Goal: Task Accomplishment & Management: Use online tool/utility

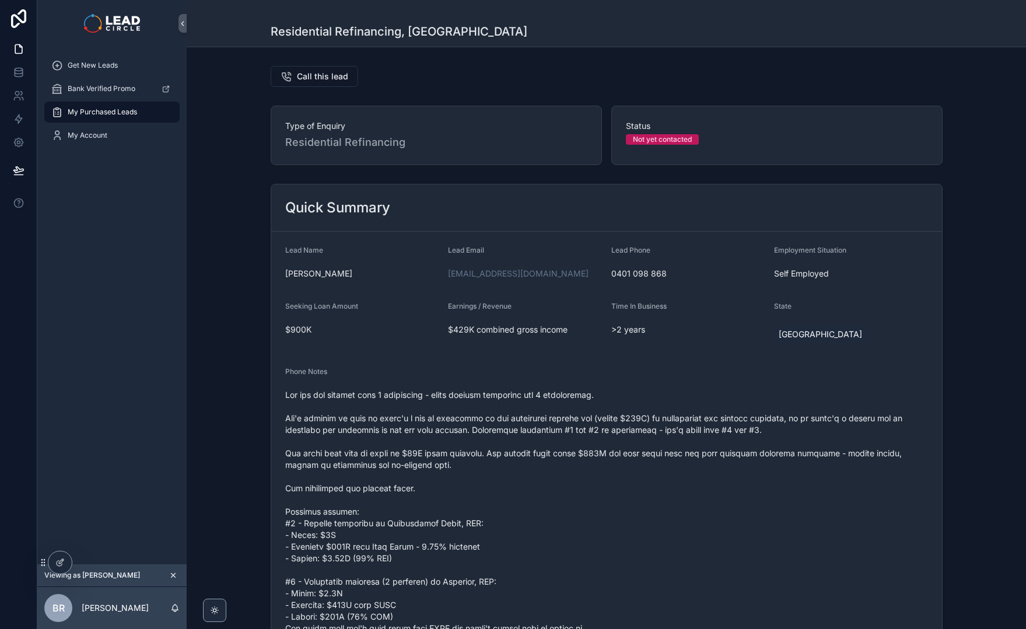
scroll to position [580, 0]
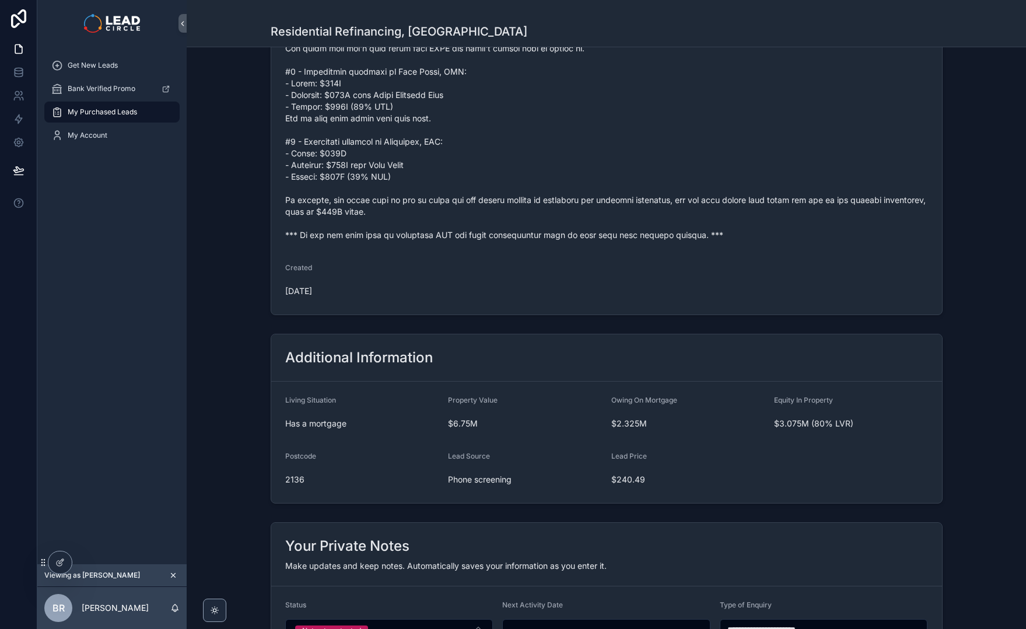
click at [404, 232] on span "scrollable content" at bounding box center [606, 25] width 643 height 432
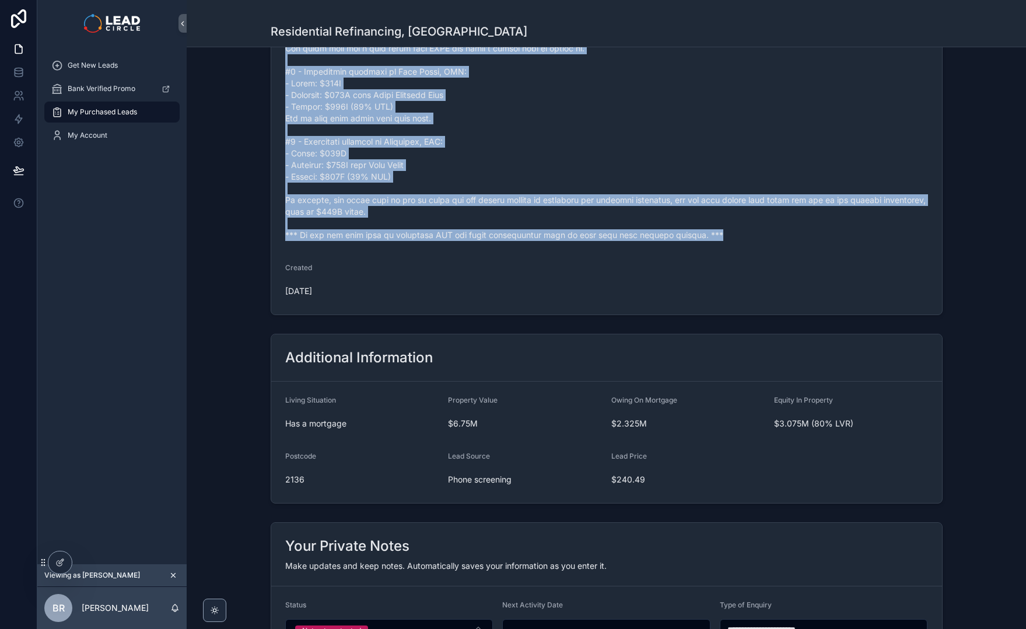
copy span "*** If you buy this lead an automatic SMS and email introduction will be sent w…"
click at [408, 234] on span "scrollable content" at bounding box center [606, 25] width 643 height 432
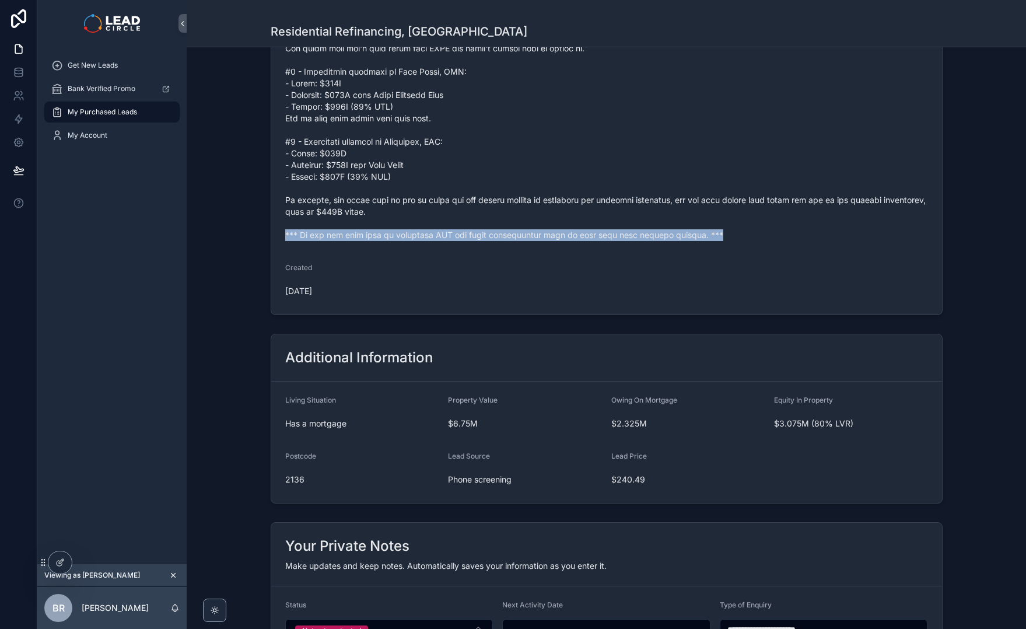
drag, startPoint x: 283, startPoint y: 234, endPoint x: 704, endPoint y: 235, distance: 421.3
click at [704, 235] on span "scrollable content" at bounding box center [606, 25] width 643 height 432
copy span "*** If you buy this lead an automatic SMS and email introduction will be sent w…"
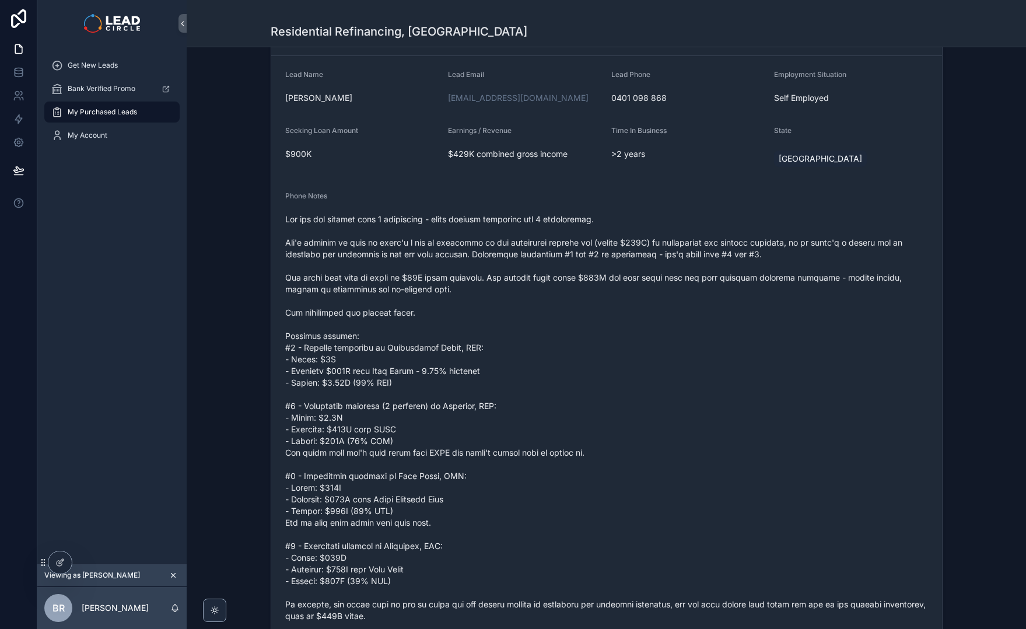
scroll to position [0, 0]
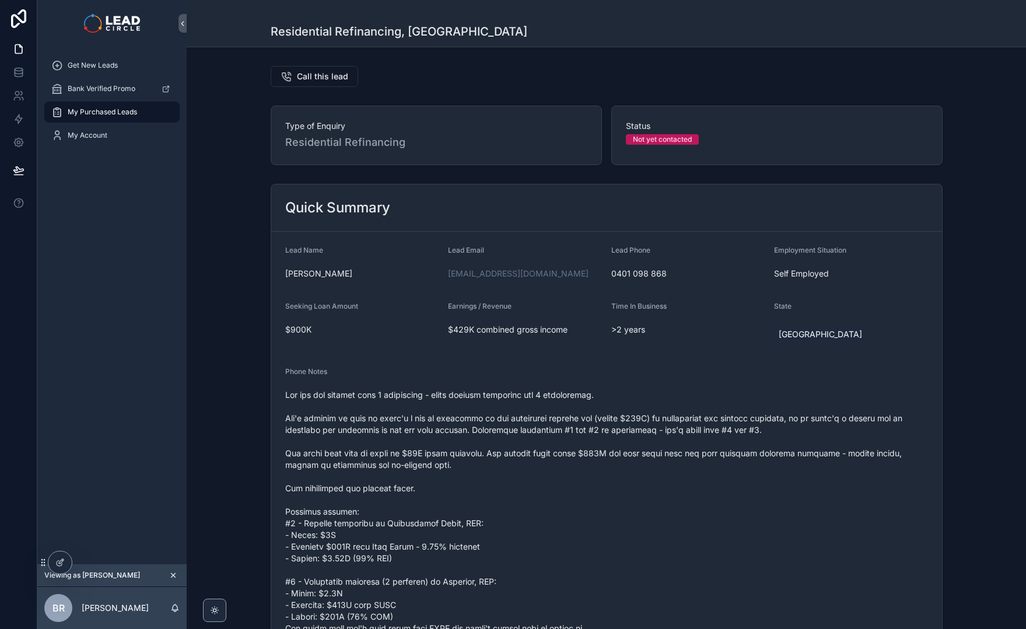
click at [172, 577] on icon "scrollable content" at bounding box center [173, 575] width 8 height 8
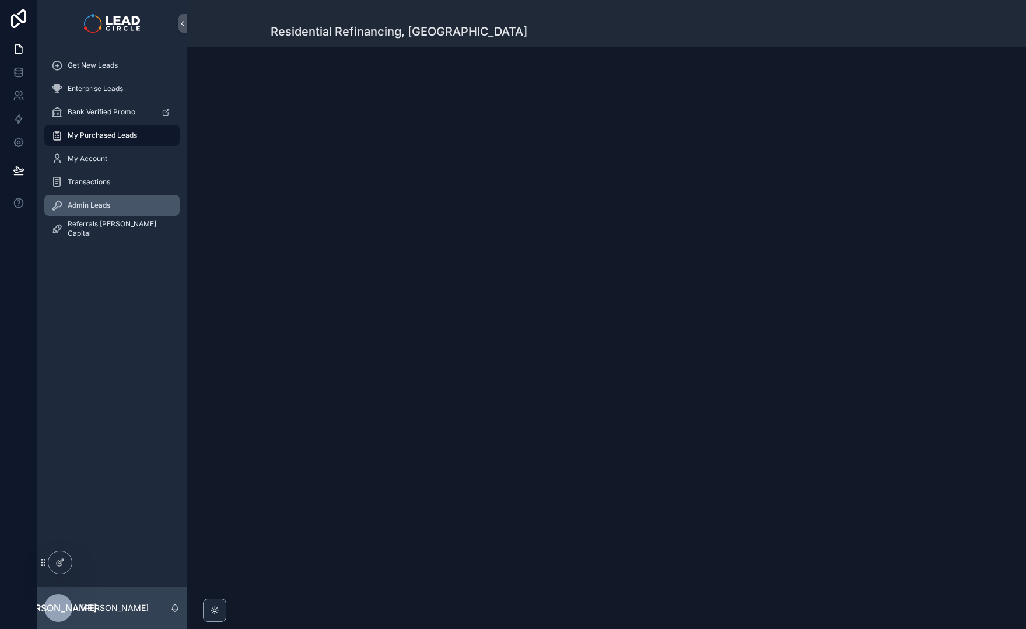
click at [148, 204] on div "Admin Leads" at bounding box center [111, 205] width 121 height 19
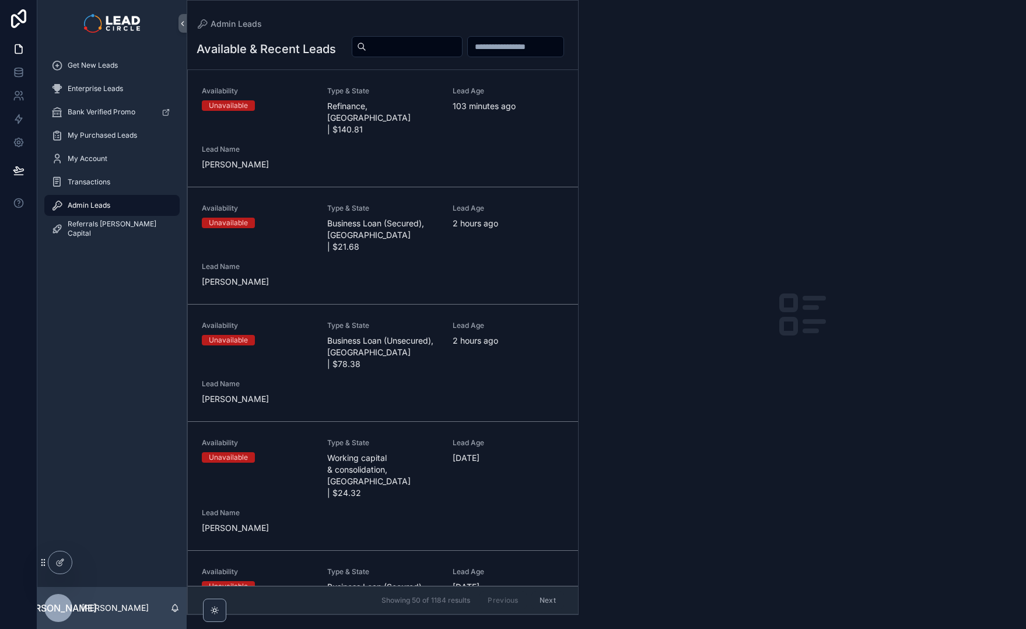
click at [462, 45] on input "scrollable content" at bounding box center [414, 47] width 96 height 16
paste input "**********"
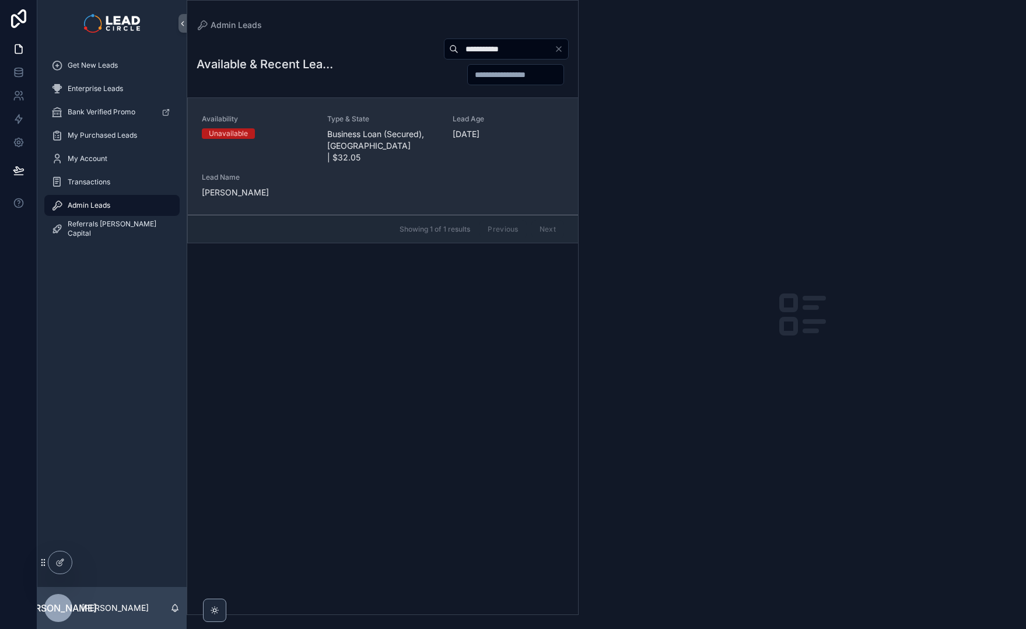
type input "**********"
click at [369, 144] on span "Business Loan (Secured), [GEOGRAPHIC_DATA] | $32.05" at bounding box center [382, 145] width 111 height 35
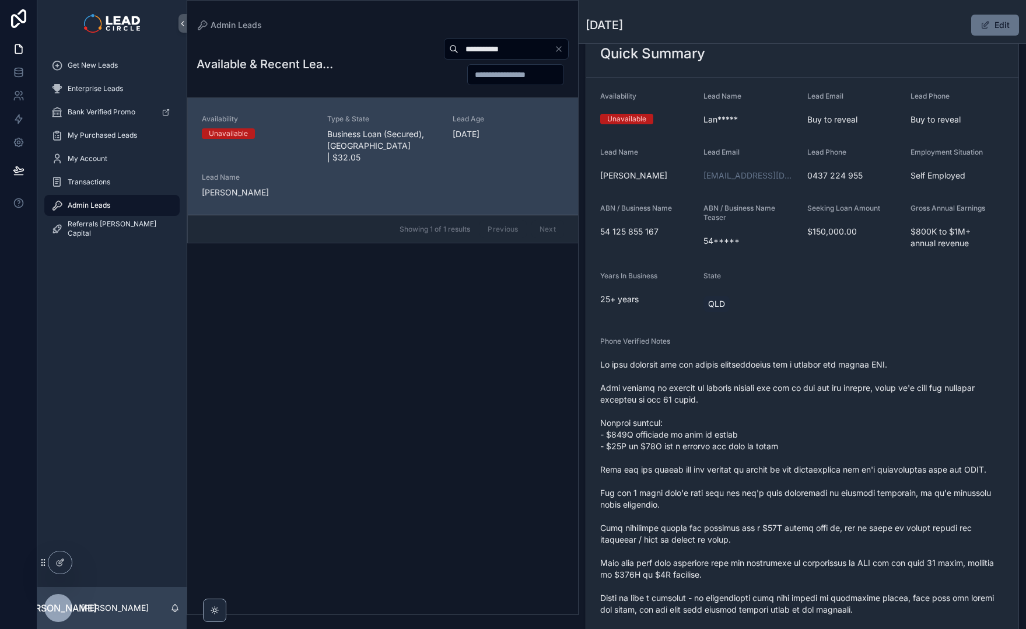
scroll to position [101, 0]
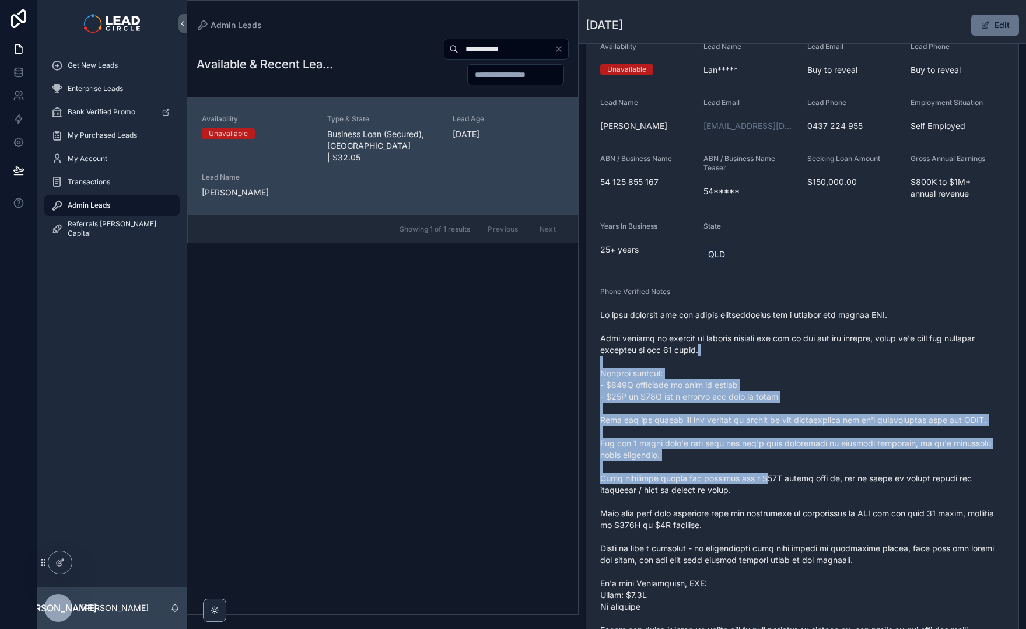
drag, startPoint x: 720, startPoint y: 349, endPoint x: 771, endPoint y: 479, distance: 139.7
click at [771, 479] on span "scrollable content" at bounding box center [802, 507] width 404 height 397
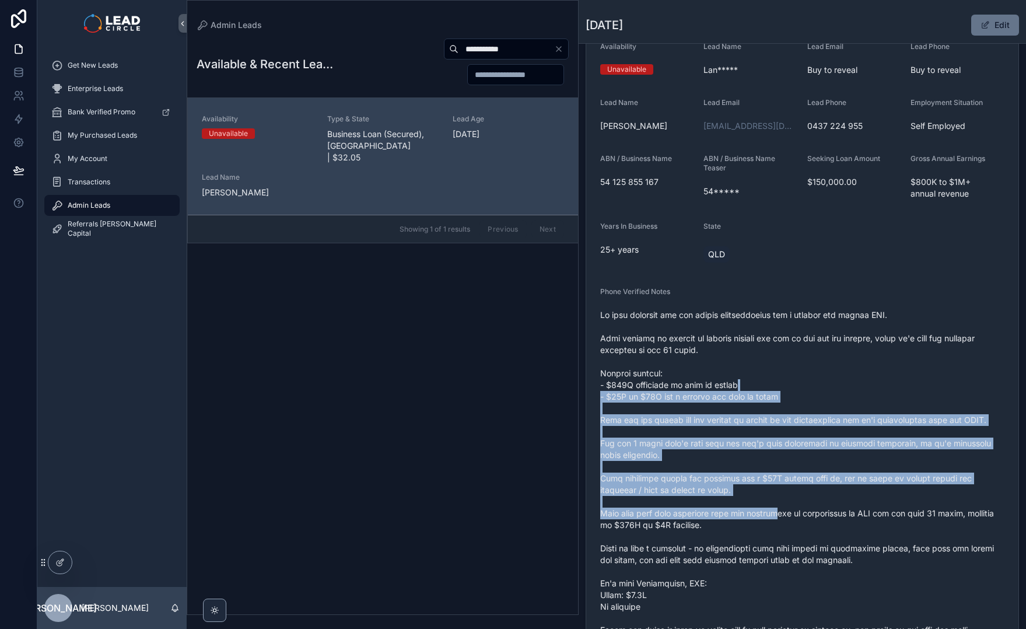
drag, startPoint x: 784, startPoint y: 498, endPoint x: 755, endPoint y: 372, distance: 130.1
click at [755, 373] on span "scrollable content" at bounding box center [802, 507] width 404 height 397
click at [755, 371] on span "scrollable content" at bounding box center [802, 507] width 404 height 397
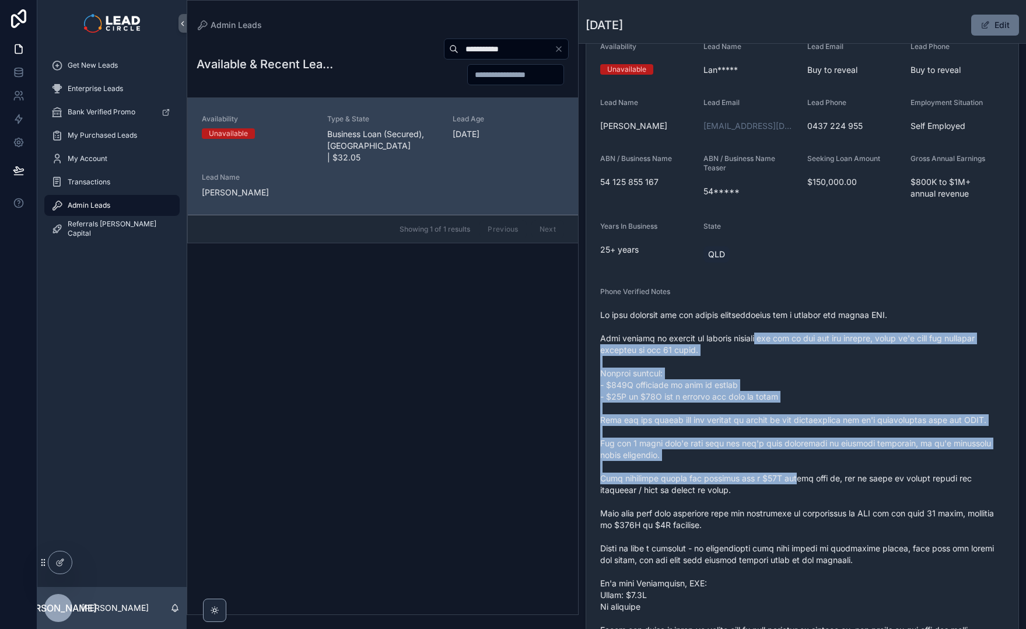
drag, startPoint x: 755, startPoint y: 336, endPoint x: 802, endPoint y: 476, distance: 148.0
click at [802, 476] on span "scrollable content" at bounding box center [802, 507] width 404 height 397
drag, startPoint x: 802, startPoint y: 476, endPoint x: 834, endPoint y: 537, distance: 68.4
click at [804, 483] on span "scrollable content" at bounding box center [802, 507] width 404 height 397
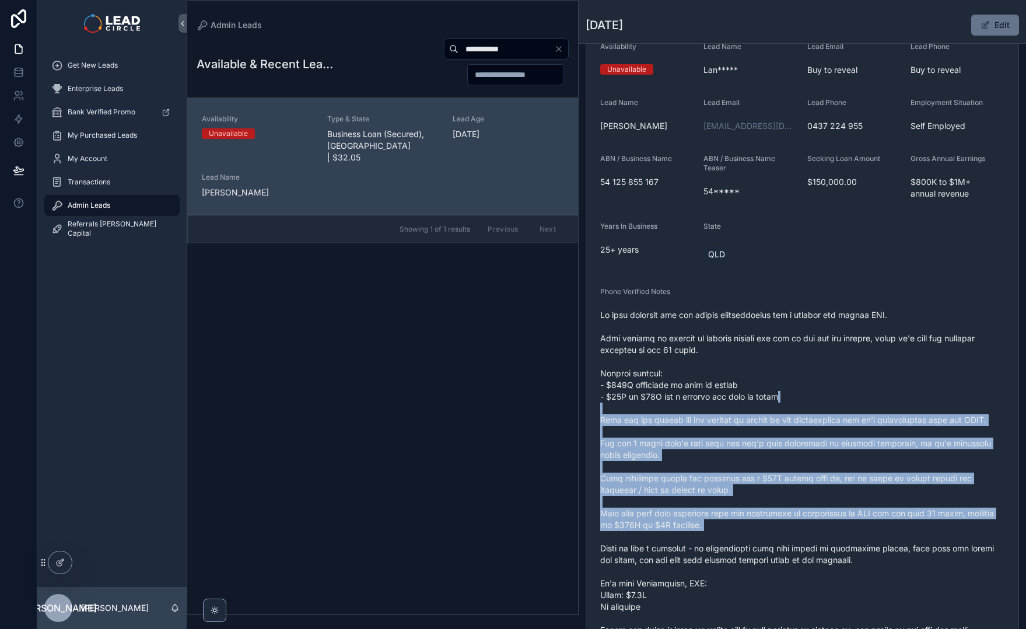
drag, startPoint x: 834, startPoint y: 537, endPoint x: 815, endPoint y: 361, distance: 177.3
click at [816, 362] on span "scrollable content" at bounding box center [802, 507] width 404 height 397
click at [814, 359] on span "scrollable content" at bounding box center [802, 507] width 404 height 397
drag, startPoint x: 814, startPoint y: 348, endPoint x: 878, endPoint y: 541, distance: 203.0
click at [878, 541] on span "scrollable content" at bounding box center [802, 507] width 404 height 397
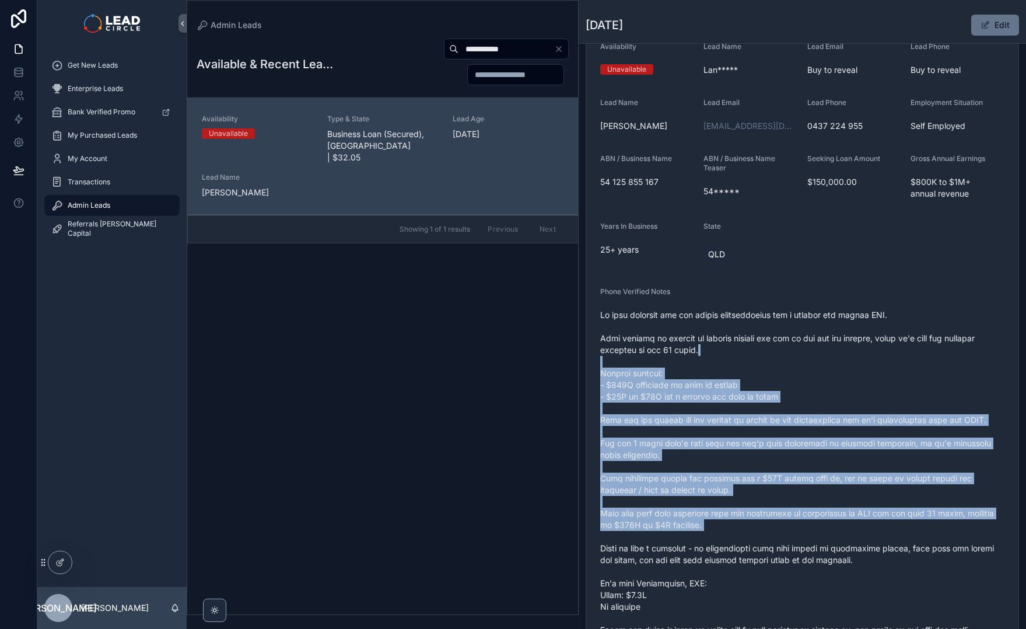
click at [878, 541] on span "scrollable content" at bounding box center [802, 507] width 404 height 397
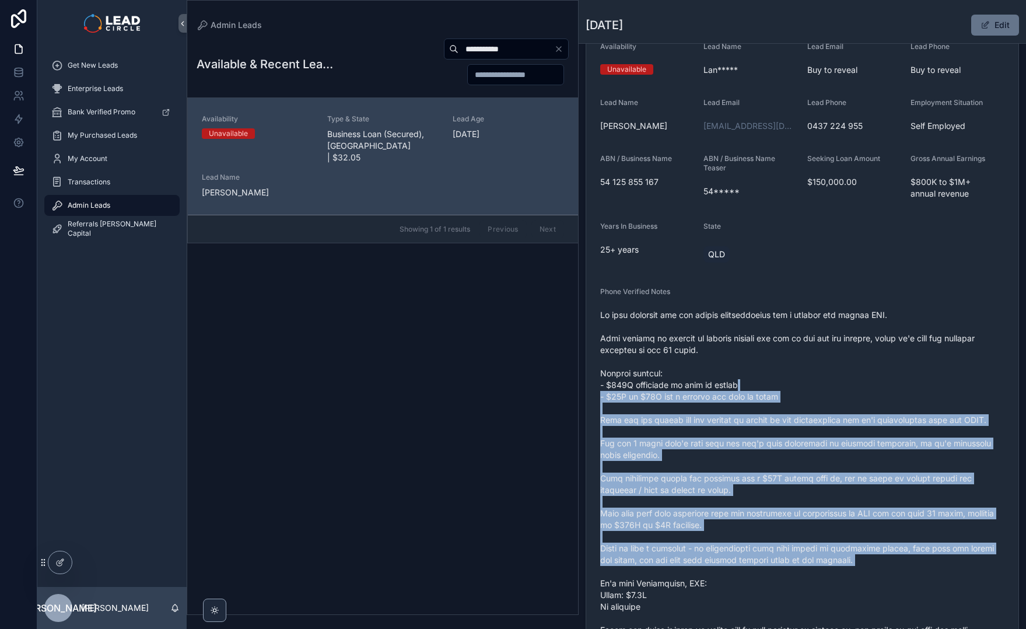
drag, startPoint x: 824, startPoint y: 392, endPoint x: 823, endPoint y: 383, distance: 8.8
click at [823, 383] on span "scrollable content" at bounding box center [802, 507] width 404 height 397
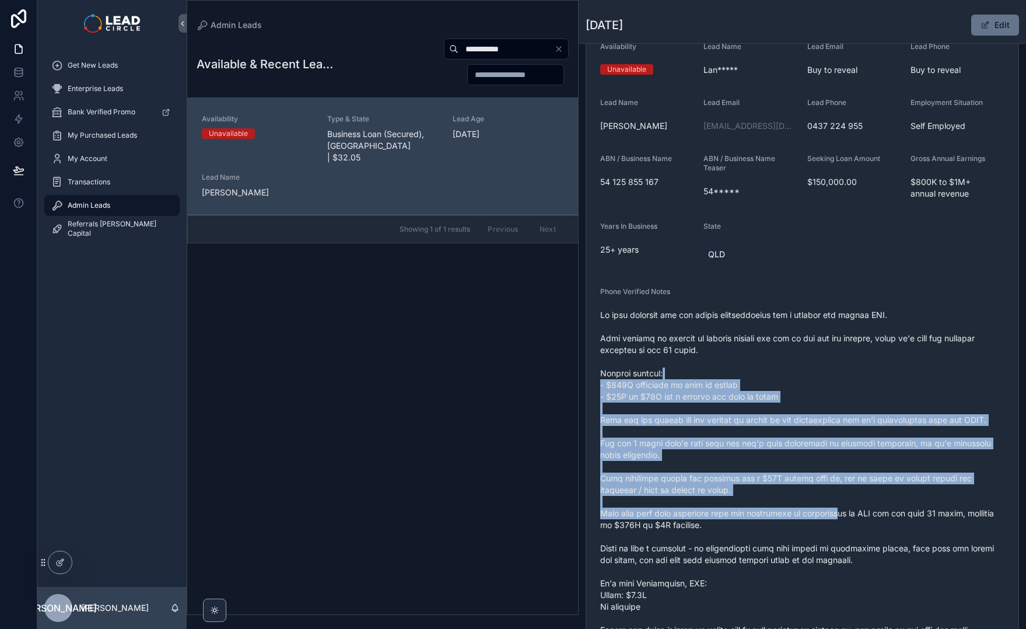
drag, startPoint x: 803, startPoint y: 373, endPoint x: 851, endPoint y: 530, distance: 164.1
click at [851, 530] on span "scrollable content" at bounding box center [802, 507] width 404 height 397
drag, startPoint x: 851, startPoint y: 530, endPoint x: 886, endPoint y: 568, distance: 51.6
click at [851, 532] on span "scrollable content" at bounding box center [802, 507] width 404 height 397
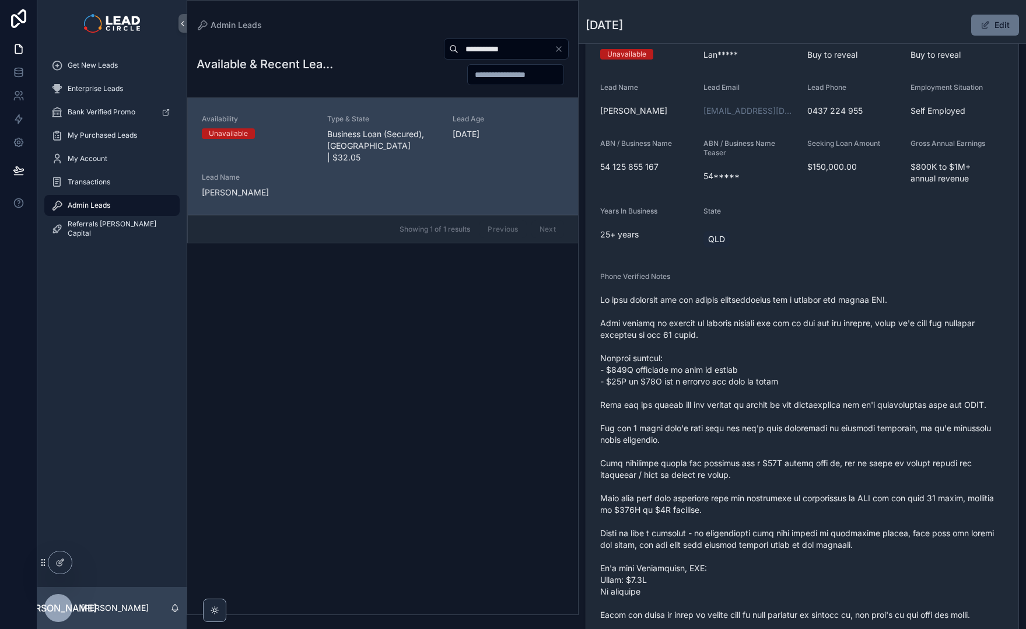
scroll to position [190, 0]
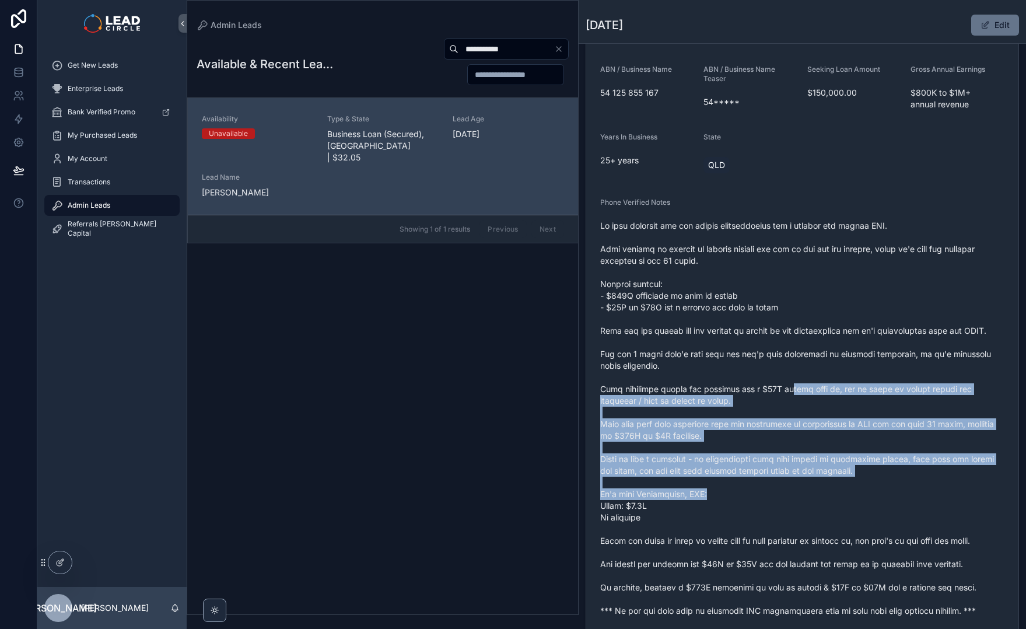
drag, startPoint x: 824, startPoint y: 446, endPoint x: 778, endPoint y: 354, distance: 102.8
click at [785, 368] on span "scrollable content" at bounding box center [802, 418] width 404 height 397
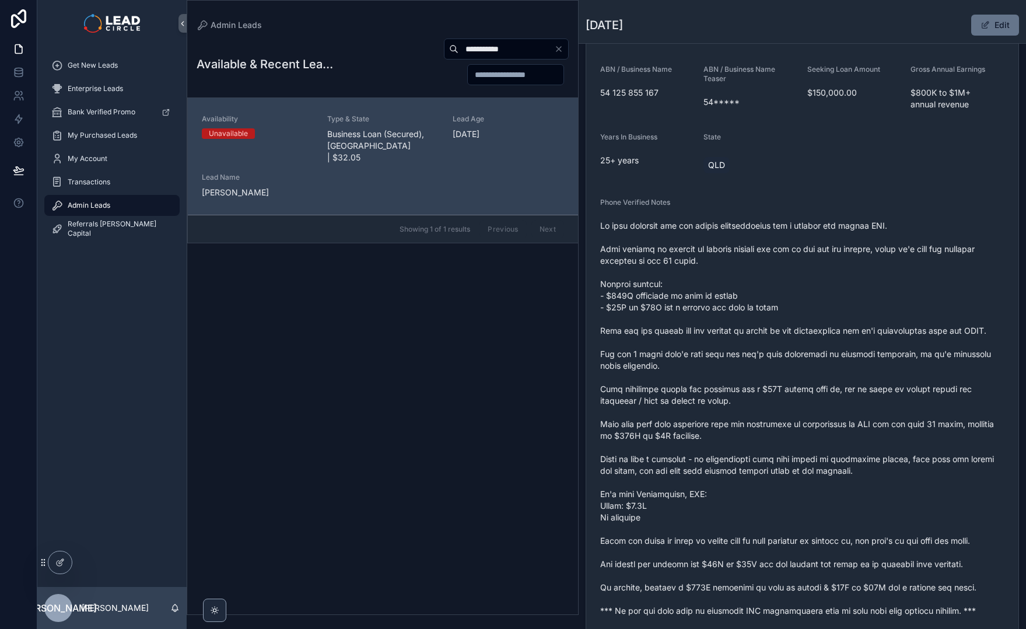
click at [778, 354] on span "scrollable content" at bounding box center [802, 418] width 404 height 397
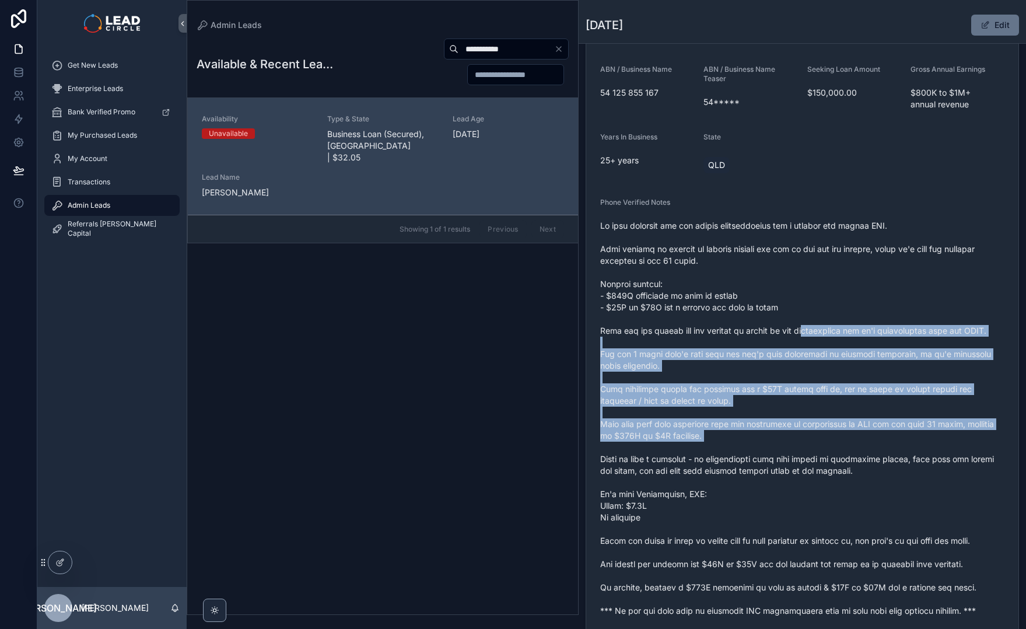
drag, startPoint x: 807, startPoint y: 344, endPoint x: 855, endPoint y: 442, distance: 108.6
click at [855, 442] on span "scrollable content" at bounding box center [802, 418] width 404 height 397
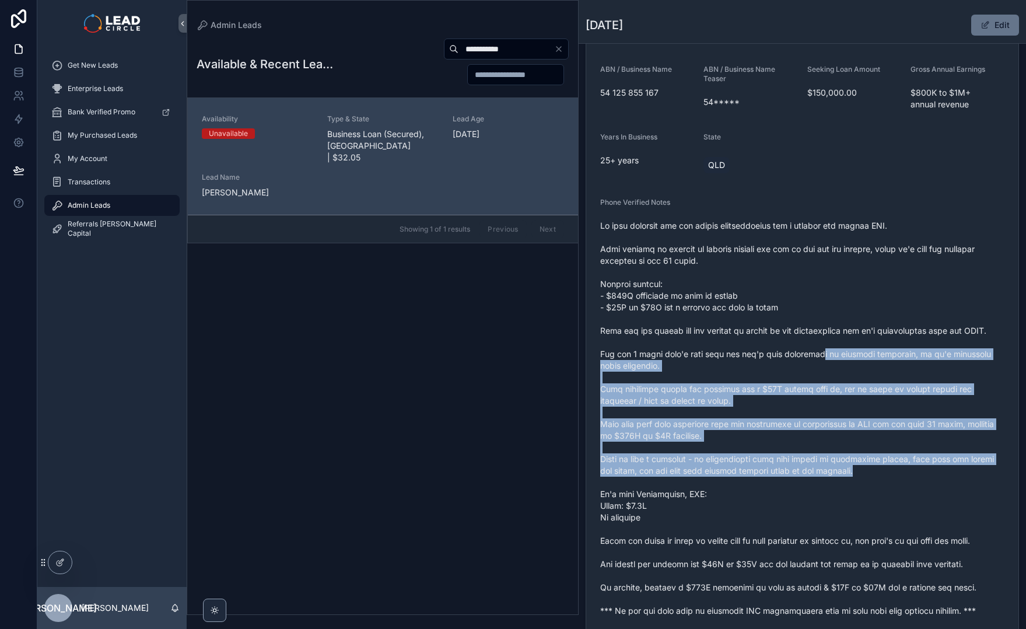
drag, startPoint x: 891, startPoint y: 470, endPoint x: 810, endPoint y: 334, distance: 158.3
click at [818, 345] on span "scrollable content" at bounding box center [802, 418] width 404 height 397
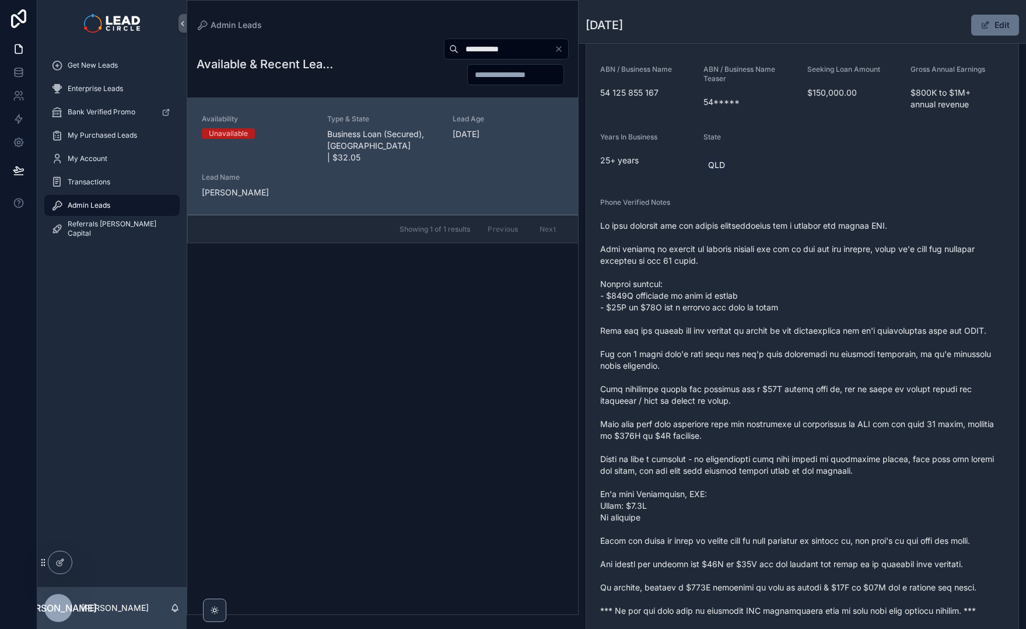
click at [809, 334] on span "scrollable content" at bounding box center [802, 418] width 404 height 397
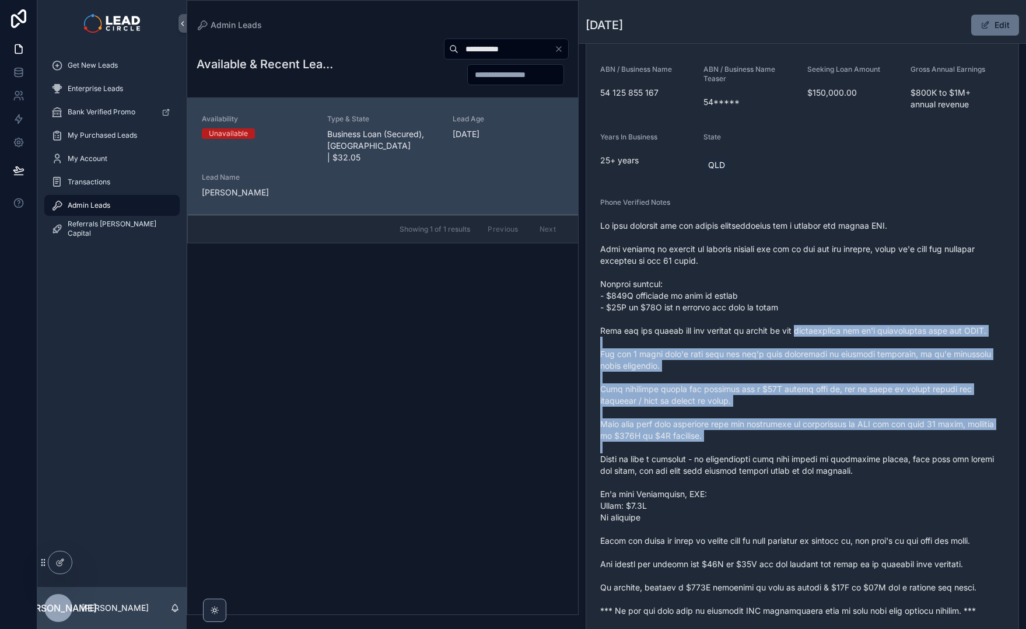
drag, startPoint x: 809, startPoint y: 334, endPoint x: 885, endPoint y: 451, distance: 139.7
click at [885, 451] on span "scrollable content" at bounding box center [802, 418] width 404 height 397
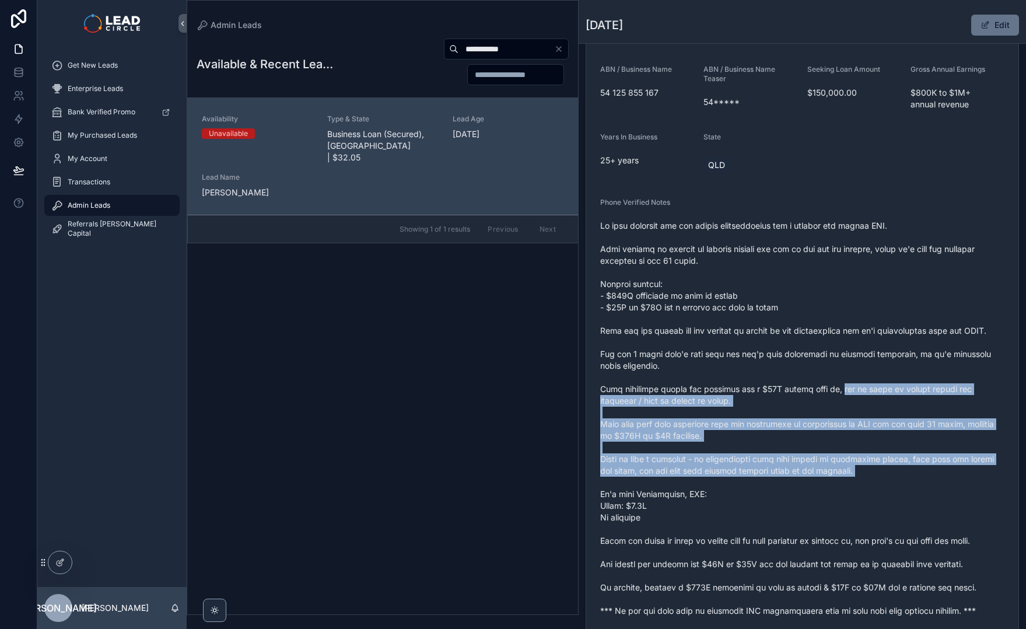
drag, startPoint x: 896, startPoint y: 481, endPoint x: 813, endPoint y: 340, distance: 164.2
click at [818, 348] on span "scrollable content" at bounding box center [802, 418] width 404 height 397
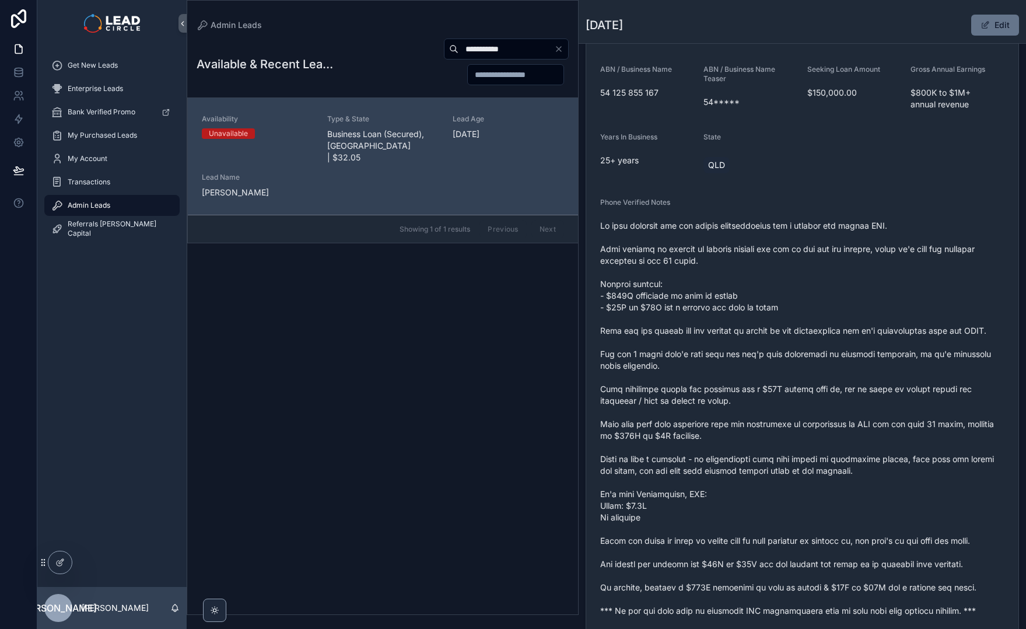
click at [810, 334] on span "scrollable content" at bounding box center [802, 418] width 404 height 397
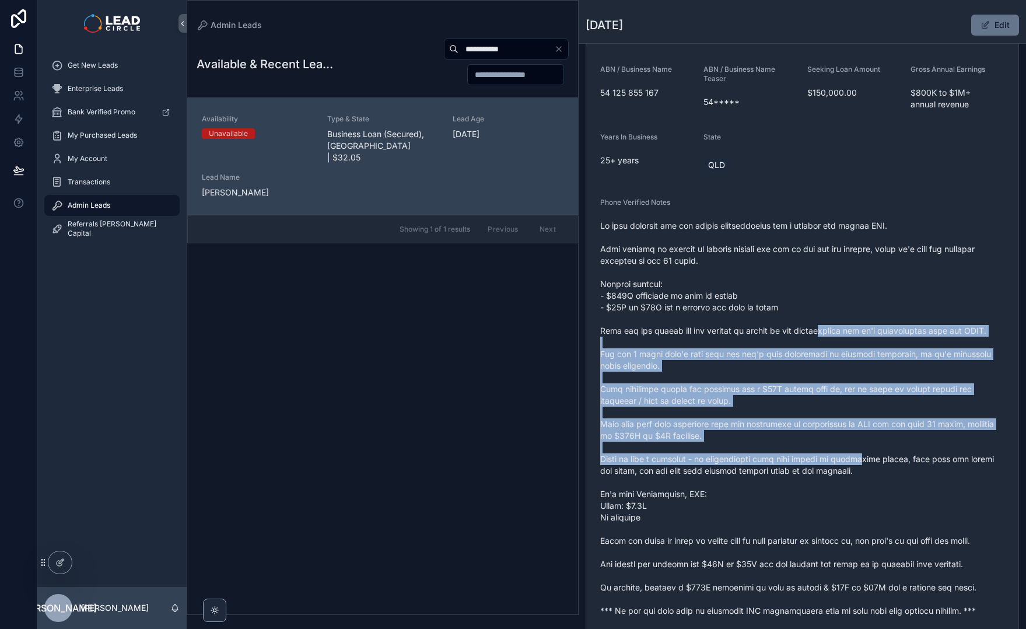
drag, startPoint x: 809, startPoint y: 331, endPoint x: 870, endPoint y: 461, distance: 143.1
click at [869, 461] on span "scrollable content" at bounding box center [802, 418] width 404 height 397
click at [870, 461] on span "scrollable content" at bounding box center [802, 418] width 404 height 397
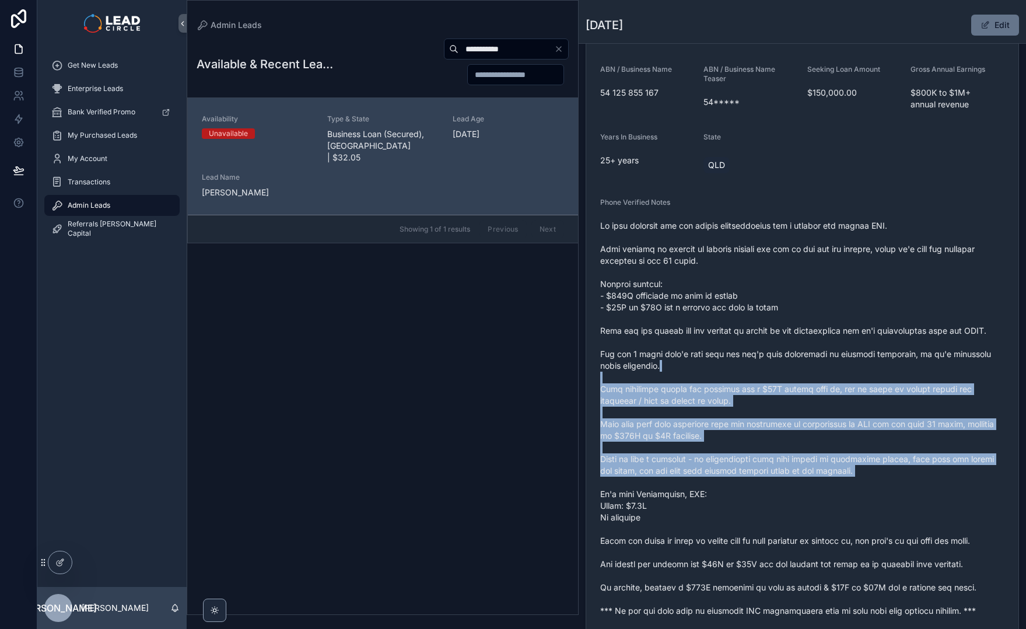
drag, startPoint x: 880, startPoint y: 481, endPoint x: 828, endPoint y: 343, distance: 148.3
click at [829, 347] on span "scrollable content" at bounding box center [802, 418] width 404 height 397
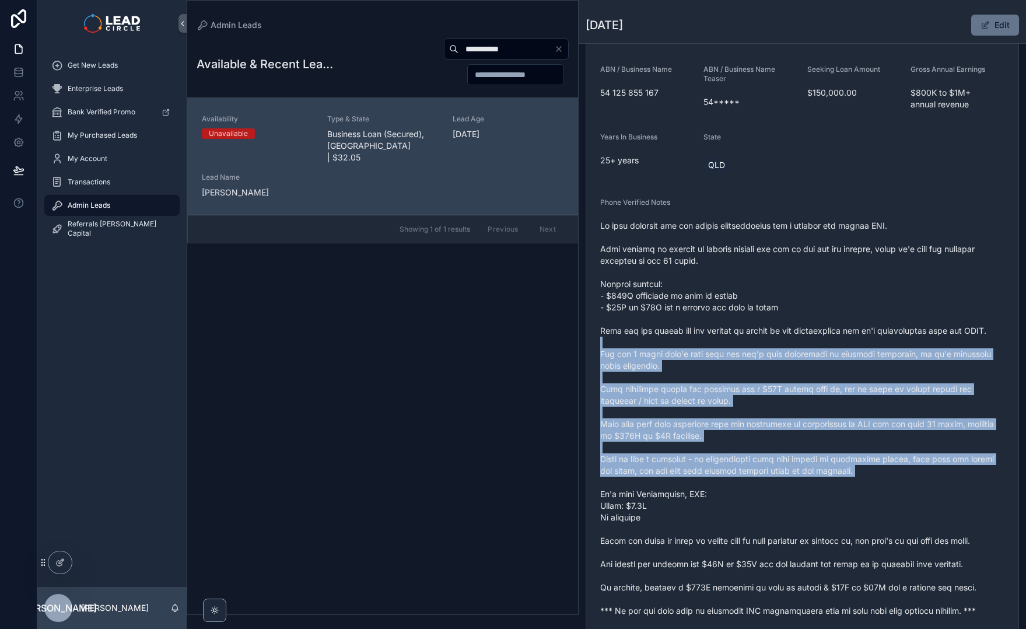
click at [827, 340] on span "scrollable content" at bounding box center [802, 418] width 404 height 397
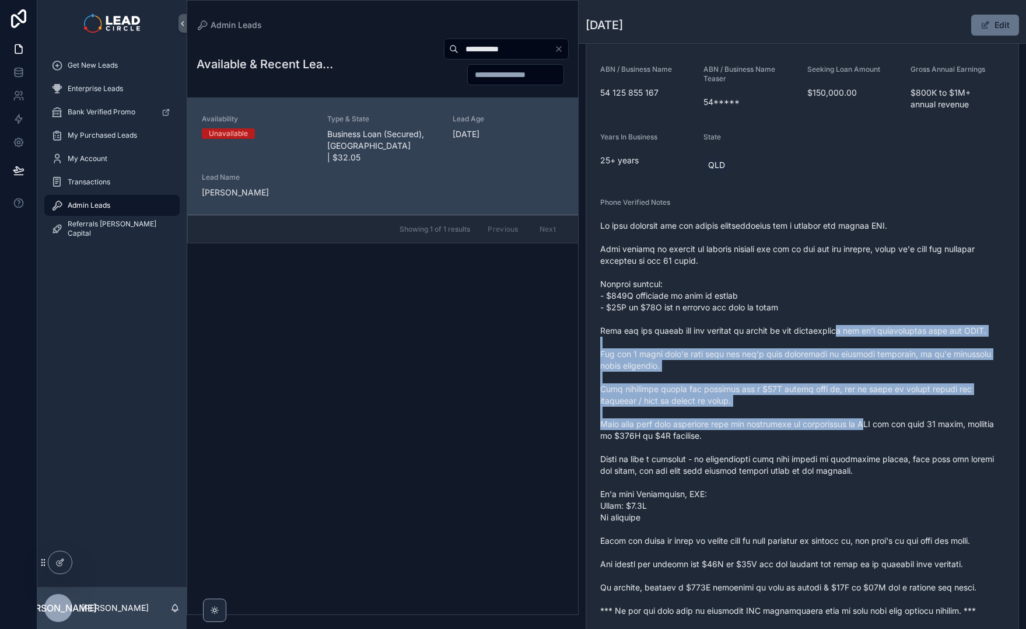
drag, startPoint x: 827, startPoint y: 331, endPoint x: 878, endPoint y: 441, distance: 120.4
click at [878, 441] on span "scrollable content" at bounding box center [802, 418] width 404 height 397
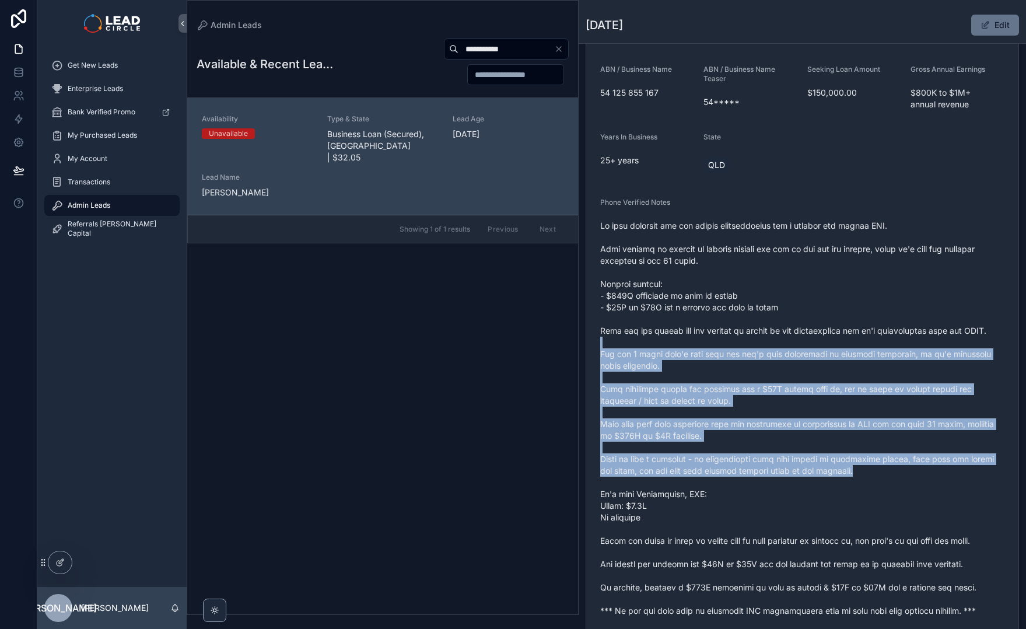
drag, startPoint x: 889, startPoint y: 476, endPoint x: 833, endPoint y: 345, distance: 141.7
click at [833, 345] on span "scrollable content" at bounding box center [802, 418] width 404 height 397
drag, startPoint x: 832, startPoint y: 326, endPoint x: 883, endPoint y: 469, distance: 151.9
click at [883, 469] on span "scrollable content" at bounding box center [802, 418] width 404 height 397
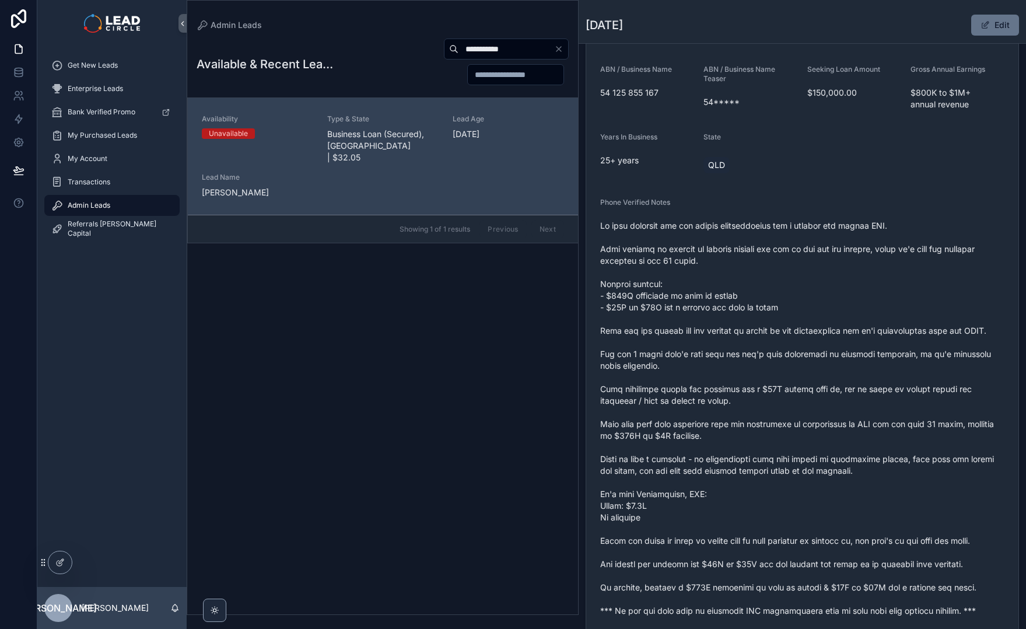
click at [883, 469] on span "scrollable content" at bounding box center [802, 418] width 404 height 397
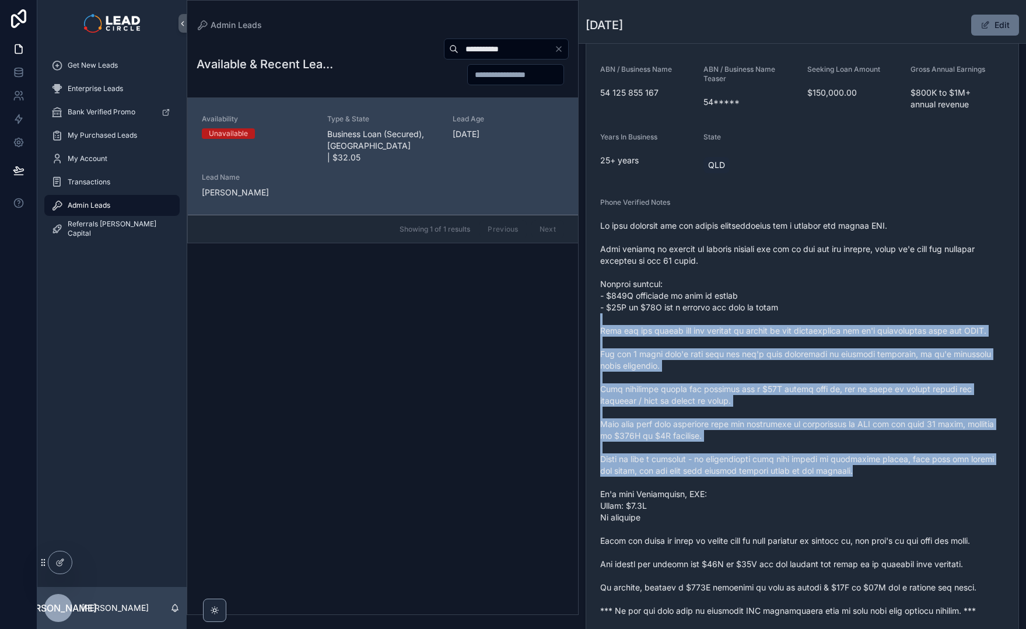
drag, startPoint x: 887, startPoint y: 474, endPoint x: 803, endPoint y: 314, distance: 181.1
click at [803, 314] on span "scrollable content" at bounding box center [802, 418] width 404 height 397
drag, startPoint x: 805, startPoint y: 312, endPoint x: 869, endPoint y: 467, distance: 168.5
click at [869, 467] on span "scrollable content" at bounding box center [802, 418] width 404 height 397
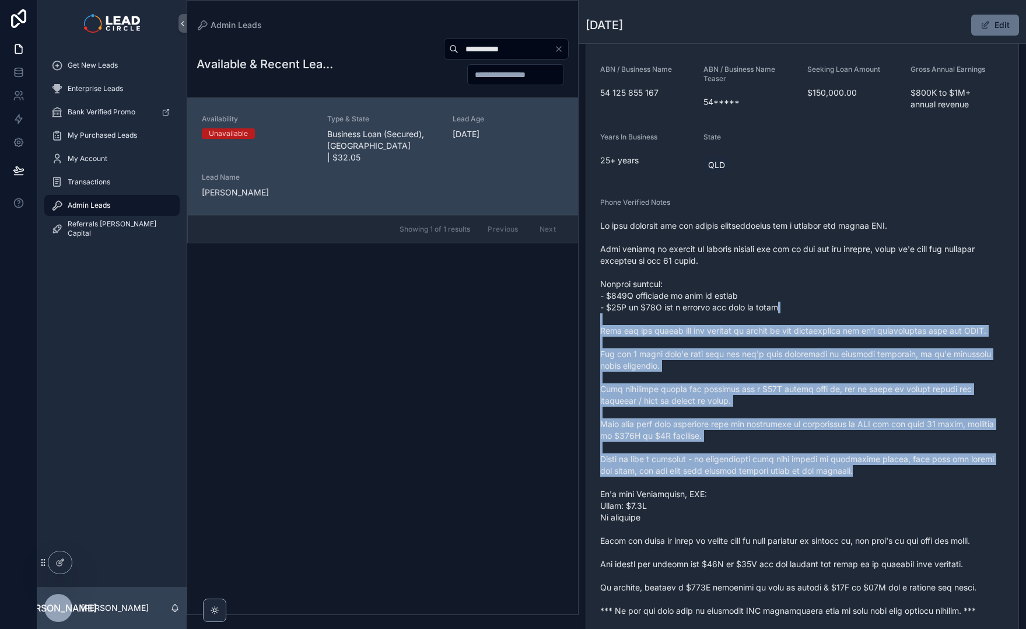
click at [869, 467] on span "scrollable content" at bounding box center [802, 418] width 404 height 397
drag, startPoint x: 878, startPoint y: 474, endPoint x: 600, endPoint y: 327, distance: 313.8
click at [600, 327] on span "scrollable content" at bounding box center [802, 418] width 404 height 397
drag, startPoint x: 600, startPoint y: 327, endPoint x: 883, endPoint y: 474, distance: 318.9
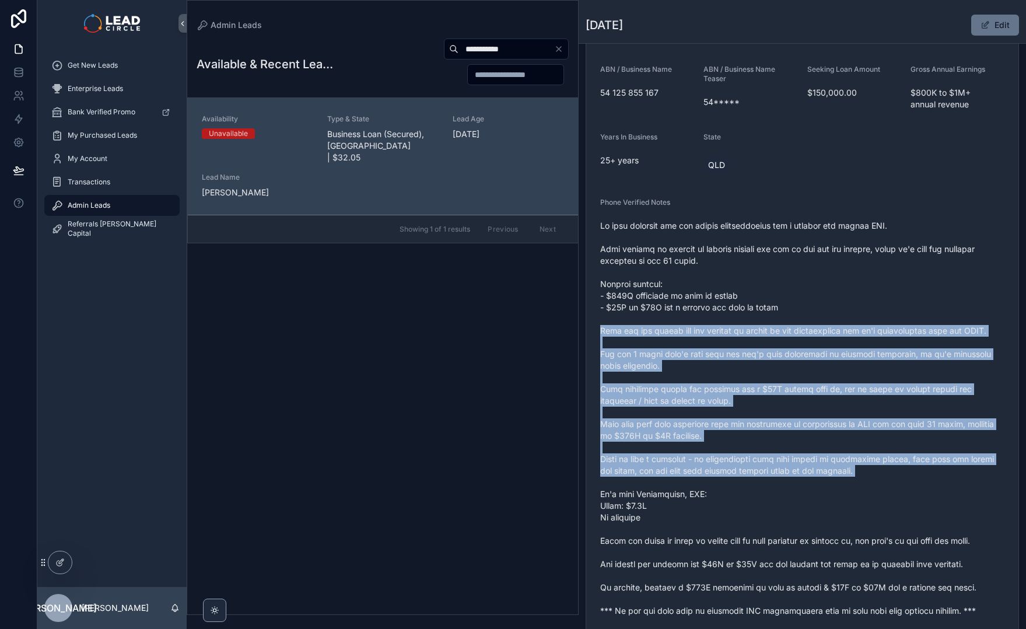
click at [883, 474] on span "scrollable content" at bounding box center [802, 418] width 404 height 397
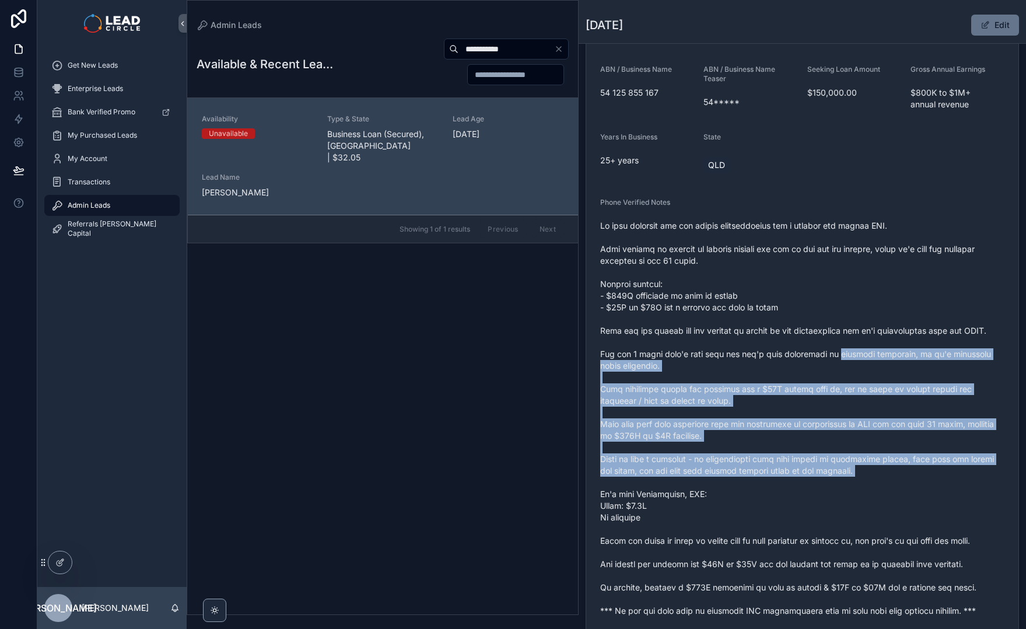
drag, startPoint x: 883, startPoint y: 474, endPoint x: 860, endPoint y: 355, distance: 122.0
click at [860, 355] on span "scrollable content" at bounding box center [802, 418] width 404 height 397
drag, startPoint x: 859, startPoint y: 342, endPoint x: 894, endPoint y: 479, distance: 141.5
click at [894, 479] on span "scrollable content" at bounding box center [802, 418] width 404 height 397
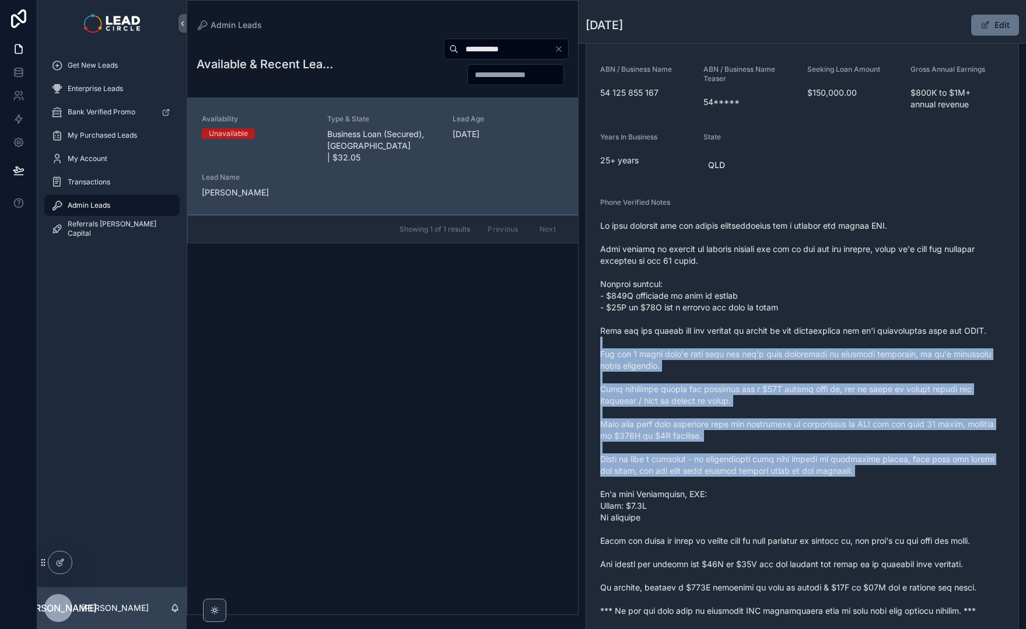
click at [894, 479] on span "scrollable content" at bounding box center [802, 418] width 404 height 397
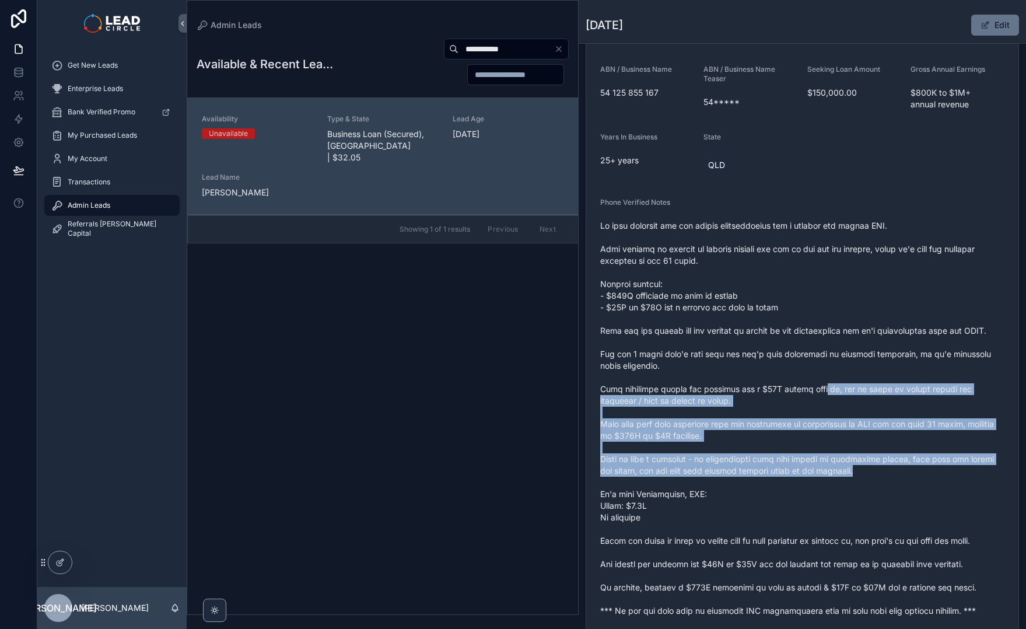
drag, startPoint x: 890, startPoint y: 473, endPoint x: 799, endPoint y: 362, distance: 143.1
click at [802, 365] on span "scrollable content" at bounding box center [802, 418] width 404 height 397
click at [799, 362] on span "scrollable content" at bounding box center [802, 418] width 404 height 397
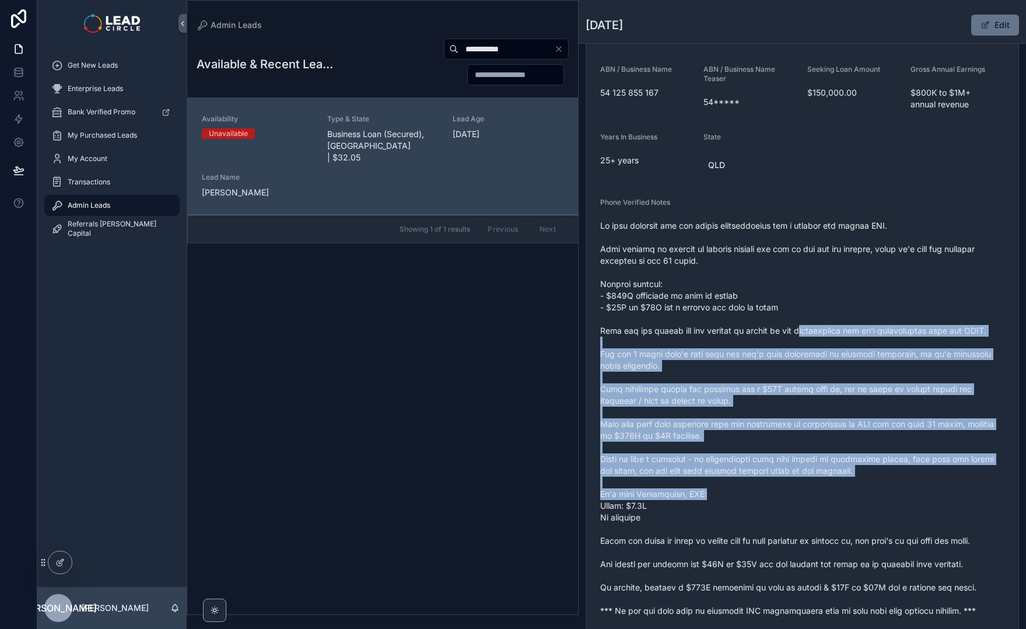
drag, startPoint x: 788, startPoint y: 333, endPoint x: 890, endPoint y: 493, distance: 189.5
click at [890, 493] on span "scrollable content" at bounding box center [802, 418] width 404 height 397
drag, startPoint x: 829, startPoint y: 362, endPoint x: 819, endPoint y: 338, distance: 26.4
click at [819, 338] on span "scrollable content" at bounding box center [802, 418] width 404 height 397
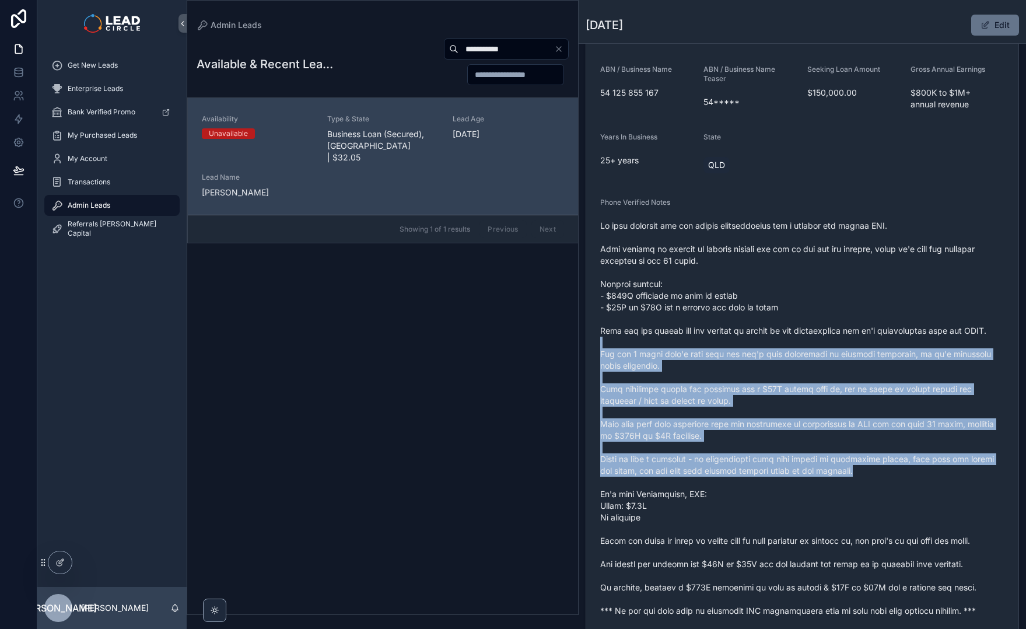
click at [819, 338] on span "scrollable content" at bounding box center [802, 418] width 404 height 397
drag, startPoint x: 809, startPoint y: 323, endPoint x: 883, endPoint y: 479, distance: 172.8
click at [883, 479] on span "scrollable content" at bounding box center [802, 418] width 404 height 397
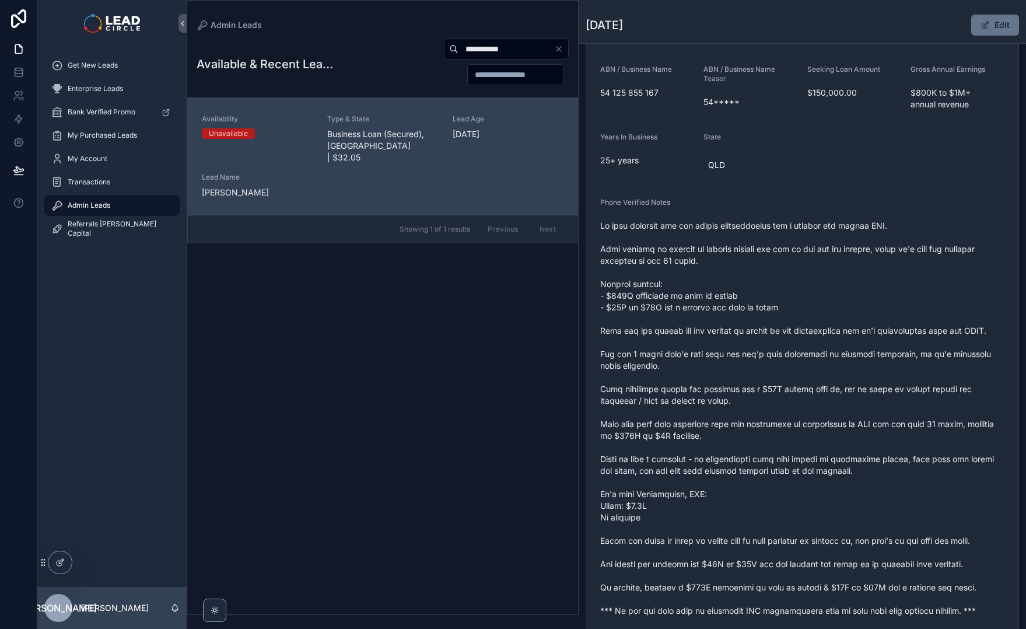
drag, startPoint x: 883, startPoint y: 479, endPoint x: 913, endPoint y: 487, distance: 30.9
click at [884, 479] on span "scrollable content" at bounding box center [802, 418] width 404 height 397
click at [559, 46] on icon "Clear" at bounding box center [558, 48] width 9 height 9
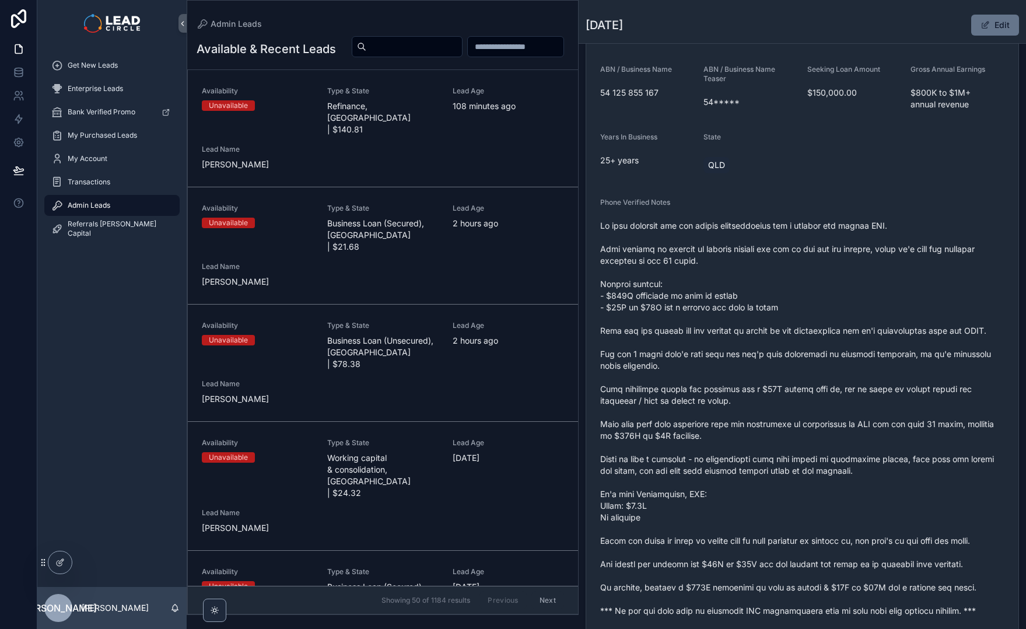
click at [462, 47] on input "scrollable content" at bounding box center [414, 47] width 96 height 16
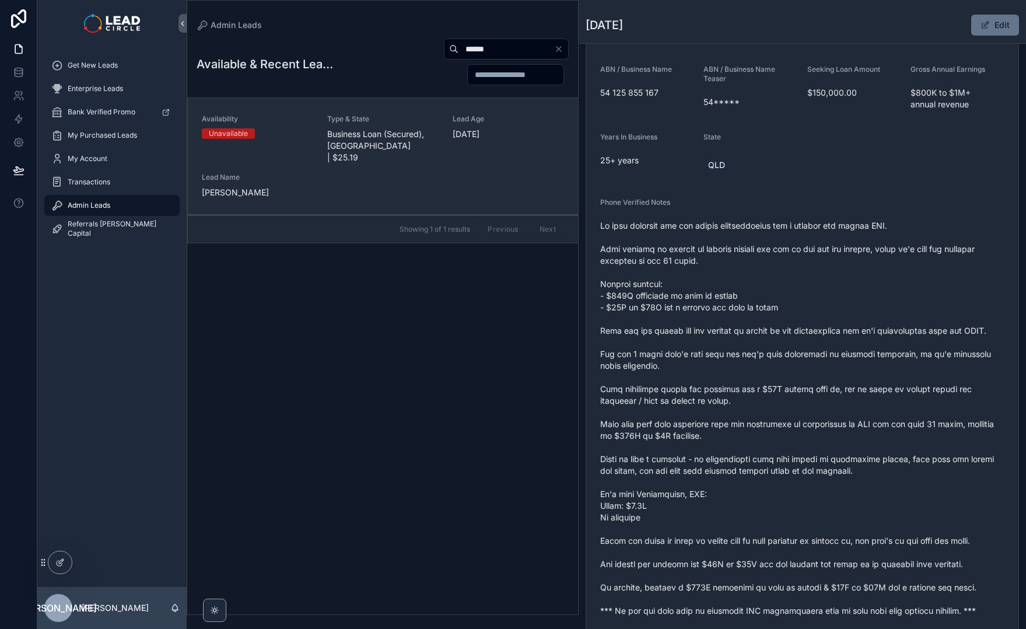
type input "******"
click at [368, 143] on span "Business Loan (Secured), [GEOGRAPHIC_DATA] | $25.19" at bounding box center [382, 145] width 111 height 35
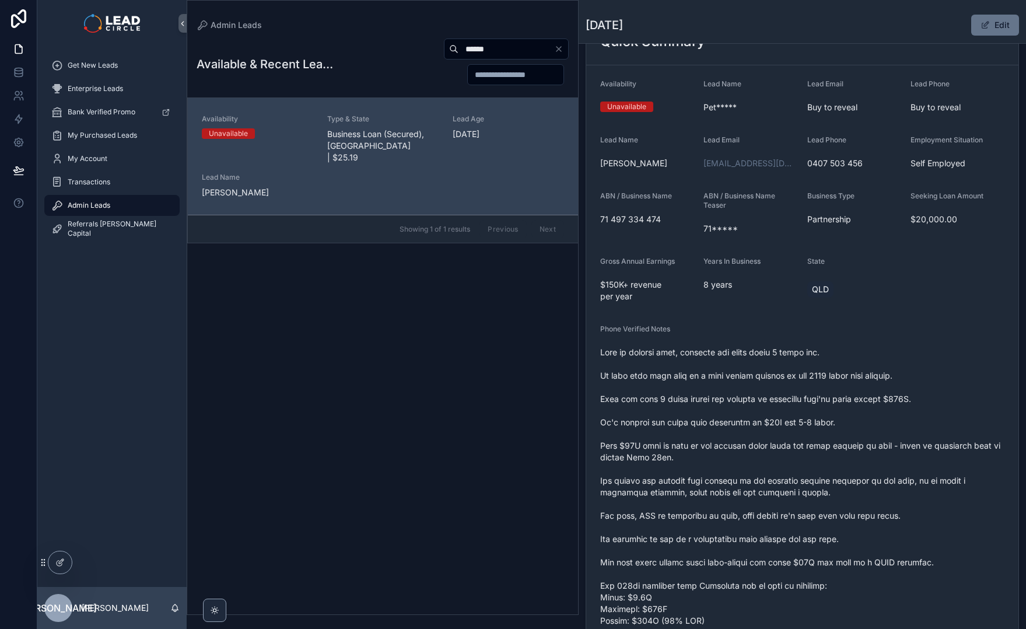
scroll to position [68, 0]
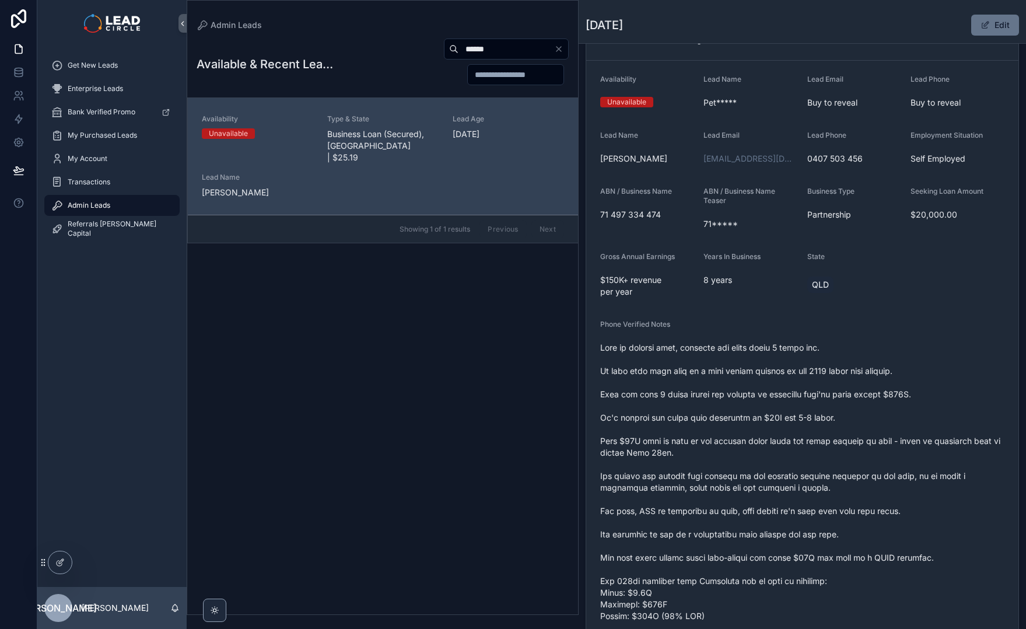
click at [559, 47] on icon "Clear" at bounding box center [558, 48] width 9 height 9
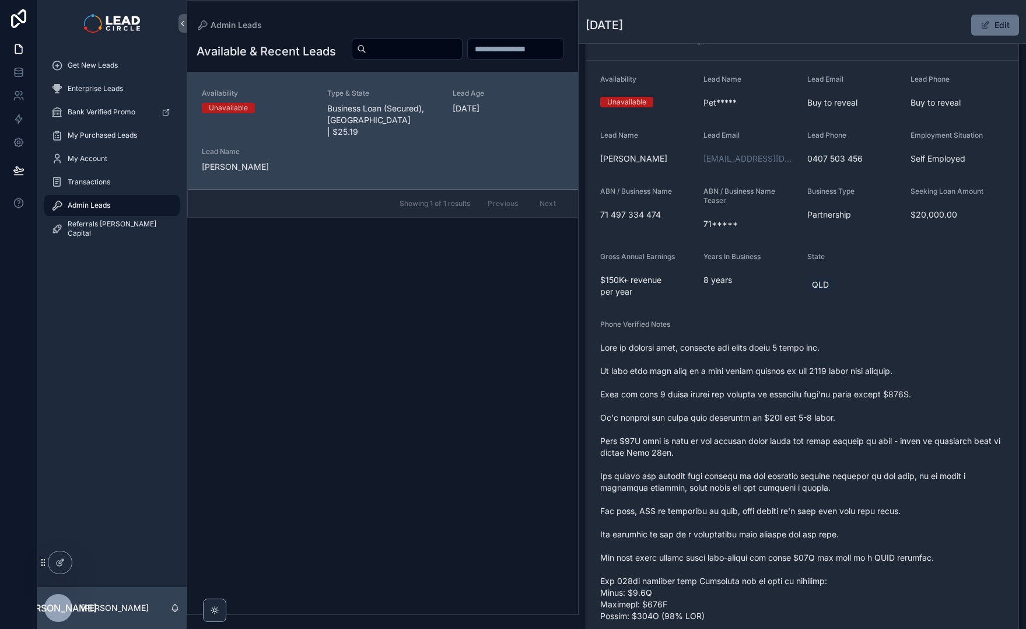
click at [462, 52] on input "scrollable content" at bounding box center [414, 49] width 96 height 16
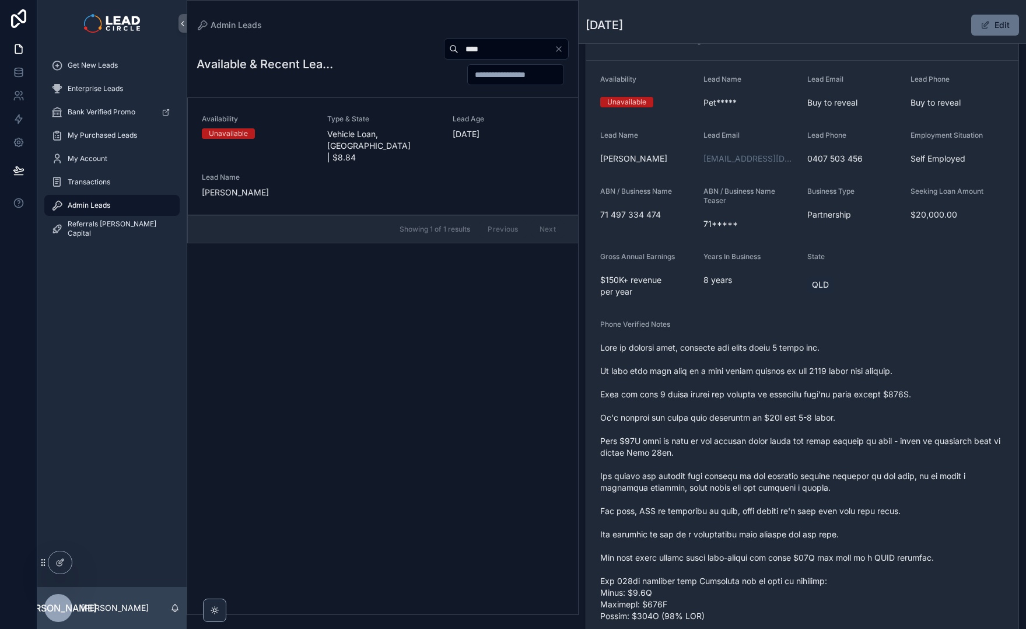
type input "****"
click at [560, 51] on icon "Clear" at bounding box center [558, 48] width 9 height 9
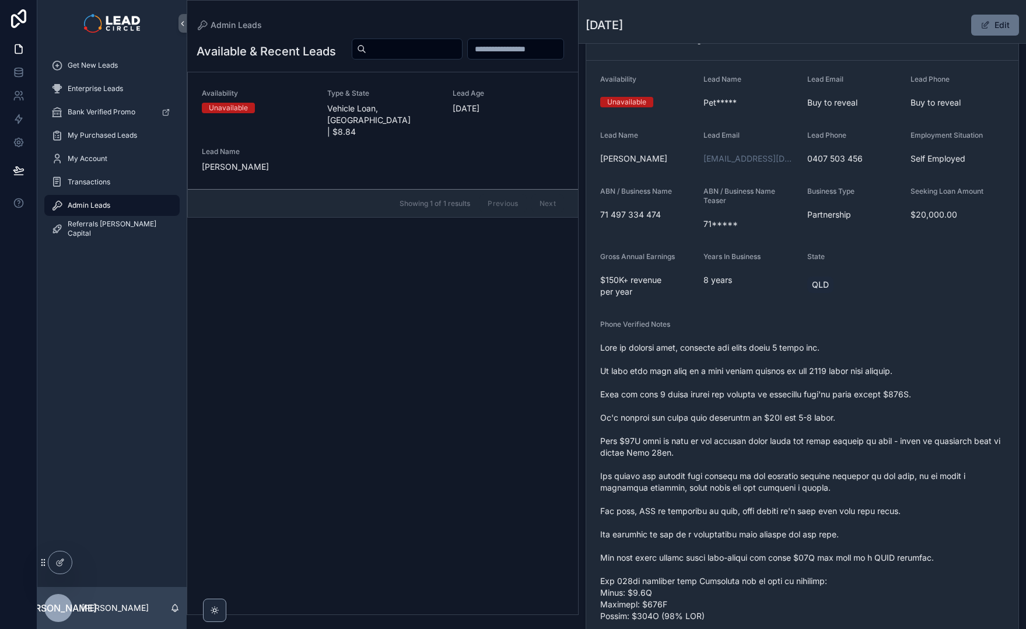
click at [345, 25] on div "Admin Leads" at bounding box center [383, 25] width 372 height 12
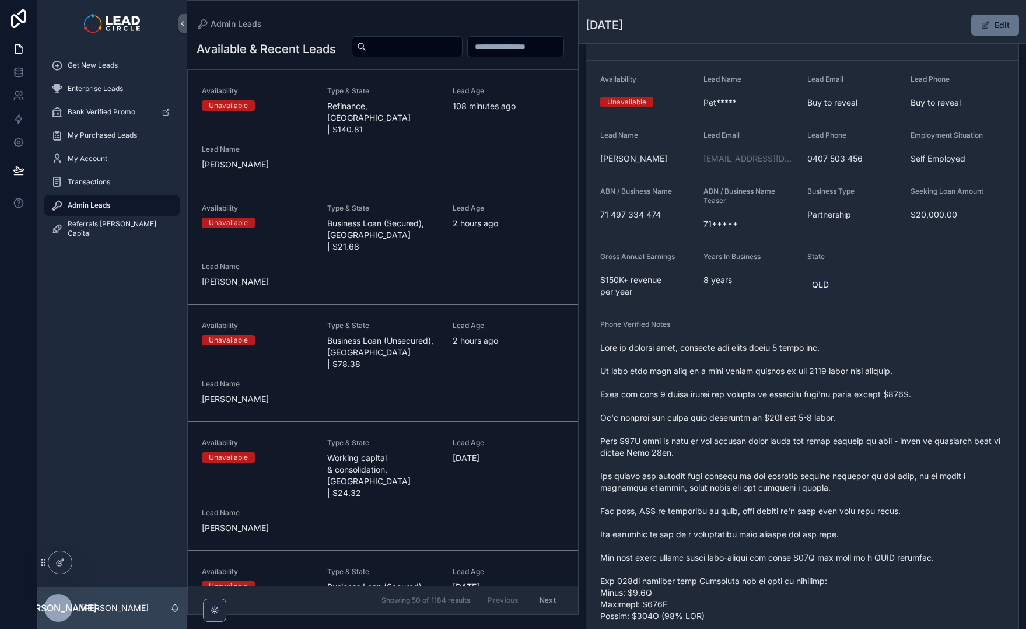
click at [780, 428] on span "scrollable content" at bounding box center [802, 511] width 404 height 338
click at [150, 73] on div "Get New Leads" at bounding box center [111, 65] width 121 height 19
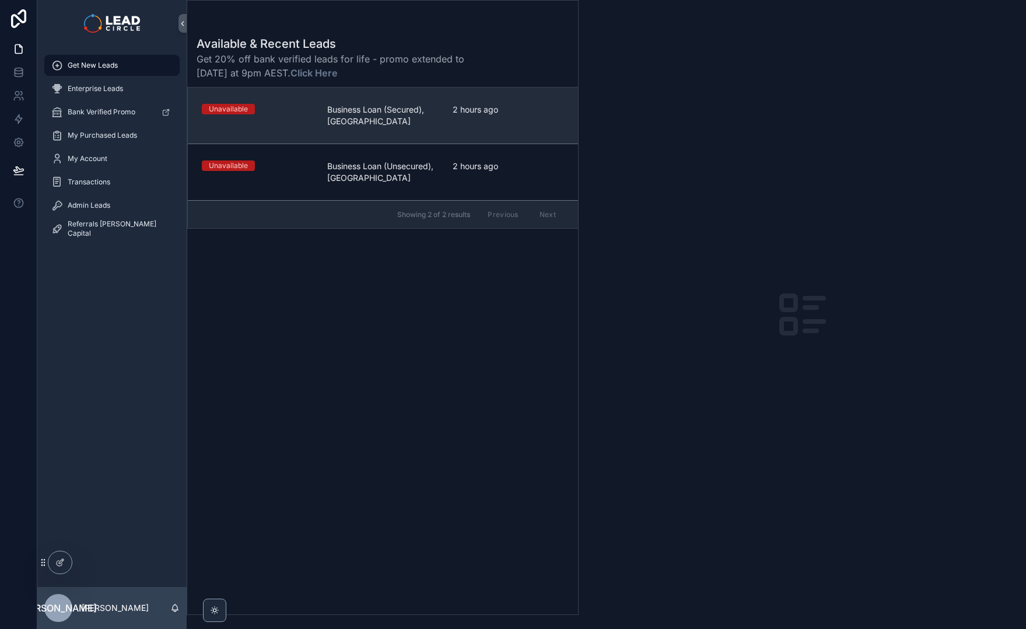
click at [378, 110] on span "Business Loan (Secured), [GEOGRAPHIC_DATA]" at bounding box center [382, 115] width 111 height 23
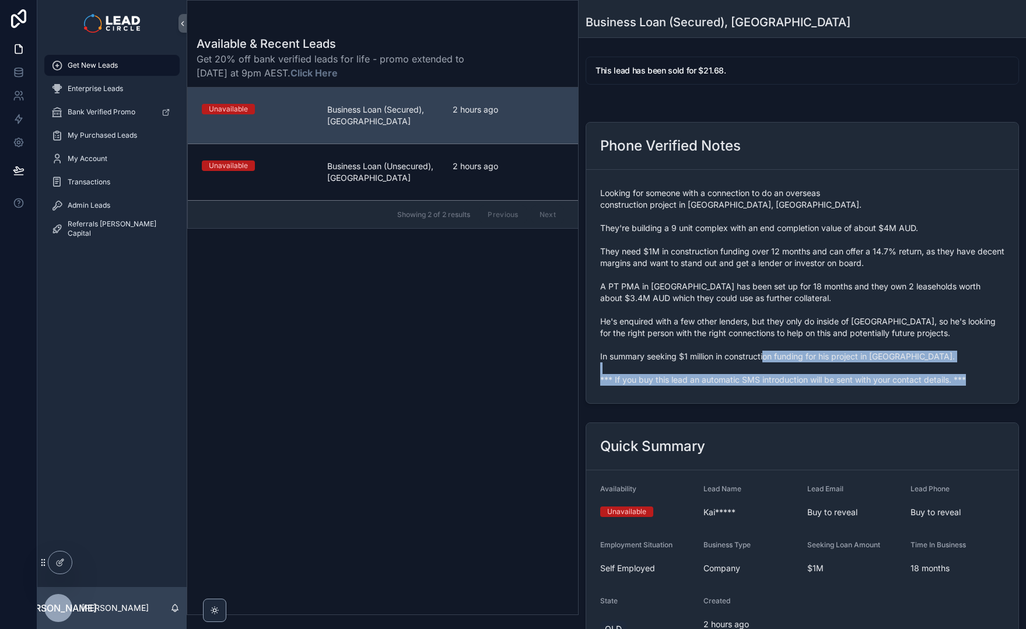
click at [676, 372] on span "Looking for someone with a connection to do an overseas construction project in…" at bounding box center [802, 286] width 404 height 198
copy span "*** If you buy this lead an automatic SMS introduction will be sent with your c…"
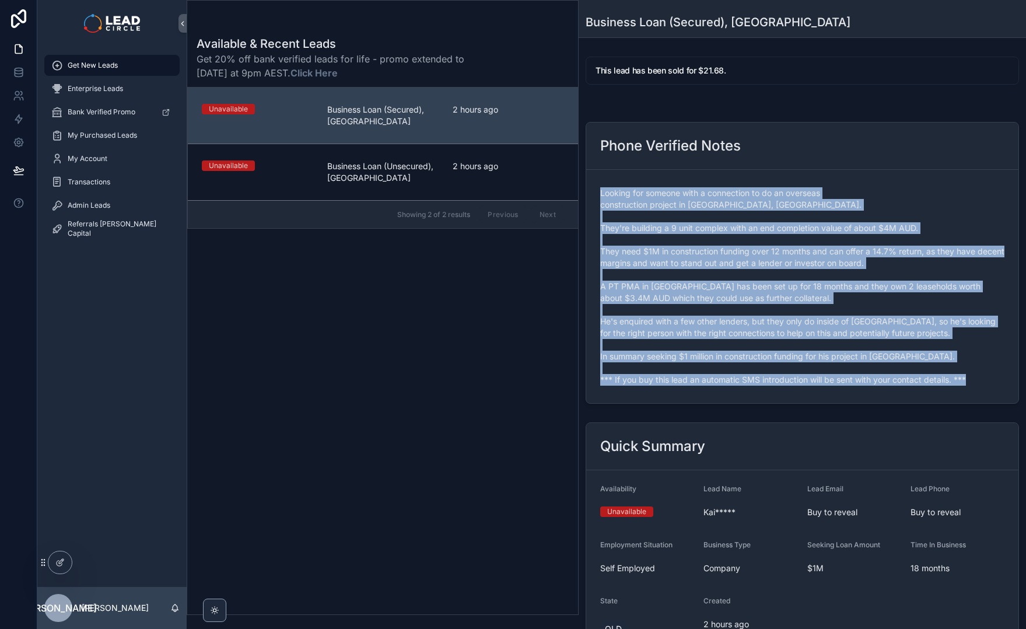
click at [796, 381] on form "Looking for someone with a connection to do an overseas construction project in…" at bounding box center [802, 286] width 432 height 233
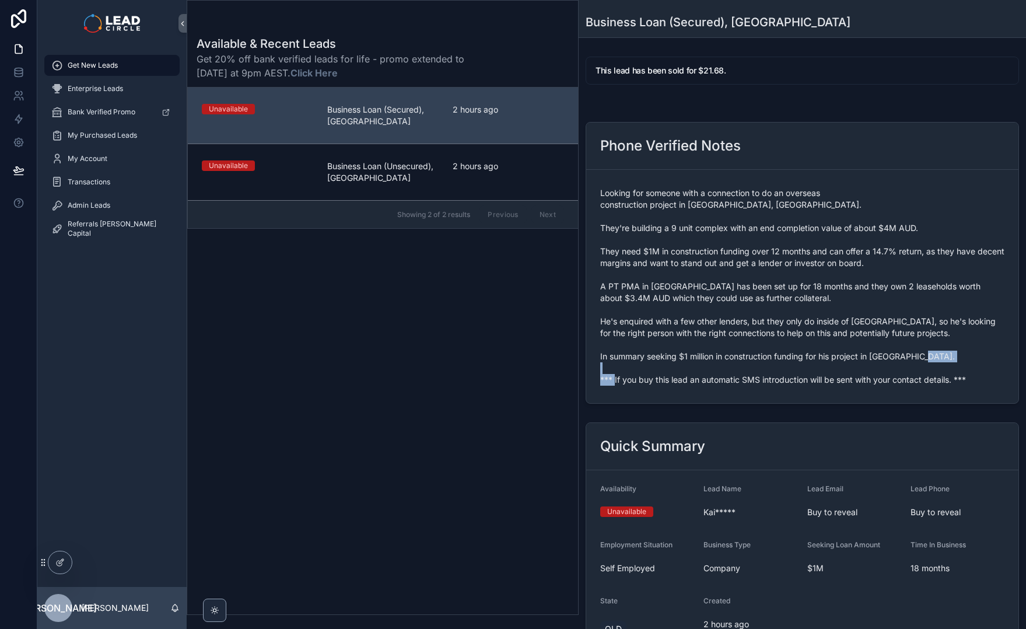
click at [794, 372] on span "Looking for someone with a connection to do an overseas construction project in…" at bounding box center [802, 286] width 404 height 198
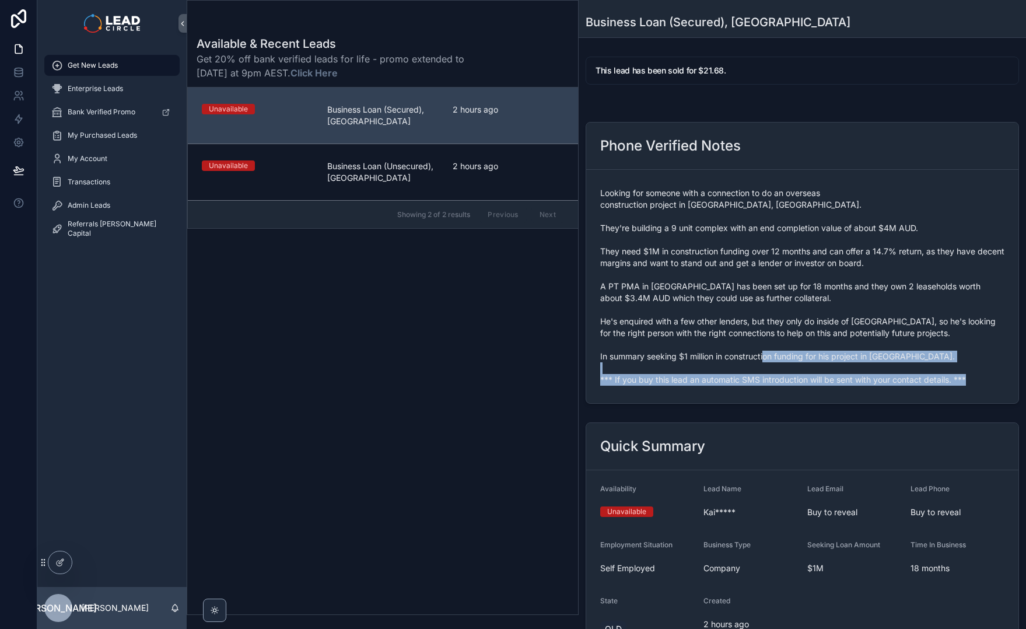
click at [794, 372] on span "Looking for someone with a connection to do an overseas construction project in…" at bounding box center [802, 286] width 404 height 198
copy span "*** If you buy this lead an automatic SMS introduction will be sent with your c…"
click at [99, 211] on div "Admin Leads" at bounding box center [111, 205] width 121 height 19
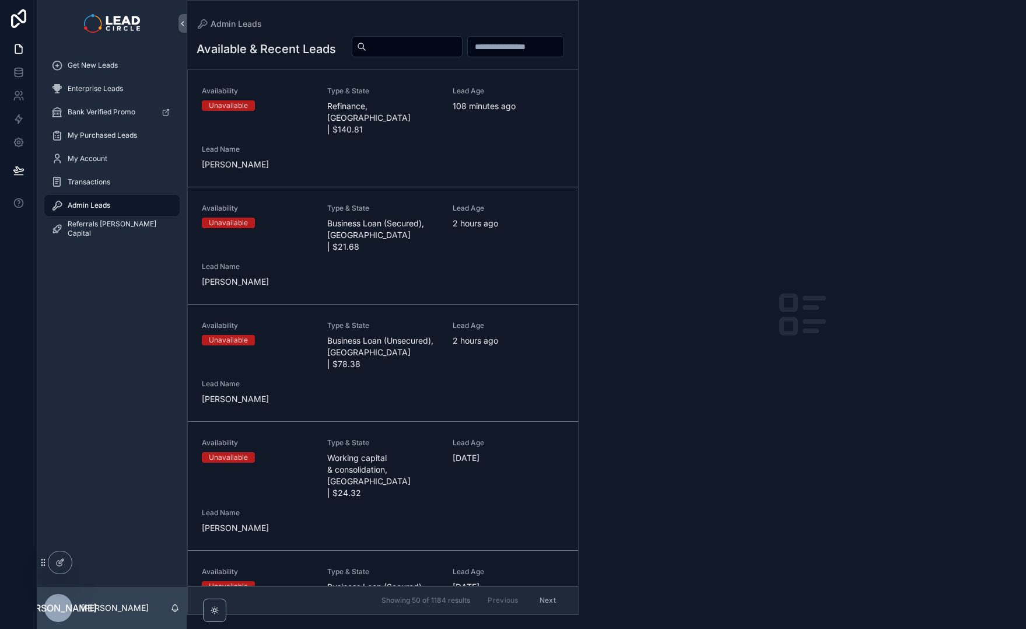
click at [462, 43] on input "scrollable content" at bounding box center [414, 47] width 96 height 16
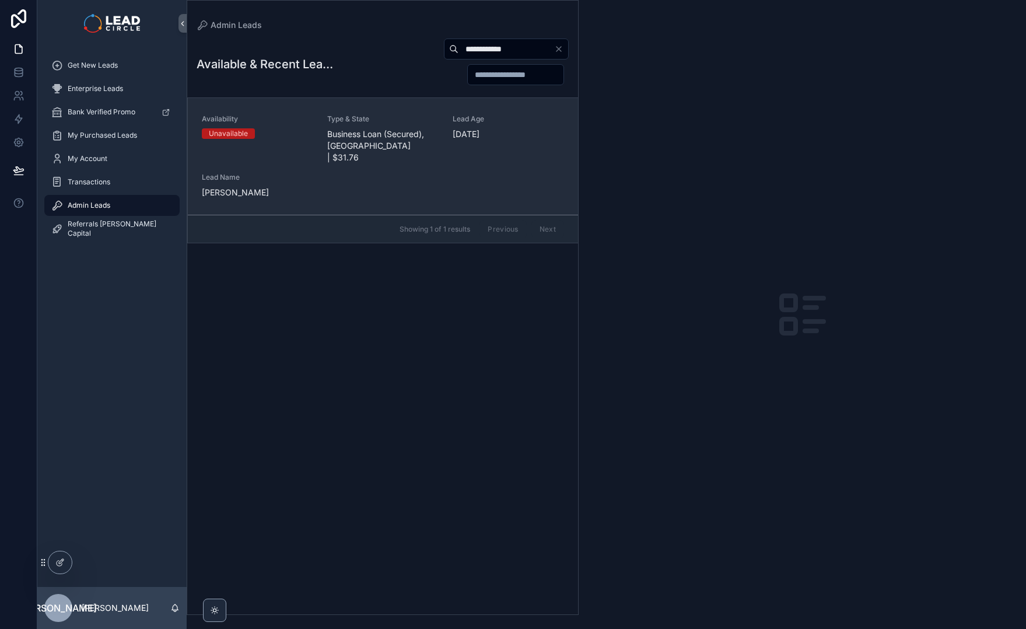
click at [358, 137] on span "Business Loan (Secured), [GEOGRAPHIC_DATA] | $31.76" at bounding box center [382, 145] width 111 height 35
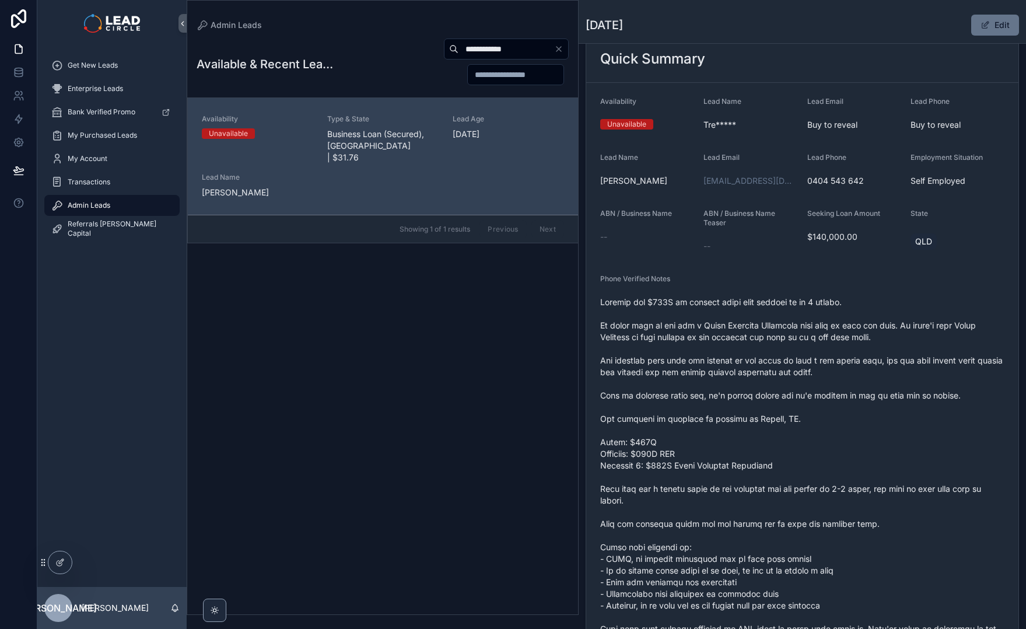
scroll to position [96, 0]
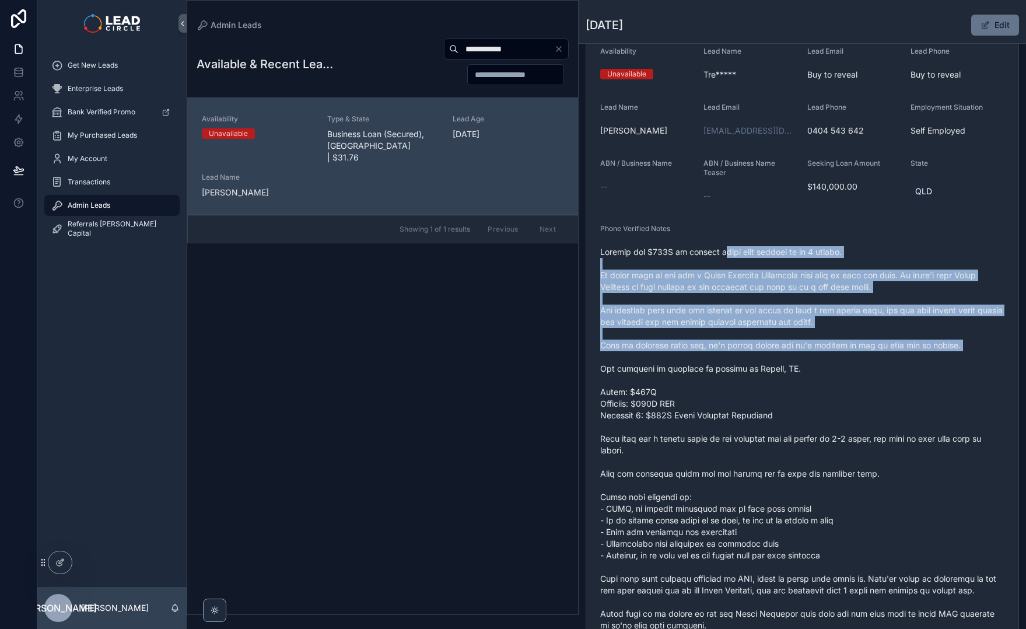
drag, startPoint x: 715, startPoint y: 256, endPoint x: 763, endPoint y: 360, distance: 115.1
click at [763, 360] on span "scrollable content" at bounding box center [802, 479] width 404 height 467
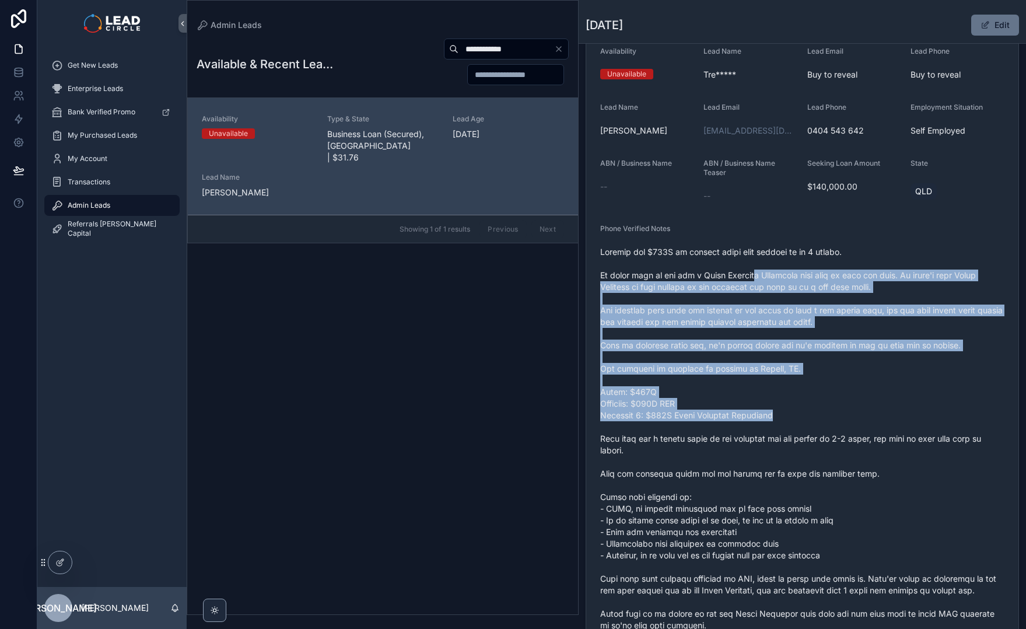
drag, startPoint x: 795, startPoint y: 434, endPoint x: 799, endPoint y: 439, distance: 7.1
click at [799, 439] on span "scrollable content" at bounding box center [802, 479] width 404 height 467
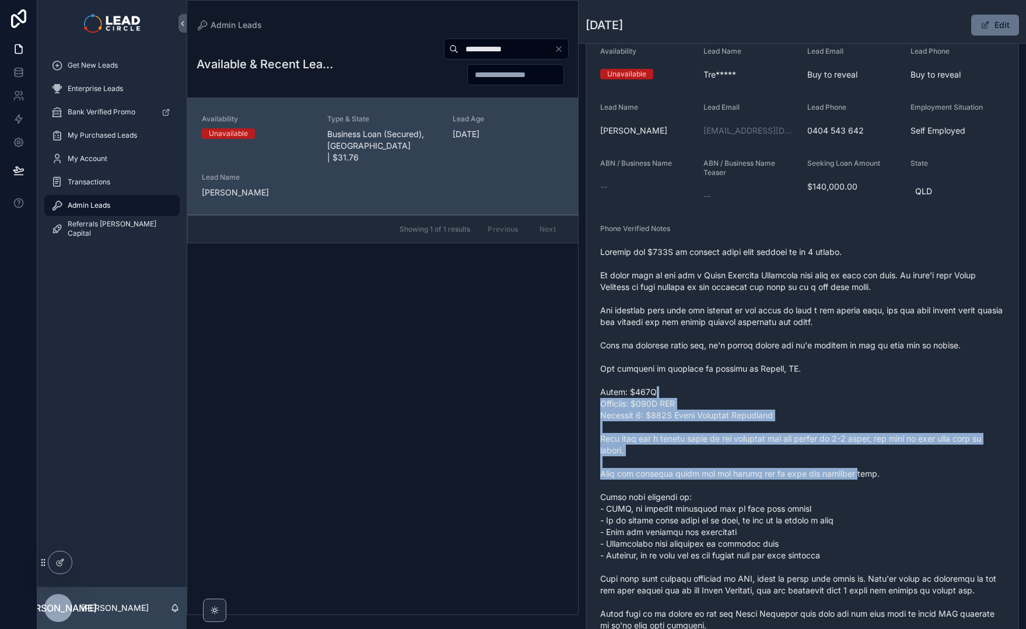
drag, startPoint x: 845, startPoint y: 470, endPoint x: 778, endPoint y: 362, distance: 126.8
click at [779, 365] on span "scrollable content" at bounding box center [802, 479] width 404 height 467
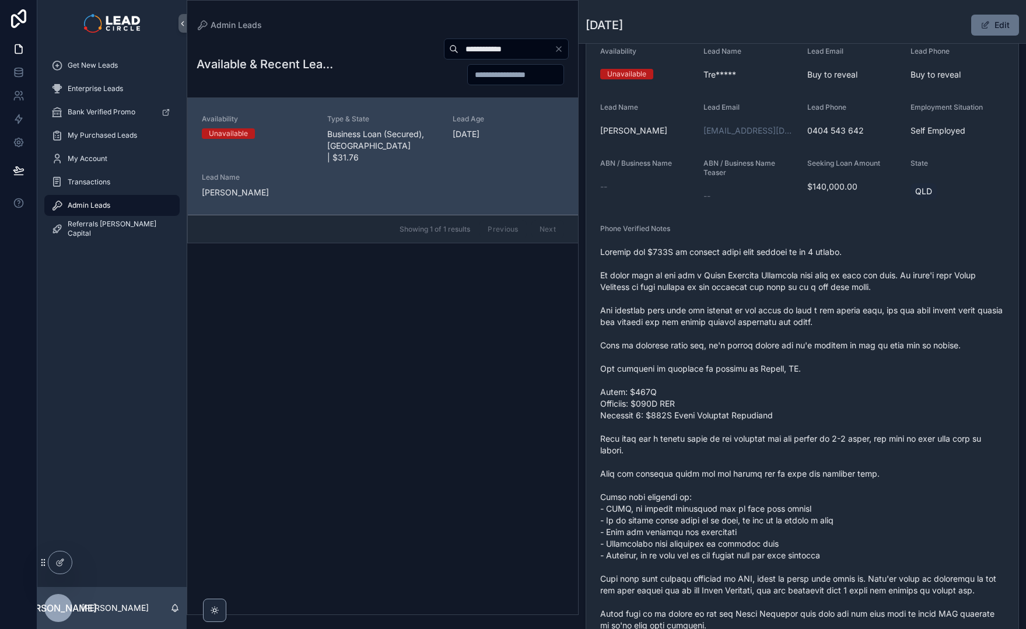
click at [778, 362] on span "scrollable content" at bounding box center [802, 479] width 404 height 467
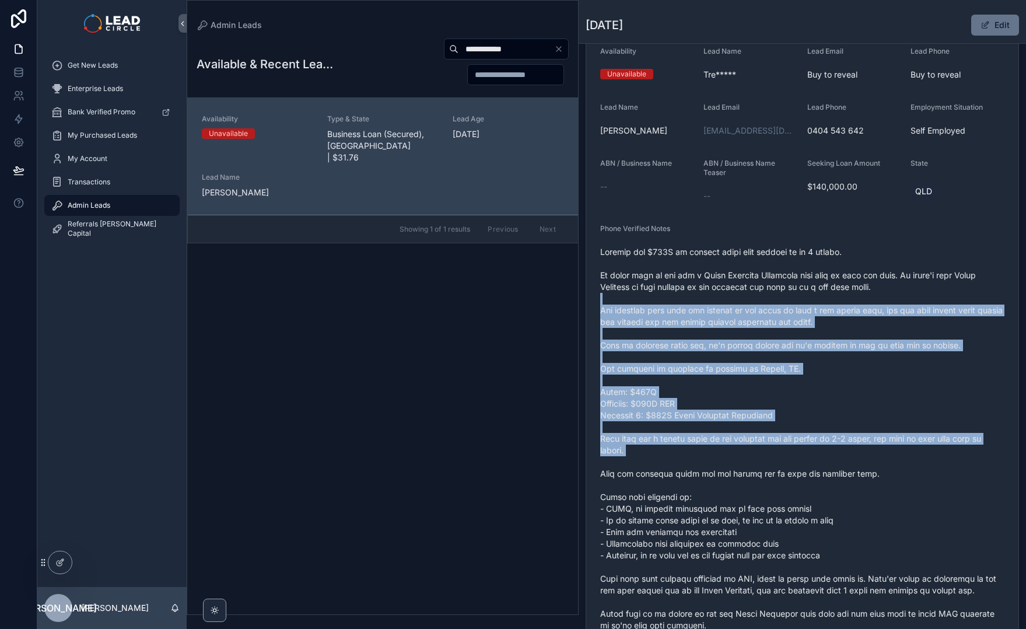
drag, startPoint x: 788, startPoint y: 300, endPoint x: 862, endPoint y: 458, distance: 174.4
click at [862, 458] on span "scrollable content" at bounding box center [802, 479] width 404 height 467
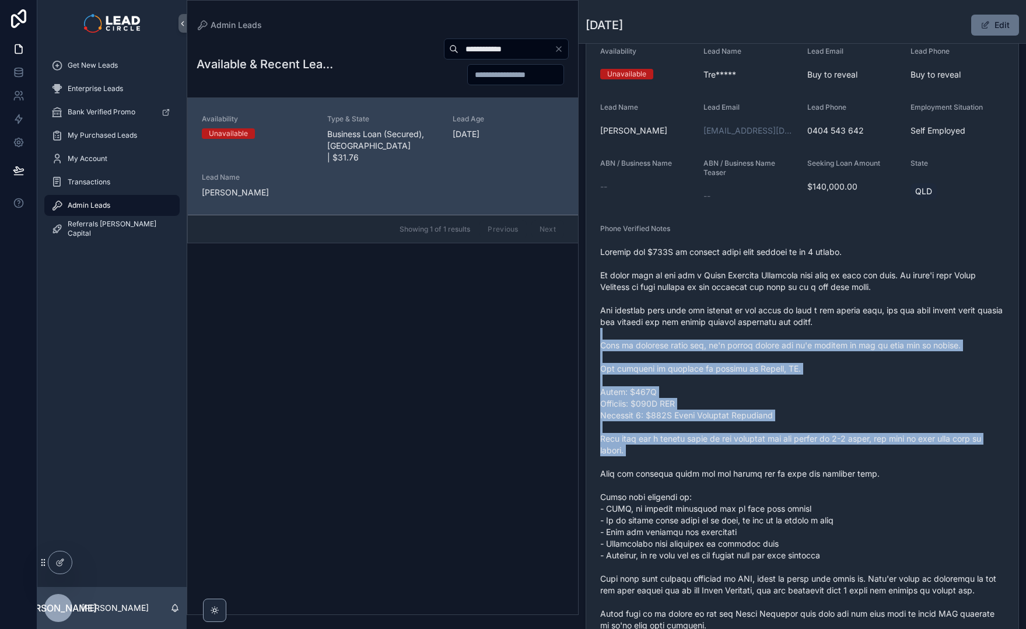
drag, startPoint x: 864, startPoint y: 463, endPoint x: 749, endPoint y: 312, distance: 189.5
click at [750, 314] on span "scrollable content" at bounding box center [802, 479] width 404 height 467
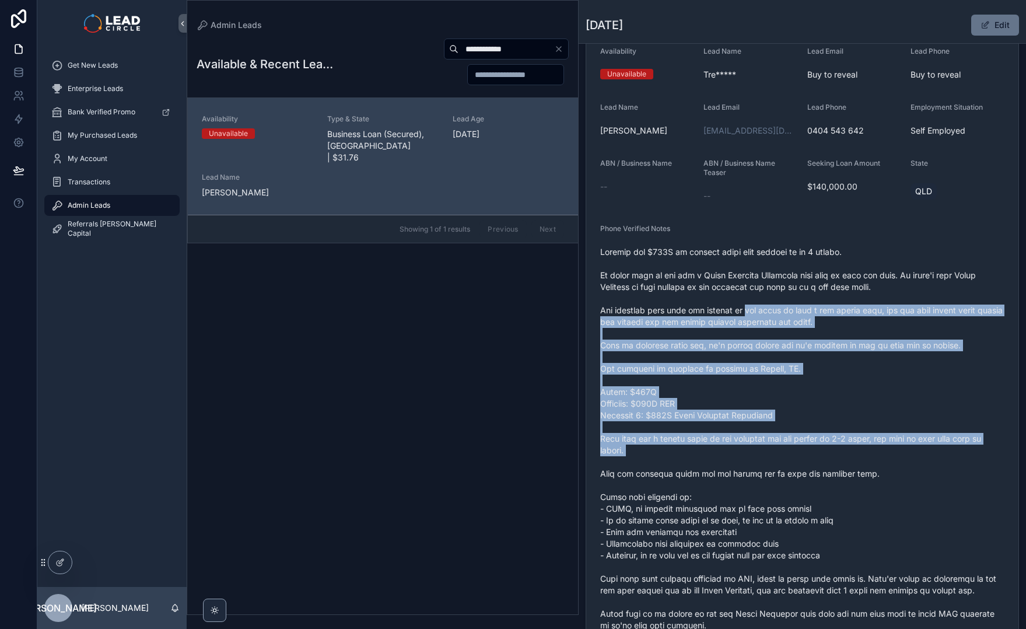
click at [749, 312] on span "scrollable content" at bounding box center [802, 479] width 404 height 467
drag, startPoint x: 752, startPoint y: 302, endPoint x: 848, endPoint y: 447, distance: 174.3
click at [848, 447] on span "scrollable content" at bounding box center [802, 479] width 404 height 467
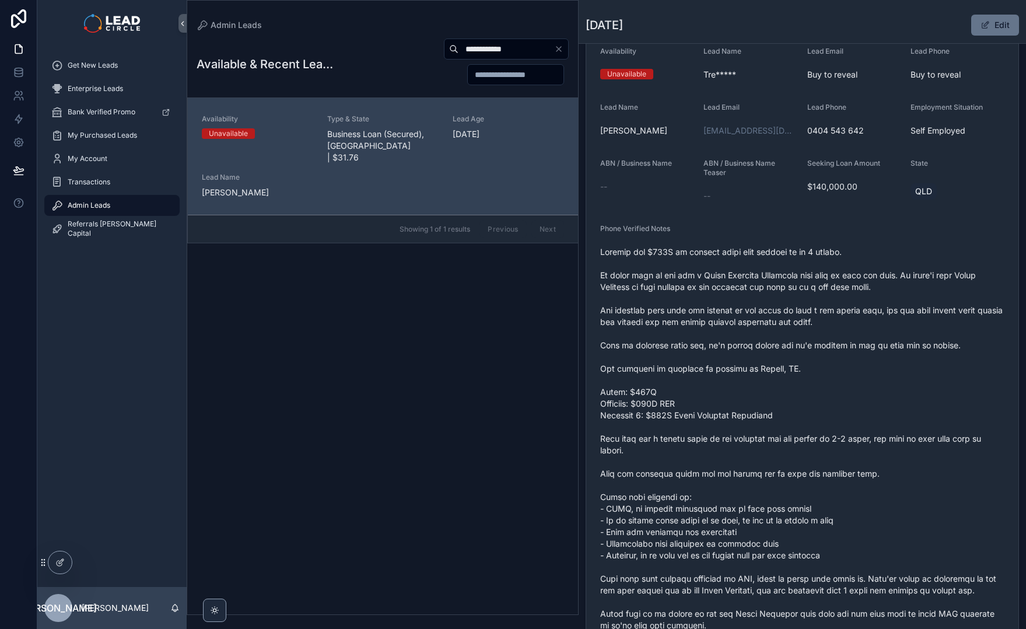
click at [518, 46] on input "**********" at bounding box center [507, 49] width 96 height 16
paste input "**"
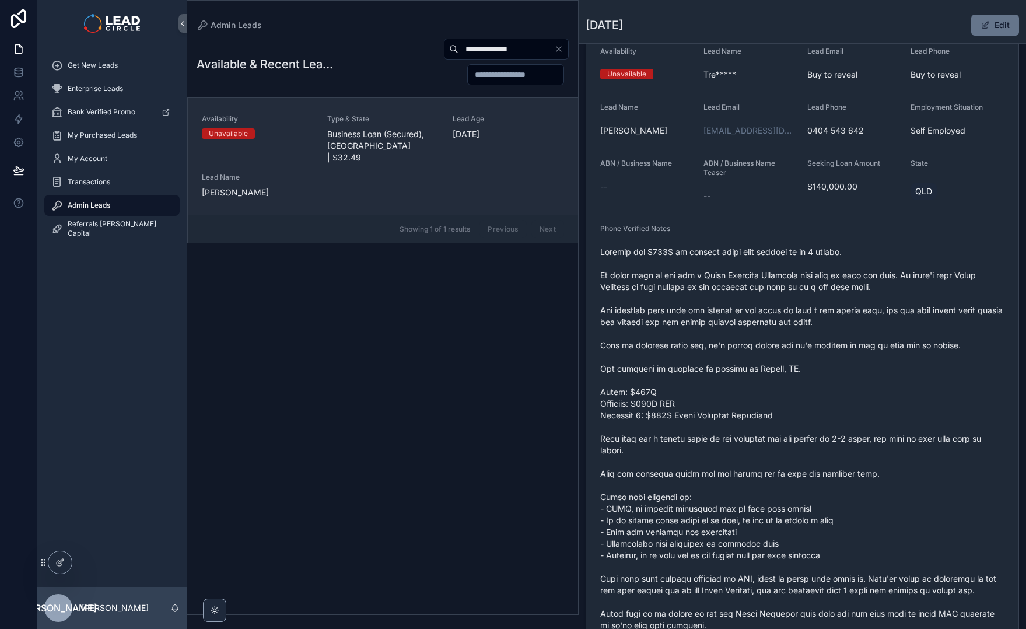
click at [366, 155] on div "Availability Unavailable Type & State Business Loan (Secured), [GEOGRAPHIC_DATA…" at bounding box center [383, 156] width 362 height 84
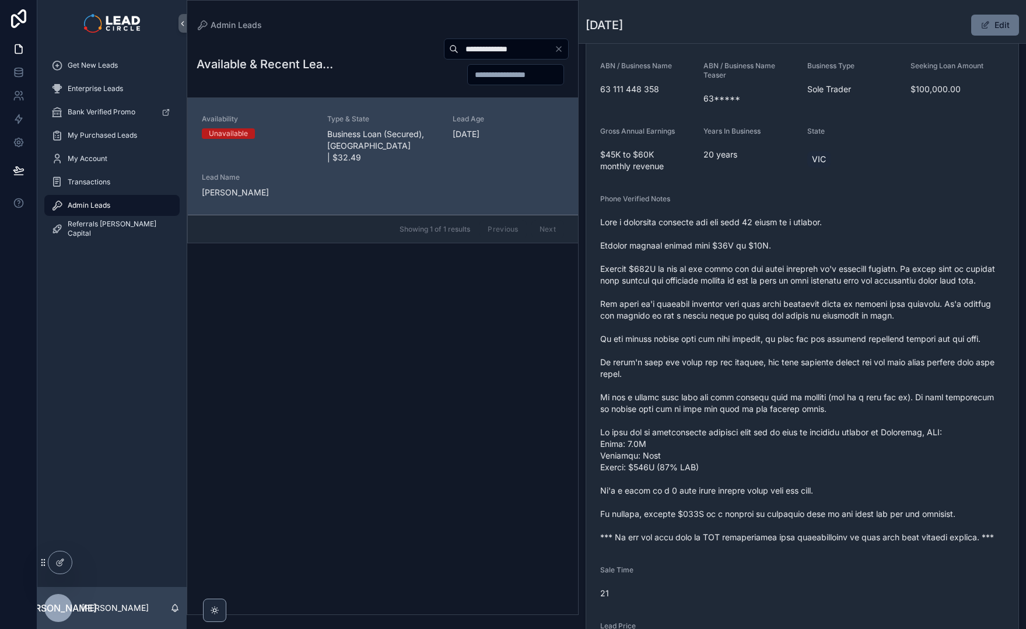
scroll to position [194, 0]
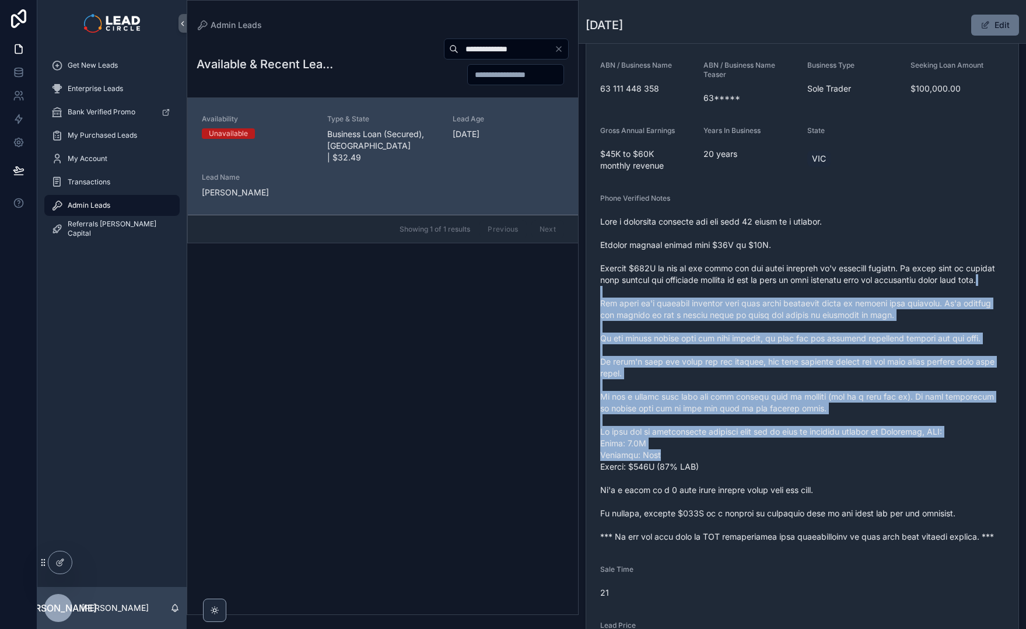
drag, startPoint x: 755, startPoint y: 296, endPoint x: 827, endPoint y: 477, distance: 194.3
click at [826, 475] on span "scrollable content" at bounding box center [802, 379] width 404 height 327
click at [827, 477] on span "scrollable content" at bounding box center [802, 379] width 404 height 327
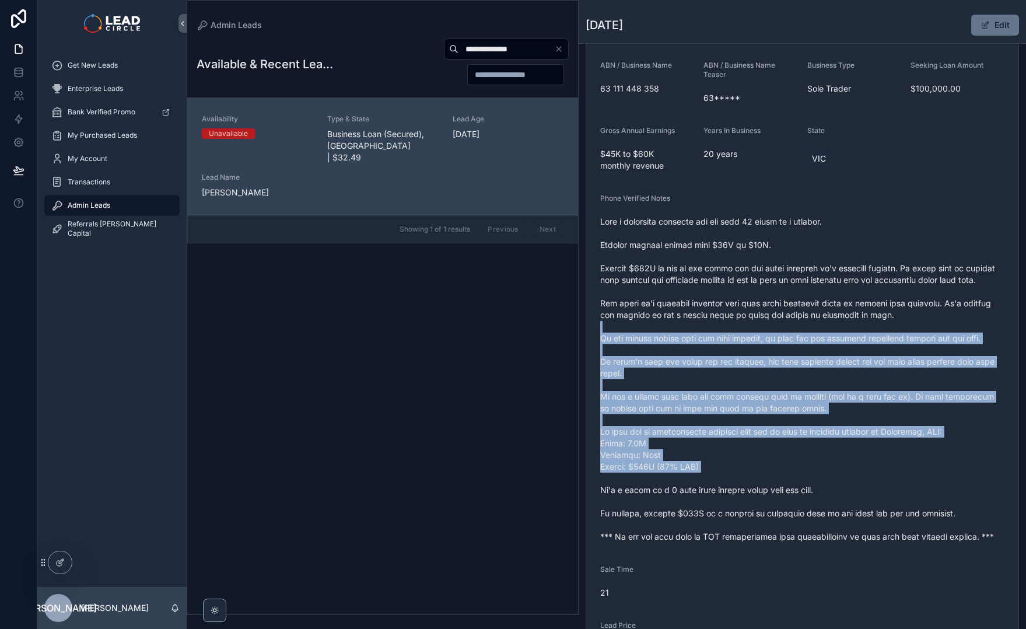
drag, startPoint x: 840, startPoint y: 414, endPoint x: 802, endPoint y: 337, distance: 85.9
click at [802, 337] on span "scrollable content" at bounding box center [802, 379] width 404 height 327
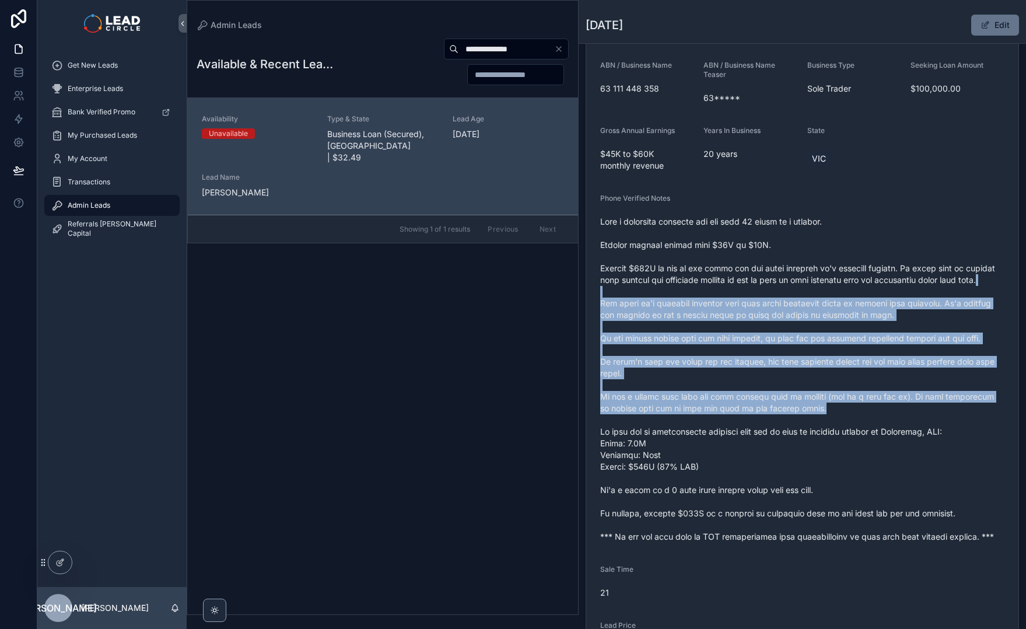
drag, startPoint x: 796, startPoint y: 291, endPoint x: 842, endPoint y: 445, distance: 160.8
click at [842, 445] on span "scrollable content" at bounding box center [802, 379] width 404 height 327
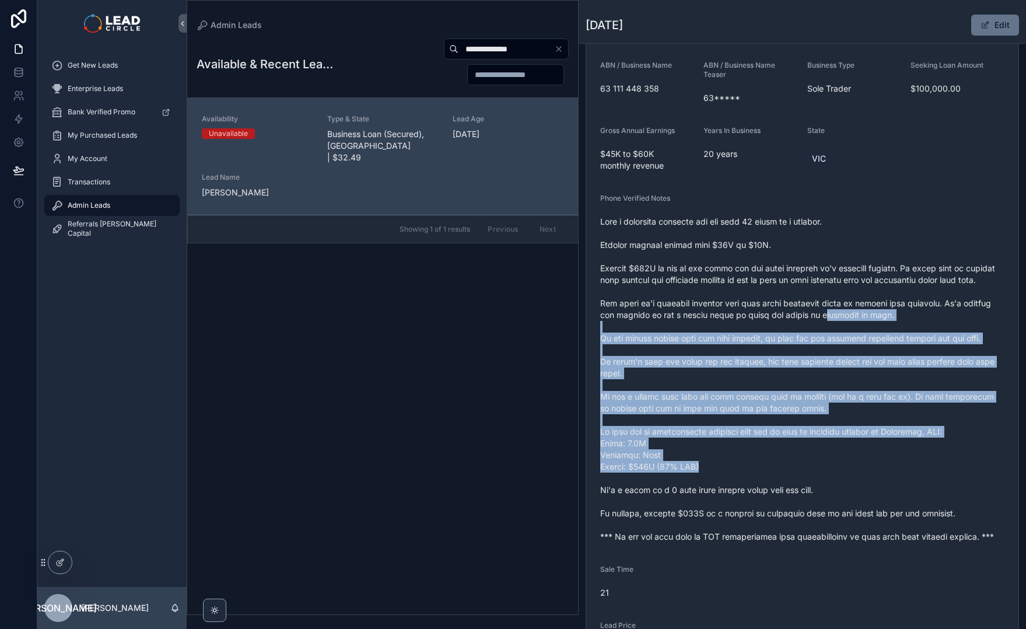
drag, startPoint x: 862, startPoint y: 467, endPoint x: 825, endPoint y: 331, distance: 140.6
click at [825, 331] on span "scrollable content" at bounding box center [802, 379] width 404 height 327
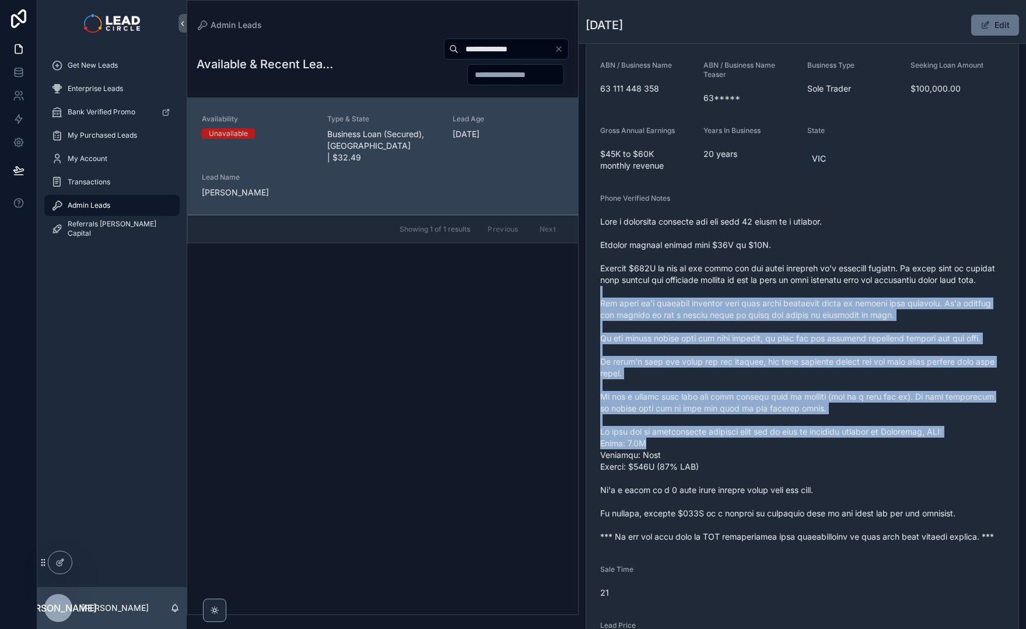
drag, startPoint x: 821, startPoint y: 305, endPoint x: 865, endPoint y: 458, distance: 159.2
click at [865, 458] on span "scrollable content" at bounding box center [802, 379] width 404 height 327
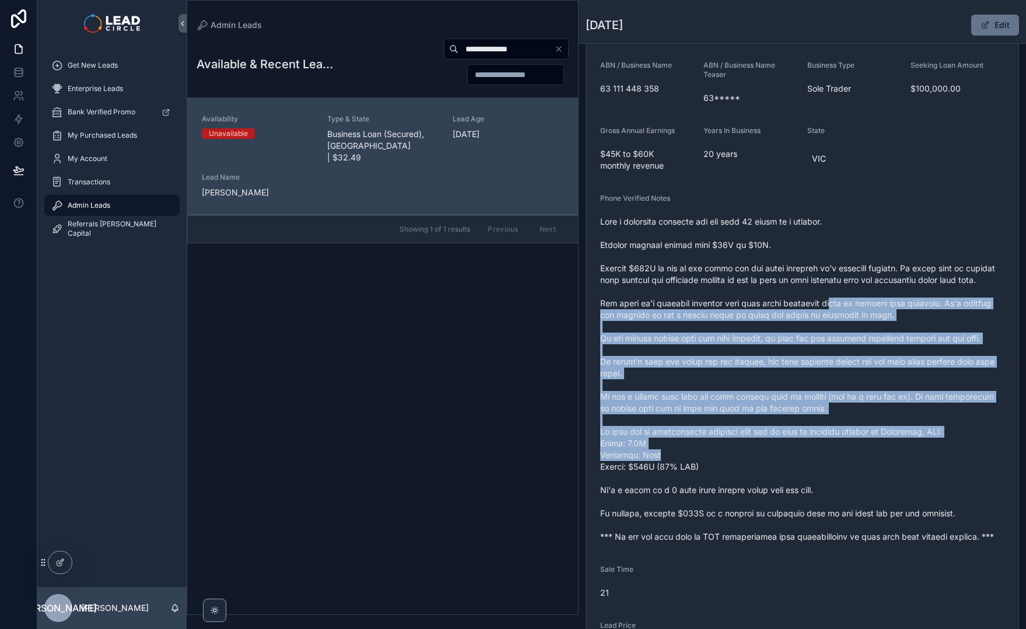
drag, startPoint x: 876, startPoint y: 462, endPoint x: 825, endPoint y: 319, distance: 151.9
click at [825, 319] on span "scrollable content" at bounding box center [802, 379] width 404 height 327
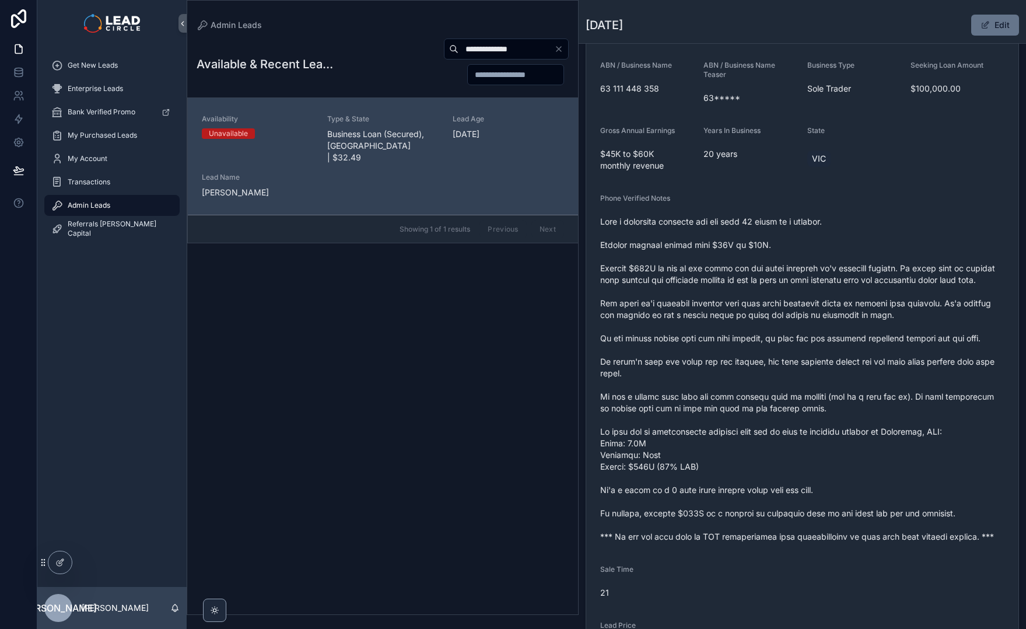
click at [813, 302] on span "scrollable content" at bounding box center [802, 379] width 404 height 327
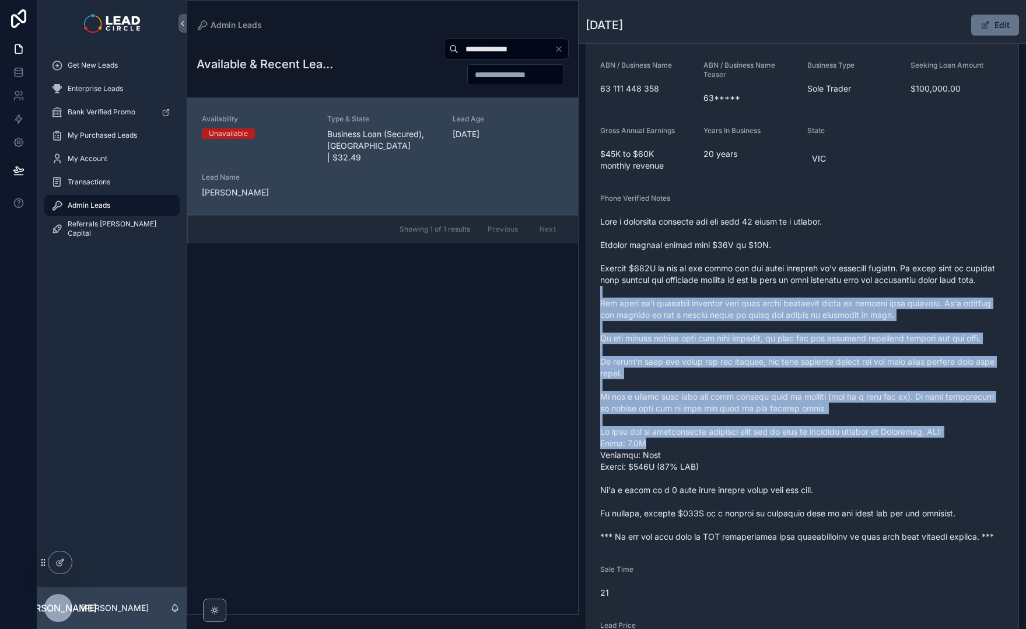
drag, startPoint x: 812, startPoint y: 300, endPoint x: 876, endPoint y: 456, distance: 168.8
click at [876, 456] on span "scrollable content" at bounding box center [802, 379] width 404 height 327
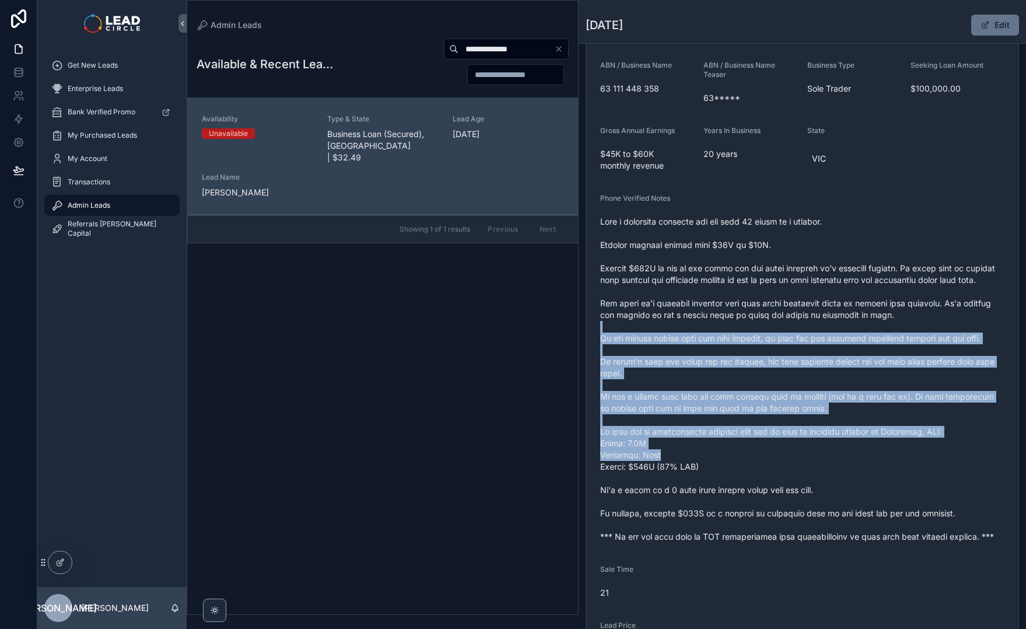
drag, startPoint x: 892, startPoint y: 460, endPoint x: 834, endPoint y: 320, distance: 151.0
click at [839, 329] on span "scrollable content" at bounding box center [802, 379] width 404 height 327
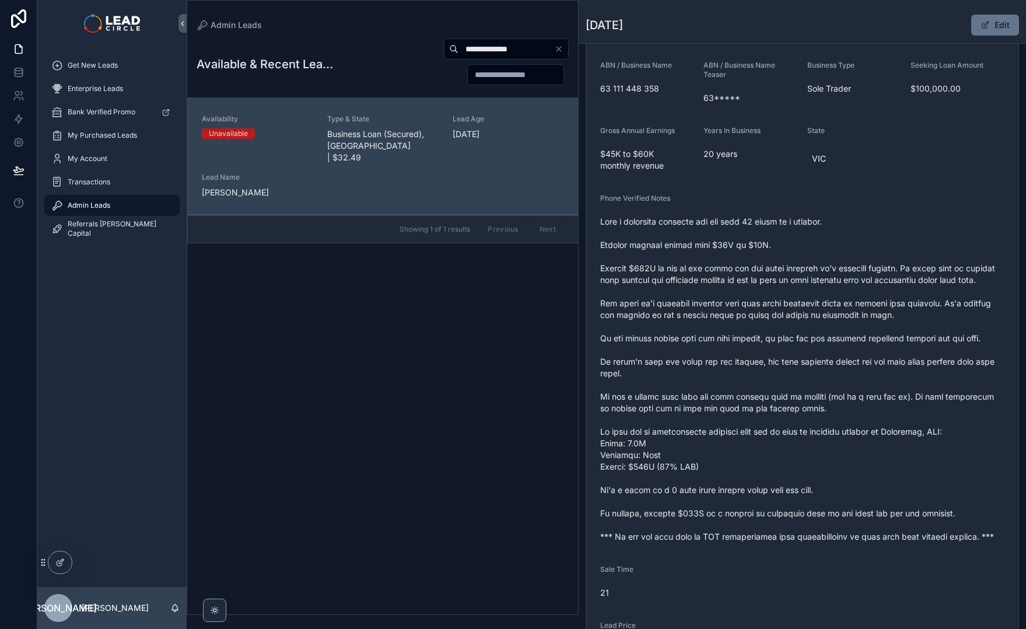
click at [834, 320] on span "scrollable content" at bounding box center [802, 379] width 404 height 327
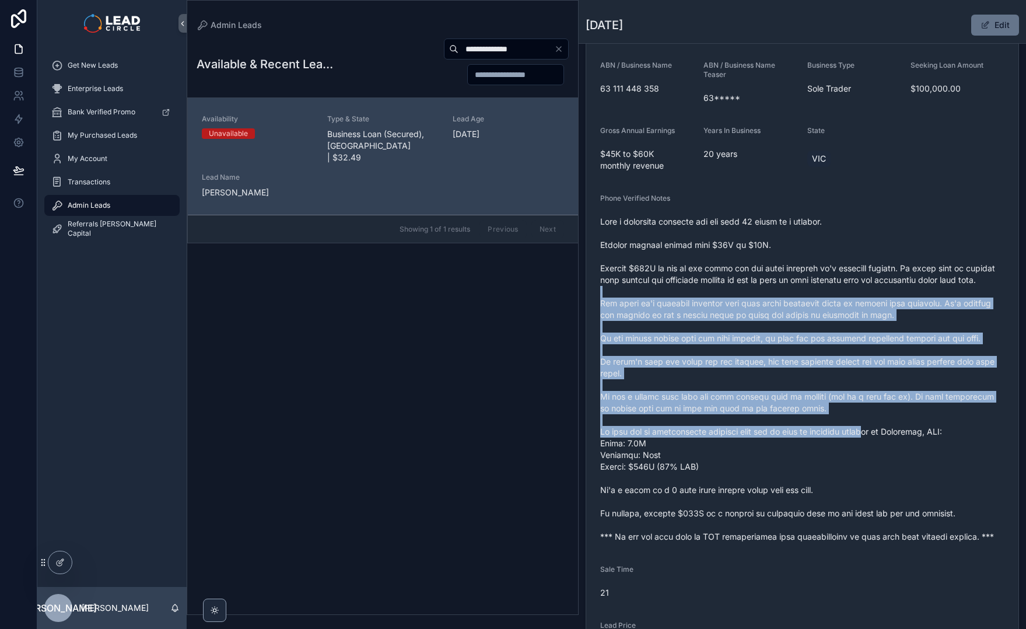
drag, startPoint x: 831, startPoint y: 298, endPoint x: 885, endPoint y: 444, distance: 156.2
click at [885, 444] on span "scrollable content" at bounding box center [802, 379] width 404 height 327
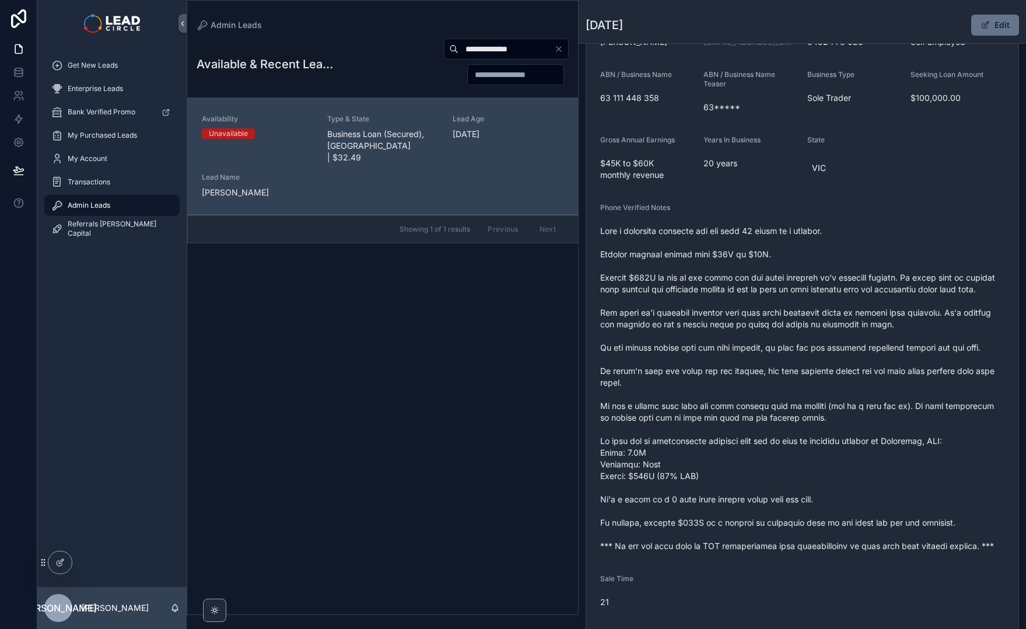
scroll to position [83, 0]
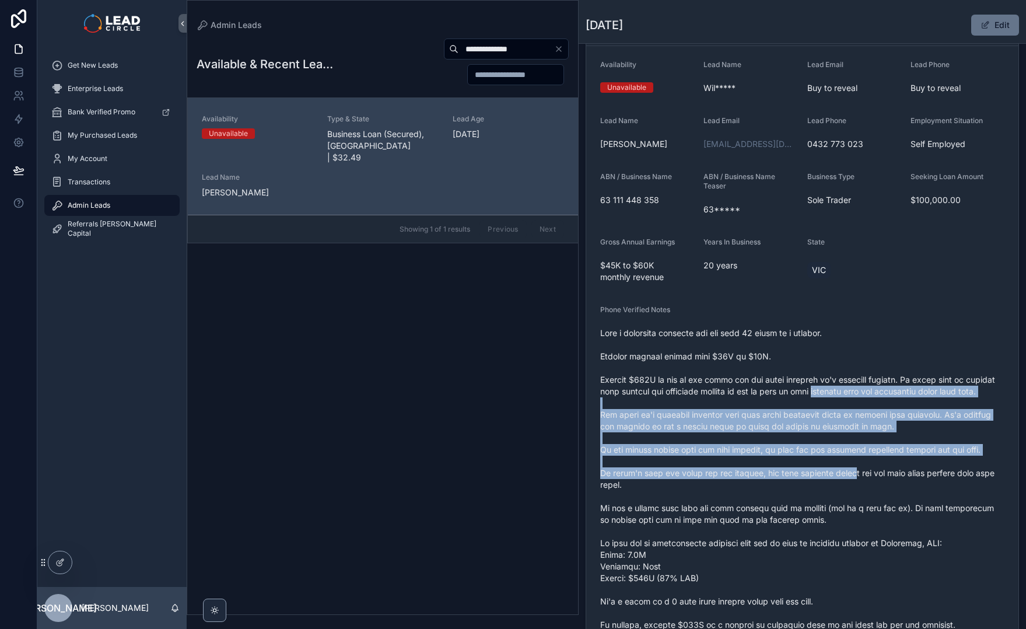
drag, startPoint x: 830, startPoint y: 396, endPoint x: 872, endPoint y: 506, distance: 118.0
click at [872, 506] on span "scrollable content" at bounding box center [802, 490] width 404 height 327
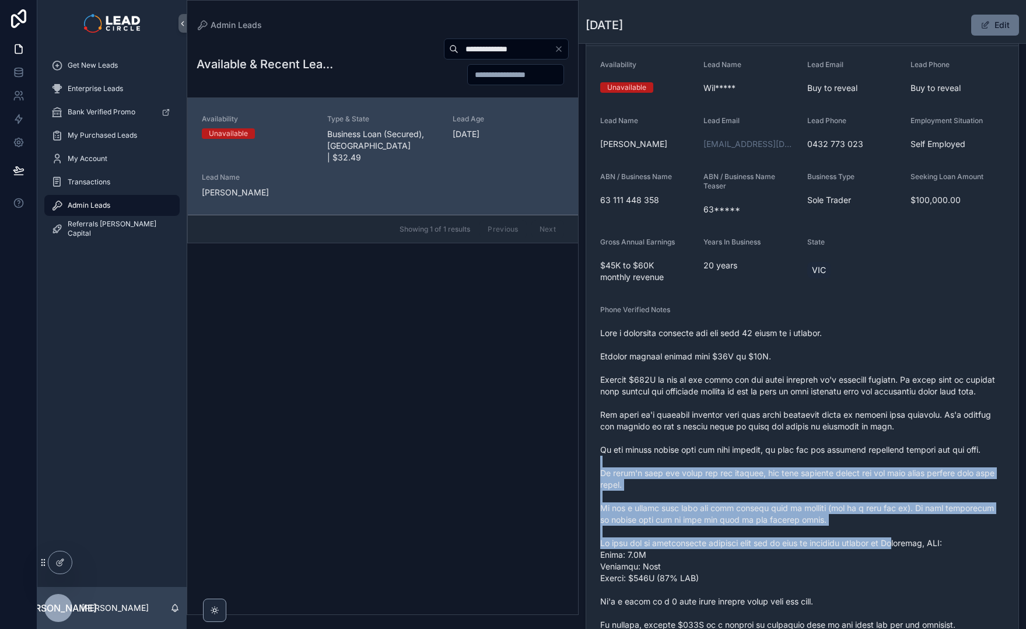
drag, startPoint x: 917, startPoint y: 554, endPoint x: 830, endPoint y: 431, distance: 150.7
click at [841, 442] on span "scrollable content" at bounding box center [802, 490] width 404 height 327
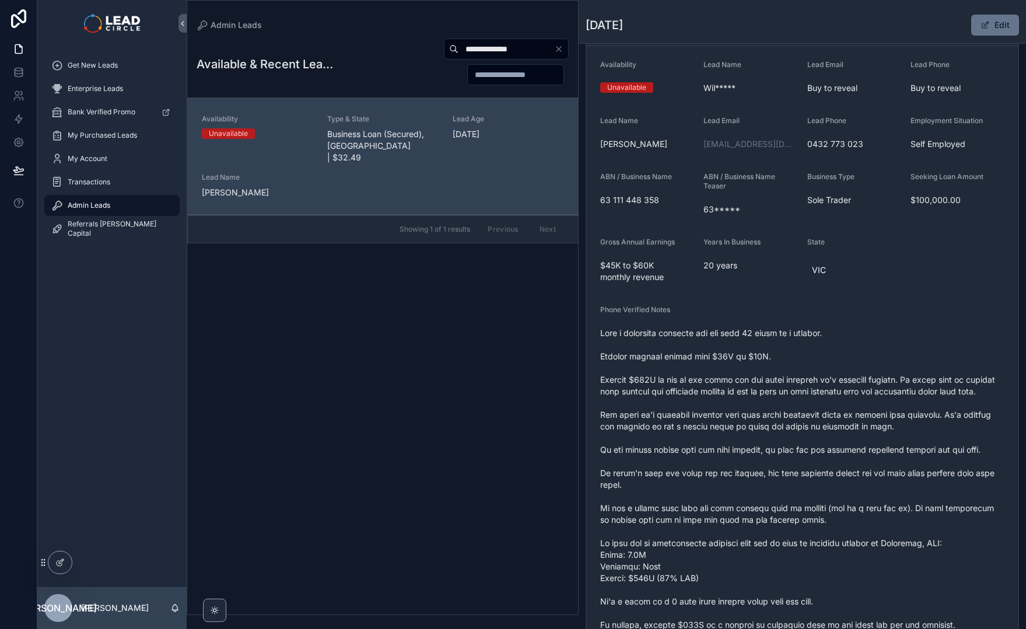
click at [830, 430] on span "scrollable content" at bounding box center [802, 490] width 404 height 327
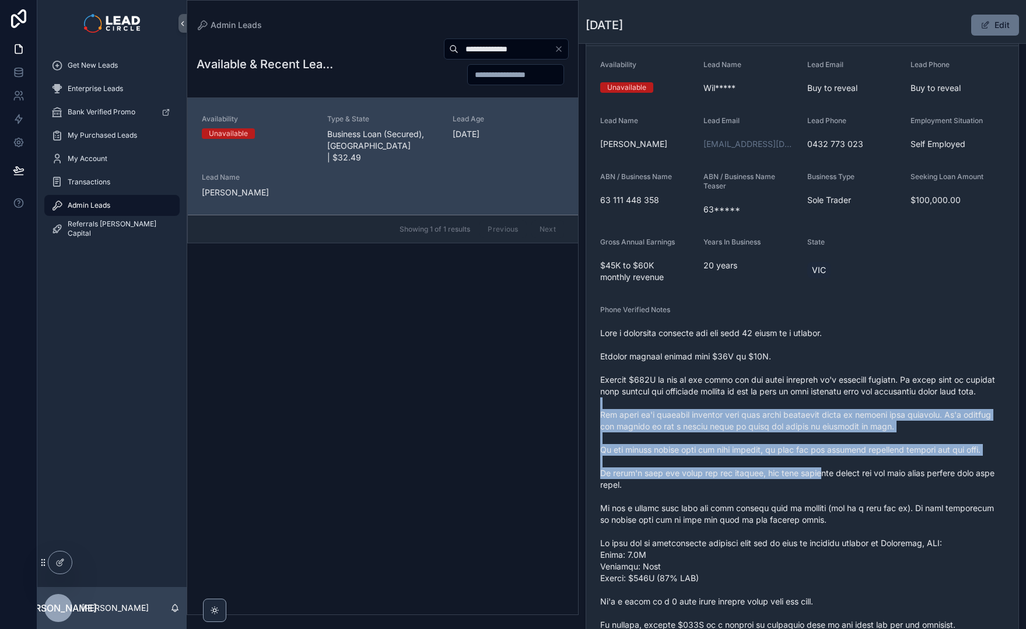
drag, startPoint x: 801, startPoint y: 417, endPoint x: 844, endPoint y: 519, distance: 111.4
click at [839, 517] on span "scrollable content" at bounding box center [802, 490] width 404 height 327
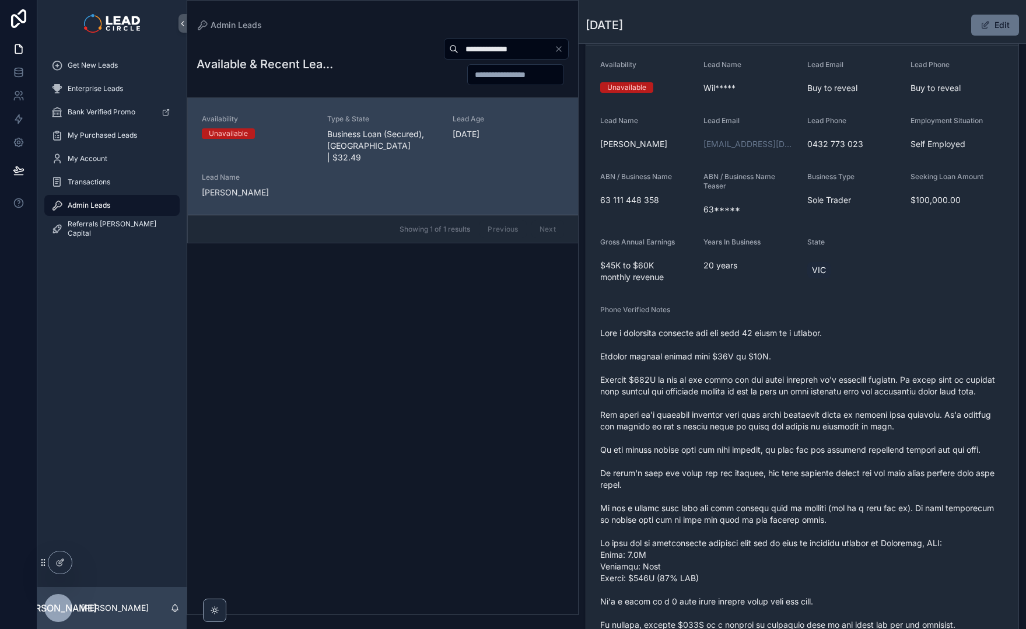
click at [844, 519] on span "scrollable content" at bounding box center [802, 490] width 404 height 327
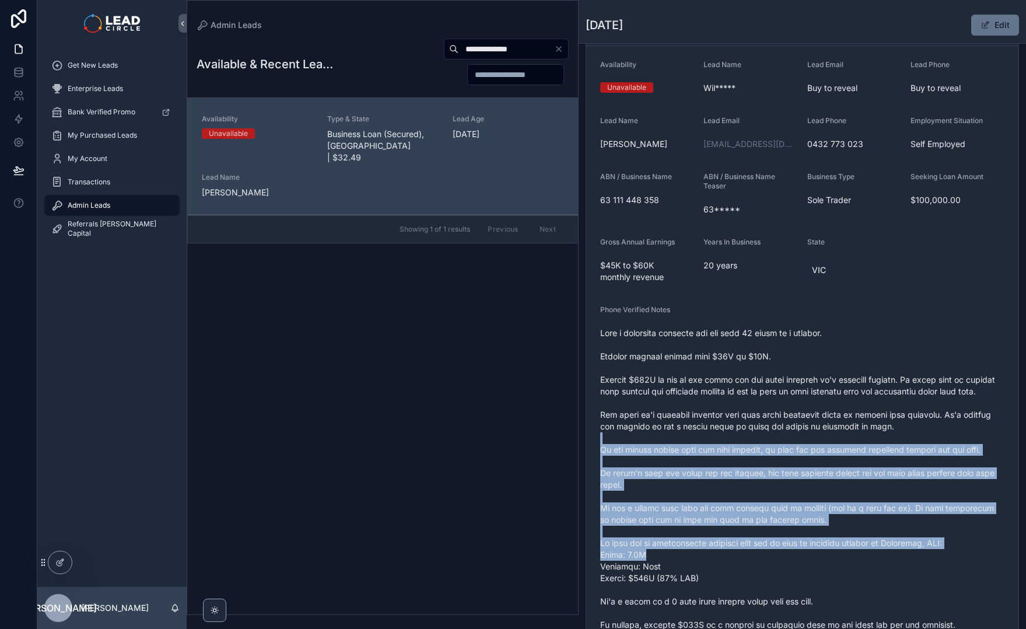
drag, startPoint x: 904, startPoint y: 566, endPoint x: 785, endPoint y: 415, distance: 191.6
click at [805, 433] on span "scrollable content" at bounding box center [802, 490] width 404 height 327
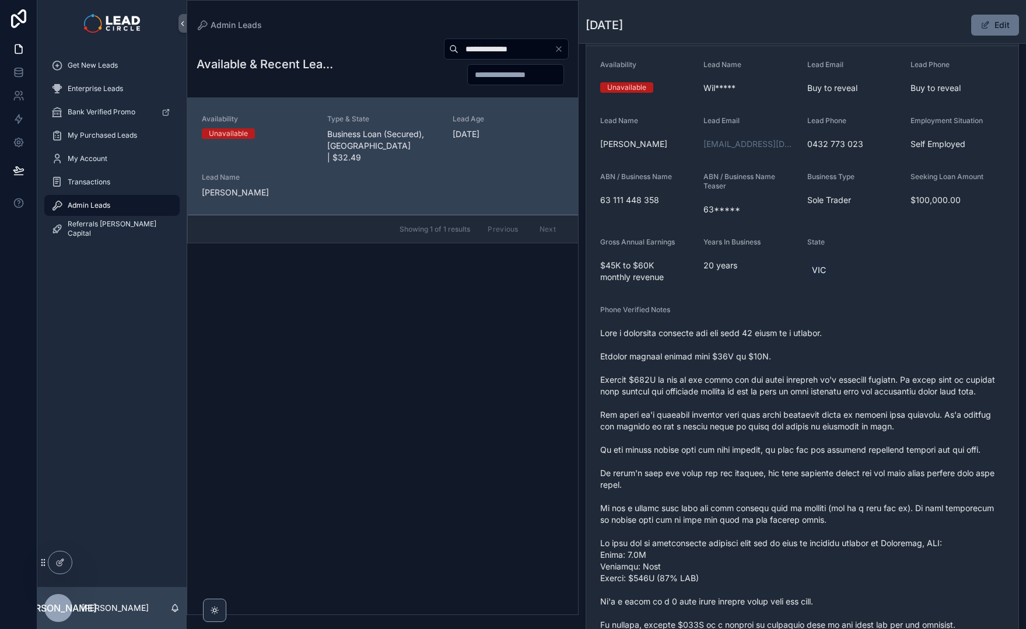
click at [785, 415] on span "scrollable content" at bounding box center [802, 490] width 404 height 327
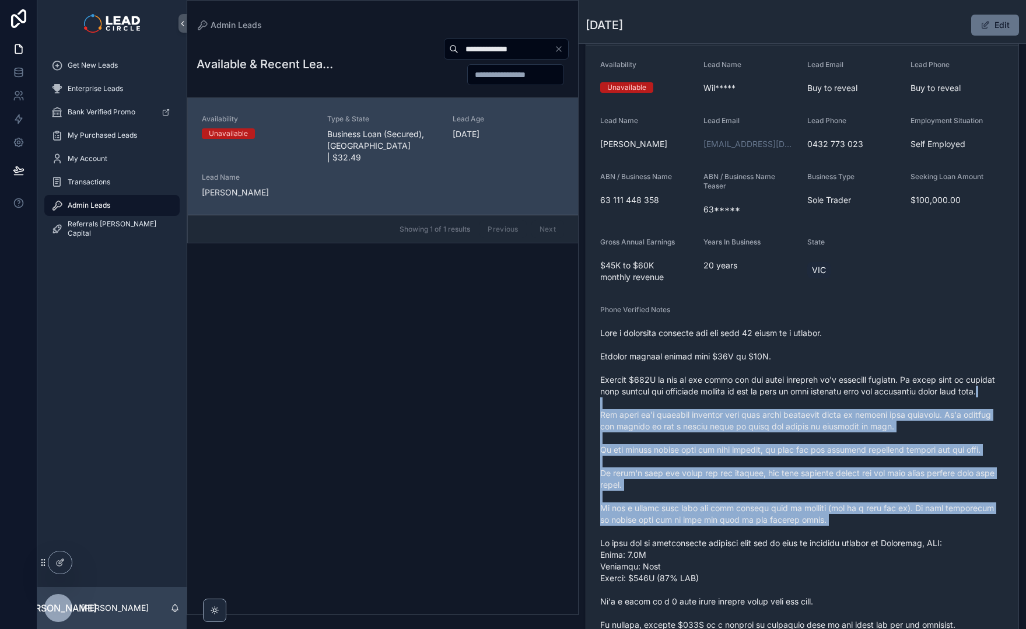
drag, startPoint x: 784, startPoint y: 407, endPoint x: 867, endPoint y: 542, distance: 157.9
click at [867, 542] on span "scrollable content" at bounding box center [802, 490] width 404 height 327
drag, startPoint x: 867, startPoint y: 542, endPoint x: 900, endPoint y: 585, distance: 54.4
click at [867, 542] on span "scrollable content" at bounding box center [802, 490] width 404 height 327
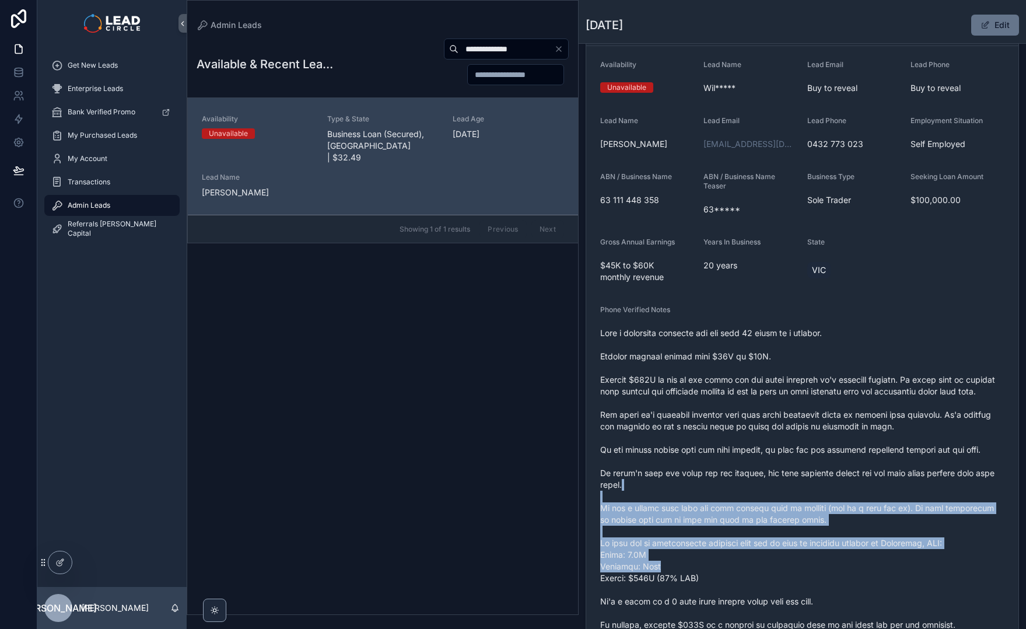
drag, startPoint x: 819, startPoint y: 434, endPoint x: 795, endPoint y: 407, distance: 36.0
click at [801, 413] on span "scrollable content" at bounding box center [802, 490] width 404 height 327
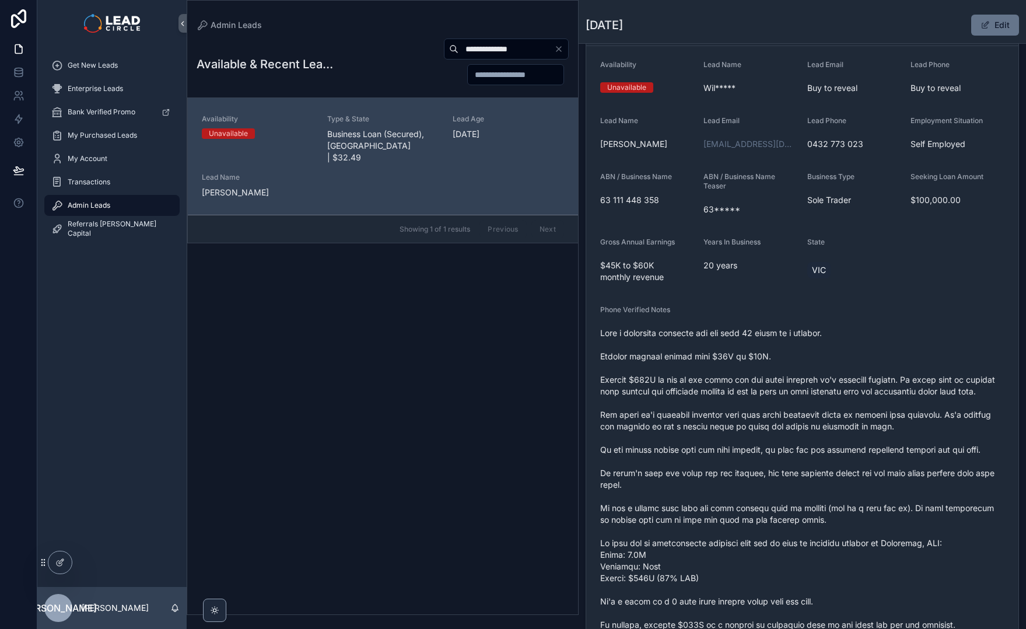
click at [795, 407] on span "scrollable content" at bounding box center [802, 490] width 404 height 327
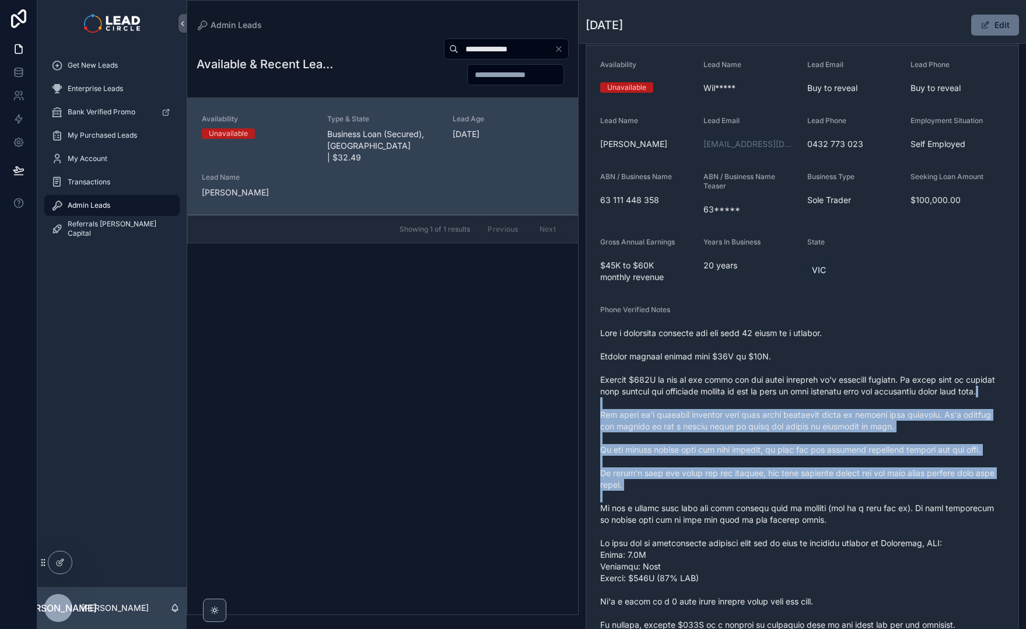
drag, startPoint x: 795, startPoint y: 406, endPoint x: 849, endPoint y: 524, distance: 129.5
click at [849, 524] on span "scrollable content" at bounding box center [802, 490] width 404 height 327
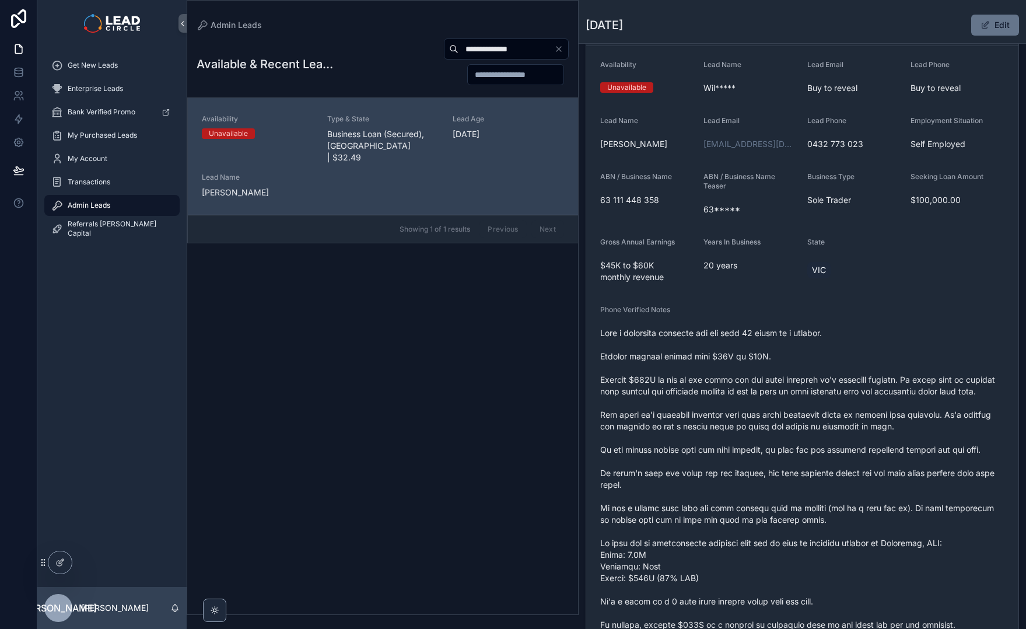
click at [483, 48] on input "**********" at bounding box center [507, 49] width 96 height 16
paste input "scrollable content"
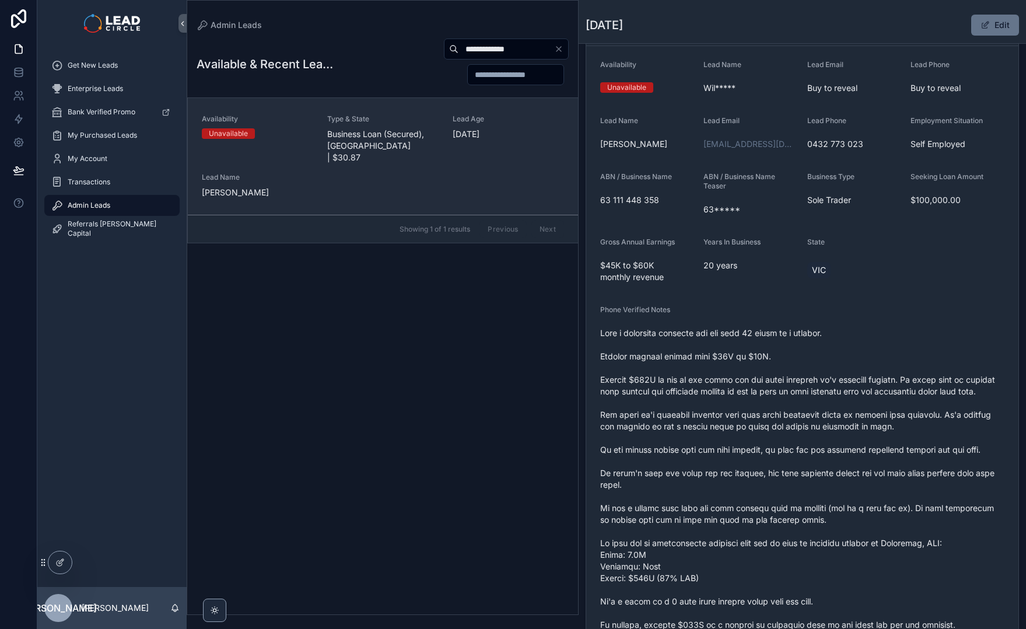
click at [372, 137] on span "Business Loan (Secured), [GEOGRAPHIC_DATA] | $30.87" at bounding box center [382, 145] width 111 height 35
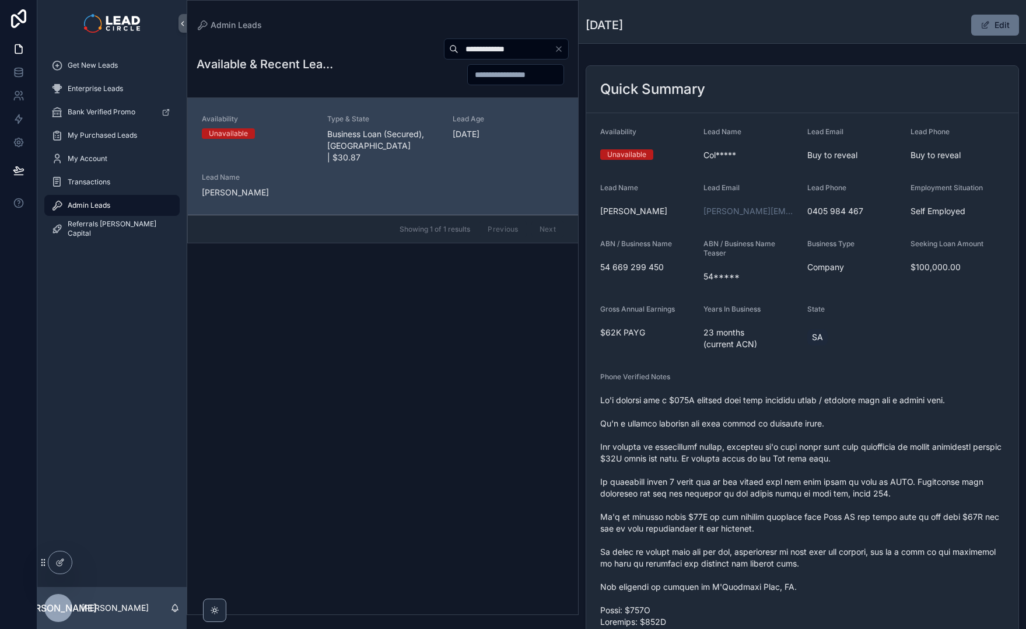
scroll to position [24, 0]
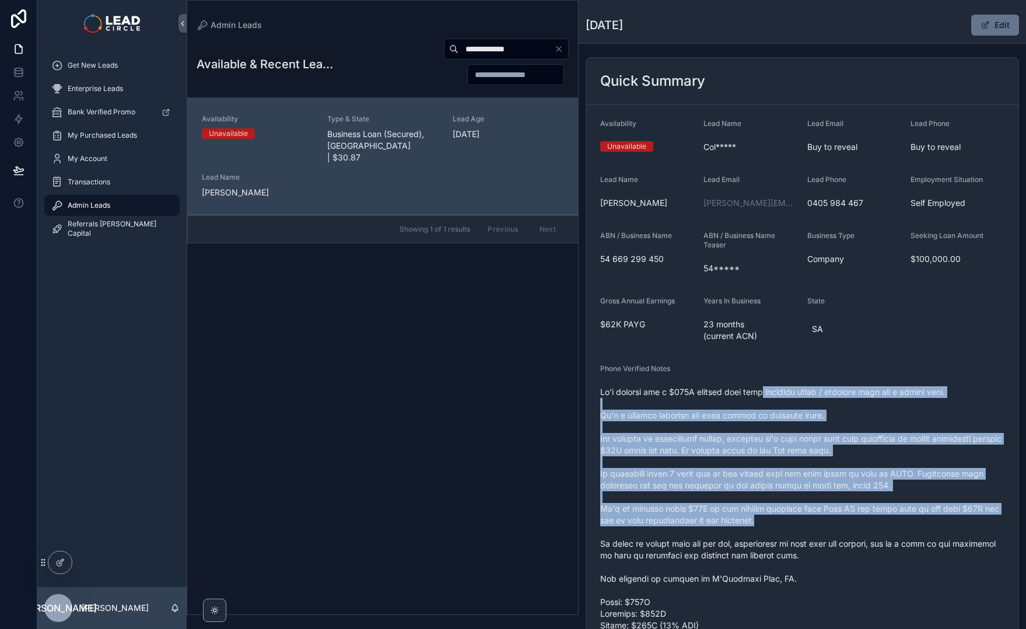
drag, startPoint x: 794, startPoint y: 495, endPoint x: 801, endPoint y: 522, distance: 27.6
click at [801, 522] on span "scrollable content" at bounding box center [802, 543] width 404 height 315
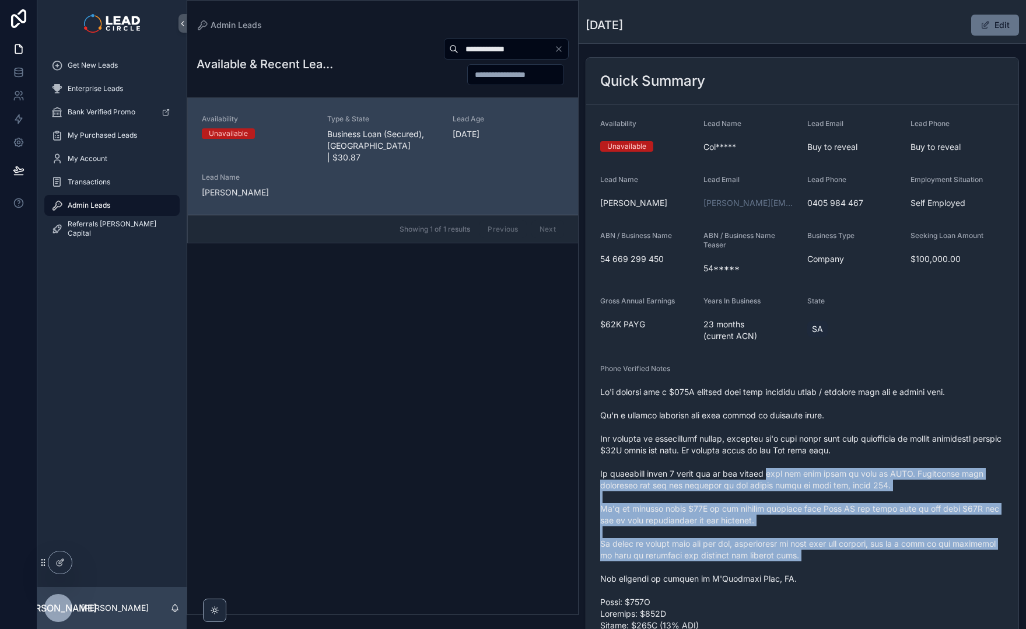
drag, startPoint x: 823, startPoint y: 564, endPoint x: 771, endPoint y: 443, distance: 131.7
click at [771, 443] on span "scrollable content" at bounding box center [802, 543] width 404 height 315
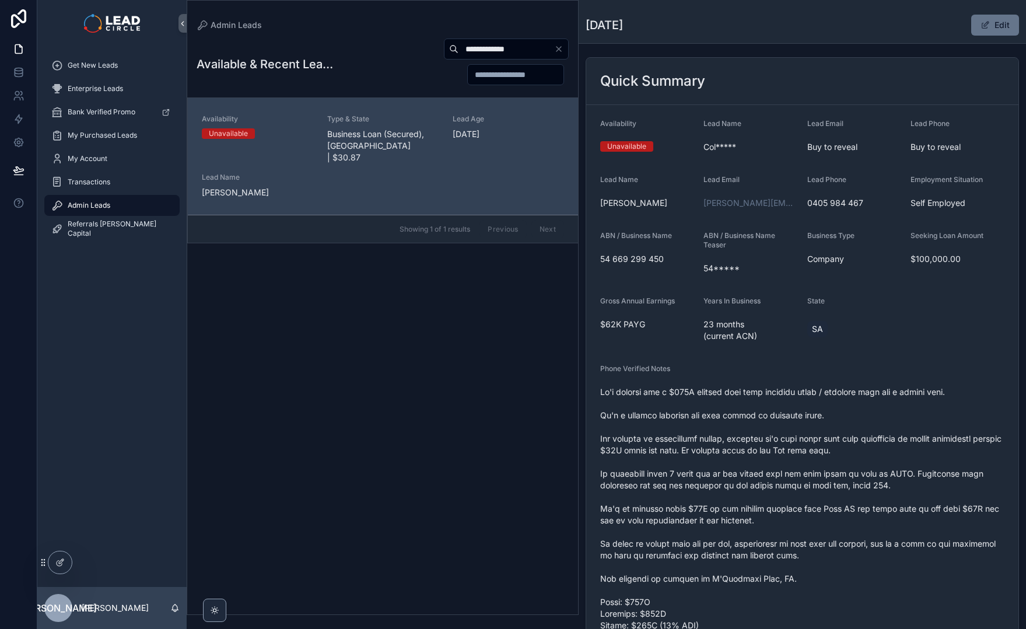
click at [769, 438] on span "scrollable content" at bounding box center [802, 543] width 404 height 315
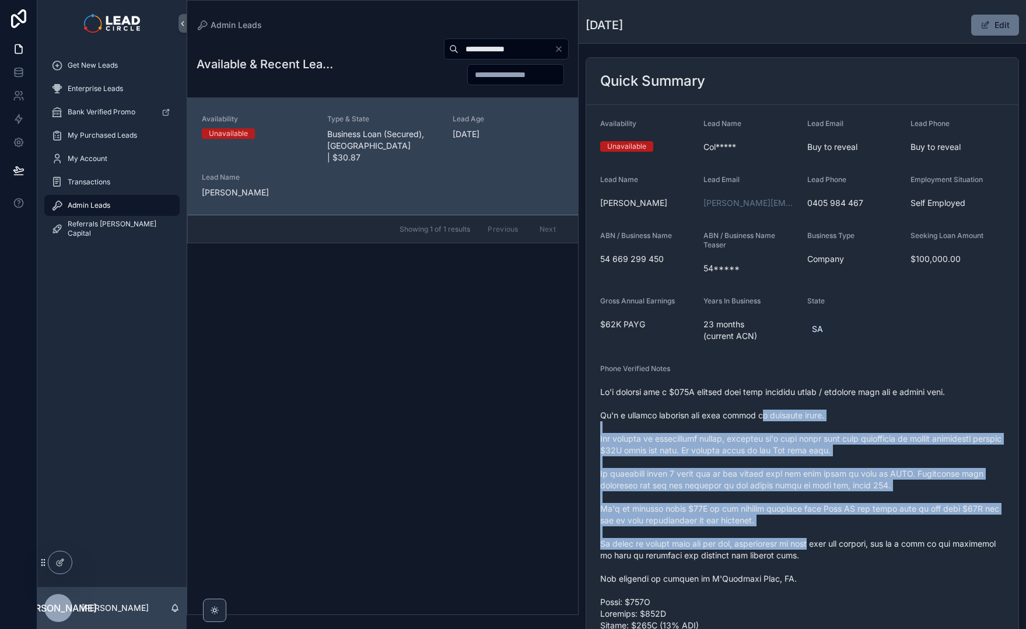
drag, startPoint x: 768, startPoint y: 415, endPoint x: 809, endPoint y: 543, distance: 133.8
click at [809, 543] on span "scrollable content" at bounding box center [802, 543] width 404 height 315
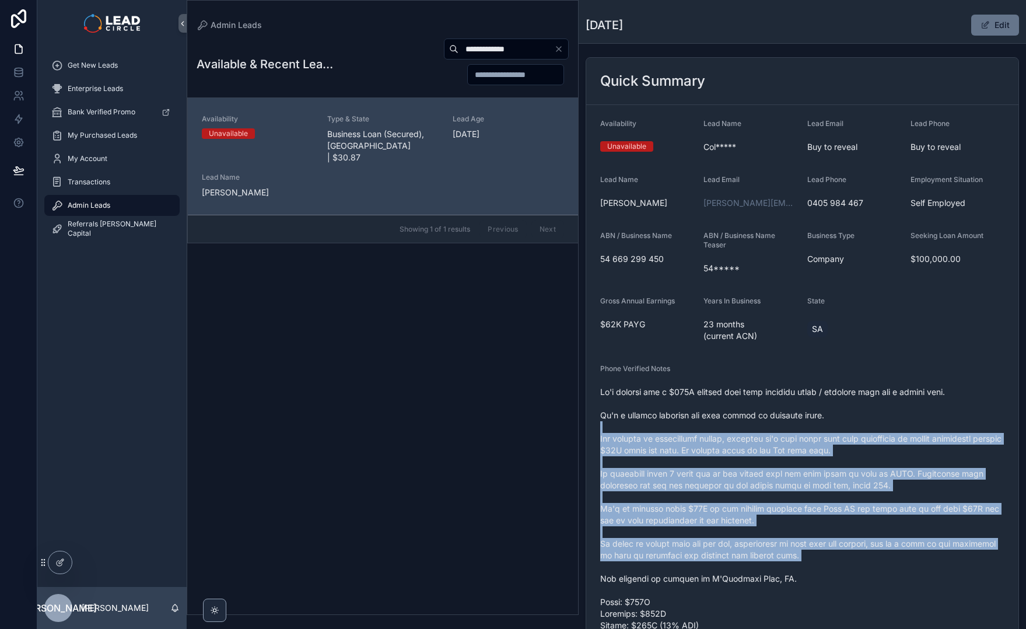
drag, startPoint x: 808, startPoint y: 492, endPoint x: 788, endPoint y: 427, distance: 68.3
click at [788, 427] on span "scrollable content" at bounding box center [802, 543] width 404 height 315
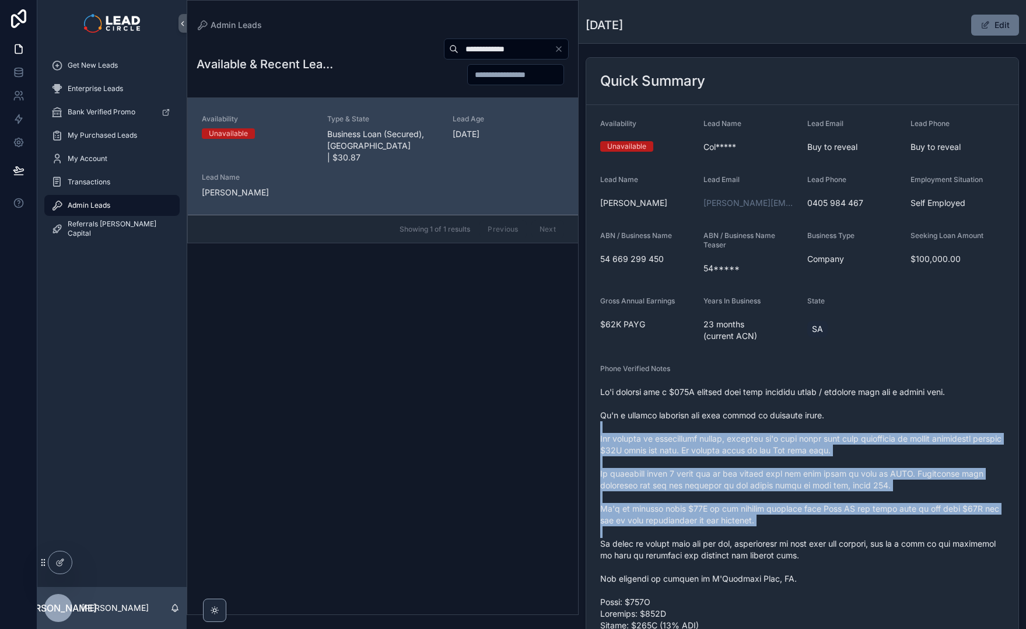
drag, startPoint x: 788, startPoint y: 427, endPoint x: 822, endPoint y: 537, distance: 115.5
click at [822, 537] on span "scrollable content" at bounding box center [802, 543] width 404 height 315
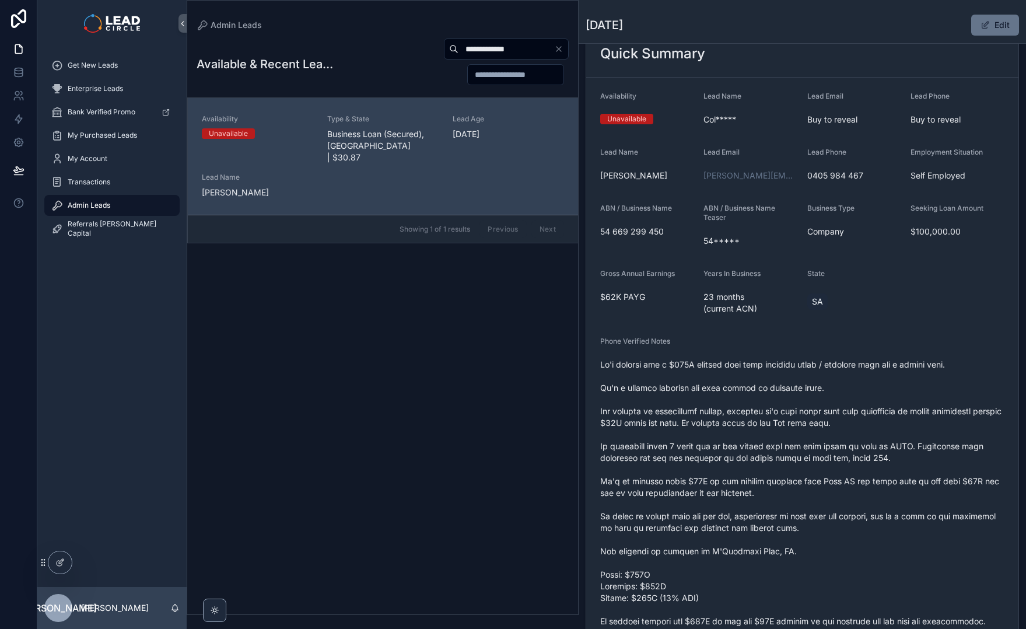
scroll to position [111, 0]
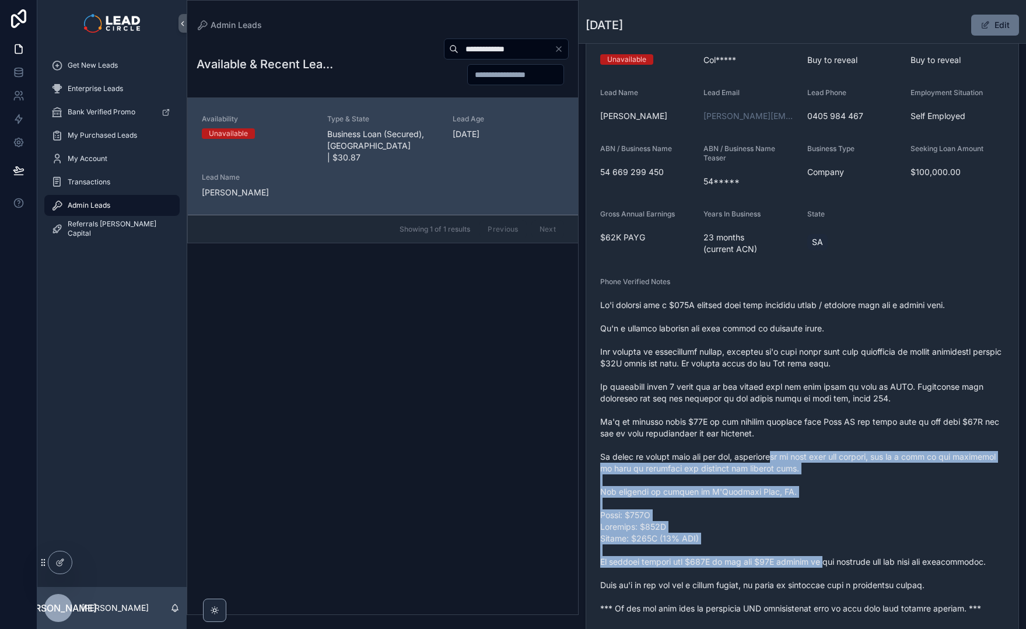
drag, startPoint x: 823, startPoint y: 561, endPoint x: 736, endPoint y: 407, distance: 176.9
click at [744, 418] on span "scrollable content" at bounding box center [802, 456] width 404 height 315
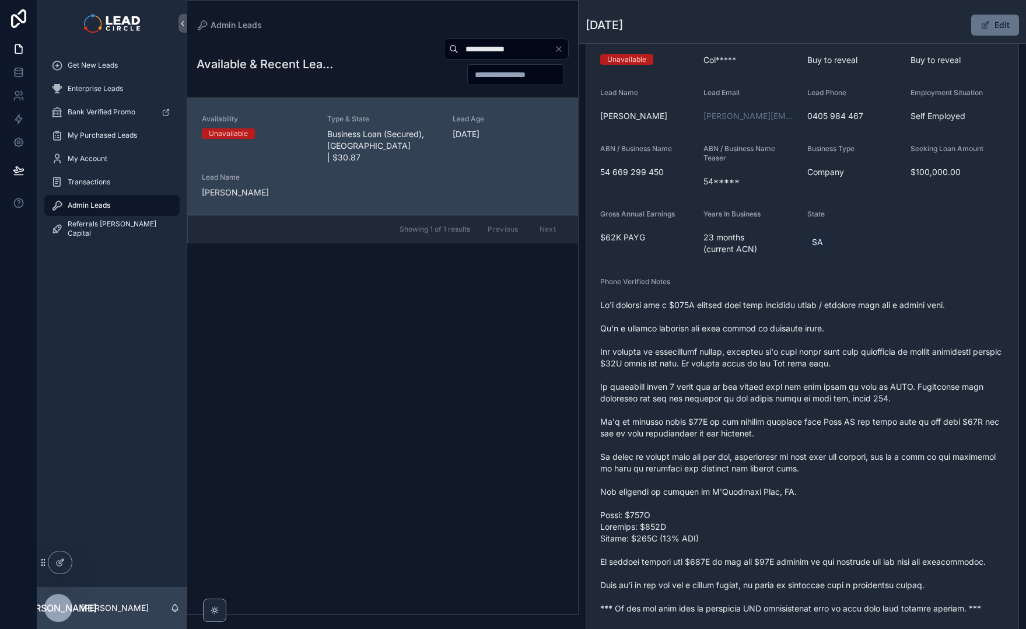
click at [730, 399] on span "scrollable content" at bounding box center [802, 456] width 404 height 315
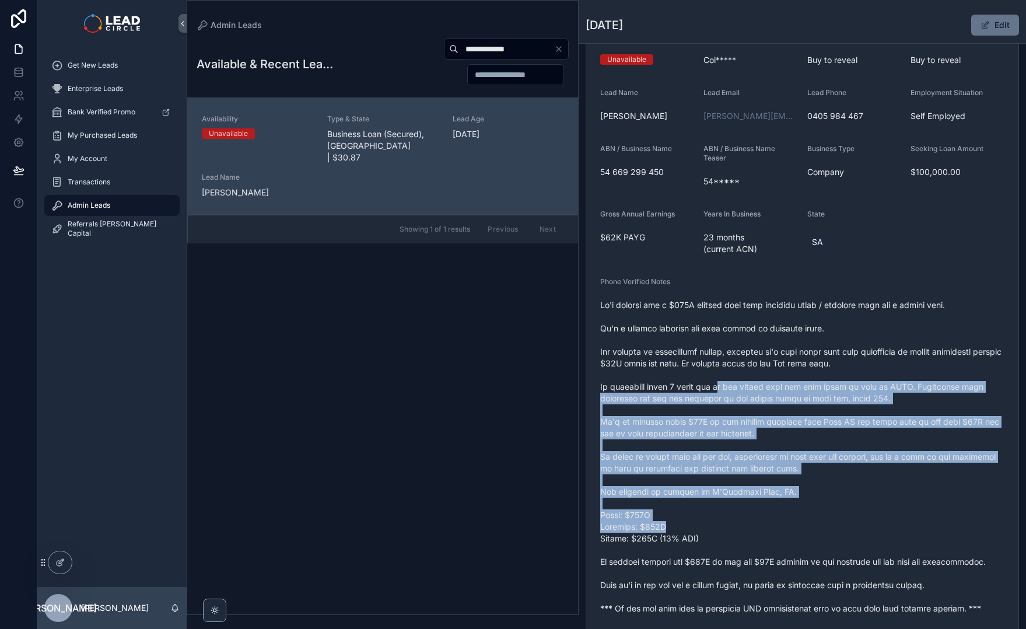
drag, startPoint x: 731, startPoint y: 391, endPoint x: 790, endPoint y: 529, distance: 149.8
click at [790, 529] on span "scrollable content" at bounding box center [802, 456] width 404 height 315
drag
click at [791, 530] on span "scrollable content" at bounding box center [802, 456] width 404 height 315
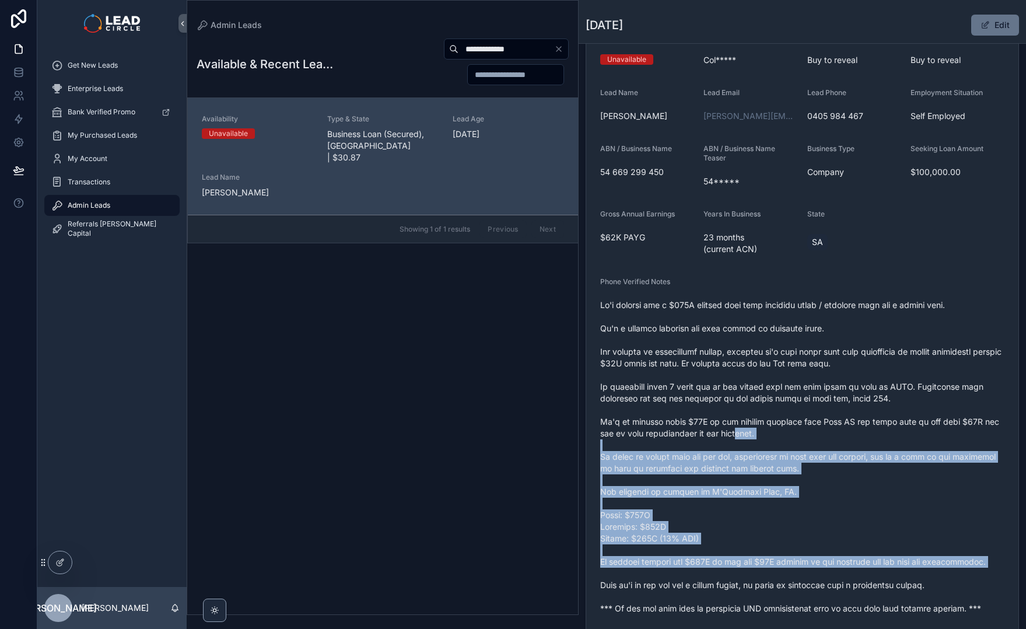
click at [730, 397] on span "scrollable content" at bounding box center [802, 456] width 404 height 315
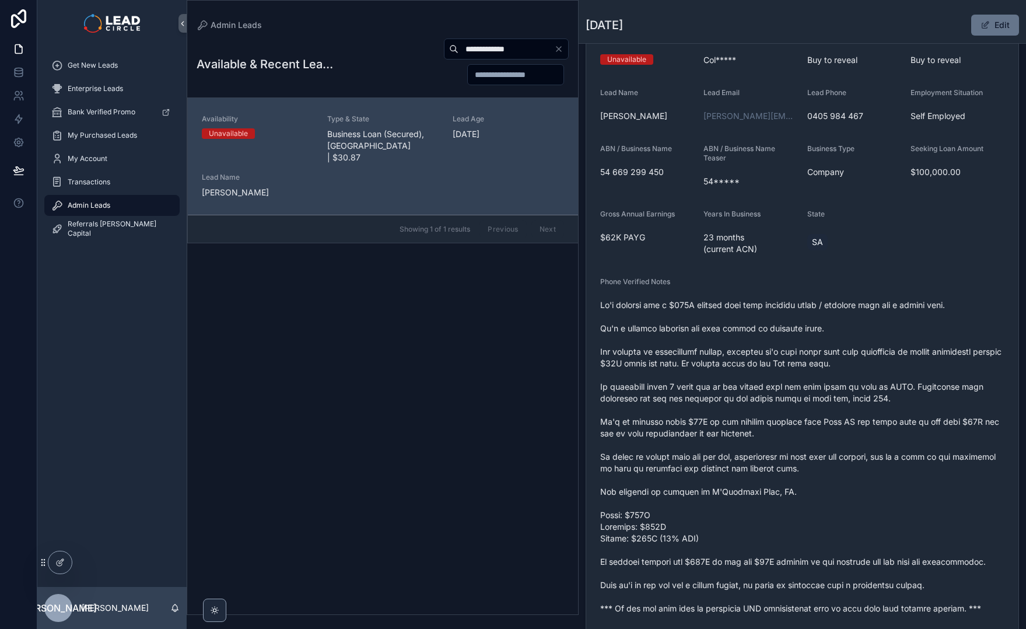
click at [722, 386] on span "scrollable content" at bounding box center [802, 456] width 404 height 315
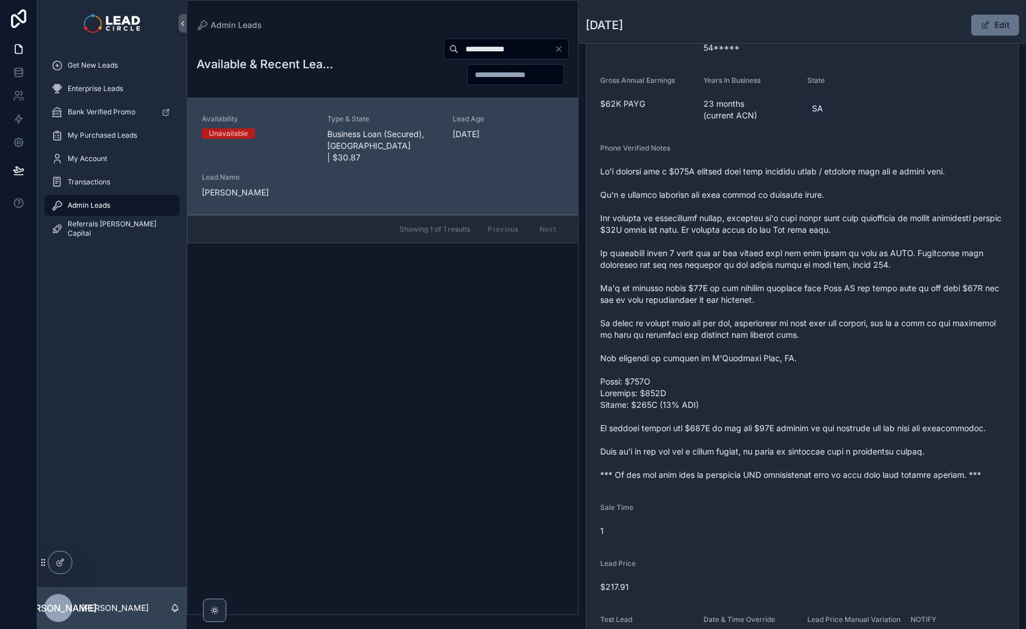
scroll to position [303, 0]
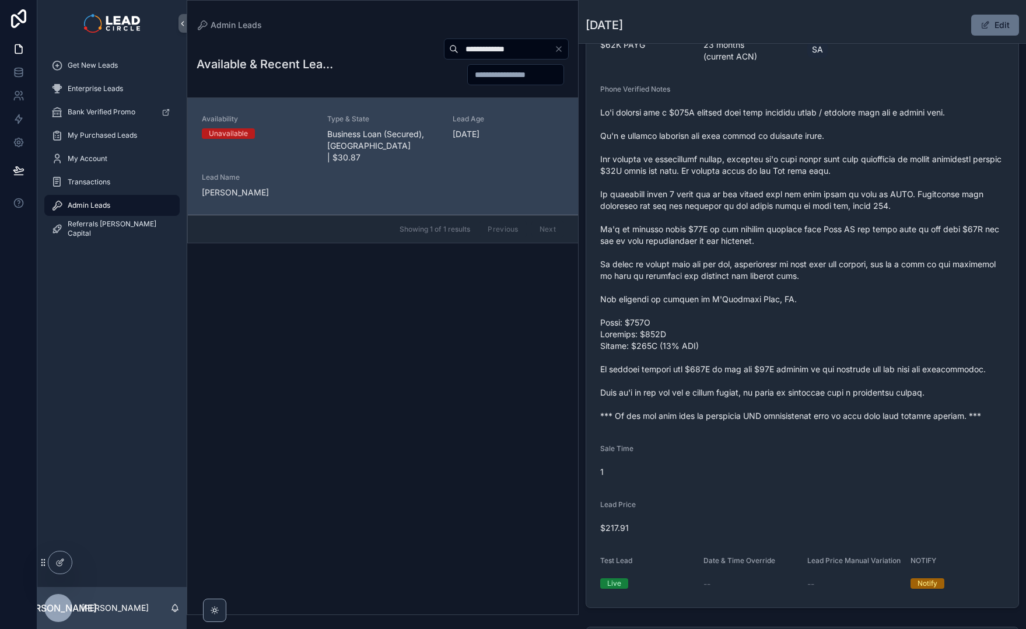
click at [517, 45] on input "**********" at bounding box center [507, 49] width 96 height 16
paste input "scrollable content"
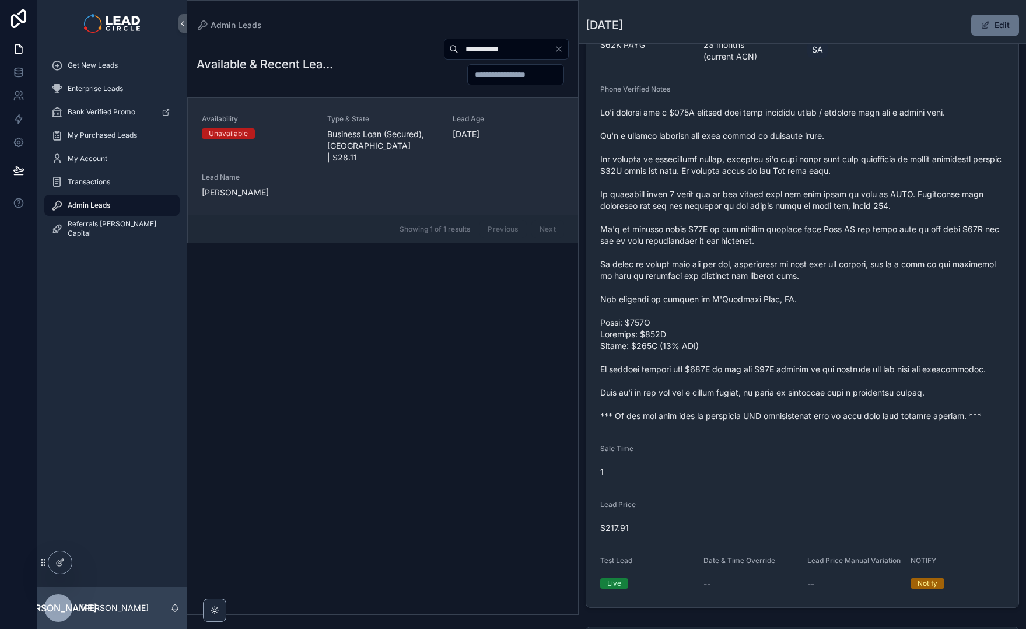
type input "**********"
click at [414, 123] on span "Type & State" at bounding box center [382, 118] width 111 height 9
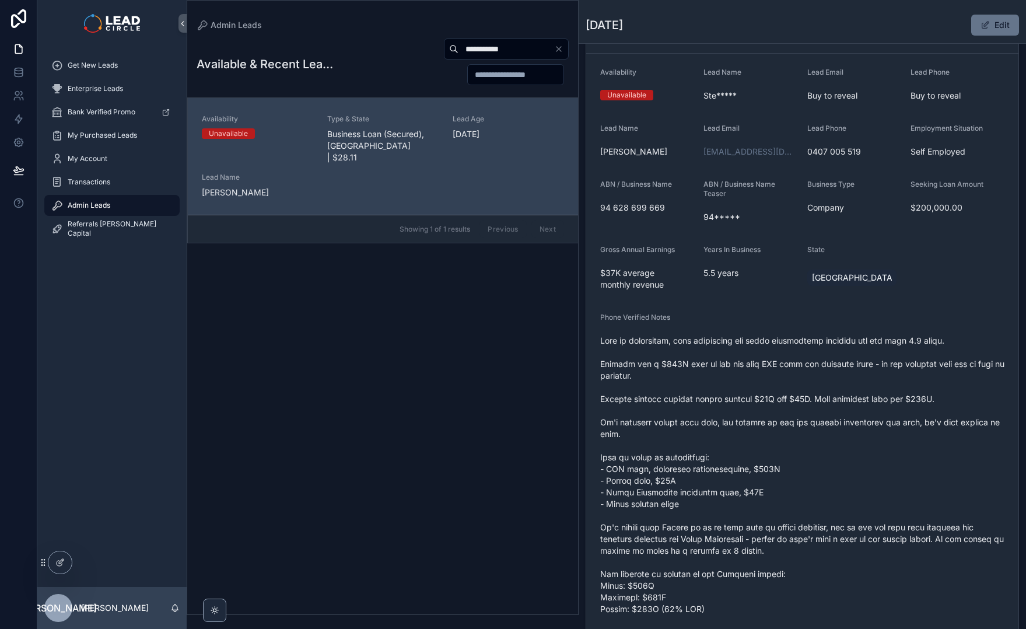
scroll to position [103, 0]
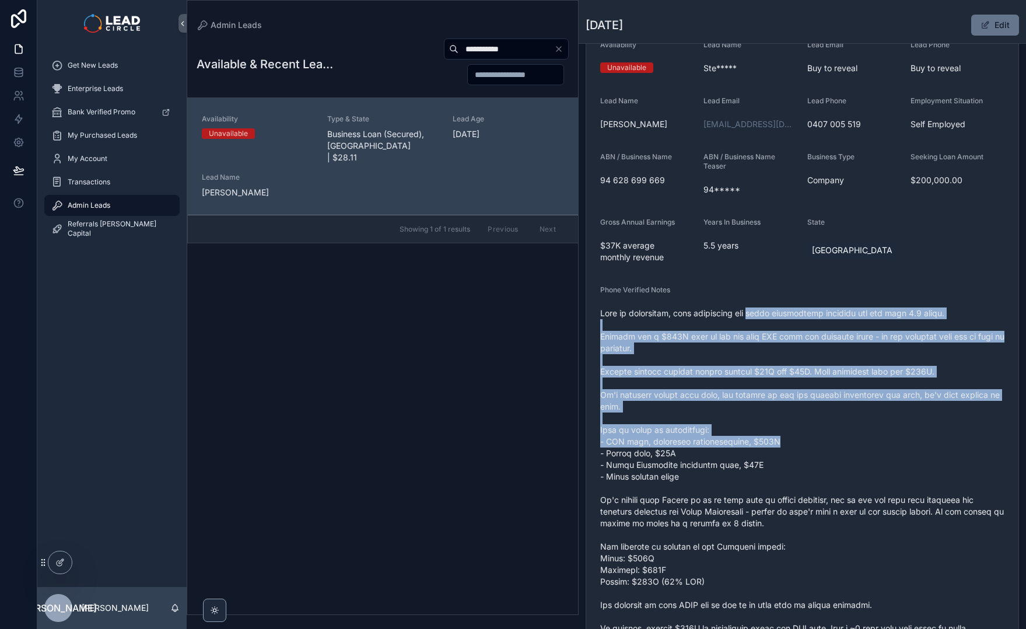
click at [797, 443] on span "scrollable content" at bounding box center [802, 483] width 404 height 350
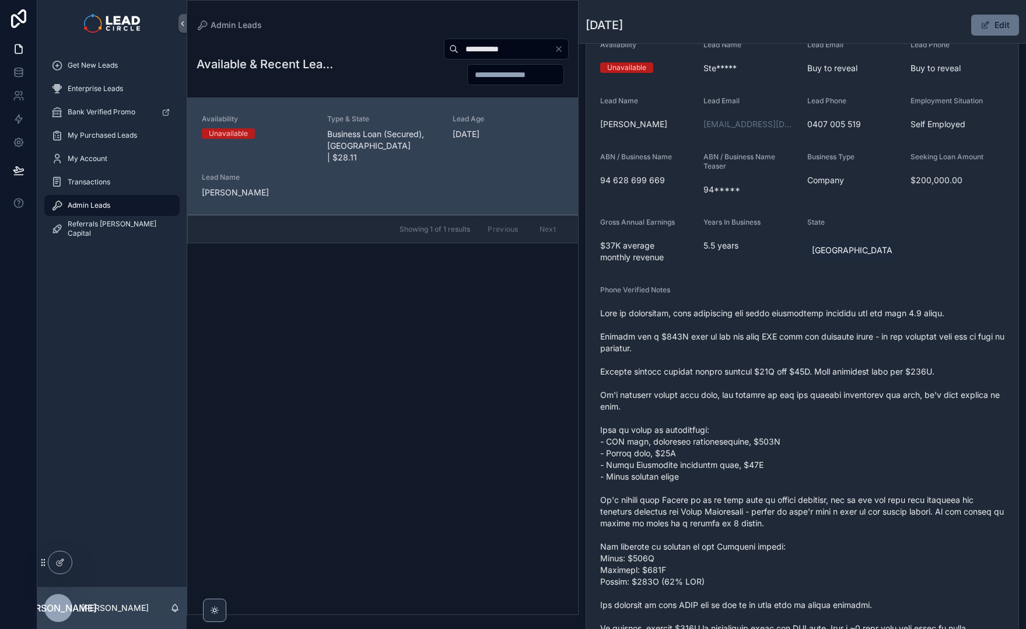
click at [782, 348] on span "scrollable content" at bounding box center [802, 483] width 404 height 350
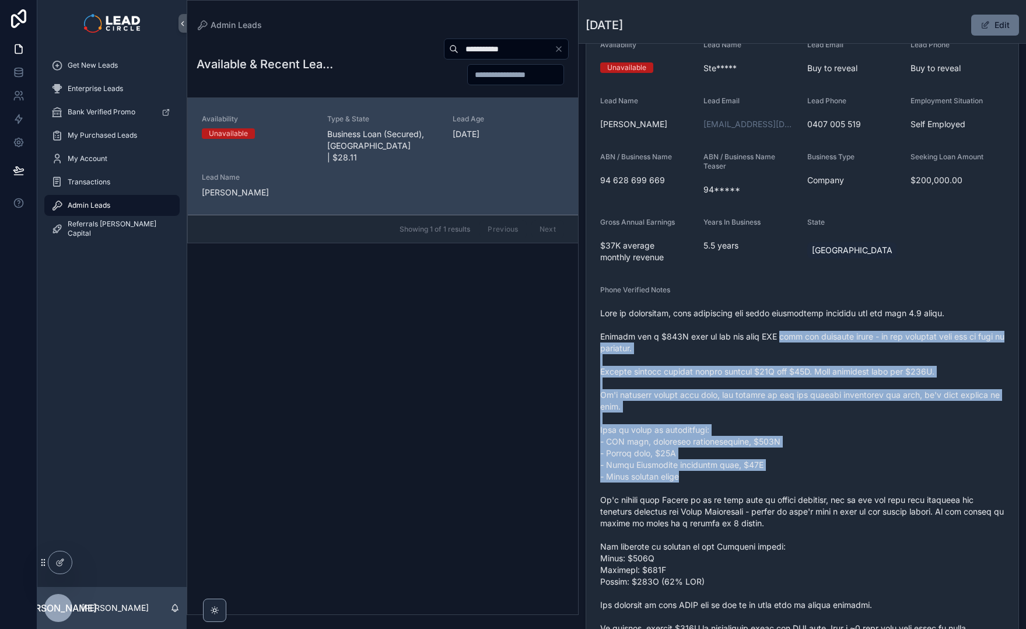
click at [819, 482] on span "scrollable content" at bounding box center [802, 483] width 404 height 350
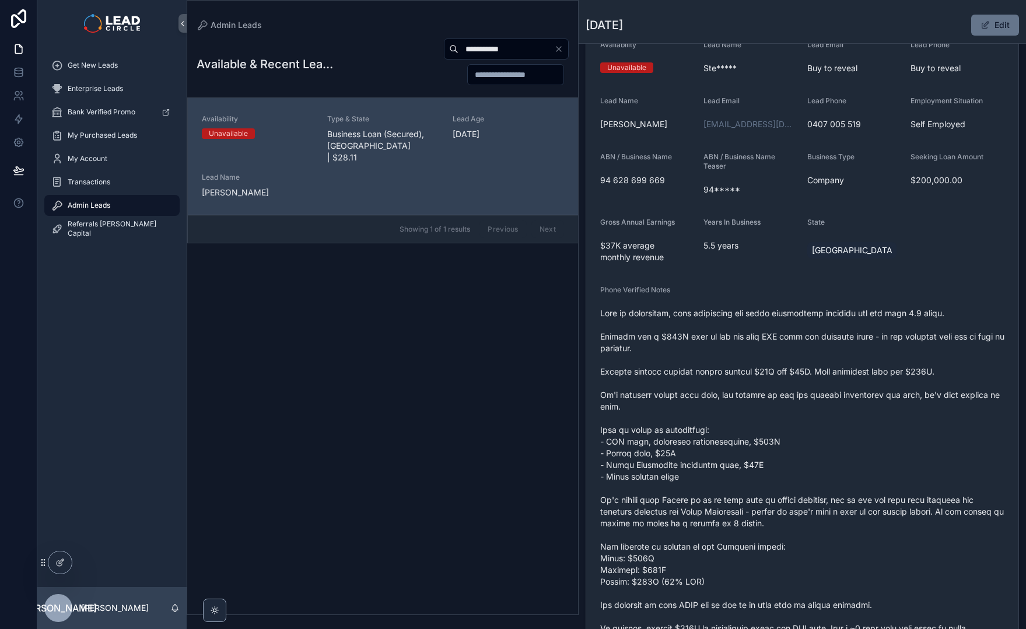
drag, startPoint x: 841, startPoint y: 477, endPoint x: 834, endPoint y: 462, distance: 16.7
click at [802, 382] on span "scrollable content" at bounding box center [802, 483] width 404 height 350
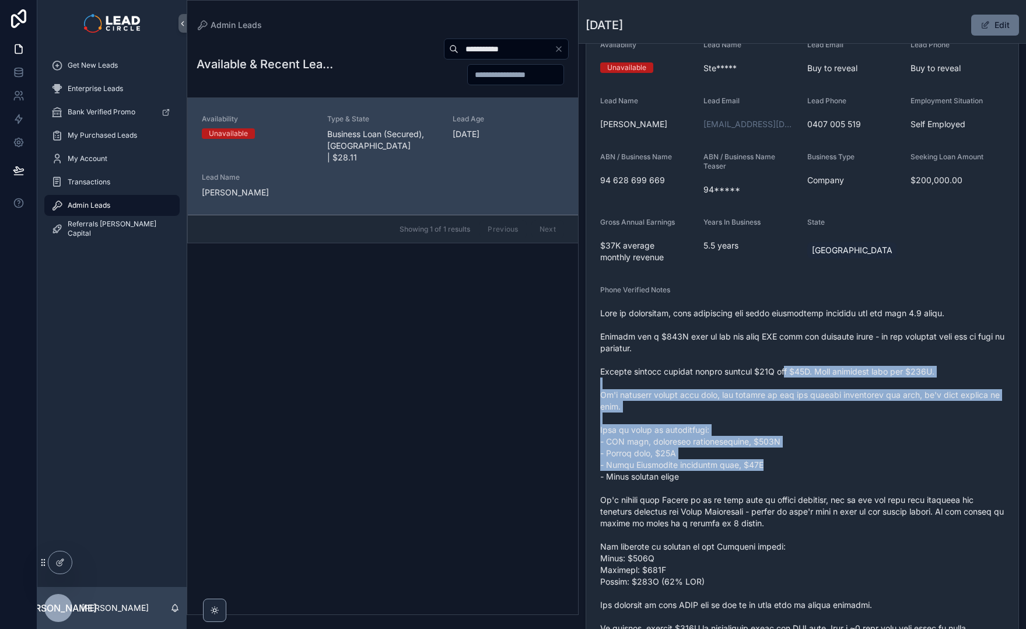
drag, startPoint x: 802, startPoint y: 373, endPoint x: 812, endPoint y: 462, distance: 89.3
click at [812, 462] on span "scrollable content" at bounding box center [802, 483] width 404 height 350
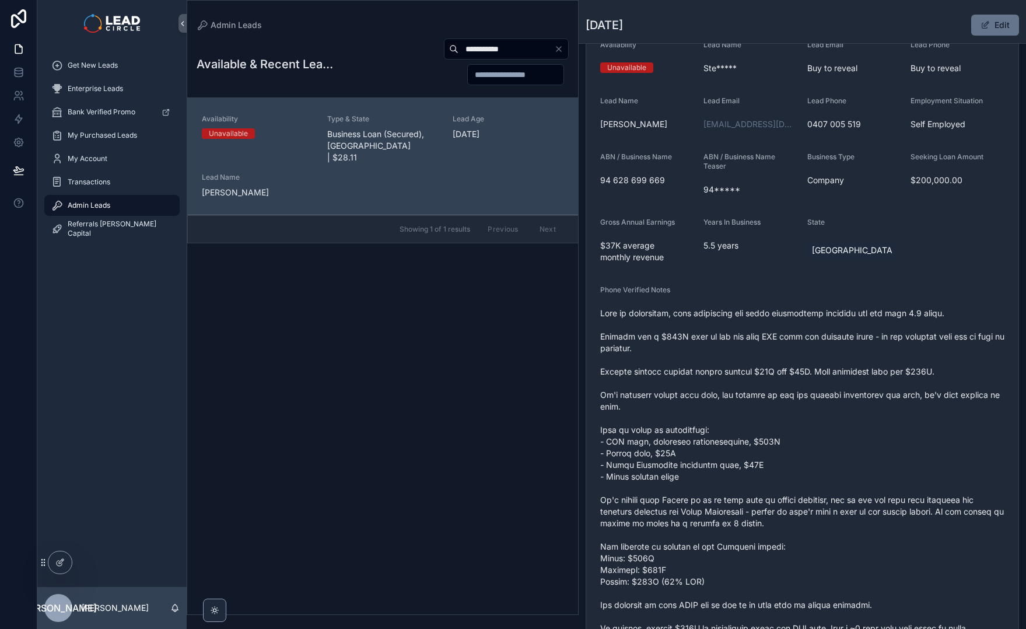
drag, startPoint x: 828, startPoint y: 489, endPoint x: 808, endPoint y: 461, distance: 34.3
click at [781, 428] on span "scrollable content" at bounding box center [802, 483] width 404 height 350
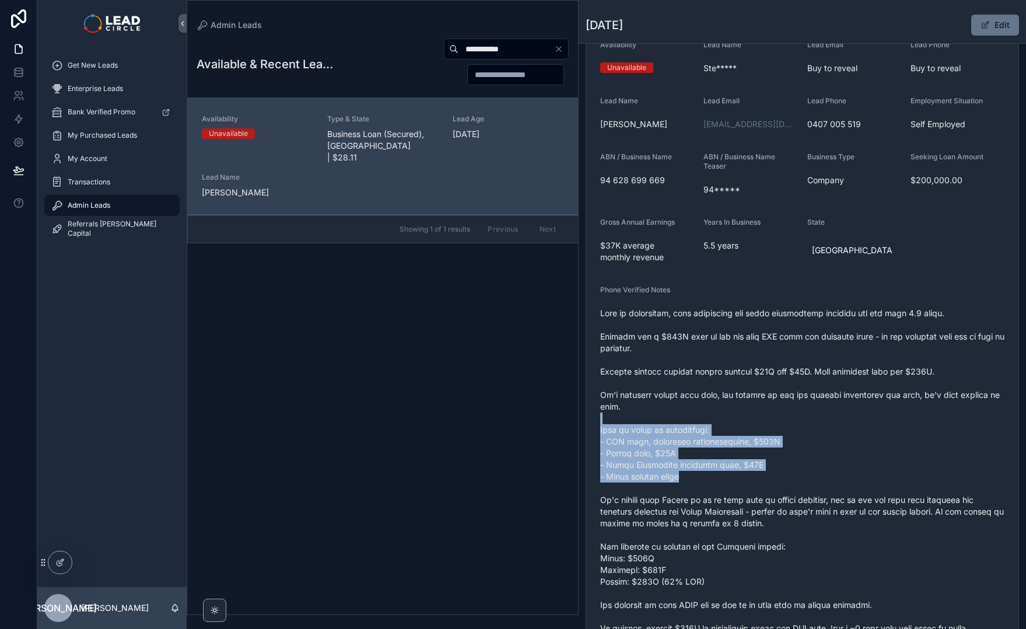
drag, startPoint x: 677, startPoint y: 425, endPoint x: 726, endPoint y: 490, distance: 81.2
click at [726, 490] on span "scrollable content" at bounding box center [802, 483] width 404 height 350
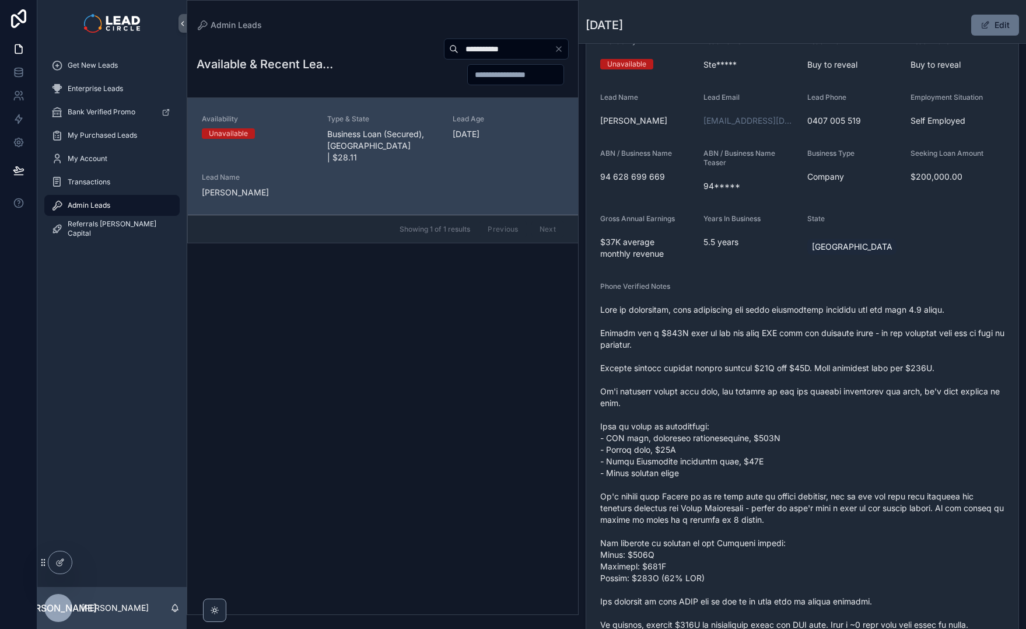
scroll to position [107, 0]
click at [679, 446] on span "scrollable content" at bounding box center [802, 478] width 404 height 350
click at [647, 432] on span "scrollable content" at bounding box center [802, 478] width 404 height 350
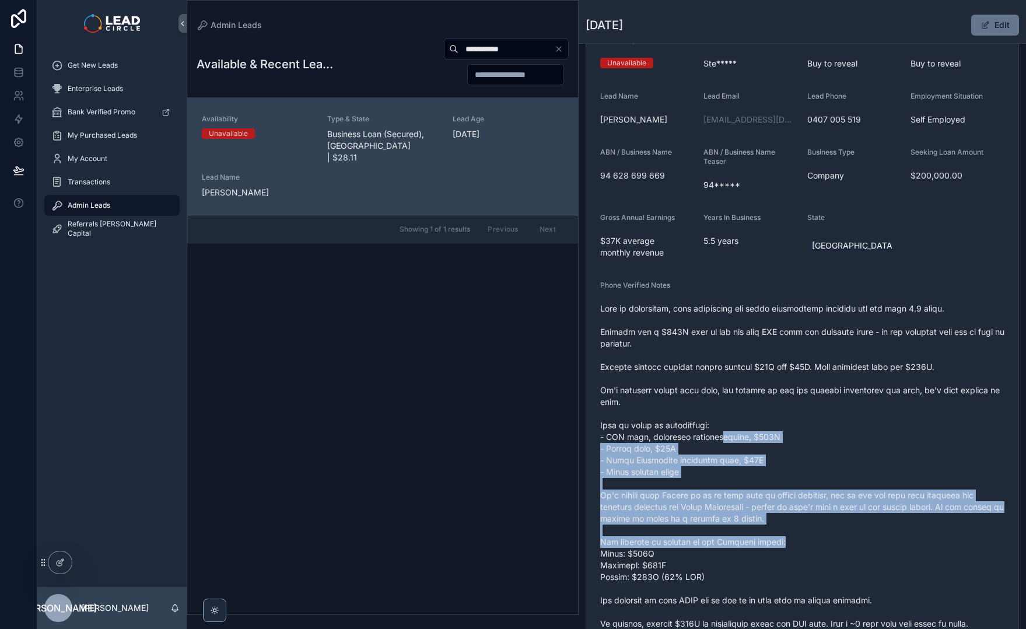
click at [805, 551] on span "scrollable content" at bounding box center [802, 478] width 404 height 350
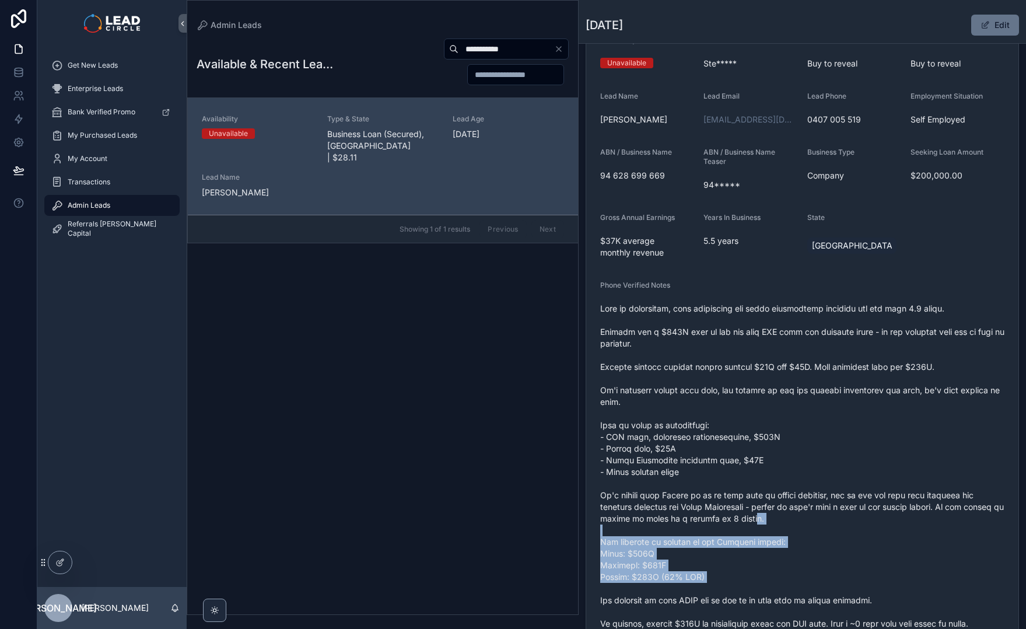
click at [754, 470] on span "scrollable content" at bounding box center [802, 478] width 404 height 350
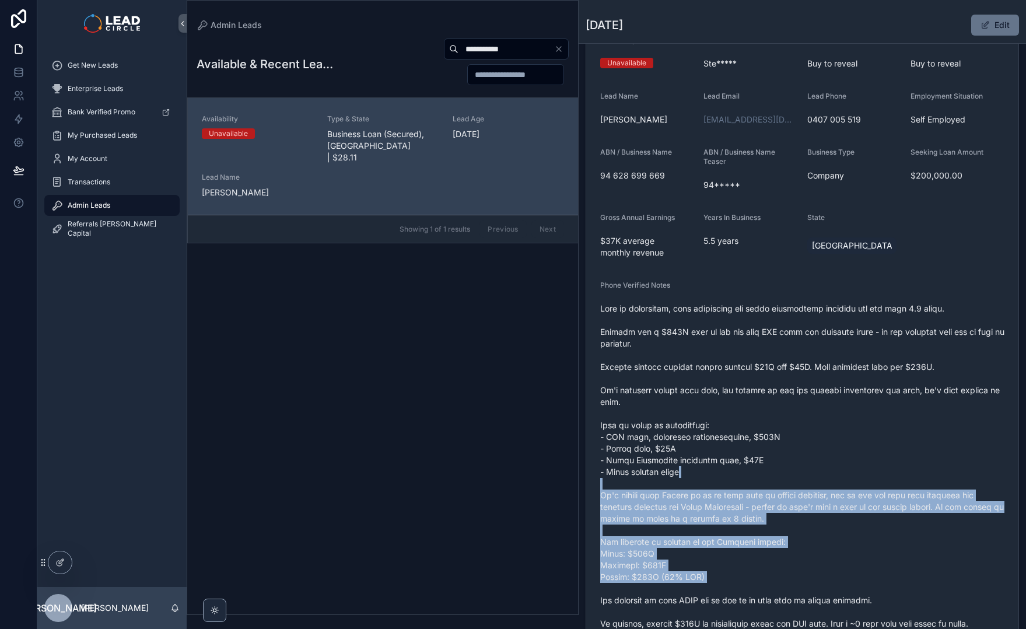
click at [752, 467] on span "scrollable content" at bounding box center [802, 478] width 404 height 350
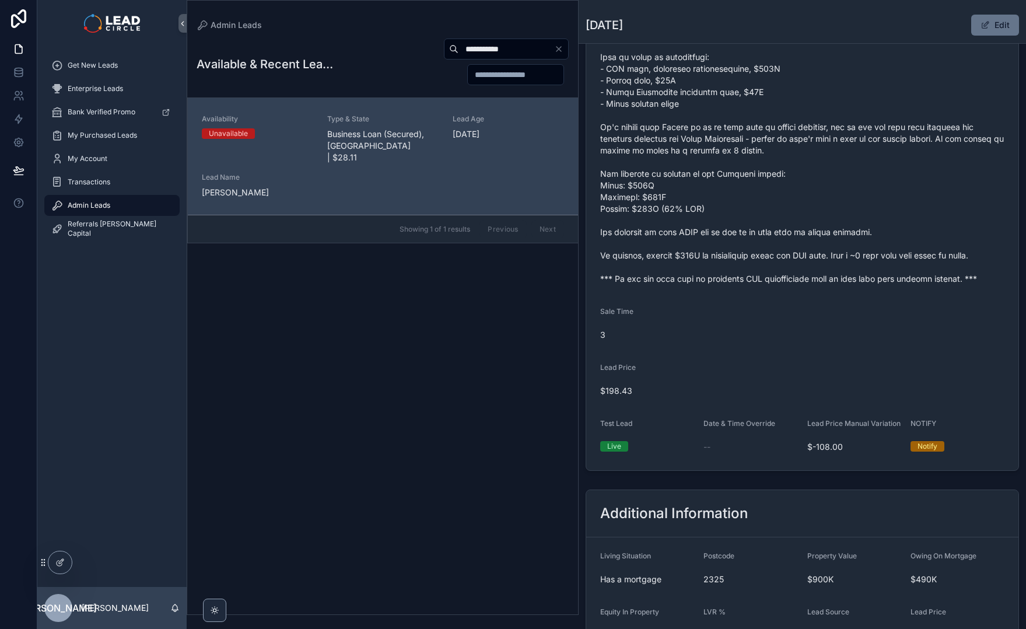
scroll to position [485, 0]
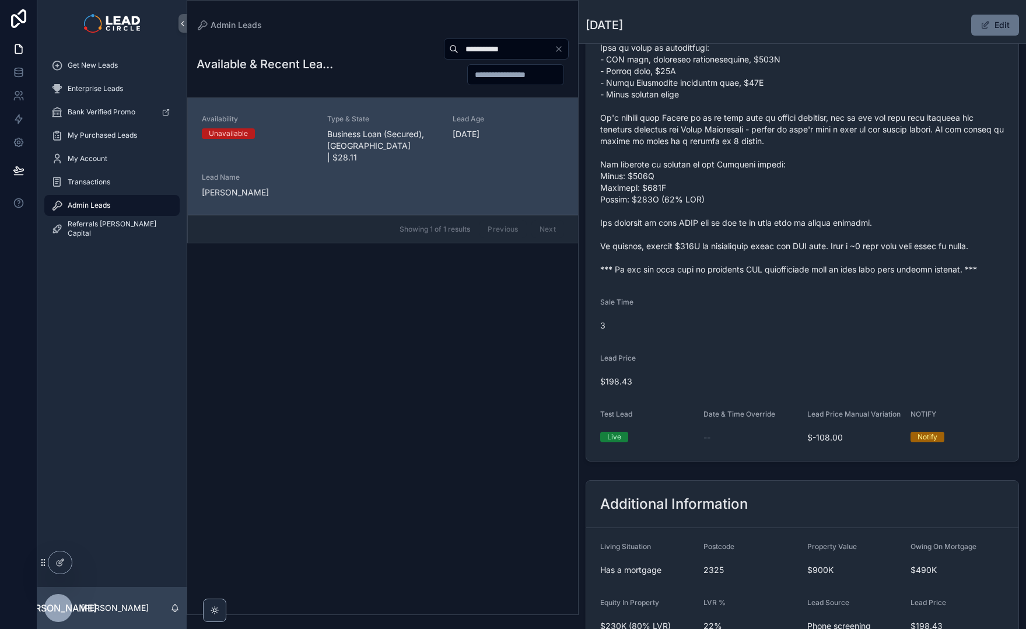
click at [563, 50] on icon "Clear" at bounding box center [558, 48] width 9 height 9
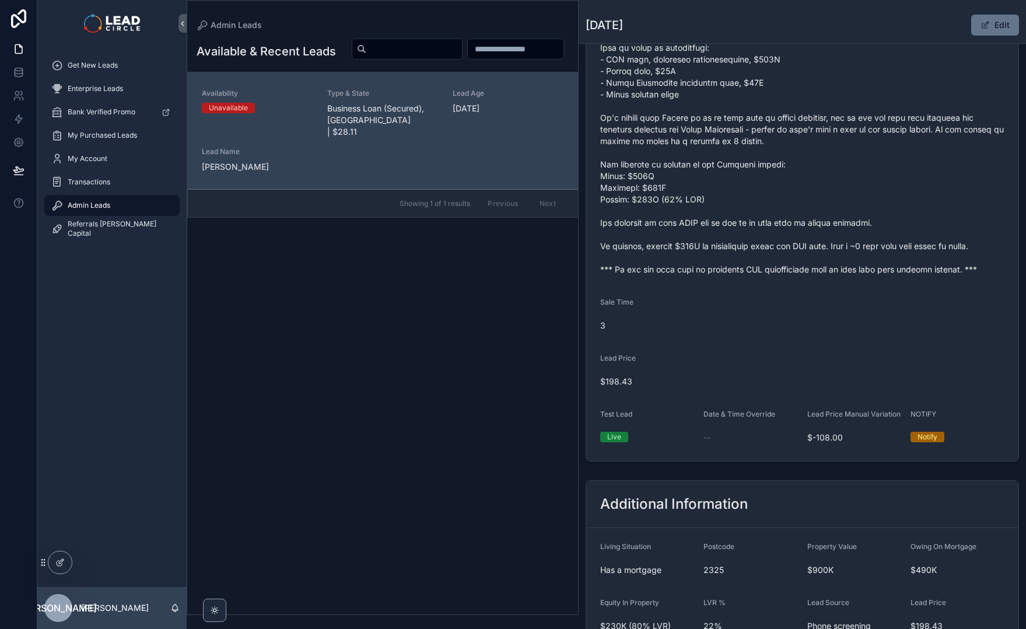
click at [700, 308] on form "Availability Unavailable Lead Name Ste***** Lead Email Buy to reveal Lead Phone…" at bounding box center [802, 52] width 432 height 817
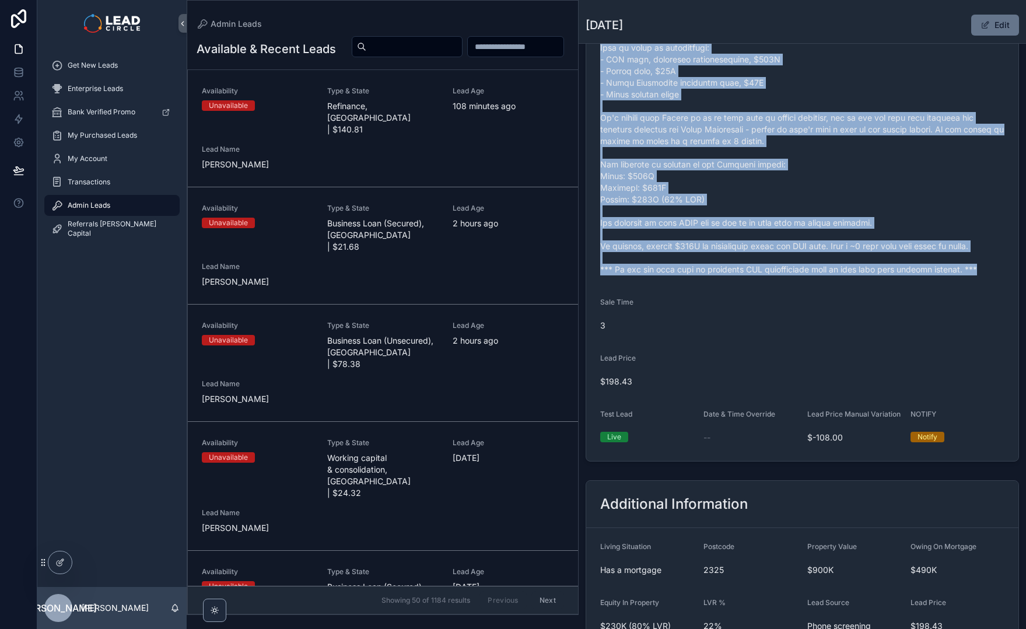
click at [701, 309] on form "Availability Unavailable Lead Name Ste***** Lead Email Buy to reveal Lead Phone…" at bounding box center [802, 52] width 432 height 817
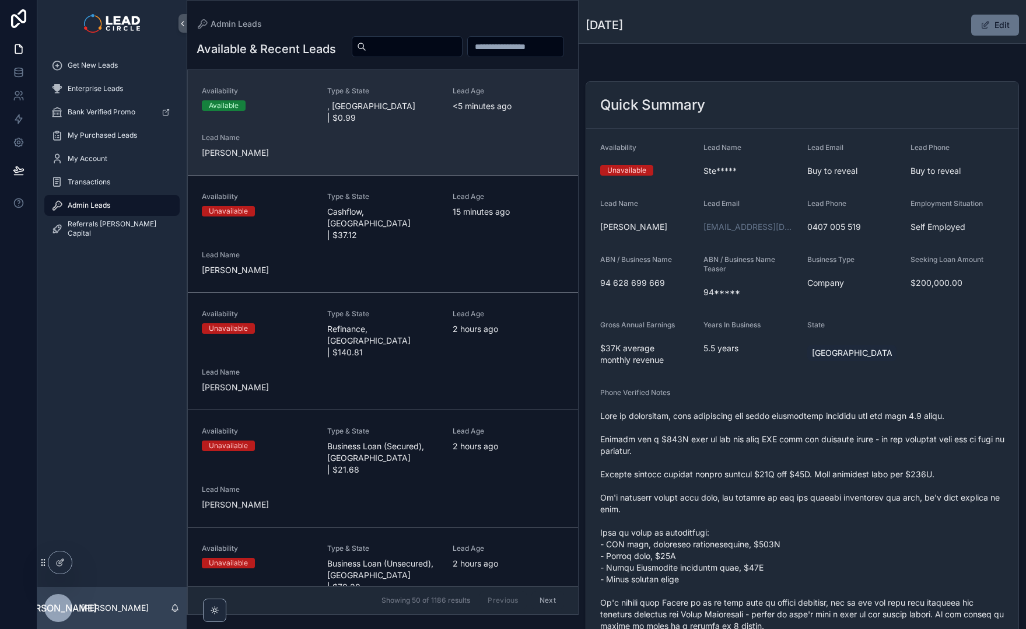
click at [431, 138] on div "Availability Available Type & State , [GEOGRAPHIC_DATA] | $0.99 Lead Age <[DEMO…" at bounding box center [383, 122] width 362 height 72
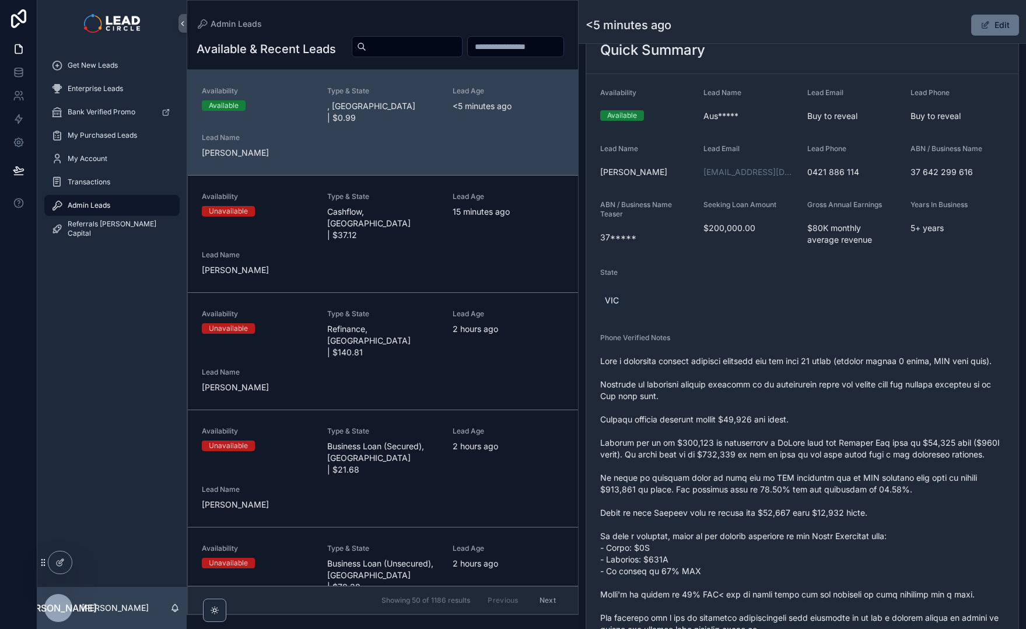
scroll to position [221, 0]
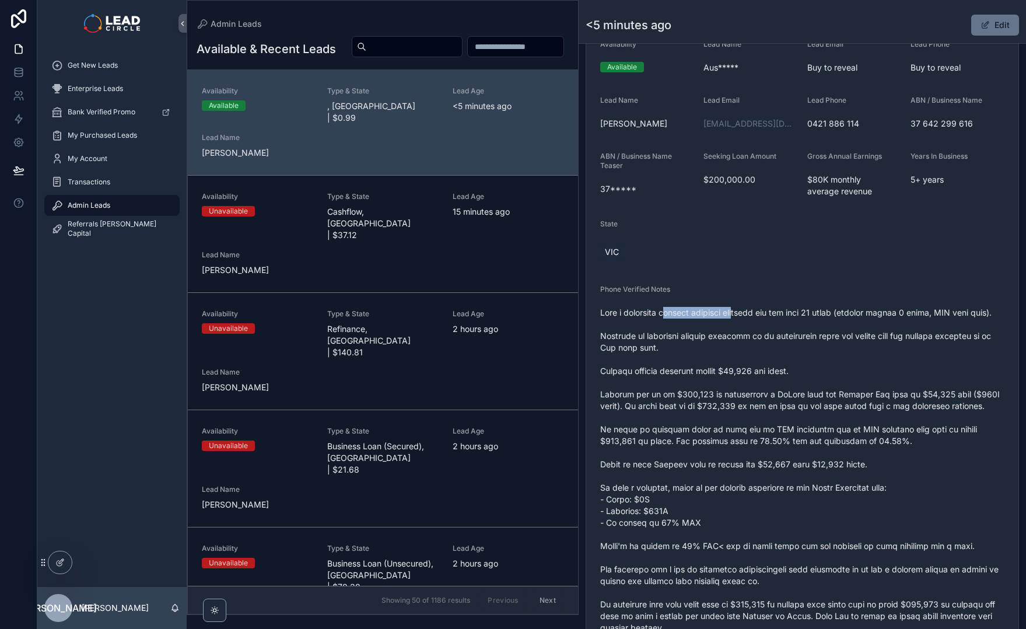
drag, startPoint x: 673, startPoint y: 315, endPoint x: 869, endPoint y: 309, distance: 195.6
click at [814, 313] on span "scrollable content" at bounding box center [802, 511] width 404 height 408
click at [869, 309] on span "scrollable content" at bounding box center [802, 511] width 404 height 408
drag, startPoint x: 832, startPoint y: 324, endPoint x: 642, endPoint y: 330, distance: 189.2
click at [667, 330] on span "scrollable content" at bounding box center [802, 511] width 404 height 408
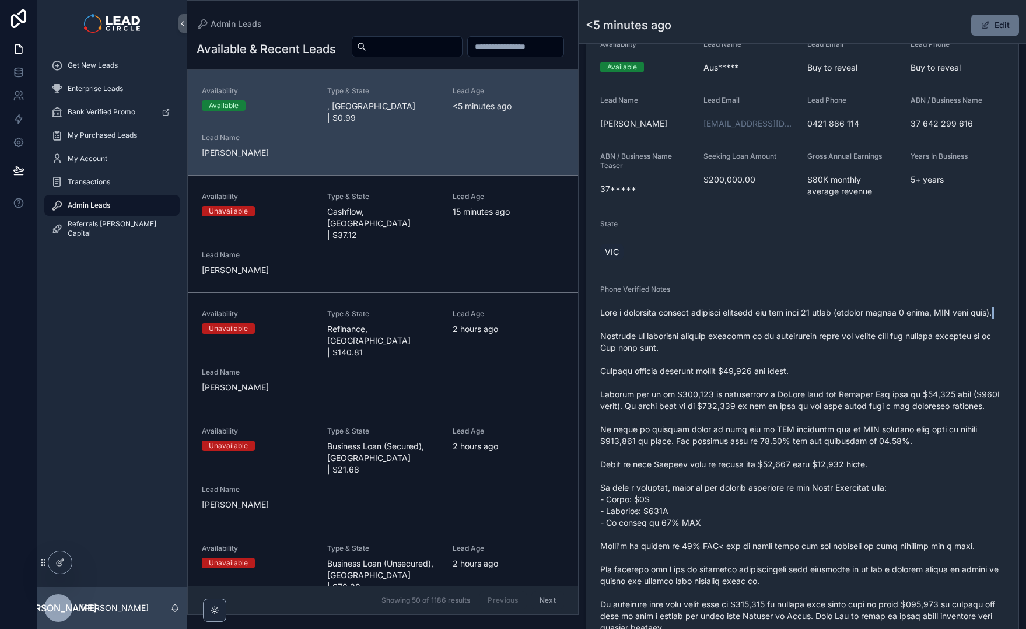
click at [642, 330] on span "scrollable content" at bounding box center [802, 511] width 404 height 408
drag, startPoint x: 708, startPoint y: 326, endPoint x: 874, endPoint y: 323, distance: 165.2
click at [857, 324] on span "scrollable content" at bounding box center [802, 511] width 404 height 408
click at [874, 323] on span "scrollable content" at bounding box center [802, 511] width 404 height 408
drag, startPoint x: 686, startPoint y: 323, endPoint x: 876, endPoint y: 315, distance: 190.4
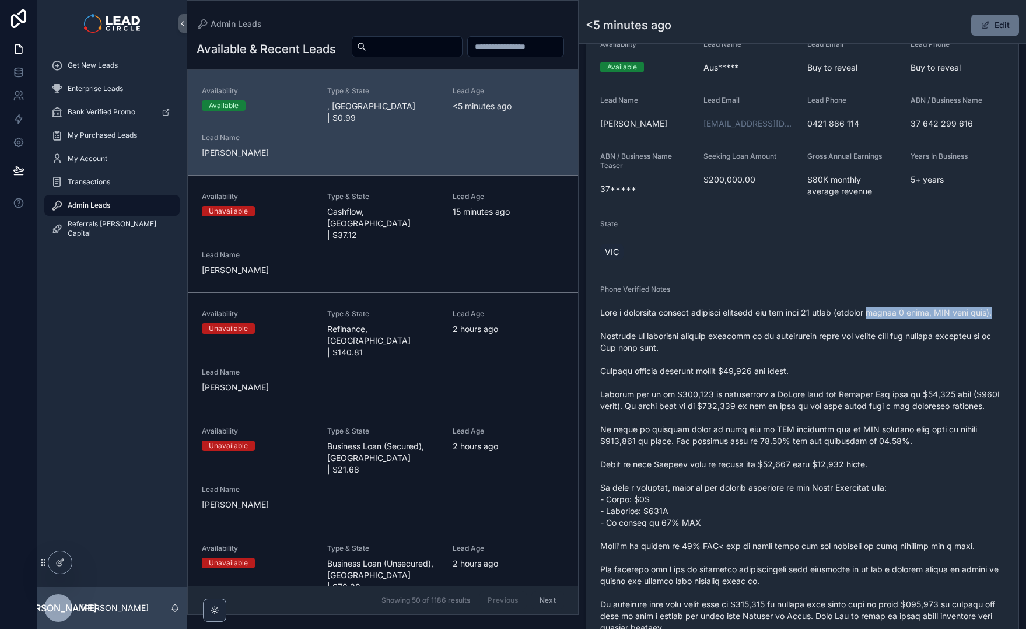
click at [874, 315] on span "scrollable content" at bounding box center [802, 511] width 404 height 408
click at [876, 315] on span "scrollable content" at bounding box center [802, 511] width 404 height 408
drag, startPoint x: 791, startPoint y: 351, endPoint x: 916, endPoint y: 350, distance: 124.9
click at [912, 351] on span "scrollable content" at bounding box center [802, 511] width 404 height 408
click at [916, 350] on span "scrollable content" at bounding box center [802, 511] width 404 height 408
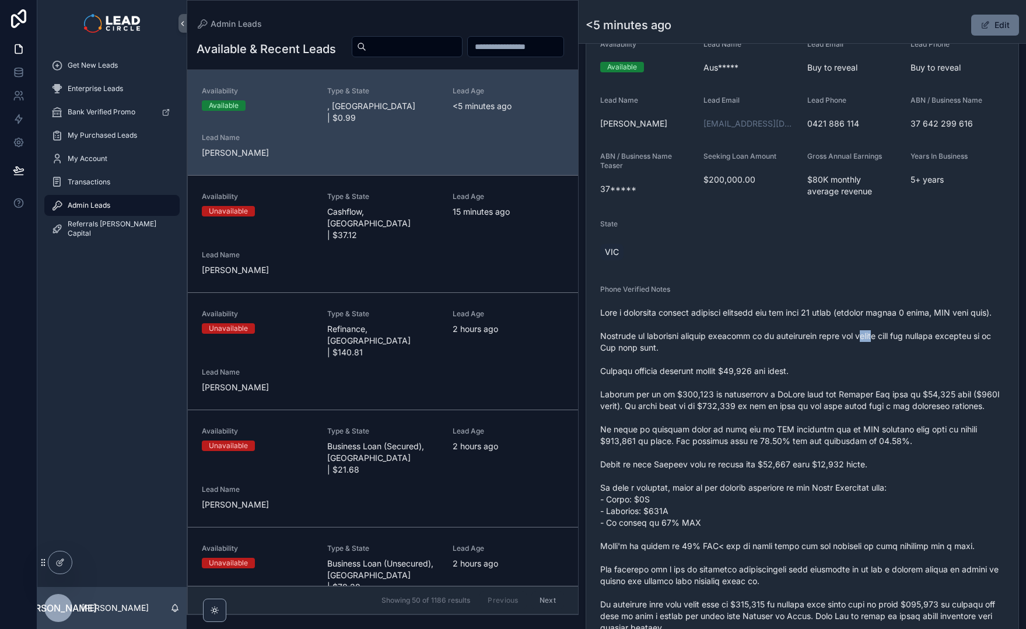
drag, startPoint x: 858, startPoint y: 343, endPoint x: 797, endPoint y: 334, distance: 61.8
click at [805, 336] on span "scrollable content" at bounding box center [802, 511] width 404 height 408
click at [764, 330] on span "scrollable content" at bounding box center [802, 511] width 404 height 408
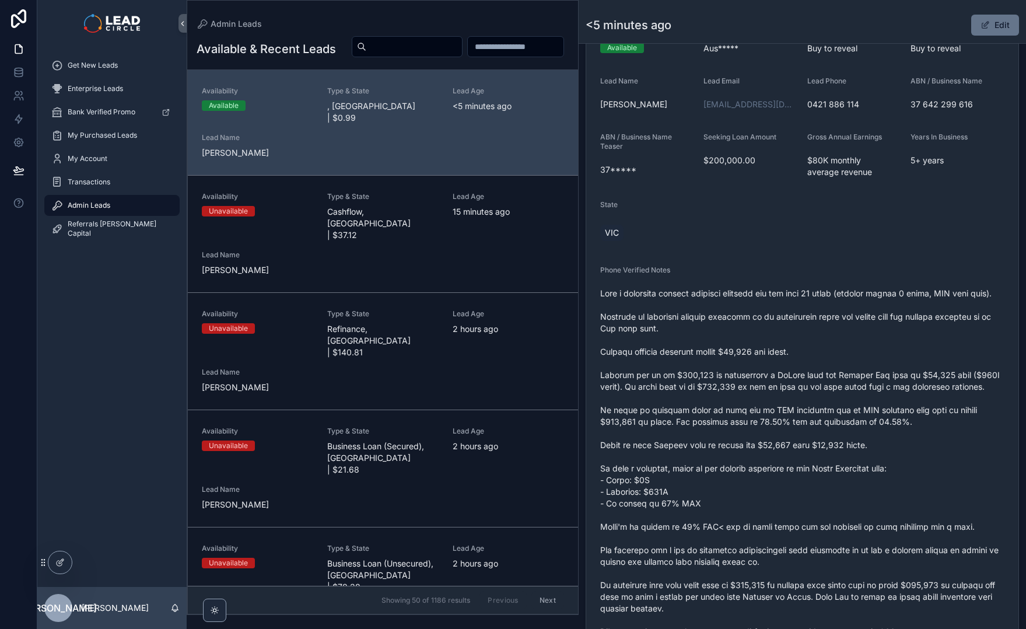
scroll to position [242, 0]
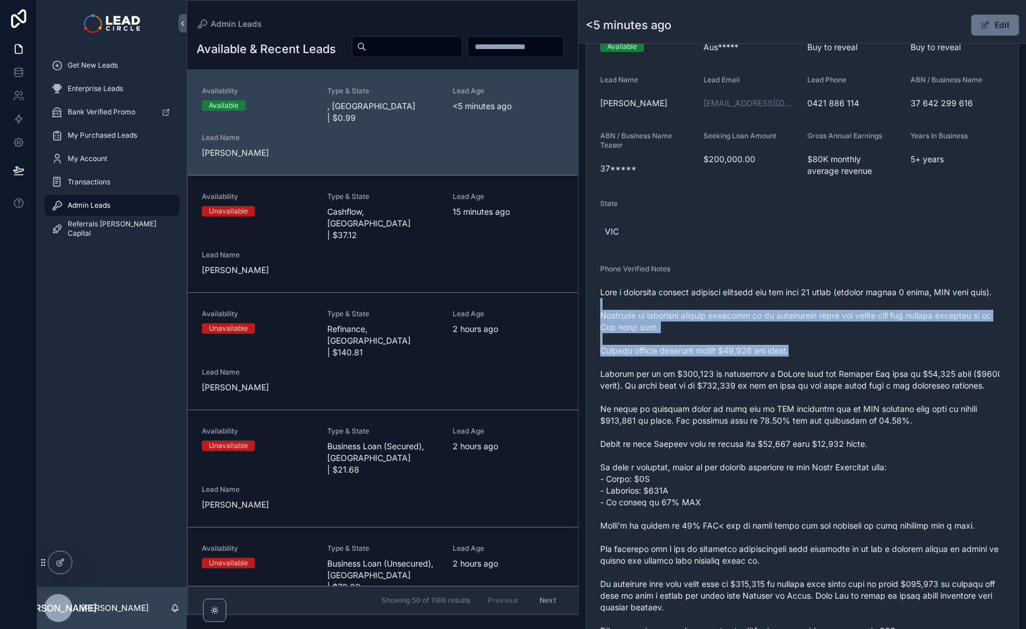
drag, startPoint x: 859, startPoint y: 334, endPoint x: 893, endPoint y: 371, distance: 49.5
click at [891, 370] on span "scrollable content" at bounding box center [802, 491] width 404 height 408
click at [893, 371] on span "scrollable content" at bounding box center [802, 491] width 404 height 408
drag, startPoint x: 869, startPoint y: 336, endPoint x: 821, endPoint y: 320, distance: 50.4
click at [827, 322] on span "scrollable content" at bounding box center [802, 491] width 404 height 408
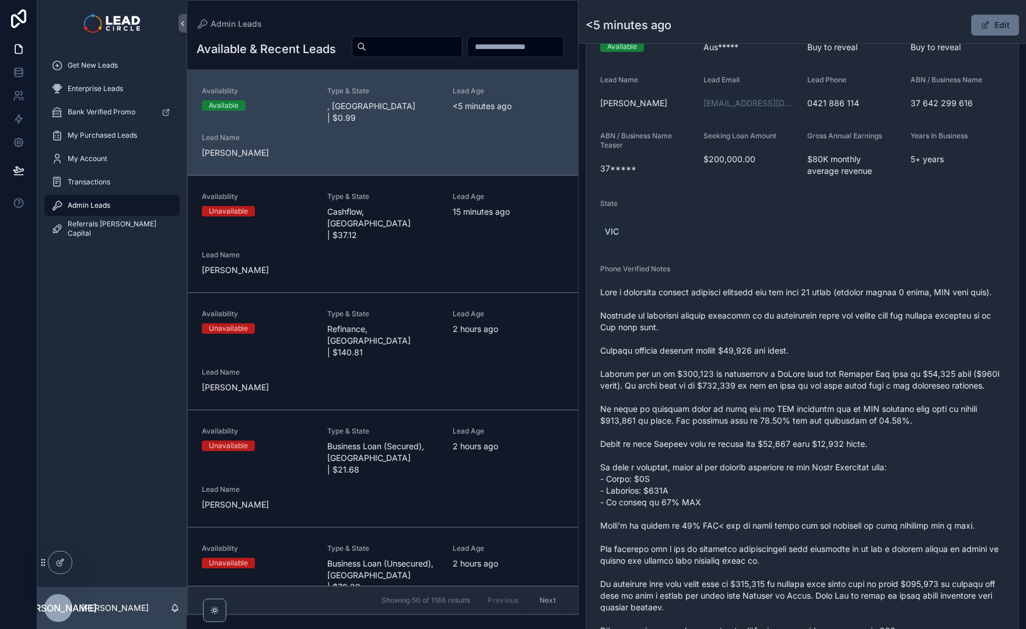
click at [820, 320] on span "scrollable content" at bounding box center [802, 491] width 404 height 408
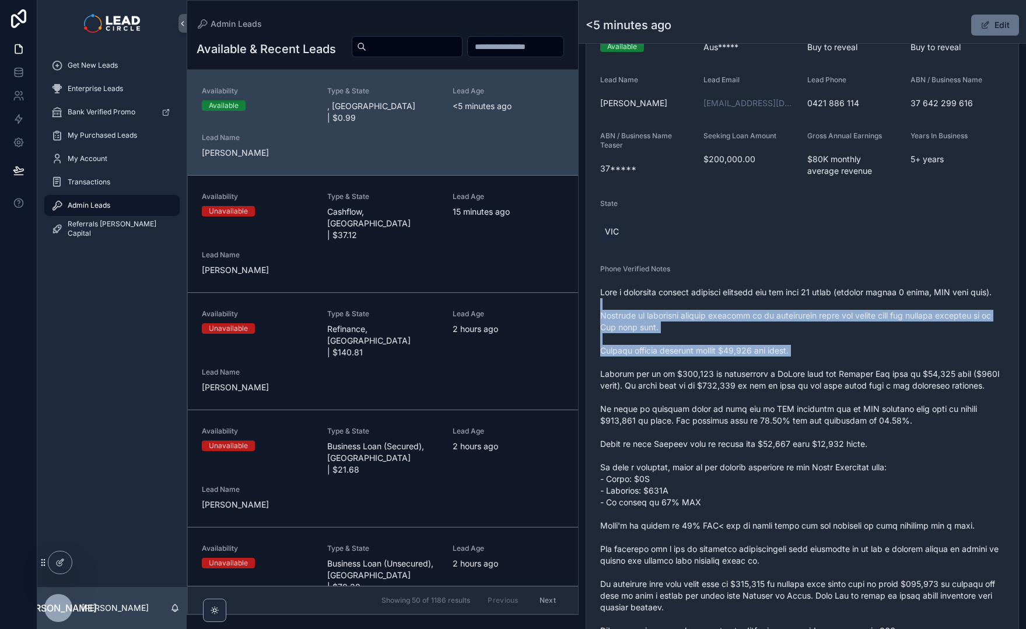
drag, startPoint x: 820, startPoint y: 320, endPoint x: 861, endPoint y: 372, distance: 66.2
click at [861, 372] on span "scrollable content" at bounding box center [802, 491] width 404 height 408
drag, startPoint x: 861, startPoint y: 372, endPoint x: 789, endPoint y: 317, distance: 90.3
click at [794, 322] on span "scrollable content" at bounding box center [802, 491] width 404 height 408
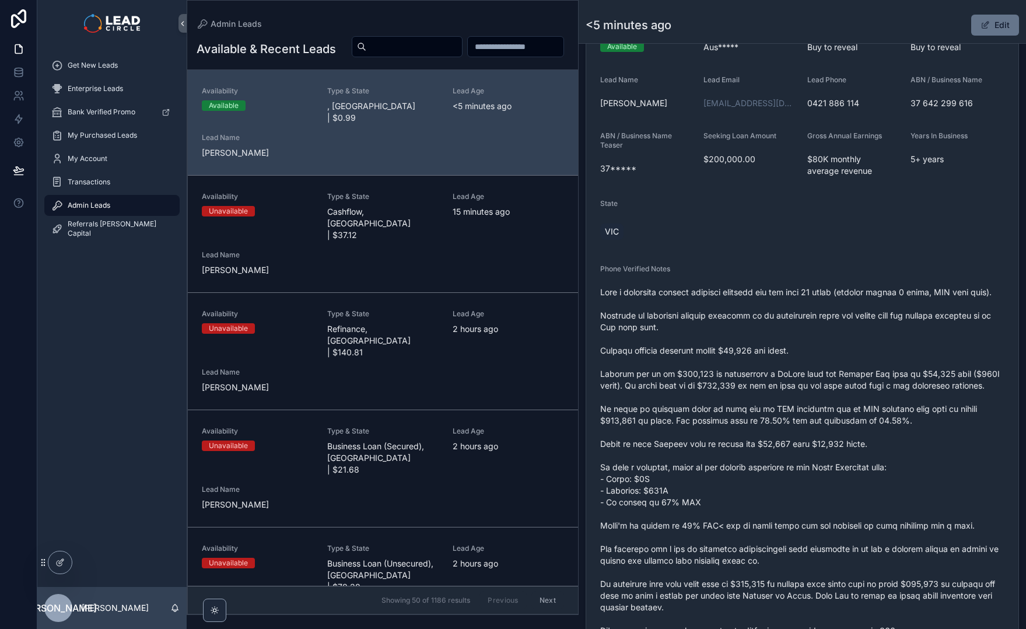
click at [788, 317] on span "scrollable content" at bounding box center [802, 491] width 404 height 408
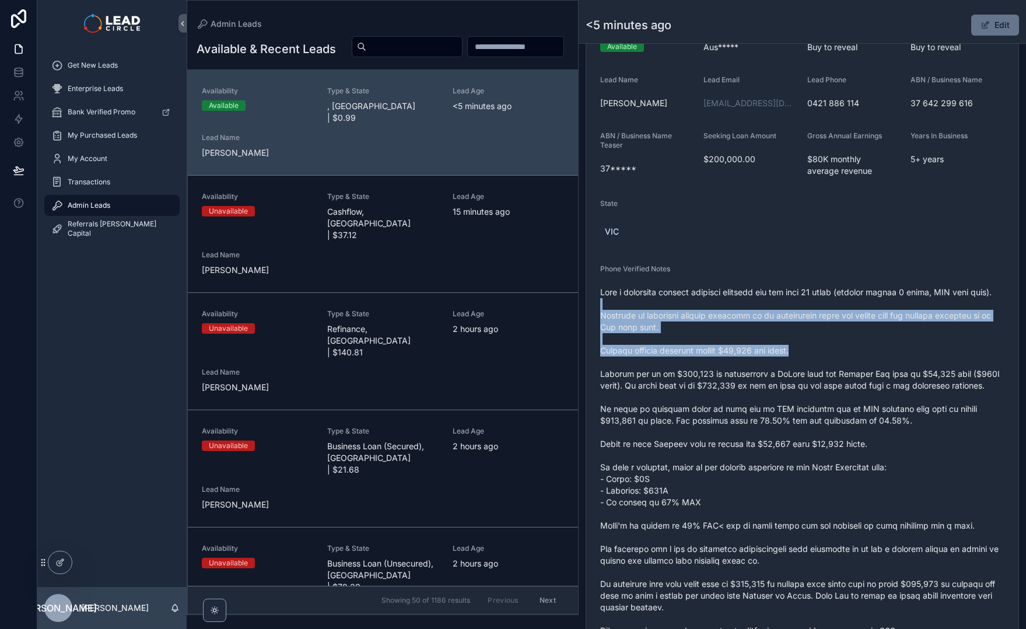
drag, startPoint x: 841, startPoint y: 352, endPoint x: 870, endPoint y: 365, distance: 31.6
click at [869, 365] on span "scrollable content" at bounding box center [802, 491] width 404 height 408
click at [870, 365] on span "scrollable content" at bounding box center [802, 491] width 404 height 408
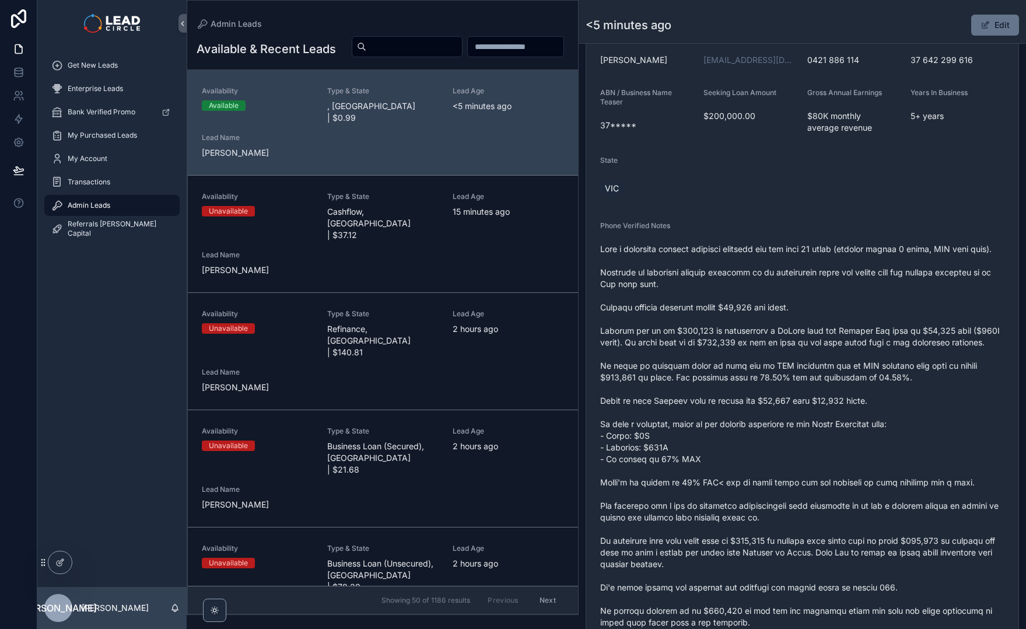
scroll to position [315, 0]
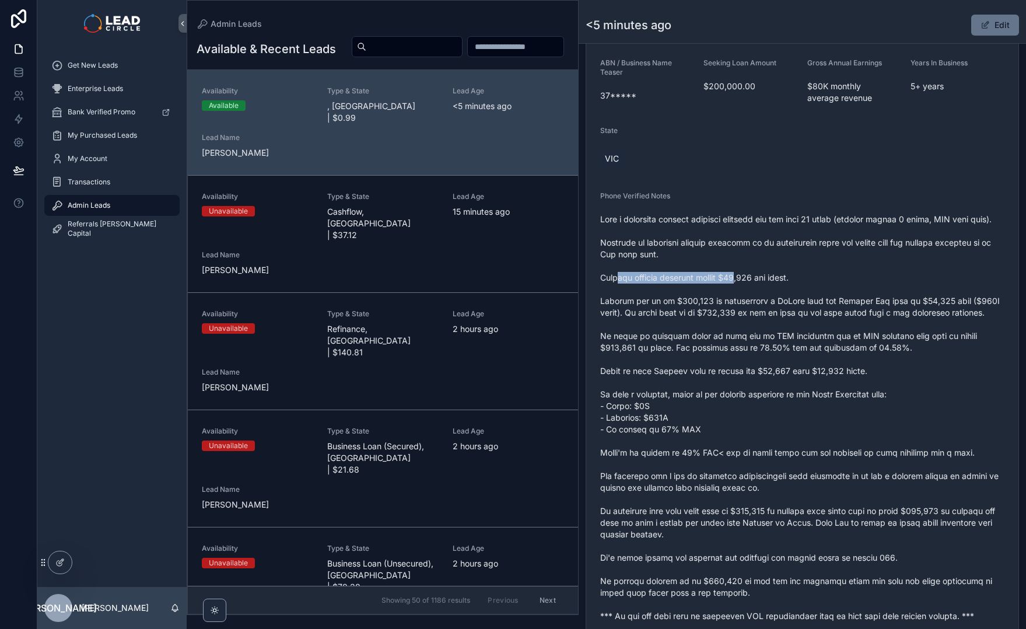
drag, startPoint x: 616, startPoint y: 291, endPoint x: 781, endPoint y: 292, distance: 165.1
click at [762, 292] on span "scrollable content" at bounding box center [802, 418] width 404 height 408
click at [781, 292] on span "scrollable content" at bounding box center [802, 418] width 404 height 408
drag, startPoint x: 782, startPoint y: 292, endPoint x: 690, endPoint y: 295, distance: 91.7
click at [693, 295] on span "scrollable content" at bounding box center [802, 418] width 404 height 408
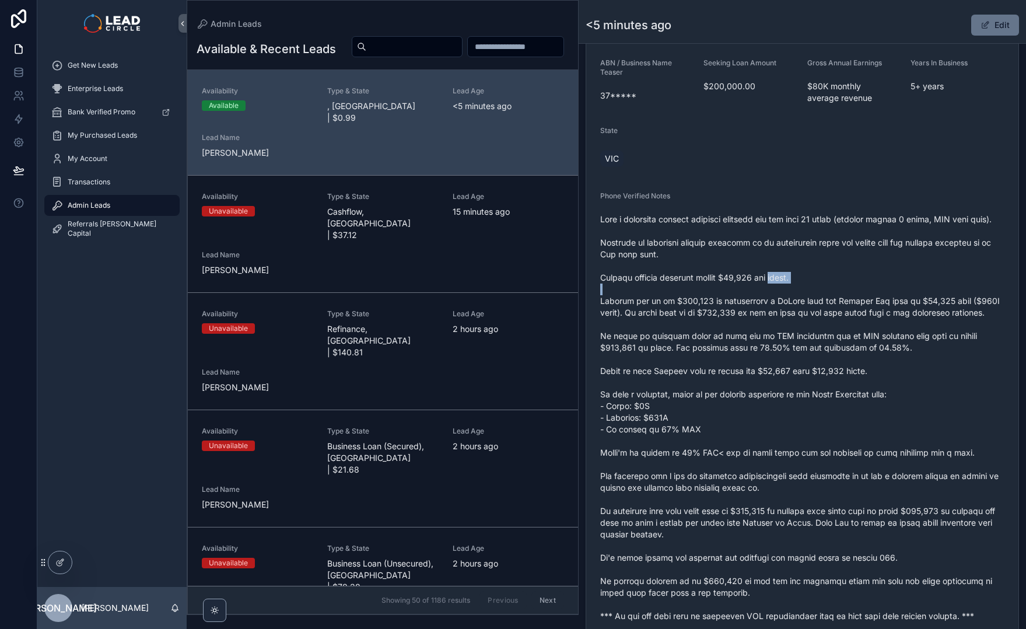
click at [690, 295] on span "scrollable content" at bounding box center [802, 418] width 404 height 408
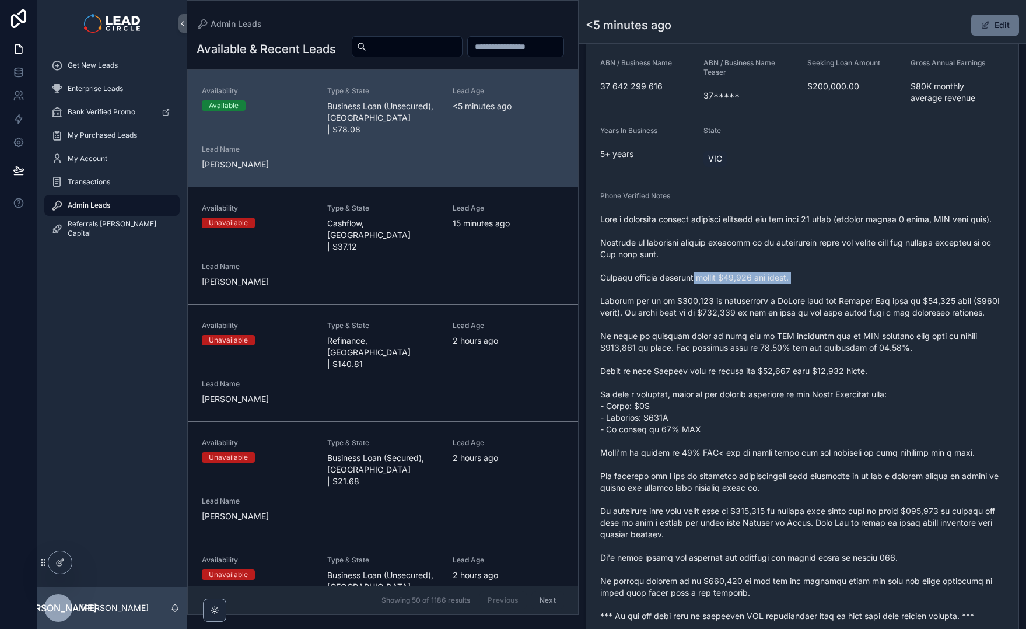
drag, startPoint x: 699, startPoint y: 292, endPoint x: 854, endPoint y: 301, distance: 155.5
click at [854, 301] on span "scrollable content" at bounding box center [802, 418] width 404 height 408
click at [863, 301] on span "scrollable content" at bounding box center [802, 418] width 404 height 408
drag, startPoint x: 720, startPoint y: 299, endPoint x: 847, endPoint y: 297, distance: 127.2
click at [836, 298] on span "scrollable content" at bounding box center [802, 418] width 404 height 408
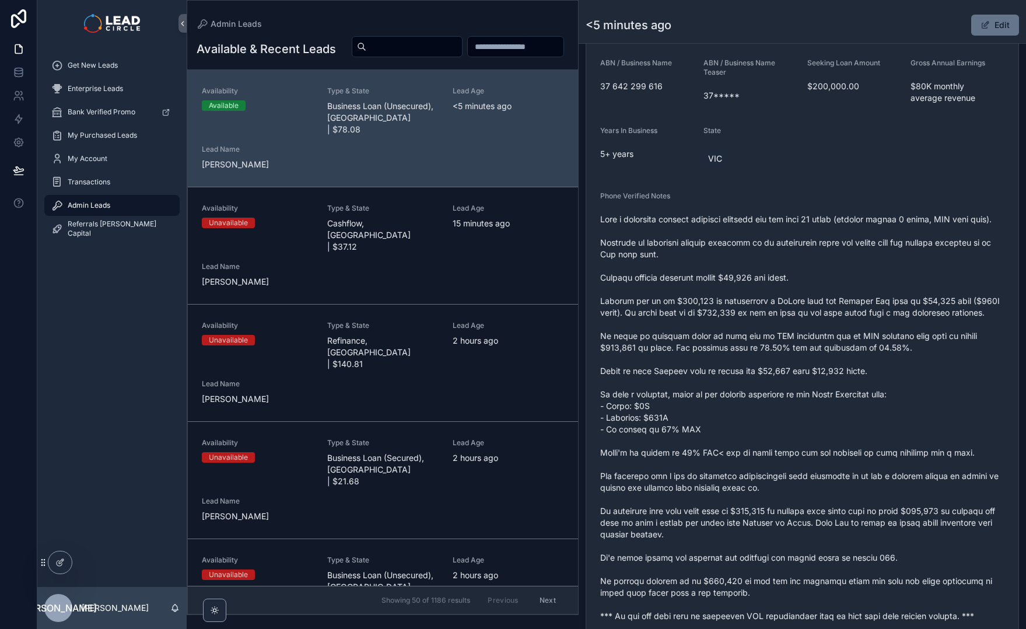
click at [851, 296] on span "scrollable content" at bounding box center [802, 418] width 404 height 408
drag, startPoint x: 779, startPoint y: 284, endPoint x: 688, endPoint y: 272, distance: 91.9
click at [688, 272] on span "scrollable content" at bounding box center [802, 418] width 404 height 408
click at [710, 295] on span "scrollable content" at bounding box center [802, 418] width 404 height 408
drag, startPoint x: 628, startPoint y: 315, endPoint x: 848, endPoint y: 318, distance: 220.0
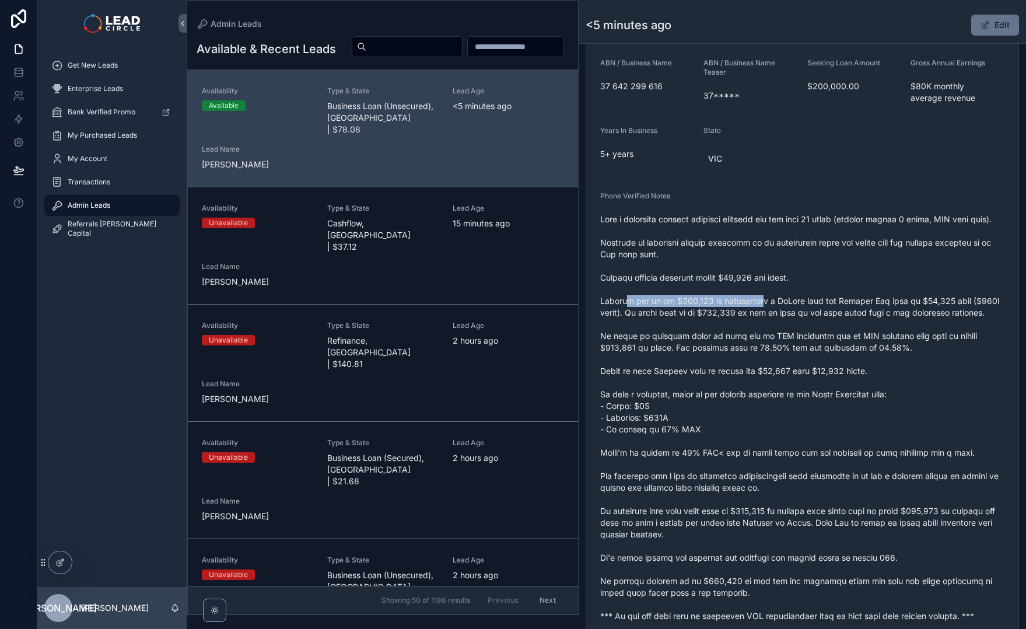
click at [817, 318] on span "scrollable content" at bounding box center [802, 418] width 404 height 408
click at [848, 318] on span "scrollable content" at bounding box center [802, 418] width 404 height 408
drag, startPoint x: 849, startPoint y: 318, endPoint x: 781, endPoint y: 316, distance: 68.3
click at [787, 317] on span "scrollable content" at bounding box center [802, 418] width 404 height 408
click at [781, 316] on span "scrollable content" at bounding box center [802, 418] width 404 height 408
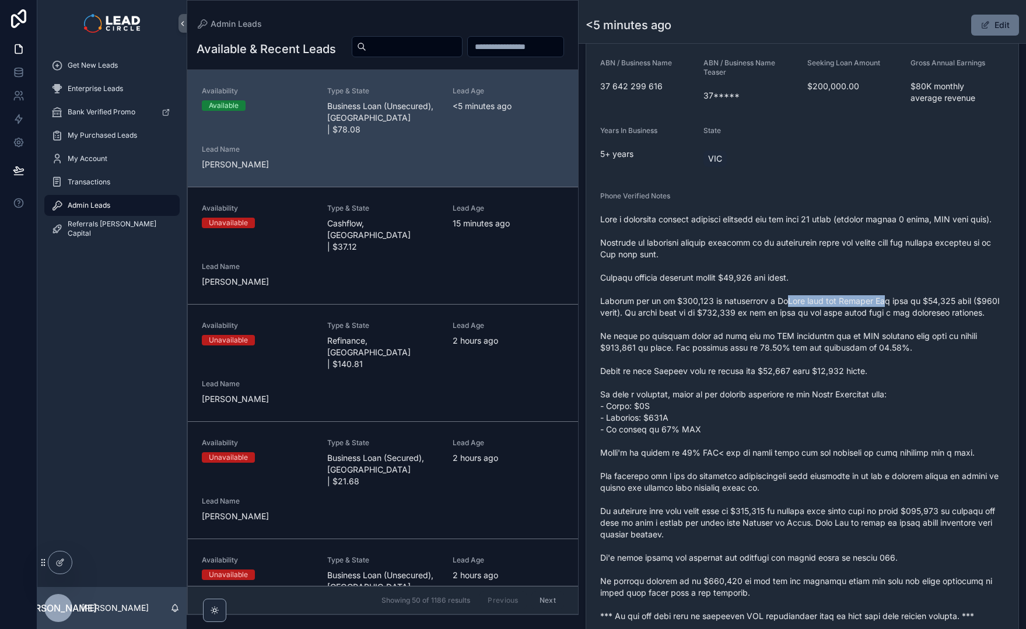
drag, startPoint x: 782, startPoint y: 316, endPoint x: 916, endPoint y: 315, distance: 134.2
click at [901, 315] on span "scrollable content" at bounding box center [802, 418] width 404 height 408
click at [917, 315] on span "scrollable content" at bounding box center [802, 418] width 404 height 408
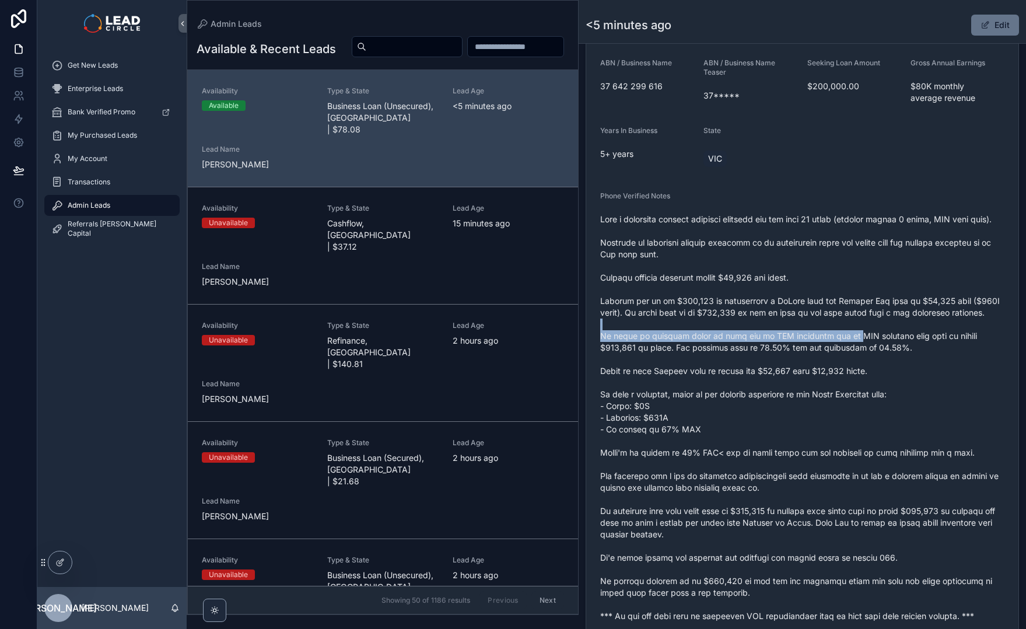
drag, startPoint x: 735, startPoint y: 351, endPoint x: 867, endPoint y: 363, distance: 133.0
click at [857, 363] on span "scrollable content" at bounding box center [802, 418] width 404 height 408
click at [867, 363] on span "scrollable content" at bounding box center [802, 418] width 404 height 408
drag, startPoint x: 805, startPoint y: 363, endPoint x: 743, endPoint y: 362, distance: 61.9
click at [747, 363] on span "scrollable content" at bounding box center [802, 418] width 404 height 408
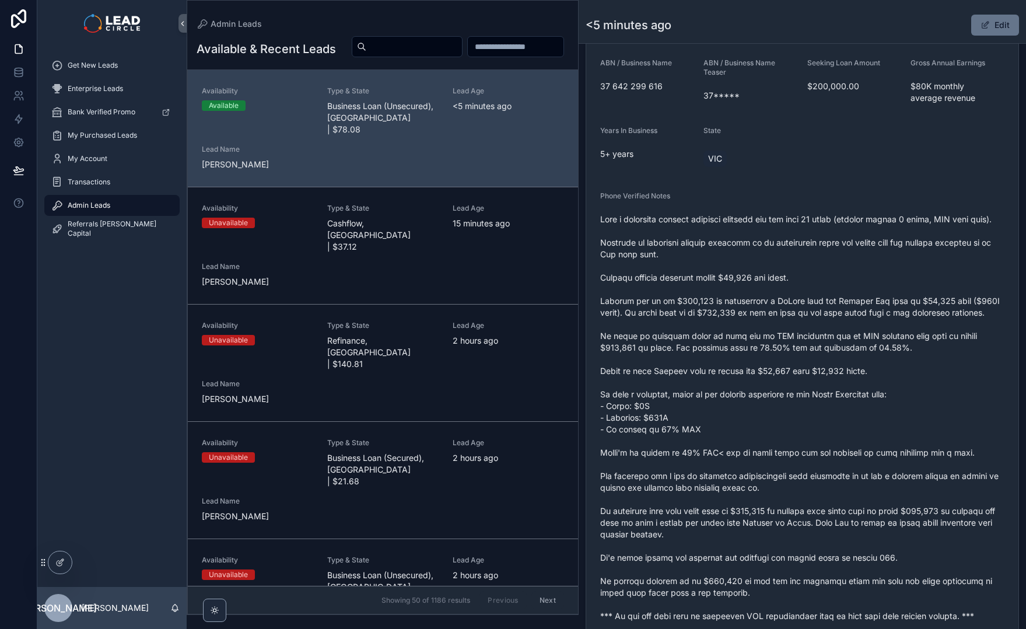
click at [743, 362] on span "scrollable content" at bounding box center [802, 418] width 404 height 408
drag, startPoint x: 917, startPoint y: 359, endPoint x: 977, endPoint y: 361, distance: 59.5
click at [977, 361] on span "scrollable content" at bounding box center [802, 418] width 404 height 408
click at [988, 22] on button "Edit" at bounding box center [996, 25] width 48 height 21
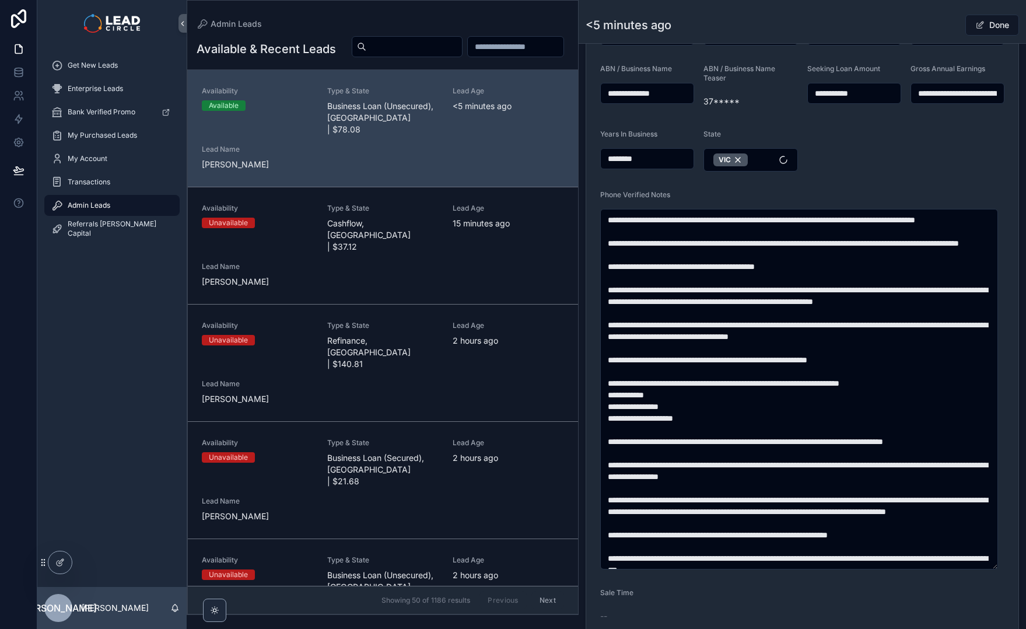
scroll to position [318, 0]
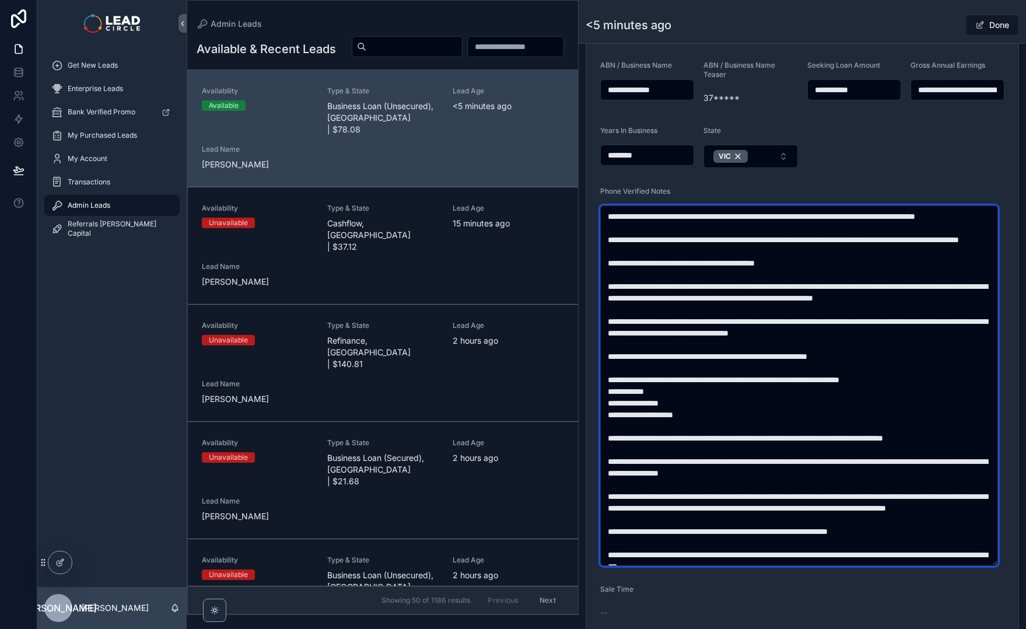
click at [923, 357] on textarea "scrollable content" at bounding box center [799, 385] width 398 height 361
click at [960, 356] on textarea "scrollable content" at bounding box center [799, 385] width 398 height 361
click at [963, 356] on textarea "scrollable content" at bounding box center [799, 385] width 398 height 361
drag, startPoint x: 714, startPoint y: 366, endPoint x: 888, endPoint y: 365, distance: 174.5
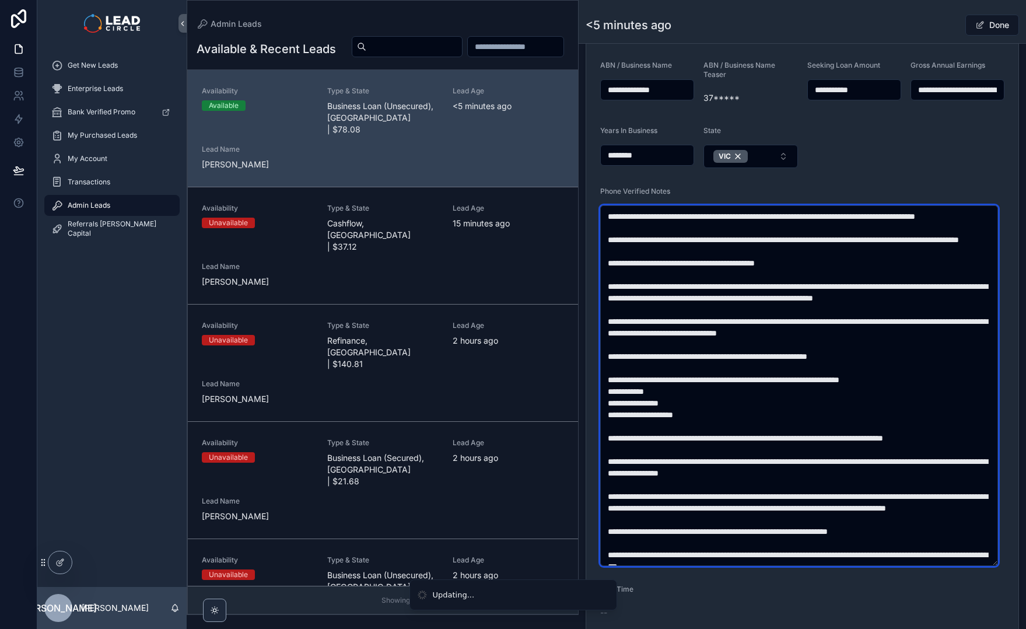
click at [862, 366] on textarea "scrollable content" at bounding box center [799, 385] width 398 height 361
click at [888, 365] on textarea "scrollable content" at bounding box center [799, 385] width 398 height 361
drag, startPoint x: 745, startPoint y: 368, endPoint x: 954, endPoint y: 369, distance: 208.9
click at [944, 369] on textarea "scrollable content" at bounding box center [799, 385] width 398 height 361
click at [954, 369] on textarea "scrollable content" at bounding box center [799, 385] width 398 height 361
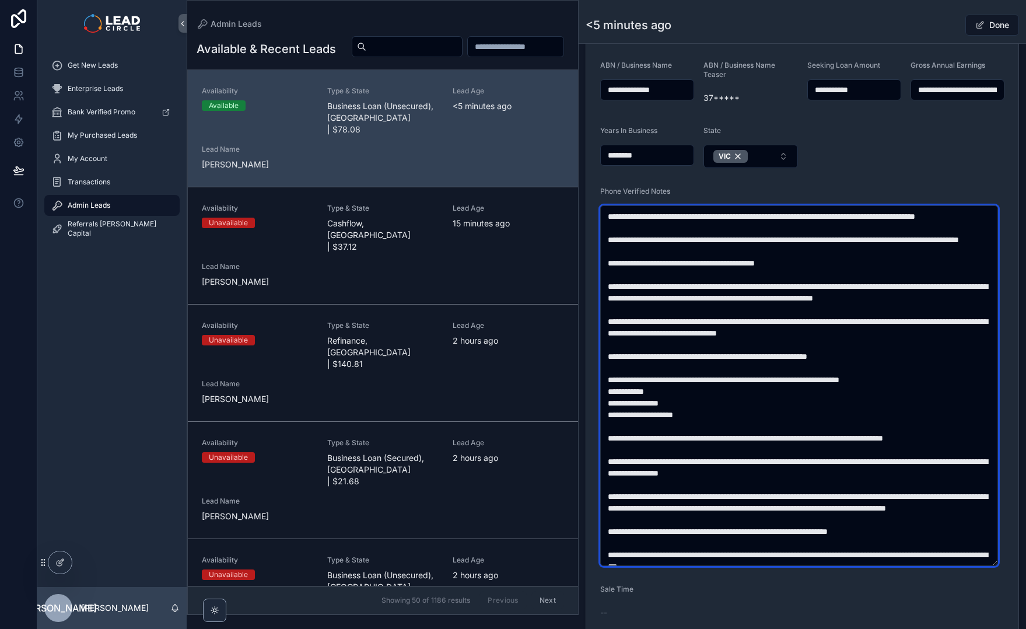
click at [949, 357] on textarea "scrollable content" at bounding box center [799, 385] width 398 height 361
click at [917, 369] on textarea "scrollable content" at bounding box center [799, 385] width 398 height 361
drag, startPoint x: 681, startPoint y: 369, endPoint x: 804, endPoint y: 369, distance: 122.5
click at [795, 369] on textarea "scrollable content" at bounding box center [799, 385] width 398 height 361
click at [804, 369] on textarea "scrollable content" at bounding box center [799, 385] width 398 height 361
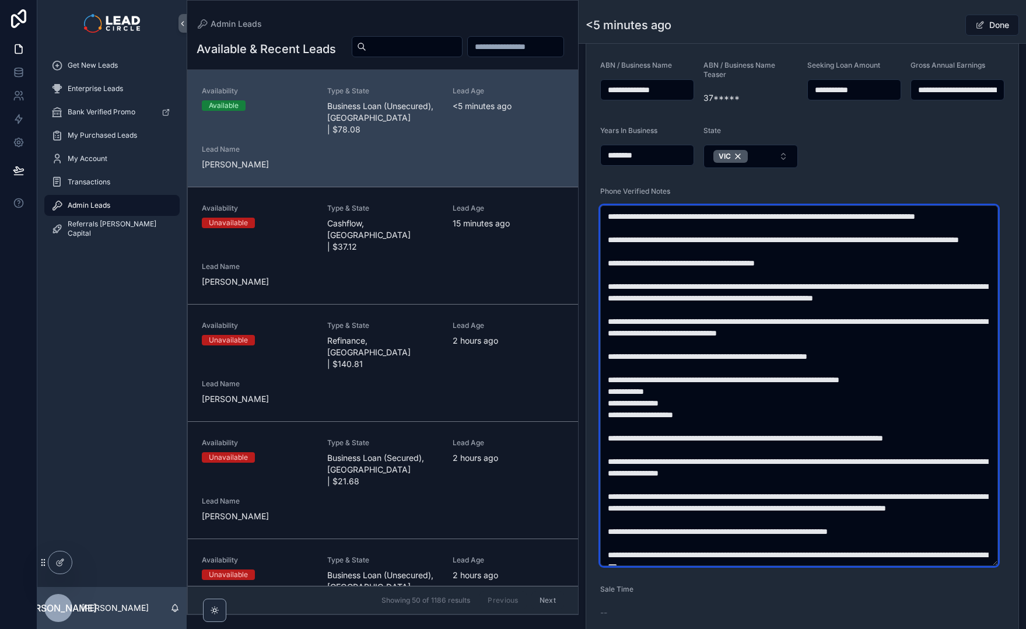
drag, startPoint x: 833, startPoint y: 372, endPoint x: 733, endPoint y: 369, distance: 99.8
click at [735, 370] on textarea "scrollable content" at bounding box center [799, 385] width 398 height 361
click at [733, 369] on textarea "scrollable content" at bounding box center [799, 385] width 398 height 361
drag, startPoint x: 733, startPoint y: 369, endPoint x: 865, endPoint y: 369, distance: 131.9
click at [861, 369] on textarea "scrollable content" at bounding box center [799, 385] width 398 height 361
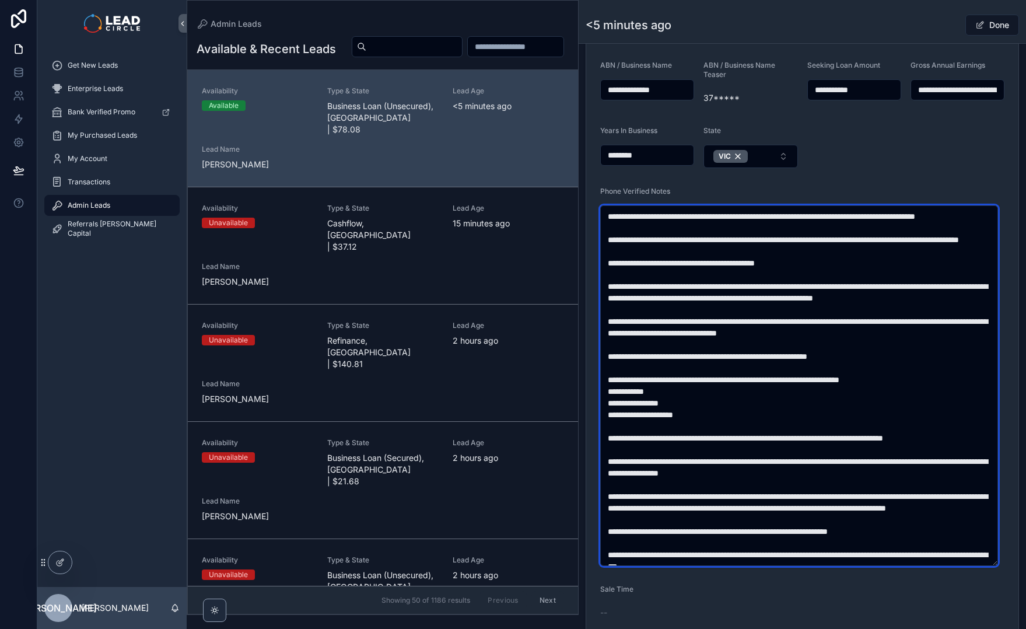
click at [865, 369] on textarea "scrollable content" at bounding box center [799, 385] width 398 height 361
click at [788, 399] on textarea "scrollable content" at bounding box center [799, 385] width 398 height 361
click at [804, 399] on textarea "scrollable content" at bounding box center [799, 385] width 398 height 361
drag, startPoint x: 805, startPoint y: 394, endPoint x: 691, endPoint y: 393, distance: 114.4
click at [694, 393] on textarea "scrollable content" at bounding box center [799, 385] width 398 height 361
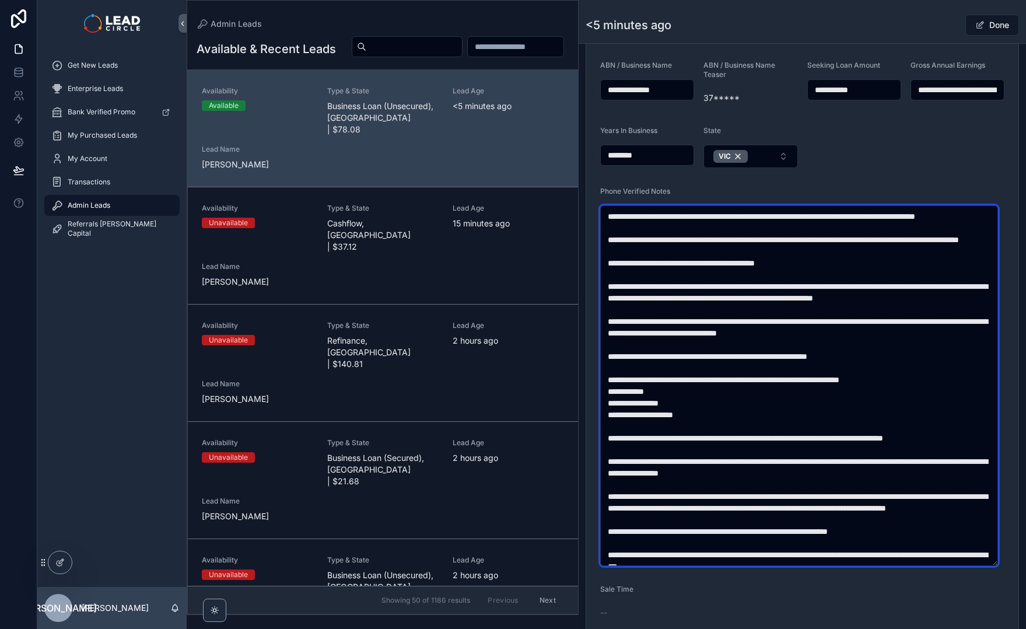
click at [691, 393] on textarea "scrollable content" at bounding box center [799, 385] width 398 height 361
drag, startPoint x: 691, startPoint y: 393, endPoint x: 846, endPoint y: 396, distance: 155.3
click at [831, 397] on textarea "scrollable content" at bounding box center [799, 385] width 398 height 361
click at [847, 396] on textarea "scrollable content" at bounding box center [799, 385] width 398 height 361
drag, startPoint x: 696, startPoint y: 417, endPoint x: 848, endPoint y: 413, distance: 151.8
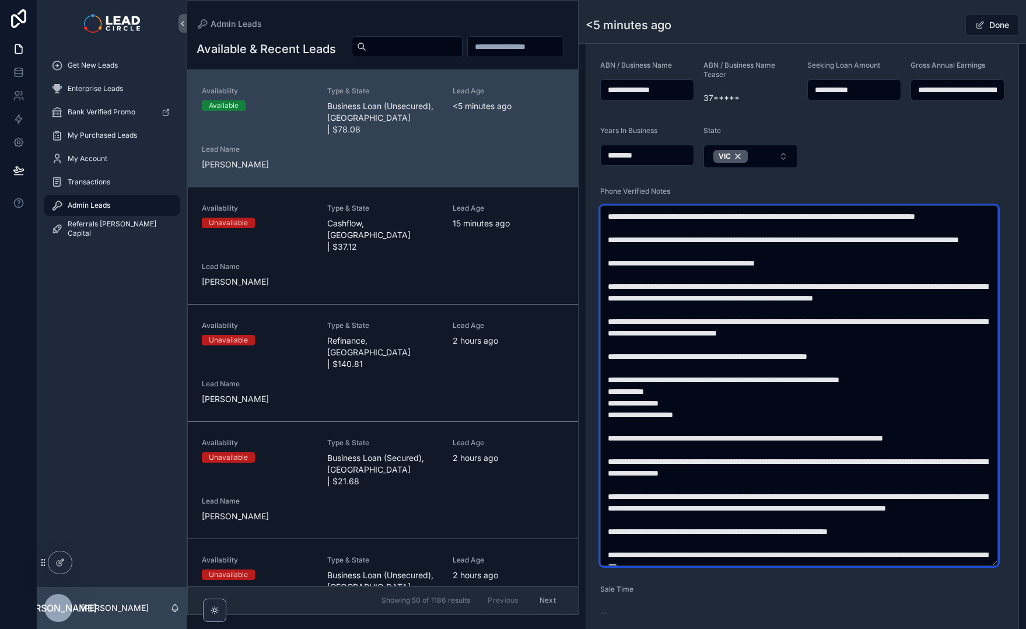
click at [834, 415] on textarea "scrollable content" at bounding box center [799, 385] width 398 height 361
click at [848, 413] on textarea "scrollable content" at bounding box center [799, 385] width 398 height 361
click at [865, 419] on textarea "scrollable content" at bounding box center [799, 385] width 398 height 361
click at [889, 419] on textarea "scrollable content" at bounding box center [799, 385] width 398 height 361
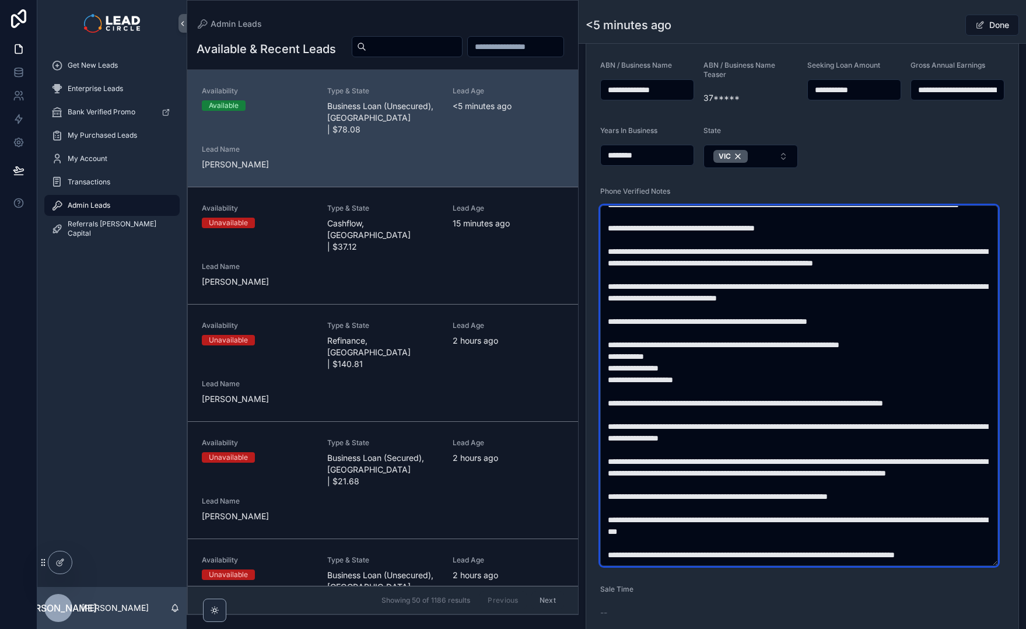
scroll to position [79, 0]
click at [773, 397] on textarea "scrollable content" at bounding box center [799, 385] width 398 height 361
click at [805, 394] on textarea "scrollable content" at bounding box center [799, 385] width 398 height 361
click at [749, 390] on textarea "scrollable content" at bounding box center [799, 385] width 398 height 361
click at [744, 390] on textarea "scrollable content" at bounding box center [799, 385] width 398 height 361
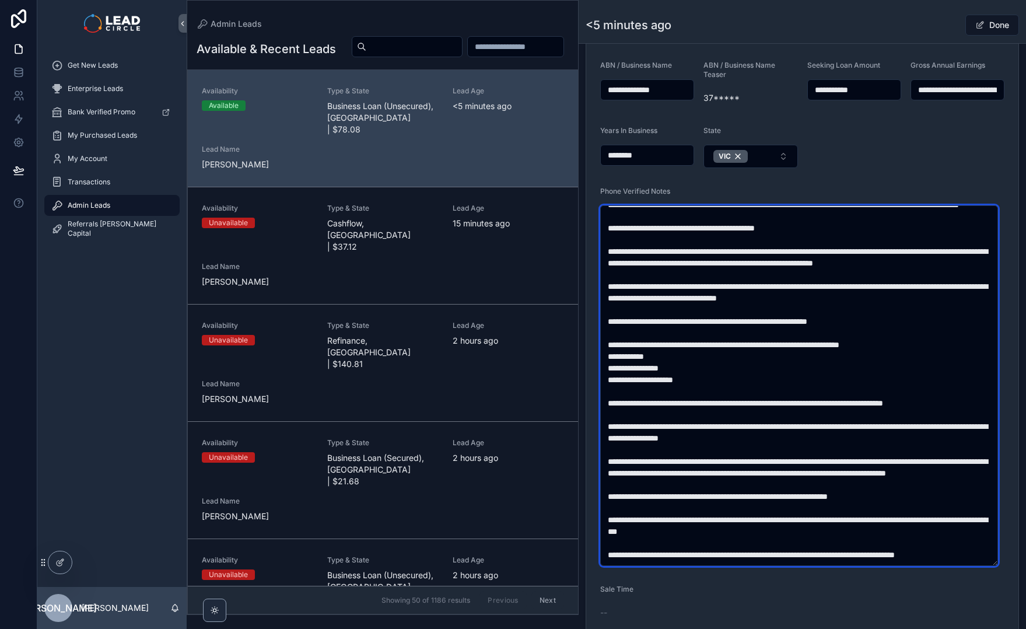
scroll to position [82, 0]
click at [769, 415] on textarea "scrollable content" at bounding box center [799, 385] width 398 height 361
click at [787, 414] on textarea "scrollable content" at bounding box center [799, 385] width 398 height 361
click at [722, 415] on textarea "scrollable content" at bounding box center [799, 385] width 398 height 361
click at [719, 415] on textarea "scrollable content" at bounding box center [799, 385] width 398 height 361
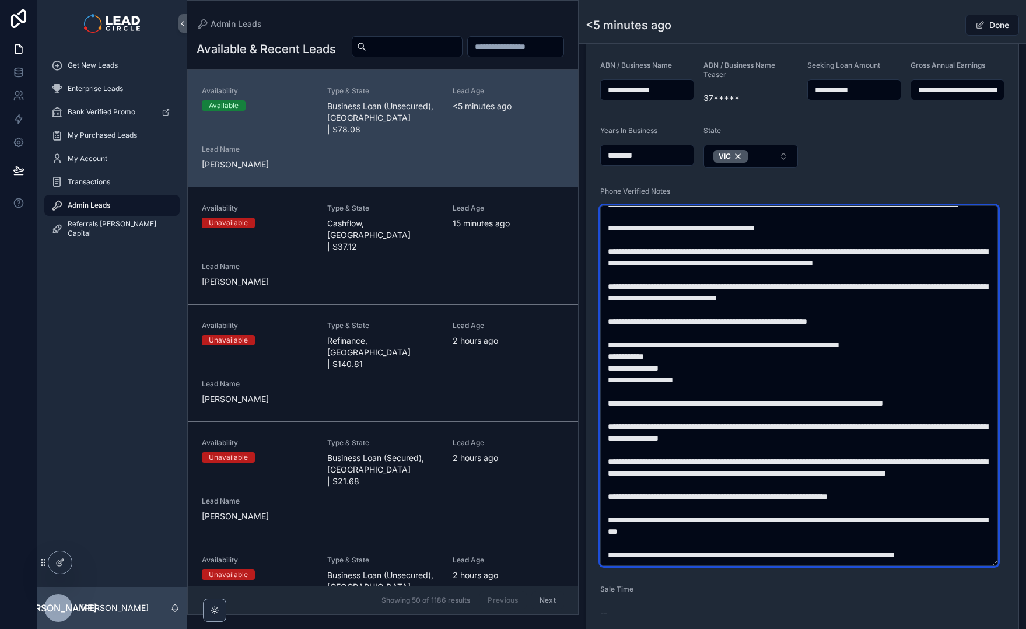
click at [815, 413] on textarea "scrollable content" at bounding box center [799, 385] width 398 height 361
click at [832, 411] on textarea "scrollable content" at bounding box center [799, 385] width 398 height 361
click at [776, 431] on textarea "scrollable content" at bounding box center [799, 385] width 398 height 361
click at [788, 430] on textarea "scrollable content" at bounding box center [799, 385] width 398 height 361
click at [829, 428] on textarea "scrollable content" at bounding box center [799, 385] width 398 height 361
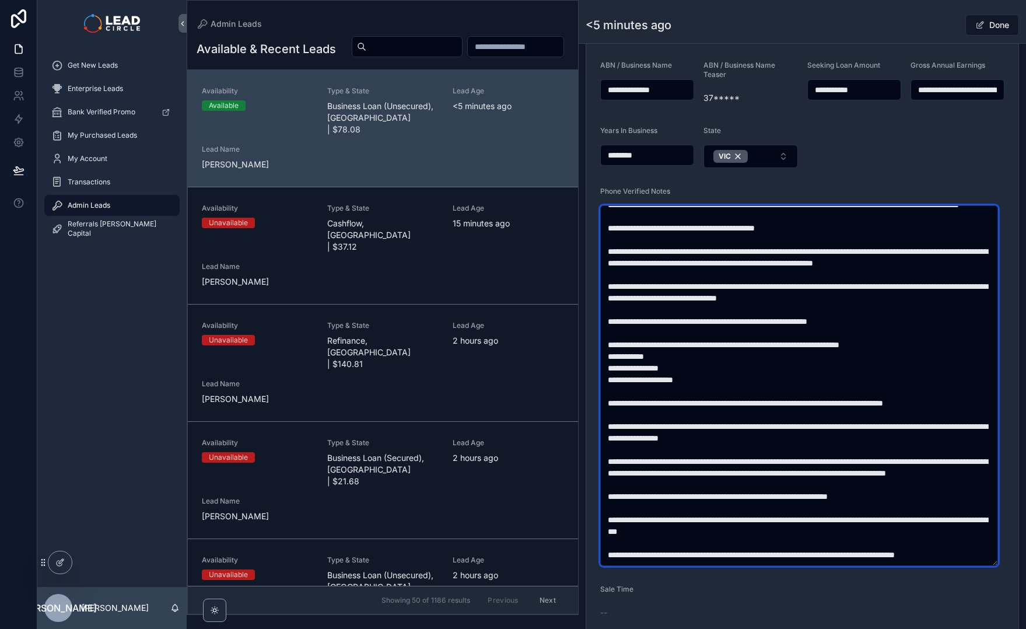
click at [838, 427] on textarea "scrollable content" at bounding box center [799, 385] width 398 height 361
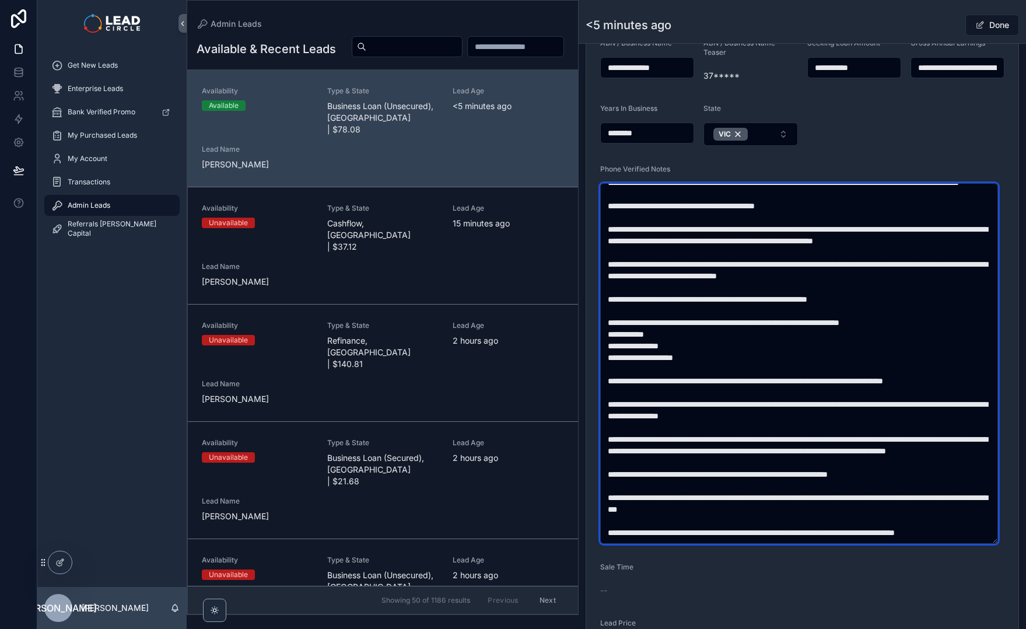
click at [820, 453] on textarea "scrollable content" at bounding box center [799, 363] width 398 height 361
click at [811, 424] on textarea "scrollable content" at bounding box center [799, 363] width 398 height 361
click at [811, 422] on textarea "scrollable content" at bounding box center [799, 363] width 398 height 361
click at [812, 452] on textarea "scrollable content" at bounding box center [799, 363] width 398 height 361
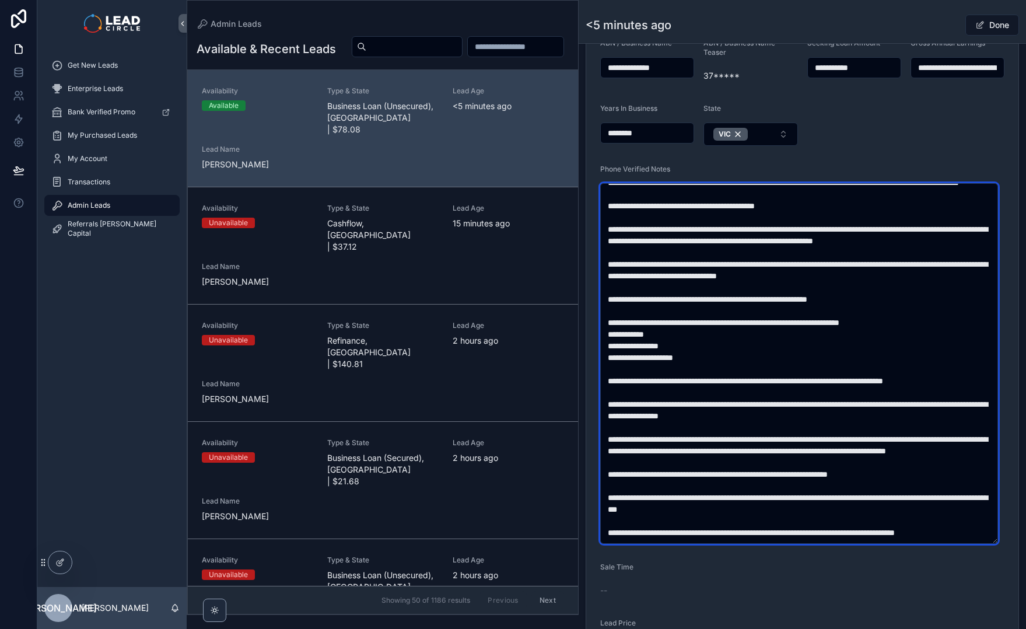
click at [812, 452] on textarea "scrollable content" at bounding box center [799, 363] width 398 height 361
click at [794, 455] on textarea "scrollable content" at bounding box center [799, 363] width 398 height 361
click at [824, 429] on textarea "scrollable content" at bounding box center [799, 363] width 398 height 361
click at [640, 442] on textarea "scrollable content" at bounding box center [799, 363] width 398 height 361
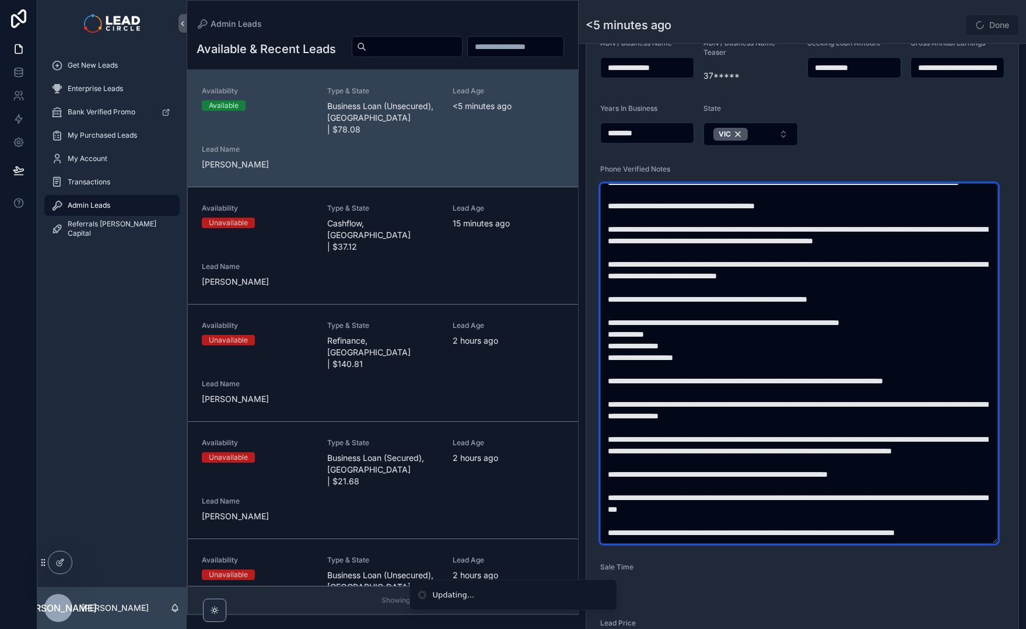
drag, startPoint x: 766, startPoint y: 440, endPoint x: 919, endPoint y: 450, distance: 153.2
click at [911, 450] on textarea "scrollable content" at bounding box center [799, 363] width 398 height 361
click at [919, 450] on textarea "scrollable content" at bounding box center [799, 363] width 398 height 361
click at [830, 445] on textarea "scrollable content" at bounding box center [799, 363] width 398 height 361
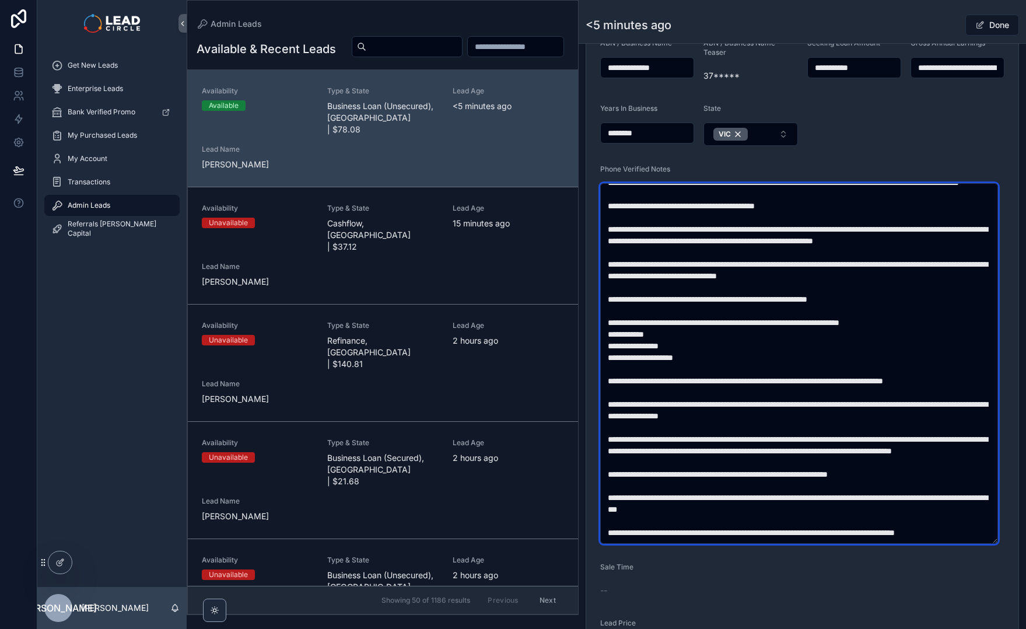
click at [849, 438] on textarea "scrollable content" at bounding box center [799, 363] width 398 height 361
click at [839, 457] on textarea "scrollable content" at bounding box center [799, 363] width 398 height 361
click at [840, 457] on textarea "scrollable content" at bounding box center [799, 363] width 398 height 361
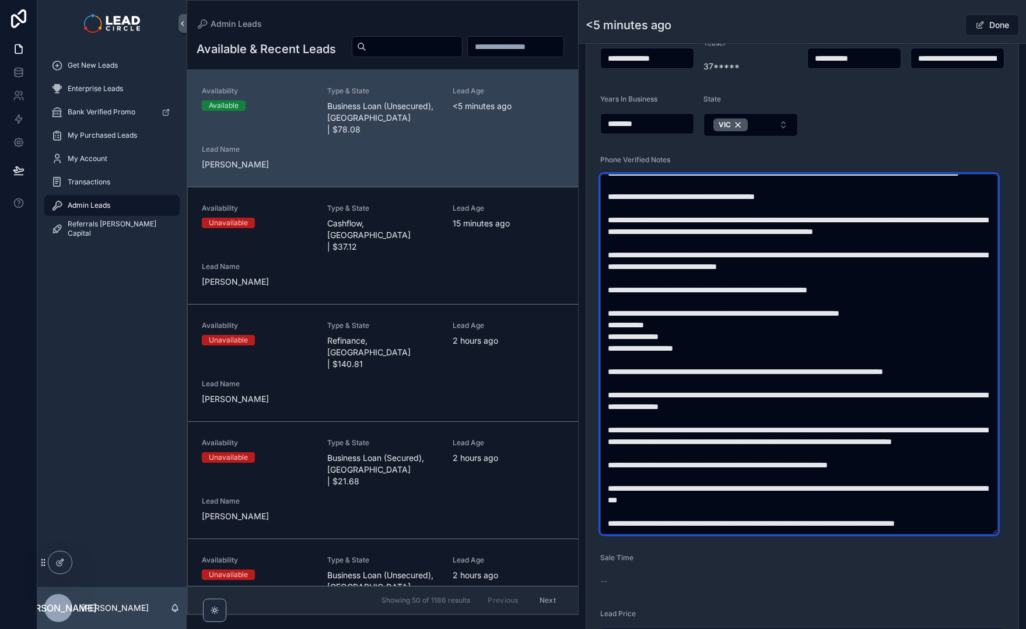
scroll to position [360, 0]
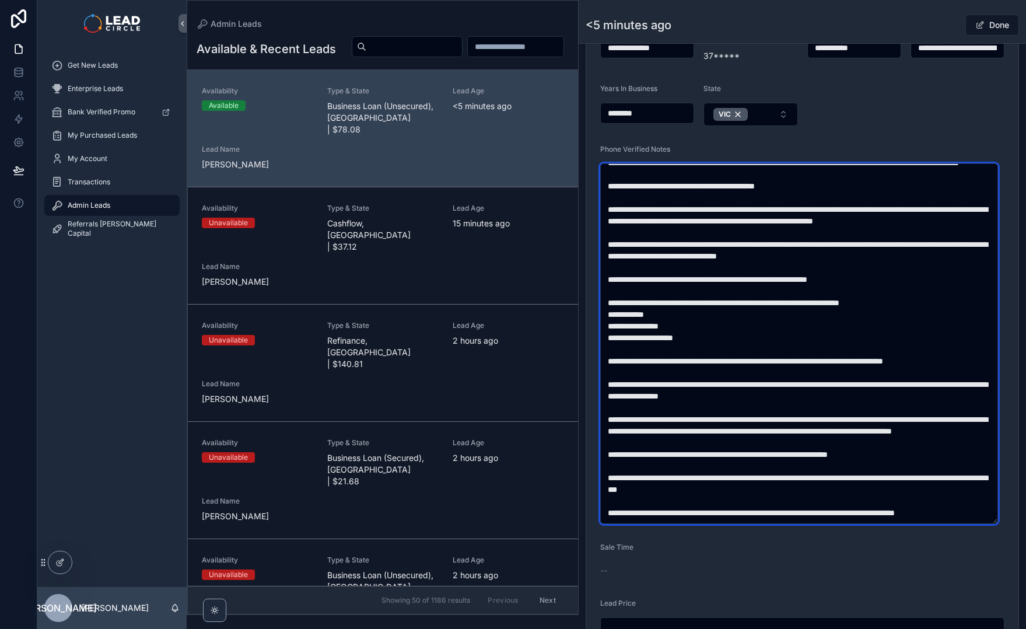
click at [820, 453] on textarea "scrollable content" at bounding box center [799, 343] width 398 height 361
click at [823, 453] on textarea "scrollable content" at bounding box center [799, 343] width 398 height 361
click at [727, 456] on textarea "scrollable content" at bounding box center [799, 343] width 398 height 361
click at [724, 455] on textarea "scrollable content" at bounding box center [799, 343] width 398 height 361
click at [872, 454] on textarea "scrollable content" at bounding box center [799, 343] width 398 height 361
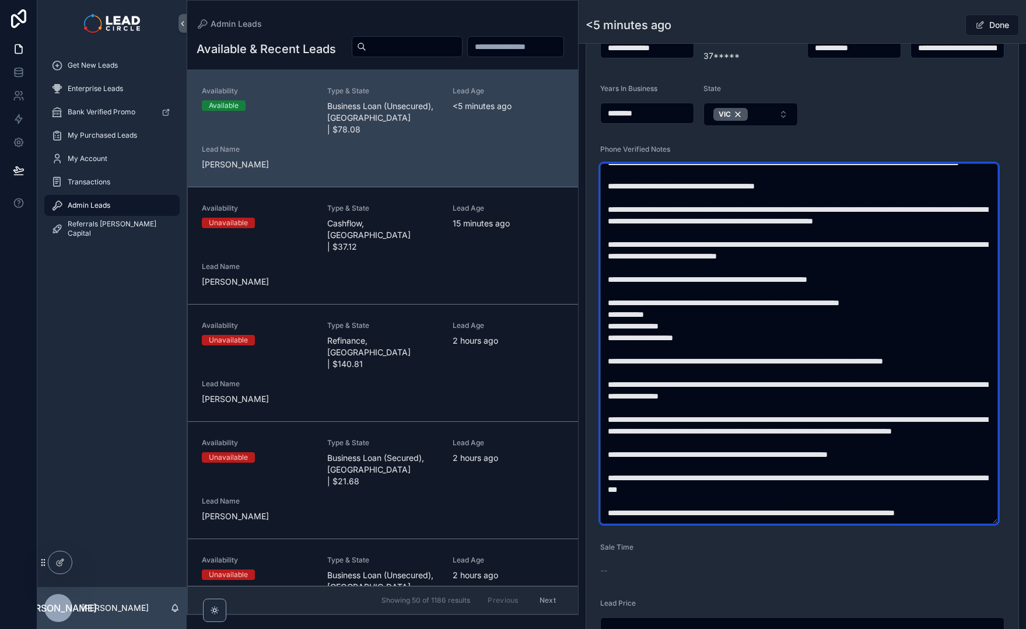
click at [902, 453] on textarea "scrollable content" at bounding box center [799, 343] width 398 height 361
click at [928, 454] on textarea "scrollable content" at bounding box center [799, 343] width 398 height 361
click at [792, 494] on textarea "scrollable content" at bounding box center [799, 343] width 398 height 361
click at [794, 494] on textarea "scrollable content" at bounding box center [799, 343] width 398 height 361
click at [736, 477] on textarea "scrollable content" at bounding box center [799, 343] width 398 height 361
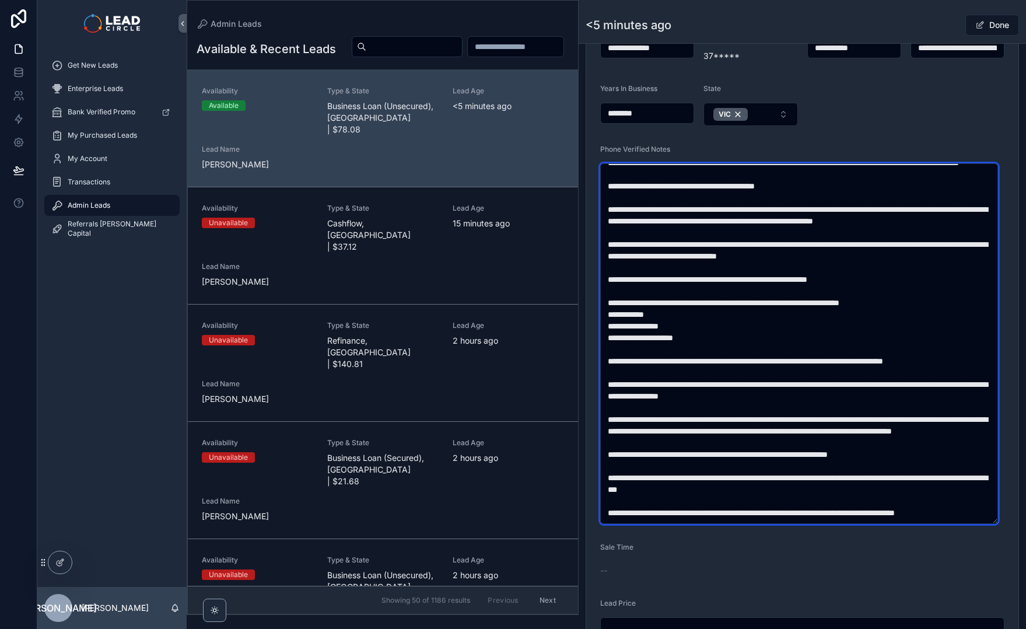
click at [729, 473] on textarea "scrollable content" at bounding box center [799, 343] width 398 height 361
click at [818, 491] on textarea "scrollable content" at bounding box center [799, 343] width 398 height 361
click at [820, 491] on textarea "scrollable content" at bounding box center [799, 343] width 398 height 361
click at [772, 473] on textarea "scrollable content" at bounding box center [799, 343] width 398 height 361
click at [772, 472] on textarea "scrollable content" at bounding box center [799, 343] width 398 height 361
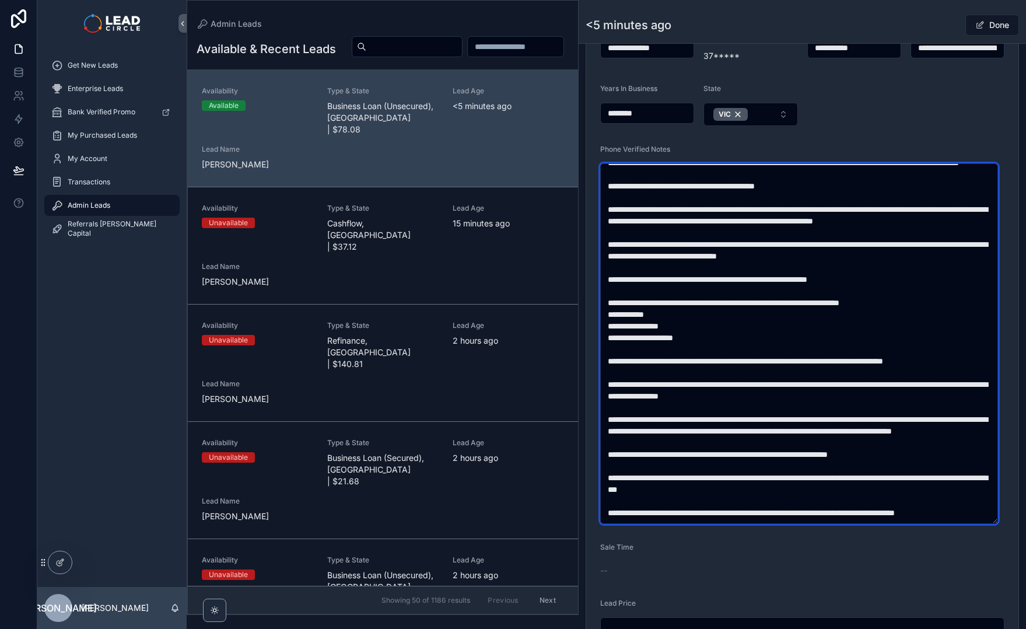
click at [855, 487] on textarea "scrollable content" at bounding box center [799, 343] width 398 height 361
click at [860, 488] on textarea "scrollable content" at bounding box center [799, 343] width 398 height 361
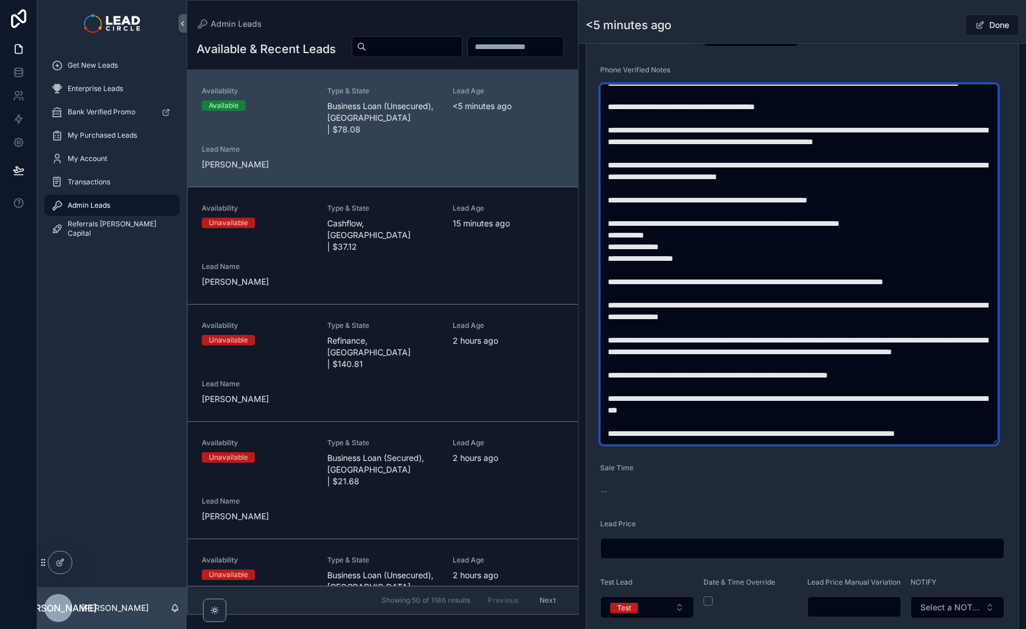
scroll to position [461, 0]
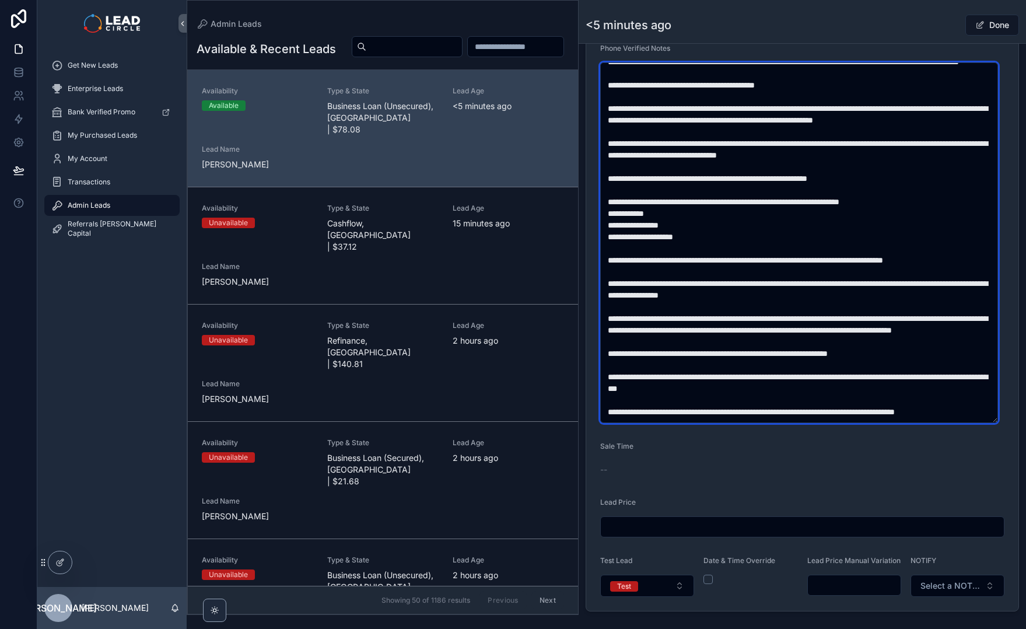
click at [771, 392] on textarea "scrollable content" at bounding box center [799, 242] width 398 height 361
click at [783, 392] on textarea "scrollable content" at bounding box center [799, 242] width 398 height 361
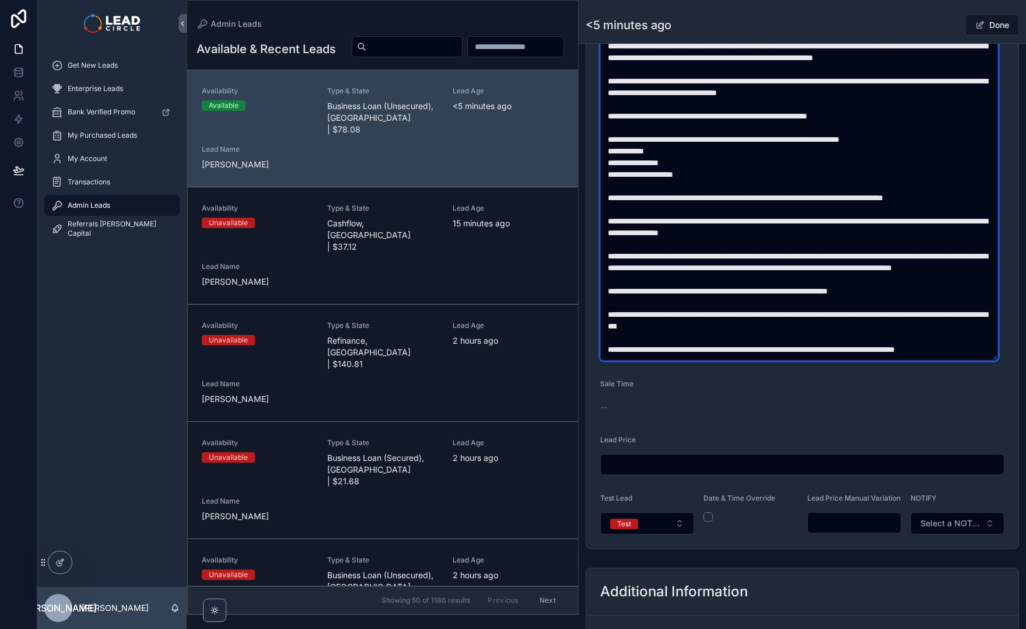
scroll to position [569, 0]
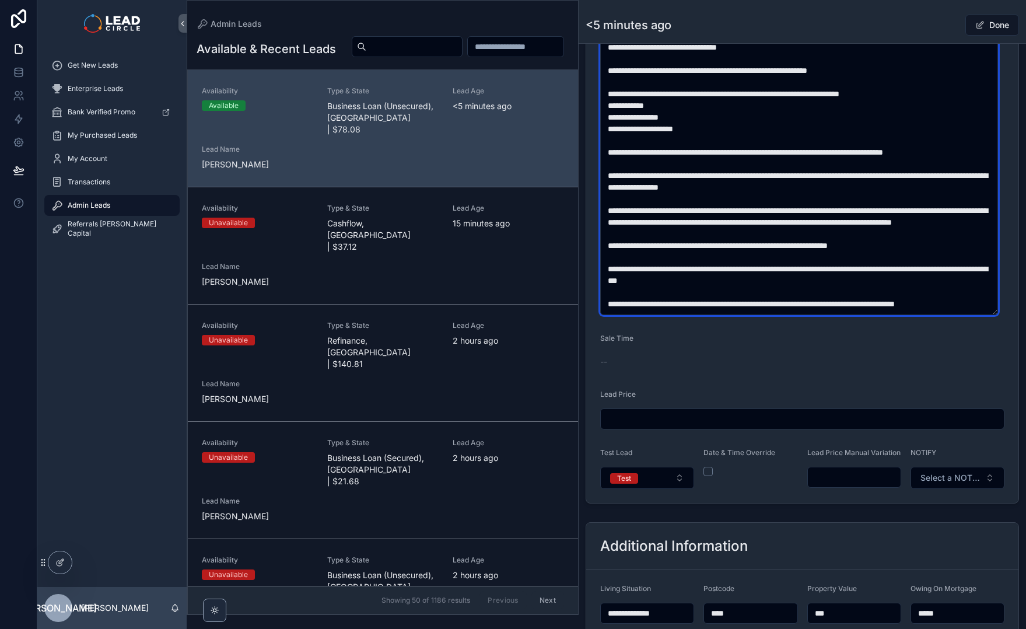
type textarea "**********"
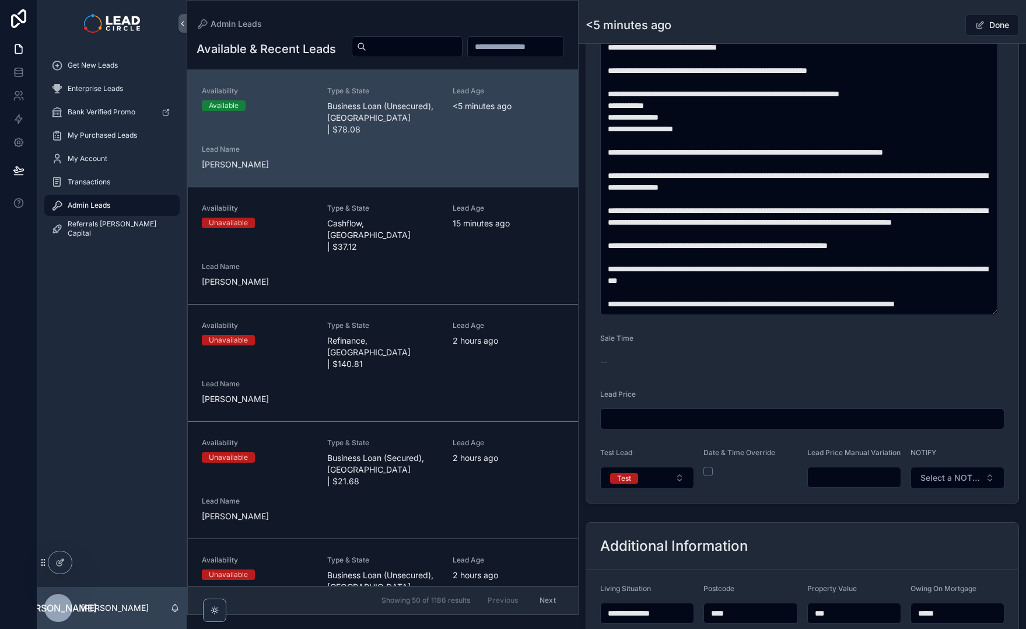
click at [851, 486] on input "scrollable content" at bounding box center [854, 477] width 93 height 16
click at [745, 489] on div "Date & Time Override" at bounding box center [751, 468] width 94 height 41
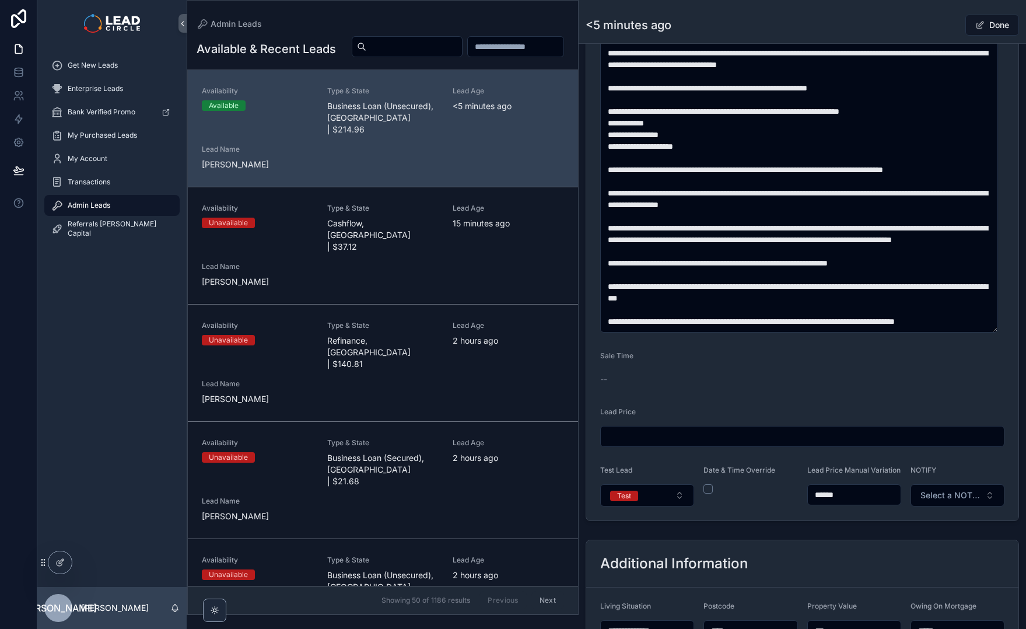
scroll to position [595, 0]
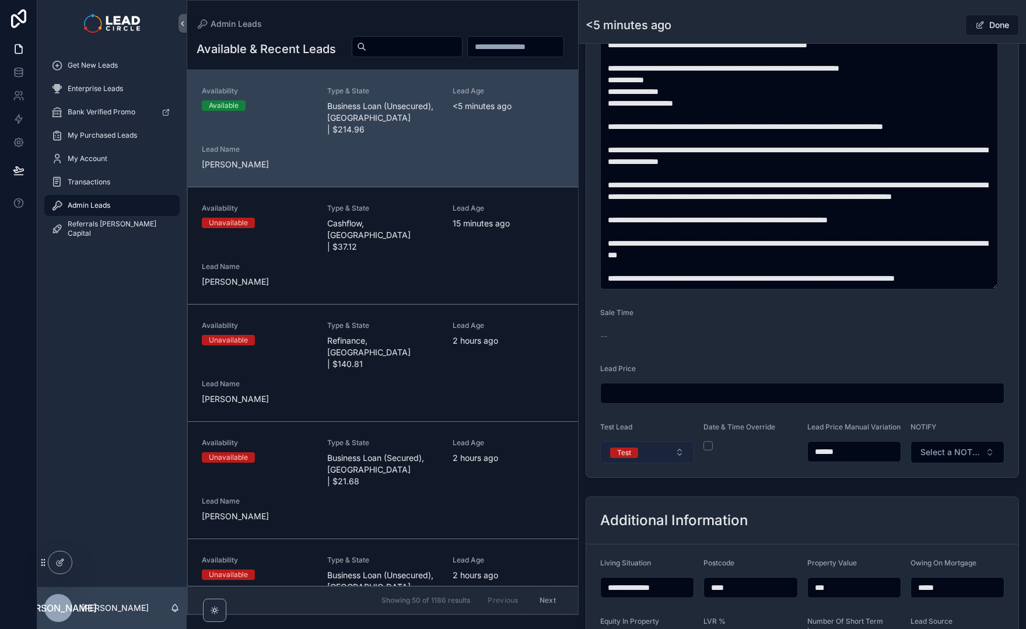
click at [666, 448] on button "Test" at bounding box center [647, 452] width 94 height 22
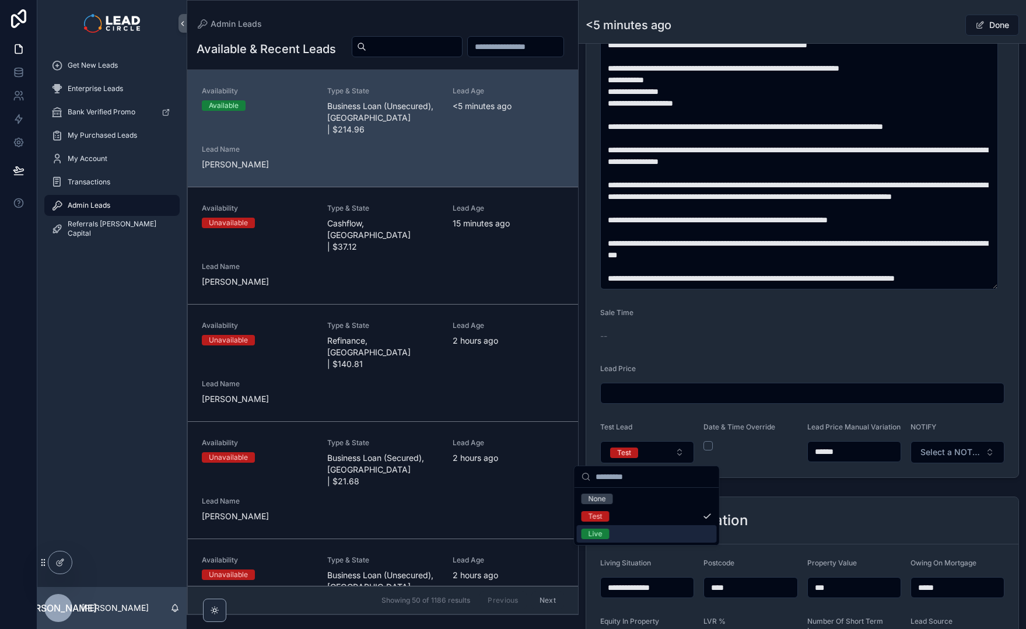
click at [678, 530] on div "Live" at bounding box center [647, 534] width 140 height 18
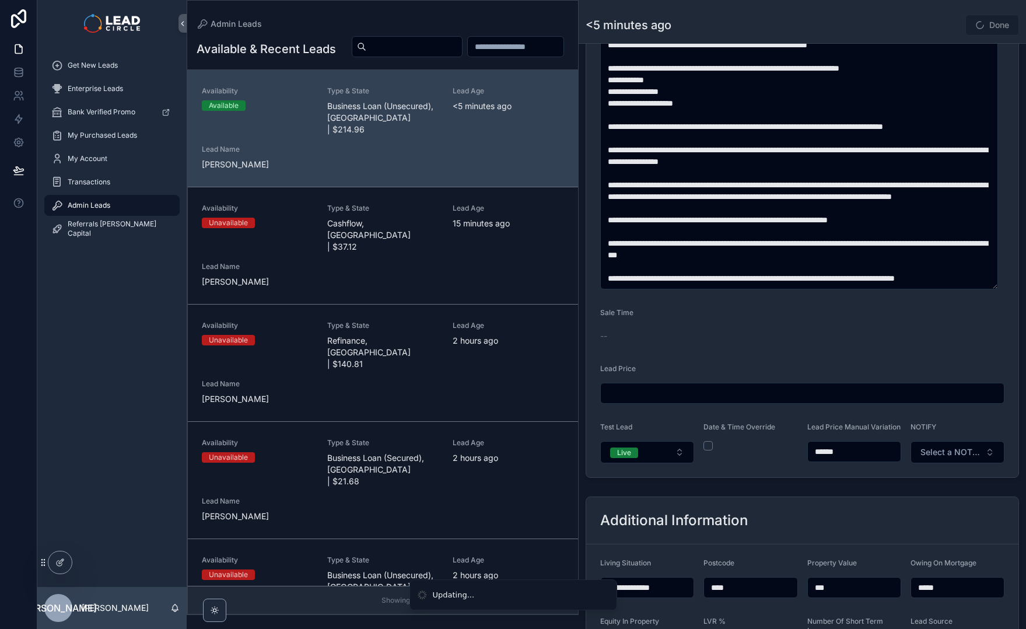
click at [825, 460] on input "******" at bounding box center [854, 451] width 93 height 16
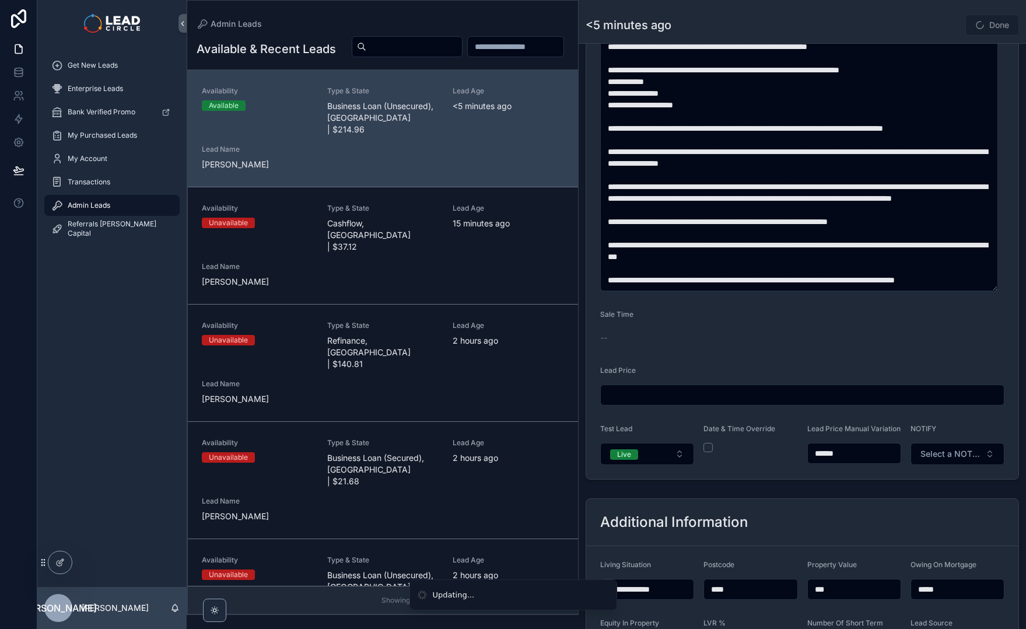
scroll to position [592, 0]
type input "******"
click at [837, 480] on form "**********" at bounding box center [802, 67] width 432 height 825
click at [947, 458] on span "Select a NOTIFY" at bounding box center [951, 455] width 60 height 12
click at [928, 504] on div "Notify" at bounding box center [952, 502] width 140 height 18
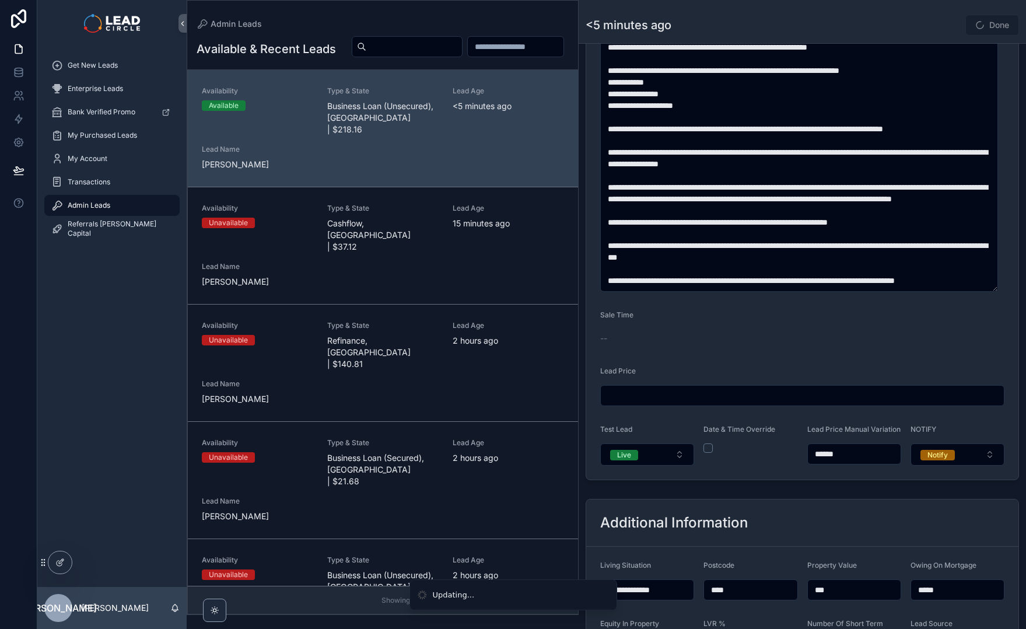
click at [941, 494] on div "**********" at bounding box center [803, 170] width 448 height 1410
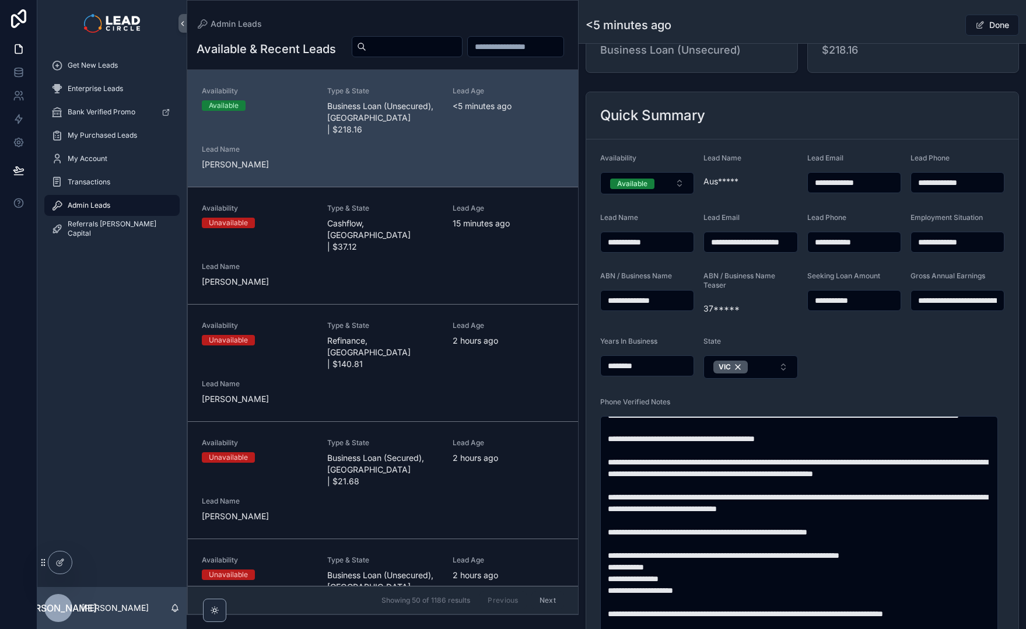
scroll to position [0, 0]
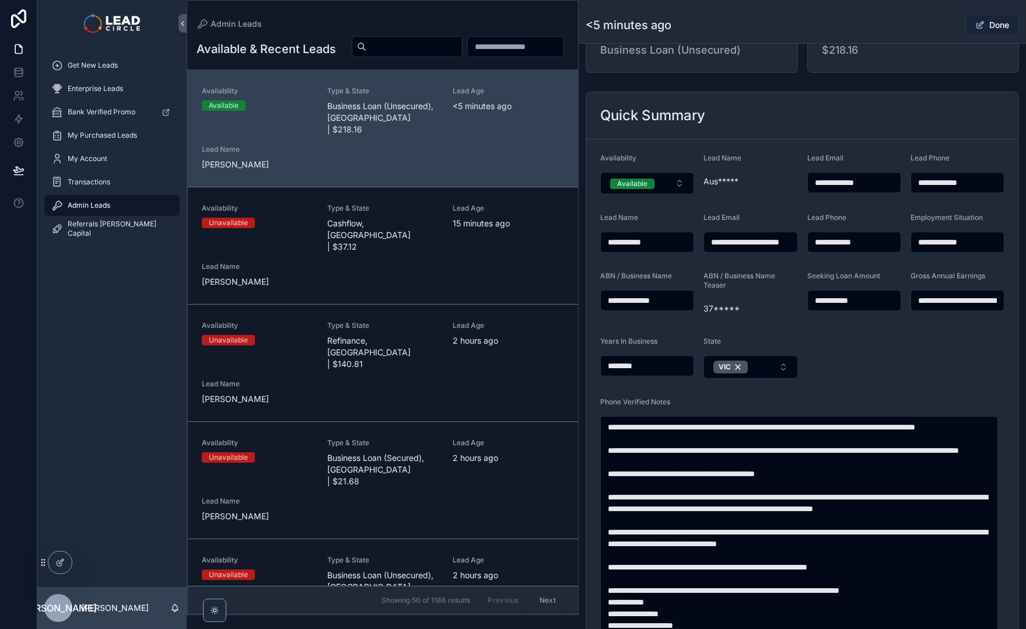
click at [988, 22] on button "Done" at bounding box center [993, 25] width 54 height 21
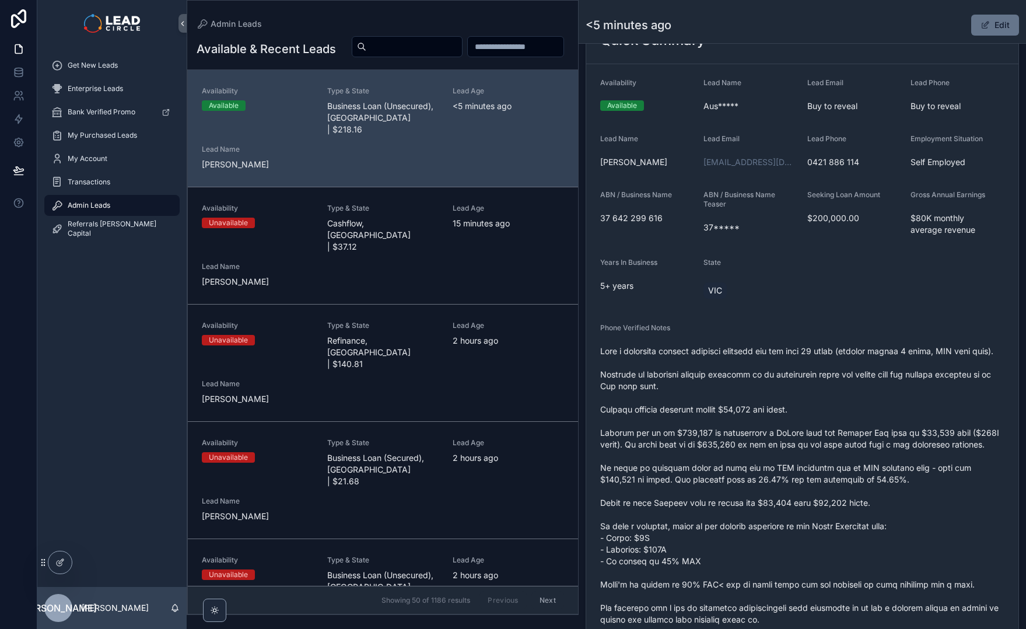
scroll to position [183, 0]
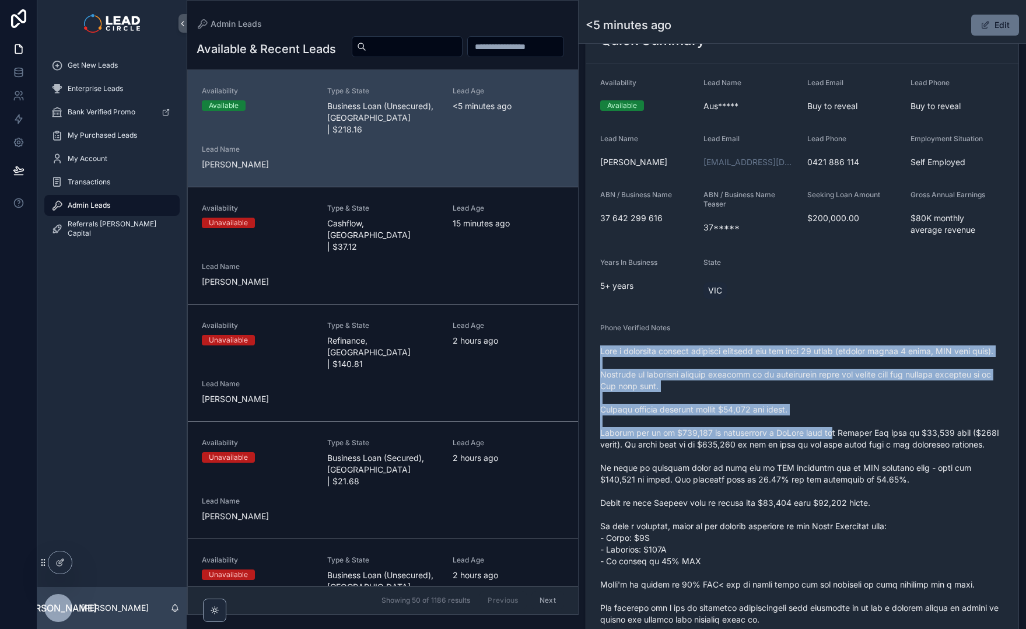
drag, startPoint x: 808, startPoint y: 342, endPoint x: 834, endPoint y: 447, distance: 108.3
click at [834, 447] on div "Phone Verified Notes" at bounding box center [802, 540] width 404 height 434
click at [834, 447] on span "scrollable content" at bounding box center [802, 549] width 404 height 408
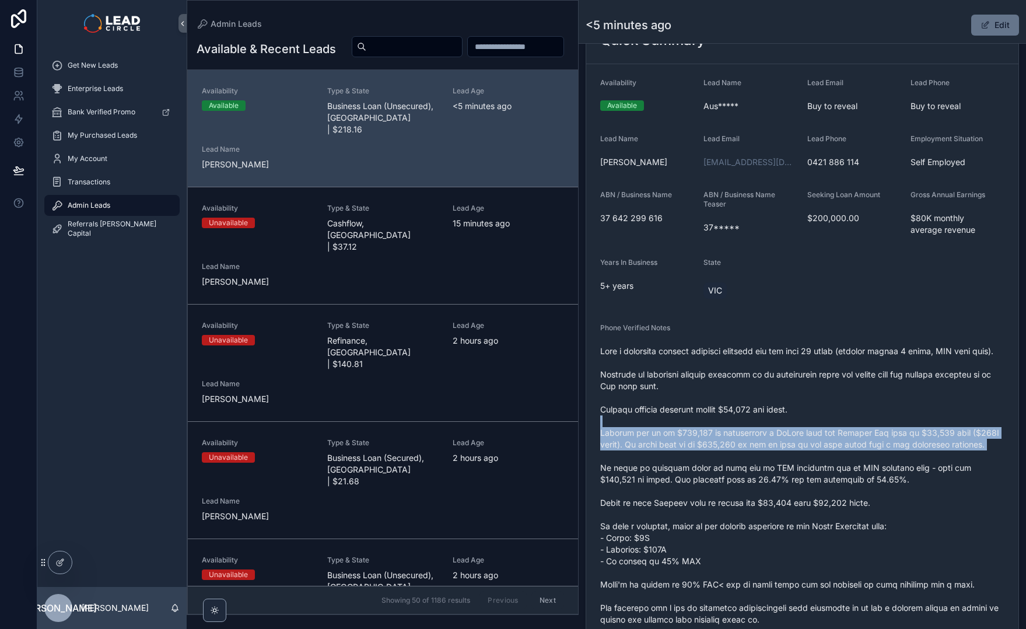
drag, startPoint x: 886, startPoint y: 477, endPoint x: 846, endPoint y: 378, distance: 107.6
click at [850, 385] on span "scrollable content" at bounding box center [802, 549] width 404 height 408
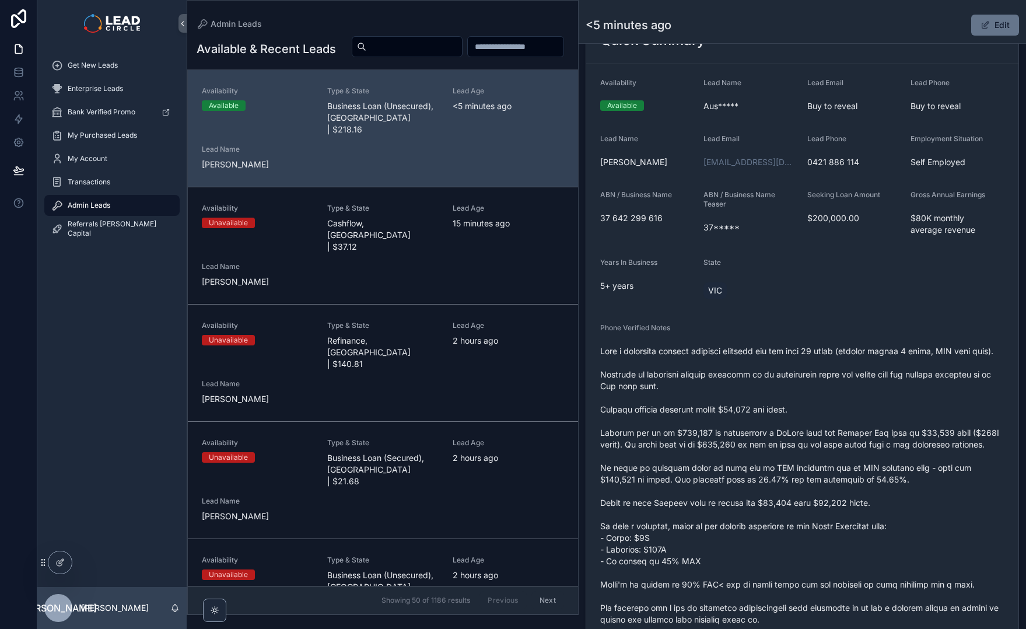
click at [846, 378] on span "scrollable content" at bounding box center [802, 549] width 404 height 408
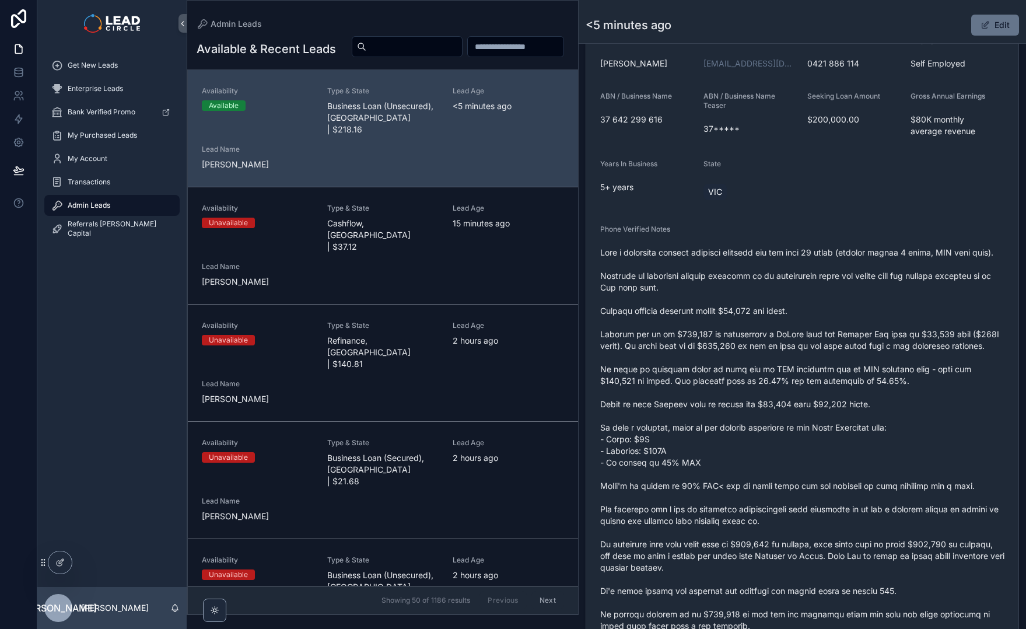
scroll to position [290, 0]
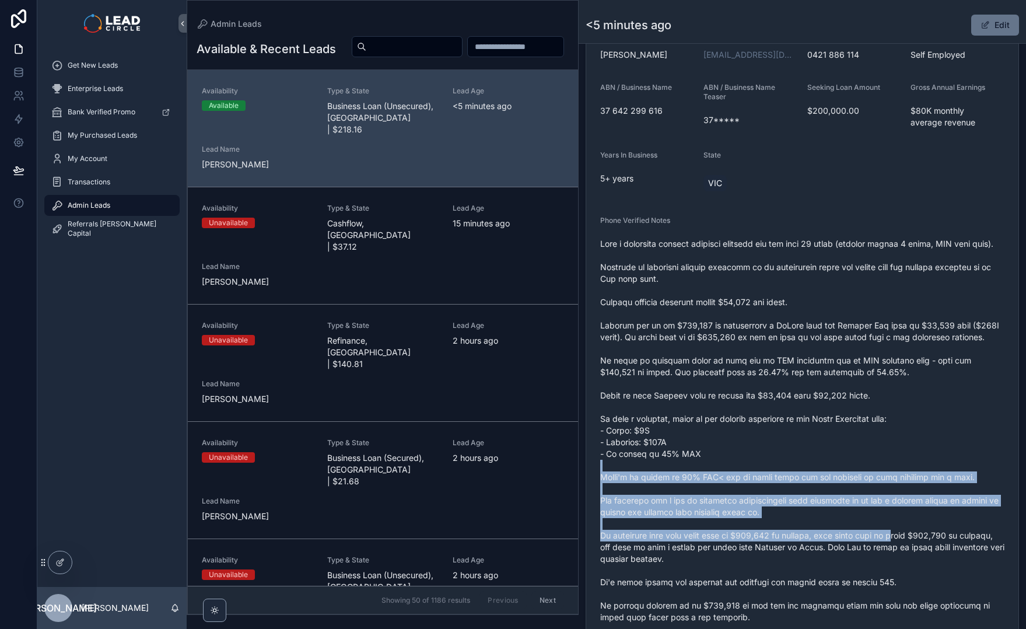
drag, startPoint x: 874, startPoint y: 488, endPoint x: 902, endPoint y: 569, distance: 85.8
click at [902, 569] on span "scrollable content" at bounding box center [802, 442] width 404 height 408
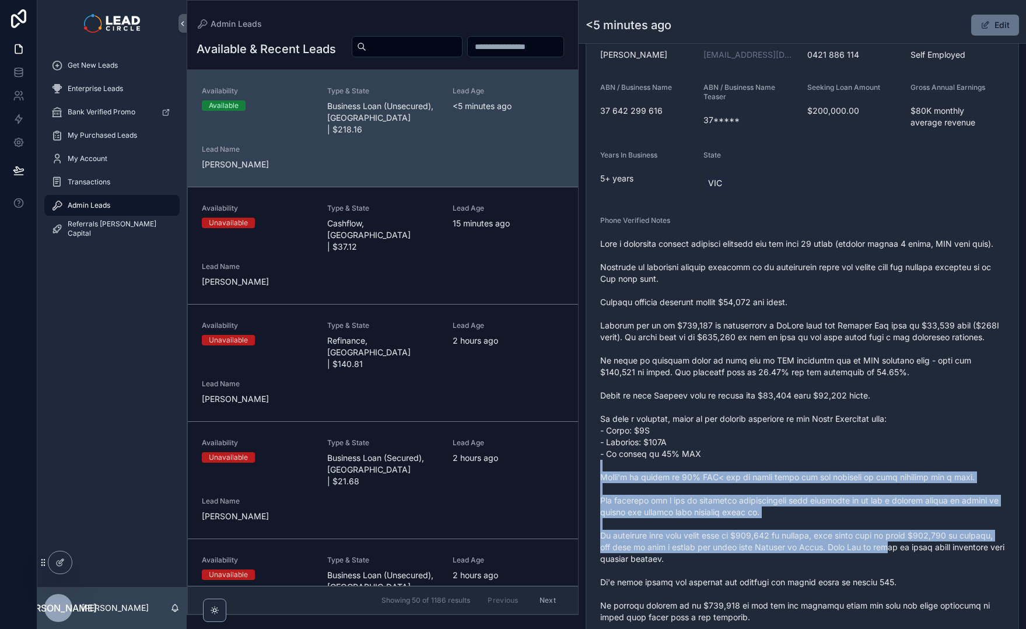
click at [902, 569] on span "scrollable content" at bounding box center [802, 442] width 404 height 408
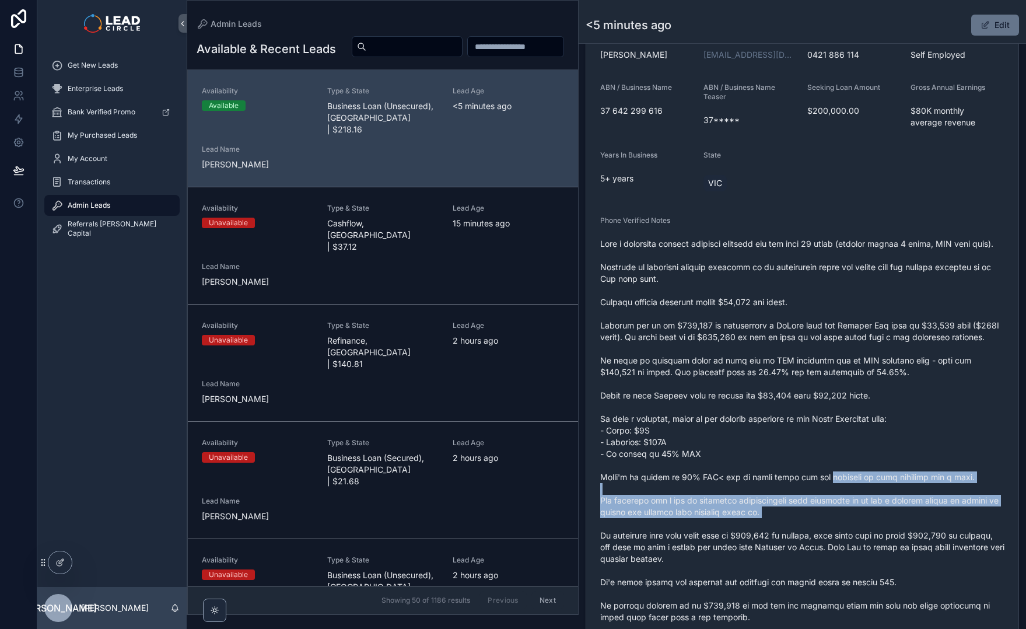
drag, startPoint x: 824, startPoint y: 536, endPoint x: 830, endPoint y: 556, distance: 20.9
click at [830, 554] on span "scrollable content" at bounding box center [802, 442] width 404 height 408
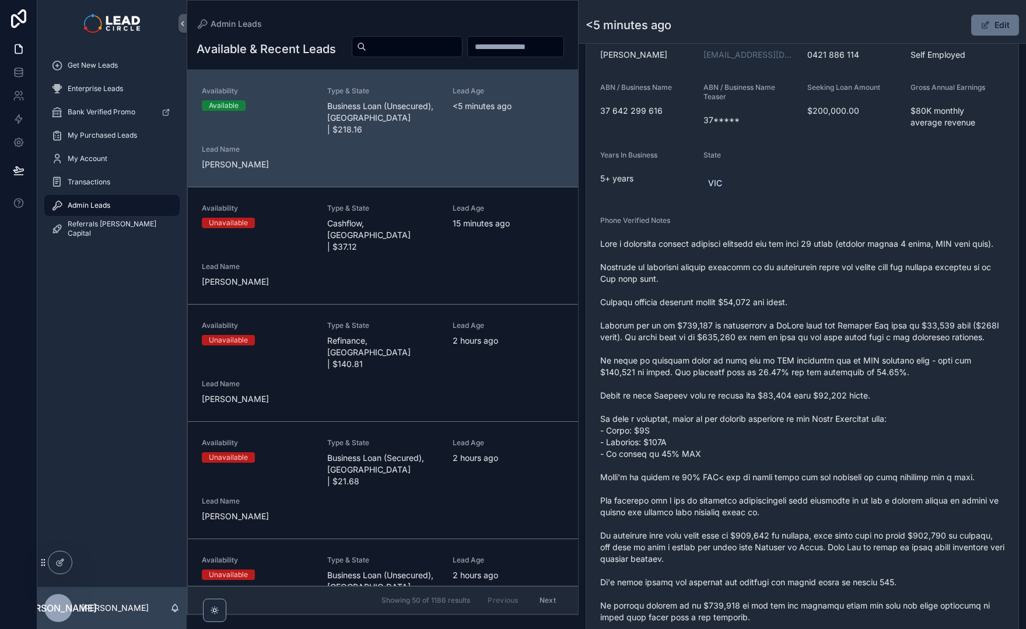
click at [830, 557] on span "scrollable content" at bounding box center [802, 442] width 404 height 408
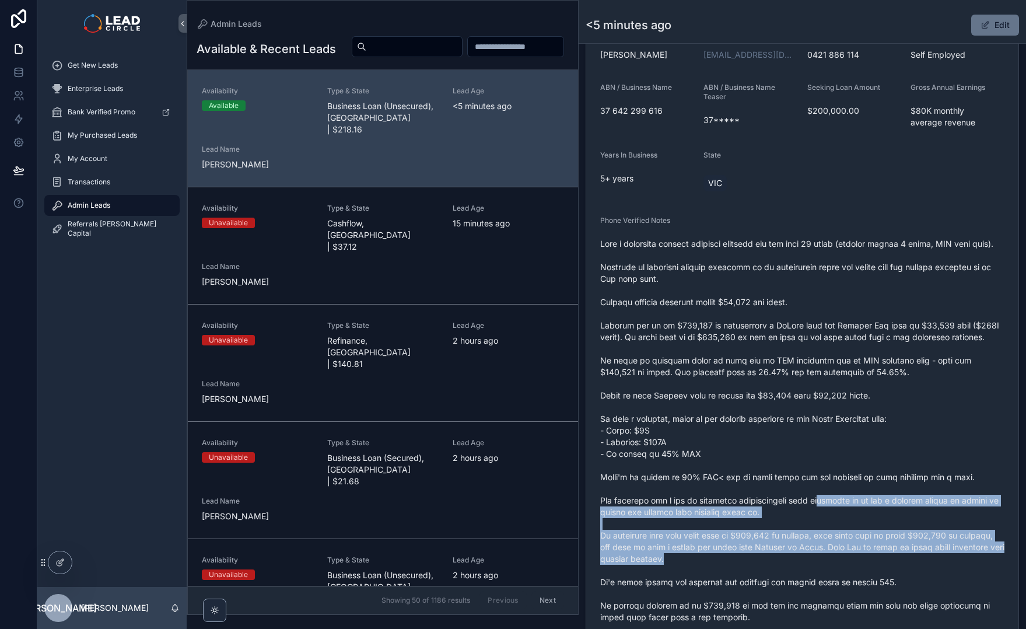
drag, startPoint x: 845, startPoint y: 586, endPoint x: 802, endPoint y: 509, distance: 87.8
click at [804, 514] on span "scrollable content" at bounding box center [802, 442] width 404 height 408
click at [802, 509] on span "scrollable content" at bounding box center [802, 442] width 404 height 408
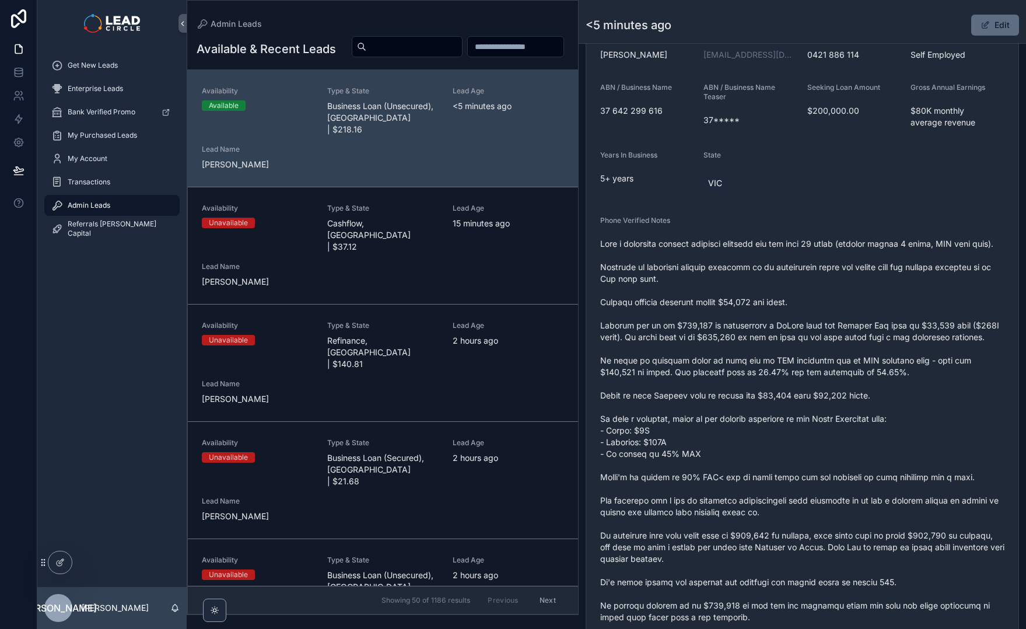
click at [978, 30] on button "Edit" at bounding box center [996, 25] width 48 height 21
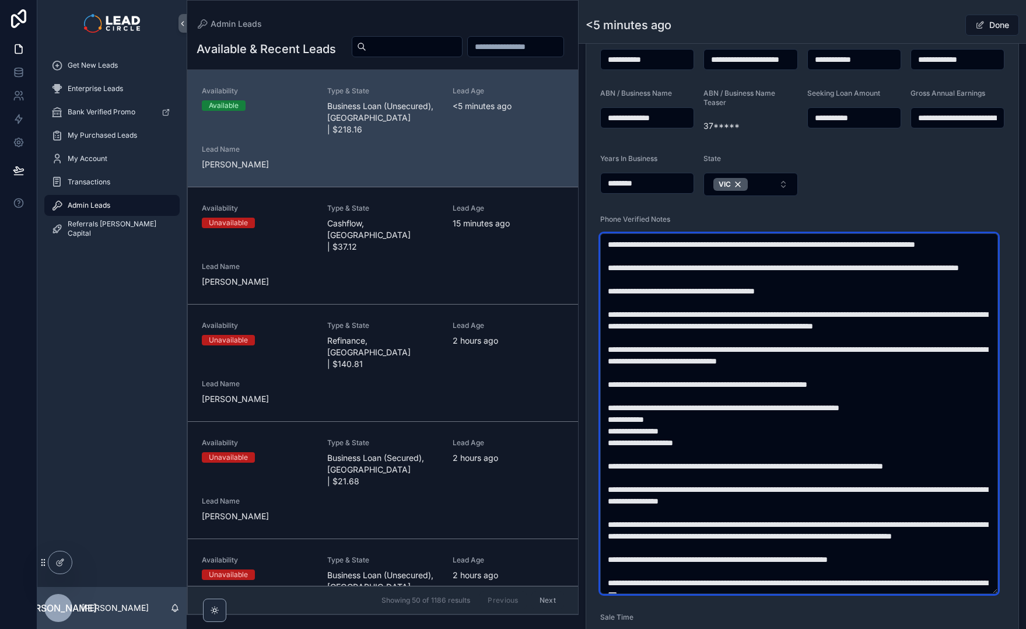
click at [728, 500] on textarea "scrollable content" at bounding box center [799, 413] width 398 height 361
click at [786, 505] on textarea "scrollable content" at bounding box center [799, 413] width 398 height 361
type textarea "**********"
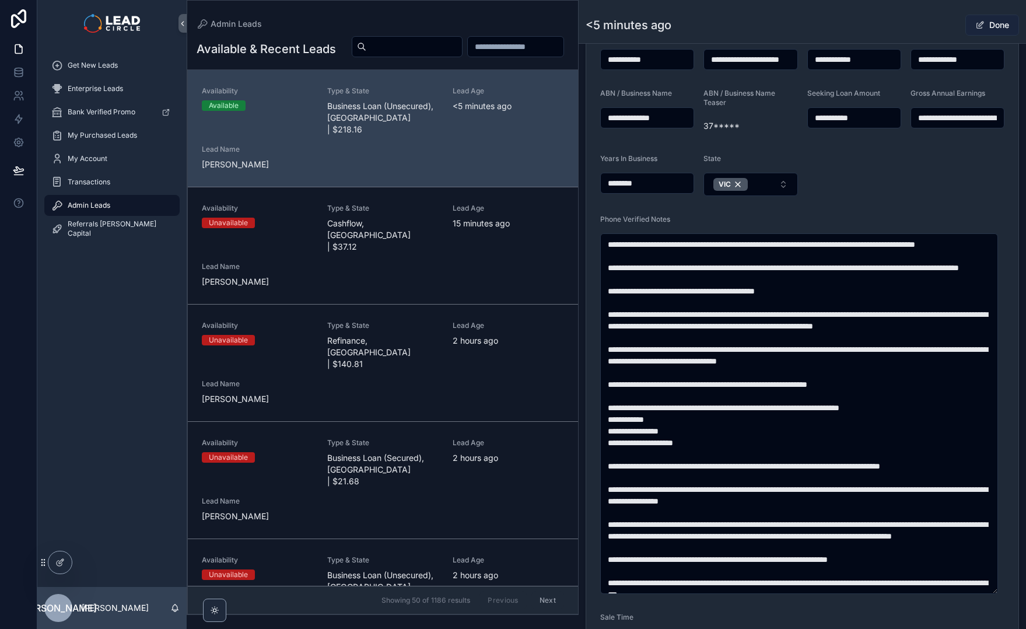
click at [984, 23] on button "Done" at bounding box center [993, 25] width 54 height 21
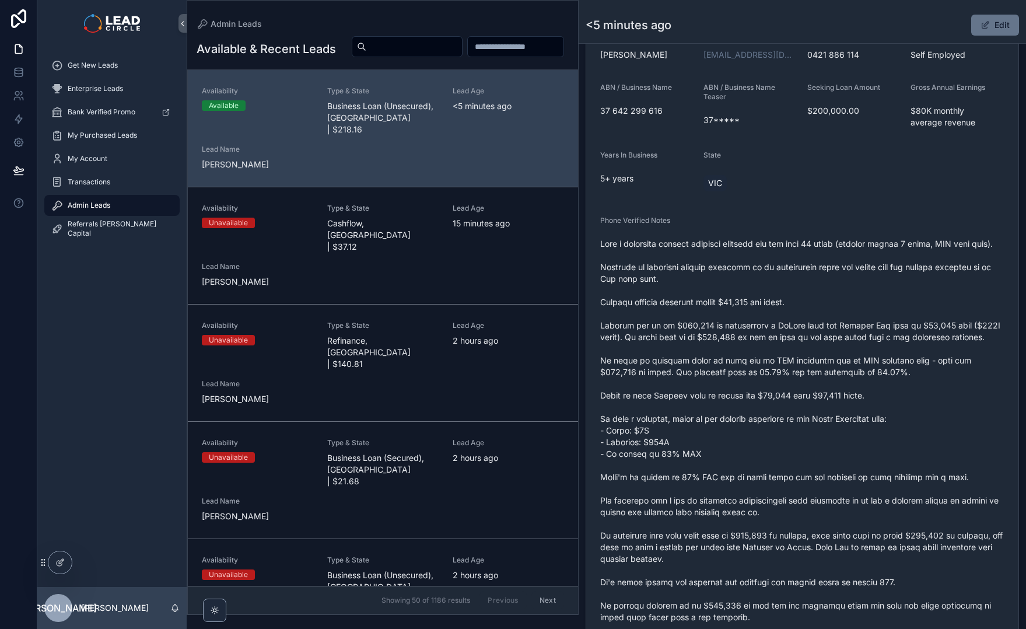
scroll to position [374, 0]
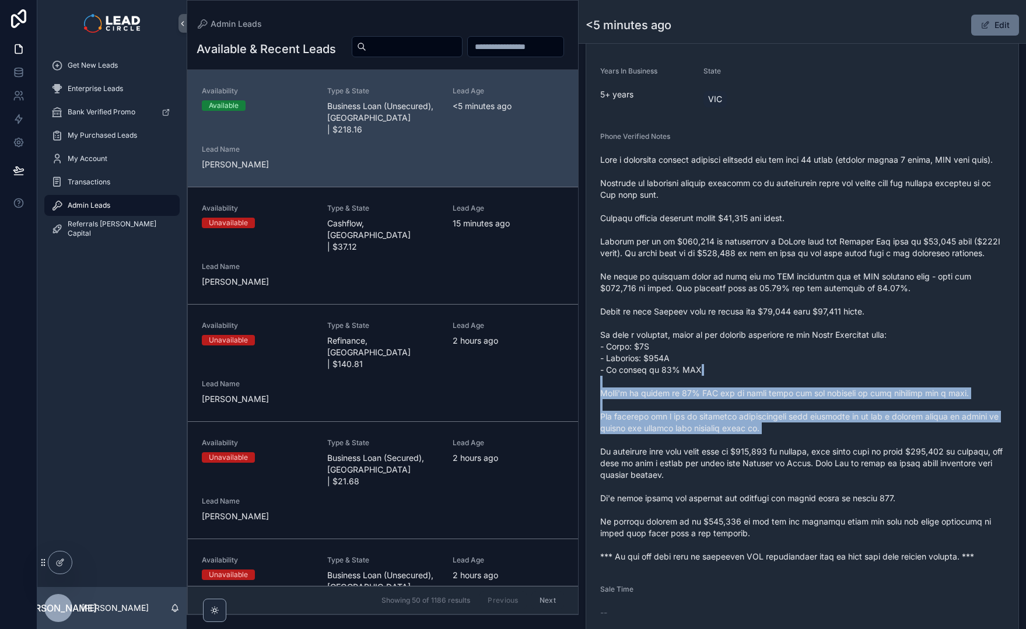
drag, startPoint x: 850, startPoint y: 439, endPoint x: 860, endPoint y: 469, distance: 31.6
click at [860, 469] on span "scrollable content" at bounding box center [802, 358] width 404 height 408
click at [860, 470] on span "scrollable content" at bounding box center [802, 358] width 404 height 408
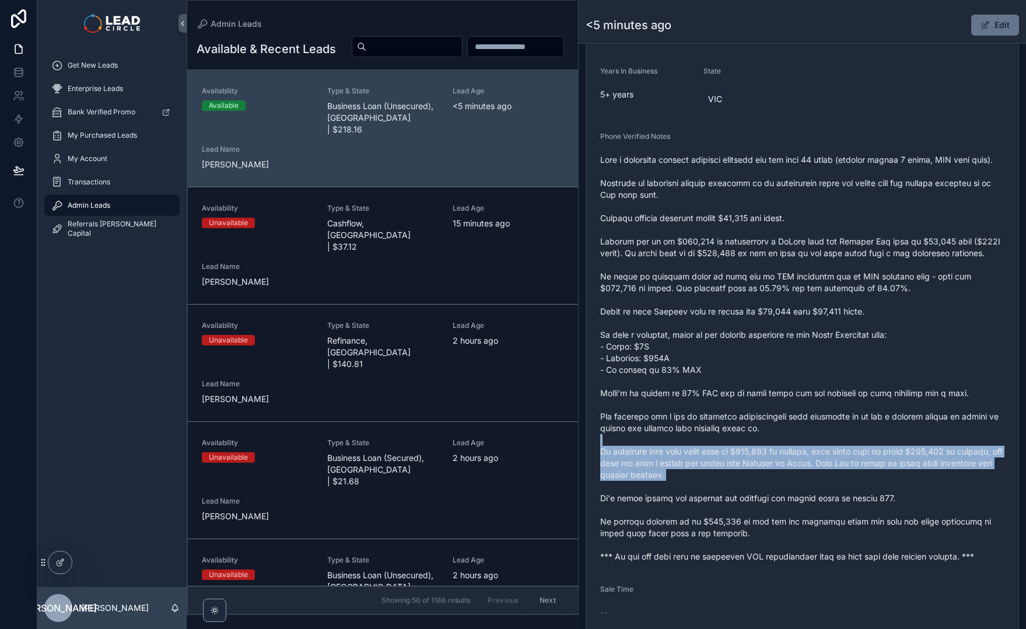
drag, startPoint x: 905, startPoint y: 509, endPoint x: 865, endPoint y: 422, distance: 95.6
click at [867, 425] on span "scrollable content" at bounding box center [802, 358] width 404 height 408
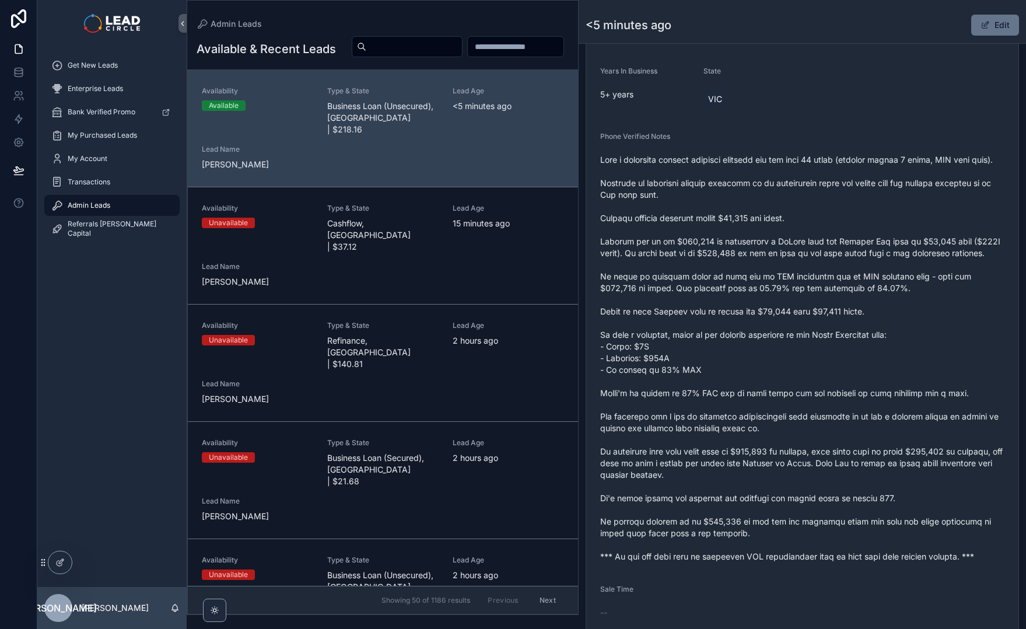
click at [865, 421] on span "scrollable content" at bounding box center [802, 358] width 404 height 408
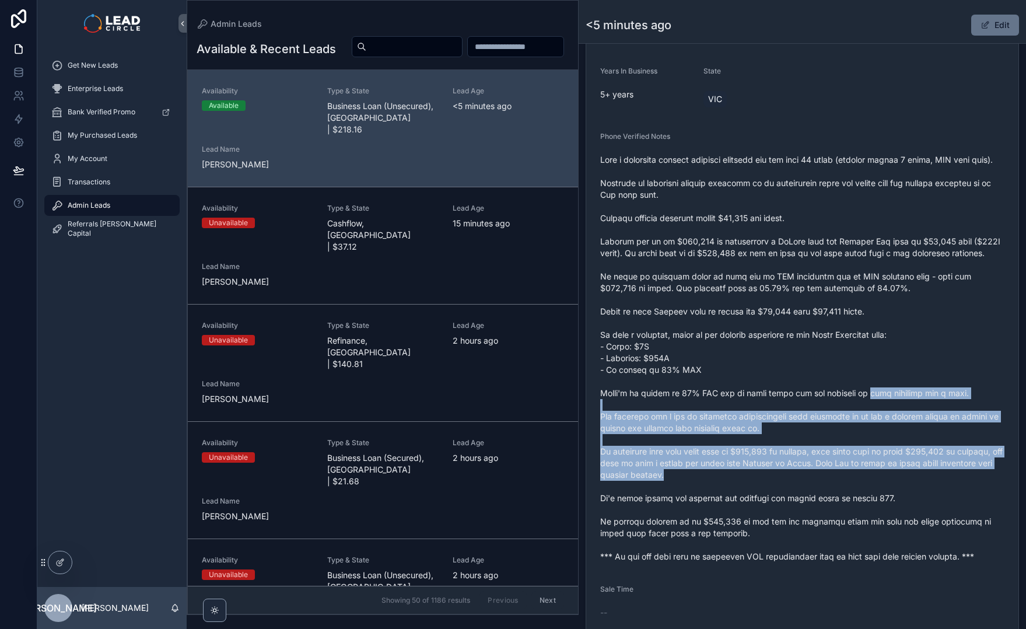
drag, startPoint x: 860, startPoint y: 414, endPoint x: 916, endPoint y: 498, distance: 101.0
click at [915, 498] on span "scrollable content" at bounding box center [802, 358] width 404 height 408
click at [916, 498] on span "scrollable content" at bounding box center [802, 358] width 404 height 408
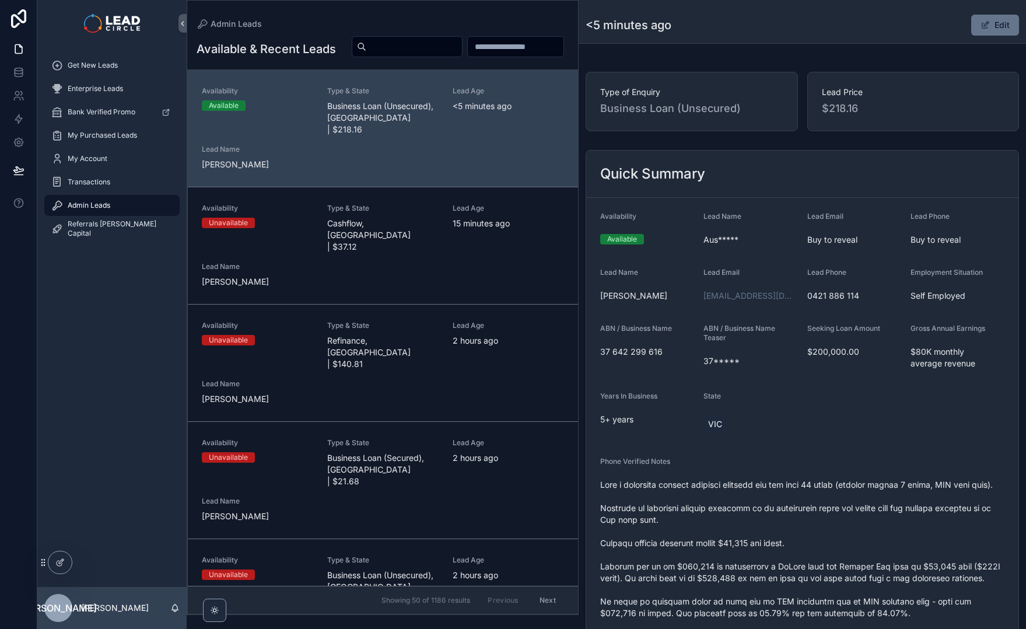
scroll to position [0, 0]
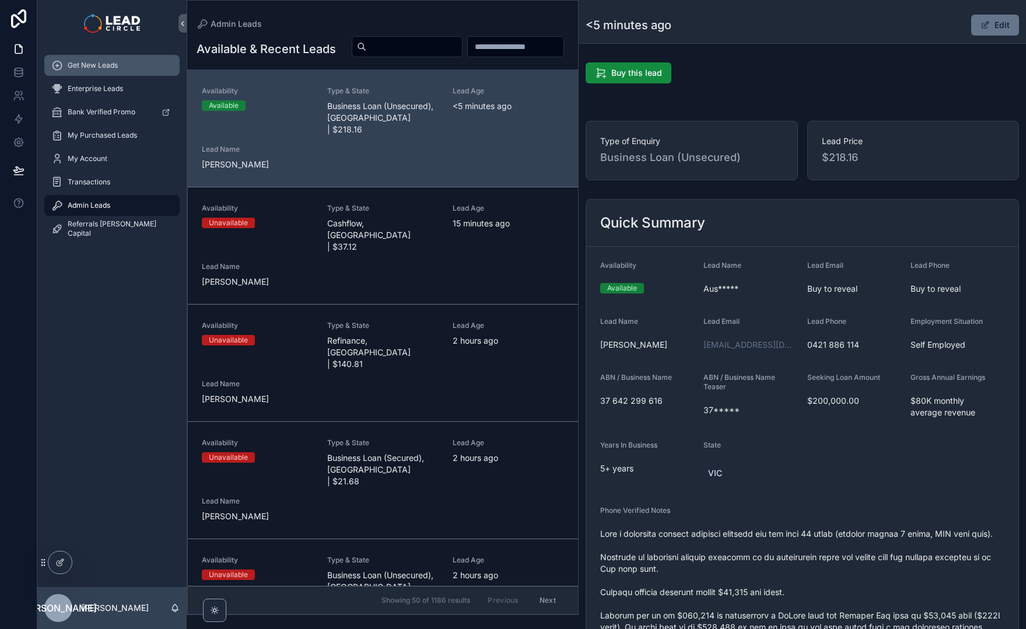
click at [120, 64] on div "Get New Leads" at bounding box center [111, 65] width 121 height 19
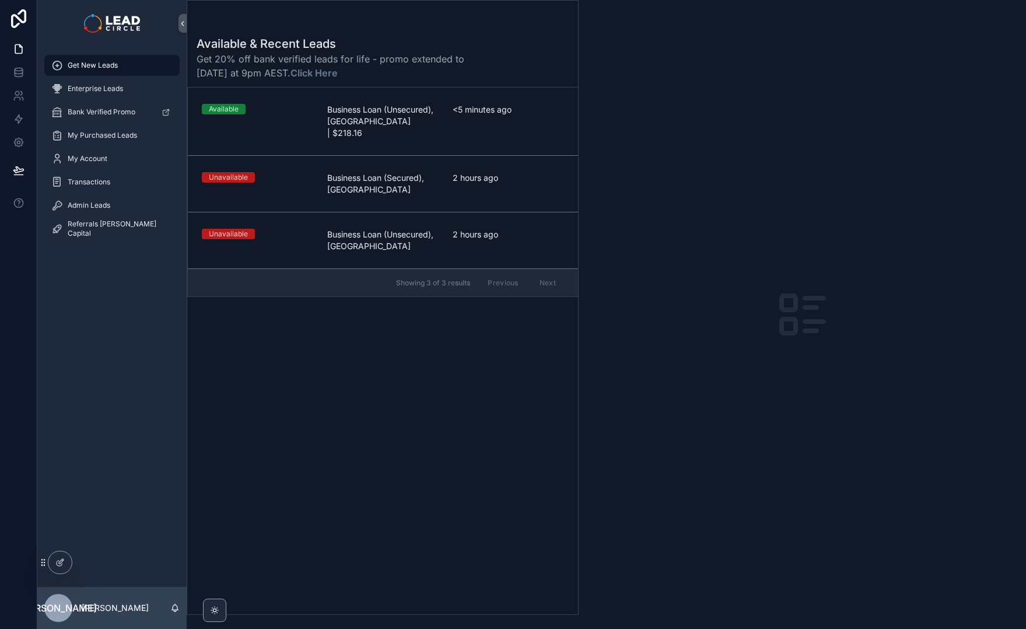
click at [525, 119] on div "<5 minutes ago" at bounding box center [508, 121] width 111 height 35
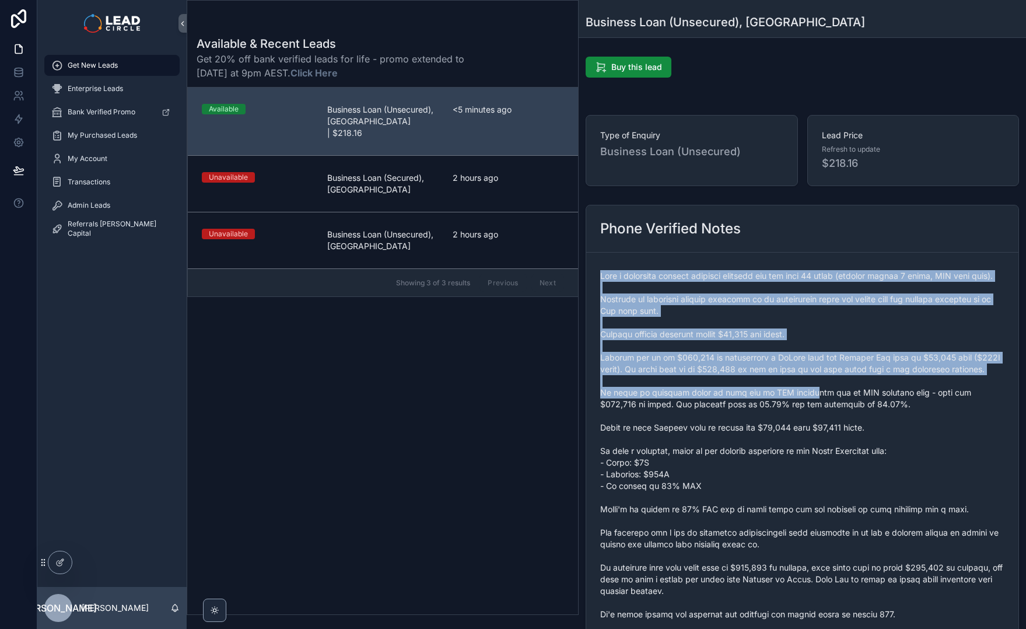
drag, startPoint x: 802, startPoint y: 420, endPoint x: 810, endPoint y: 432, distance: 14.4
click at [809, 432] on form "scrollable content" at bounding box center [802, 474] width 432 height 443
click at [810, 432] on span "scrollable content" at bounding box center [802, 474] width 404 height 408
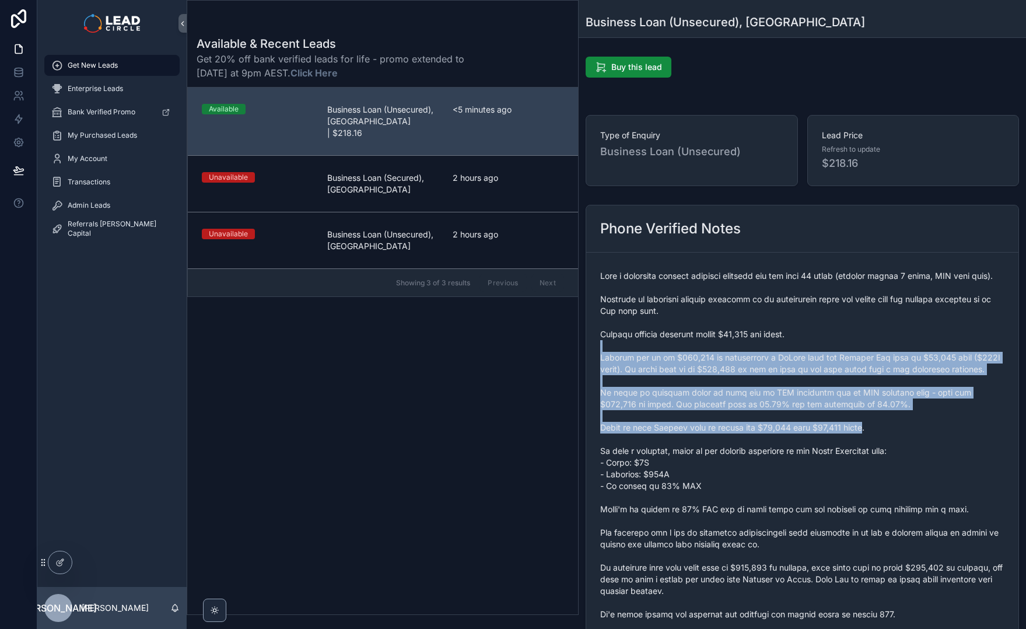
drag, startPoint x: 840, startPoint y: 429, endPoint x: 792, endPoint y: 321, distance: 118.4
click at [792, 322] on span "scrollable content" at bounding box center [802, 474] width 404 height 408
click at [792, 321] on span "scrollable content" at bounding box center [802, 474] width 404 height 408
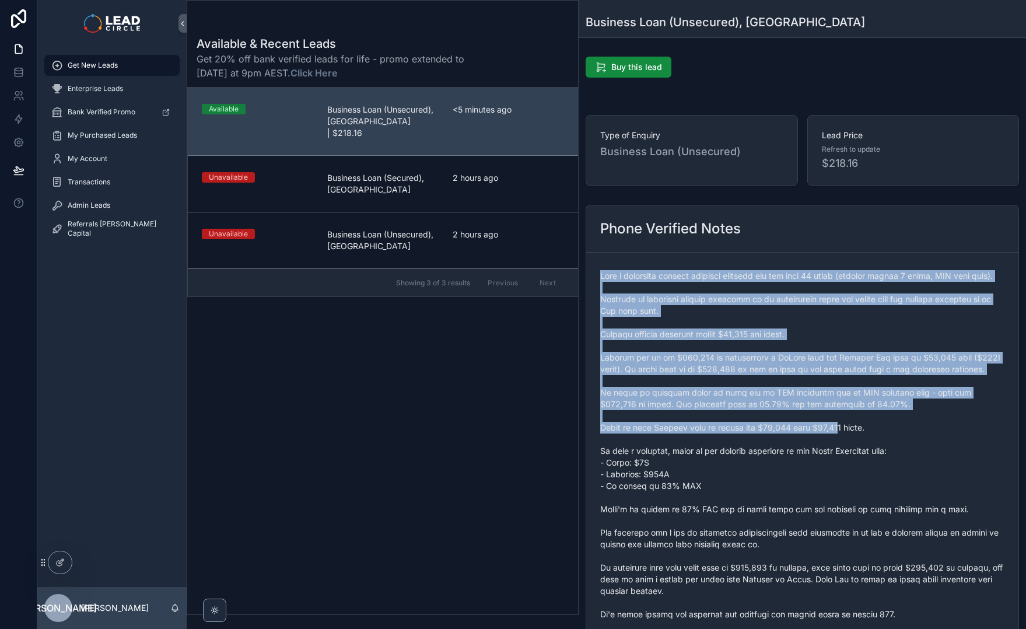
drag, startPoint x: 776, startPoint y: 267, endPoint x: 823, endPoint y: 451, distance: 189.8
click at [823, 451] on div "scrollable content" at bounding box center [802, 474] width 404 height 415
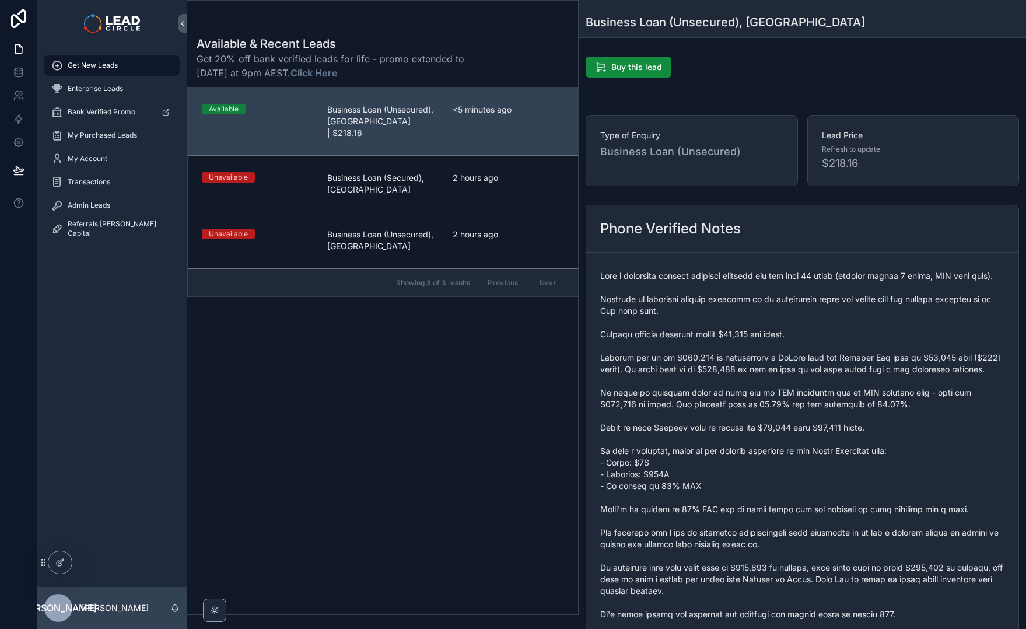
click at [823, 452] on span "scrollable content" at bounding box center [802, 474] width 404 height 408
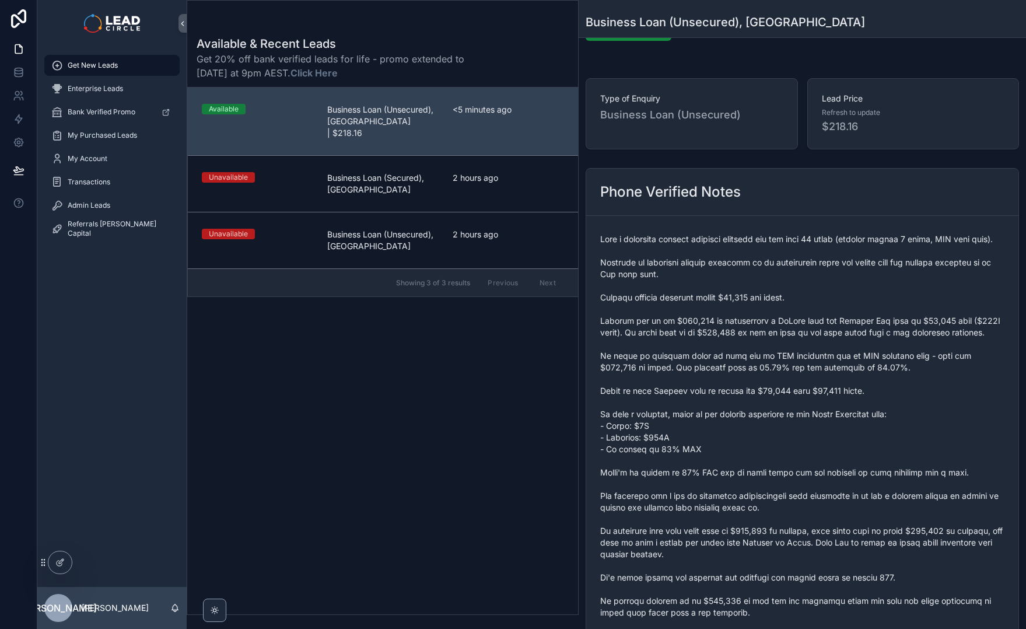
scroll to position [103, 0]
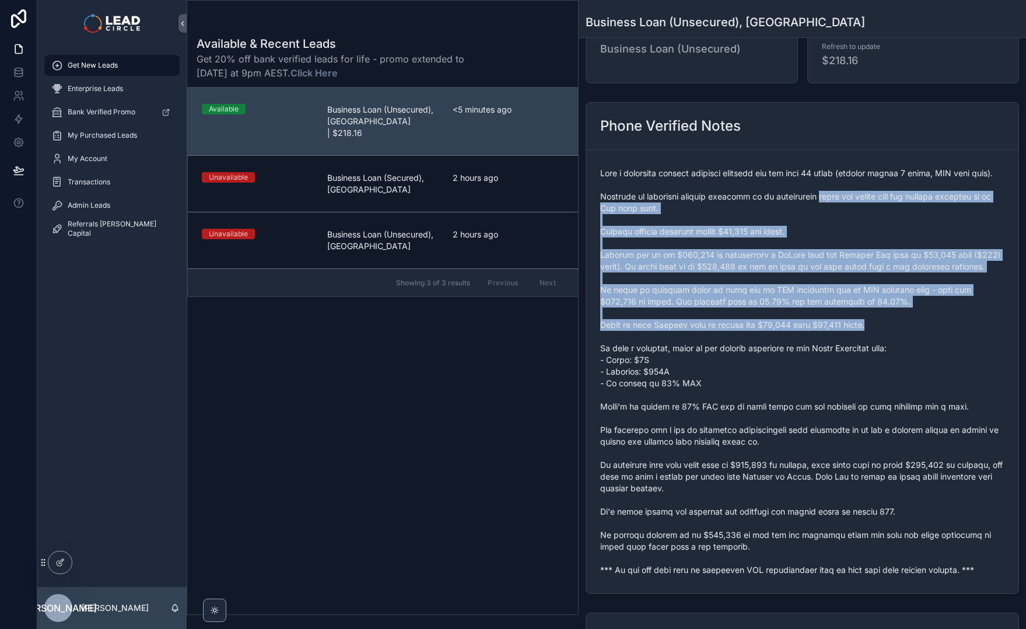
drag, startPoint x: 879, startPoint y: 330, endPoint x: 902, endPoint y: 364, distance: 40.3
click at [899, 361] on span "scrollable content" at bounding box center [802, 371] width 404 height 408
click at [903, 364] on span "scrollable content" at bounding box center [802, 371] width 404 height 408
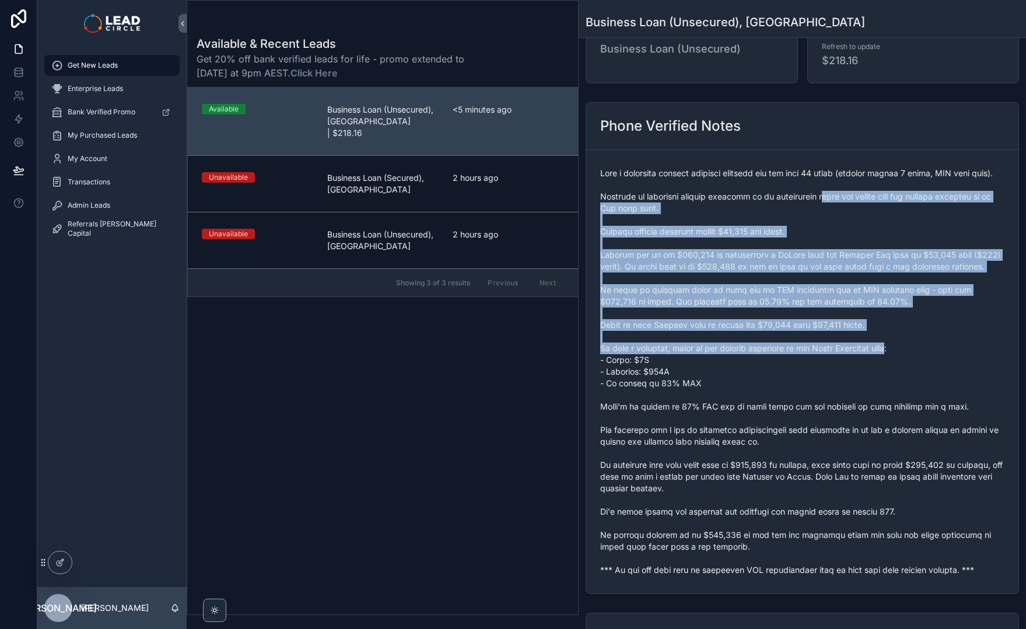
drag, startPoint x: 909, startPoint y: 370, endPoint x: 830, endPoint y: 203, distance: 184.8
click at [831, 205] on span "scrollable content" at bounding box center [802, 371] width 404 height 408
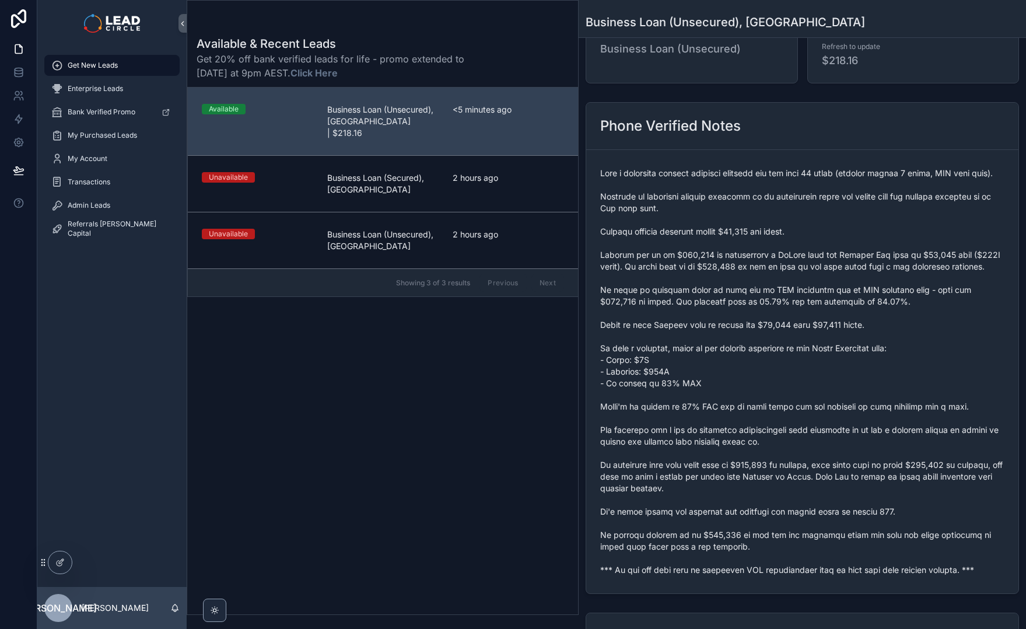
click at [830, 203] on span "scrollable content" at bounding box center [802, 371] width 404 height 408
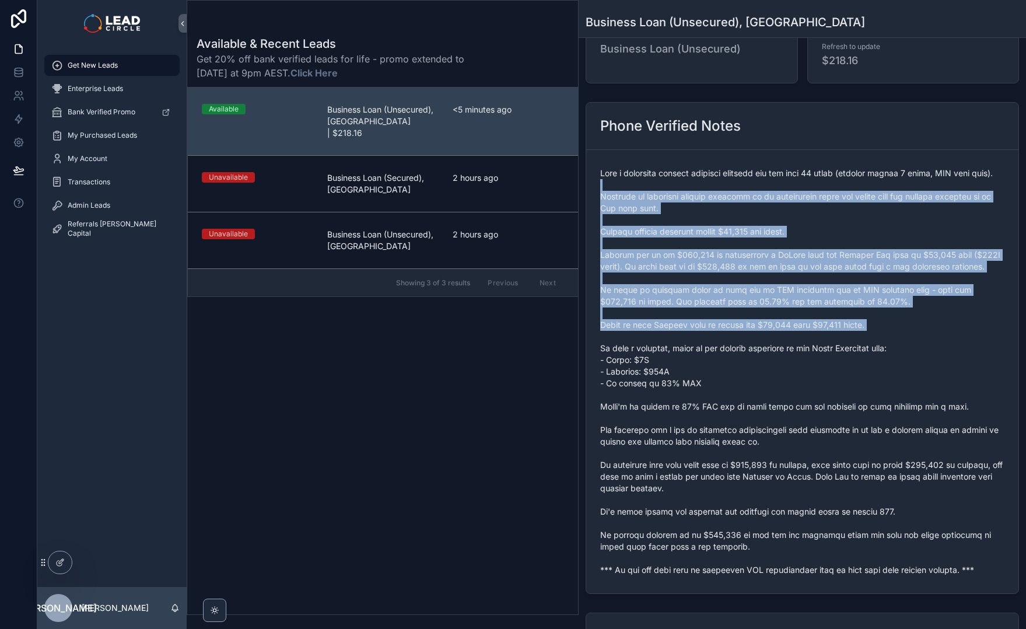
drag, startPoint x: 834, startPoint y: 194, endPoint x: 907, endPoint y: 372, distance: 192.7
click at [907, 372] on span "scrollable content" at bounding box center [802, 371] width 404 height 408
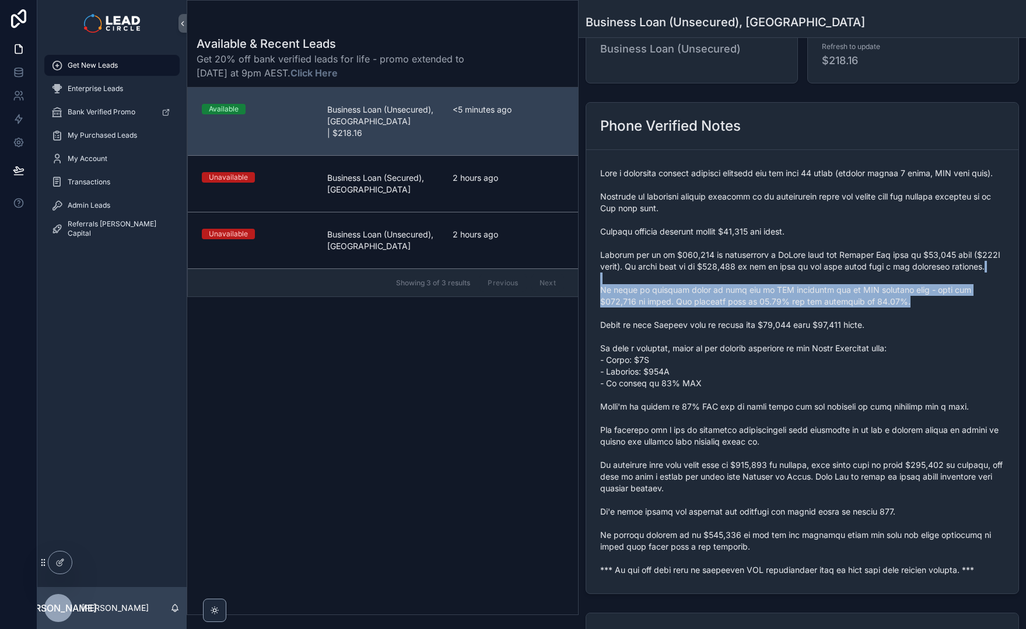
drag, startPoint x: 893, startPoint y: 320, endPoint x: 810, endPoint y: 201, distance: 145.4
click at [825, 217] on span "scrollable content" at bounding box center [802, 371] width 404 height 408
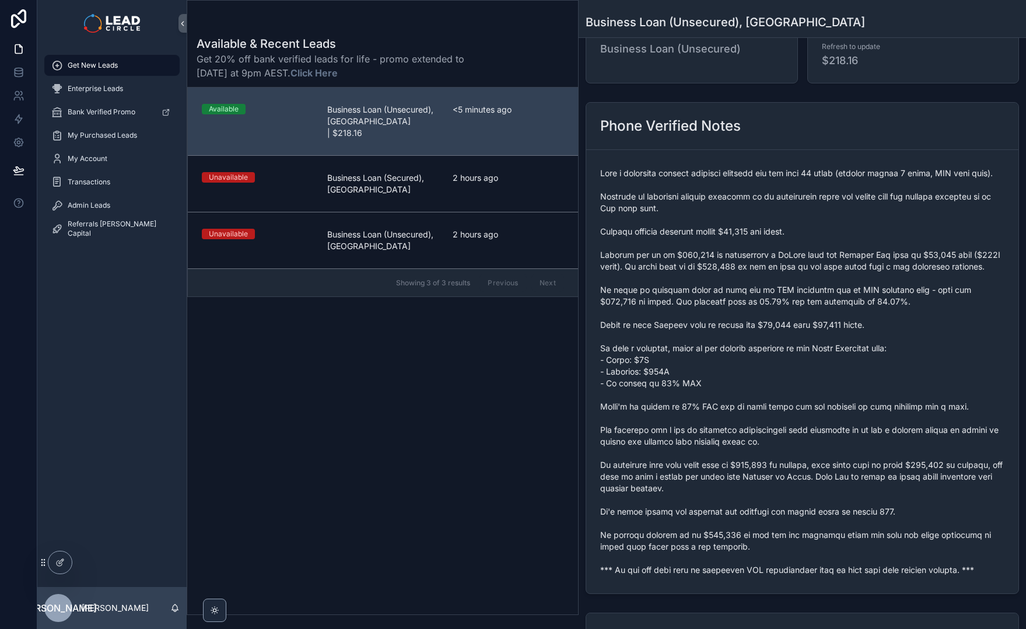
click at [810, 200] on span "scrollable content" at bounding box center [802, 371] width 404 height 408
click at [815, 221] on span "scrollable content" at bounding box center [802, 371] width 404 height 408
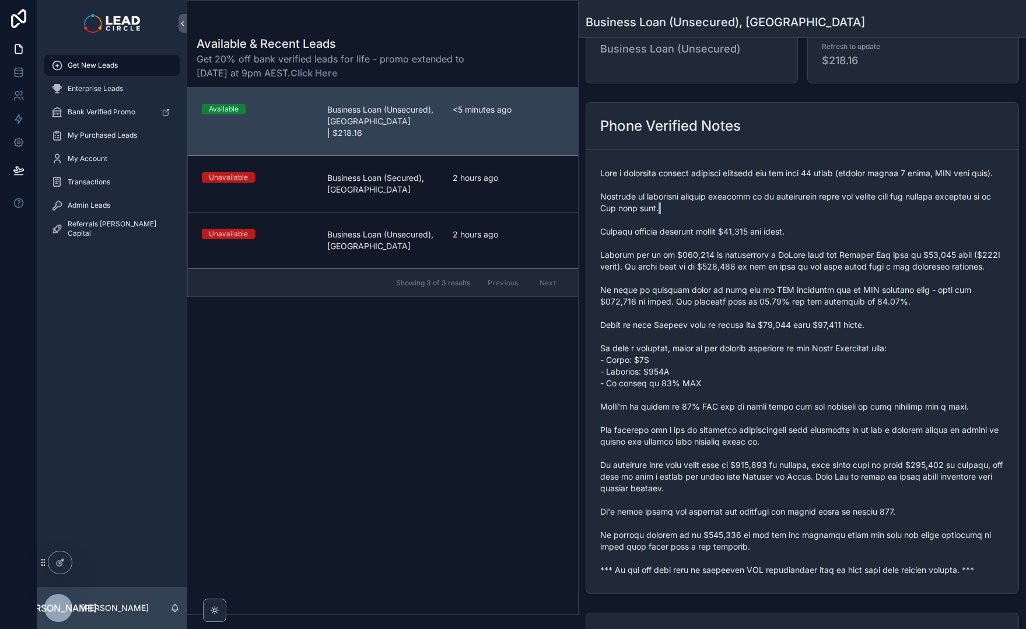
click at [815, 221] on span "scrollable content" at bounding box center [802, 371] width 404 height 408
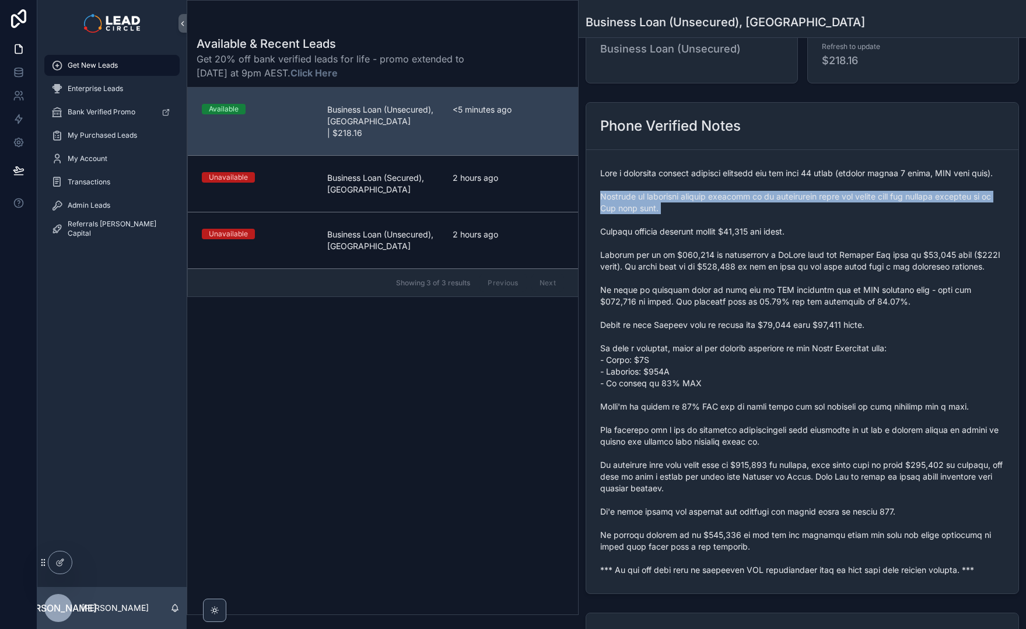
click at [815, 221] on span "scrollable content" at bounding box center [802, 371] width 404 height 408
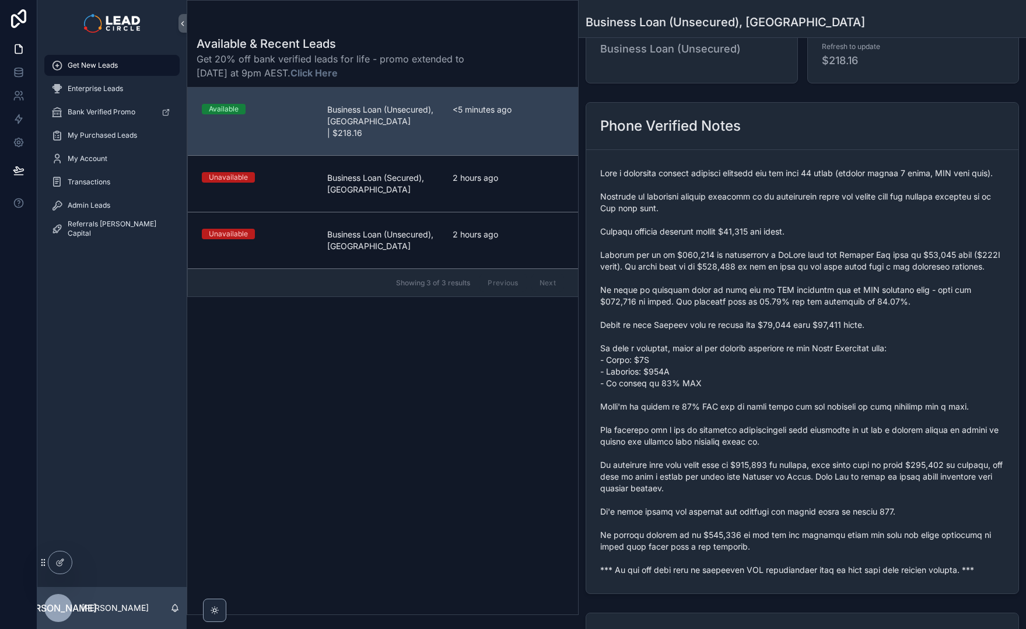
click at [716, 246] on span "scrollable content" at bounding box center [802, 371] width 404 height 408
click at [756, 199] on span "scrollable content" at bounding box center [802, 371] width 404 height 408
click at [804, 281] on span "scrollable content" at bounding box center [802, 371] width 404 height 408
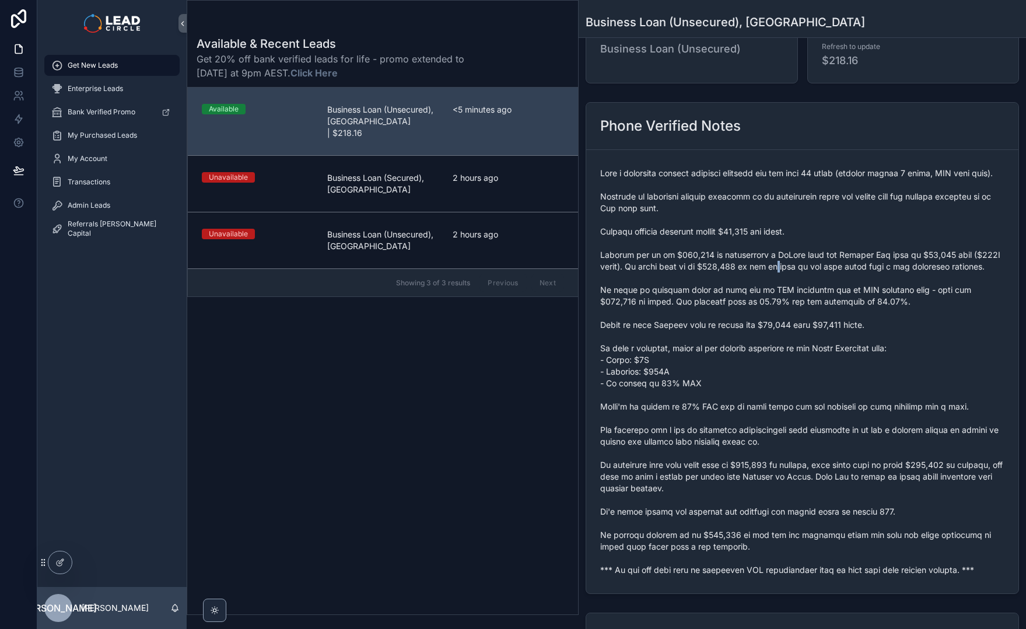
click at [804, 281] on span "scrollable content" at bounding box center [802, 371] width 404 height 408
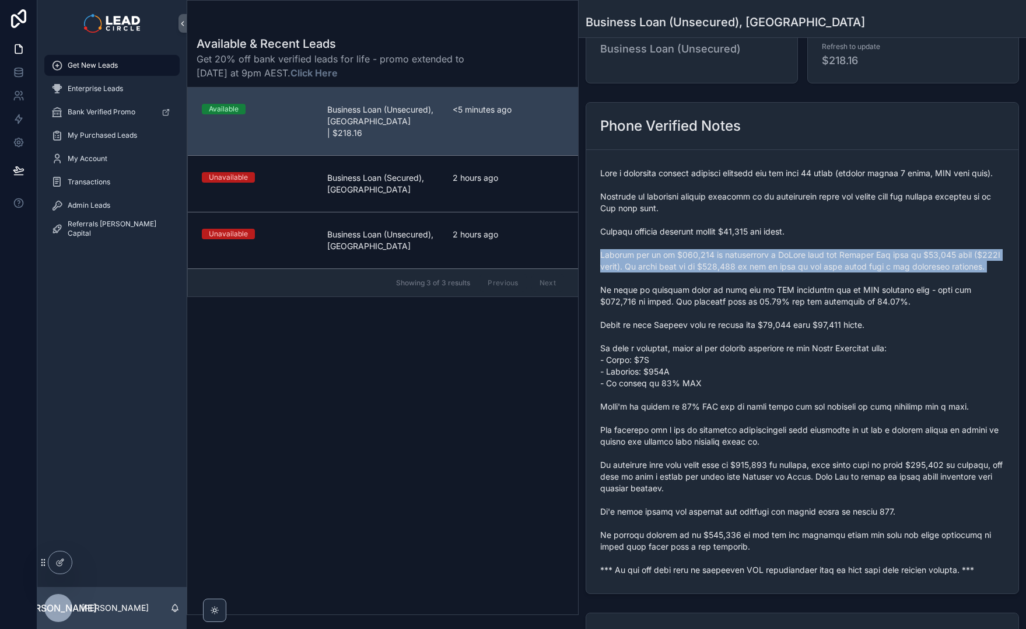
click at [804, 281] on span "scrollable content" at bounding box center [802, 371] width 404 height 408
click at [739, 271] on span "scrollable content" at bounding box center [802, 371] width 404 height 408
drag, startPoint x: 722, startPoint y: 272, endPoint x: 890, endPoint y: 271, distance: 168.1
click at [889, 272] on span "scrollable content" at bounding box center [802, 371] width 404 height 408
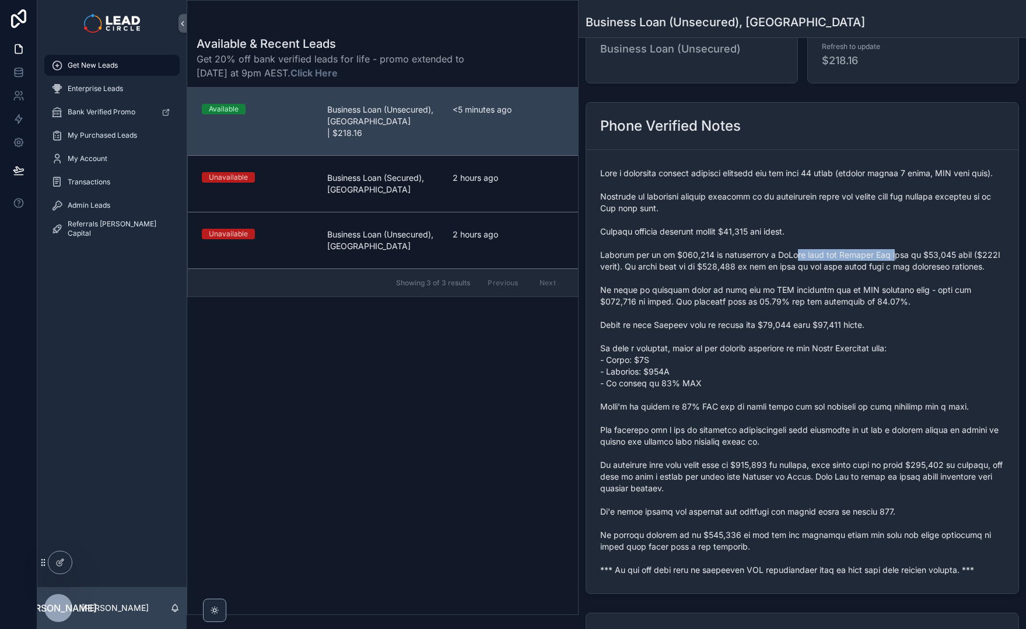
drag, startPoint x: 830, startPoint y: 272, endPoint x: 764, endPoint y: 270, distance: 66.0
click at [778, 272] on span "scrollable content" at bounding box center [802, 371] width 404 height 408
click at [752, 269] on span "scrollable content" at bounding box center [802, 371] width 404 height 408
drag, startPoint x: 690, startPoint y: 284, endPoint x: 887, endPoint y: 284, distance: 196.7
click at [858, 284] on span "scrollable content" at bounding box center [802, 371] width 404 height 408
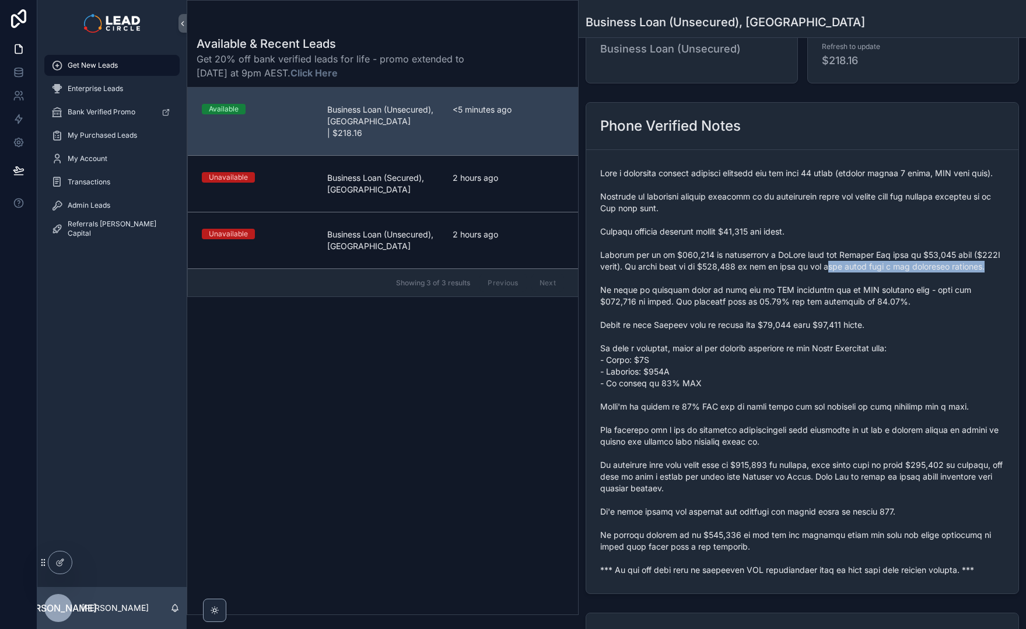
click at [887, 284] on span "scrollable content" at bounding box center [802, 371] width 404 height 408
drag, startPoint x: 861, startPoint y: 277, endPoint x: 715, endPoint y: 282, distance: 146.5
click at [735, 285] on span "scrollable content" at bounding box center [802, 371] width 404 height 408
click at [711, 282] on span "scrollable content" at bounding box center [802, 371] width 404 height 408
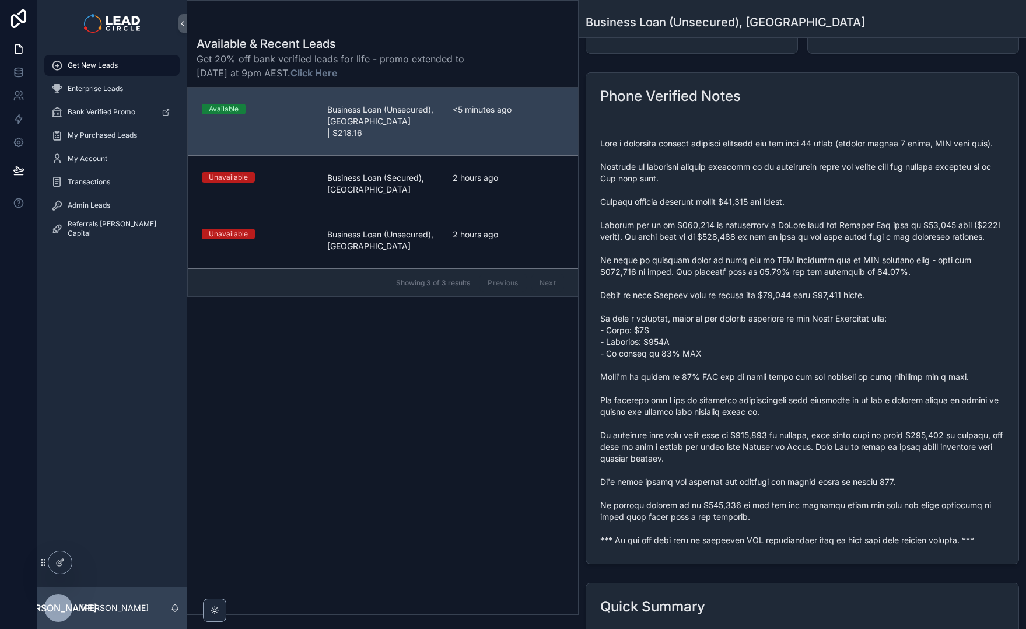
scroll to position [194, 0]
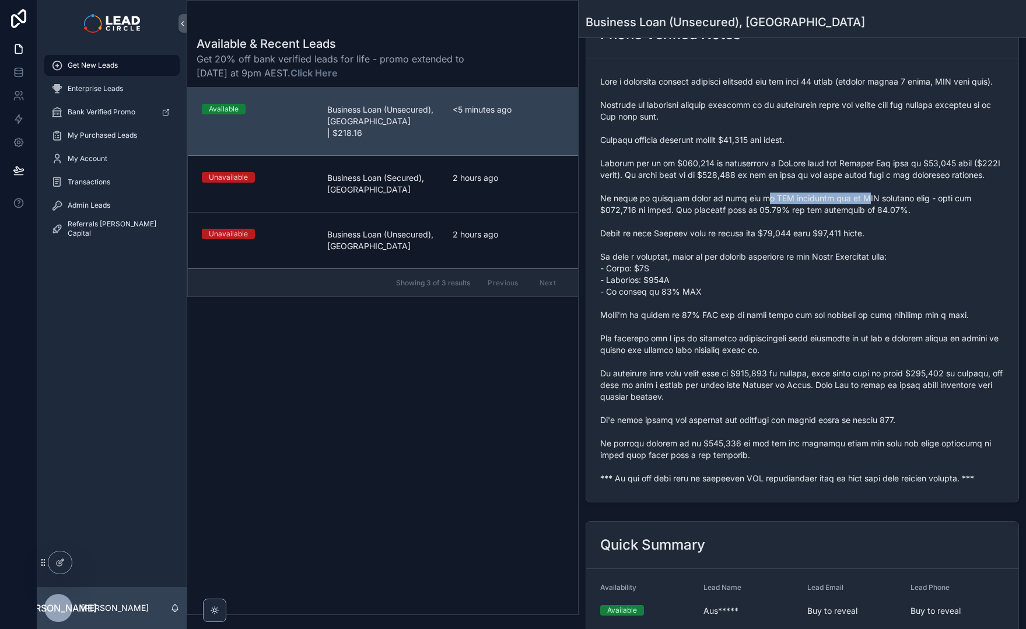
drag, startPoint x: 750, startPoint y: 217, endPoint x: 910, endPoint y: 225, distance: 160.1
click at [910, 225] on span "scrollable content" at bounding box center [802, 280] width 404 height 408
drag, startPoint x: 910, startPoint y: 225, endPoint x: 780, endPoint y: 225, distance: 130.7
click at [780, 225] on span "scrollable content" at bounding box center [802, 280] width 404 height 408
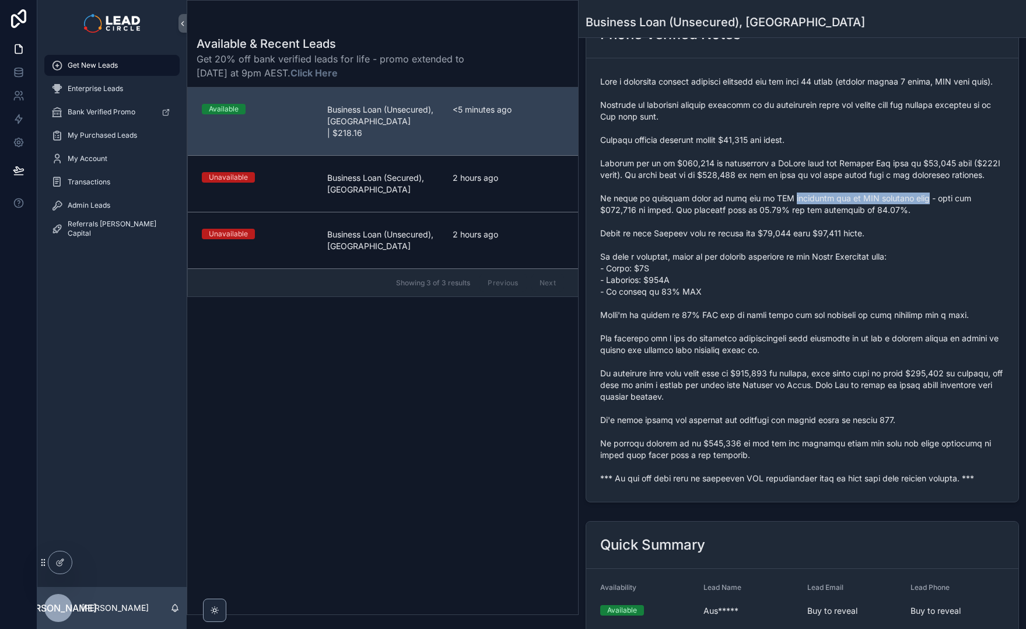
click at [780, 225] on span "scrollable content" at bounding box center [802, 280] width 404 height 408
drag, startPoint x: 672, startPoint y: 234, endPoint x: 783, endPoint y: 236, distance: 110.9
click at [760, 236] on span "scrollable content" at bounding box center [802, 280] width 404 height 408
click at [783, 236] on span "scrollable content" at bounding box center [802, 280] width 404 height 408
drag, startPoint x: 668, startPoint y: 253, endPoint x: 825, endPoint y: 266, distance: 156.9
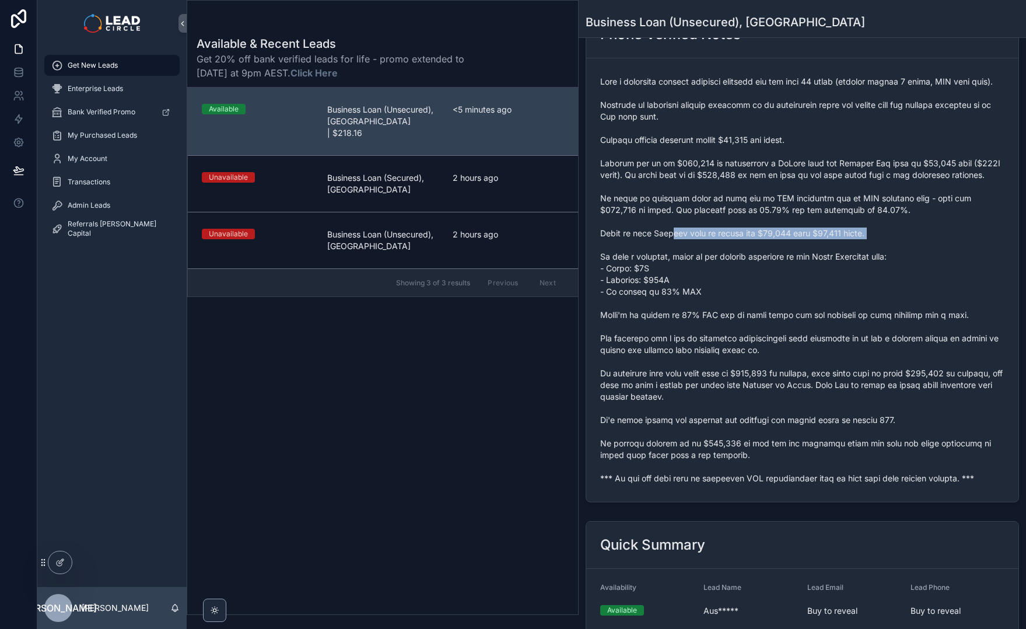
click at [813, 268] on span "scrollable content" at bounding box center [802, 280] width 404 height 408
click at [825, 266] on span "scrollable content" at bounding box center [802, 280] width 404 height 408
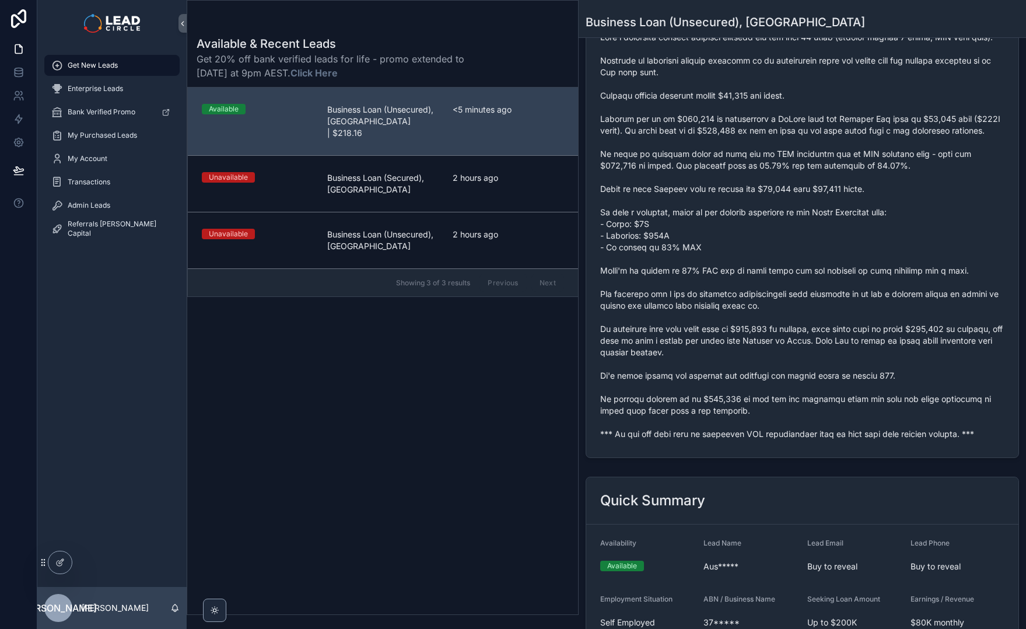
scroll to position [265, 0]
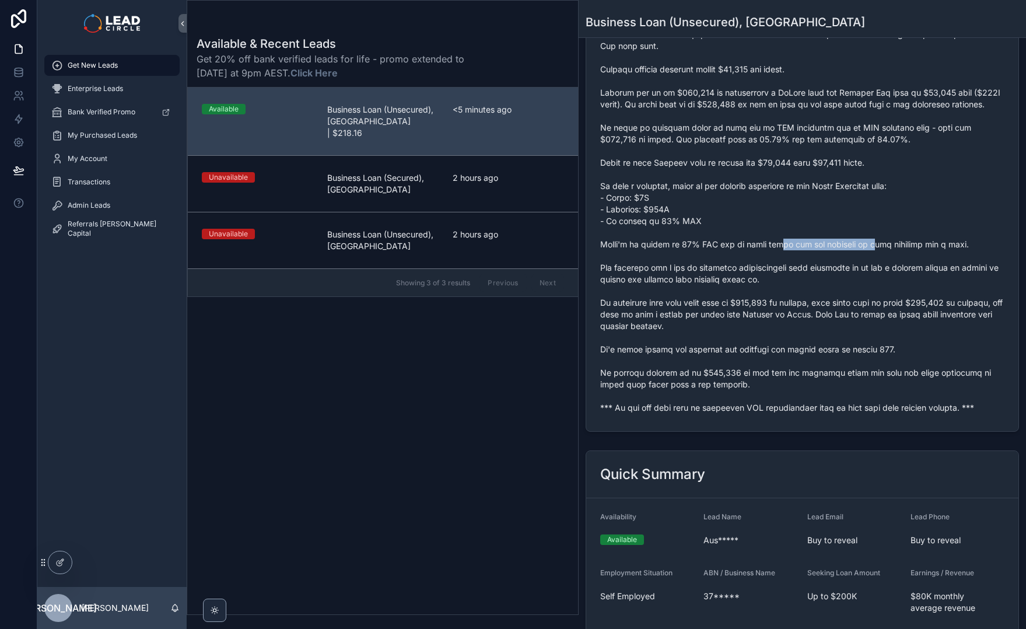
drag, startPoint x: 778, startPoint y: 267, endPoint x: 923, endPoint y: 271, distance: 144.2
click at [899, 271] on span "scrollable content" at bounding box center [802, 209] width 404 height 408
click at [949, 272] on span "scrollable content" at bounding box center [802, 209] width 404 height 408
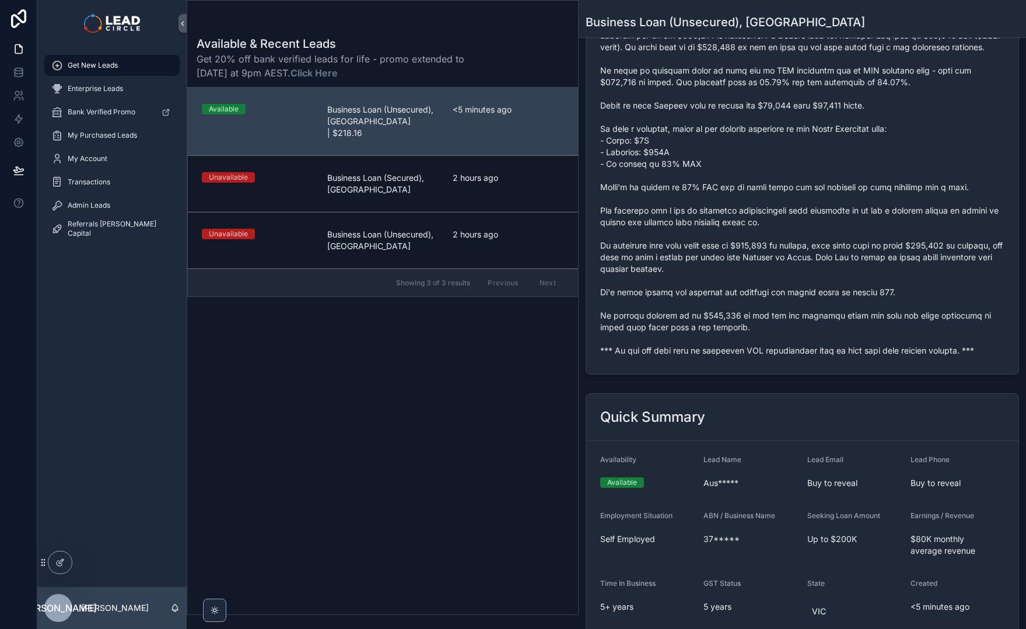
scroll to position [340, 0]
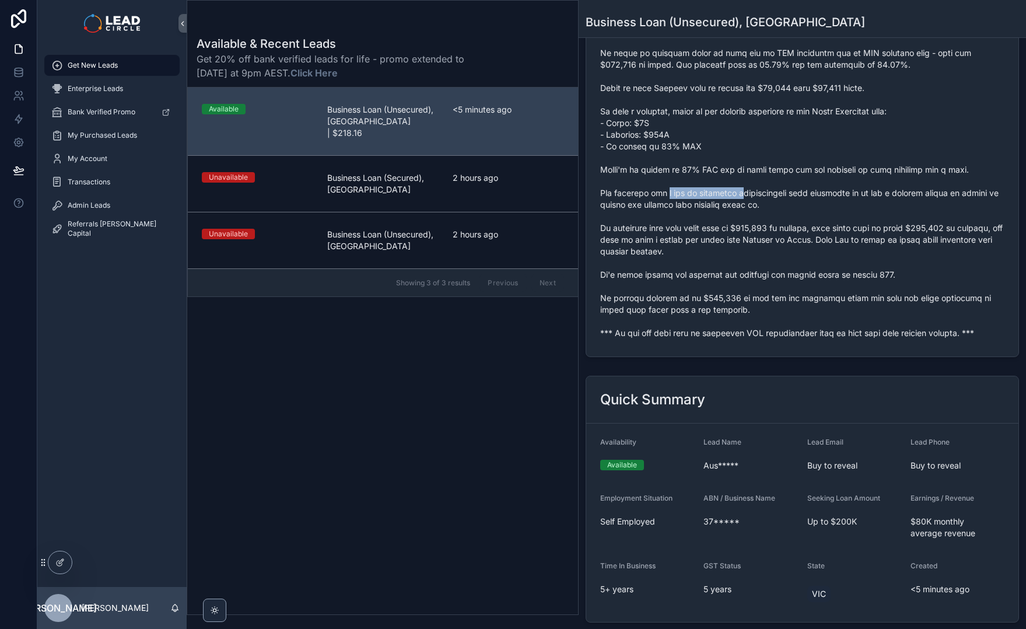
drag, startPoint x: 712, startPoint y: 215, endPoint x: 776, endPoint y: 215, distance: 64.2
click at [776, 215] on span "scrollable content" at bounding box center [802, 135] width 404 height 408
click at [829, 216] on span "scrollable content" at bounding box center [802, 135] width 404 height 408
drag, startPoint x: 870, startPoint y: 215, endPoint x: 798, endPoint y: 215, distance: 72.4
click at [798, 215] on span "scrollable content" at bounding box center [802, 135] width 404 height 408
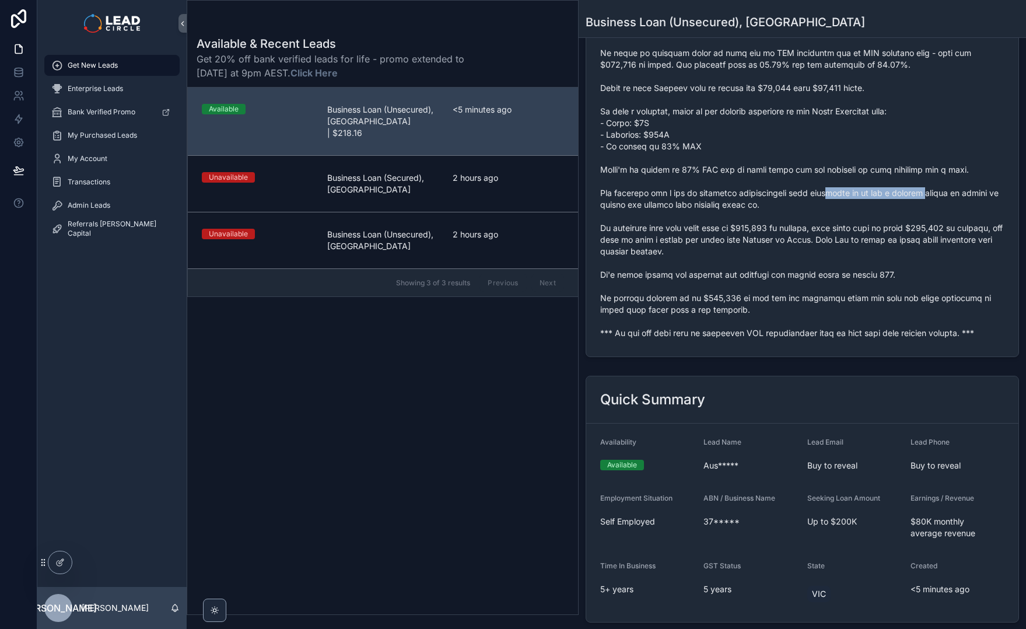
drag, startPoint x: 822, startPoint y: 219, endPoint x: 965, endPoint y: 219, distance: 143.6
click at [955, 219] on span "scrollable content" at bounding box center [802, 135] width 404 height 408
click at [965, 219] on span "scrollable content" at bounding box center [802, 135] width 404 height 408
drag, startPoint x: 802, startPoint y: 237, endPoint x: 838, endPoint y: 240, distance: 36.3
click at [813, 239] on span "scrollable content" at bounding box center [802, 135] width 404 height 408
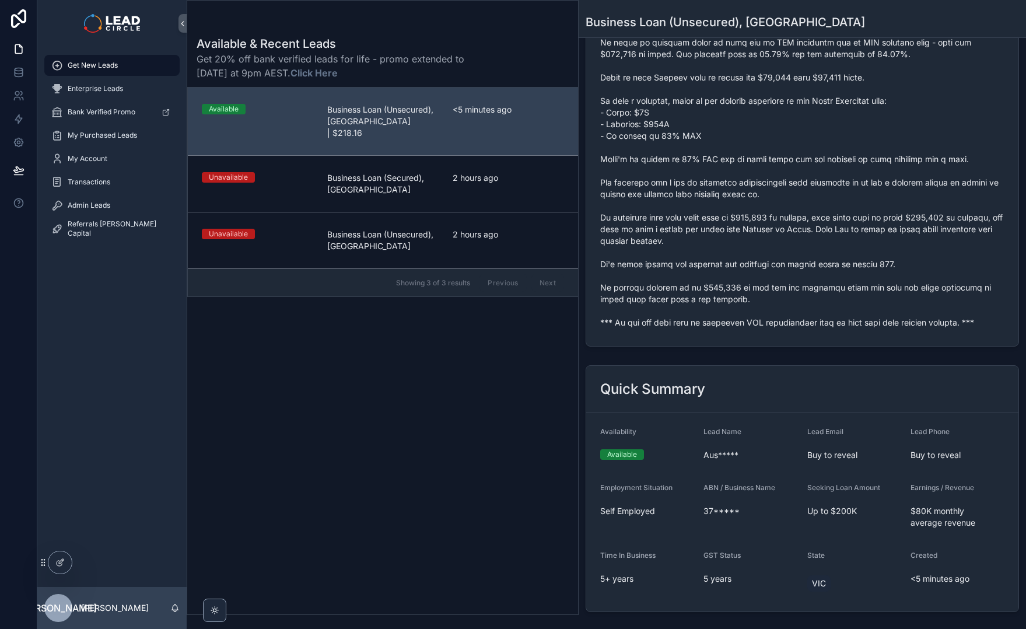
scroll to position [352, 0]
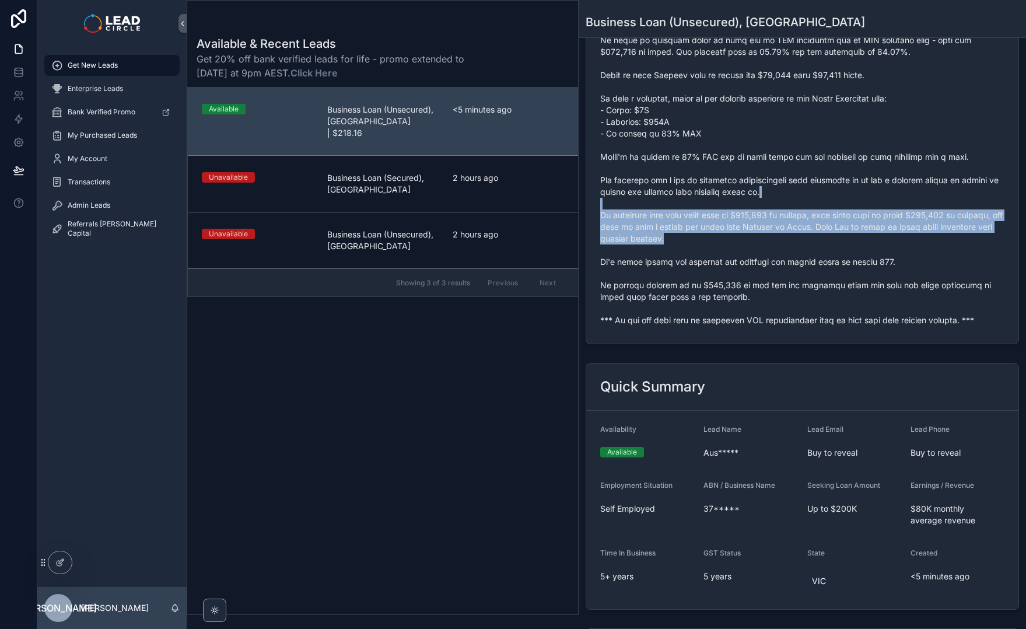
drag, startPoint x: 834, startPoint y: 240, endPoint x: 837, endPoint y: 263, distance: 23.0
click at [837, 263] on span "scrollable content" at bounding box center [802, 122] width 404 height 408
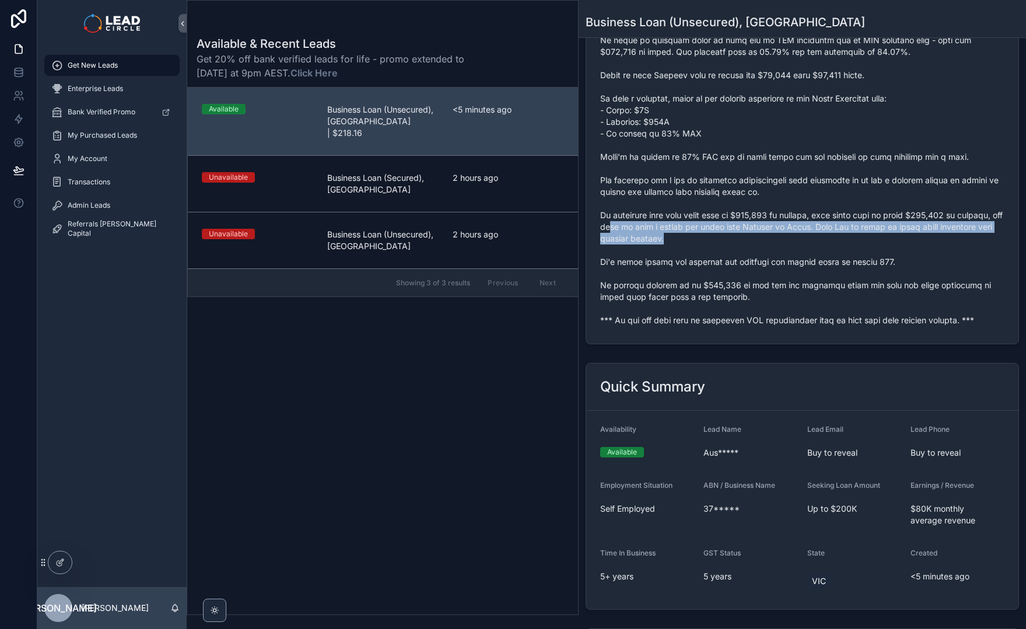
drag, startPoint x: 658, startPoint y: 246, endPoint x: 907, endPoint y: 261, distance: 249.6
click at [898, 261] on span "scrollable content" at bounding box center [802, 122] width 404 height 408
click at [907, 261] on span "scrollable content" at bounding box center [802, 122] width 404 height 408
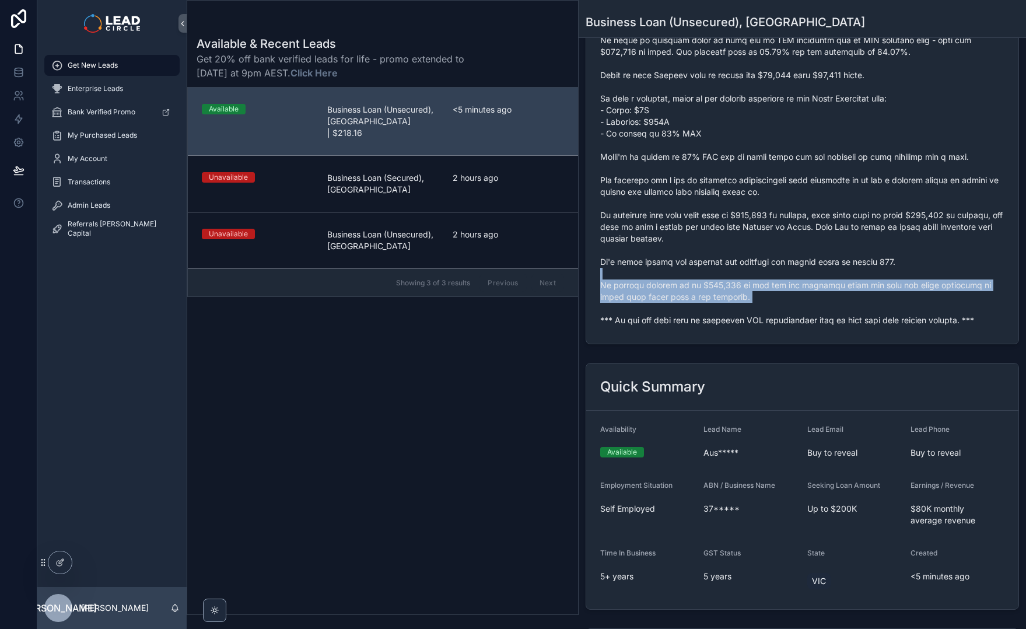
drag, startPoint x: 827, startPoint y: 295, endPoint x: 847, endPoint y: 330, distance: 40.8
click at [847, 326] on span "scrollable content" at bounding box center [802, 122] width 404 height 408
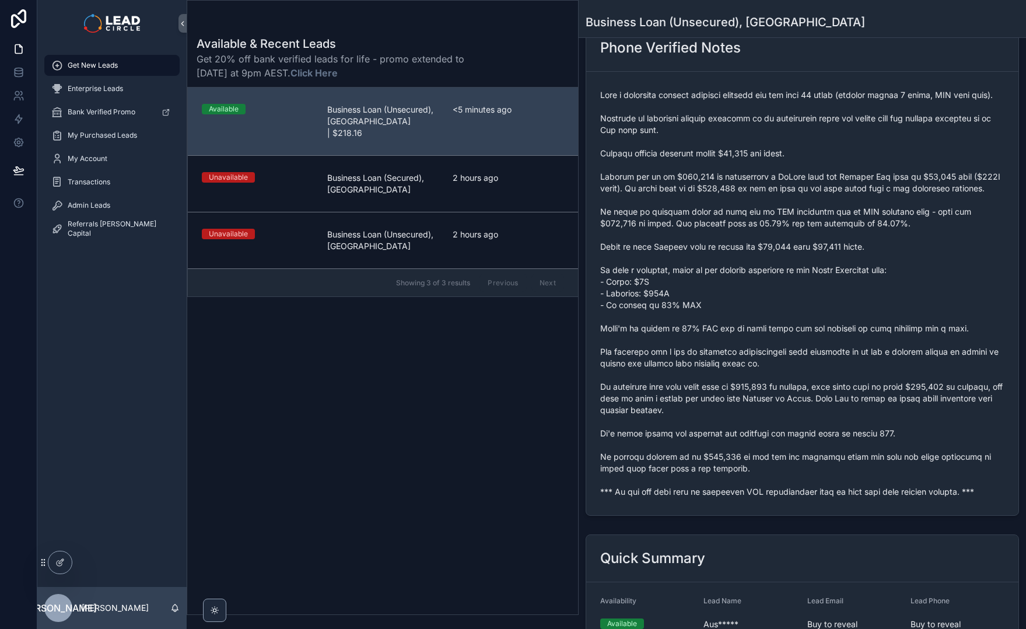
scroll to position [243, 0]
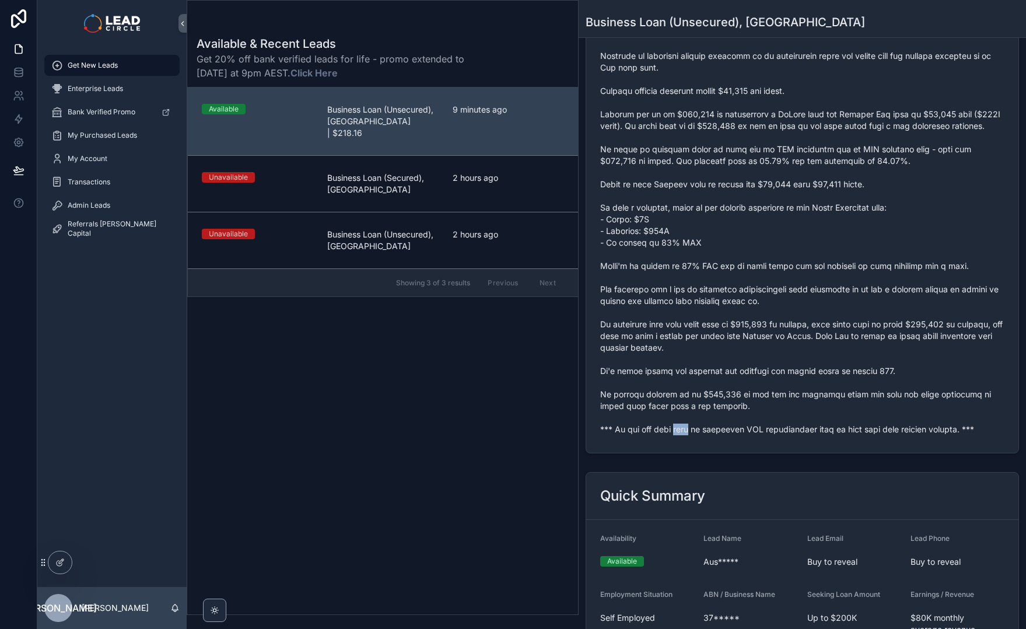
click at [676, 435] on span "scrollable content" at bounding box center [802, 231] width 404 height 408
copy span "*** If you buy this lead an automatic SMS introduction will be sent with your c…"
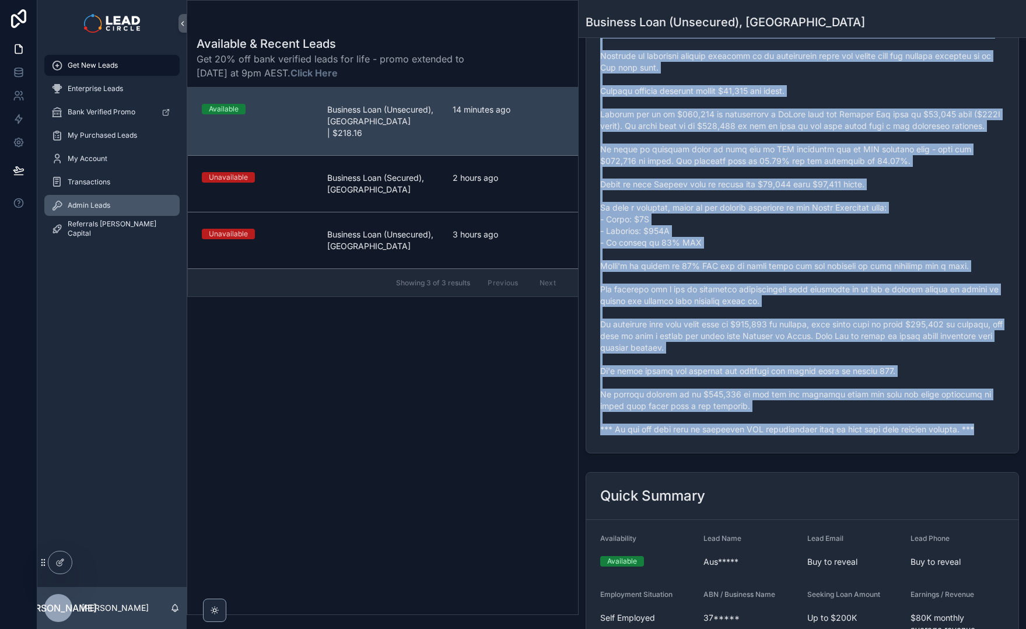
click at [133, 209] on div "Admin Leads" at bounding box center [111, 205] width 121 height 19
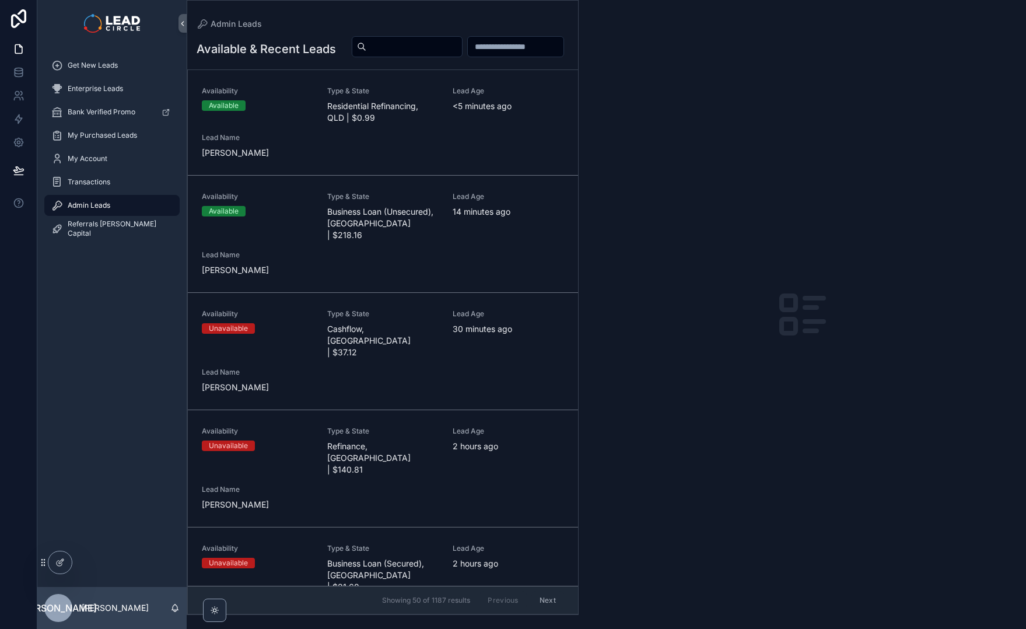
click at [462, 51] on input "scrollable content" at bounding box center [414, 47] width 96 height 16
paste input "**********"
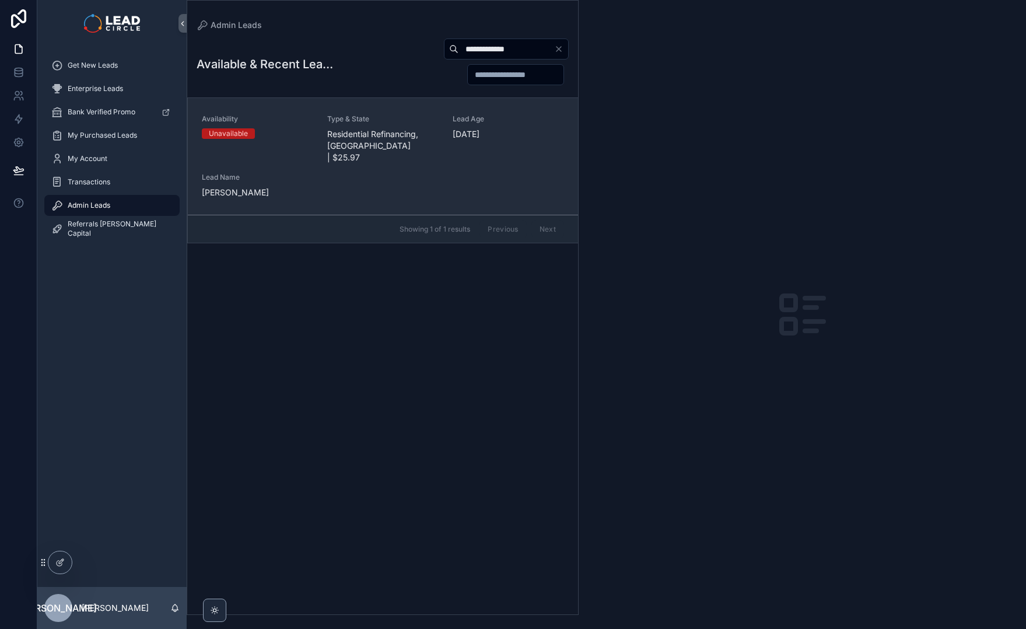
type input "**********"
click at [387, 145] on span "Residential Refinancing, [GEOGRAPHIC_DATA] | $25.97" at bounding box center [382, 145] width 111 height 35
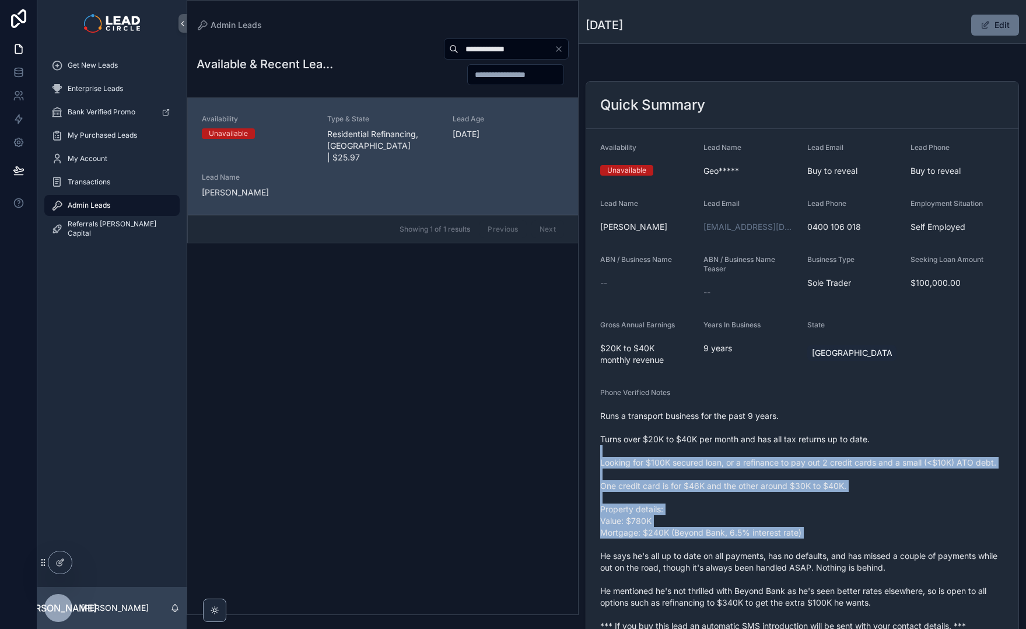
drag, startPoint x: 697, startPoint y: 446, endPoint x: 731, endPoint y: 547, distance: 105.7
click at [731, 547] on span "Runs a transport business for the past 9 years. Turns over $20K to $40K per mon…" at bounding box center [802, 521] width 404 height 222
drag, startPoint x: 747, startPoint y: 553, endPoint x: 719, endPoint y: 452, distance: 105.3
click at [720, 453] on span "Runs a transport business for the past 9 years. Turns over $20K to $40K per mon…" at bounding box center [802, 521] width 404 height 222
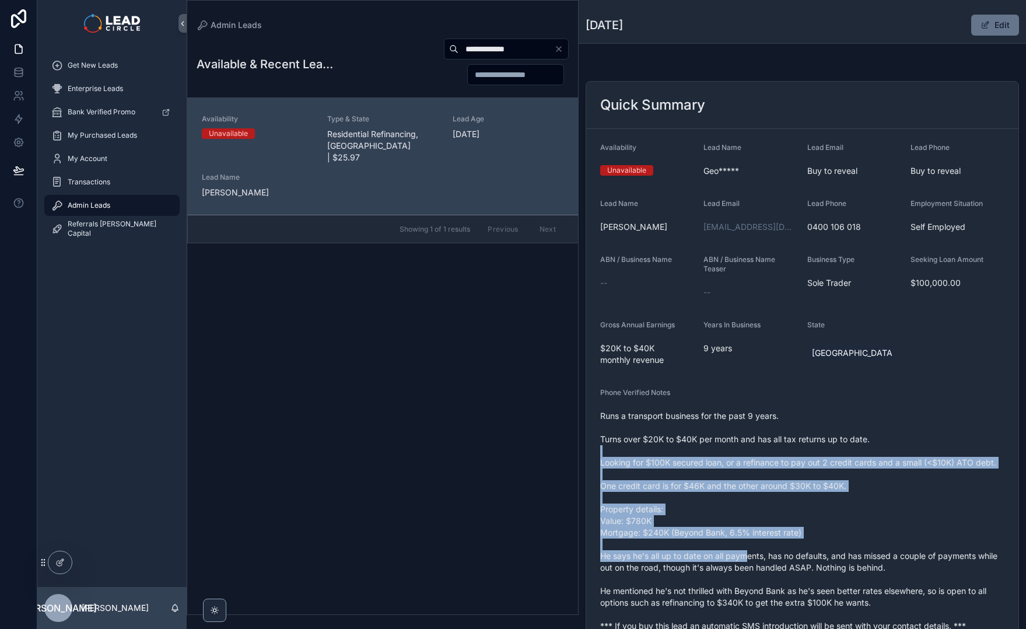
click at [719, 451] on span "Runs a transport business for the past 9 years. Turns over $20K to $40K per mon…" at bounding box center [802, 521] width 404 height 222
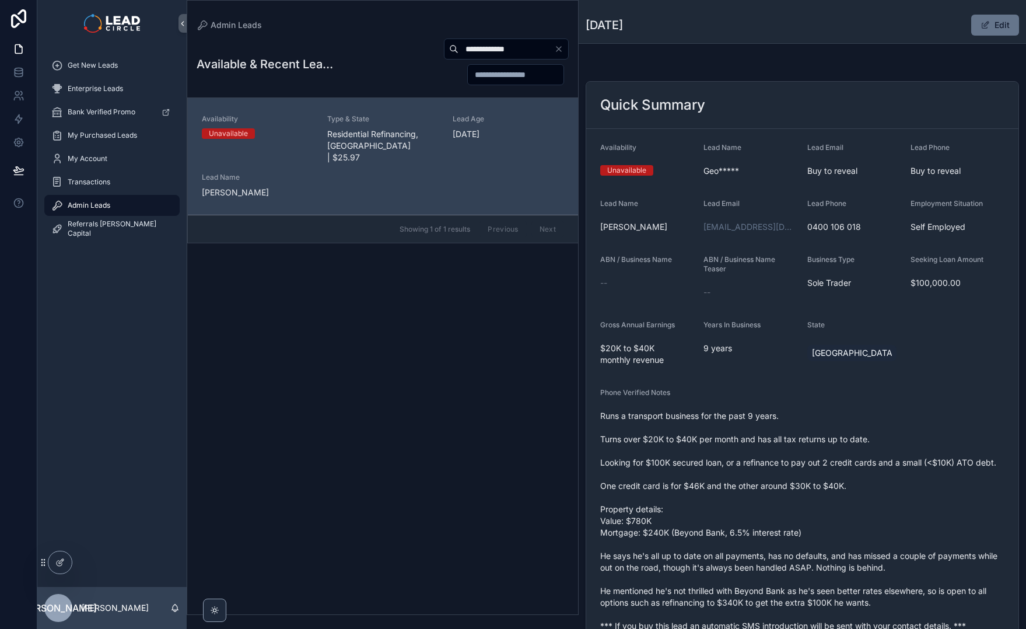
scroll to position [88, 0]
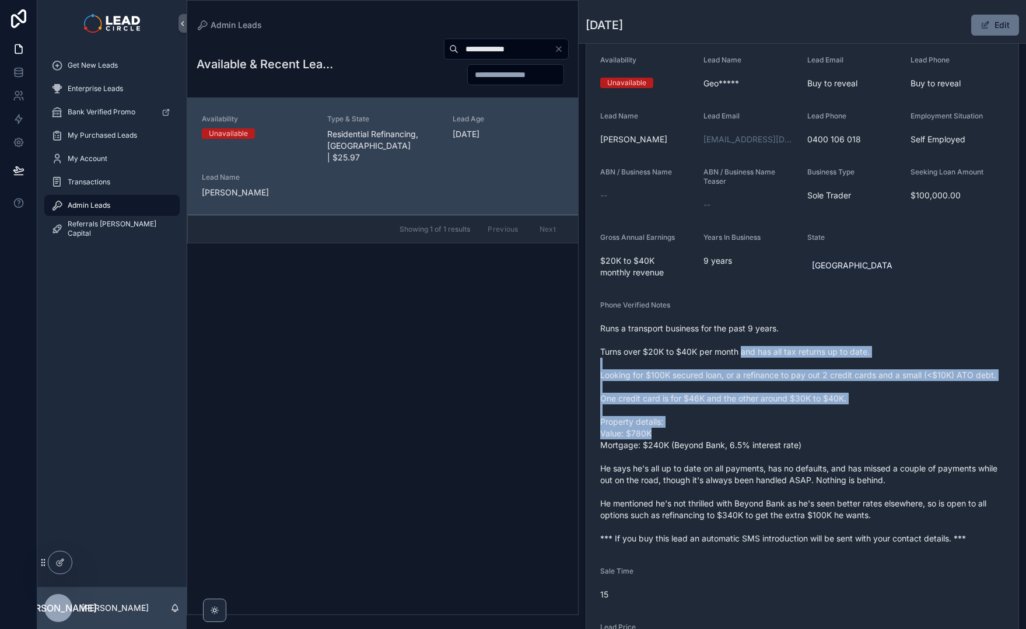
drag, startPoint x: 743, startPoint y: 347, endPoint x: 801, endPoint y: 435, distance: 104.6
click at [798, 434] on span "Runs a transport business for the past 9 years. Turns over $20K to $40K per mon…" at bounding box center [802, 434] width 404 height 222
click at [801, 435] on span "Runs a transport business for the past 9 years. Turns over $20K to $40K per mon…" at bounding box center [802, 434] width 404 height 222
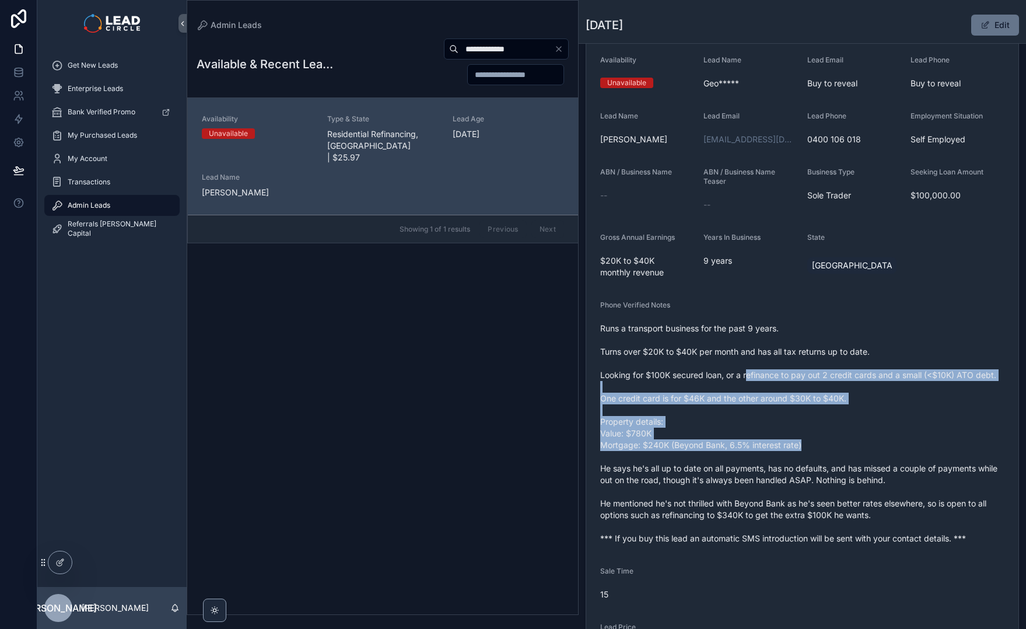
click at [749, 369] on span "Runs a transport business for the past 9 years. Turns over $20K to $40K per mon…" at bounding box center [802, 434] width 404 height 222
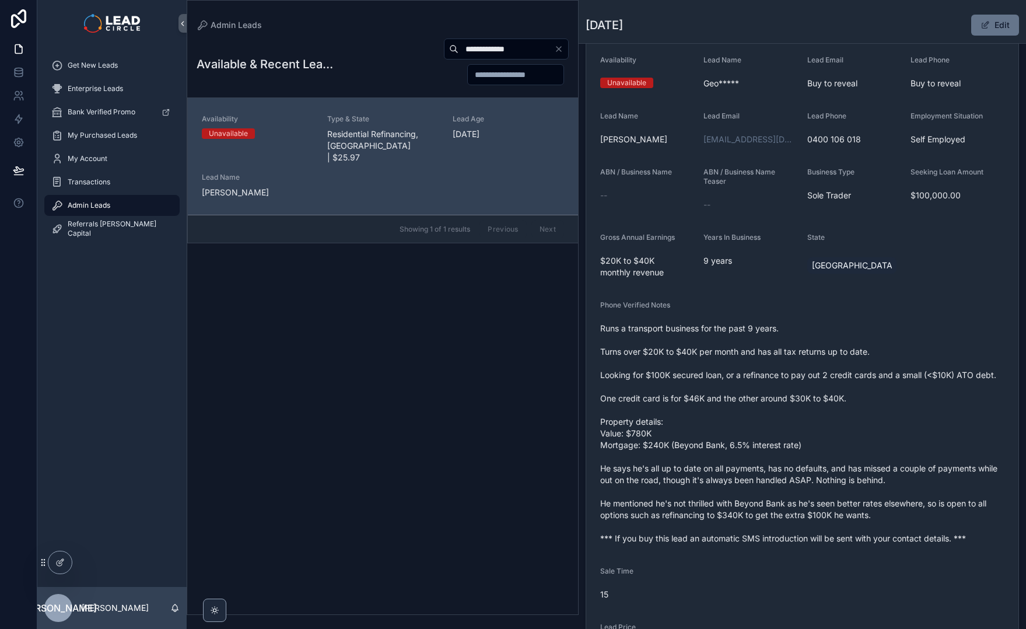
click at [744, 365] on span "Runs a transport business for the past 9 years. Turns over $20K to $40K per mon…" at bounding box center [802, 434] width 404 height 222
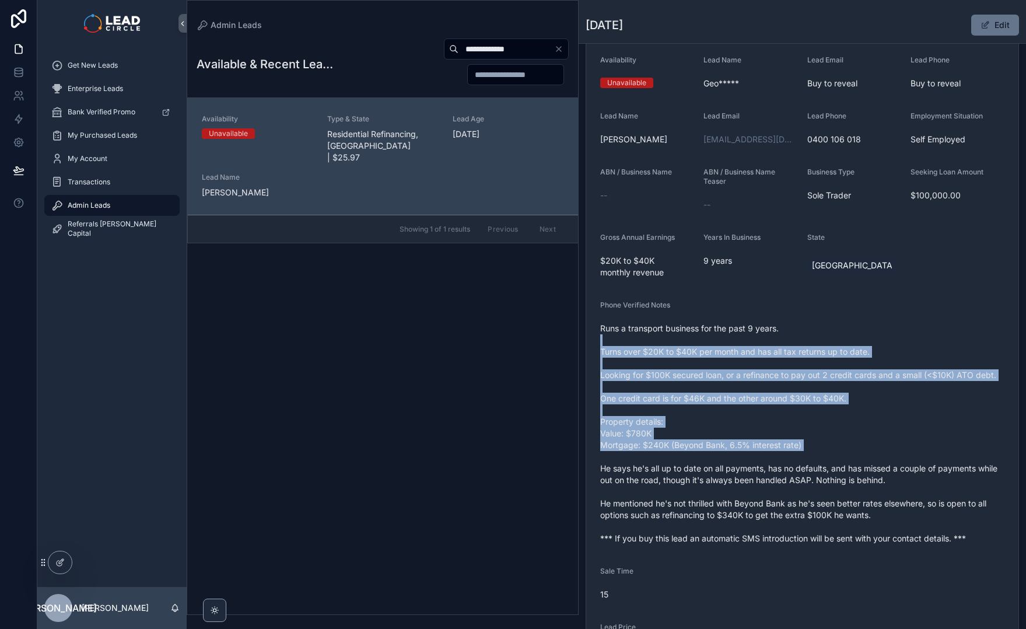
drag, startPoint x: 746, startPoint y: 340, endPoint x: 846, endPoint y: 455, distance: 152.2
click at [846, 455] on span "Runs a transport business for the past 9 years. Turns over $20K to $40K per mon…" at bounding box center [802, 434] width 404 height 222
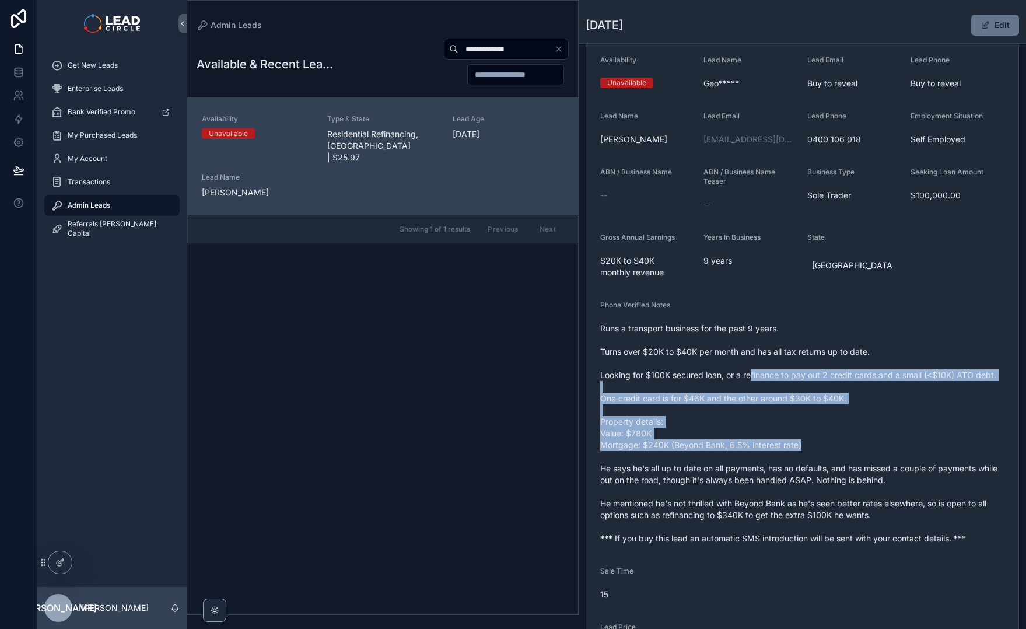
drag, startPoint x: 857, startPoint y: 443, endPoint x: 748, endPoint y: 375, distance: 128.7
click at [749, 376] on span "Runs a transport business for the past 9 years. Turns over $20K to $40K per mon…" at bounding box center [802, 434] width 404 height 222
click at [748, 375] on span "Runs a transport business for the past 9 years. Turns over $20K to $40K per mon…" at bounding box center [802, 434] width 404 height 222
drag, startPoint x: 746, startPoint y: 368, endPoint x: 862, endPoint y: 453, distance: 144.8
click at [862, 453] on span "Runs a transport business for the past 9 years. Turns over $20K to $40K per mon…" at bounding box center [802, 434] width 404 height 222
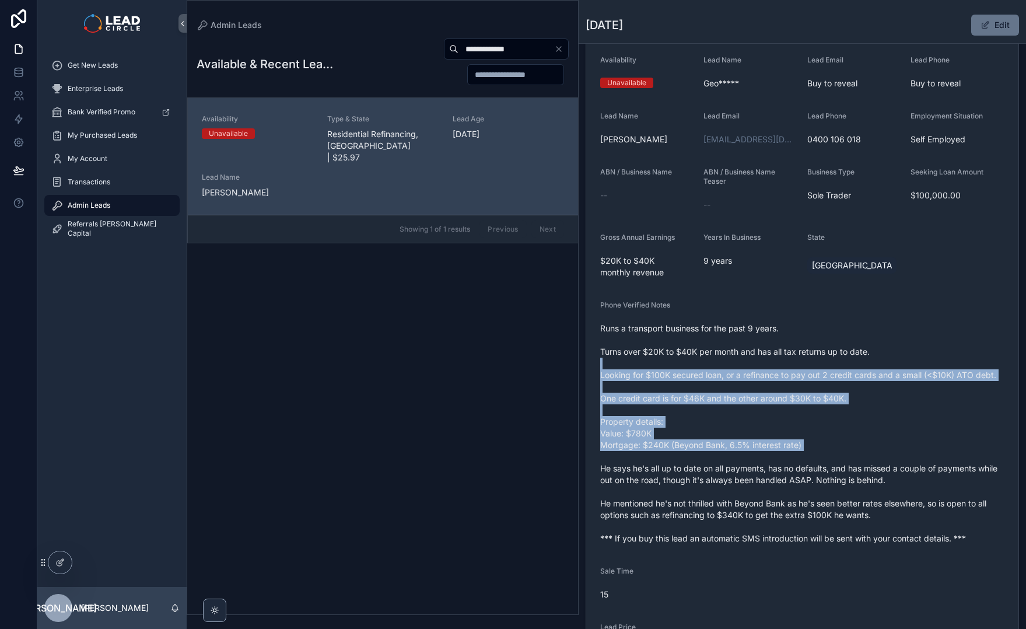
drag, startPoint x: 862, startPoint y: 453, endPoint x: 874, endPoint y: 461, distance: 13.4
click at [864, 453] on span "Runs a transport business for the past 9 years. Turns over $20K to $40K per mon…" at bounding box center [802, 434] width 404 height 222
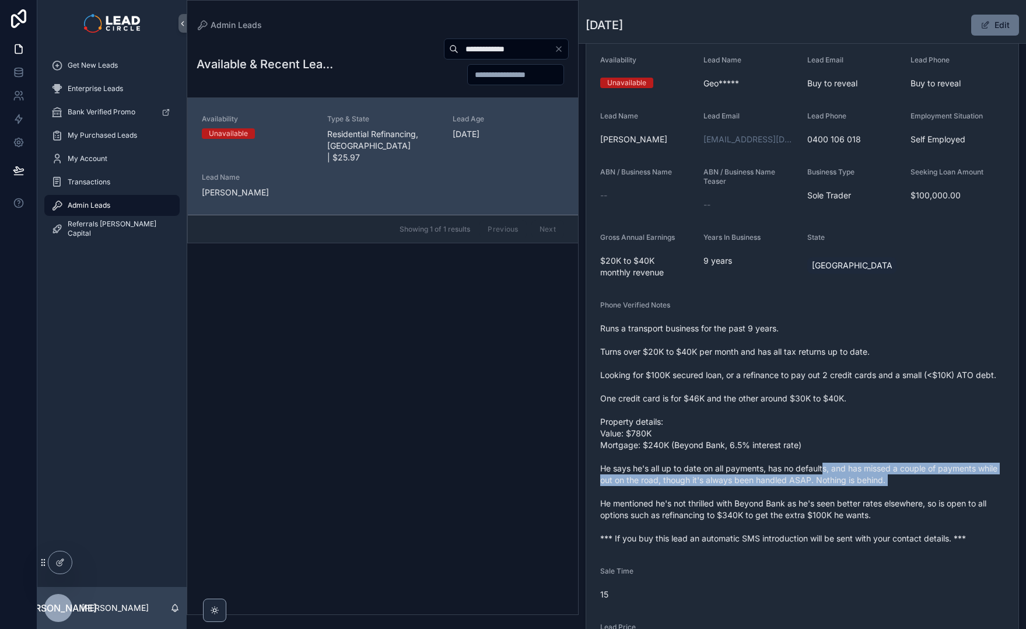
drag, startPoint x: 916, startPoint y: 487, endPoint x: 816, endPoint y: 471, distance: 100.5
click at [820, 472] on span "Runs a transport business for the past 9 years. Turns over $20K to $40K per mon…" at bounding box center [802, 434] width 404 height 222
click at [816, 471] on span "Runs a transport business for the past 9 years. Turns over $20K to $40K per mon…" at bounding box center [802, 434] width 404 height 222
click at [811, 470] on span "Runs a transport business for the past 9 years. Turns over $20K to $40K per mon…" at bounding box center [802, 434] width 404 height 222
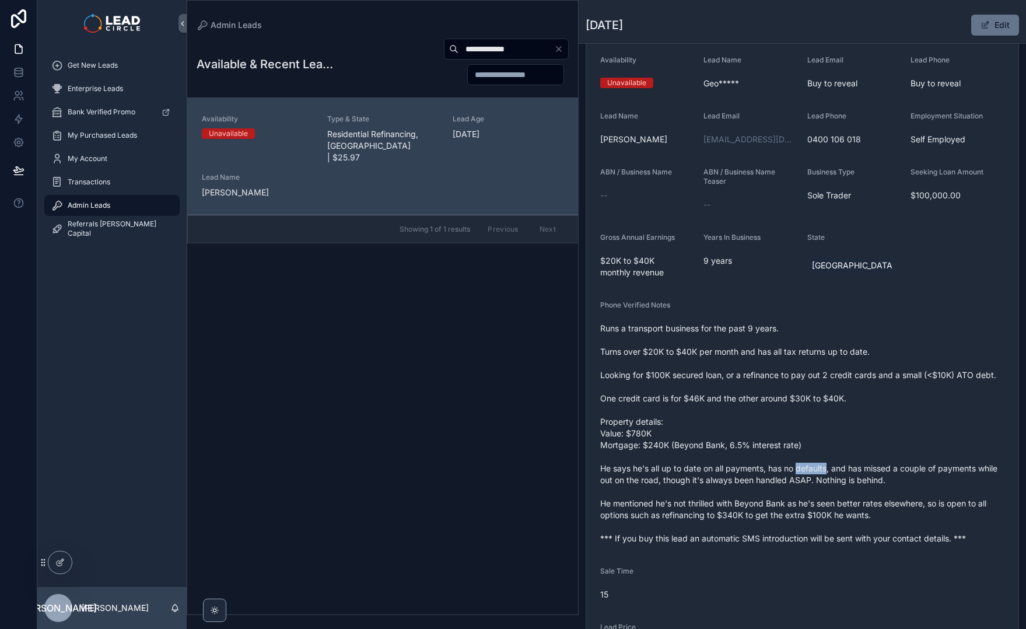
click at [811, 470] on span "Runs a transport business for the past 9 years. Turns over $20K to $40K per mon…" at bounding box center [802, 434] width 404 height 222
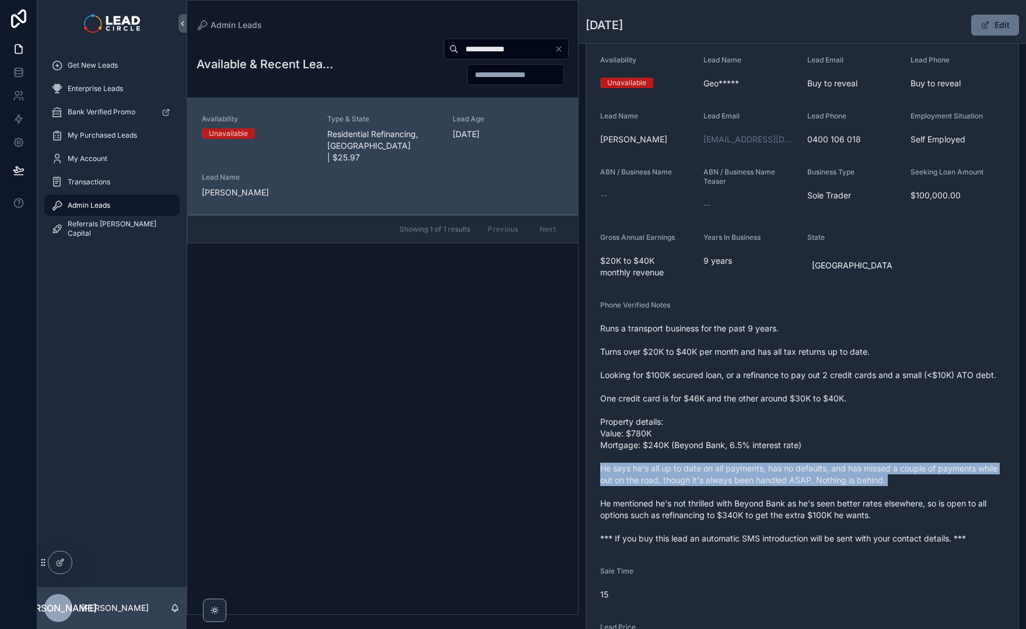
click at [811, 470] on span "Runs a transport business for the past 9 years. Turns over $20K to $40K per mon…" at bounding box center [802, 434] width 404 height 222
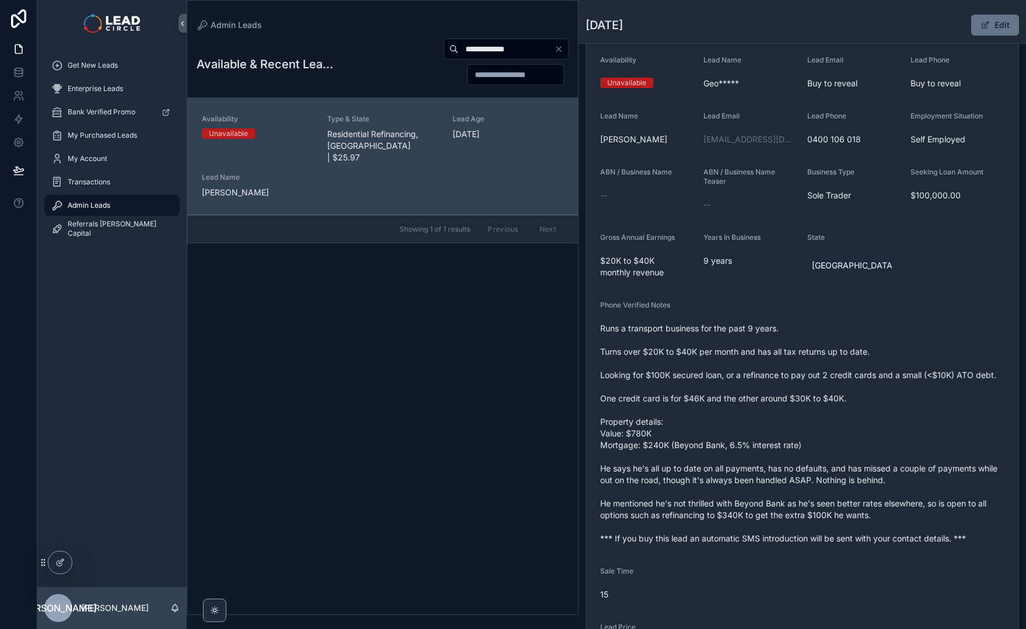
click at [822, 516] on span "Runs a transport business for the past 9 years. Turns over $20K to $40K per mon…" at bounding box center [802, 434] width 404 height 222
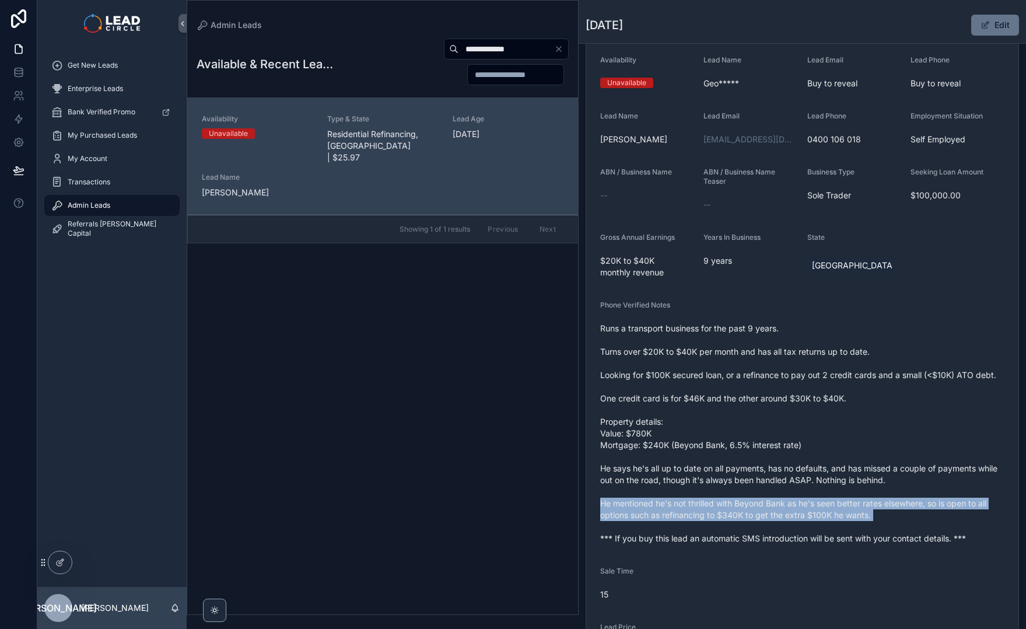
click at [822, 516] on span "Runs a transport business for the past 9 years. Turns over $20K to $40K per mon…" at bounding box center [802, 434] width 404 height 222
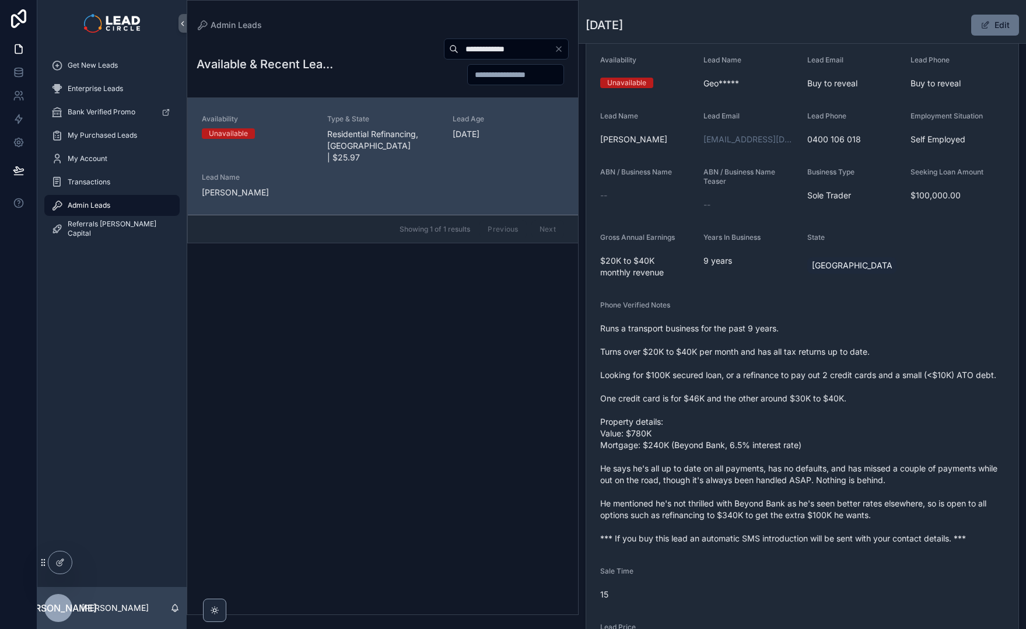
click at [777, 460] on span "Runs a transport business for the past 9 years. Turns over $20K to $40K per mon…" at bounding box center [802, 434] width 404 height 222
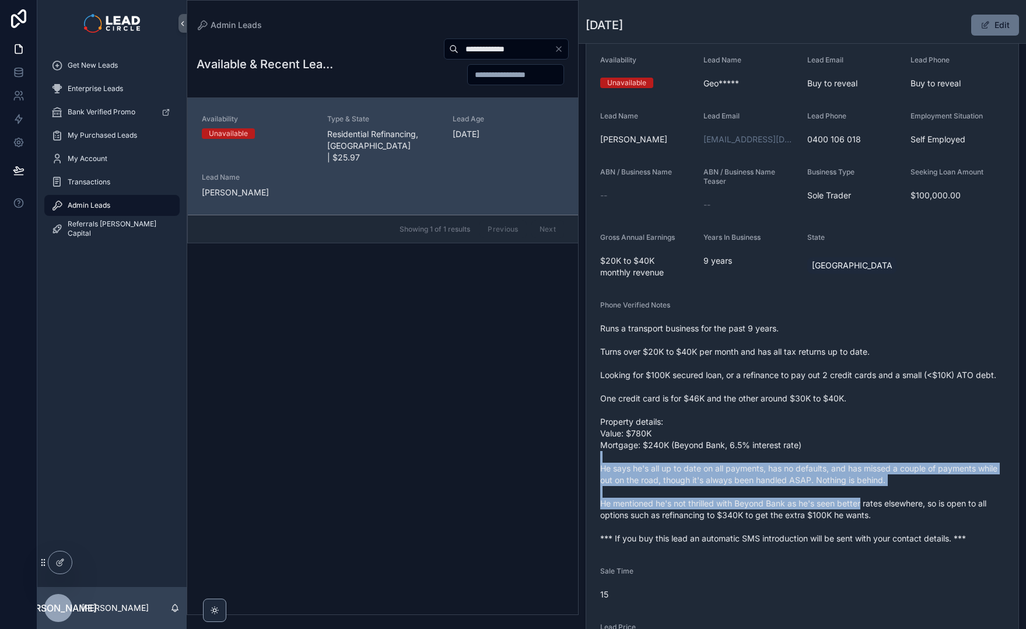
drag, startPoint x: 777, startPoint y: 460, endPoint x: 893, endPoint y: 512, distance: 127.0
click at [883, 511] on span "Runs a transport business for the past 9 years. Turns over $20K to $40K per mon…" at bounding box center [802, 434] width 404 height 222
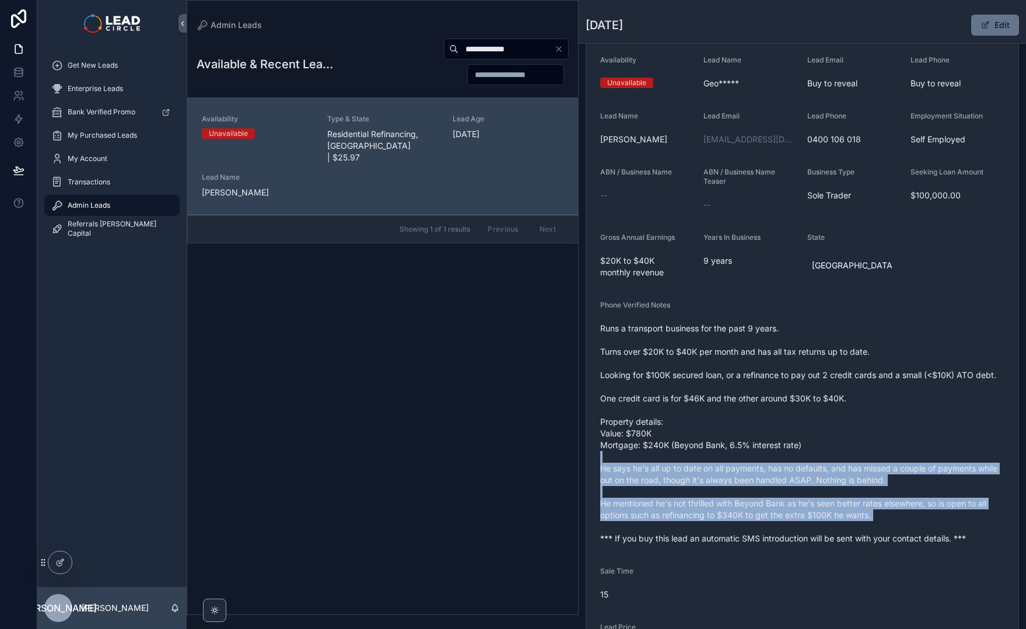
click at [893, 512] on span "Runs a transport business for the past 9 years. Turns over $20K to $40K per mon…" at bounding box center [802, 434] width 404 height 222
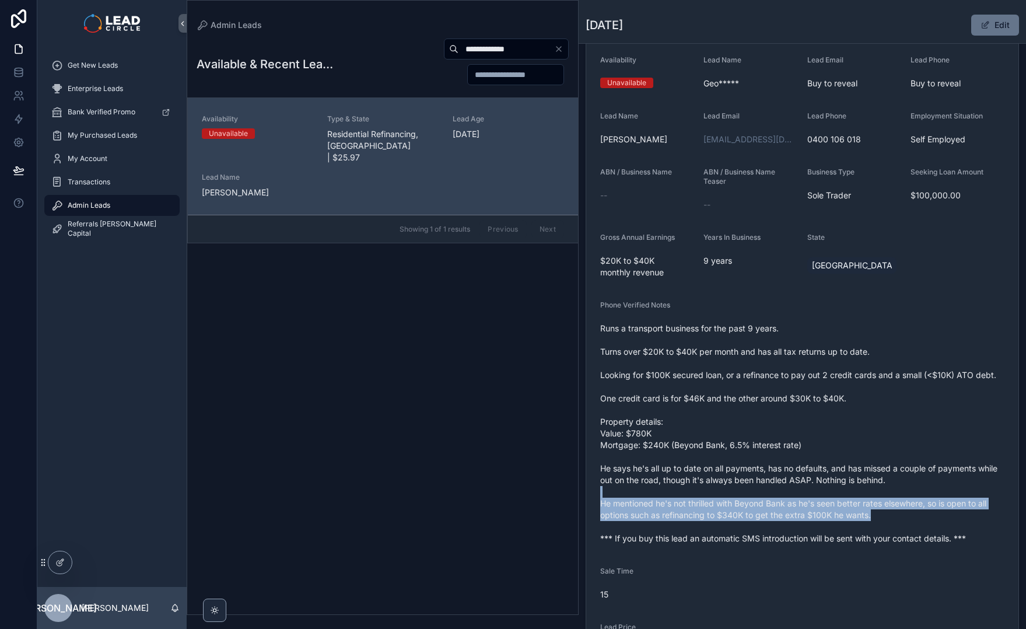
drag, startPoint x: 874, startPoint y: 510, endPoint x: 781, endPoint y: 496, distance: 93.3
click at [781, 496] on span "Runs a transport business for the past 9 years. Turns over $20K to $40K per mon…" at bounding box center [802, 434] width 404 height 222
drag, startPoint x: 777, startPoint y: 501, endPoint x: 784, endPoint y: 518, distance: 18.3
click at [783, 518] on span "Runs a transport business for the past 9 years. Turns over $20K to $40K per mon…" at bounding box center [802, 434] width 404 height 222
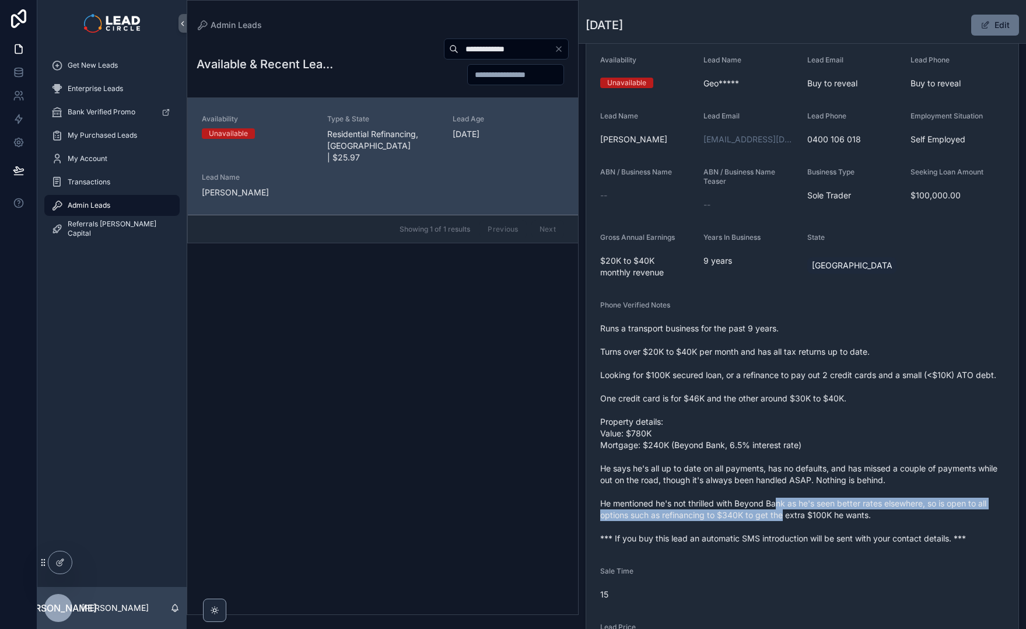
click at [784, 518] on span "Runs a transport business for the past 9 years. Turns over $20K to $40K per mon…" at bounding box center [802, 434] width 404 height 222
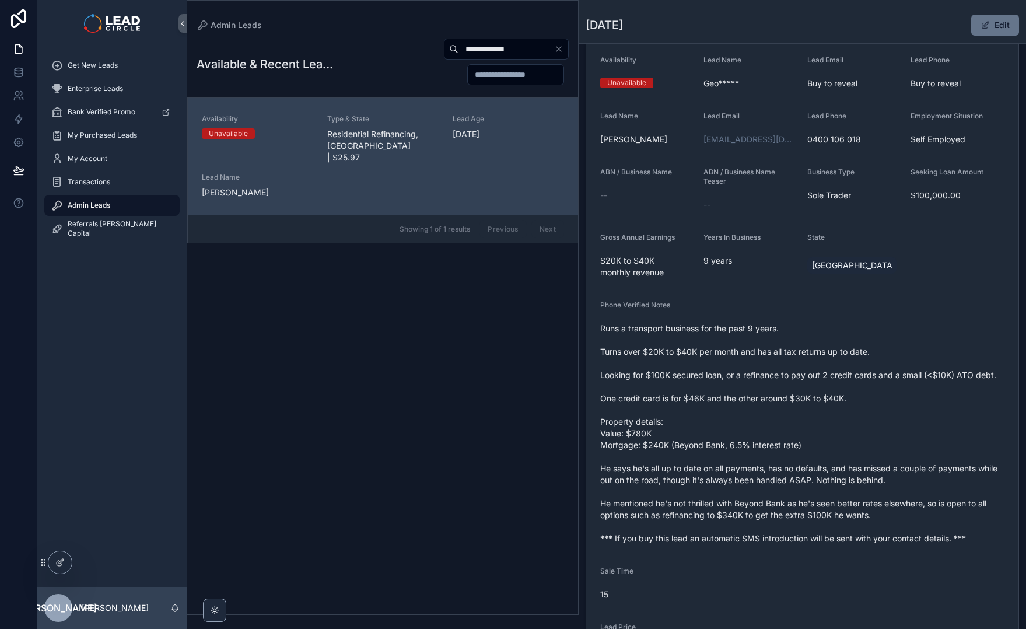
drag, startPoint x: 762, startPoint y: 515, endPoint x: 748, endPoint y: 499, distance: 21.1
click at [749, 502] on span "Runs a transport business for the past 9 years. Turns over $20K to $40K per mon…" at bounding box center [802, 434] width 404 height 222
click at [748, 499] on span "Runs a transport business for the past 9 years. Turns over $20K to $40K per mon…" at bounding box center [802, 434] width 404 height 222
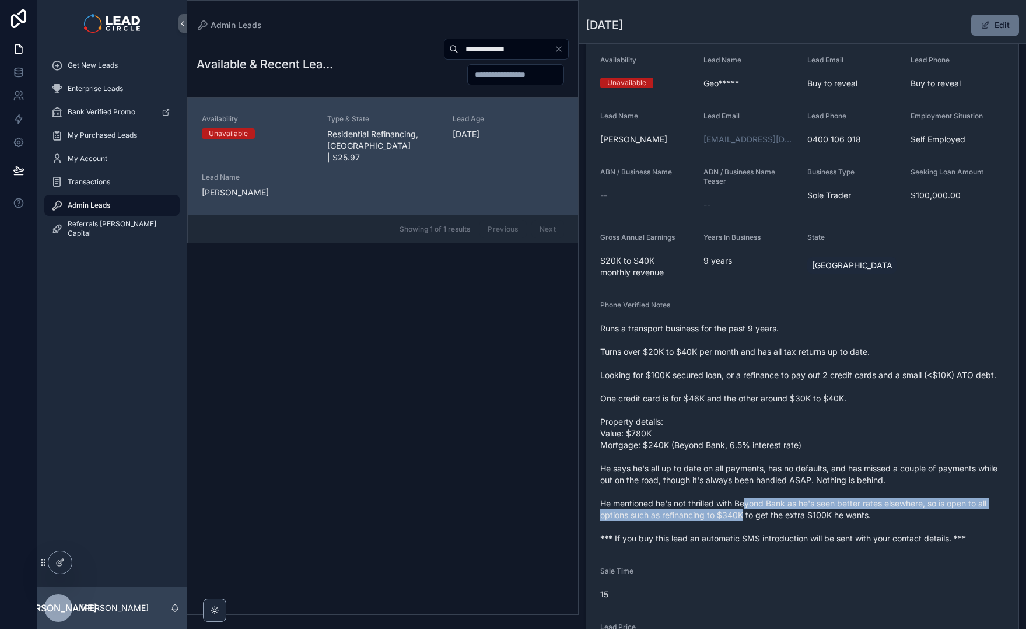
drag, startPoint x: 748, startPoint y: 504, endPoint x: 746, endPoint y: 511, distance: 7.4
click at [746, 511] on span "Runs a transport business for the past 9 years. Turns over $20K to $40K per mon…" at bounding box center [802, 434] width 404 height 222
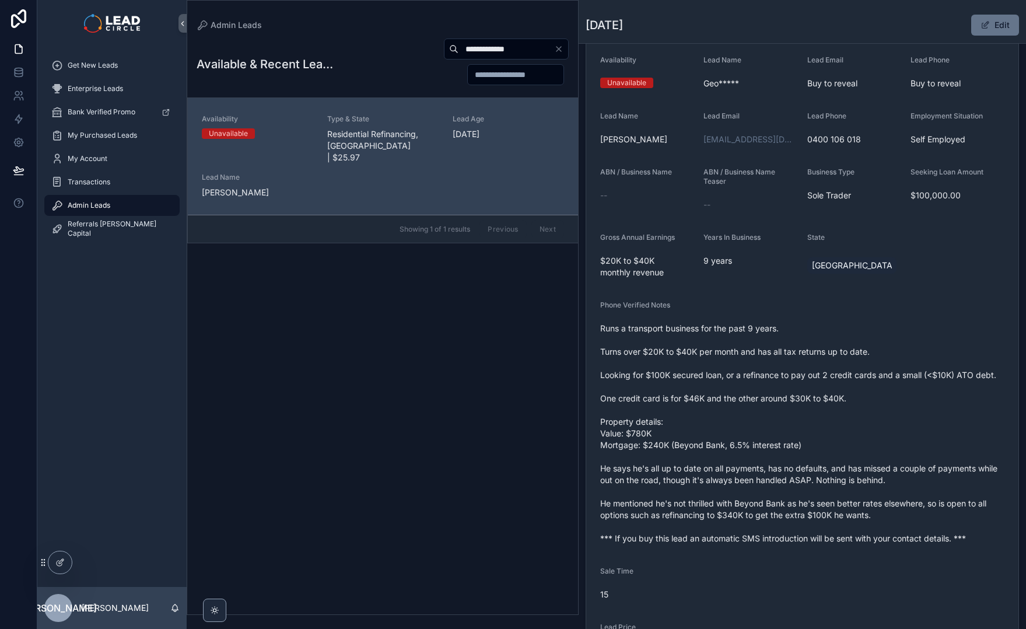
click at [561, 50] on icon "Clear" at bounding box center [558, 48] width 9 height 9
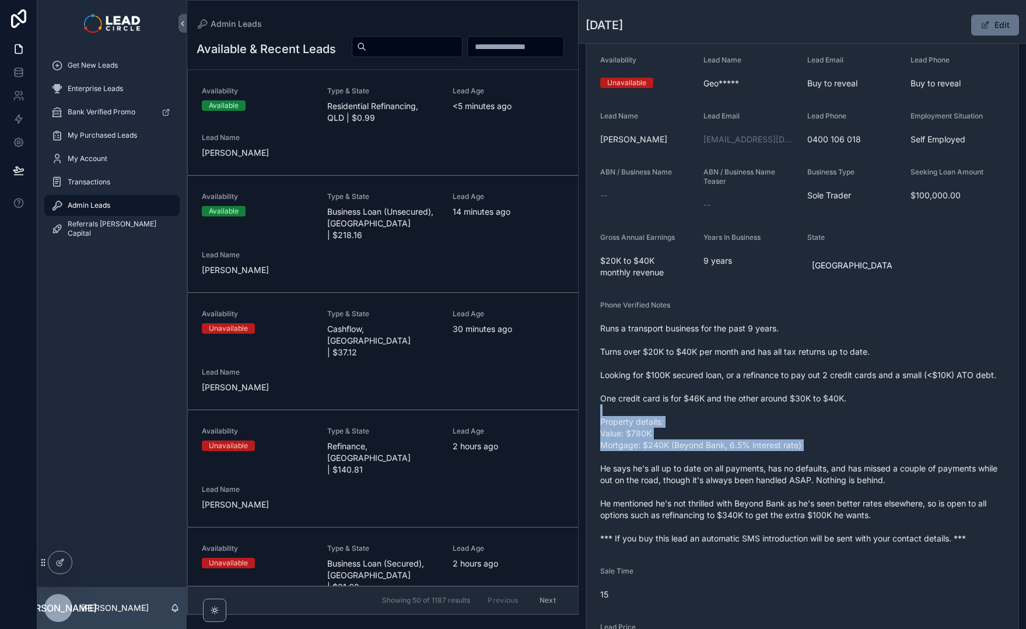
drag, startPoint x: 749, startPoint y: 411, endPoint x: 774, endPoint y: 464, distance: 58.2
click at [770, 462] on span "Runs a transport business for the past 9 years. Turns over $20K to $40K per mon…" at bounding box center [802, 434] width 404 height 222
click at [774, 464] on span "Runs a transport business for the past 9 years. Turns over $20K to $40K per mon…" at bounding box center [802, 434] width 404 height 222
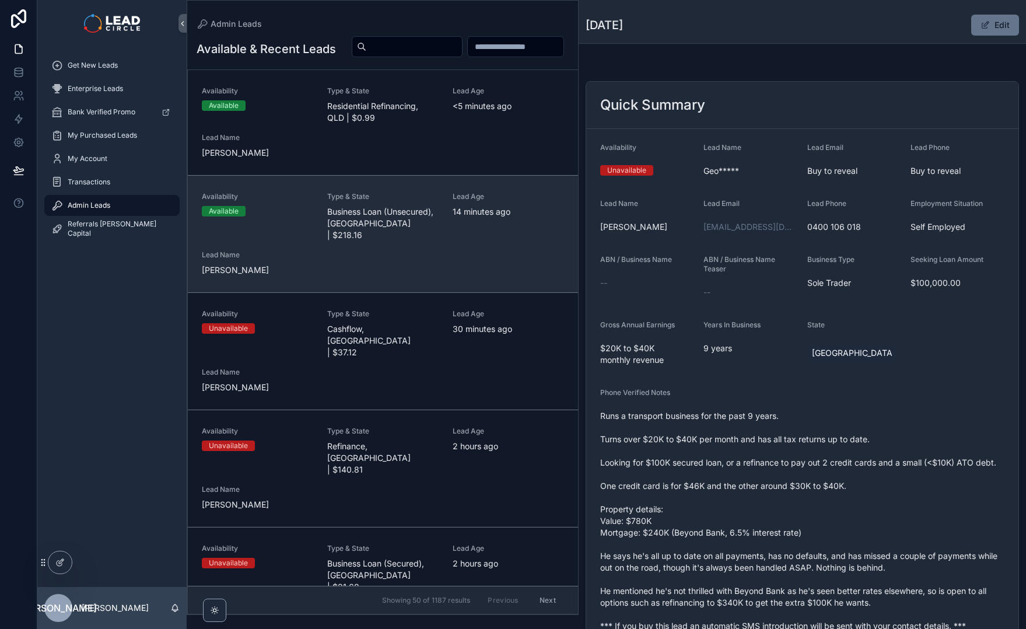
click at [504, 292] on link "Availability Available Type & State Business Loan (Unsecured), [GEOGRAPHIC_DATA…" at bounding box center [383, 233] width 390 height 117
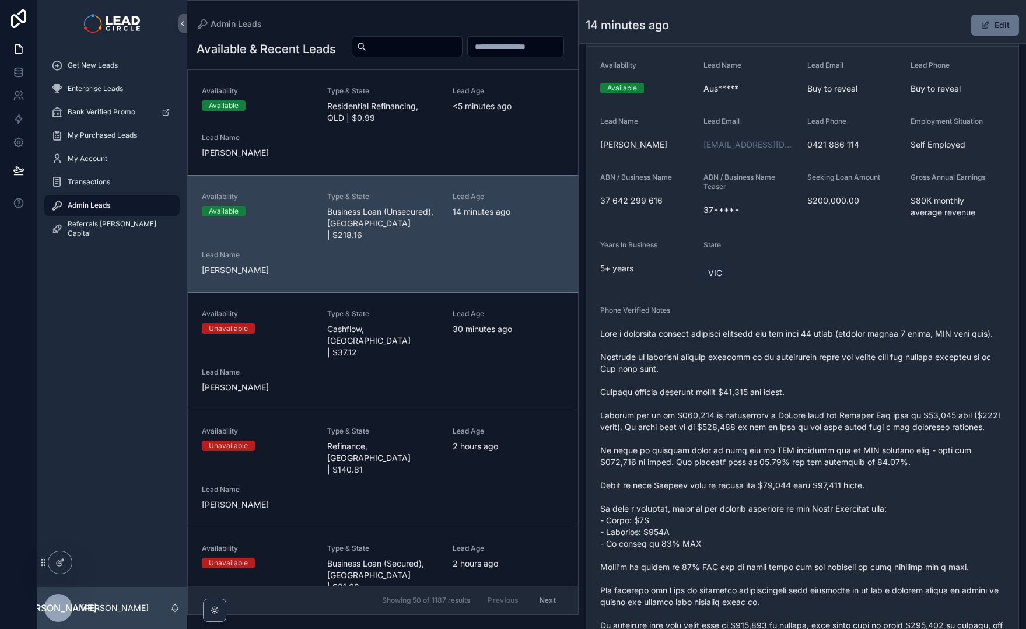
click at [723, 461] on span "scrollable content" at bounding box center [802, 532] width 404 height 408
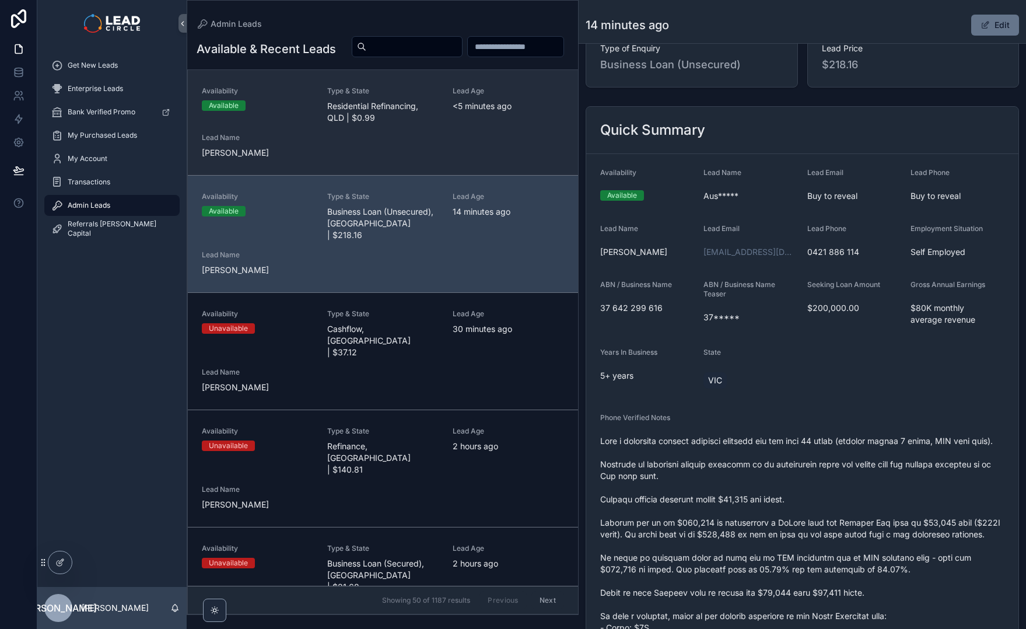
click at [447, 159] on div "Availability Available Type & State Residential Refinancing, [GEOGRAPHIC_DATA] …" at bounding box center [383, 122] width 362 height 72
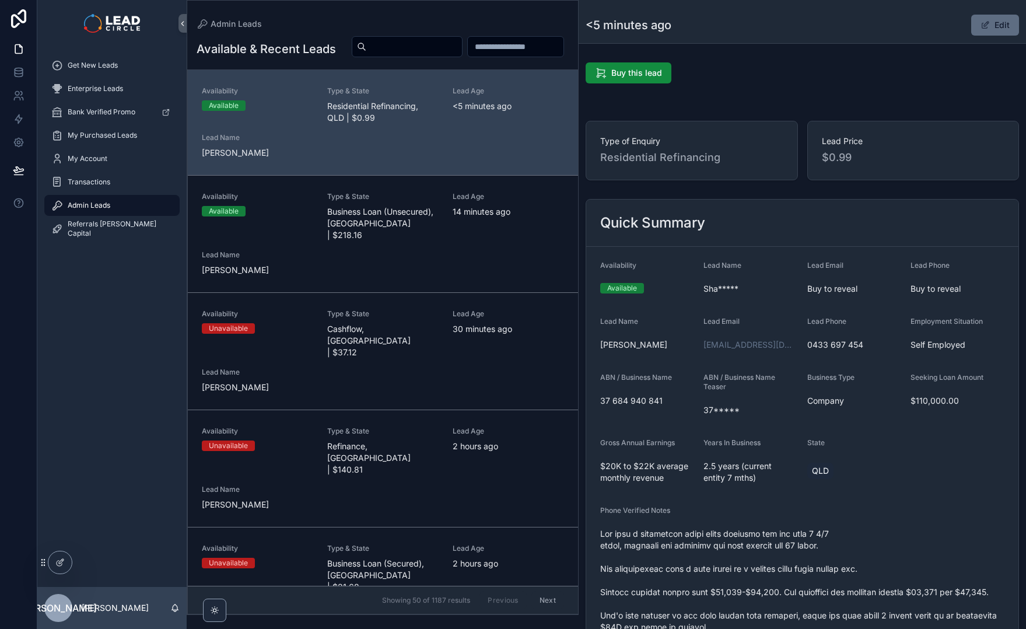
click at [999, 25] on button "Edit" at bounding box center [996, 25] width 48 height 21
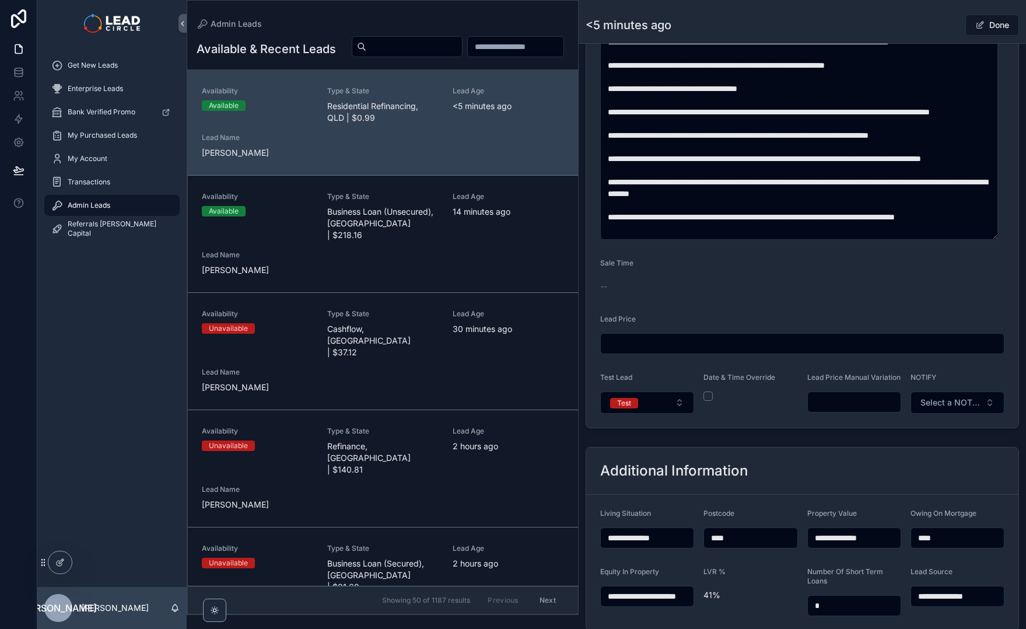
scroll to position [688, 0]
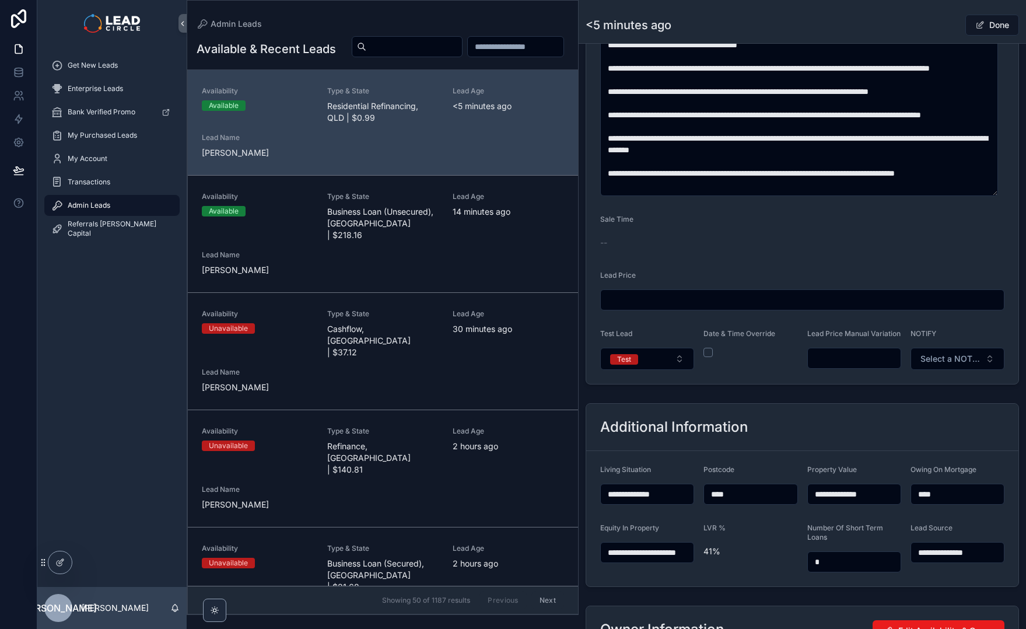
click at [850, 366] on input "scrollable content" at bounding box center [854, 358] width 93 height 16
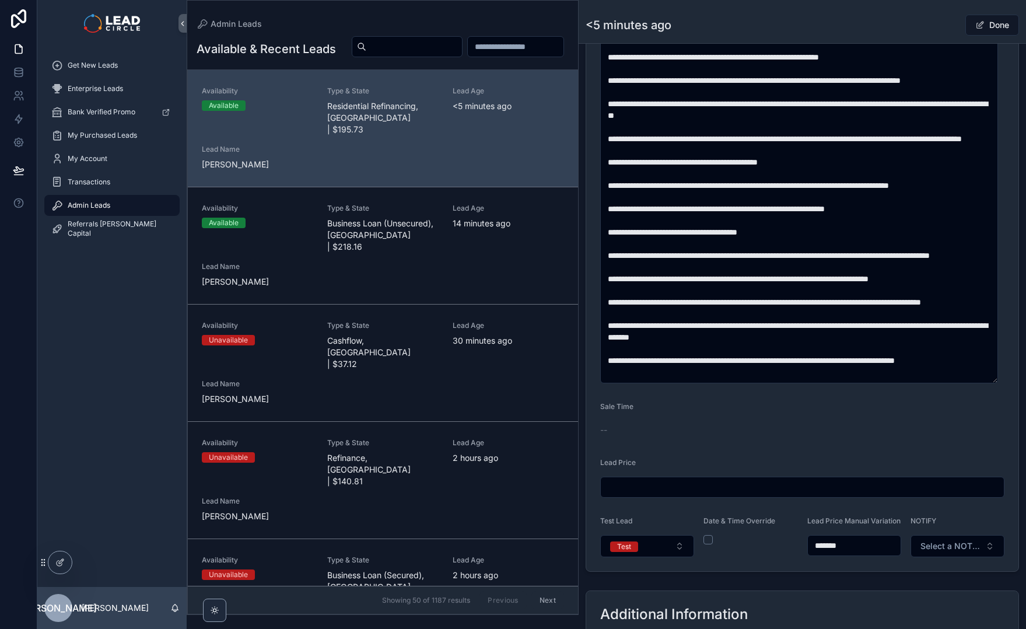
scroll to position [547, 0]
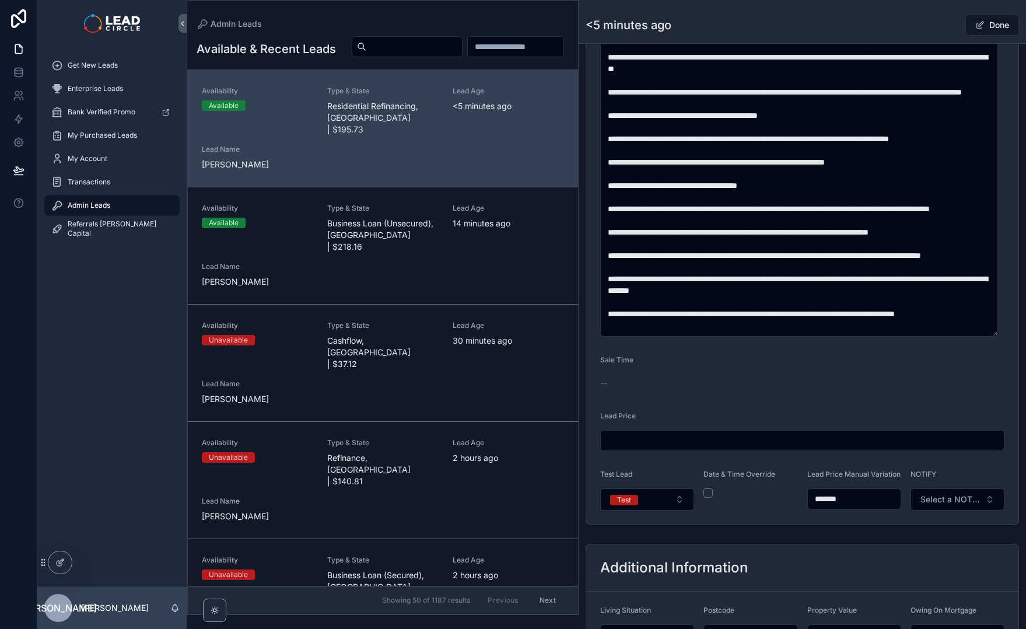
click at [825, 507] on input "*******" at bounding box center [854, 499] width 93 height 16
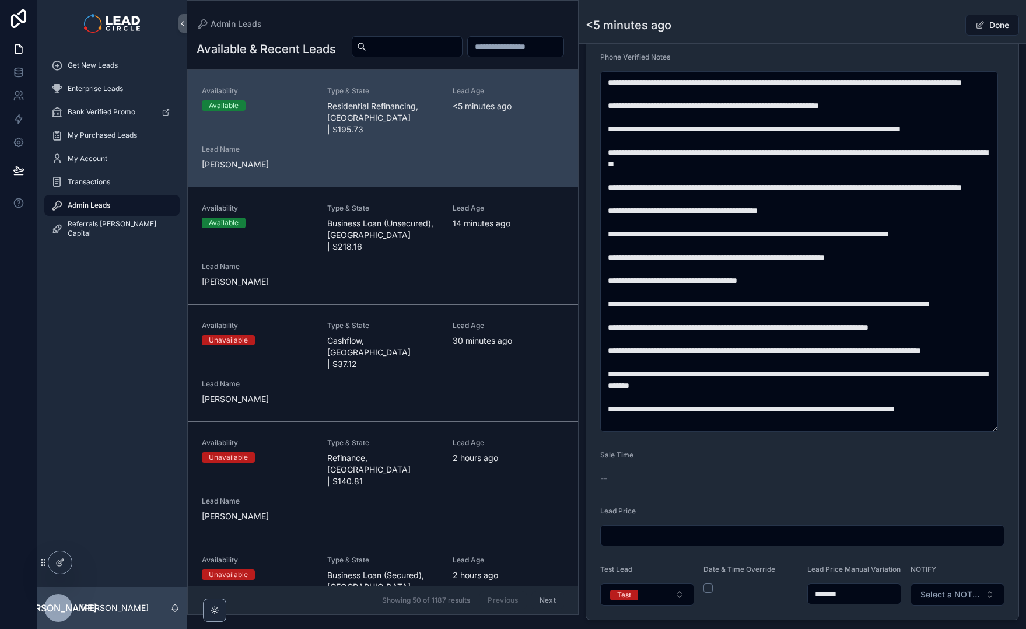
scroll to position [2, 0]
click at [830, 601] on input "*******" at bounding box center [854, 594] width 93 height 16
type input "*******"
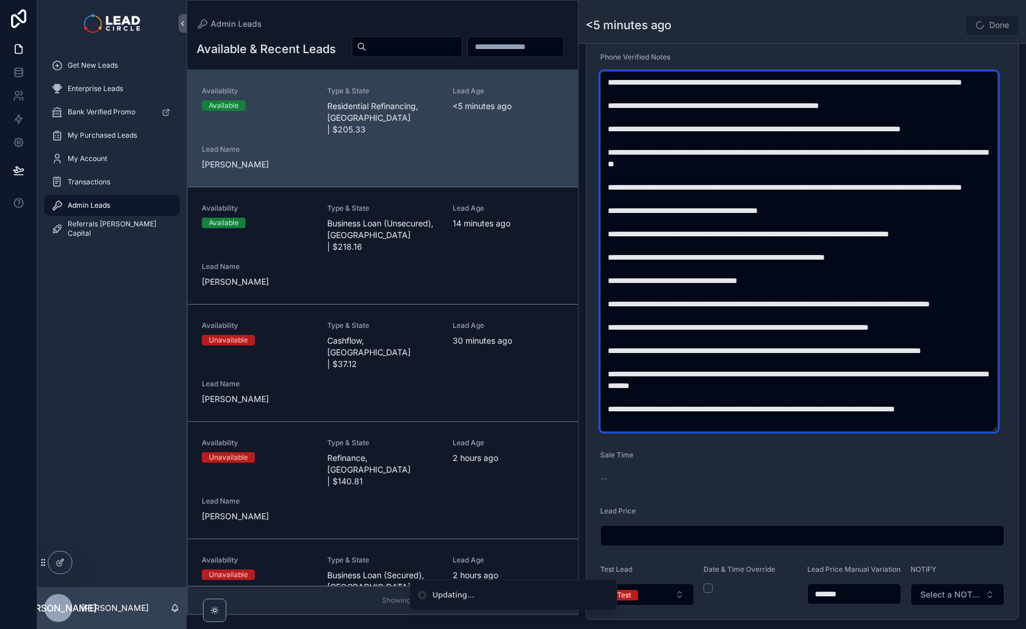
click at [876, 308] on textarea "scrollable content" at bounding box center [799, 251] width 398 height 361
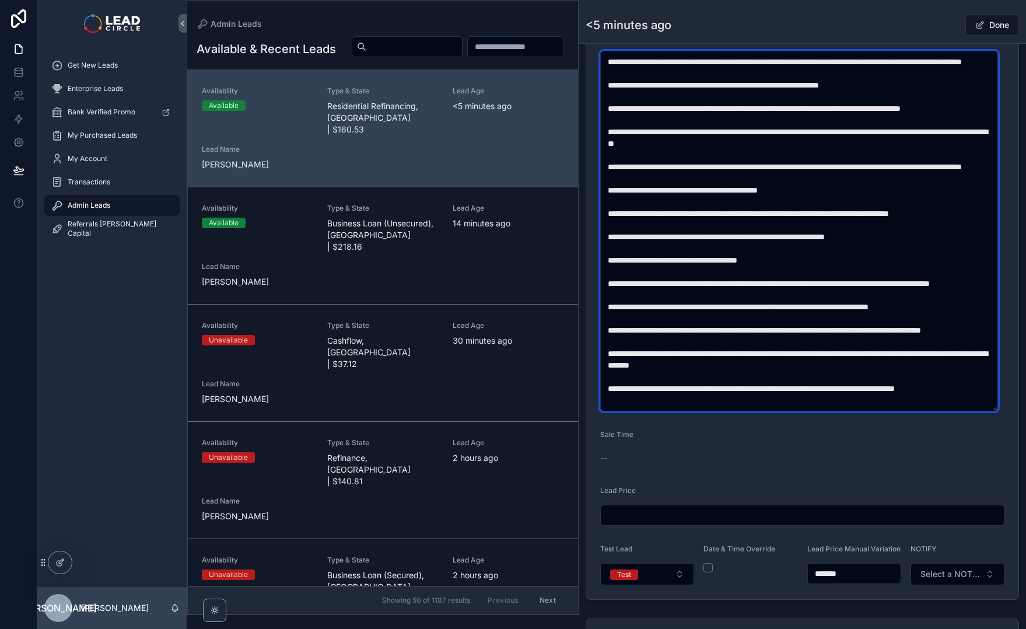
scroll to position [473, 0]
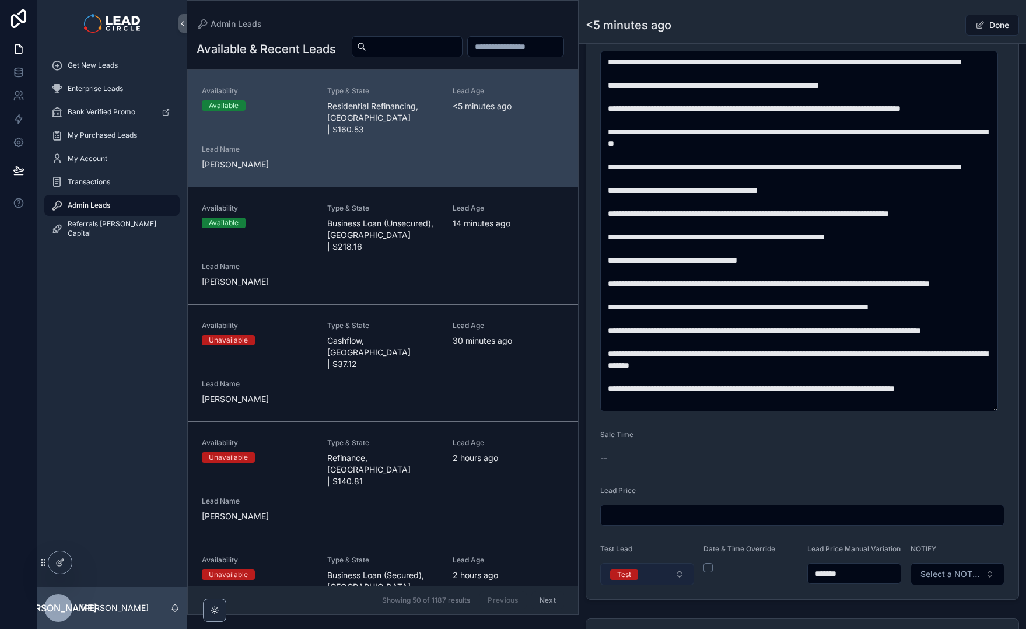
click at [661, 582] on button "Test" at bounding box center [647, 574] width 94 height 22
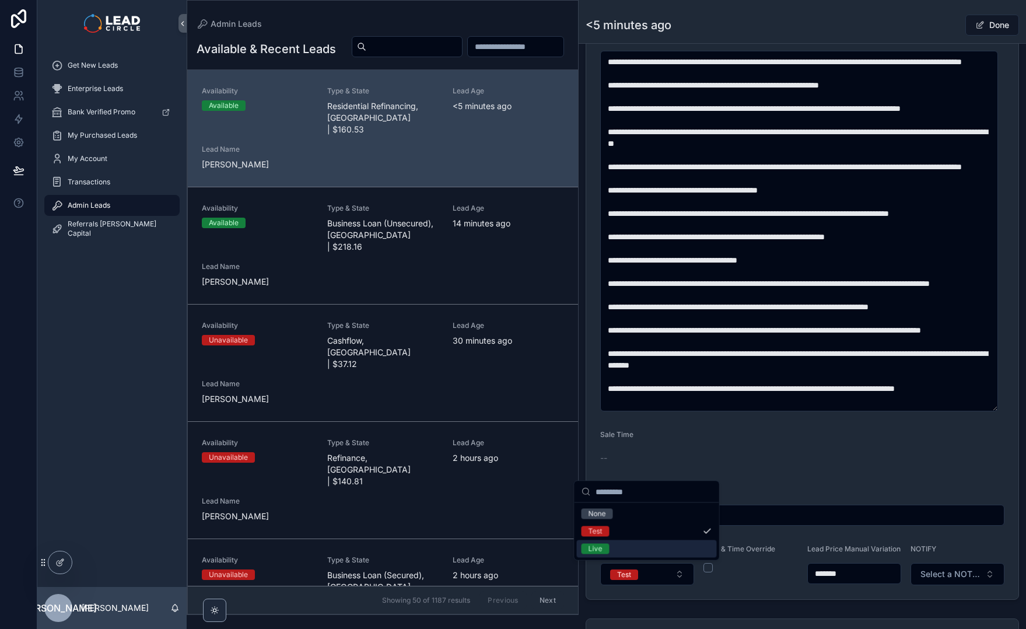
click at [642, 550] on div "Live" at bounding box center [647, 549] width 140 height 18
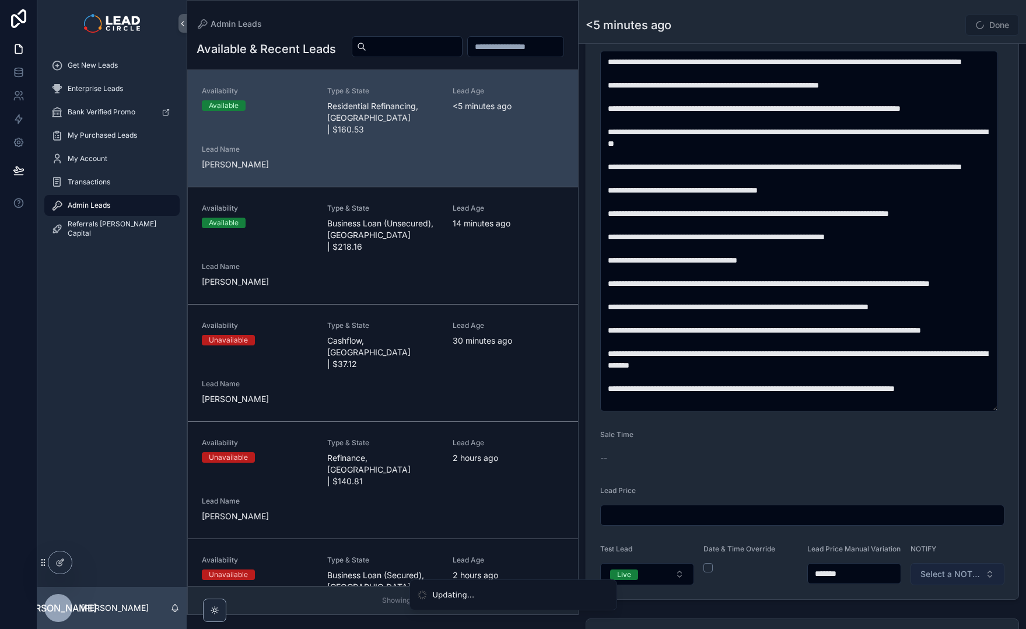
click at [968, 576] on span "Select a NOTIFY" at bounding box center [951, 574] width 60 height 12
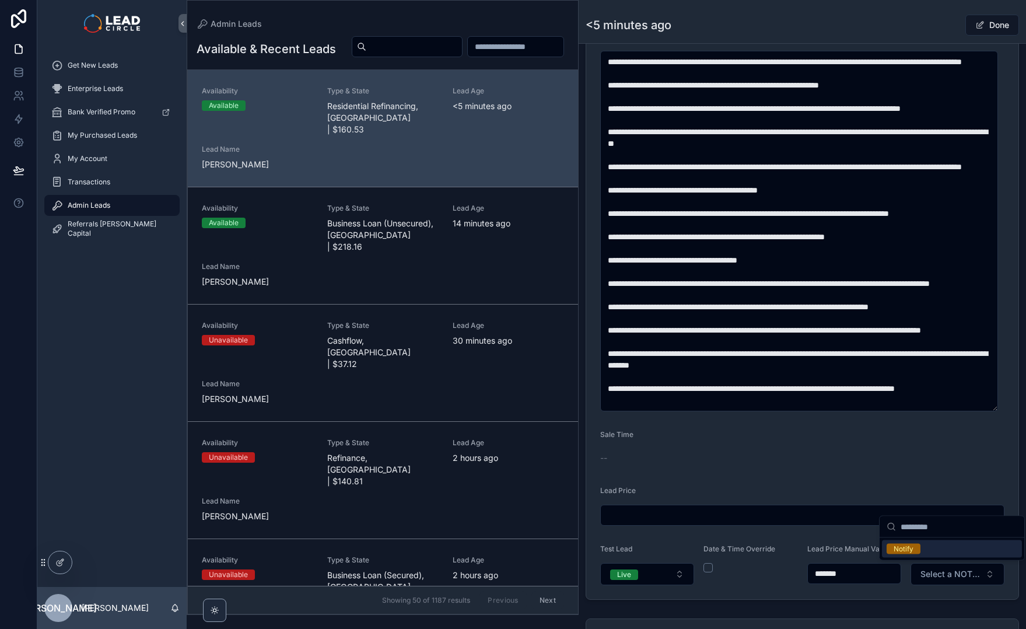
click at [945, 551] on div "Notify" at bounding box center [952, 549] width 140 height 18
click at [998, 22] on button "Done" at bounding box center [993, 25] width 54 height 21
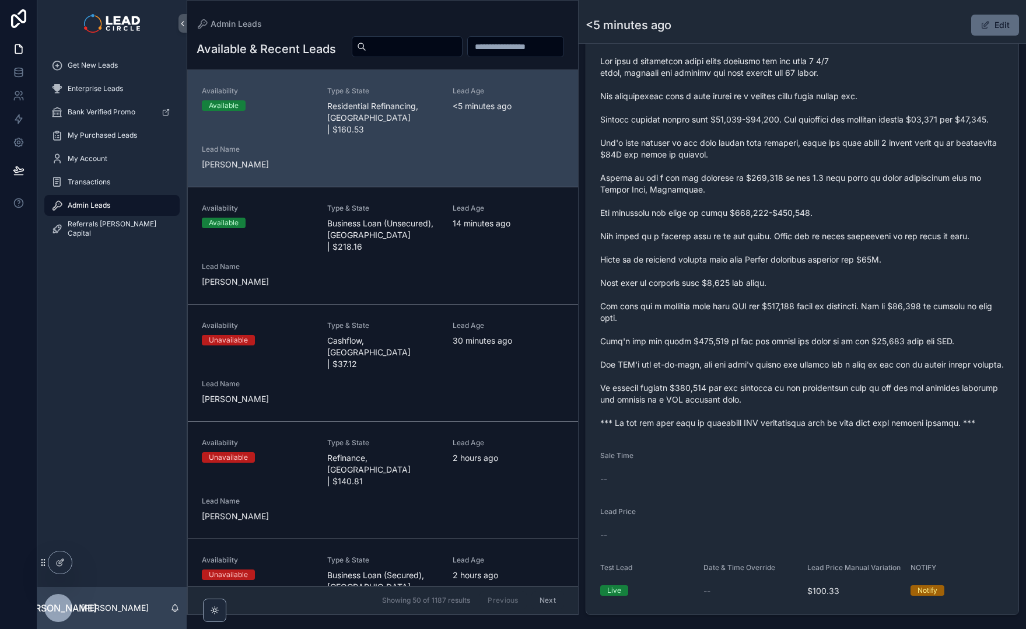
scroll to position [467, 0]
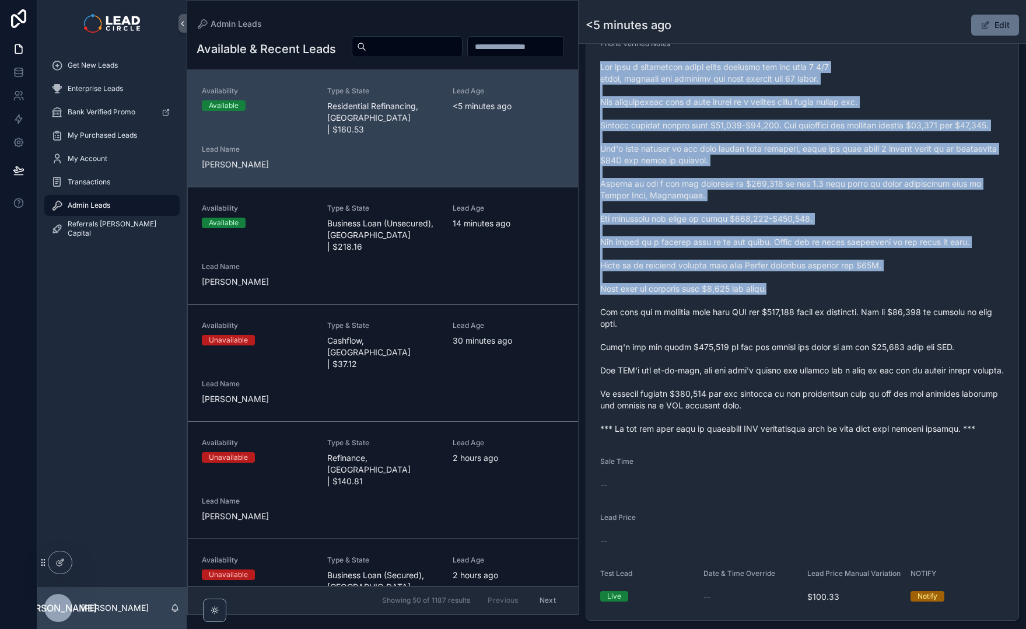
click at [847, 295] on span "scrollable content" at bounding box center [802, 247] width 404 height 373
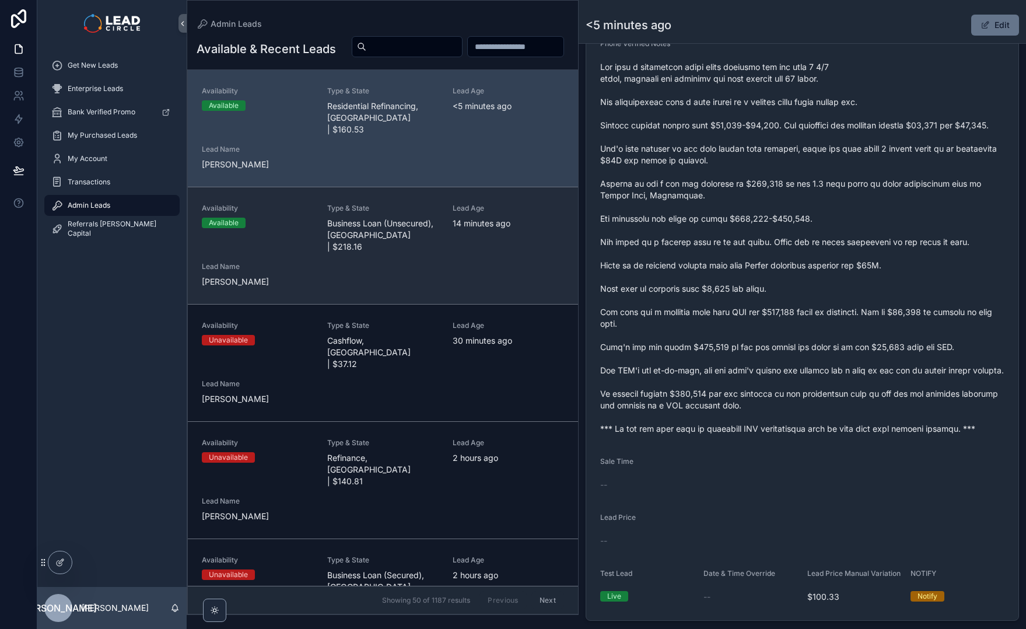
click at [508, 245] on div "Lead Age [DEMOGRAPHIC_DATA] minutes ago" at bounding box center [508, 228] width 111 height 49
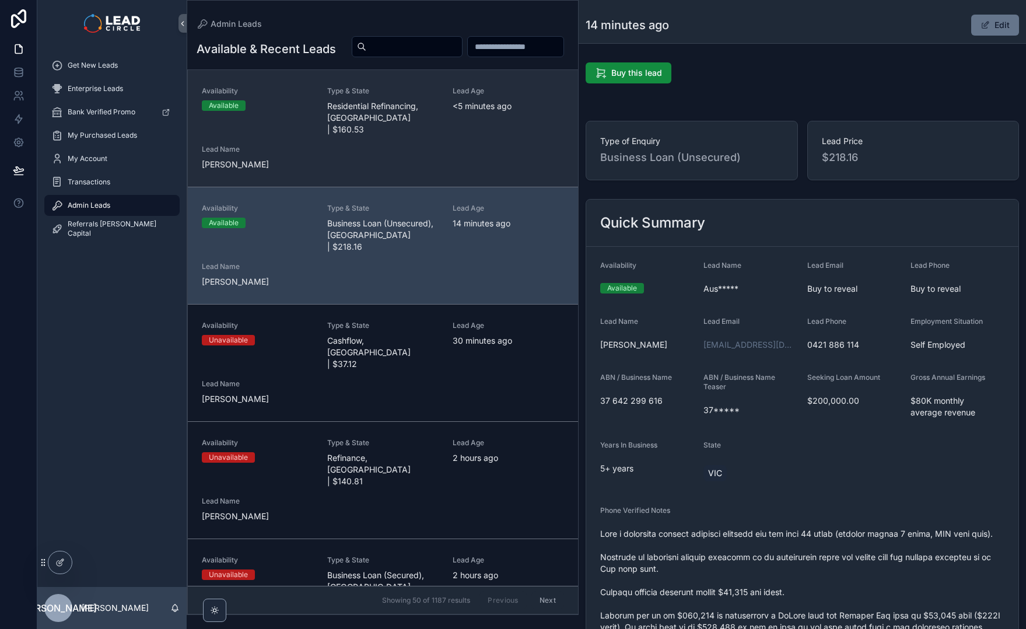
click at [483, 169] on div "Availability Available Type & State Residential Refinancing, [GEOGRAPHIC_DATA] …" at bounding box center [383, 128] width 362 height 84
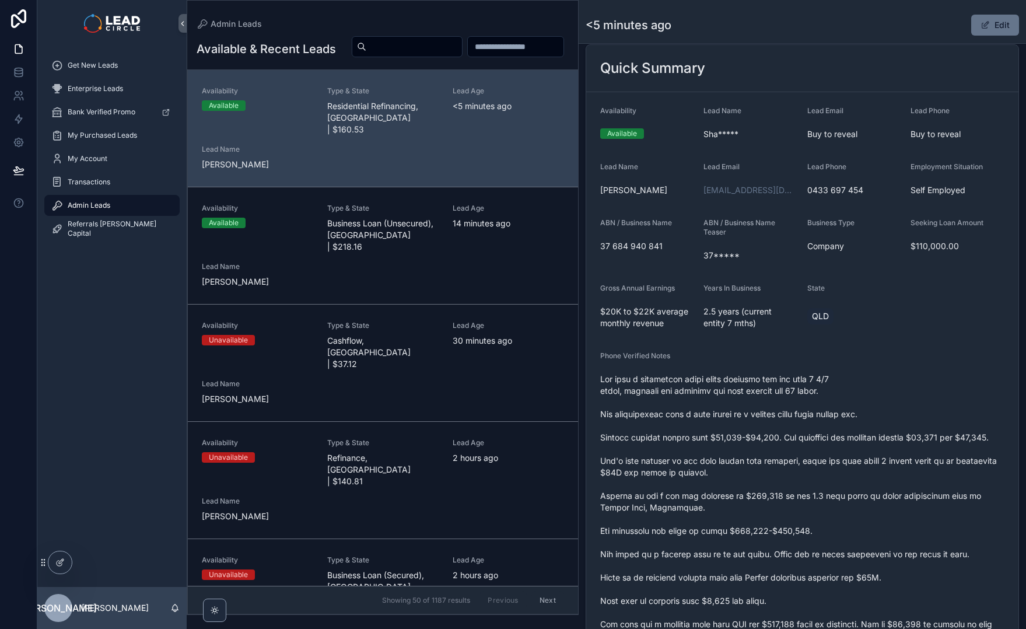
scroll to position [334, 0]
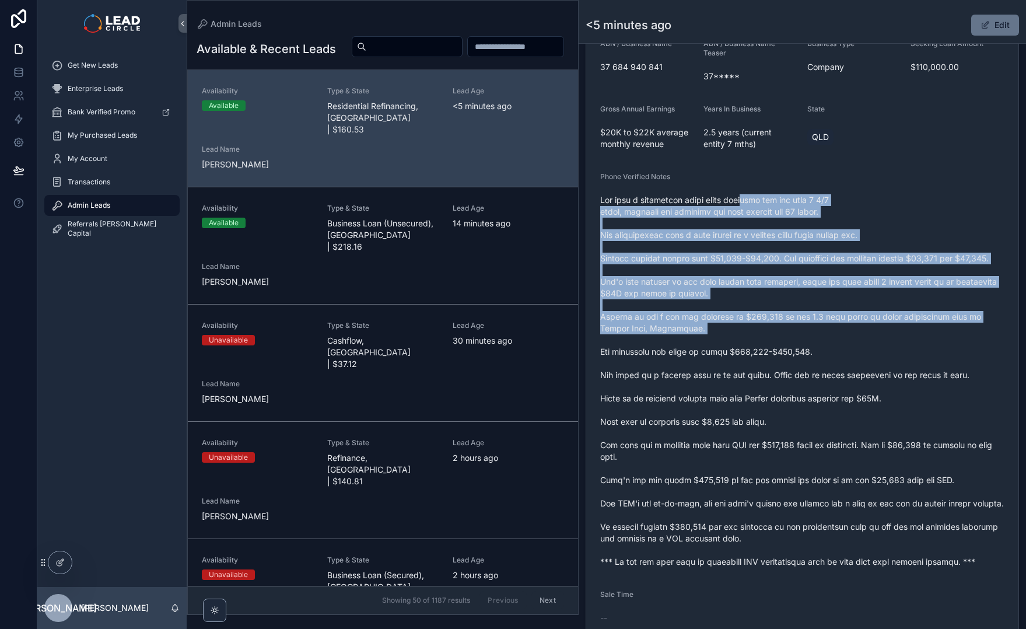
drag, startPoint x: 756, startPoint y: 200, endPoint x: 797, endPoint y: 355, distance: 160.5
click at [795, 354] on span "scrollable content" at bounding box center [802, 380] width 404 height 373
click at [797, 355] on span "scrollable content" at bounding box center [802, 380] width 404 height 373
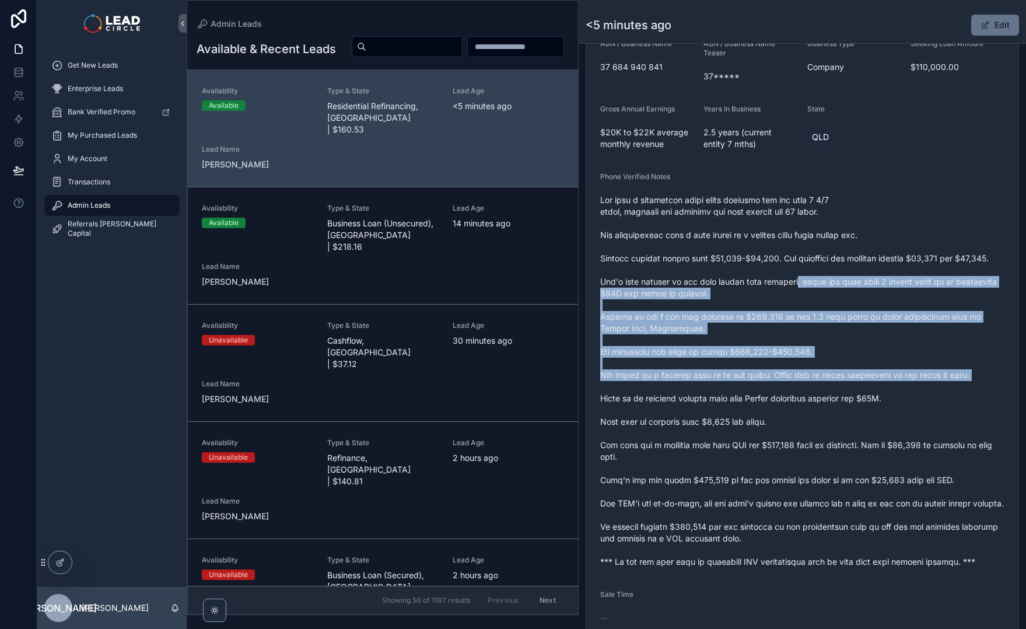
drag, startPoint x: 834, startPoint y: 399, endPoint x: 790, endPoint y: 280, distance: 127.0
click at [790, 280] on span "scrollable content" at bounding box center [802, 380] width 404 height 373
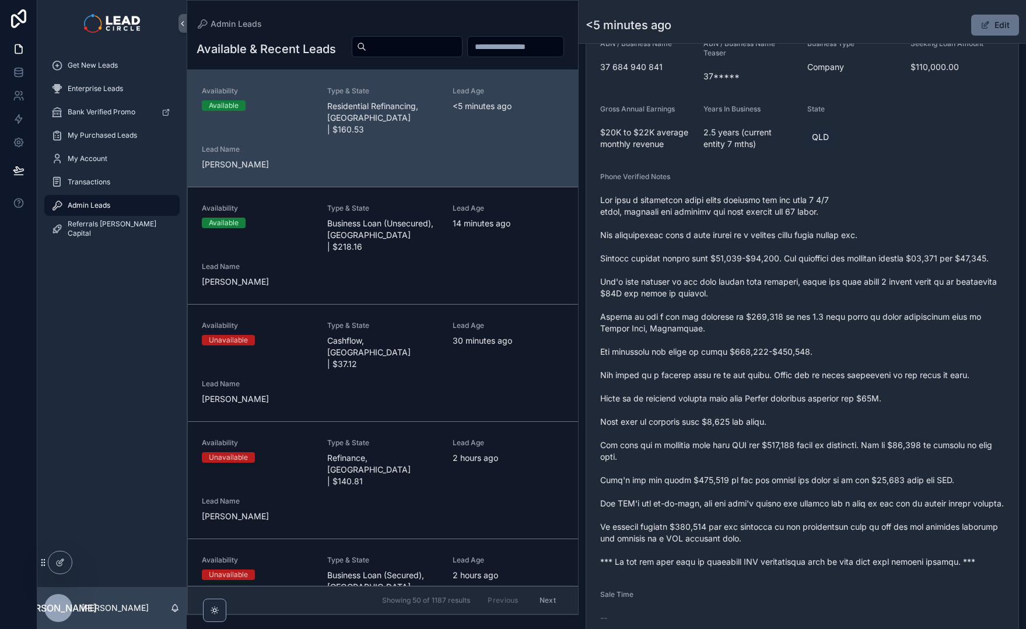
click at [788, 274] on span "scrollable content" at bounding box center [802, 380] width 404 height 373
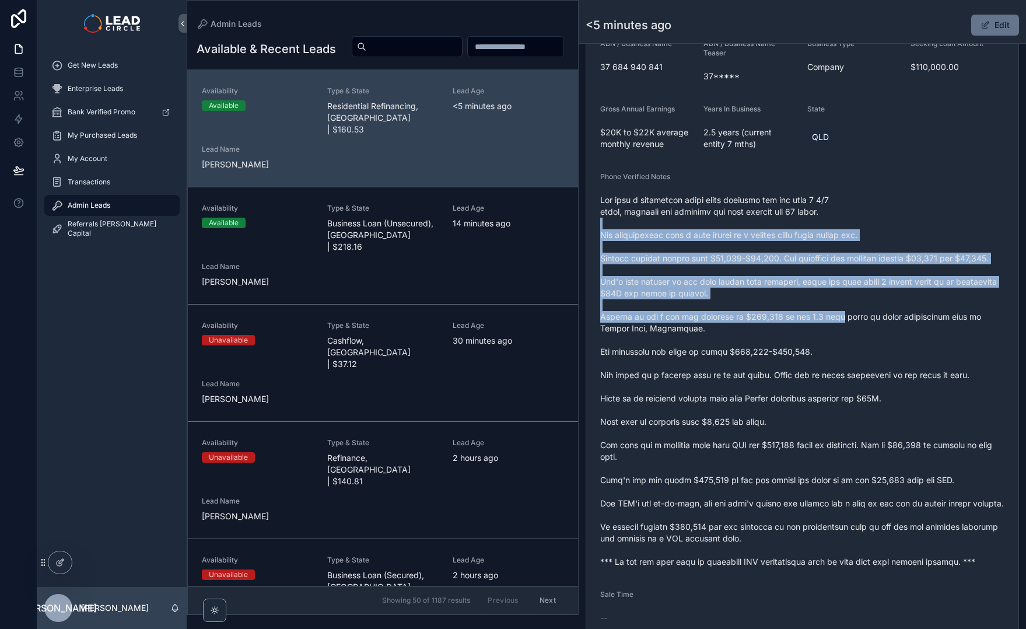
drag, startPoint x: 829, startPoint y: 291, endPoint x: 844, endPoint y: 336, distance: 48.0
click at [844, 336] on span "scrollable content" at bounding box center [802, 380] width 404 height 373
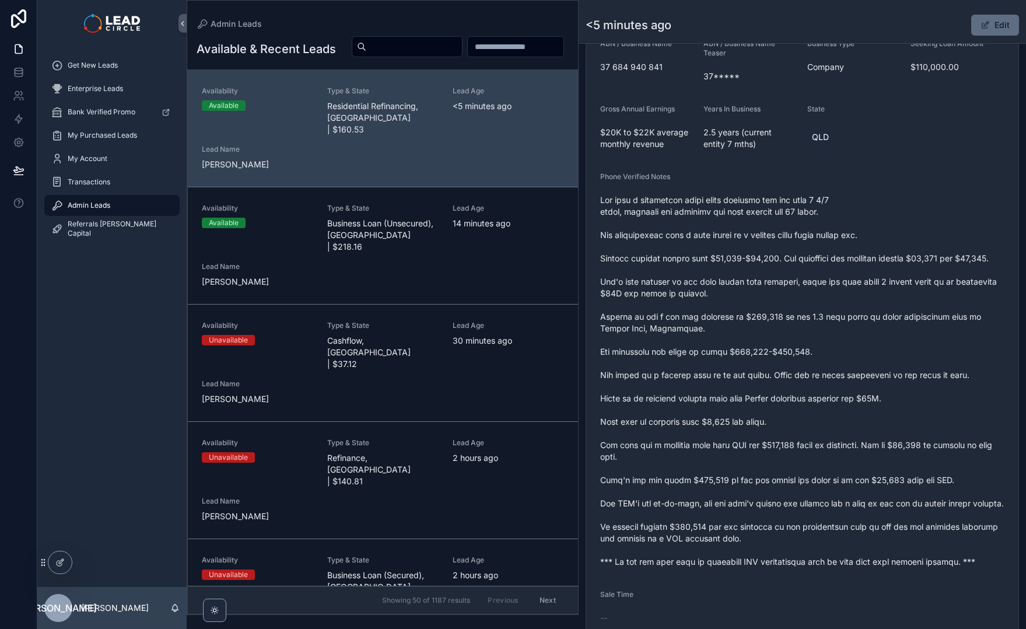
click at [988, 25] on button "Edit" at bounding box center [996, 25] width 48 height 21
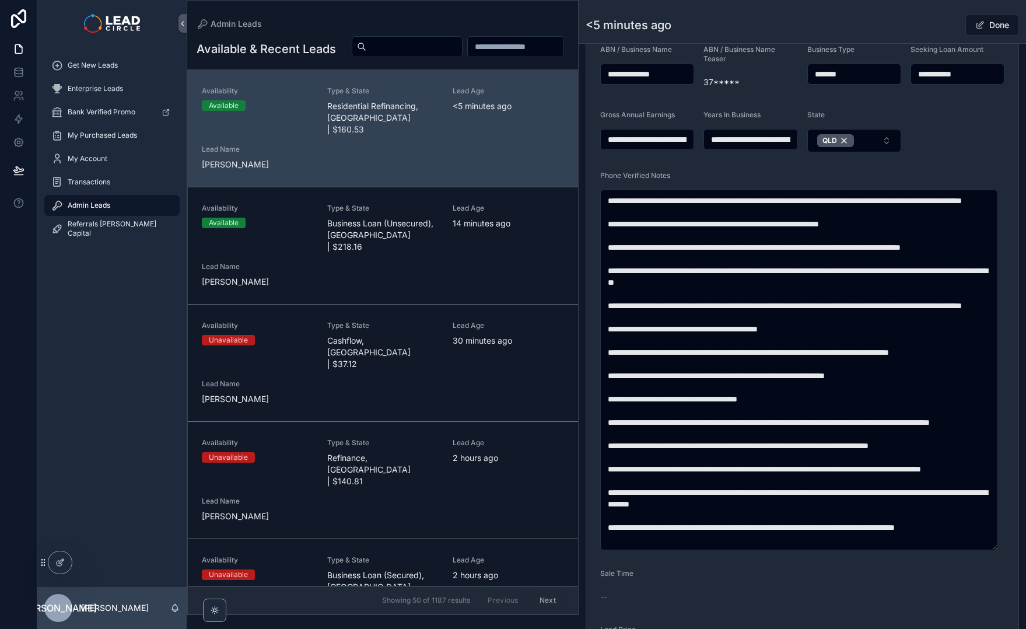
scroll to position [337, 0]
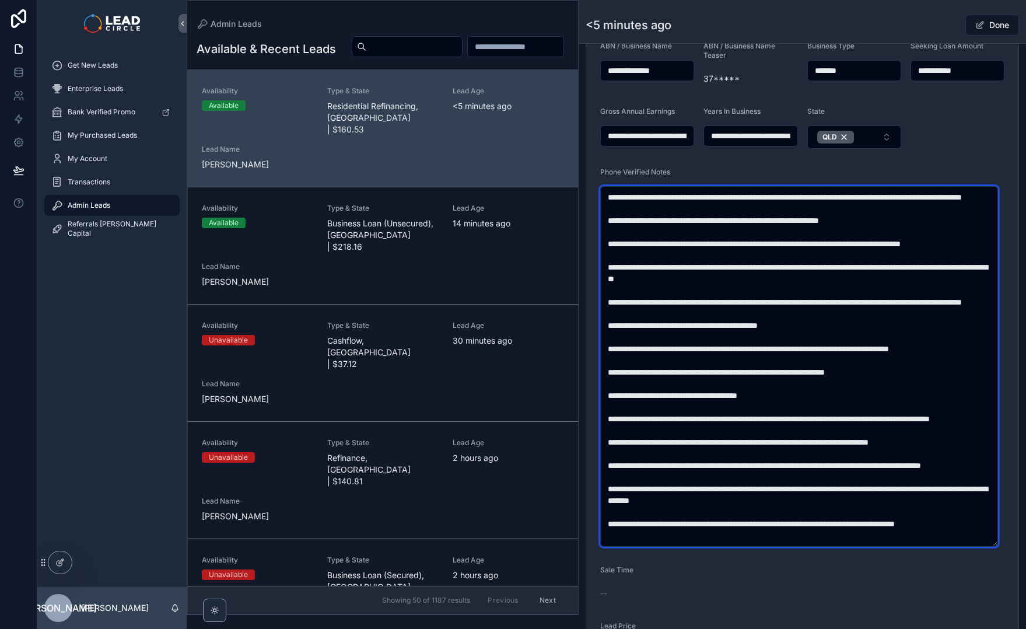
click at [843, 199] on textarea "scrollable content" at bounding box center [799, 366] width 398 height 361
click at [785, 214] on textarea "scrollable content" at bounding box center [799, 366] width 398 height 361
click at [885, 438] on textarea "scrollable content" at bounding box center [799, 366] width 398 height 361
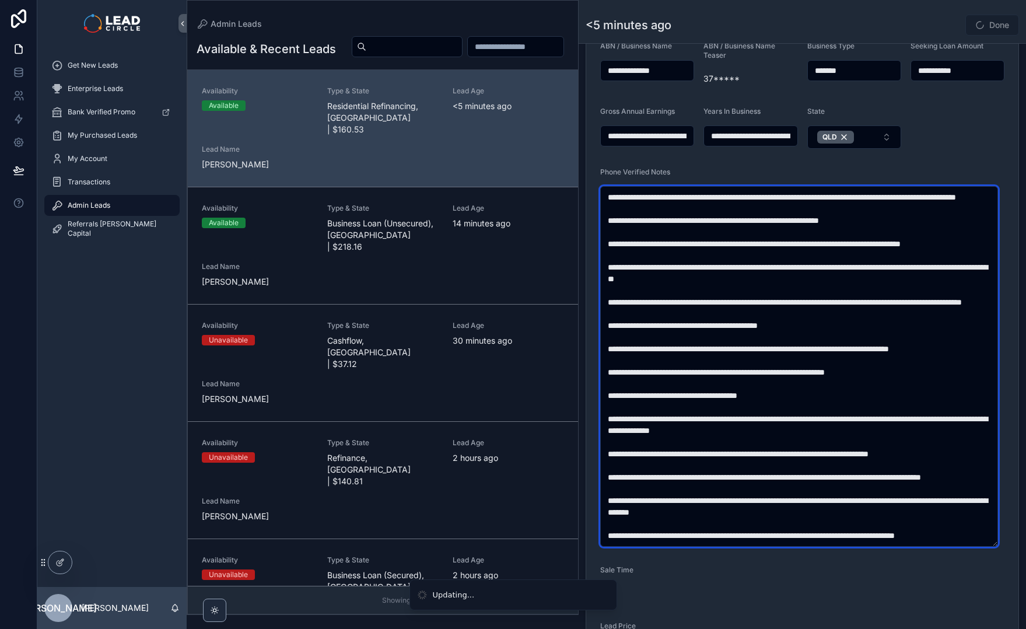
click at [616, 449] on textarea "scrollable content" at bounding box center [799, 366] width 398 height 361
drag, startPoint x: 720, startPoint y: 449, endPoint x: 737, endPoint y: 471, distance: 27.9
click at [737, 471] on textarea "scrollable content" at bounding box center [799, 366] width 398 height 361
type textarea "**********"
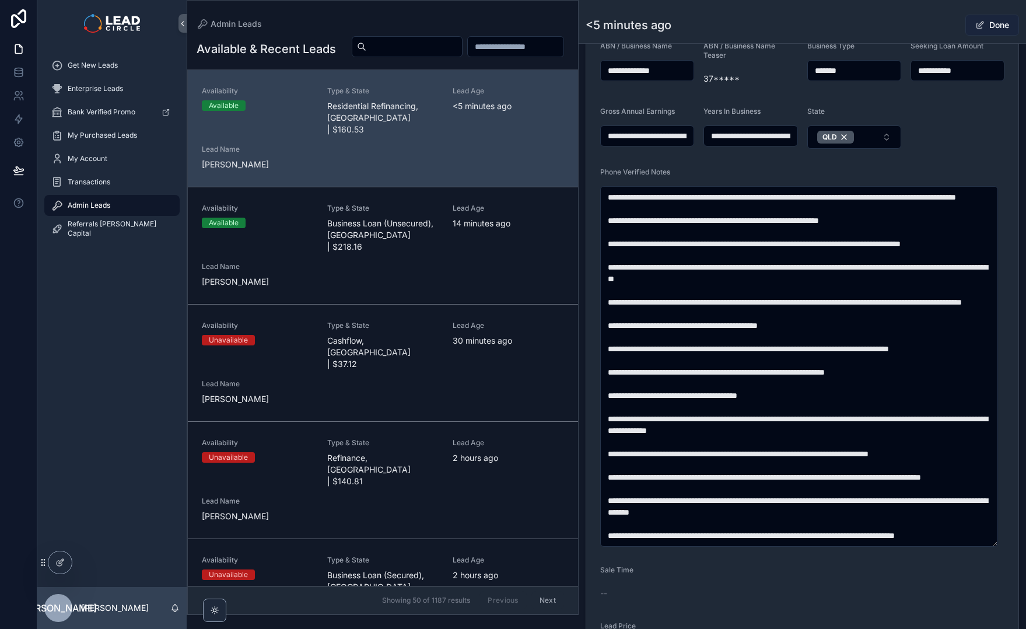
click at [1001, 26] on button "Done" at bounding box center [993, 25] width 54 height 21
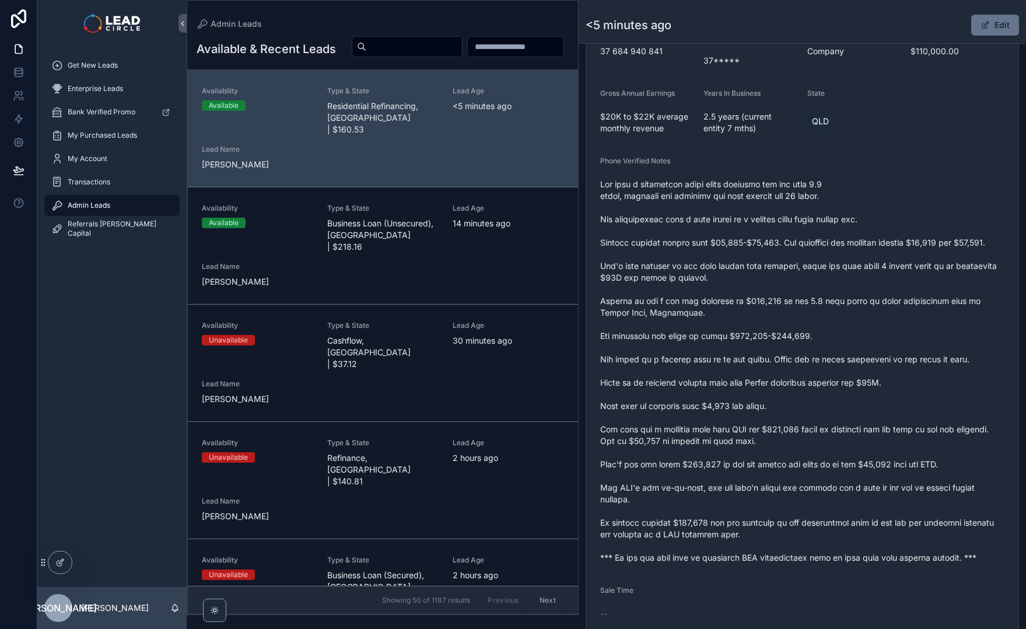
scroll to position [350, 0]
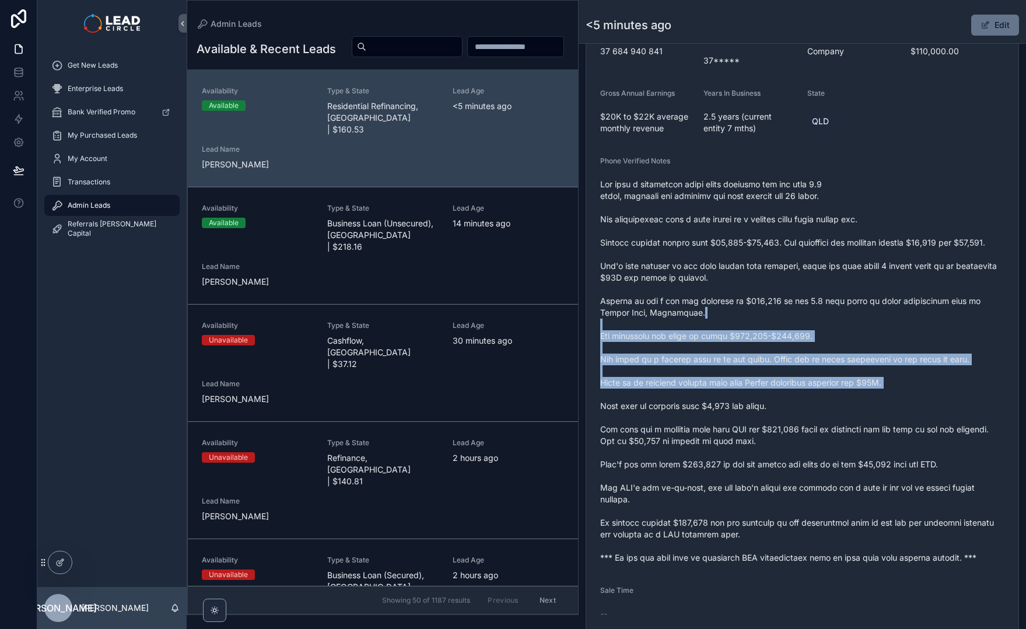
drag, startPoint x: 830, startPoint y: 324, endPoint x: 857, endPoint y: 406, distance: 85.4
click at [857, 406] on span "scrollable content" at bounding box center [802, 371] width 404 height 385
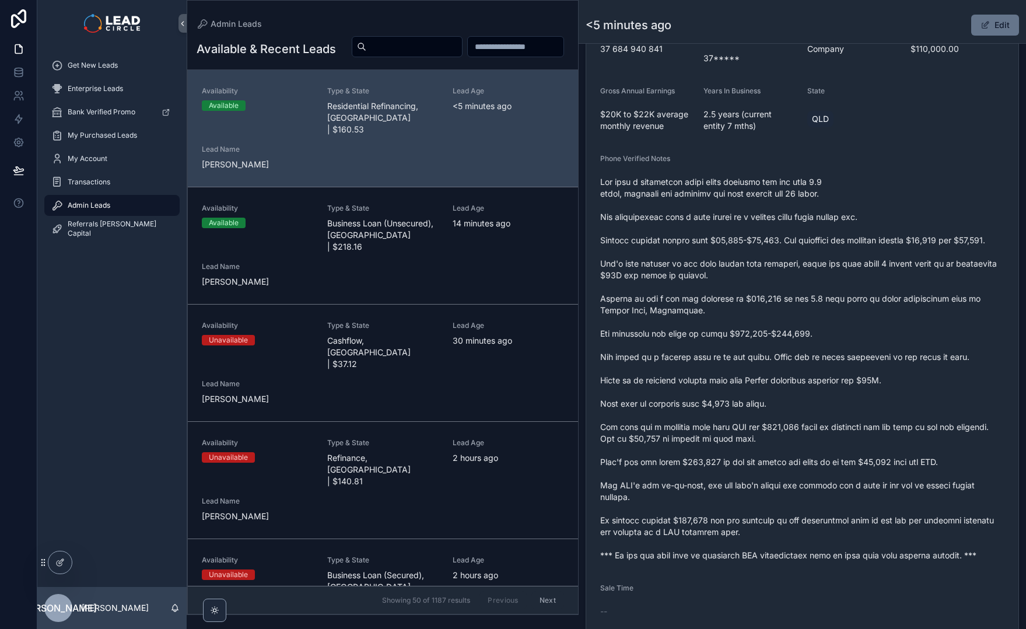
scroll to position [352, 0]
drag, startPoint x: 732, startPoint y: 473, endPoint x: 876, endPoint y: 477, distance: 144.2
click at [855, 476] on span "scrollable content" at bounding box center [802, 368] width 404 height 385
click at [876, 477] on span "scrollable content" at bounding box center [802, 368] width 404 height 385
drag, startPoint x: 865, startPoint y: 476, endPoint x: 771, endPoint y: 472, distance: 93.4
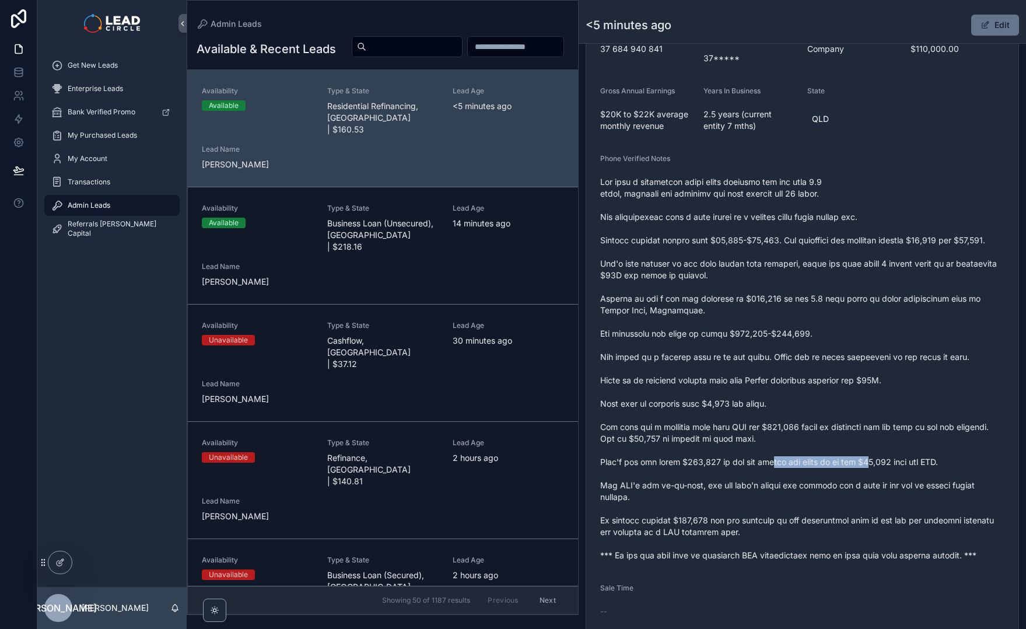
click at [772, 473] on span "scrollable content" at bounding box center [802, 368] width 404 height 385
click at [771, 472] on span "scrollable content" at bounding box center [802, 368] width 404 height 385
click at [991, 27] on button "Edit" at bounding box center [996, 25] width 48 height 21
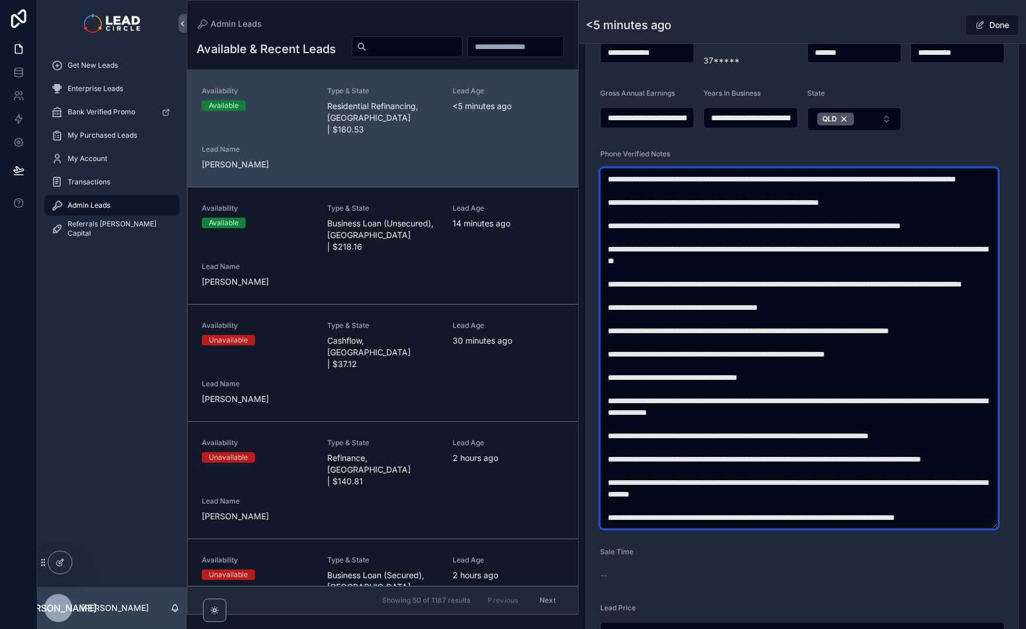
click at [774, 468] on textarea "scrollable content" at bounding box center [799, 348] width 398 height 361
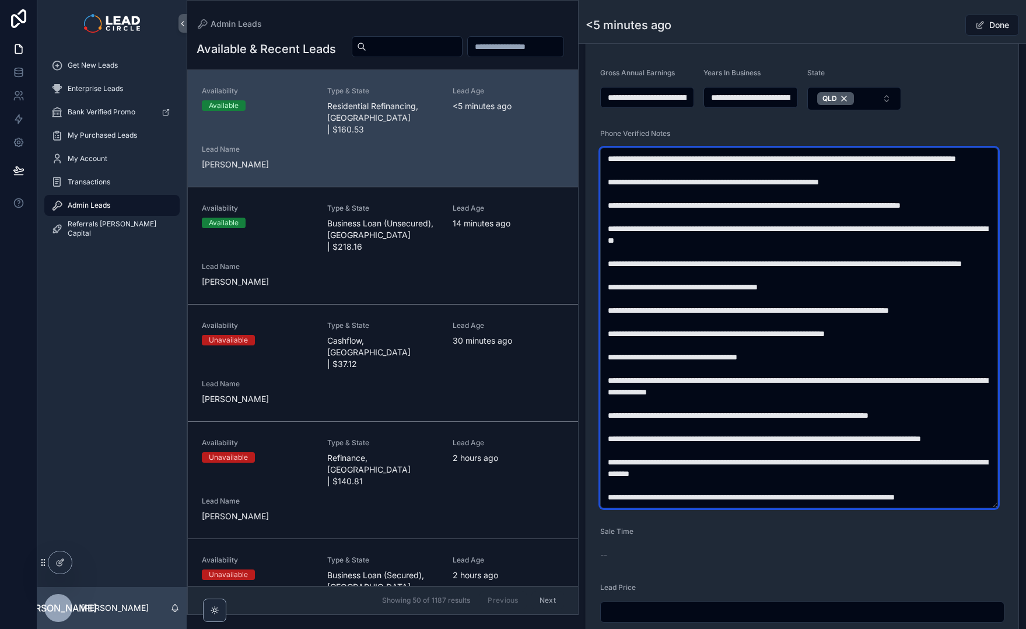
scroll to position [396, 0]
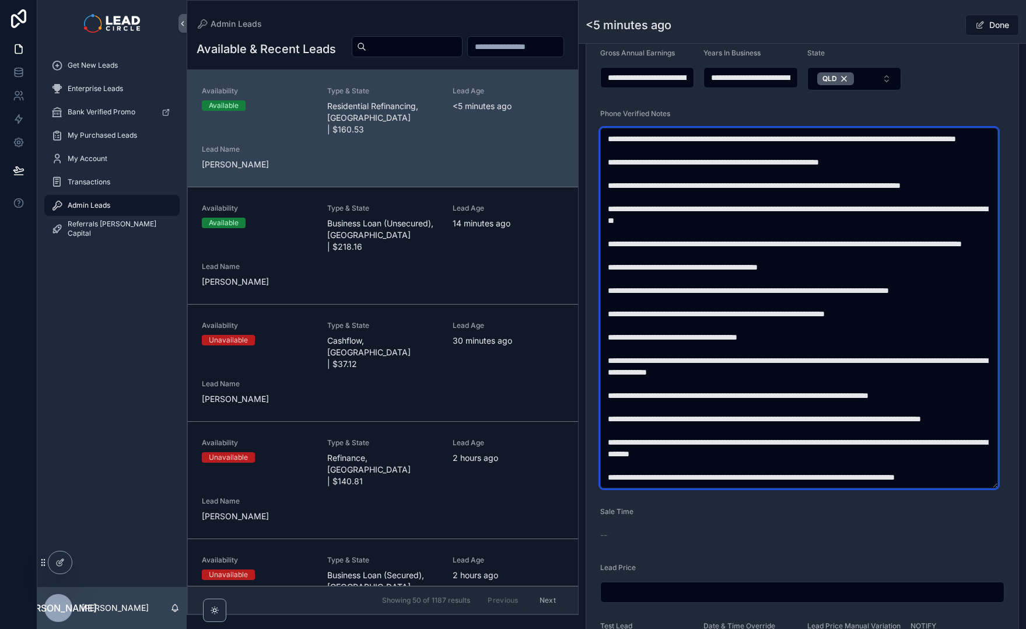
click at [689, 442] on textarea "scrollable content" at bounding box center [799, 308] width 398 height 361
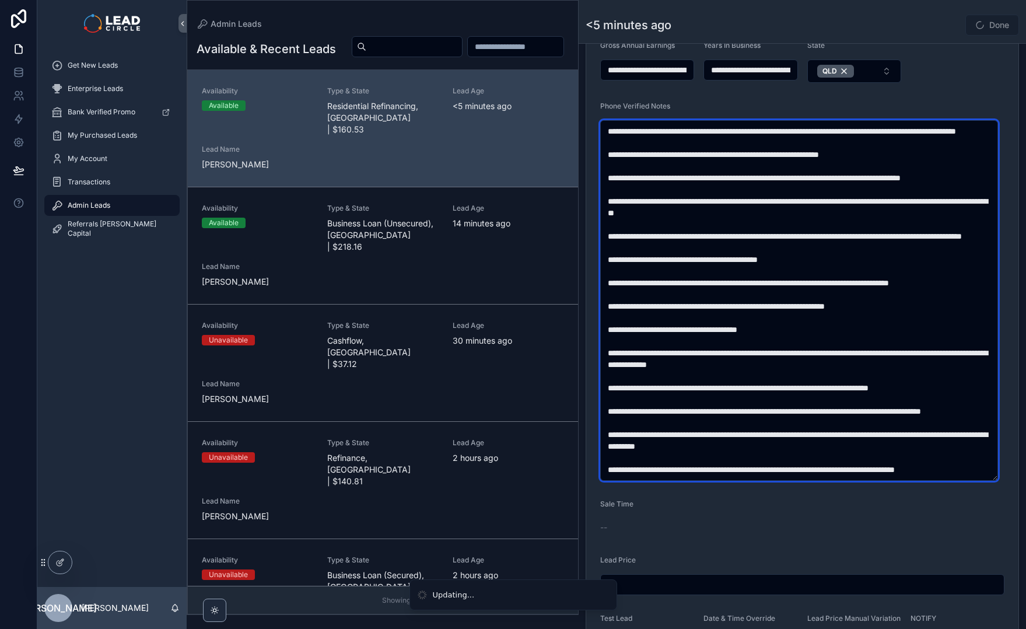
scroll to position [415, 0]
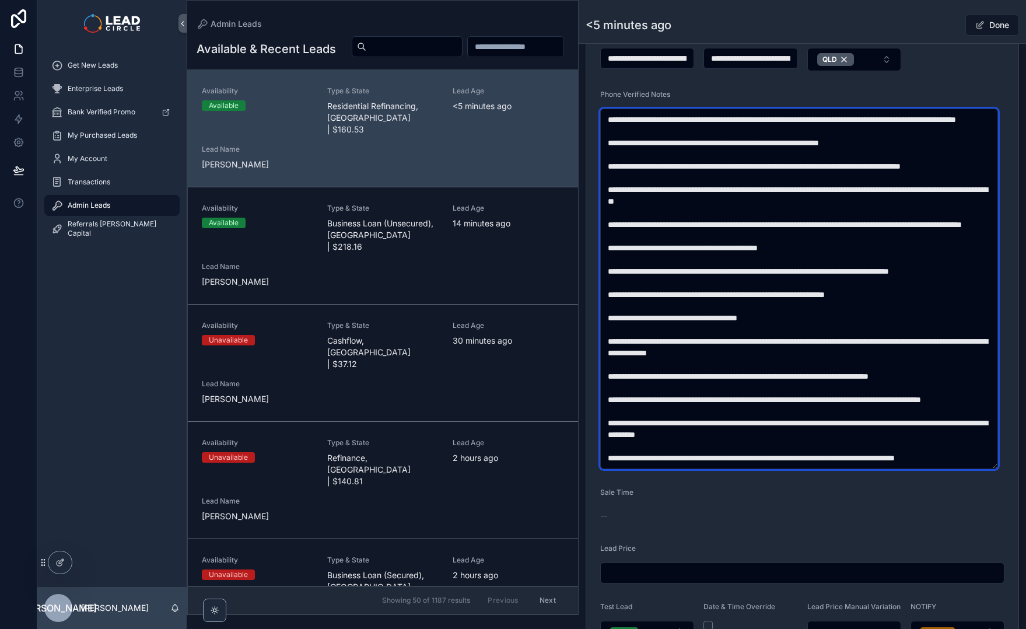
click at [645, 435] on textarea "scrollable content" at bounding box center [799, 289] width 398 height 361
drag, startPoint x: 668, startPoint y: 435, endPoint x: 677, endPoint y: 435, distance: 9.3
click at [668, 435] on textarea "scrollable content" at bounding box center [799, 289] width 398 height 361
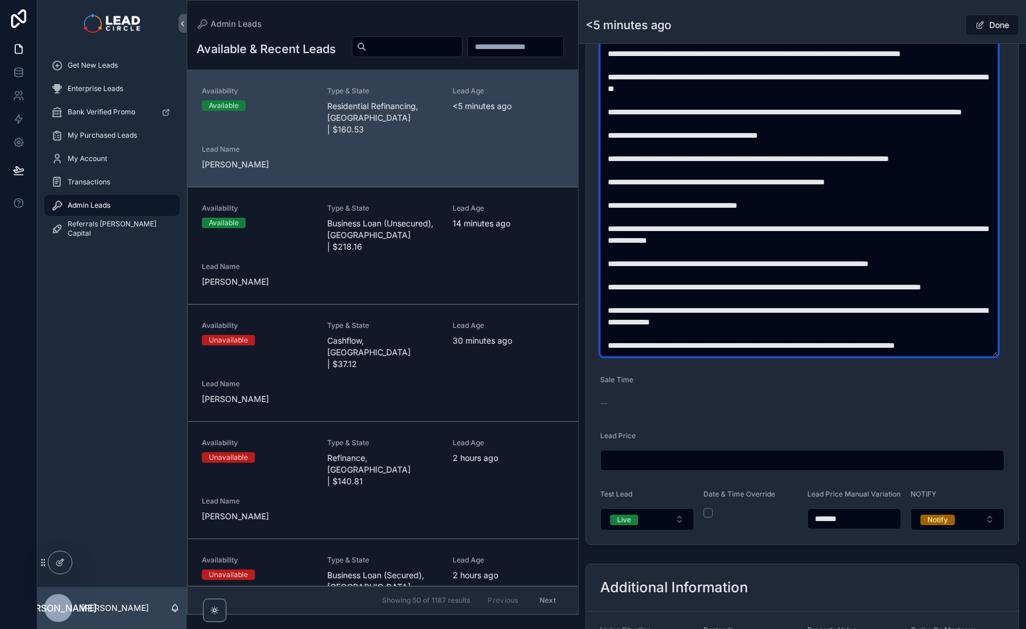
type textarea "**********"
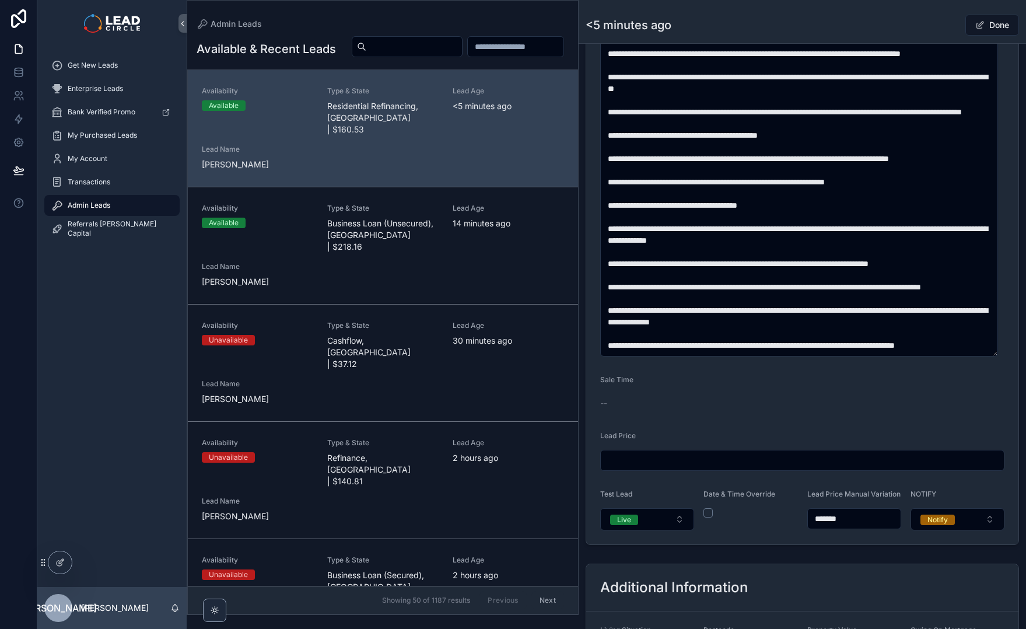
click at [932, 28] on div "Done" at bounding box center [976, 25] width 88 height 22
click at [991, 26] on button "Done" at bounding box center [993, 25] width 54 height 21
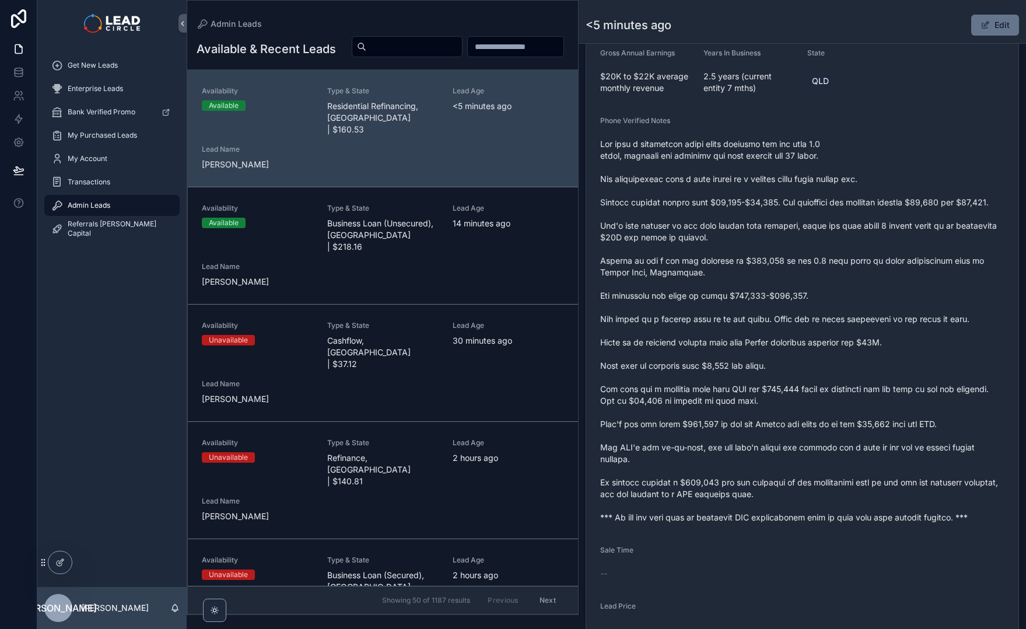
scroll to position [287, 0]
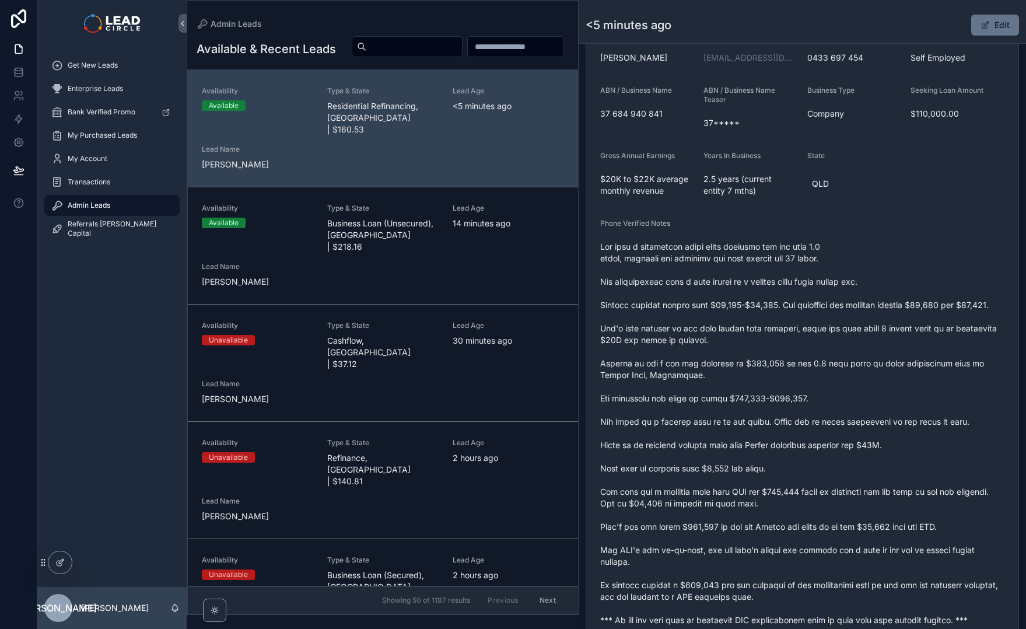
drag, startPoint x: 847, startPoint y: 291, endPoint x: 875, endPoint y: 389, distance: 102.4
click at [875, 389] on span "scrollable content" at bounding box center [802, 433] width 404 height 385
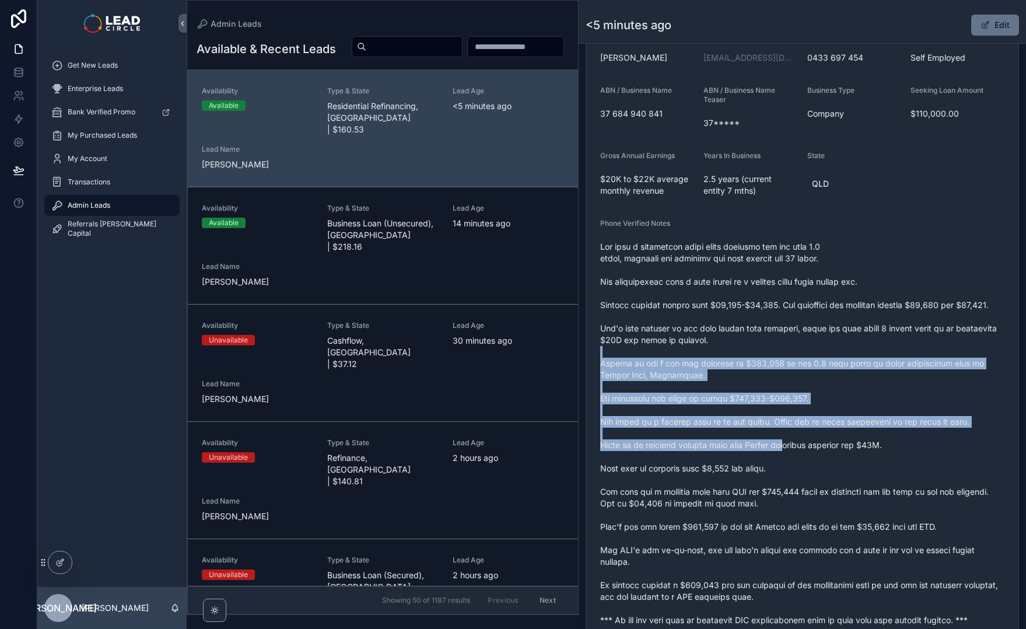
drag, startPoint x: 717, startPoint y: 361, endPoint x: 804, endPoint y: 473, distance: 141.0
click at [801, 472] on span "scrollable content" at bounding box center [802, 433] width 404 height 385
click at [804, 473] on span "scrollable content" at bounding box center [802, 433] width 404 height 385
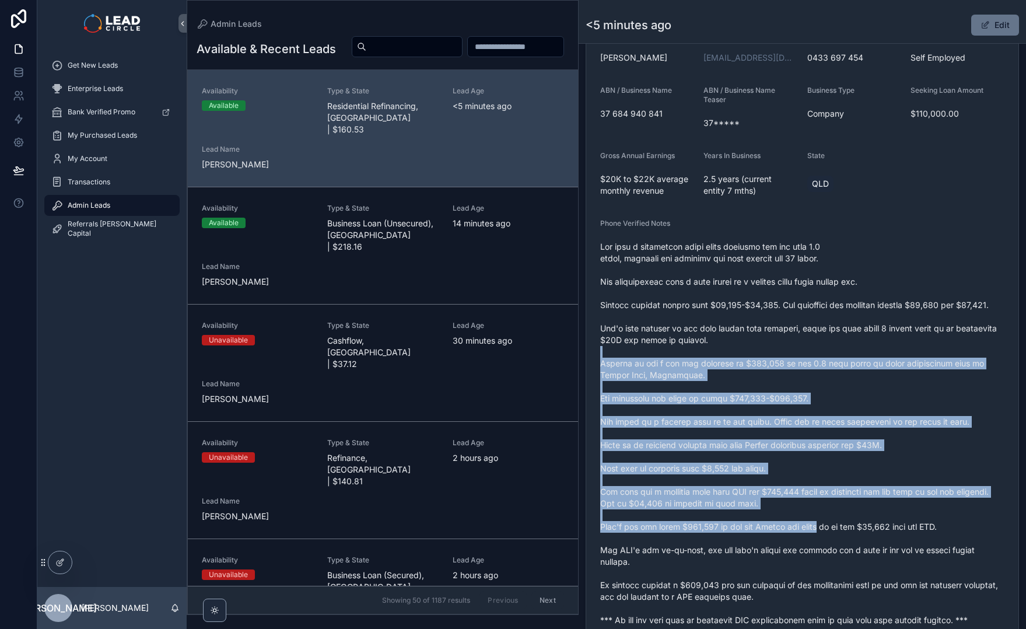
drag, startPoint x: 767, startPoint y: 411, endPoint x: 746, endPoint y: 362, distance: 52.8
click at [746, 362] on span "scrollable content" at bounding box center [802, 433] width 404 height 385
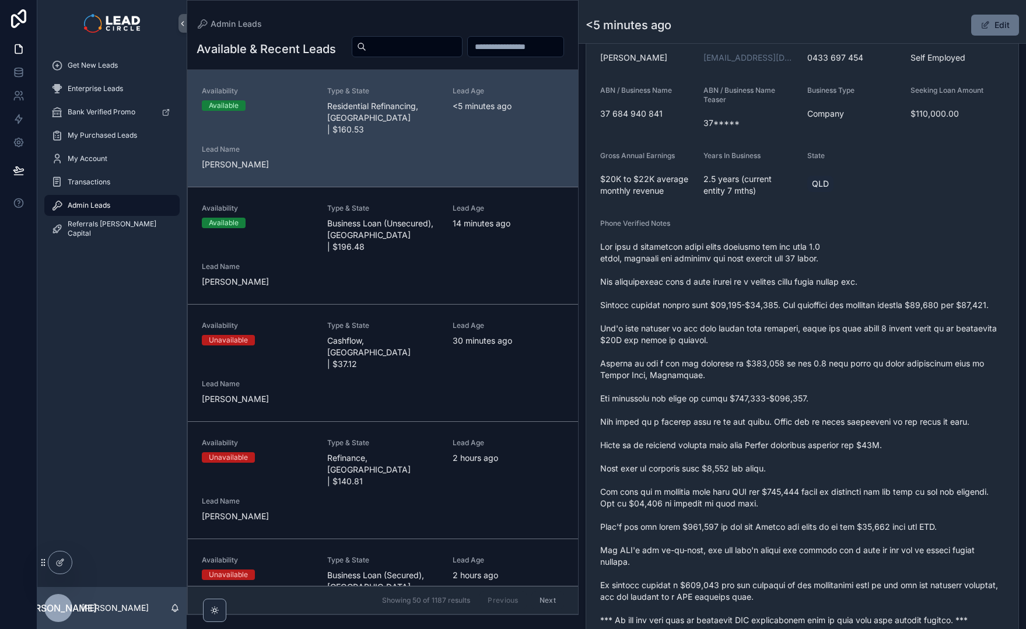
drag, startPoint x: 802, startPoint y: 472, endPoint x: 837, endPoint y: 523, distance: 62.5
click at [837, 523] on span "scrollable content" at bounding box center [802, 433] width 404 height 385
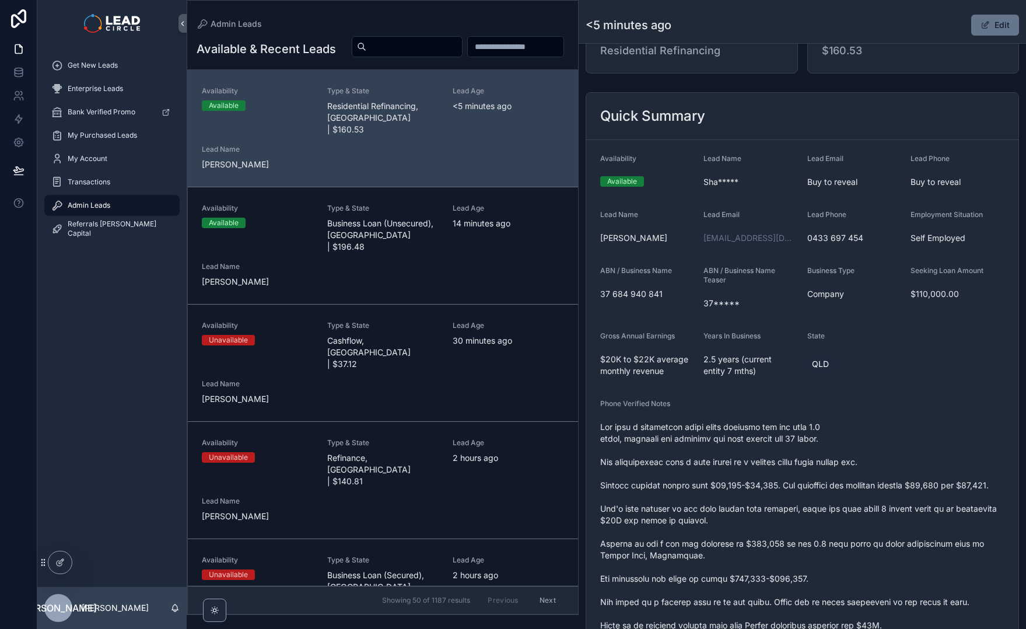
scroll to position [46, 0]
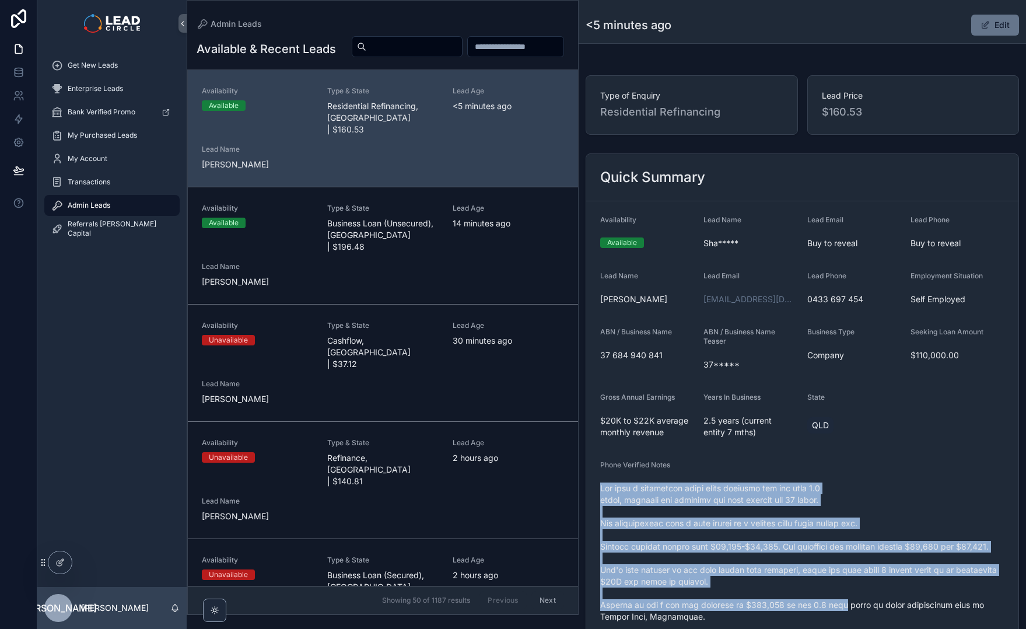
drag, startPoint x: 755, startPoint y: 463, endPoint x: 847, endPoint y: 621, distance: 183.4
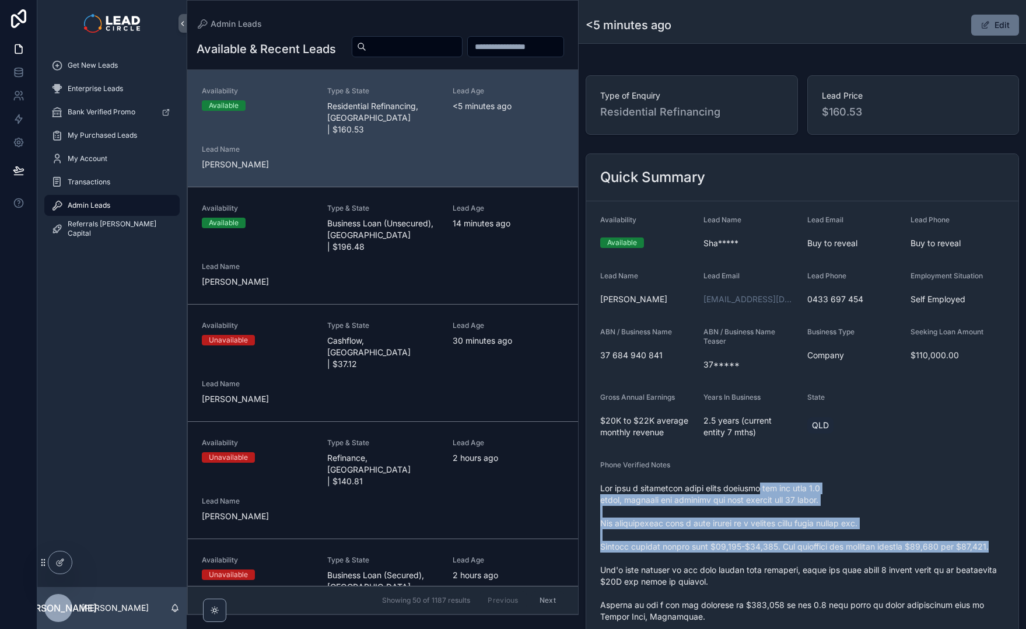
drag, startPoint x: 770, startPoint y: 493, endPoint x: 811, endPoint y: 564, distance: 82.6
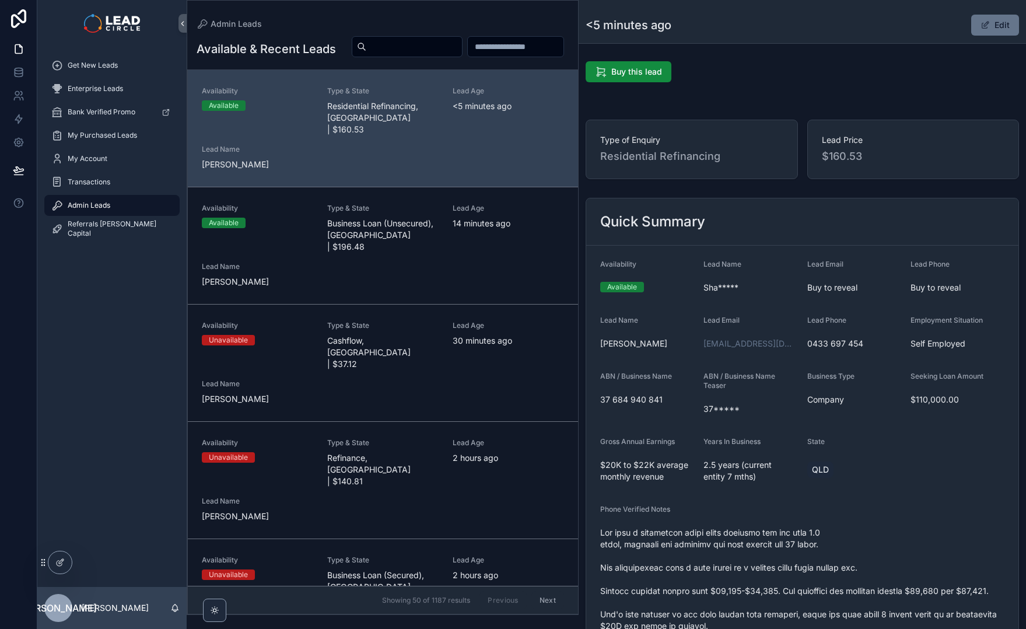
scroll to position [0, 0]
click at [113, 69] on span "Get New Leads" at bounding box center [93, 65] width 50 height 9
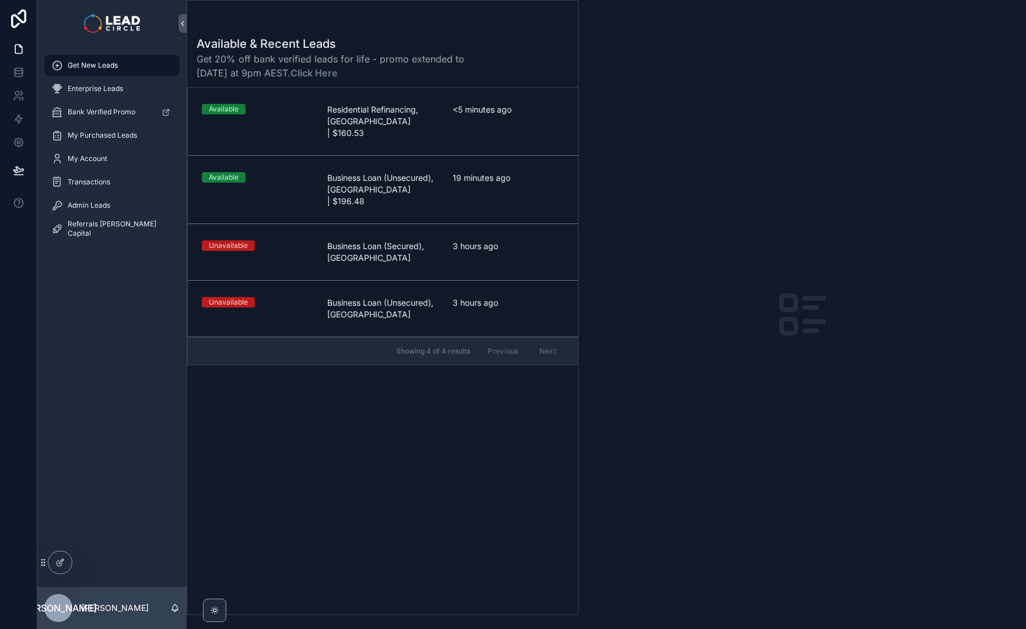
click at [542, 421] on div "Available & Recent Leads Get 20% off bank verified leads for life - promo exten…" at bounding box center [382, 322] width 391 height 586
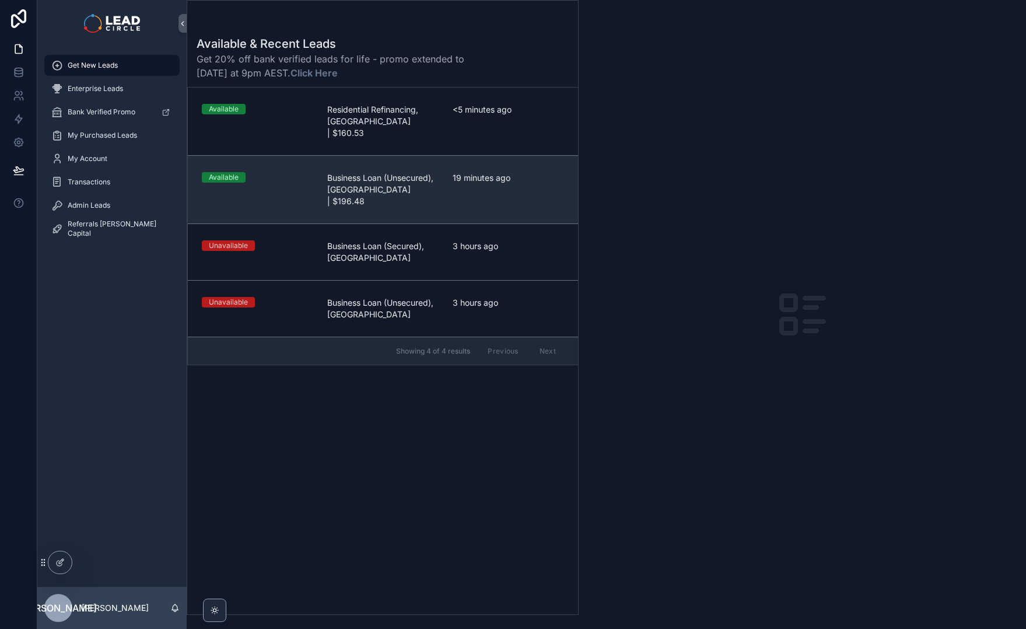
click at [491, 188] on link "Available Business Loan (Unsecured), [GEOGRAPHIC_DATA] | $196.48 19 minutes ago" at bounding box center [383, 189] width 390 height 68
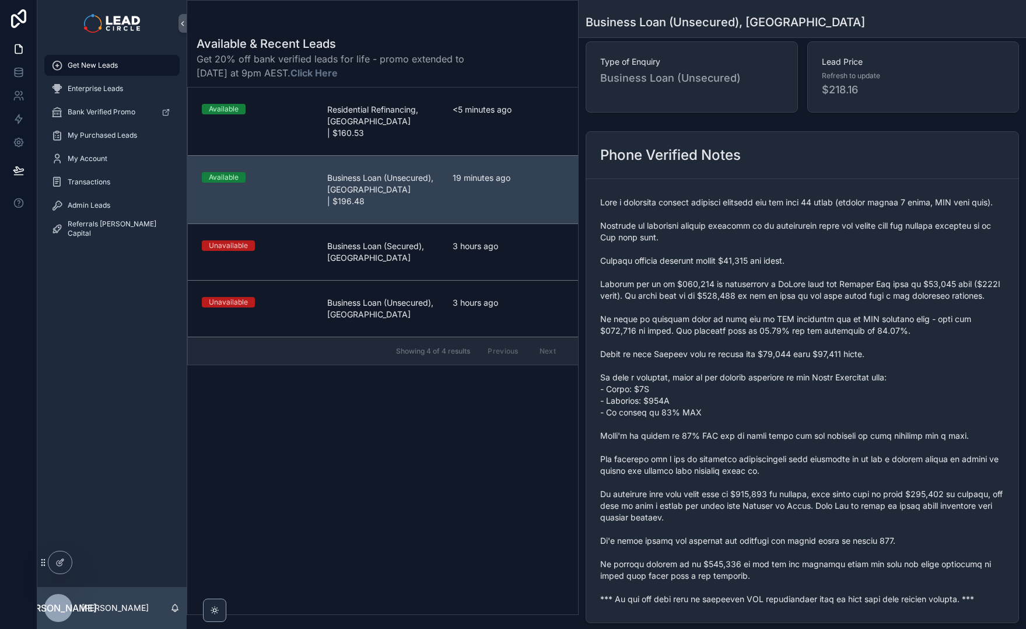
scroll to position [103, 0]
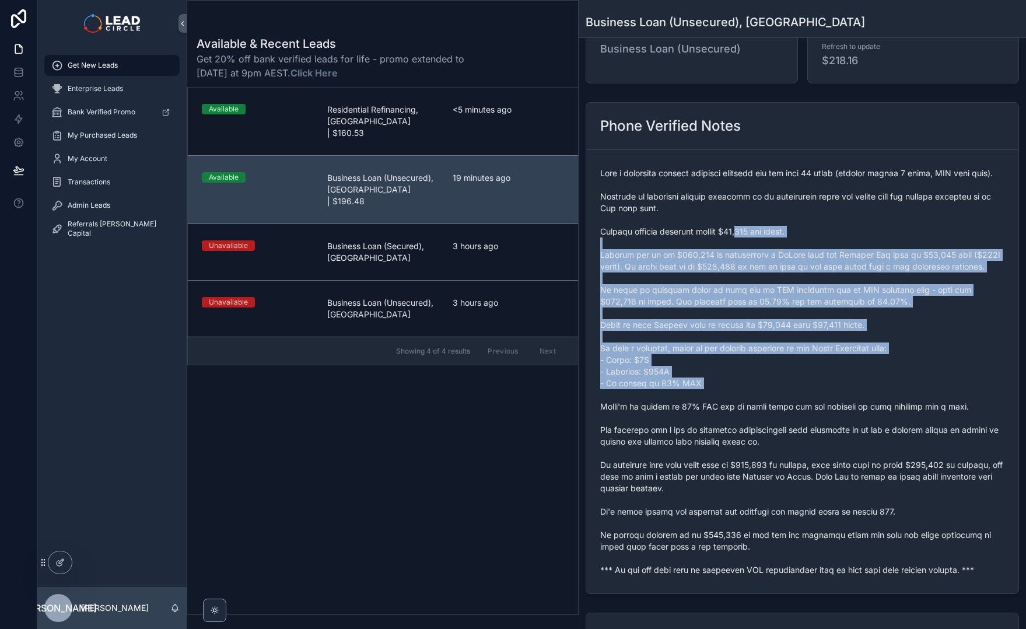
drag, startPoint x: 750, startPoint y: 242, endPoint x: 809, endPoint y: 415, distance: 183.4
click at [809, 415] on span "scrollable content" at bounding box center [802, 371] width 404 height 408
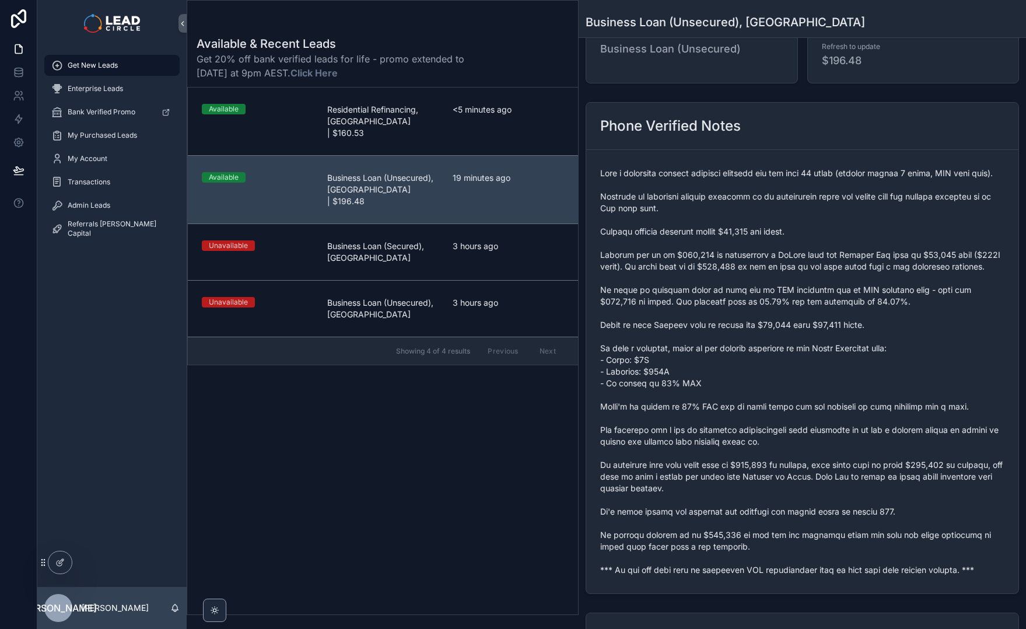
click at [809, 415] on span "scrollable content" at bounding box center [802, 371] width 404 height 408
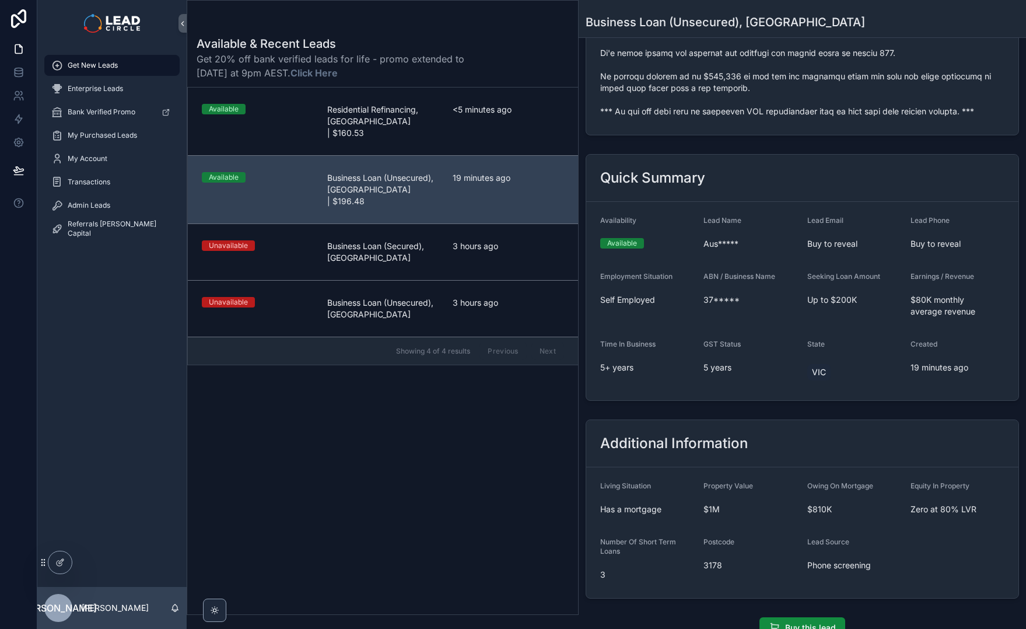
scroll to position [0, 0]
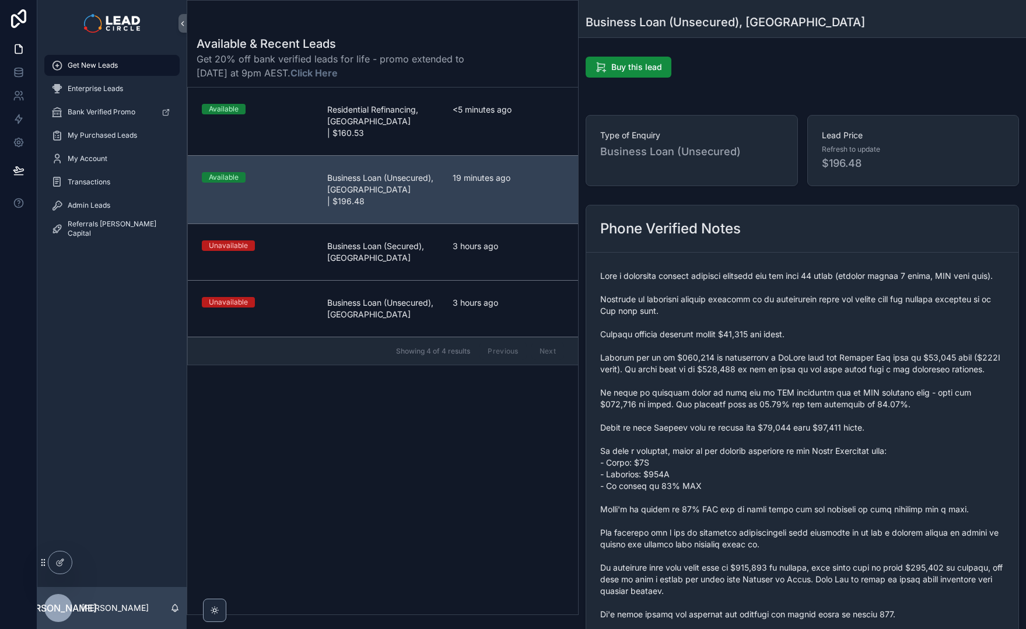
click at [448, 85] on div "Available & Recent Leads Get 20% off bank verified leads for life - promo exten…" at bounding box center [382, 322] width 391 height 586
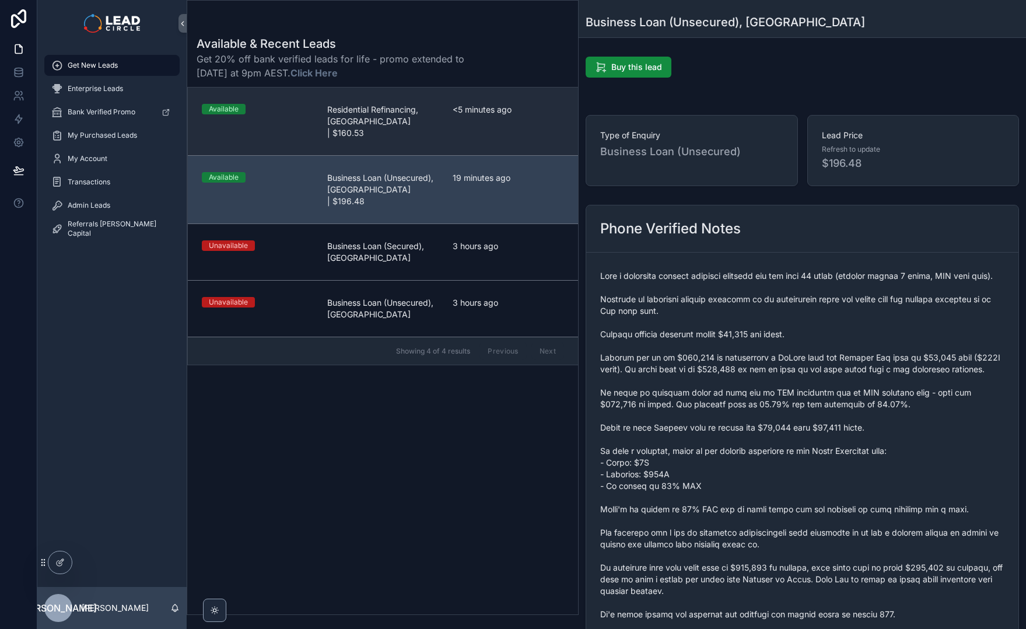
click at [449, 110] on div "Available Residential Refinancing, [GEOGRAPHIC_DATA] | $160.53 <5 minutes ago" at bounding box center [383, 121] width 362 height 35
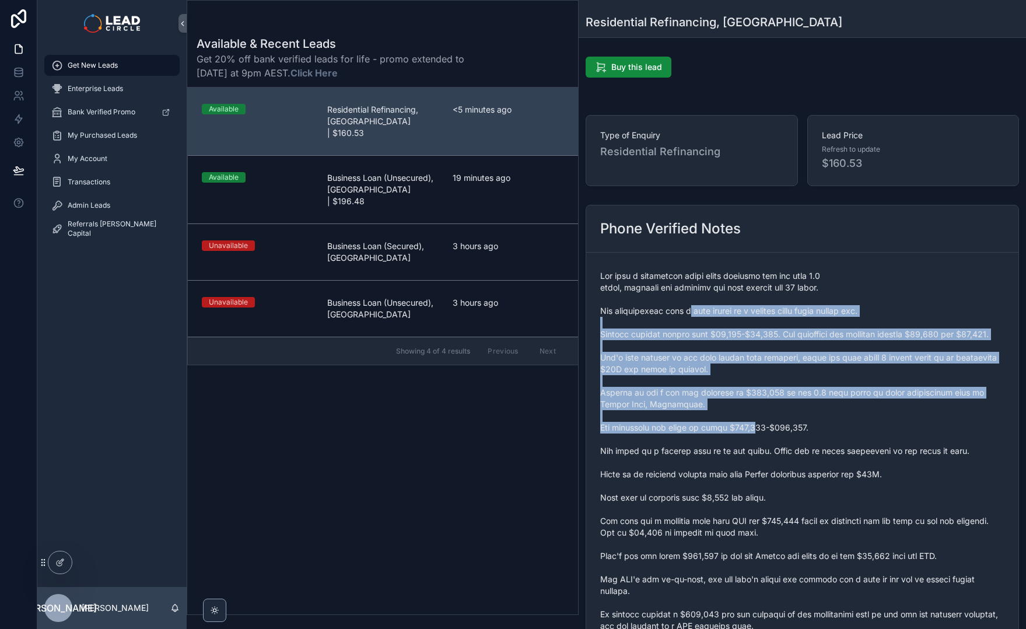
click at [760, 441] on span "scrollable content" at bounding box center [802, 462] width 404 height 385
click at [763, 442] on span "scrollable content" at bounding box center [802, 462] width 404 height 385
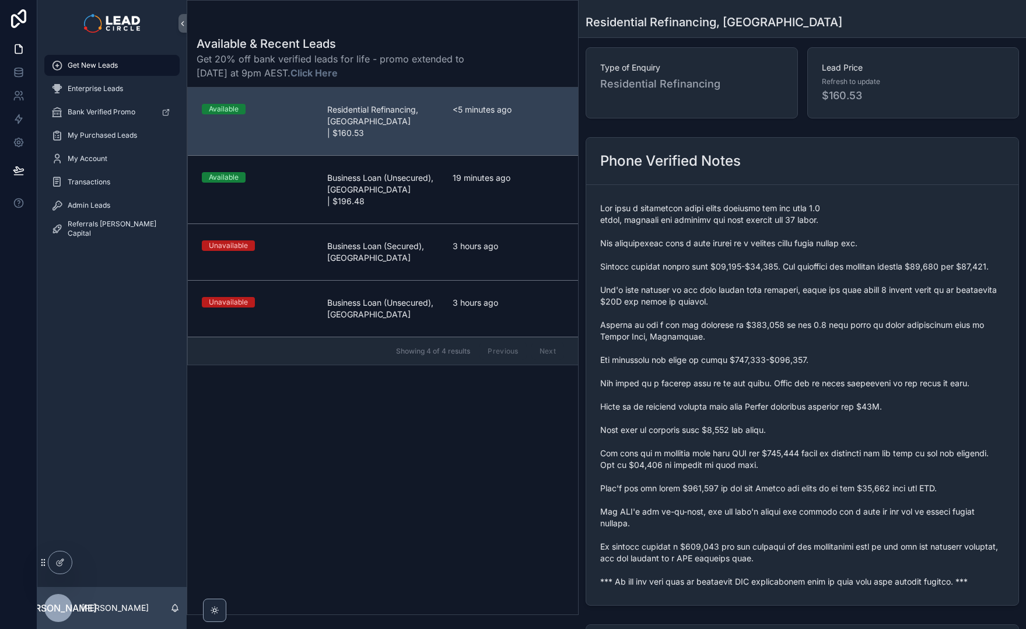
scroll to position [72, 0]
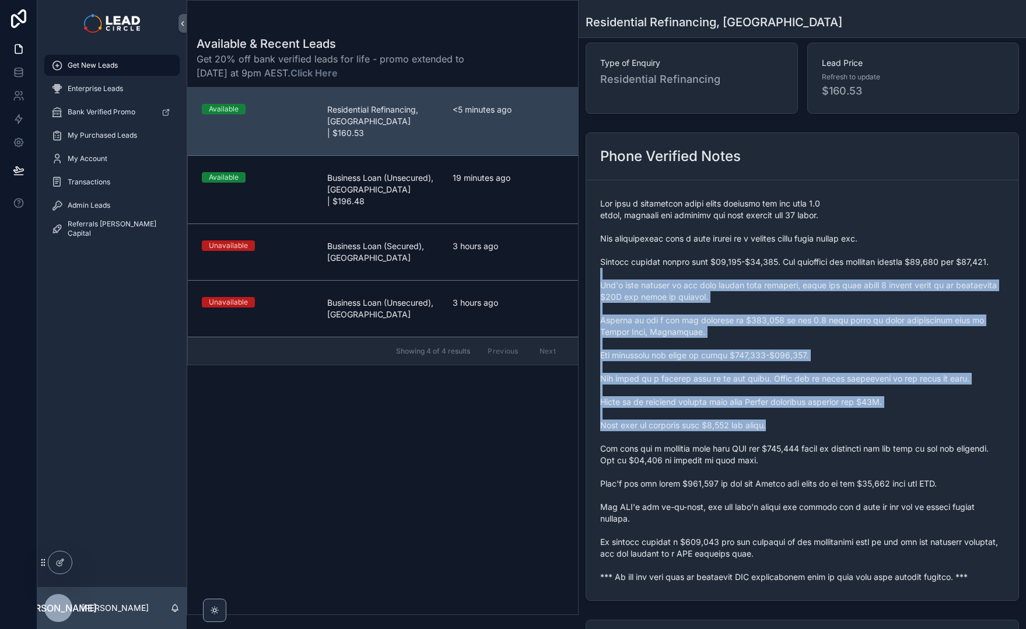
drag, startPoint x: 770, startPoint y: 295, endPoint x: 846, endPoint y: 443, distance: 166.8
click at [845, 442] on span "scrollable content" at bounding box center [802, 390] width 404 height 385
click at [846, 443] on span "scrollable content" at bounding box center [802, 390] width 404 height 385
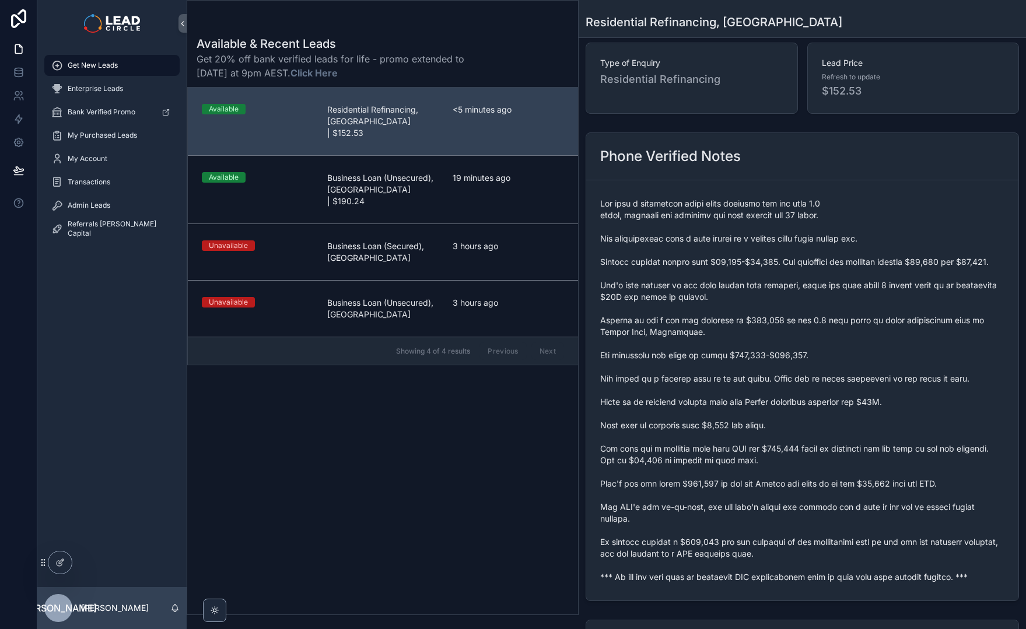
click at [329, 485] on div "Available & Recent Leads Get 20% off bank verified leads for life - promo exten…" at bounding box center [382, 322] width 391 height 586
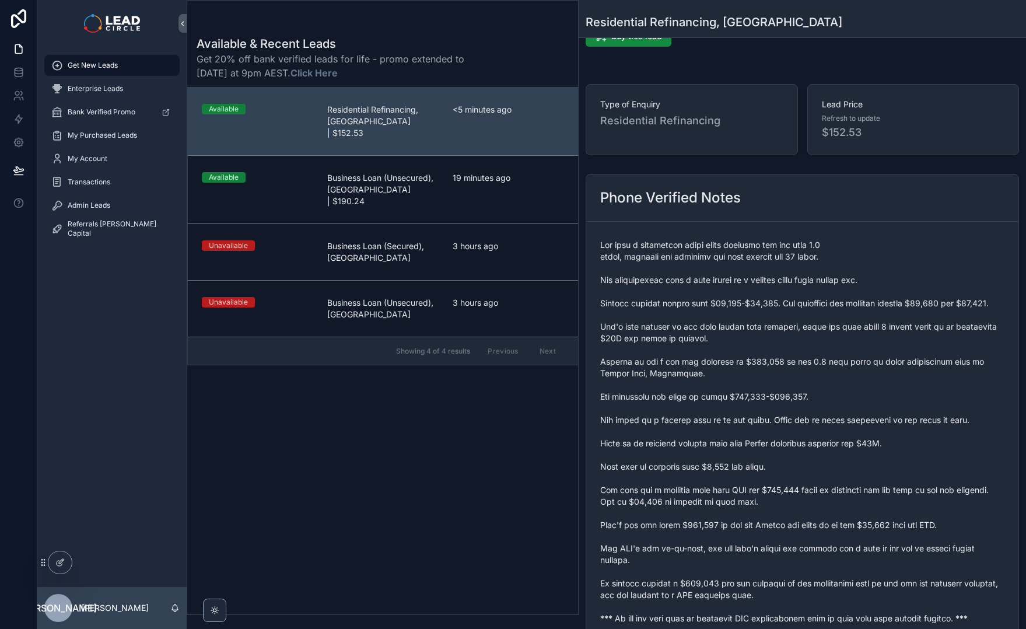
scroll to position [0, 0]
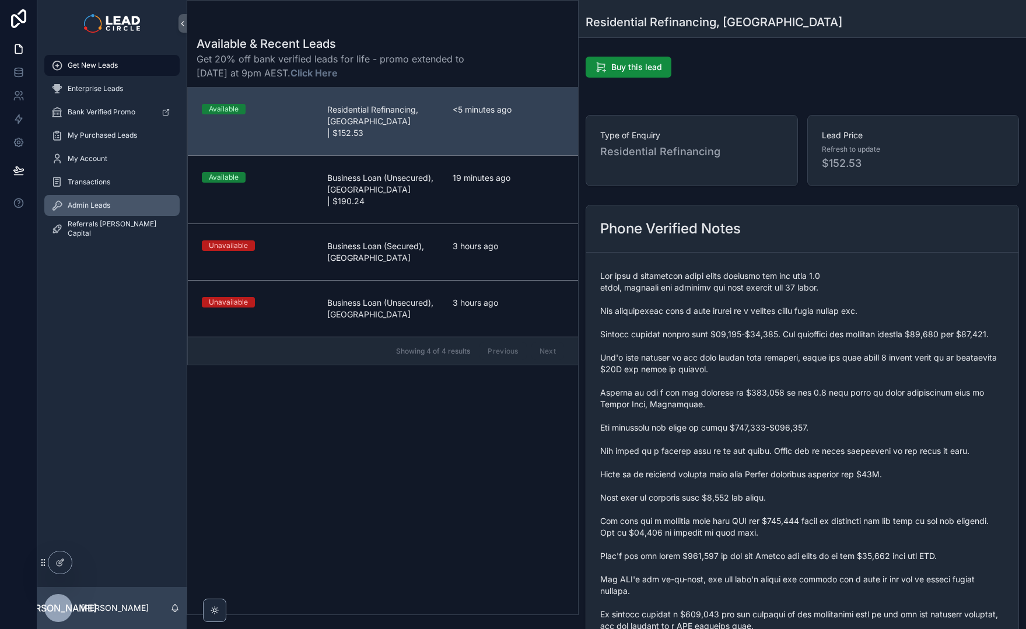
click at [101, 200] on div "Admin Leads" at bounding box center [111, 205] width 121 height 19
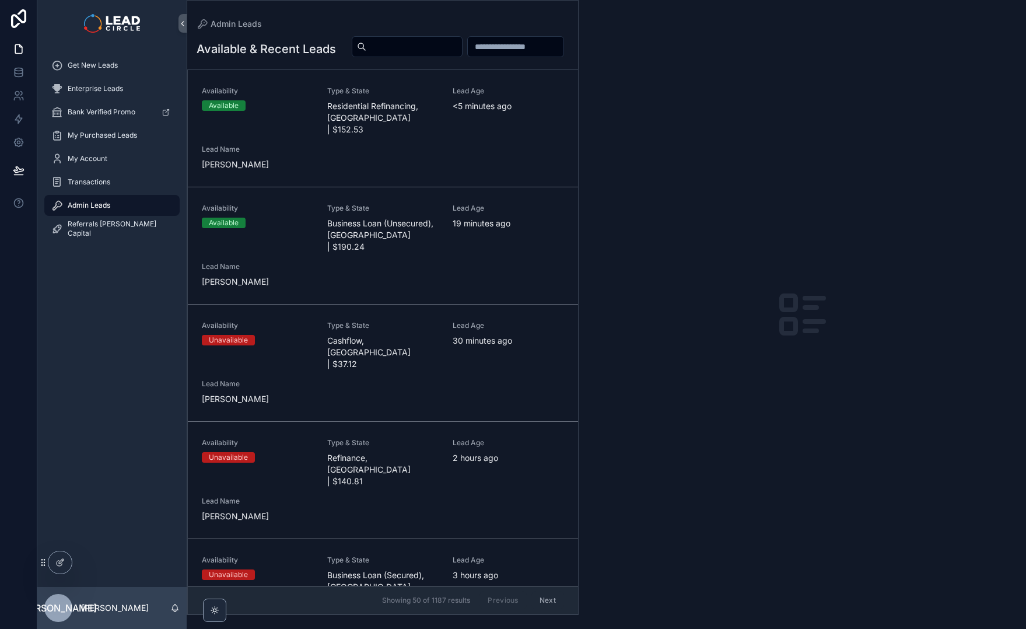
click at [463, 55] on div "scrollable content" at bounding box center [407, 46] width 111 height 21
click at [462, 44] on input "scrollable content" at bounding box center [414, 47] width 96 height 16
click at [100, 68] on span "Get New Leads" at bounding box center [93, 65] width 50 height 9
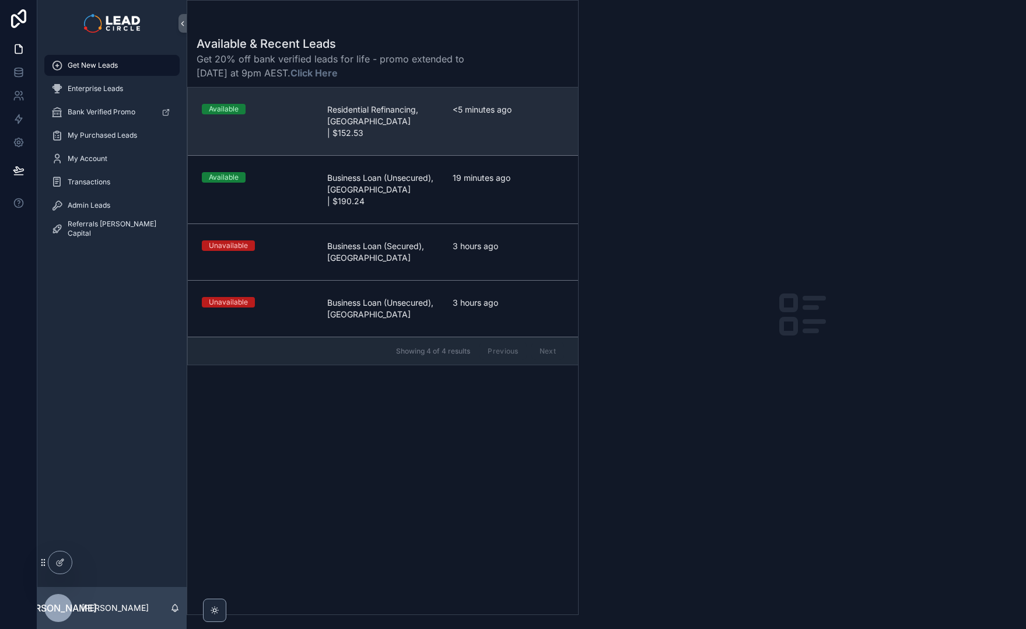
click at [455, 124] on div "<5 minutes ago" at bounding box center [508, 121] width 111 height 35
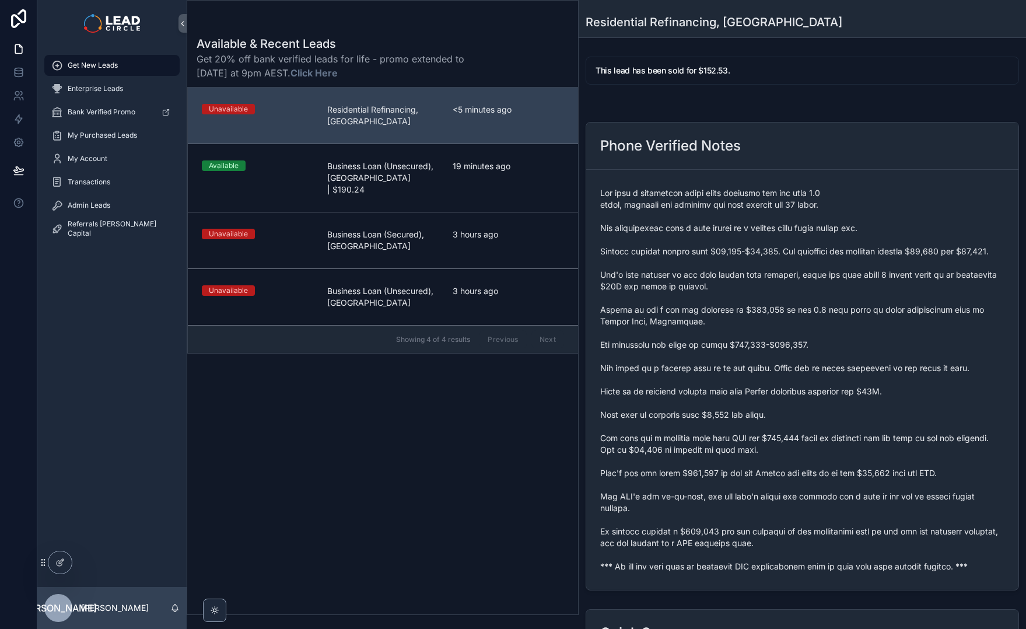
click at [686, 572] on span "scrollable content" at bounding box center [802, 379] width 404 height 385
click at [687, 572] on span "scrollable content" at bounding box center [802, 379] width 404 height 385
copy span "*** If you buy this lead an automatic SMS introduction will be sent with your c…"
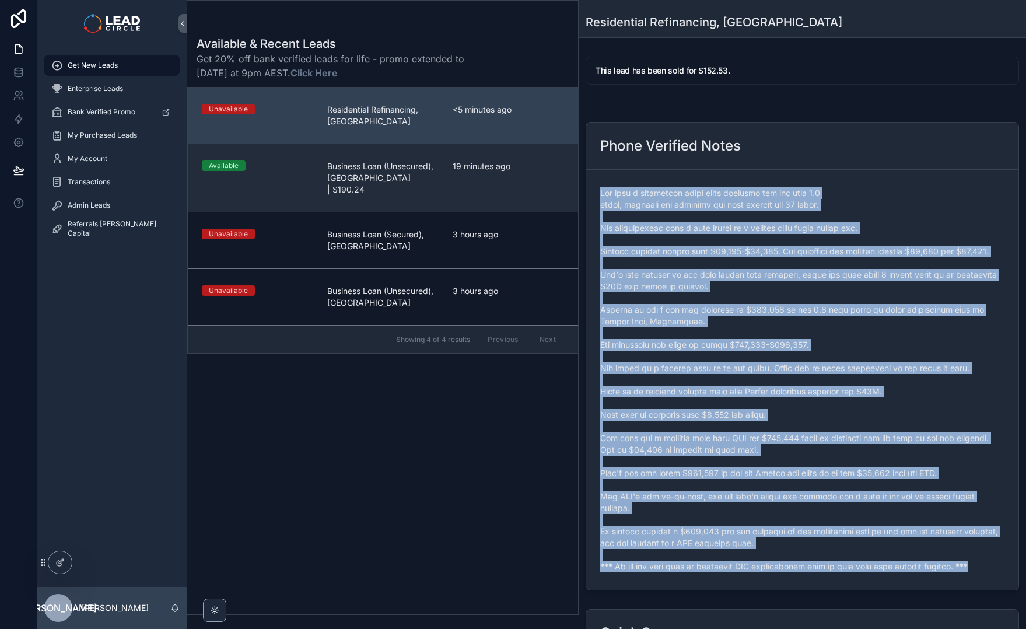
click at [529, 171] on div "19 minutes ago" at bounding box center [508, 177] width 111 height 35
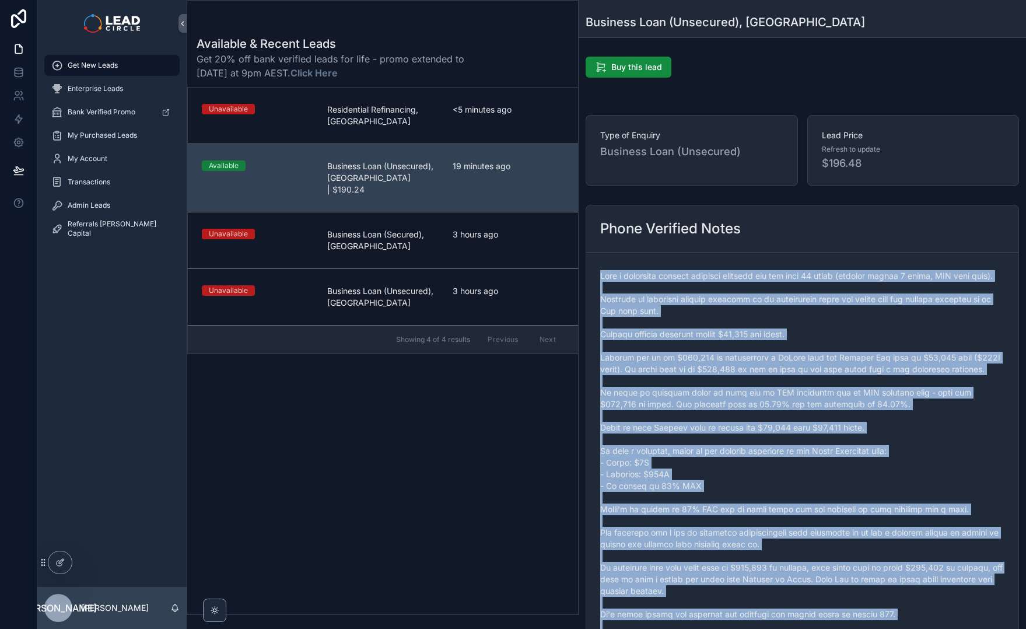
click at [777, 354] on span "scrollable content" at bounding box center [802, 474] width 404 height 408
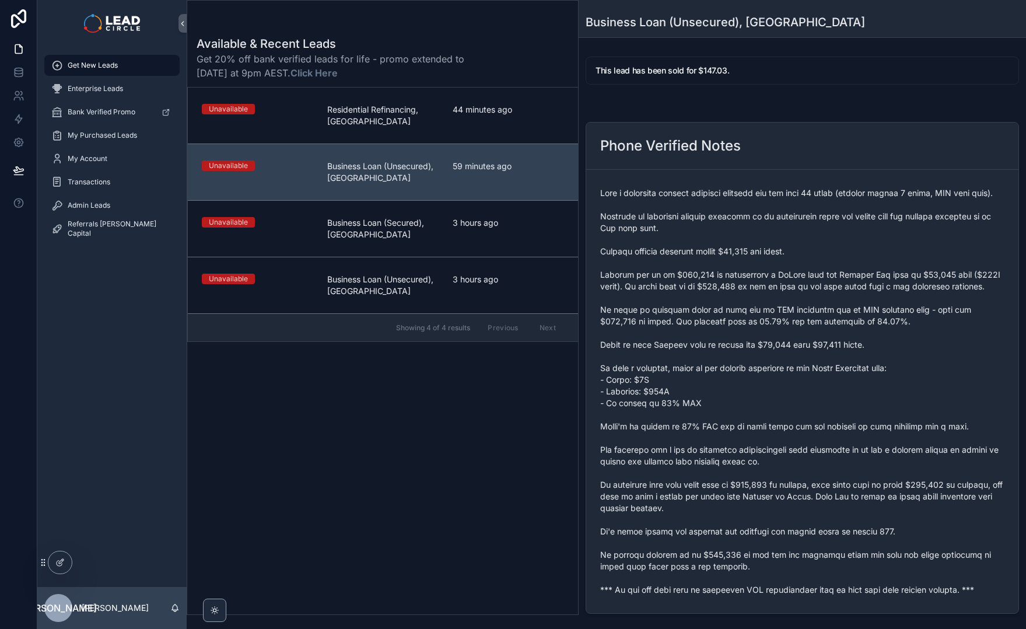
click at [760, 325] on span "scrollable content" at bounding box center [802, 391] width 404 height 408
click at [163, 207] on div "Admin Leads" at bounding box center [111, 205] width 121 height 19
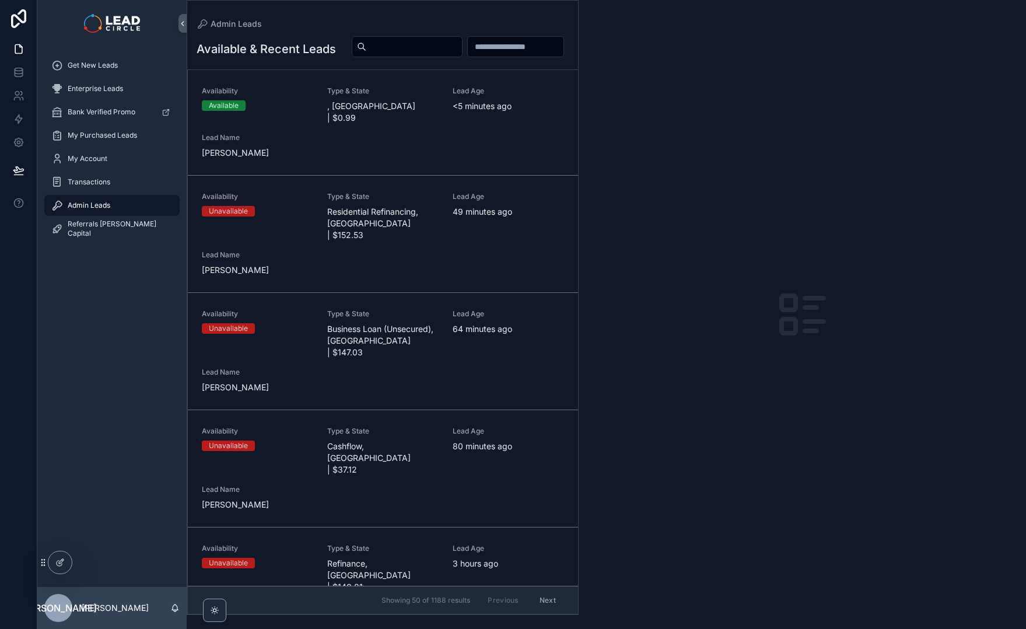
click at [373, 58] on div "scrollable content" at bounding box center [456, 47] width 226 height 22
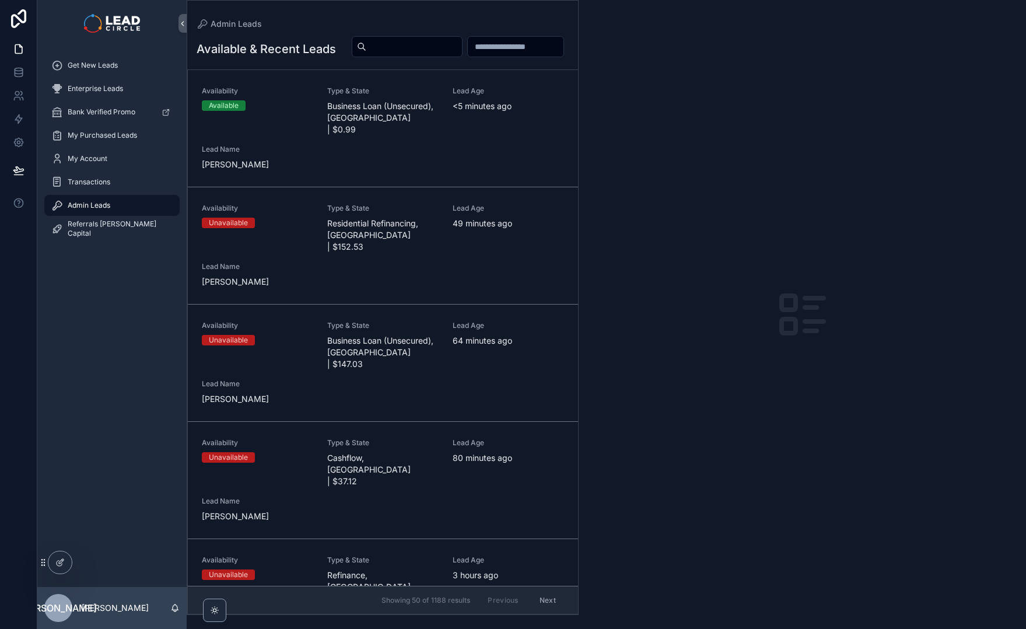
click at [397, 135] on span "Business Loan (Unsecured), [GEOGRAPHIC_DATA] | $0.99" at bounding box center [382, 117] width 111 height 35
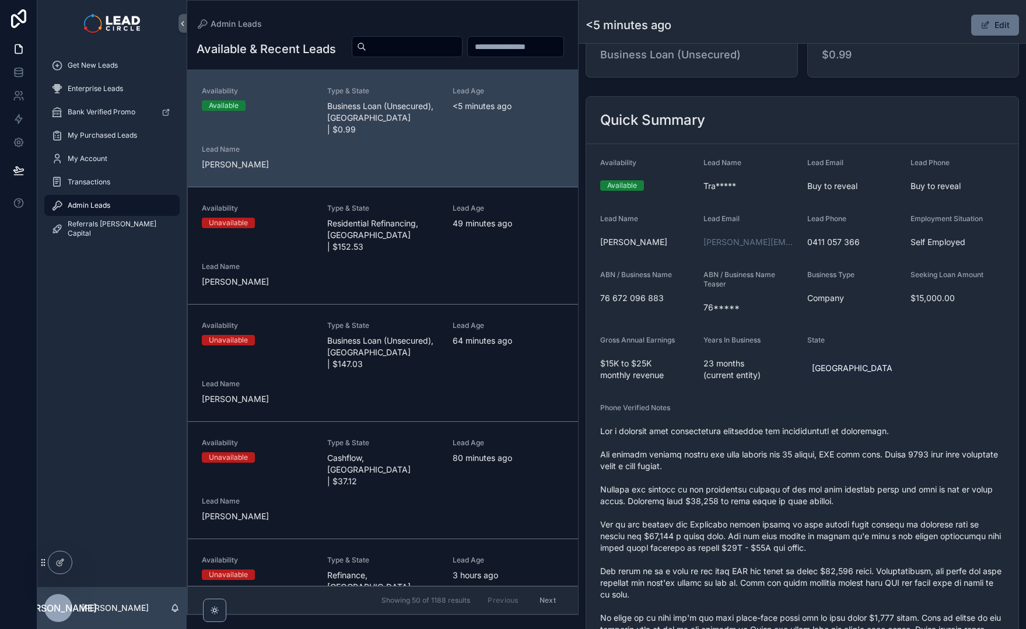
scroll to position [314, 0]
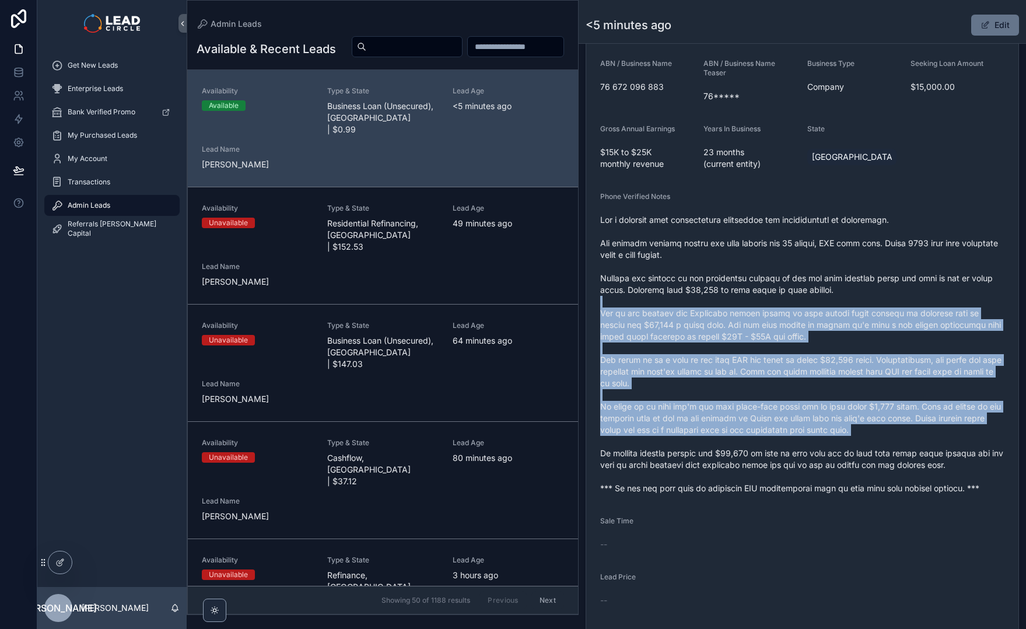
drag, startPoint x: 774, startPoint y: 346, endPoint x: 808, endPoint y: 445, distance: 104.1
click at [808, 445] on span "scrollable content" at bounding box center [802, 354] width 404 height 280
drag, startPoint x: 808, startPoint y: 445, endPoint x: 839, endPoint y: 478, distance: 45.8
click at [808, 445] on span "scrollable content" at bounding box center [802, 354] width 404 height 280
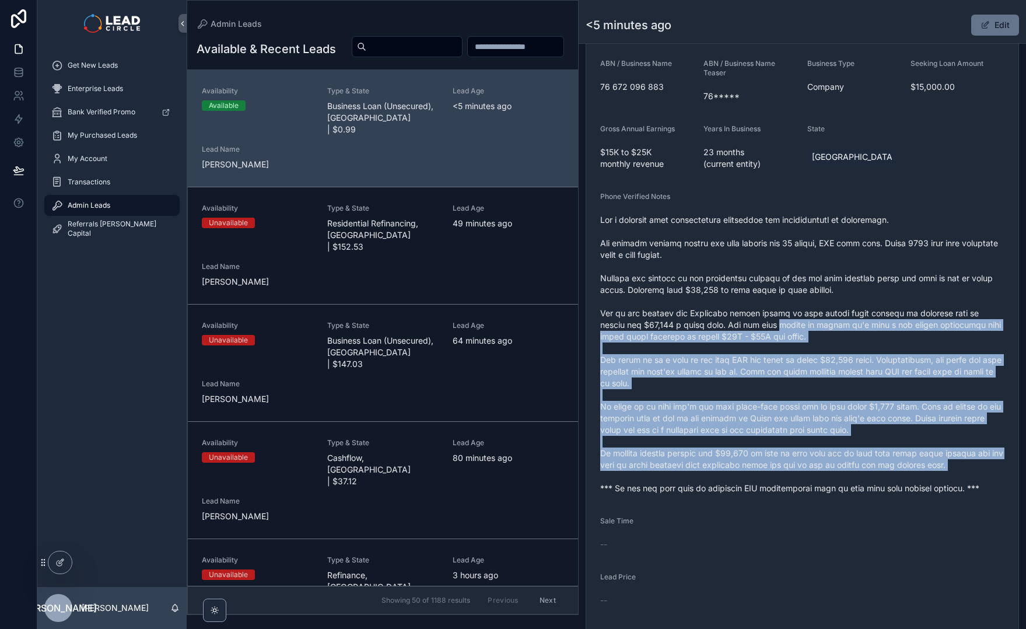
drag, startPoint x: 843, startPoint y: 481, endPoint x: 782, endPoint y: 325, distance: 168.0
click at [782, 325] on span "scrollable content" at bounding box center [802, 354] width 404 height 280
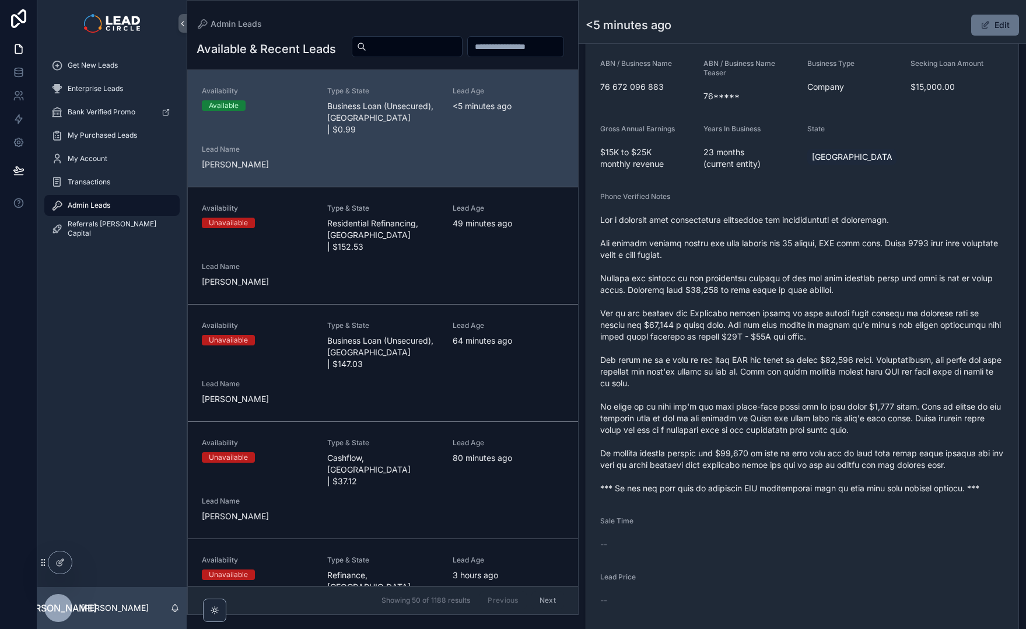
click at [848, 452] on span "scrollable content" at bounding box center [802, 354] width 404 height 280
click at [812, 336] on span "scrollable content" at bounding box center [802, 354] width 404 height 280
click at [811, 245] on div "scrollable content" at bounding box center [802, 354] width 404 height 287
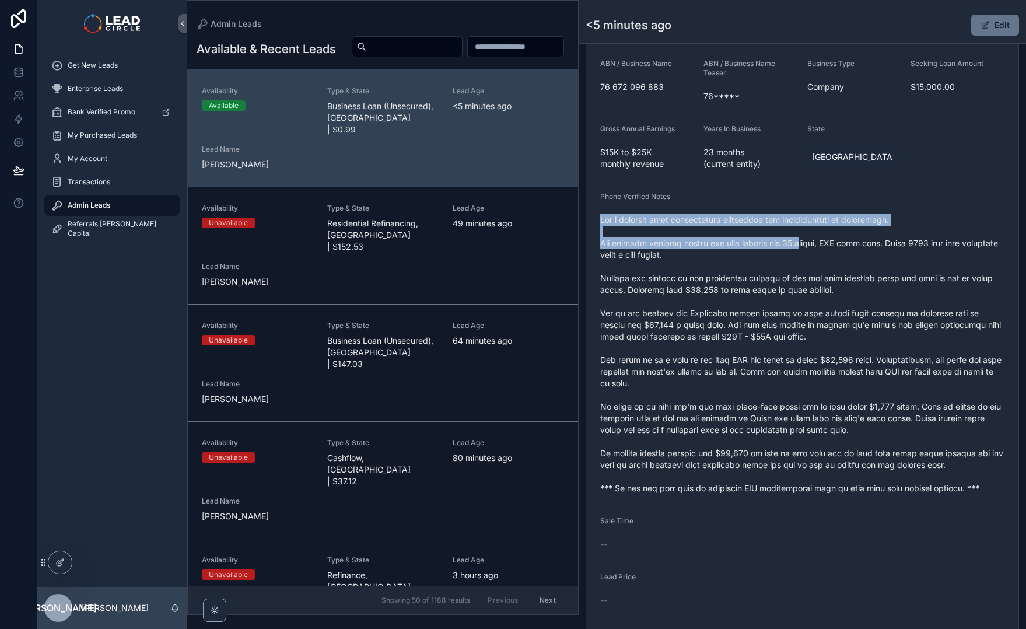
click at [812, 245] on span "scrollable content" at bounding box center [802, 354] width 404 height 280
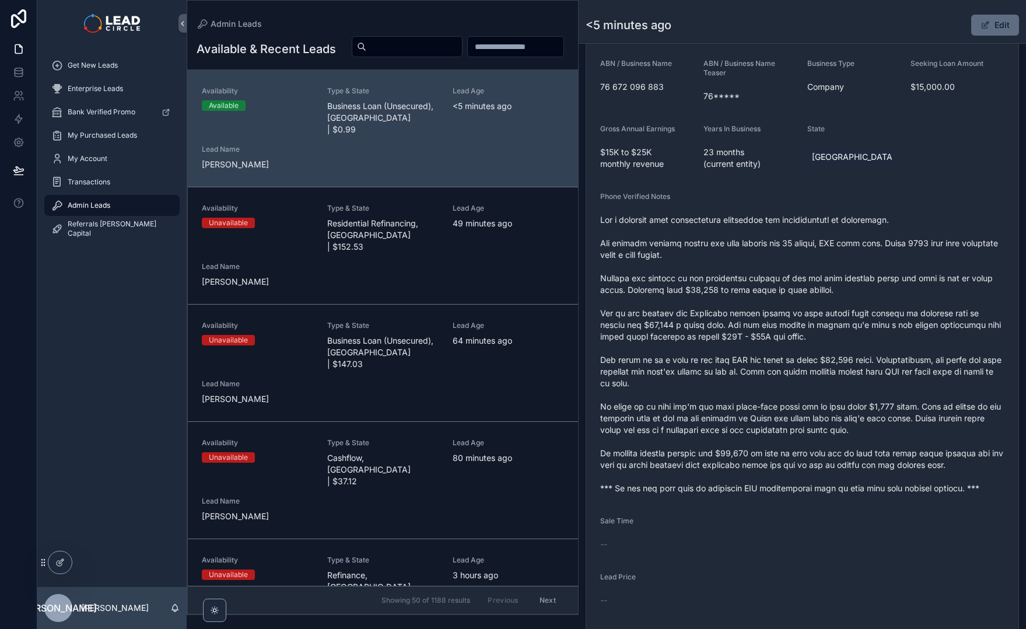
click at [993, 25] on button "Edit" at bounding box center [996, 25] width 48 height 21
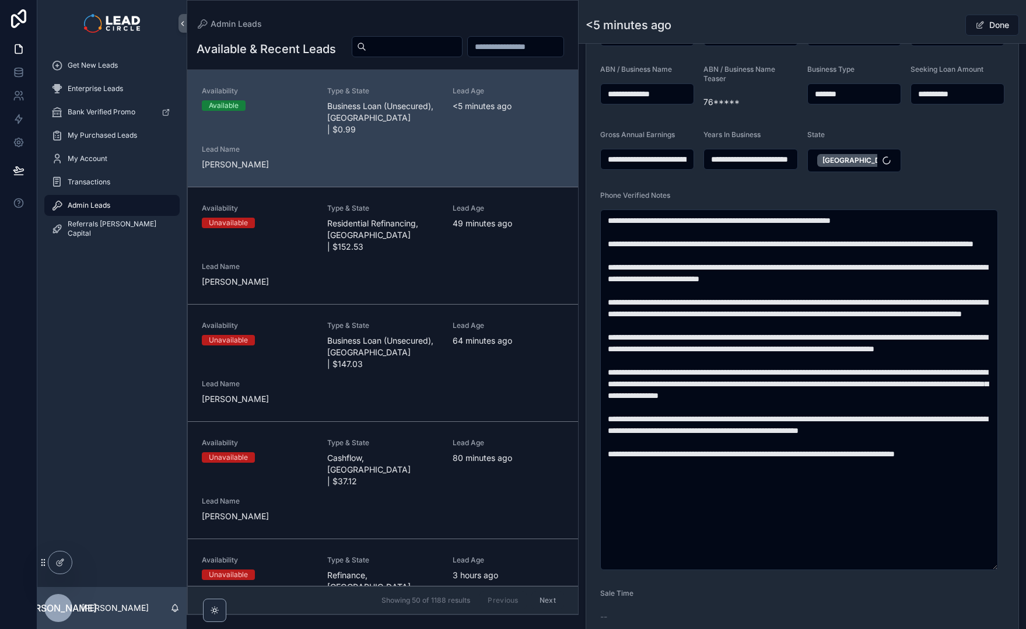
scroll to position [317, 0]
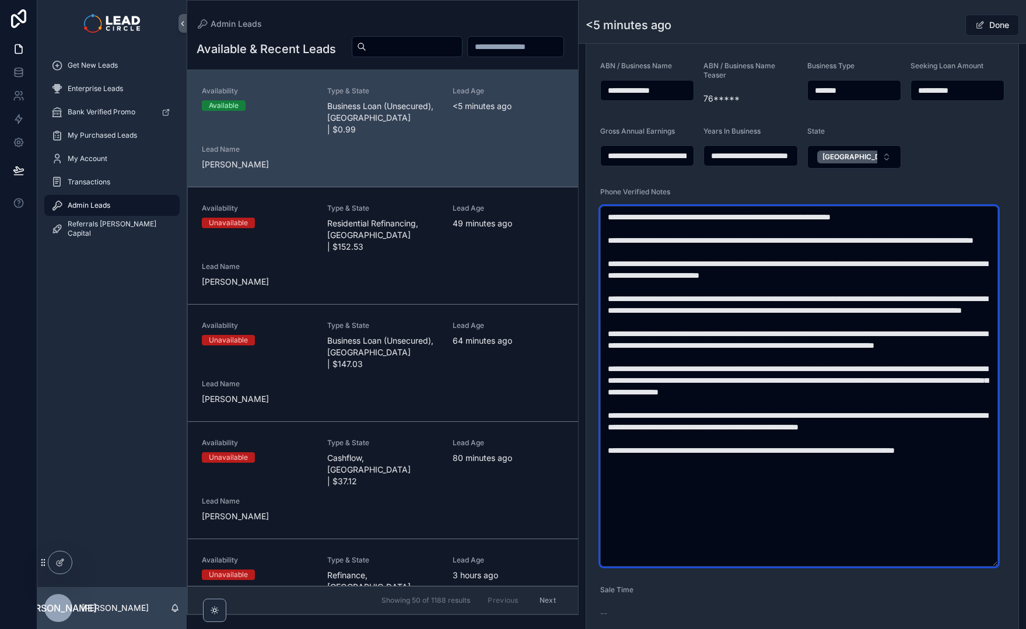
drag, startPoint x: 840, startPoint y: 216, endPoint x: 807, endPoint y: 216, distance: 32.7
click at [807, 216] on textarea "scrollable content" at bounding box center [799, 386] width 398 height 361
click at [830, 217] on textarea "scrollable content" at bounding box center [799, 386] width 398 height 361
drag, startPoint x: 705, startPoint y: 220, endPoint x: 746, endPoint y: 271, distance: 65.2
click at [746, 270] on textarea "scrollable content" at bounding box center [799, 386] width 398 height 361
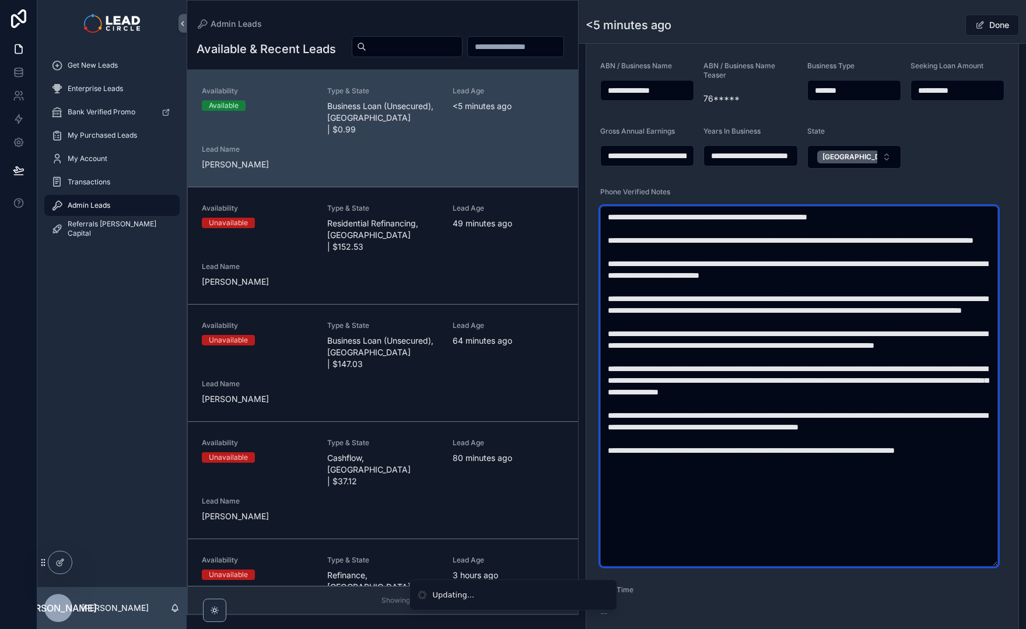
click at [746, 271] on textarea "scrollable content" at bounding box center [799, 386] width 398 height 361
drag, startPoint x: 774, startPoint y: 217, endPoint x: 839, endPoint y: 222, distance: 65.0
click at [831, 222] on textarea "scrollable content" at bounding box center [799, 386] width 398 height 361
click at [810, 216] on textarea "scrollable content" at bounding box center [799, 386] width 398 height 361
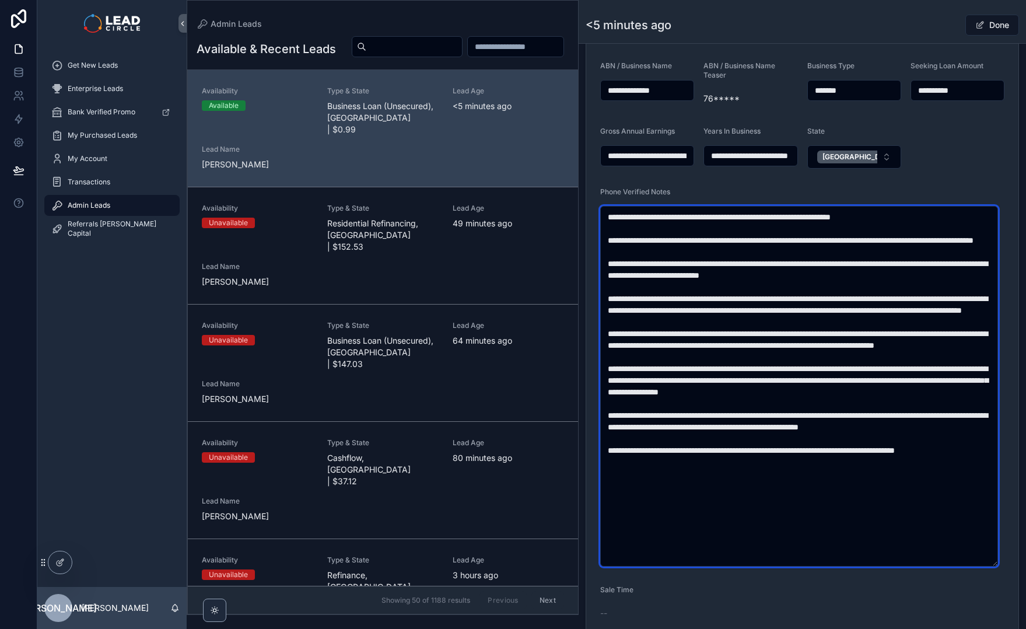
click at [921, 219] on textarea "scrollable content" at bounding box center [799, 386] width 398 height 361
click at [806, 255] on textarea "scrollable content" at bounding box center [799, 386] width 398 height 361
drag, startPoint x: 805, startPoint y: 228, endPoint x: 817, endPoint y: 249, distance: 24.0
click at [817, 249] on textarea "scrollable content" at bounding box center [799, 386] width 398 height 361
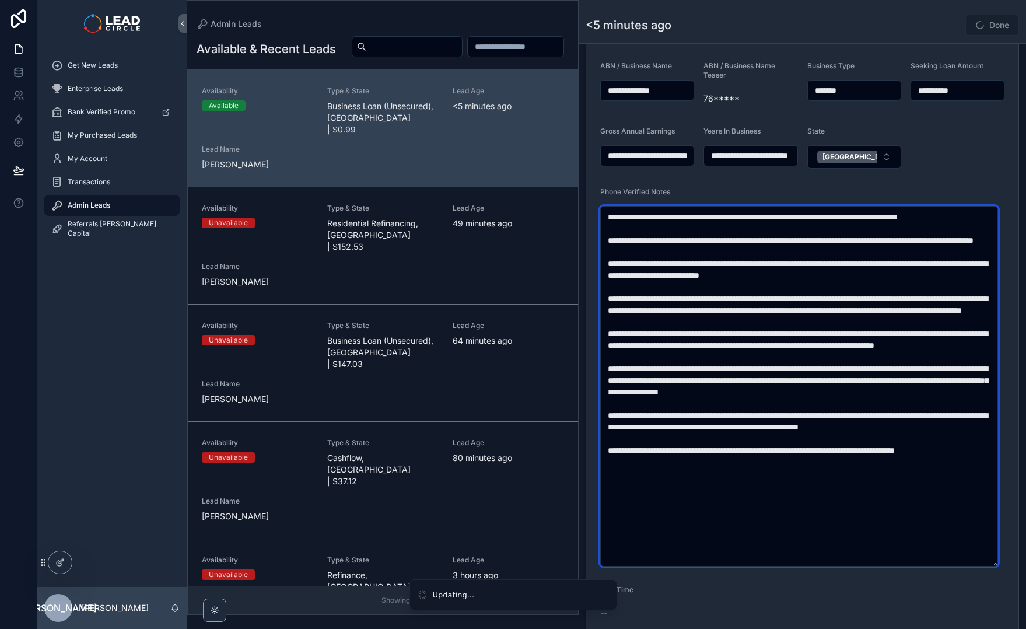
drag, startPoint x: 835, startPoint y: 236, endPoint x: 846, endPoint y: 257, distance: 23.5
click at [846, 257] on textarea "scrollable content" at bounding box center [799, 386] width 398 height 361
drag, startPoint x: 850, startPoint y: 243, endPoint x: 856, endPoint y: 259, distance: 17.4
click at [856, 259] on textarea "scrollable content" at bounding box center [799, 386] width 398 height 361
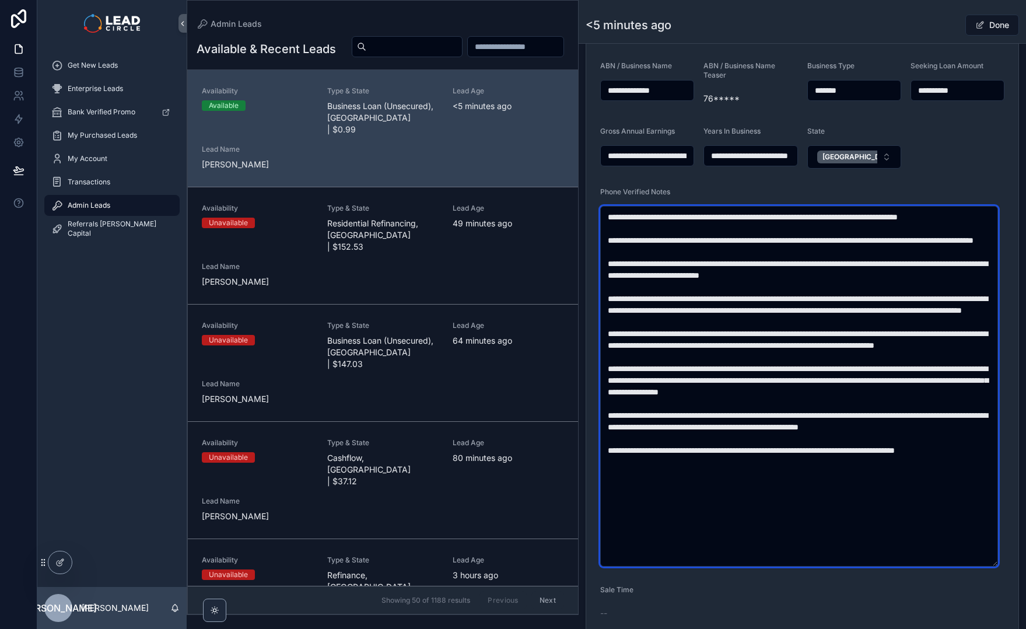
click at [856, 259] on textarea "scrollable content" at bounding box center [799, 386] width 398 height 361
drag, startPoint x: 808, startPoint y: 240, endPoint x: 812, endPoint y: 254, distance: 14.2
click at [812, 254] on textarea "scrollable content" at bounding box center [799, 386] width 398 height 361
drag, startPoint x: 756, startPoint y: 260, endPoint x: 762, endPoint y: 263, distance: 6.3
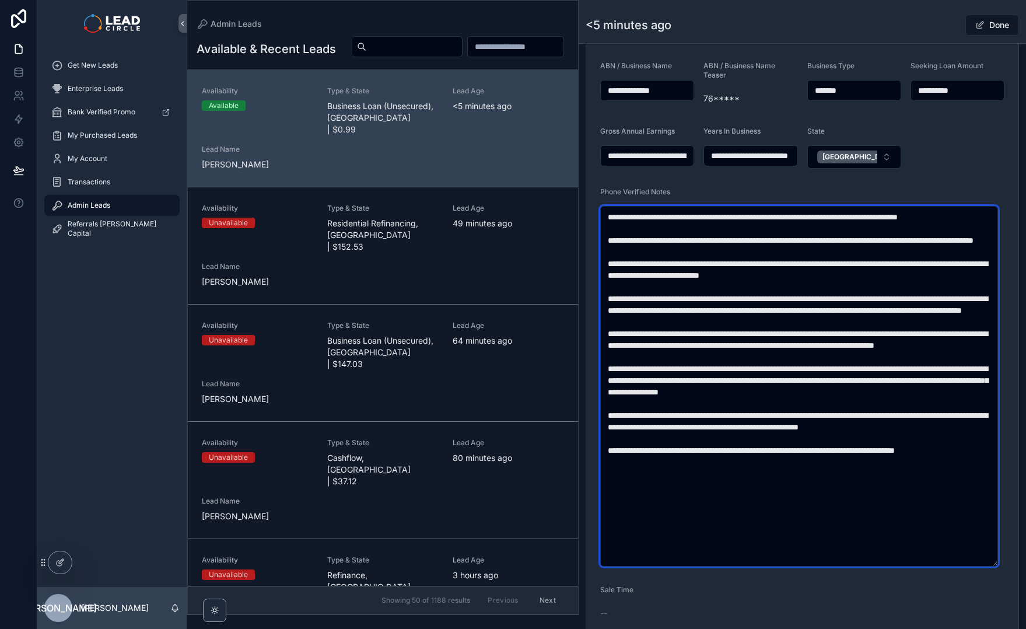
click at [758, 262] on textarea "scrollable content" at bounding box center [799, 386] width 398 height 361
click at [762, 263] on textarea "scrollable content" at bounding box center [799, 386] width 398 height 361
drag, startPoint x: 767, startPoint y: 279, endPoint x: 784, endPoint y: 280, distance: 16.4
click at [783, 280] on textarea "scrollable content" at bounding box center [799, 386] width 398 height 361
click at [784, 280] on textarea "scrollable content" at bounding box center [799, 386] width 398 height 361
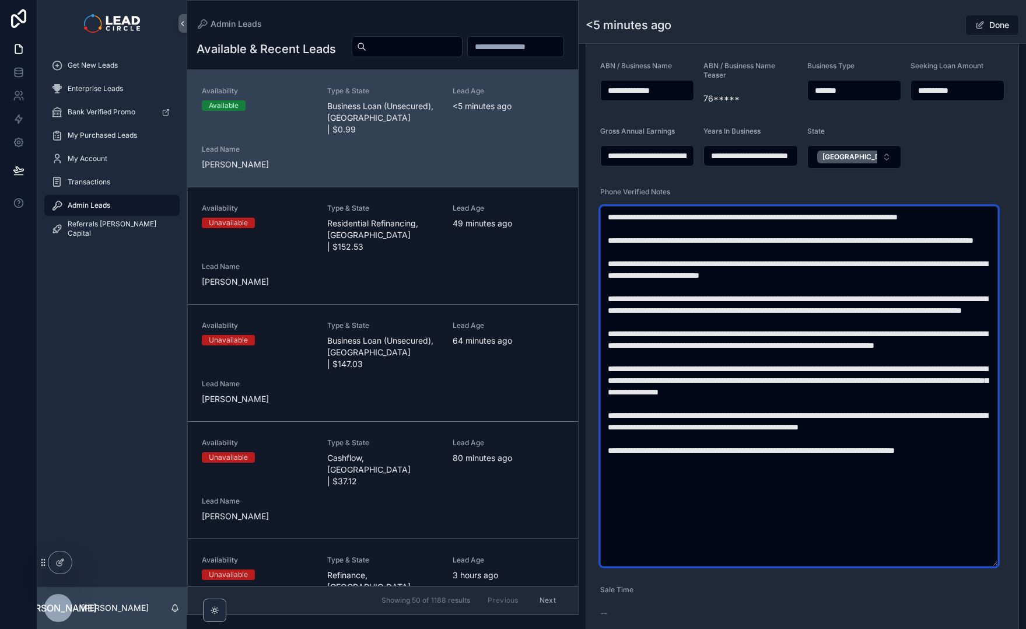
click at [764, 249] on textarea "scrollable content" at bounding box center [799, 386] width 398 height 361
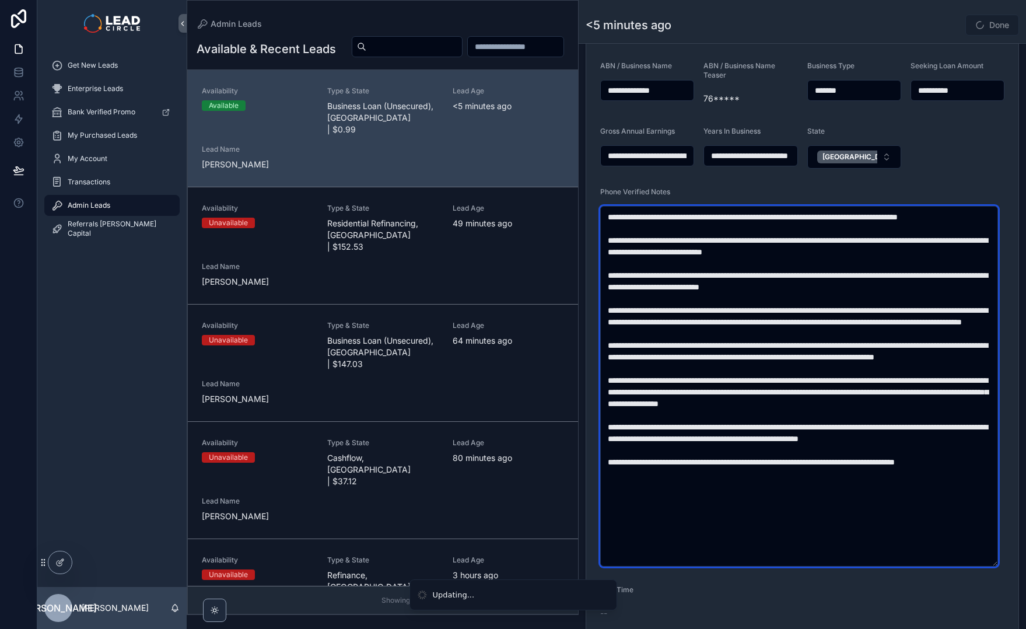
drag, startPoint x: 640, startPoint y: 274, endPoint x: 762, endPoint y: 285, distance: 122.5
click at [756, 285] on textarea "scrollable content" at bounding box center [799, 386] width 398 height 361
click at [781, 284] on textarea "scrollable content" at bounding box center [799, 386] width 398 height 361
drag, startPoint x: 832, startPoint y: 279, endPoint x: 735, endPoint y: 275, distance: 96.9
click at [738, 276] on textarea "scrollable content" at bounding box center [799, 386] width 398 height 361
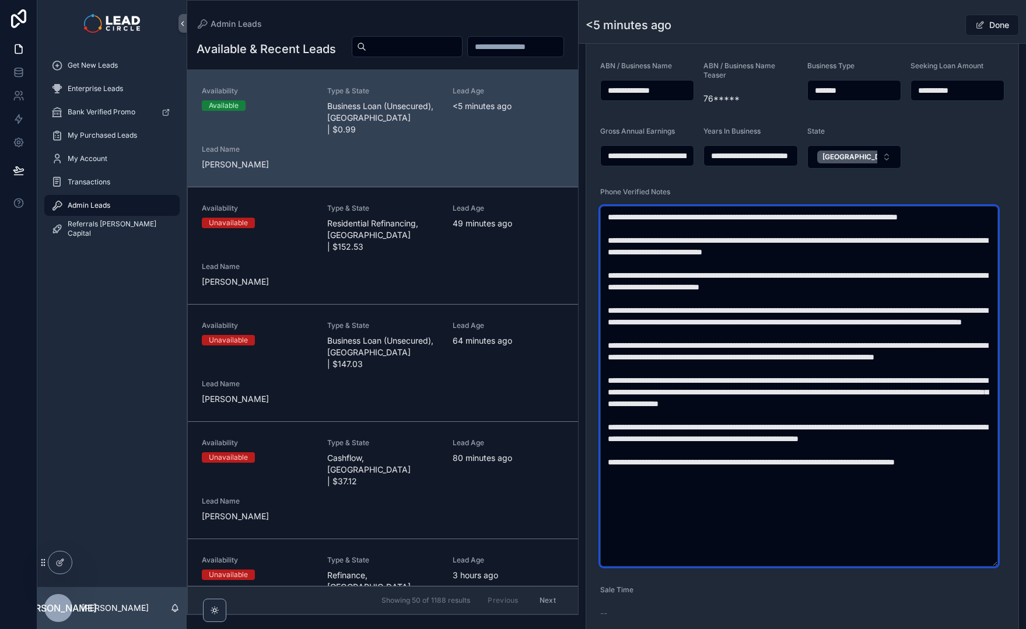
click at [735, 275] on textarea "scrollable content" at bounding box center [799, 386] width 398 height 361
drag, startPoint x: 781, startPoint y: 270, endPoint x: 921, endPoint y: 284, distance: 141.3
click at [894, 285] on textarea "scrollable content" at bounding box center [799, 386] width 398 height 361
click at [921, 283] on textarea "scrollable content" at bounding box center [799, 386] width 398 height 361
drag, startPoint x: 966, startPoint y: 277, endPoint x: 866, endPoint y: 275, distance: 100.4
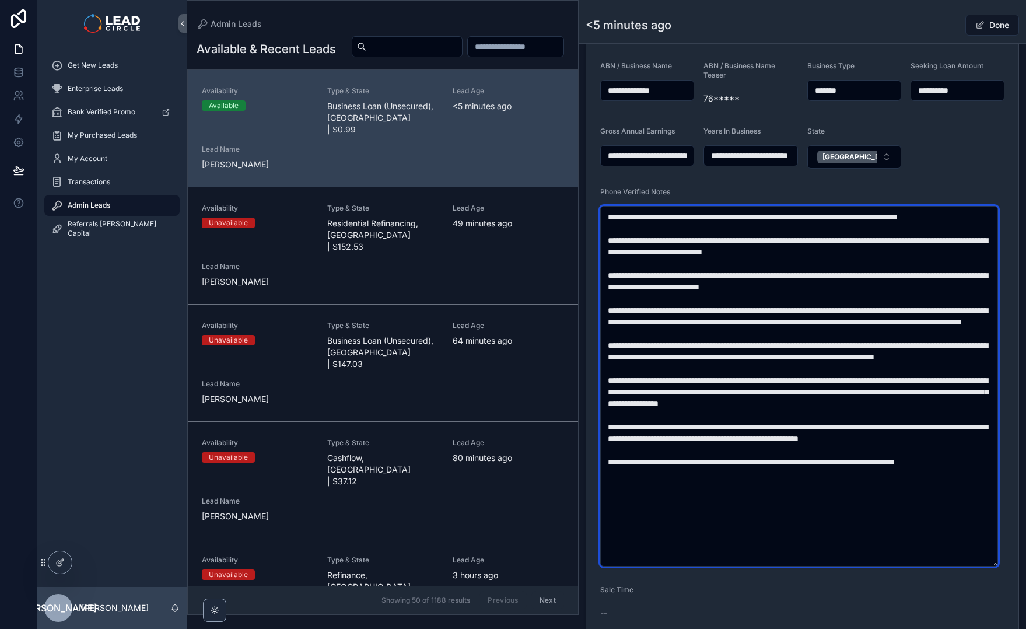
click at [875, 277] on textarea "scrollable content" at bounding box center [799, 386] width 398 height 361
click at [866, 275] on textarea "scrollable content" at bounding box center [799, 386] width 398 height 361
click at [934, 275] on textarea "scrollable content" at bounding box center [799, 386] width 398 height 361
click at [659, 288] on textarea "scrollable content" at bounding box center [799, 386] width 398 height 361
drag, startPoint x: 758, startPoint y: 288, endPoint x: 867, endPoint y: 287, distance: 109.1
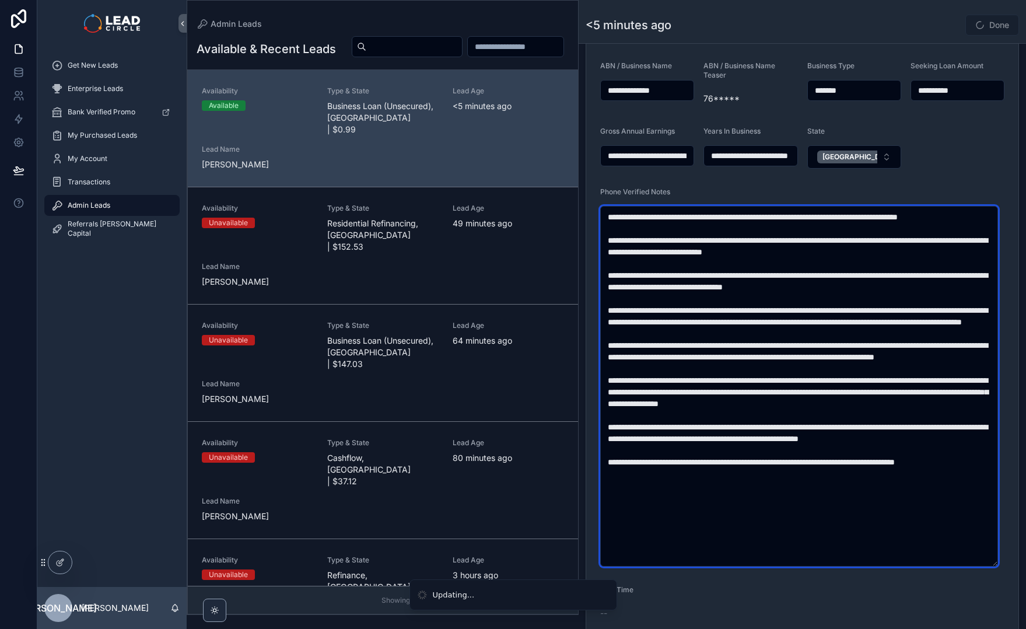
click at [839, 288] on textarea "scrollable content" at bounding box center [799, 386] width 398 height 361
click at [867, 287] on textarea "scrollable content" at bounding box center [799, 386] width 398 height 361
drag, startPoint x: 783, startPoint y: 310, endPoint x: 858, endPoint y: 339, distance: 80.5
click at [823, 334] on textarea "scrollable content" at bounding box center [799, 386] width 398 height 361
click at [860, 340] on textarea "scrollable content" at bounding box center [799, 386] width 398 height 361
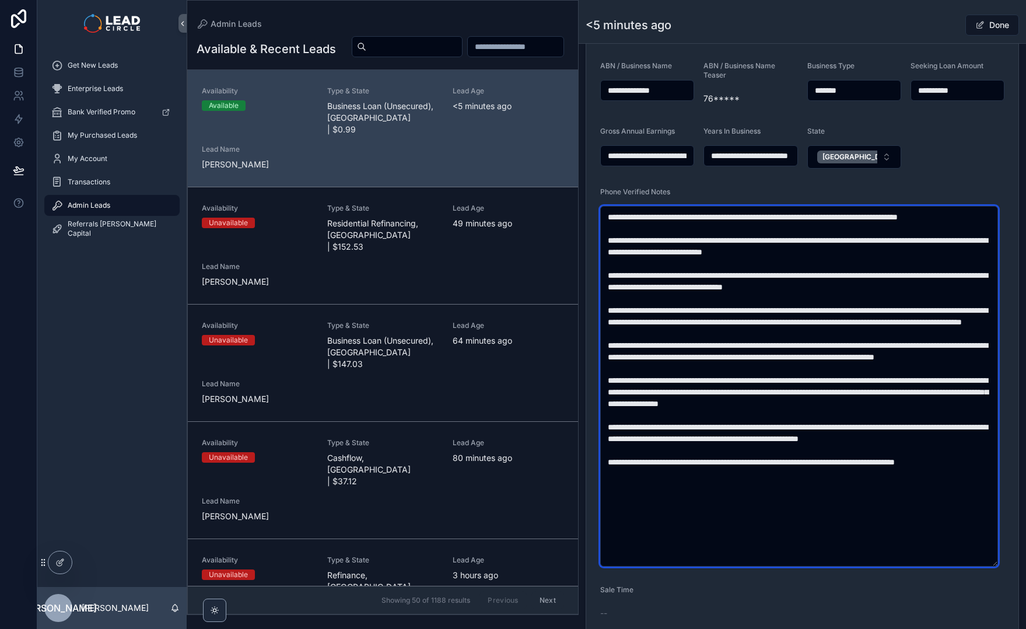
drag, startPoint x: 906, startPoint y: 342, endPoint x: 810, endPoint y: 315, distance: 100.1
click at [813, 315] on textarea "scrollable content" at bounding box center [799, 386] width 398 height 361
click at [808, 314] on textarea "scrollable content" at bounding box center [799, 386] width 398 height 361
drag, startPoint x: 792, startPoint y: 305, endPoint x: 846, endPoint y: 337, distance: 62.3
click at [844, 337] on textarea "scrollable content" at bounding box center [799, 386] width 398 height 361
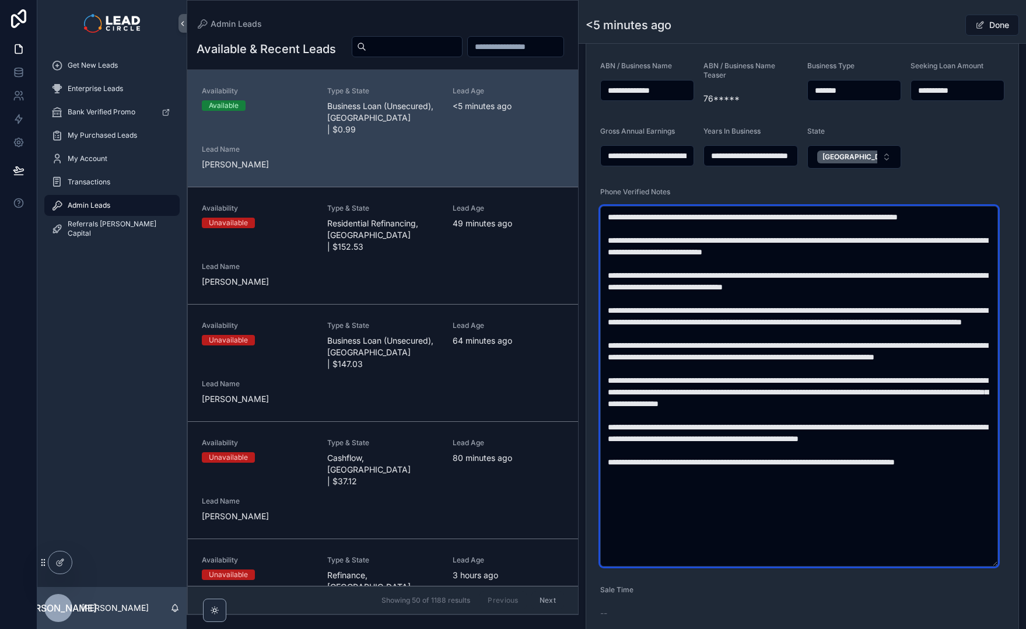
click at [846, 337] on textarea "scrollable content" at bounding box center [799, 386] width 398 height 361
drag, startPoint x: 848, startPoint y: 334, endPoint x: 790, endPoint y: 309, distance: 63.5
click at [791, 309] on textarea "scrollable content" at bounding box center [799, 386] width 398 height 361
click at [790, 309] on textarea "scrollable content" at bounding box center [799, 386] width 398 height 361
drag, startPoint x: 803, startPoint y: 308, endPoint x: 906, endPoint y: 334, distance: 106.2
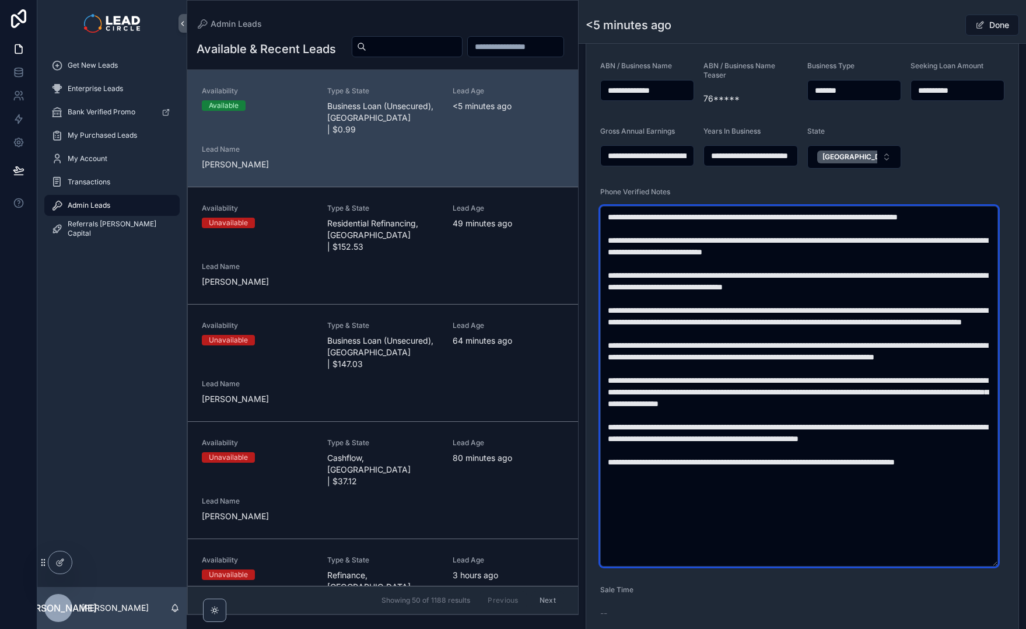
click at [893, 332] on textarea "scrollable content" at bounding box center [799, 386] width 398 height 361
click at [906, 334] on textarea "scrollable content" at bounding box center [799, 386] width 398 height 361
drag, startPoint x: 701, startPoint y: 320, endPoint x: 774, endPoint y: 326, distance: 72.6
click at [760, 326] on textarea "scrollable content" at bounding box center [799, 386] width 398 height 361
click at [774, 326] on textarea "scrollable content" at bounding box center [799, 386] width 398 height 361
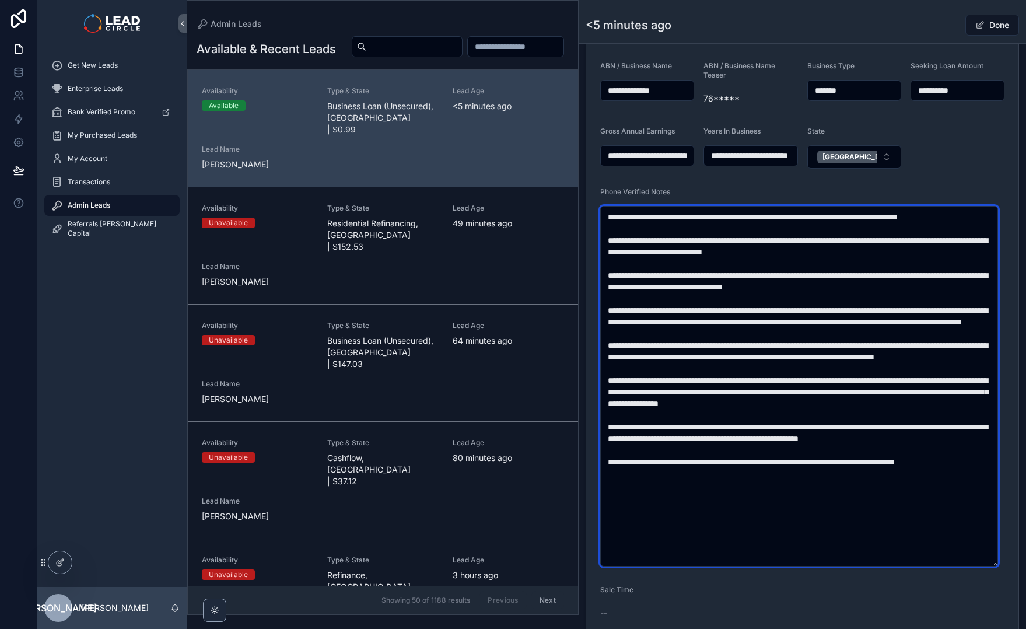
drag, startPoint x: 742, startPoint y: 321, endPoint x: 756, endPoint y: 323, distance: 14.1
click at [747, 321] on textarea "scrollable content" at bounding box center [799, 386] width 398 height 361
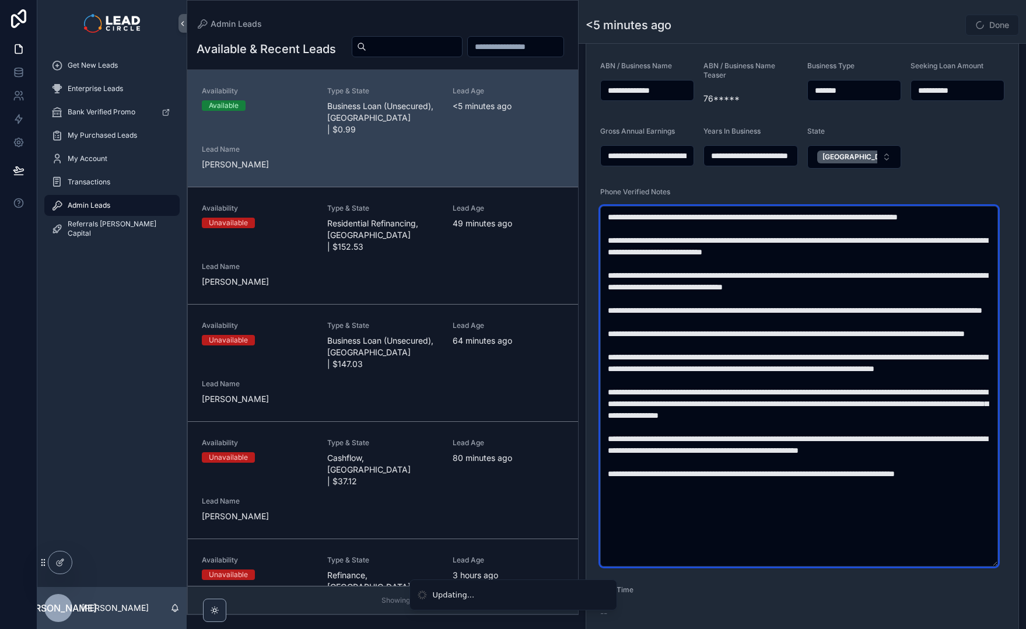
drag, startPoint x: 794, startPoint y: 346, endPoint x: 882, endPoint y: 346, distance: 87.5
click at [876, 346] on textarea "scrollable content" at bounding box center [799, 386] width 398 height 361
click at [886, 346] on textarea "scrollable content" at bounding box center [799, 386] width 398 height 361
drag, startPoint x: 826, startPoint y: 346, endPoint x: 807, endPoint y: 346, distance: 19.3
click at [807, 346] on textarea "scrollable content" at bounding box center [799, 386] width 398 height 361
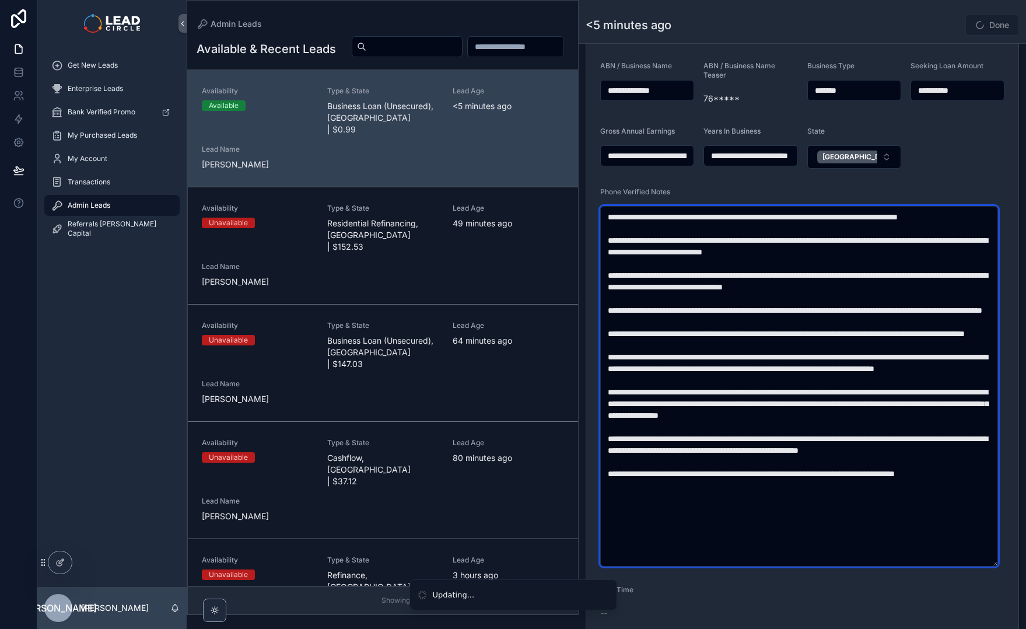
click at [807, 346] on textarea "scrollable content" at bounding box center [799, 386] width 398 height 361
click at [941, 348] on textarea "scrollable content" at bounding box center [799, 386] width 398 height 361
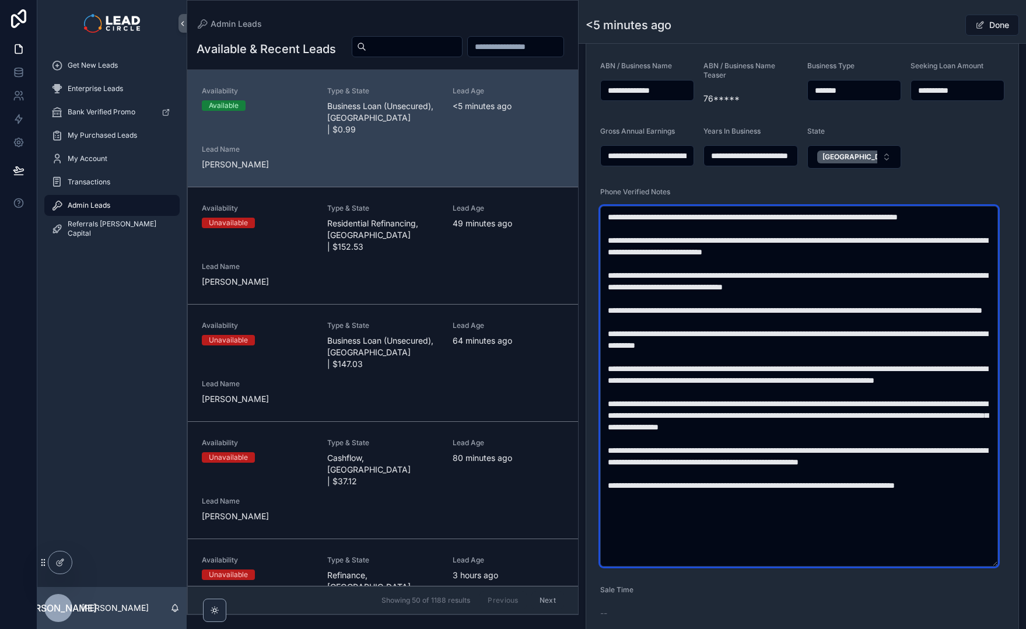
click at [978, 345] on textarea "scrollable content" at bounding box center [799, 386] width 398 height 361
click at [794, 354] on textarea "scrollable content" at bounding box center [799, 386] width 398 height 361
click at [615, 217] on textarea "scrollable content" at bounding box center [799, 386] width 398 height 361
click at [734, 348] on textarea "scrollable content" at bounding box center [799, 386] width 398 height 361
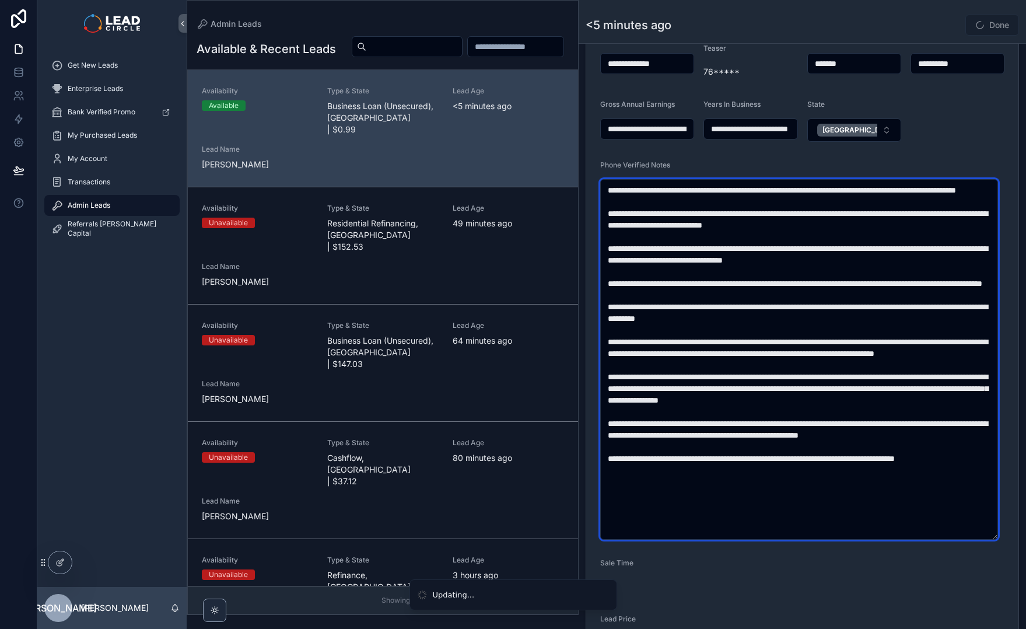
scroll to position [405, 0]
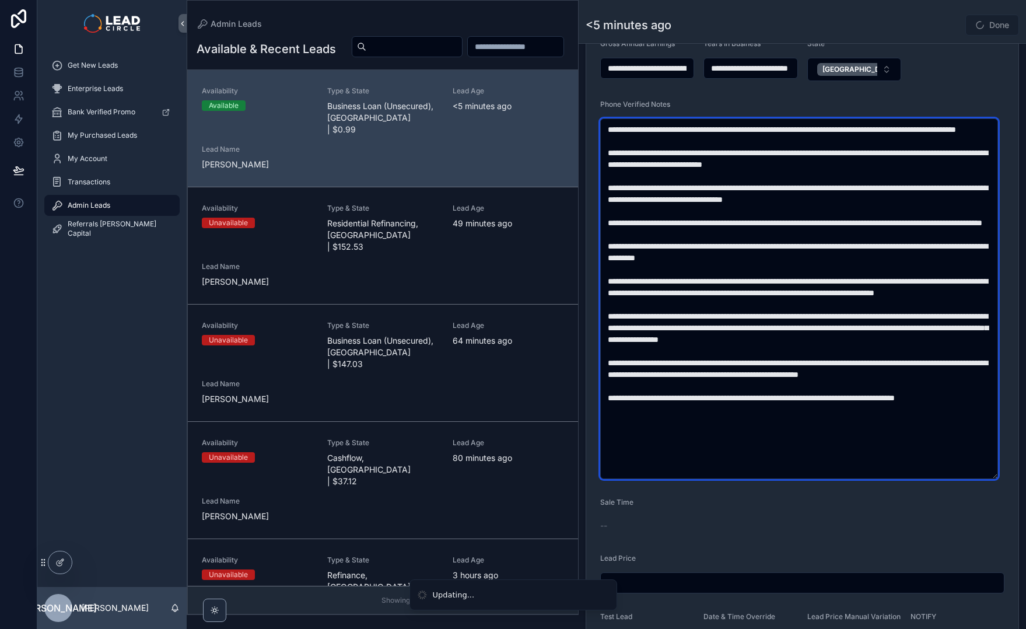
drag, startPoint x: 775, startPoint y: 319, endPoint x: 776, endPoint y: 337, distance: 17.5
click at [776, 337] on textarea "scrollable content" at bounding box center [799, 298] width 398 height 361
drag, startPoint x: 783, startPoint y: 312, endPoint x: 783, endPoint y: 324, distance: 12.3
click at [783, 324] on textarea "scrollable content" at bounding box center [799, 298] width 398 height 361
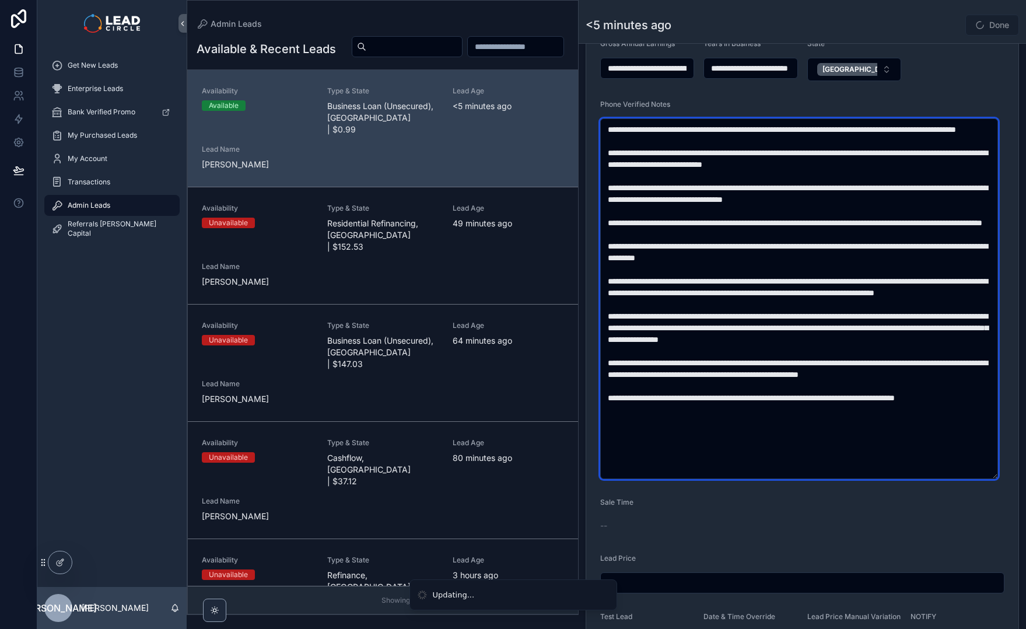
click at [783, 324] on textarea "scrollable content" at bounding box center [799, 298] width 398 height 361
click at [792, 329] on textarea "scrollable content" at bounding box center [799, 298] width 398 height 361
click at [798, 326] on textarea "scrollable content" at bounding box center [799, 298] width 398 height 361
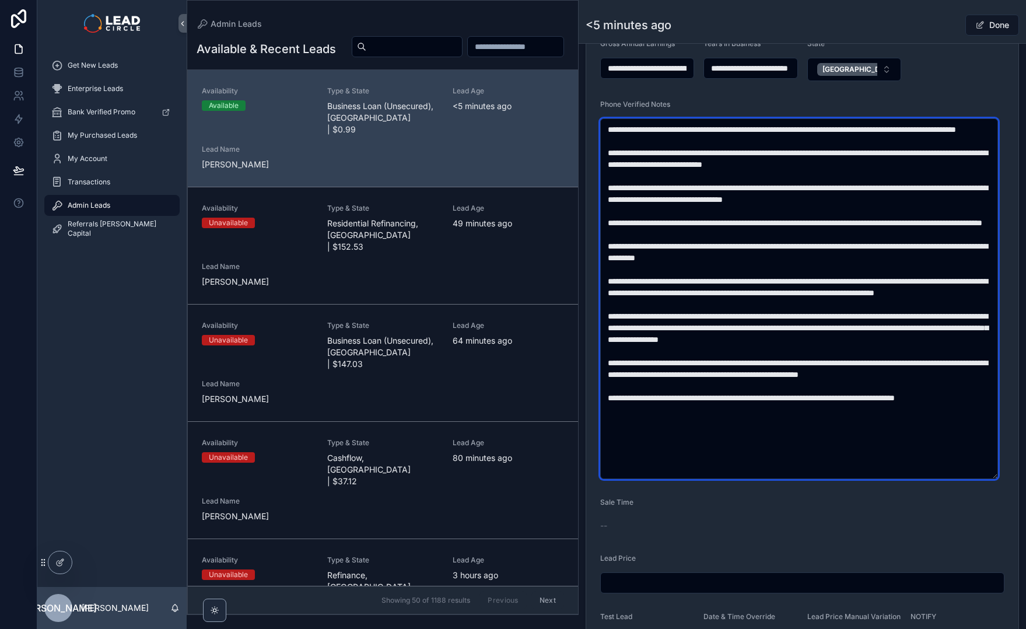
drag, startPoint x: 632, startPoint y: 321, endPoint x: 813, endPoint y: 333, distance: 181.9
click at [809, 334] on textarea "scrollable content" at bounding box center [799, 298] width 398 height 361
click at [813, 333] on textarea "scrollable content" at bounding box center [799, 298] width 398 height 361
drag, startPoint x: 782, startPoint y: 319, endPoint x: 845, endPoint y: 319, distance: 63.0
click at [832, 319] on textarea "scrollable content" at bounding box center [799, 298] width 398 height 361
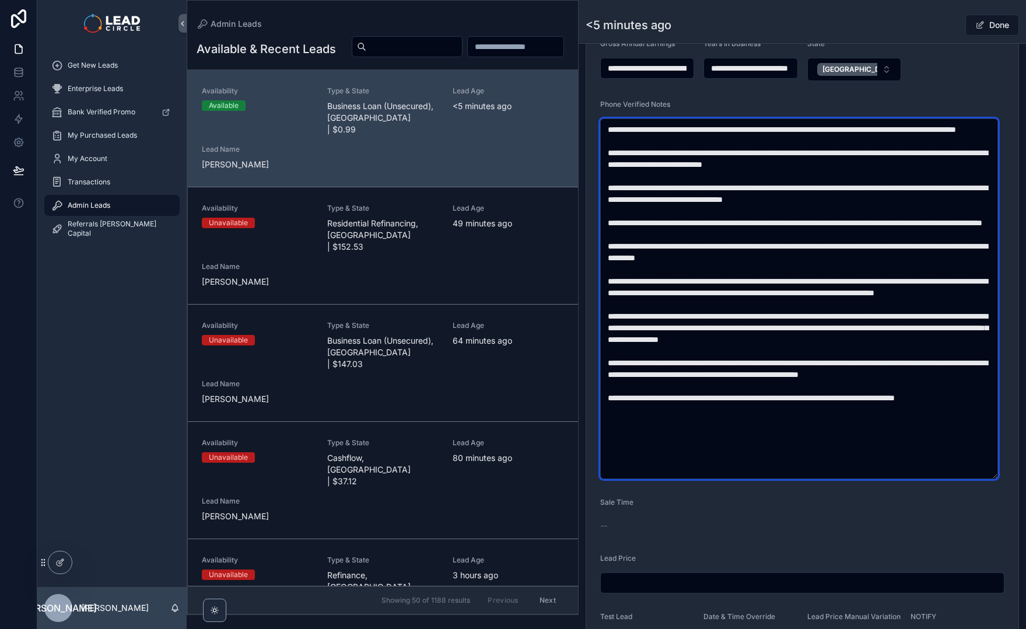
click at [851, 317] on textarea "scrollable content" at bounding box center [799, 298] width 398 height 361
drag, startPoint x: 818, startPoint y: 317, endPoint x: 966, endPoint y: 319, distance: 148.2
click at [961, 319] on textarea "scrollable content" at bounding box center [799, 298] width 398 height 361
click at [966, 319] on textarea "scrollable content" at bounding box center [799, 298] width 398 height 361
drag, startPoint x: 901, startPoint y: 316, endPoint x: 847, endPoint y: 315, distance: 53.7
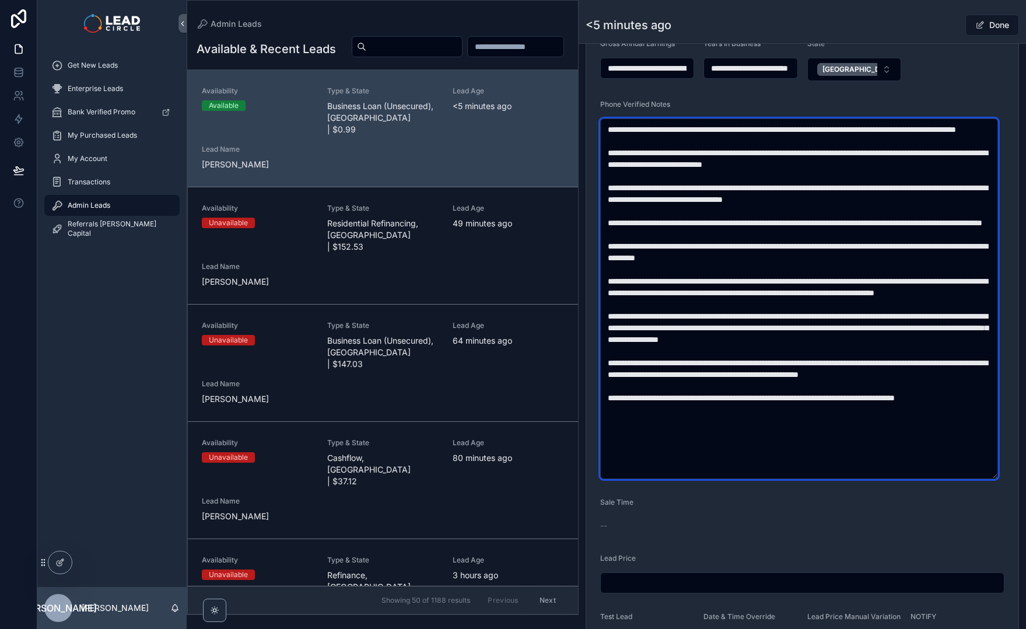
click at [849, 315] on textarea "scrollable content" at bounding box center [799, 298] width 398 height 361
click at [847, 315] on textarea "scrollable content" at bounding box center [799, 298] width 398 height 361
drag, startPoint x: 610, startPoint y: 329, endPoint x: 774, endPoint y: 327, distance: 163.4
click at [767, 330] on textarea "scrollable content" at bounding box center [799, 298] width 398 height 361
click at [774, 327] on textarea "scrollable content" at bounding box center [799, 298] width 398 height 361
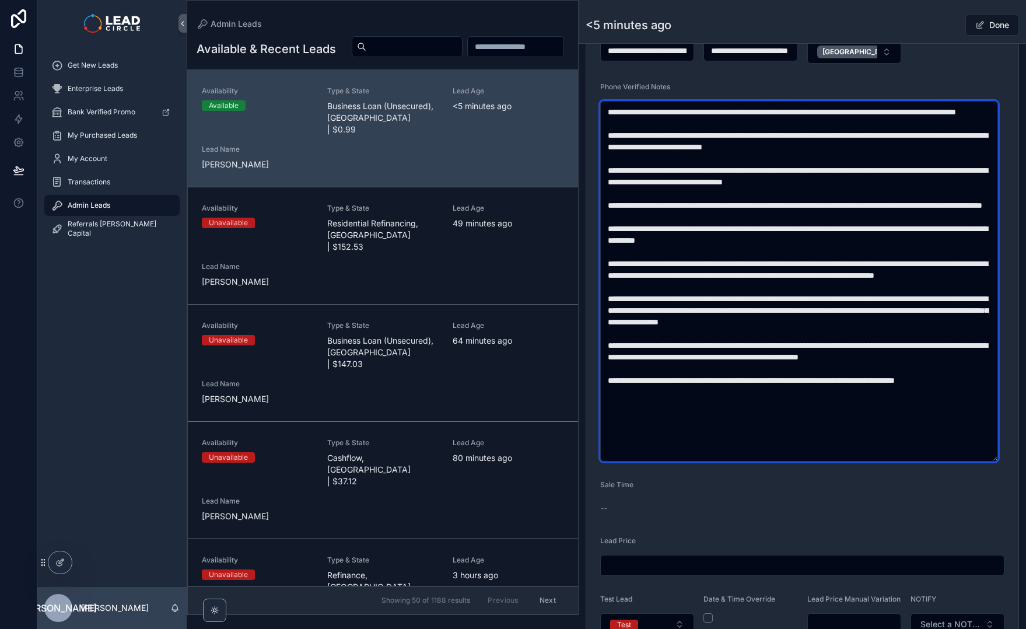
scroll to position [424, 0]
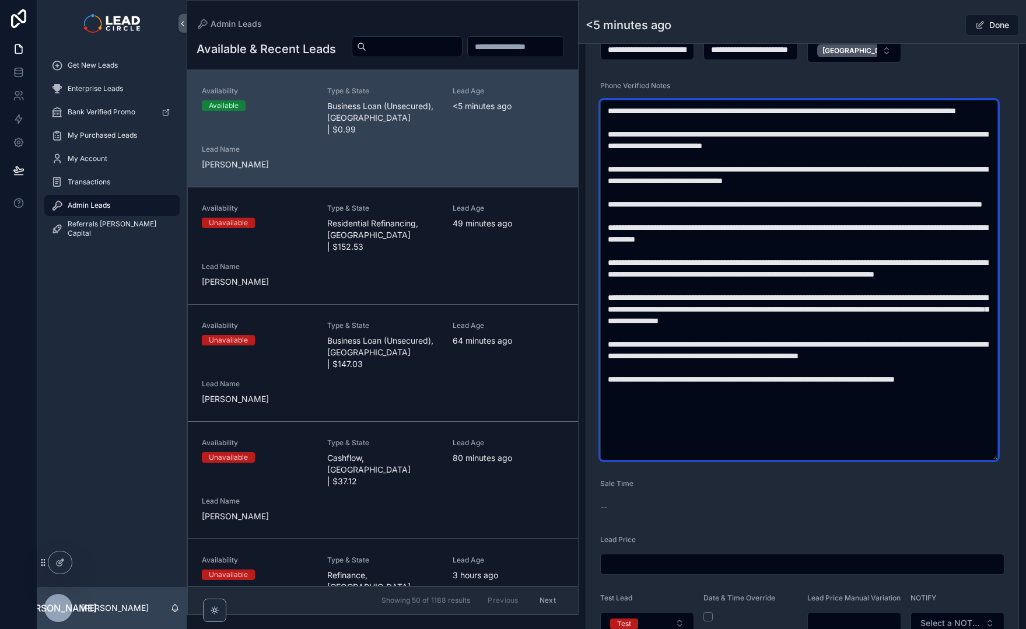
drag, startPoint x: 658, startPoint y: 334, endPoint x: 873, endPoint y: 332, distance: 214.8
click at [827, 335] on textarea "scrollable content" at bounding box center [799, 280] width 398 height 361
click at [873, 332] on textarea "scrollable content" at bounding box center [799, 280] width 398 height 361
drag, startPoint x: 881, startPoint y: 336, endPoint x: 907, endPoint y: 336, distance: 25.7
click at [890, 336] on textarea "scrollable content" at bounding box center [799, 280] width 398 height 361
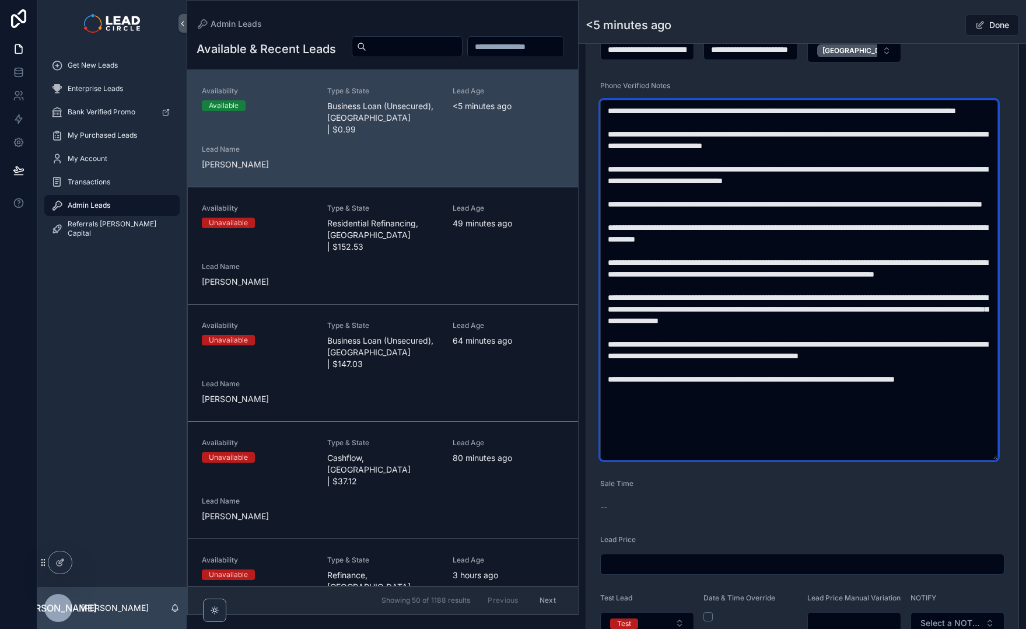
click at [907, 336] on textarea "scrollable content" at bounding box center [799, 280] width 398 height 361
click at [804, 333] on textarea "scrollable content" at bounding box center [799, 280] width 398 height 361
drag, startPoint x: 834, startPoint y: 333, endPoint x: 901, endPoint y: 332, distance: 66.5
click at [886, 332] on textarea "scrollable content" at bounding box center [799, 280] width 398 height 361
click at [901, 332] on textarea "scrollable content" at bounding box center [799, 280] width 398 height 361
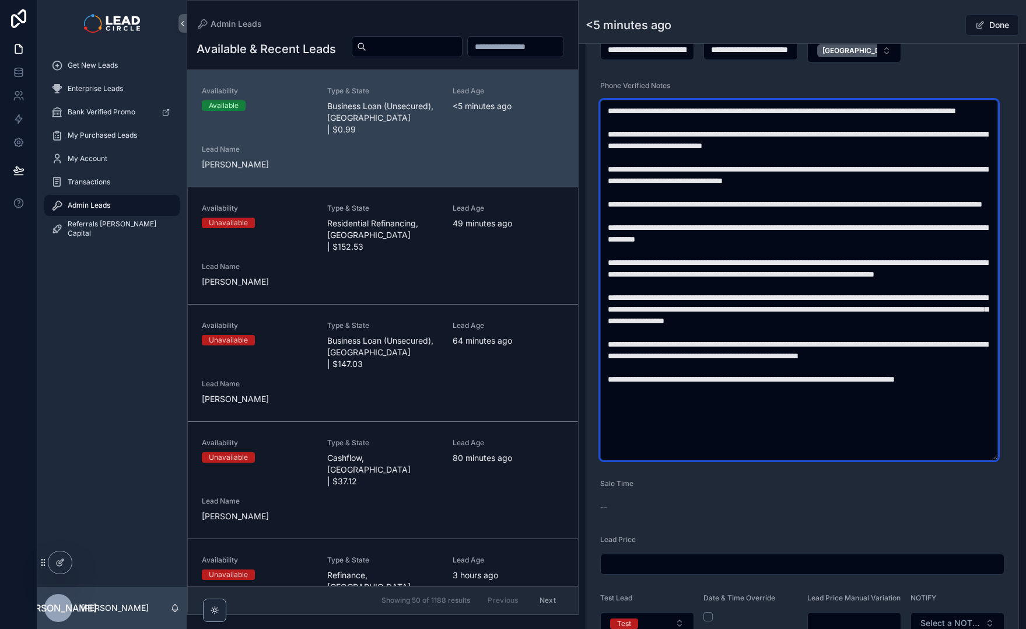
drag, startPoint x: 907, startPoint y: 342, endPoint x: 939, endPoint y: 369, distance: 41.8
click at [937, 369] on textarea "scrollable content" at bounding box center [799, 280] width 398 height 361
click at [940, 369] on textarea "scrollable content" at bounding box center [799, 280] width 398 height 361
drag, startPoint x: 715, startPoint y: 345, endPoint x: 769, endPoint y: 345, distance: 54.3
click at [752, 345] on textarea "scrollable content" at bounding box center [799, 280] width 398 height 361
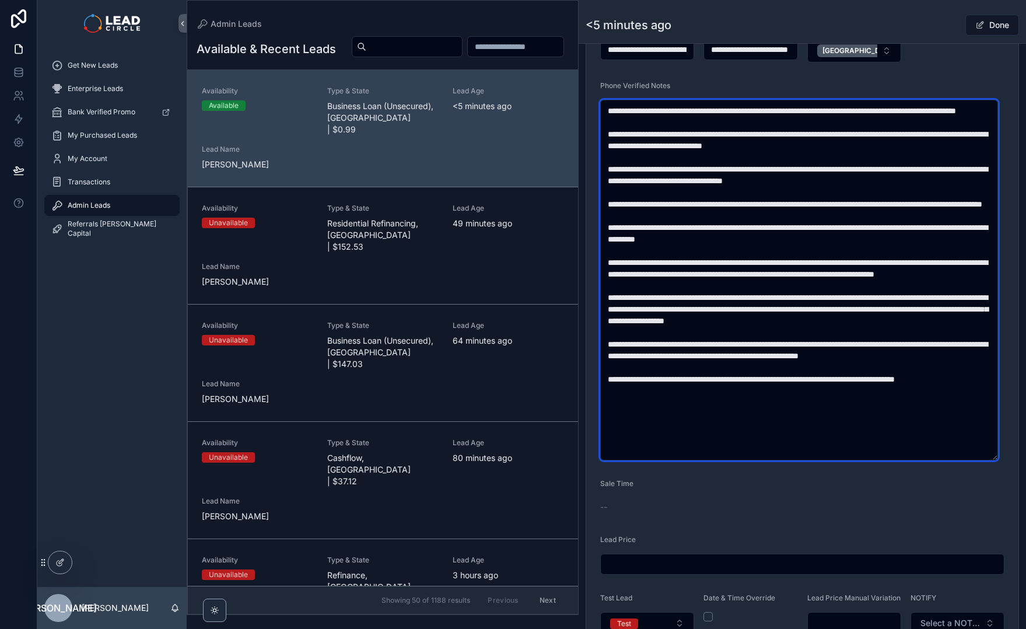
click at [769, 345] on textarea "scrollable content" at bounding box center [799, 280] width 398 height 361
drag, startPoint x: 787, startPoint y: 340, endPoint x: 695, endPoint y: 341, distance: 92.2
click at [697, 341] on textarea "scrollable content" at bounding box center [799, 280] width 398 height 361
click at [695, 341] on textarea "scrollable content" at bounding box center [799, 280] width 398 height 361
drag, startPoint x: 758, startPoint y: 341, endPoint x: 859, endPoint y: 341, distance: 101.0
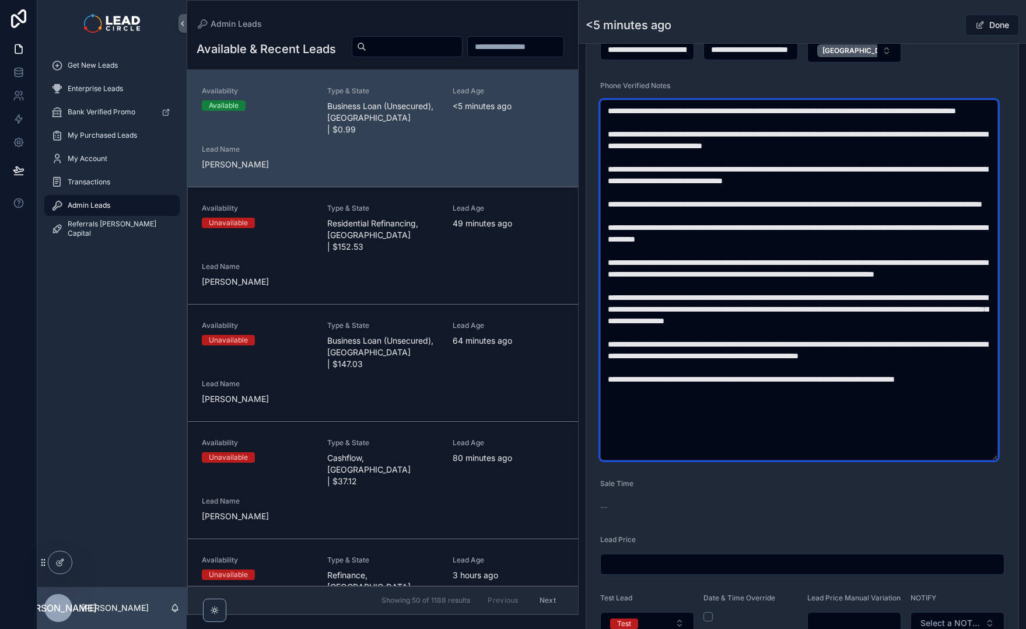
click at [841, 341] on textarea "scrollable content" at bounding box center [799, 280] width 398 height 361
click at [859, 341] on textarea "scrollable content" at bounding box center [799, 280] width 398 height 361
click at [798, 344] on textarea "scrollable content" at bounding box center [799, 280] width 398 height 361
click at [850, 344] on textarea "scrollable content" at bounding box center [799, 280] width 398 height 361
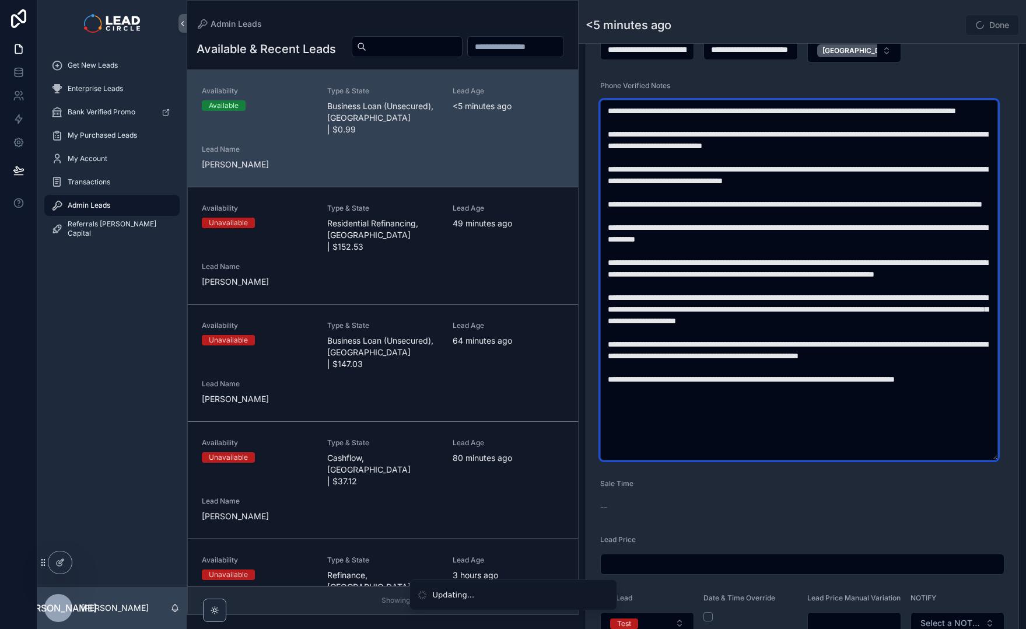
click at [882, 361] on textarea "scrollable content" at bounding box center [799, 280] width 398 height 361
drag, startPoint x: 763, startPoint y: 362, endPoint x: 770, endPoint y: 361, distance: 6.5
click at [769, 361] on textarea "scrollable content" at bounding box center [799, 280] width 398 height 361
click at [771, 361] on textarea "scrollable content" at bounding box center [799, 280] width 398 height 361
drag, startPoint x: 728, startPoint y: 358, endPoint x: 682, endPoint y: 357, distance: 46.7
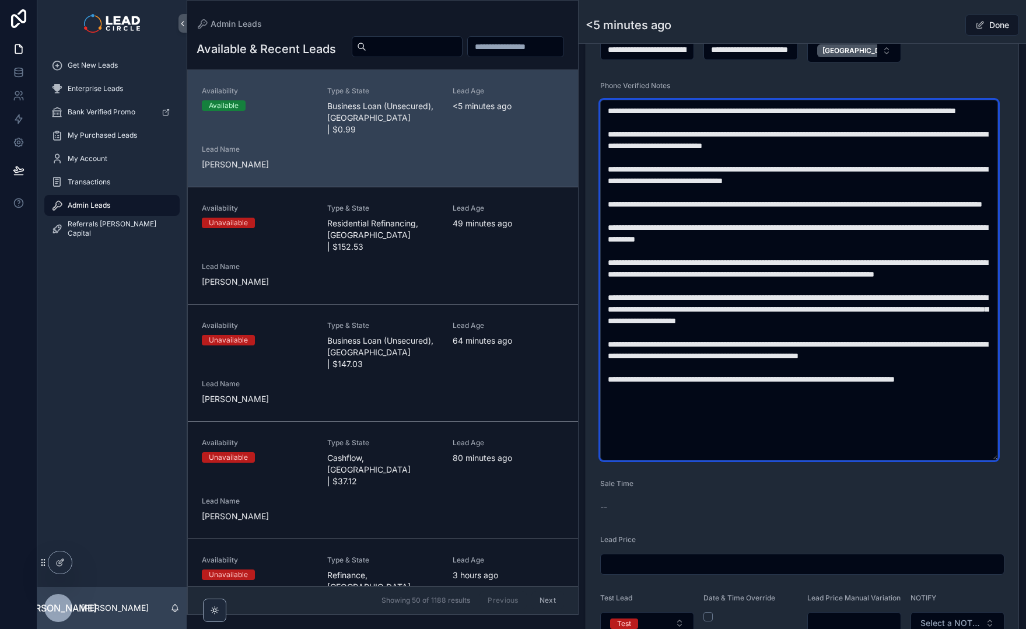
click at [685, 357] on textarea "scrollable content" at bounding box center [799, 280] width 398 height 361
click at [682, 357] on textarea "scrollable content" at bounding box center [799, 280] width 398 height 361
drag, startPoint x: 682, startPoint y: 357, endPoint x: 819, endPoint y: 354, distance: 137.7
click at [817, 355] on textarea "scrollable content" at bounding box center [799, 280] width 398 height 361
click at [820, 354] on textarea "scrollable content" at bounding box center [799, 280] width 398 height 361
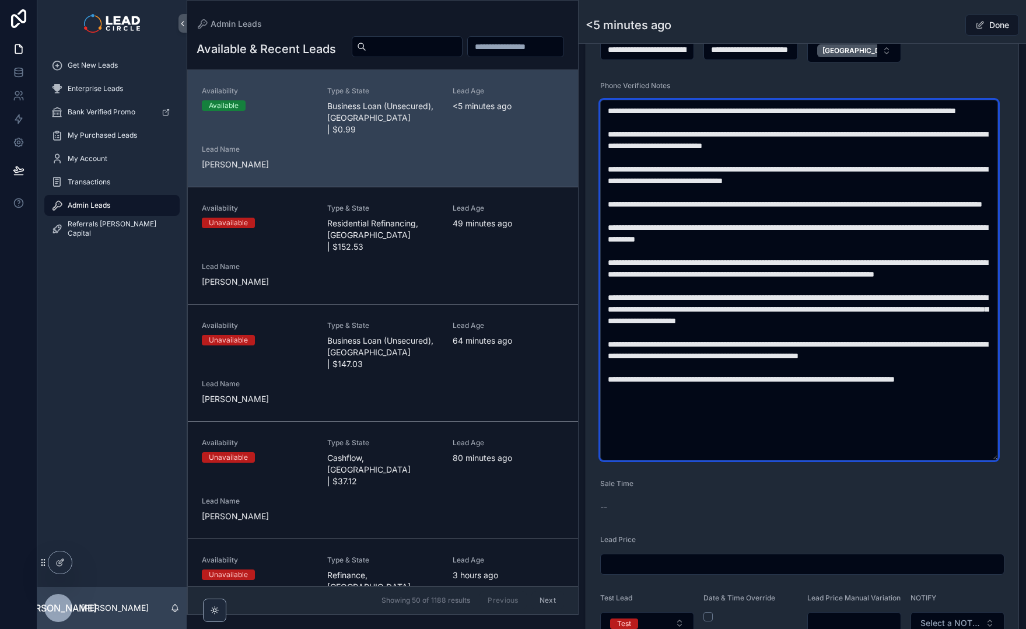
drag, startPoint x: 846, startPoint y: 354, endPoint x: 708, endPoint y: 357, distance: 138.3
click at [710, 357] on textarea "scrollable content" at bounding box center [799, 280] width 398 height 361
click at [708, 357] on textarea "scrollable content" at bounding box center [799, 280] width 398 height 361
drag, startPoint x: 708, startPoint y: 357, endPoint x: 889, endPoint y: 357, distance: 181.5
click at [872, 357] on textarea "scrollable content" at bounding box center [799, 280] width 398 height 361
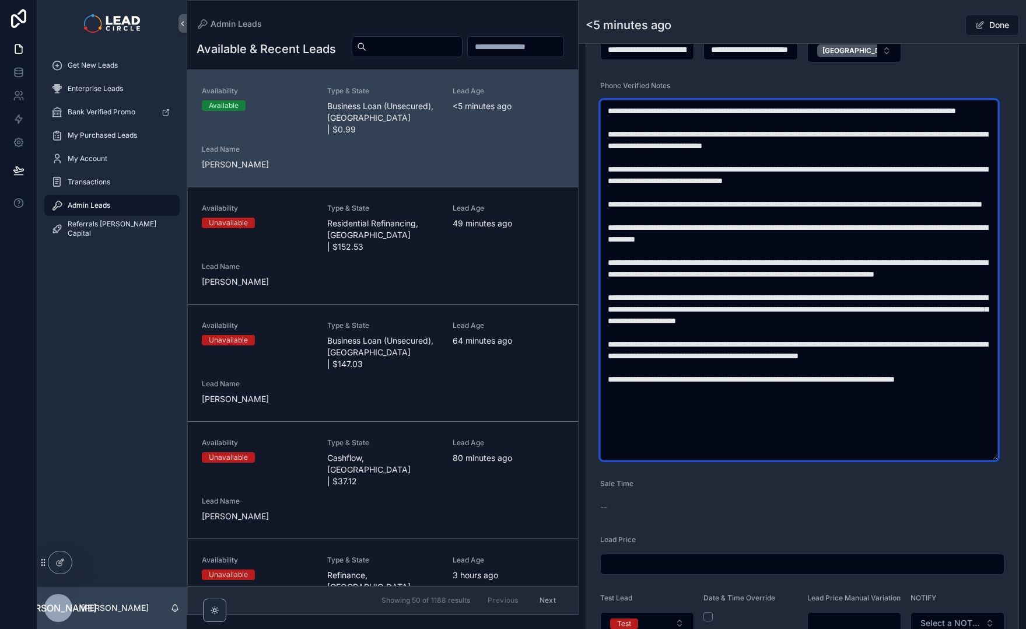
click at [893, 357] on textarea "scrollable content" at bounding box center [799, 280] width 398 height 361
drag, startPoint x: 747, startPoint y: 358, endPoint x: 839, endPoint y: 358, distance: 91.6
click at [825, 358] on textarea "scrollable content" at bounding box center [799, 280] width 398 height 361
click at [839, 358] on textarea "scrollable content" at bounding box center [799, 280] width 398 height 361
drag, startPoint x: 818, startPoint y: 355, endPoint x: 924, endPoint y: 358, distance: 106.3
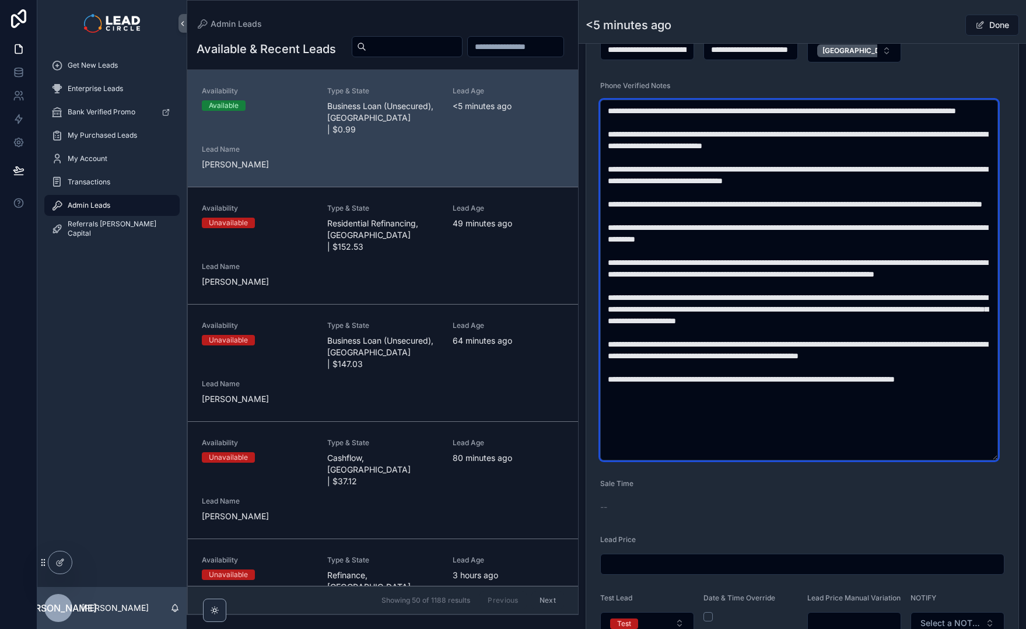
click at [914, 360] on textarea "scrollable content" at bounding box center [799, 280] width 398 height 361
click at [939, 358] on textarea "scrollable content" at bounding box center [799, 280] width 398 height 361
drag, startPoint x: 940, startPoint y: 358, endPoint x: 886, endPoint y: 357, distance: 54.3
click at [886, 357] on textarea "scrollable content" at bounding box center [799, 280] width 398 height 361
click at [855, 392] on textarea "scrollable content" at bounding box center [799, 280] width 398 height 361
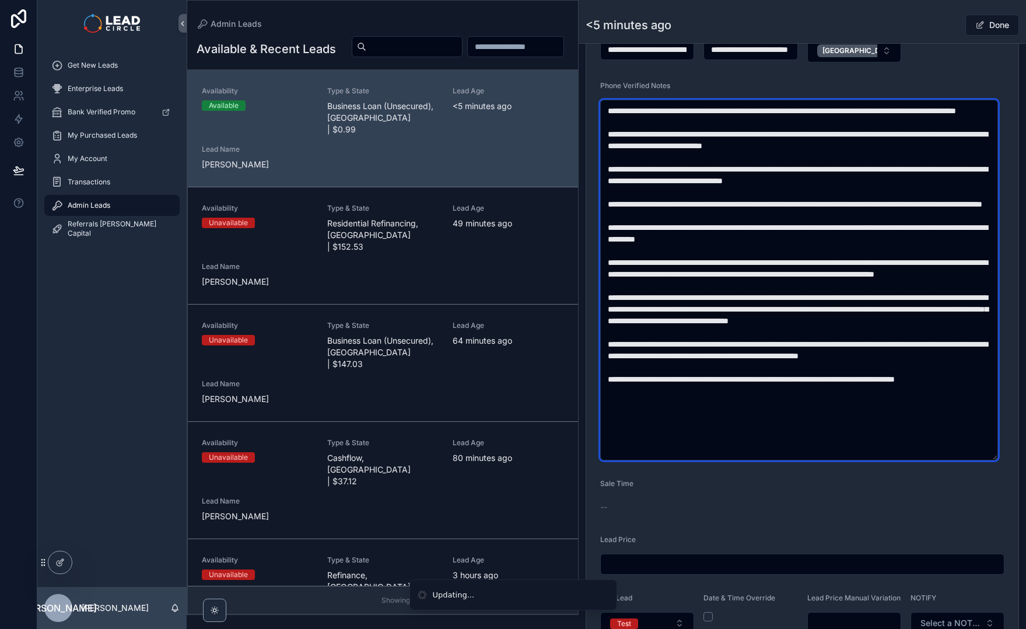
click at [886, 392] on textarea "scrollable content" at bounding box center [799, 280] width 398 height 361
drag, startPoint x: 898, startPoint y: 392, endPoint x: 788, endPoint y: 392, distance: 109.7
click at [788, 392] on textarea "scrollable content" at bounding box center [799, 280] width 398 height 361
drag, startPoint x: 779, startPoint y: 394, endPoint x: 919, endPoint y: 394, distance: 140.1
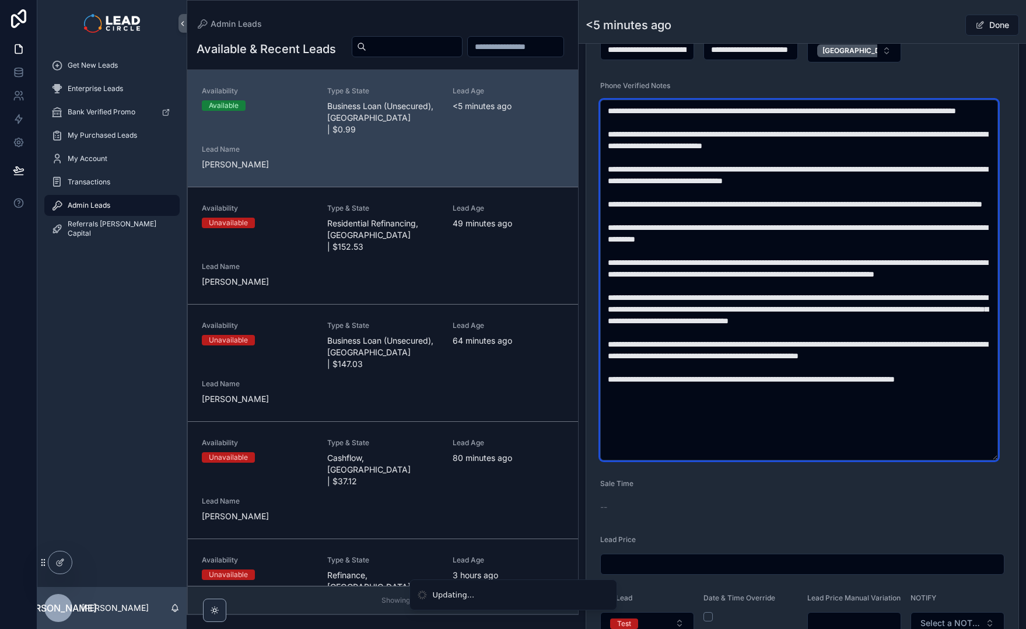
click at [912, 395] on textarea "scrollable content" at bounding box center [799, 280] width 398 height 361
click at [919, 394] on textarea "scrollable content" at bounding box center [799, 280] width 398 height 361
drag, startPoint x: 954, startPoint y: 392, endPoint x: 841, endPoint y: 392, distance: 112.0
click at [841, 392] on textarea "scrollable content" at bounding box center [799, 280] width 398 height 361
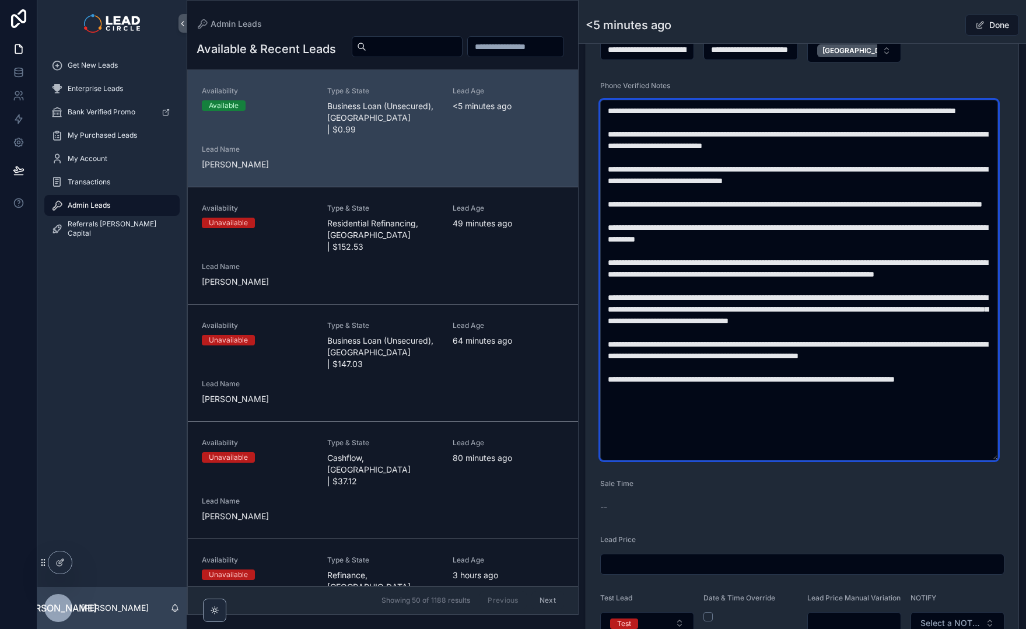
drag, startPoint x: 831, startPoint y: 394, endPoint x: 942, endPoint y: 393, distance: 111.5
click at [934, 394] on textarea "scrollable content" at bounding box center [799, 280] width 398 height 361
click at [942, 393] on textarea "scrollable content" at bounding box center [799, 280] width 398 height 361
drag, startPoint x: 968, startPoint y: 388, endPoint x: 864, endPoint y: 392, distance: 104.5
click at [869, 393] on textarea "scrollable content" at bounding box center [799, 280] width 398 height 361
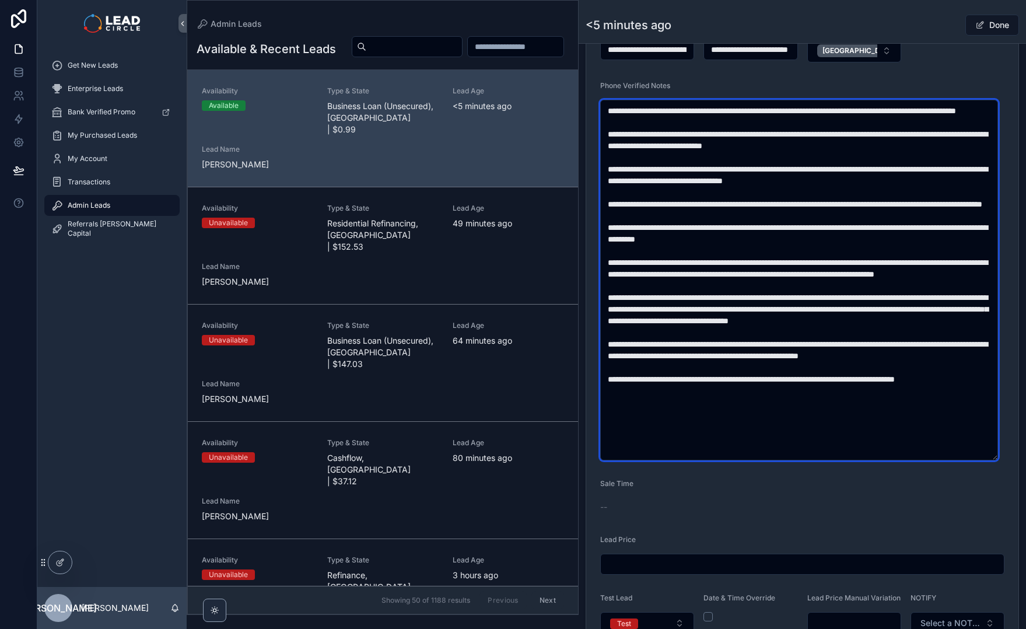
click at [864, 392] on textarea "scrollable content" at bounding box center [799, 280] width 398 height 361
drag, startPoint x: 852, startPoint y: 392, endPoint x: 948, endPoint y: 391, distance: 96.3
click at [944, 392] on textarea "scrollable content" at bounding box center [799, 280] width 398 height 361
click at [948, 390] on textarea "scrollable content" at bounding box center [799, 280] width 398 height 361
drag, startPoint x: 862, startPoint y: 391, endPoint x: 912, endPoint y: 392, distance: 50.2
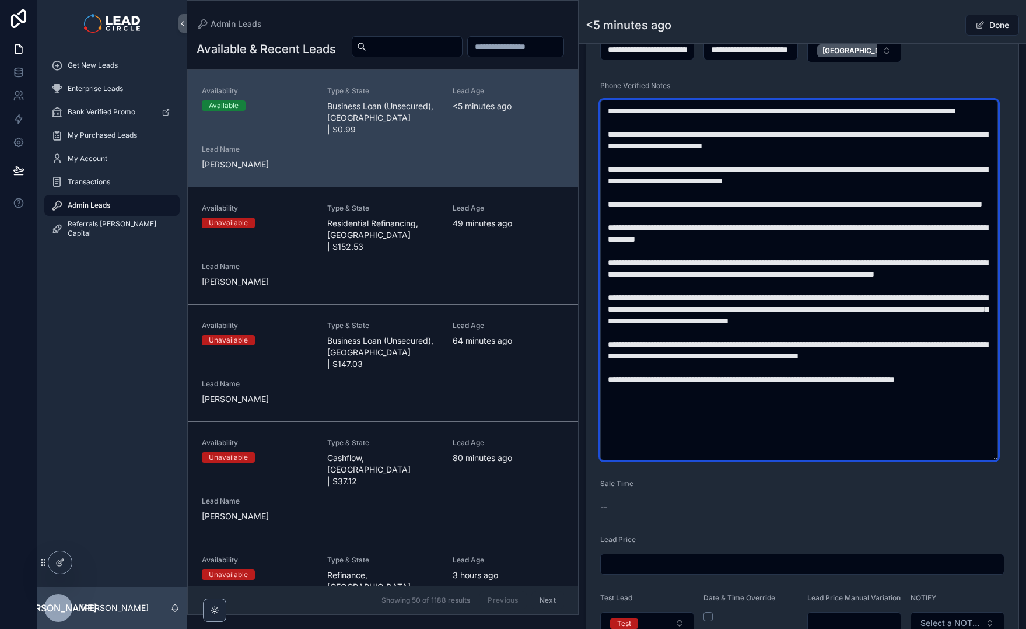
click at [912, 392] on textarea "scrollable content" at bounding box center [799, 280] width 398 height 361
click at [969, 389] on textarea "scrollable content" at bounding box center [799, 280] width 398 height 361
click at [795, 404] on textarea "scrollable content" at bounding box center [799, 280] width 398 height 361
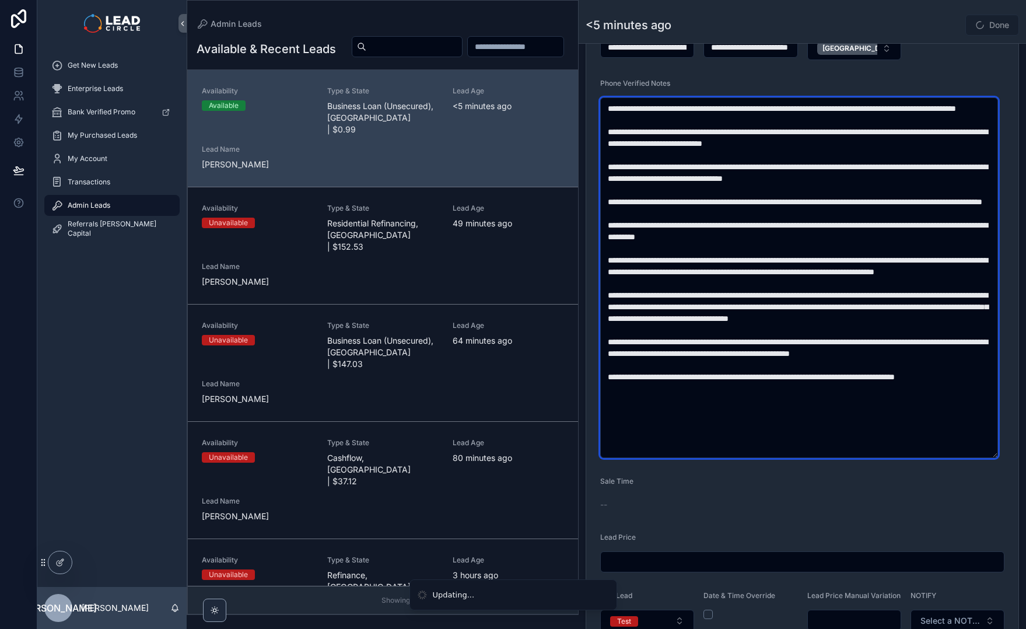
scroll to position [656, 0]
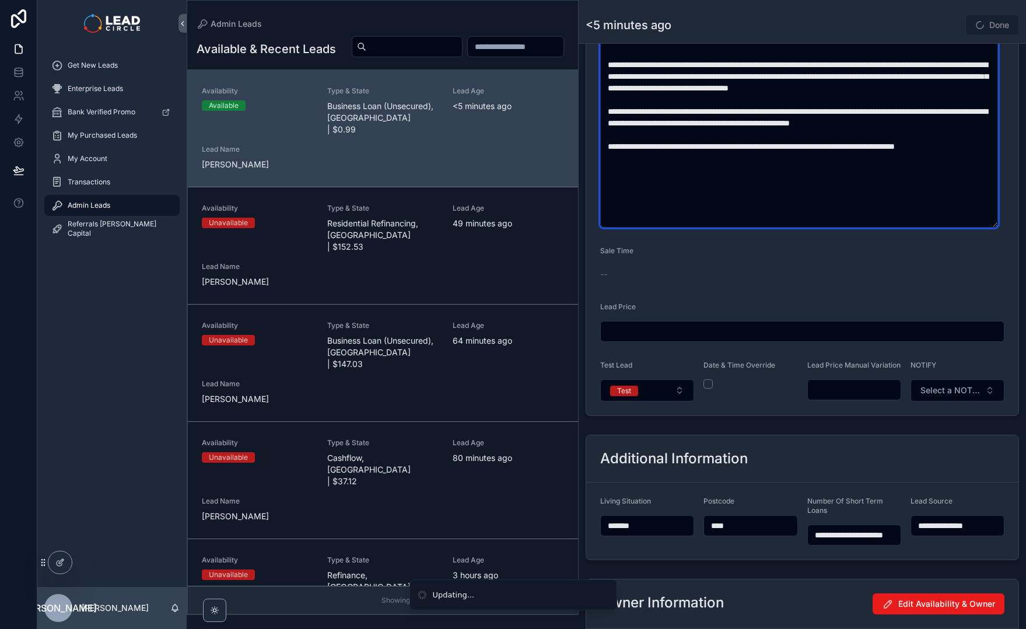
type textarea "**********"
click at [852, 400] on div "scrollable content" at bounding box center [855, 389] width 94 height 21
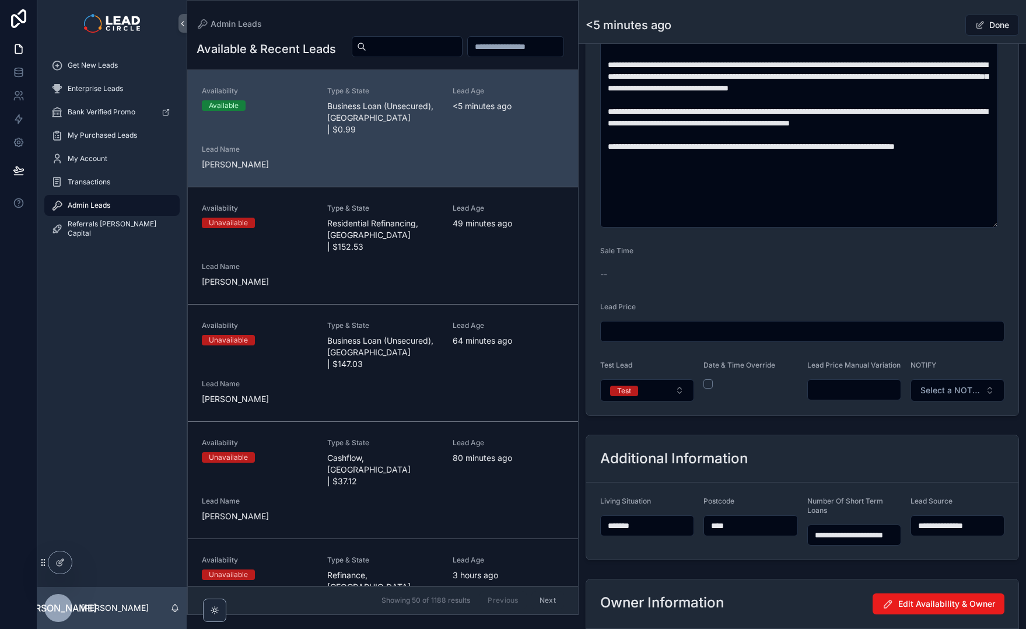
click at [852, 398] on input "scrollable content" at bounding box center [854, 390] width 93 height 16
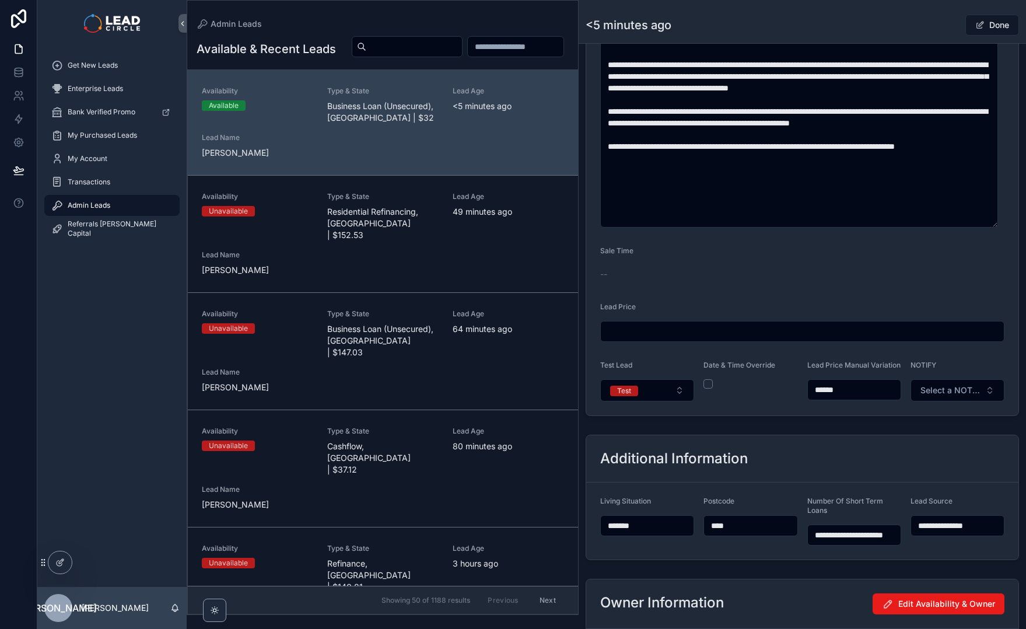
click at [847, 398] on input "******" at bounding box center [854, 390] width 93 height 16
click at [871, 438] on div "**********" at bounding box center [803, 497] width 448 height 135
click at [870, 398] on input "******" at bounding box center [854, 390] width 93 height 16
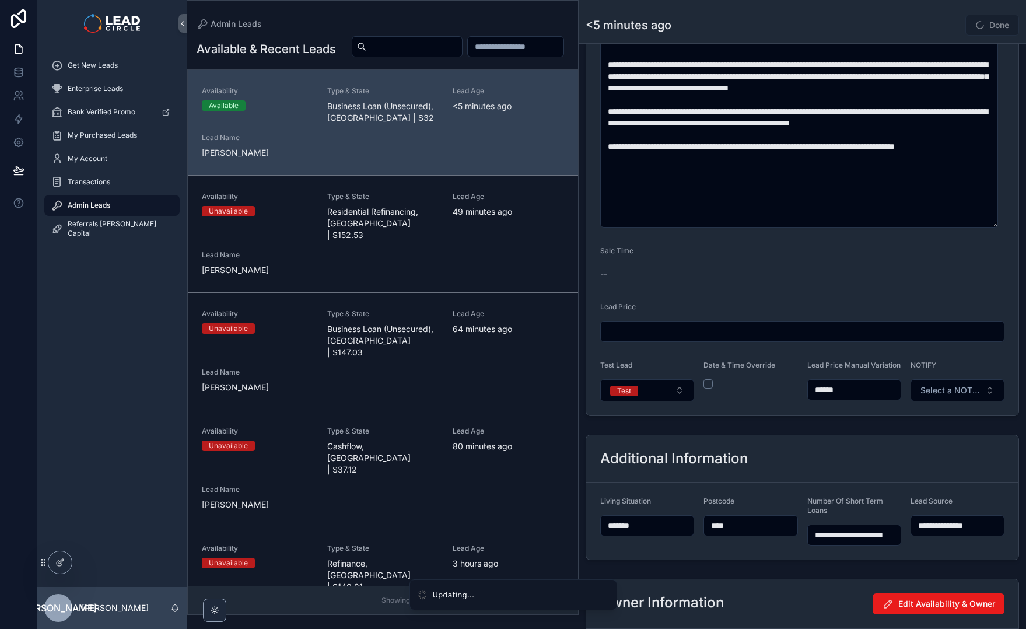
click at [870, 398] on input "******" at bounding box center [854, 390] width 93 height 16
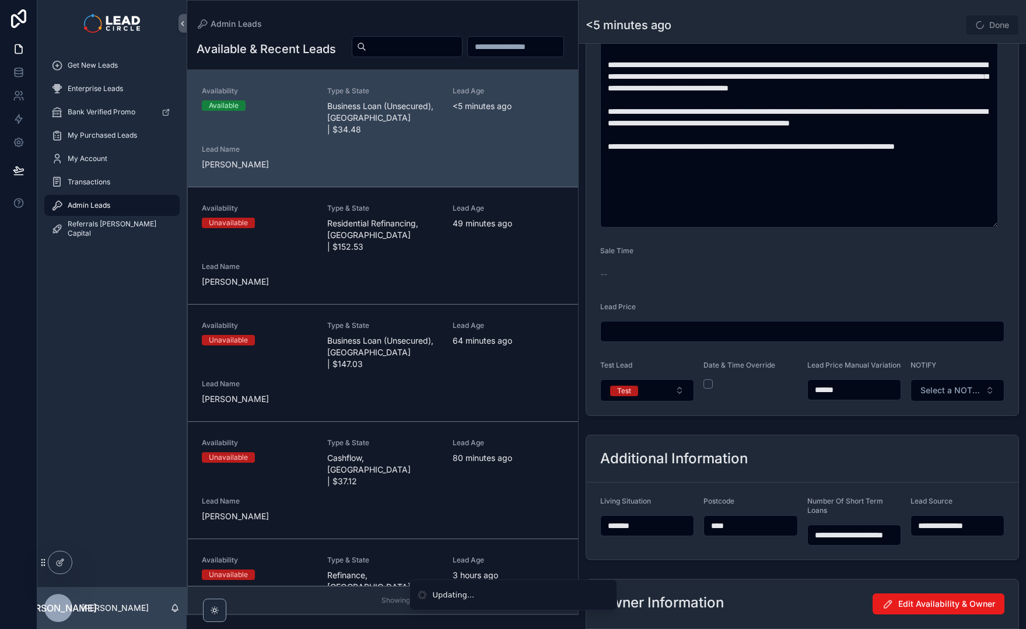
drag, startPoint x: 854, startPoint y: 429, endPoint x: 820, endPoint y: 426, distance: 34.0
click at [854, 429] on div "**********" at bounding box center [803, 77] width 448 height 1352
click at [656, 392] on button "Test" at bounding box center [647, 390] width 94 height 22
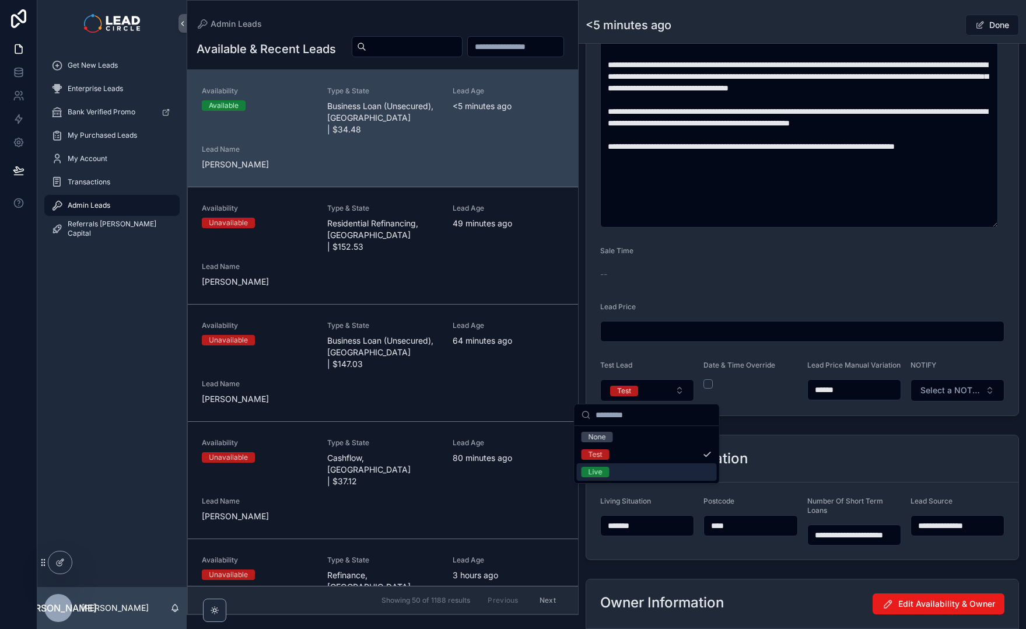
click at [647, 471] on div "Live" at bounding box center [647, 472] width 140 height 18
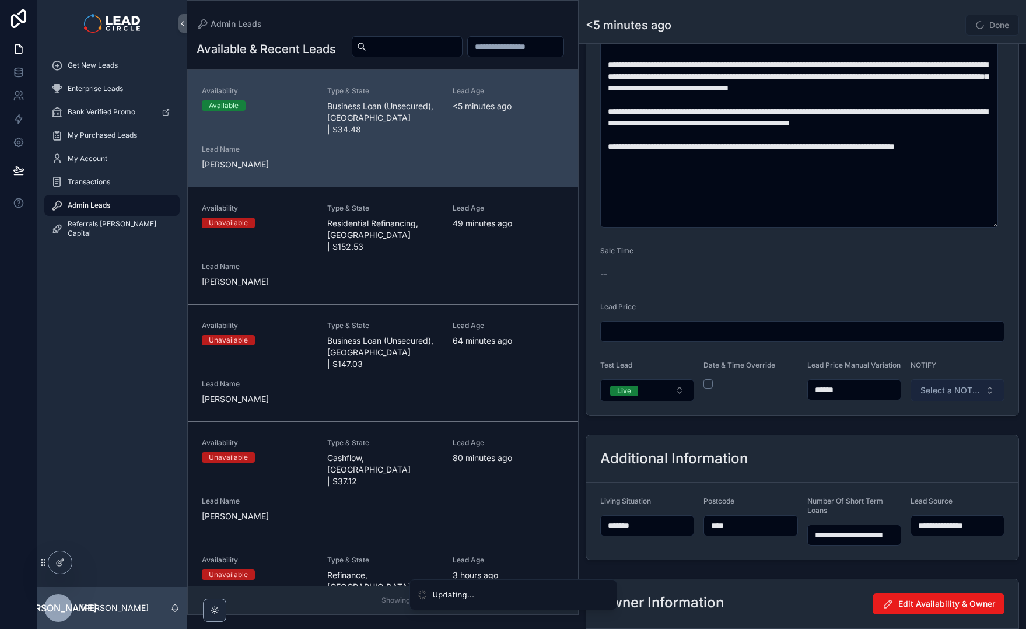
click at [948, 391] on span "Select a NOTIFY" at bounding box center [951, 391] width 60 height 12
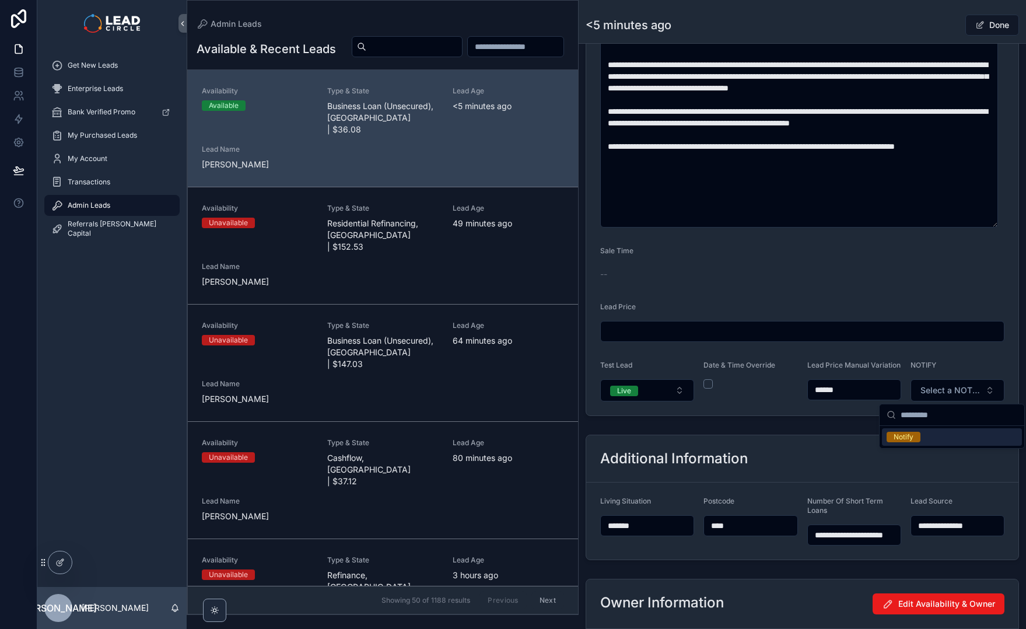
click at [940, 434] on div "Notify" at bounding box center [952, 437] width 140 height 18
click at [865, 434] on div "**********" at bounding box center [803, 77] width 448 height 1352
drag, startPoint x: 827, startPoint y: 401, endPoint x: 836, endPoint y: 399, distance: 9.5
click at [826, 398] on input "******" at bounding box center [854, 390] width 93 height 16
type input "******"
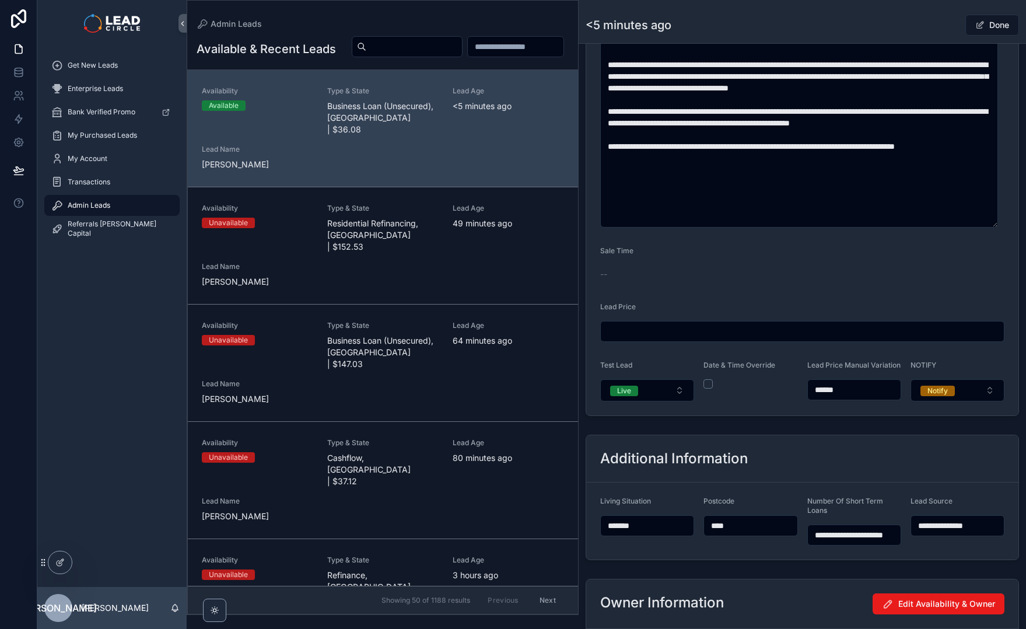
click at [881, 434] on div "**********" at bounding box center [803, 77] width 448 height 1352
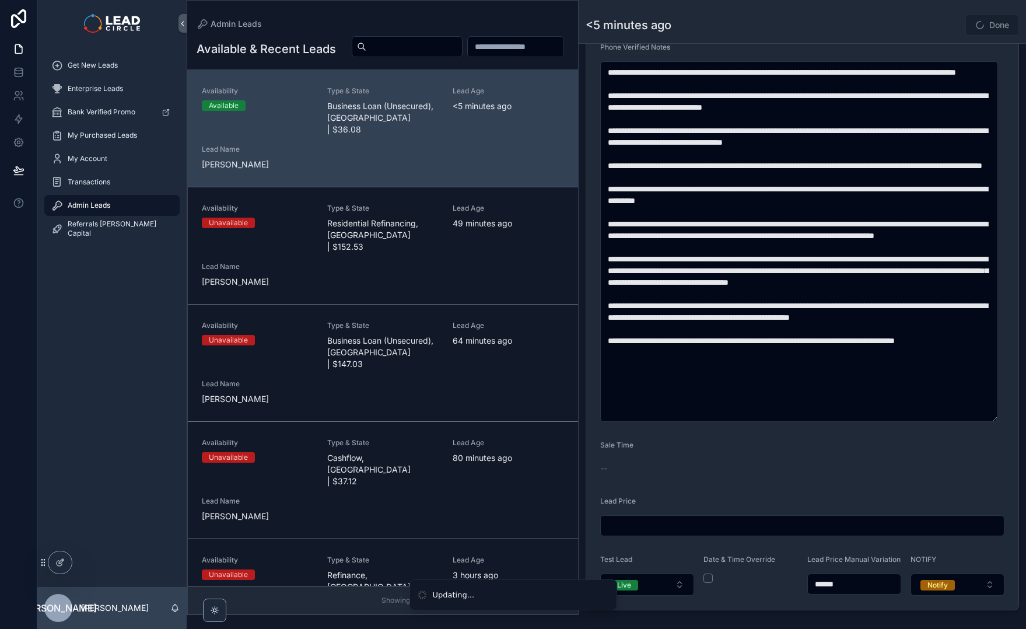
scroll to position [415, 0]
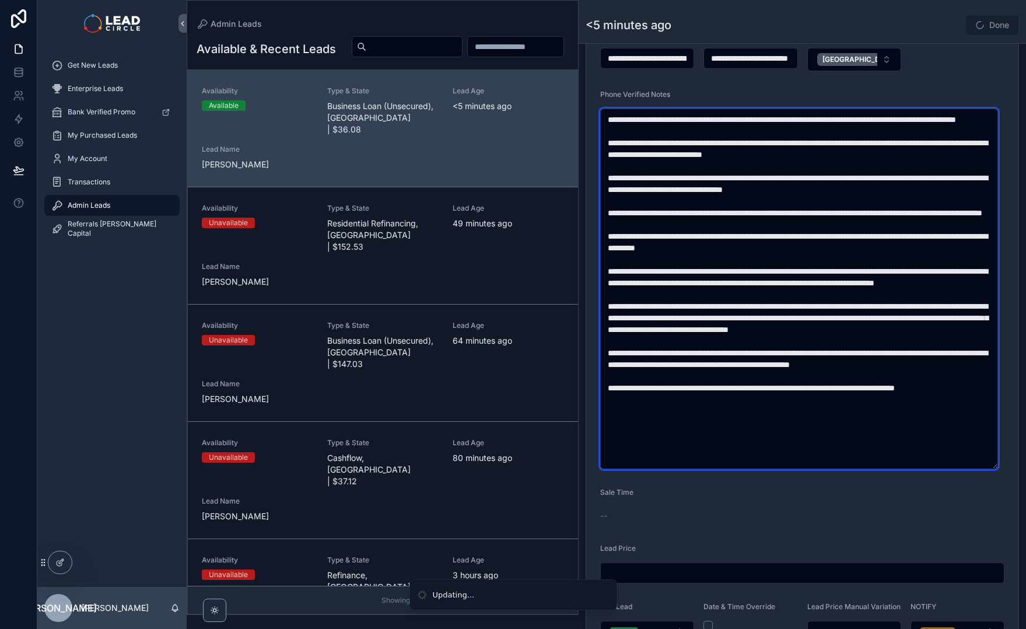
click at [839, 264] on textarea "scrollable content" at bounding box center [799, 289] width 398 height 361
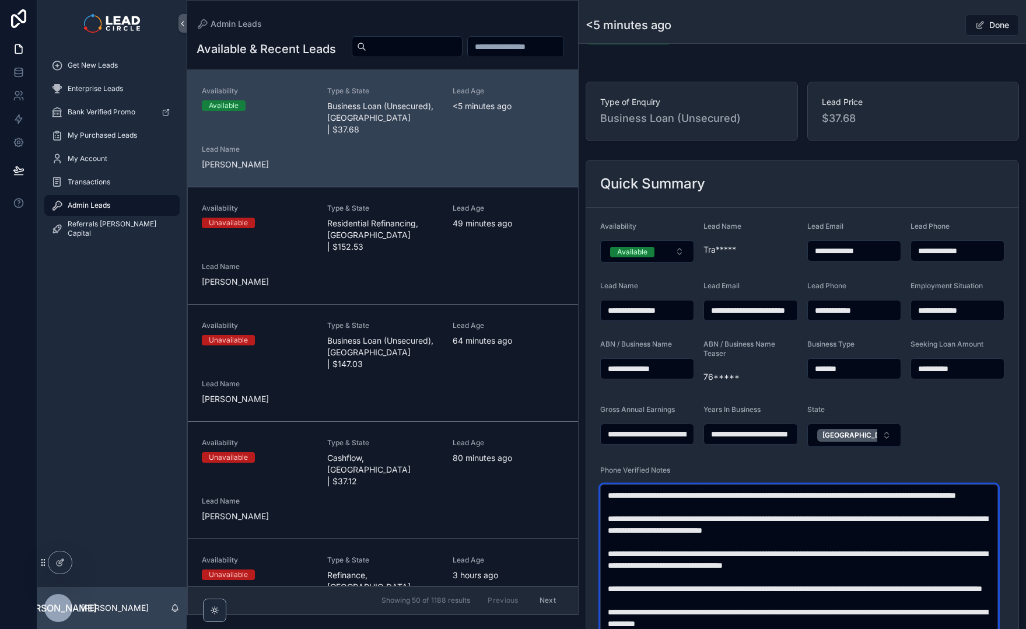
scroll to position [0, 0]
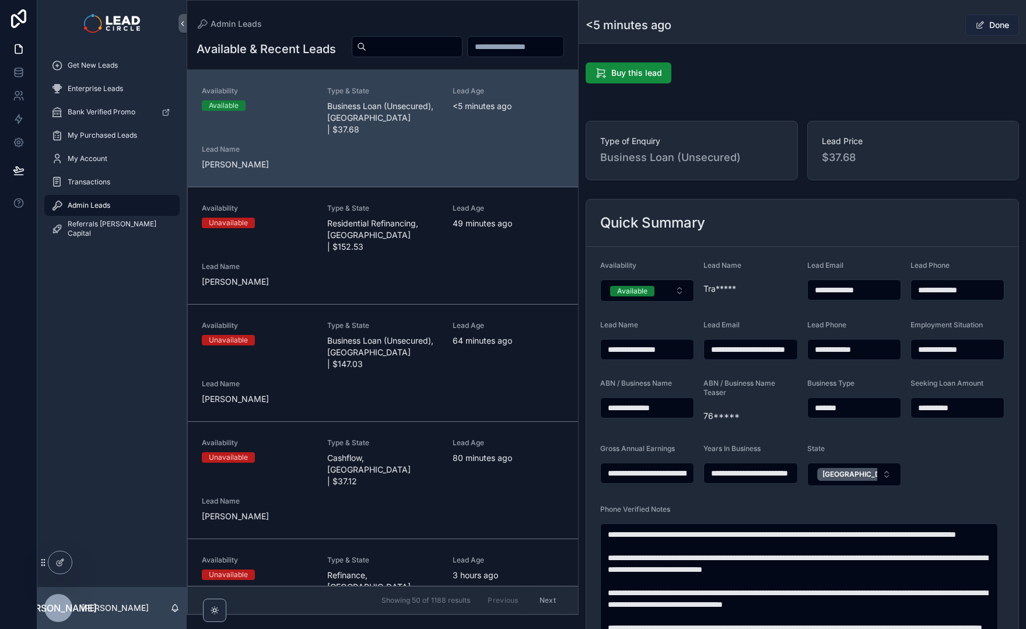
click at [990, 21] on button "Done" at bounding box center [993, 25] width 54 height 21
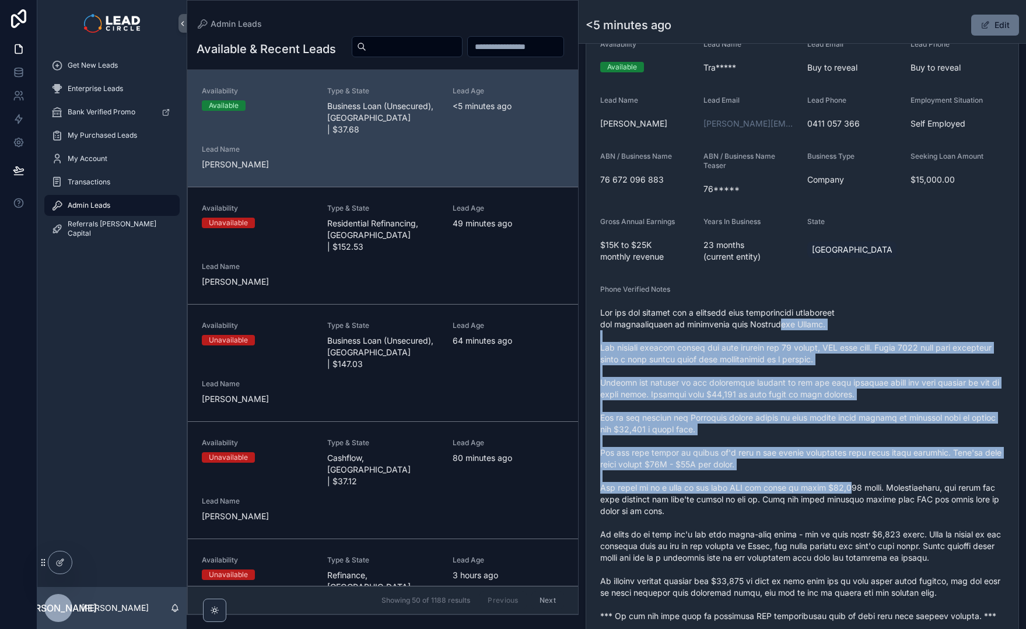
drag, startPoint x: 767, startPoint y: 330, endPoint x: 865, endPoint y: 527, distance: 220.5
click at [864, 526] on span "scrollable content" at bounding box center [802, 464] width 404 height 315
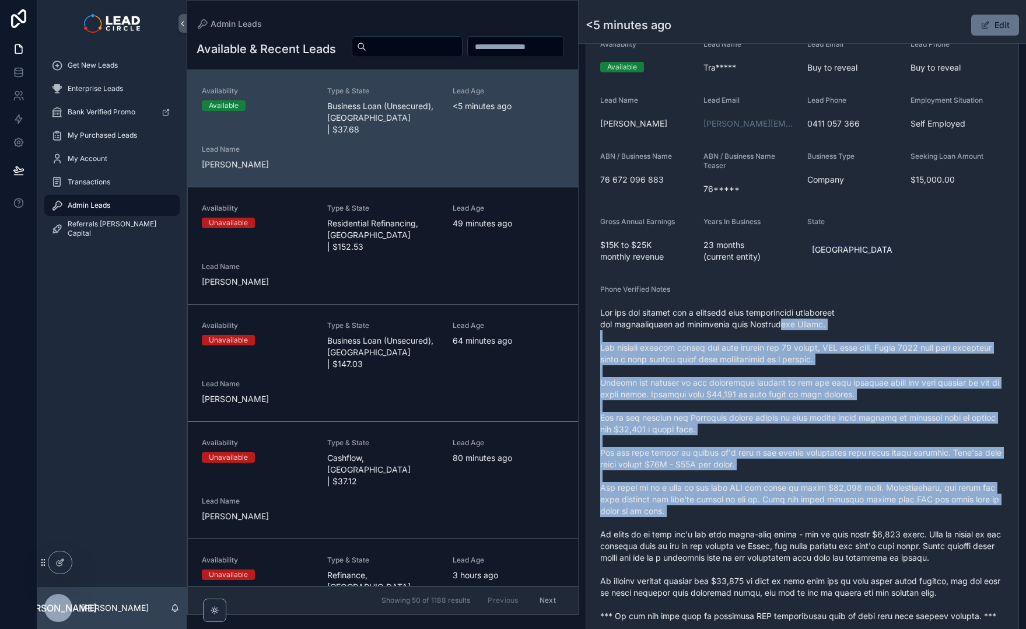
click at [865, 527] on span "scrollable content" at bounding box center [802, 464] width 404 height 315
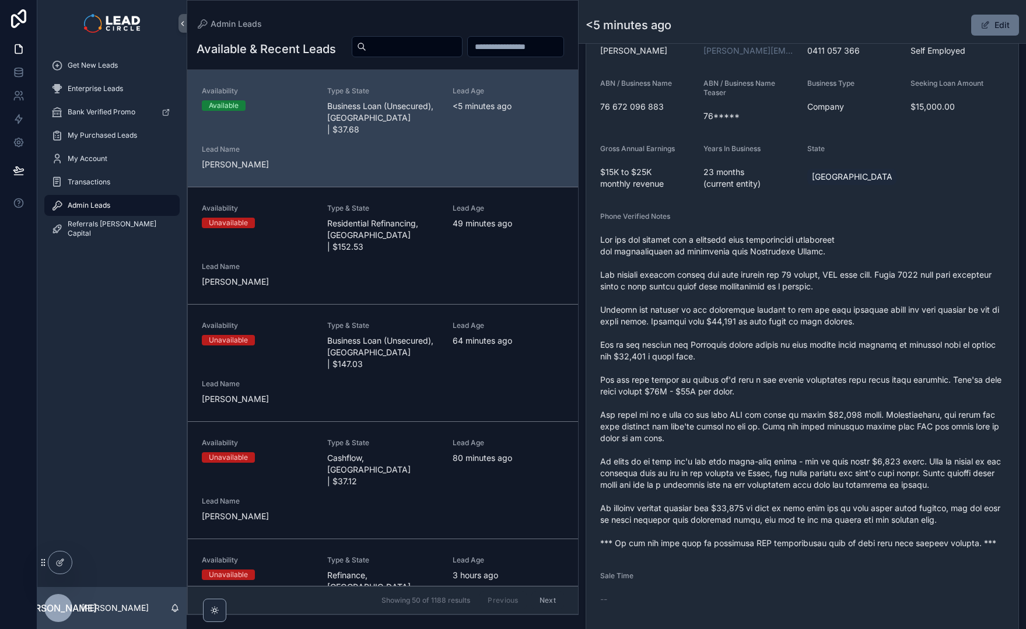
scroll to position [335, 0]
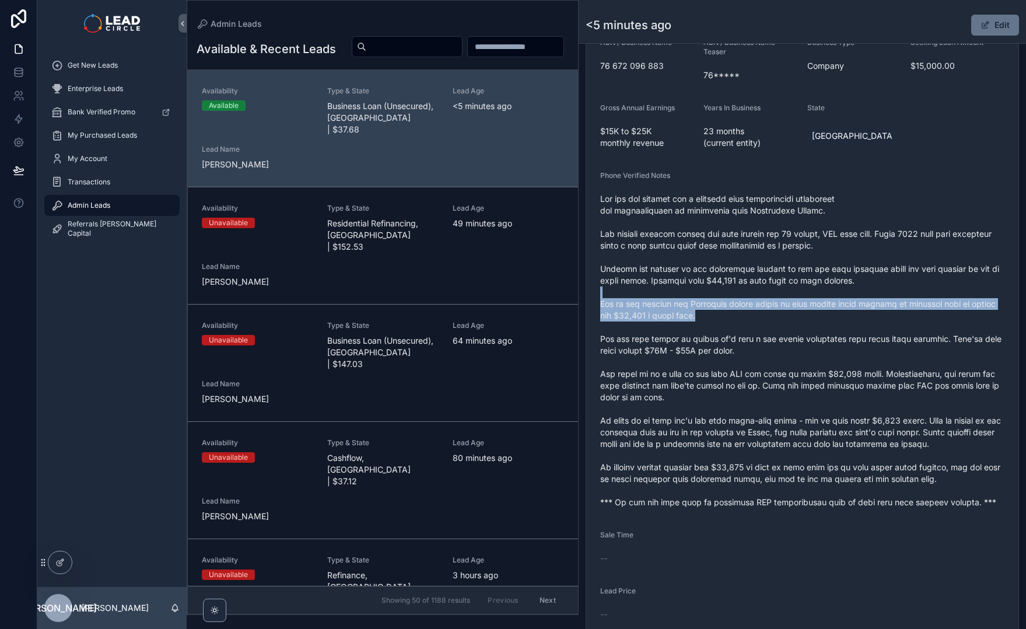
drag, startPoint x: 790, startPoint y: 294, endPoint x: 857, endPoint y: 437, distance: 158.7
click at [853, 432] on span "scrollable content" at bounding box center [802, 350] width 404 height 315
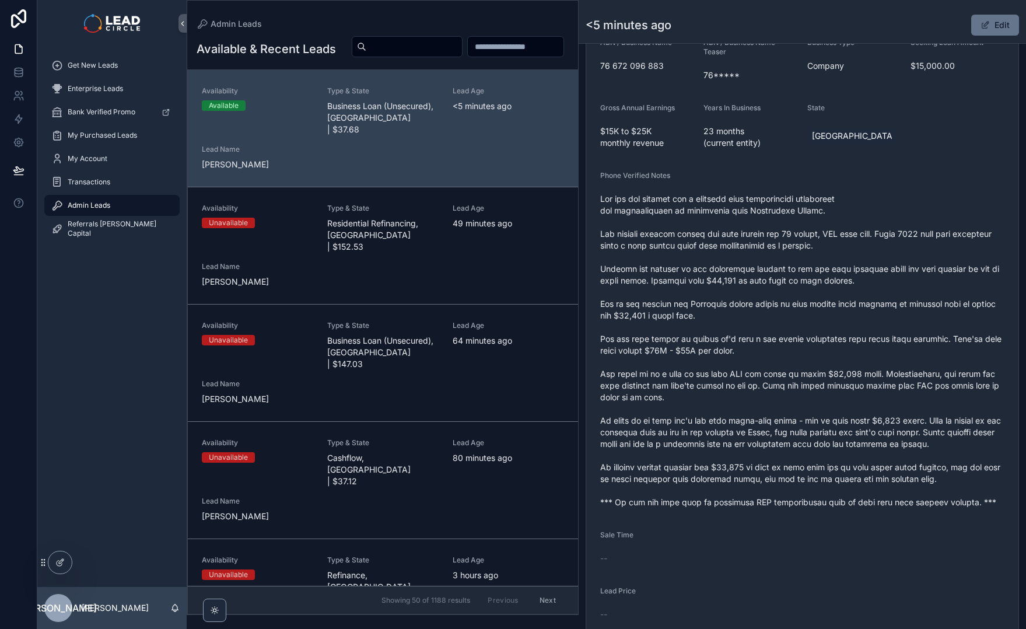
click at [857, 437] on span "scrollable content" at bounding box center [802, 350] width 404 height 315
click at [142, 70] on div "Get New Leads" at bounding box center [111, 65] width 121 height 19
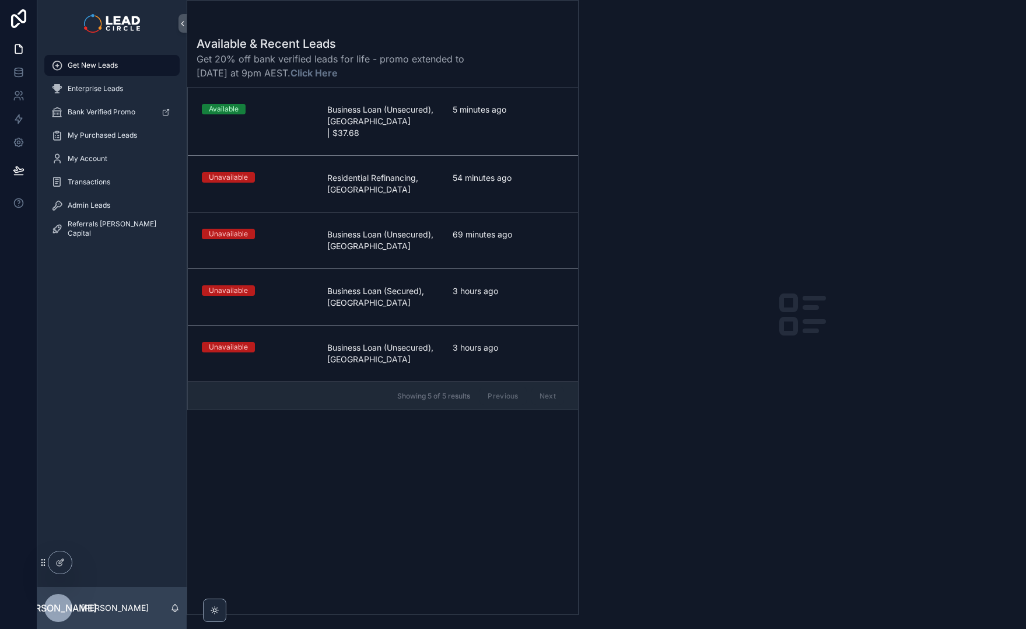
click at [431, 431] on div "Available & Recent Leads Get 20% off bank verified leads for life - promo exten…" at bounding box center [382, 322] width 391 height 586
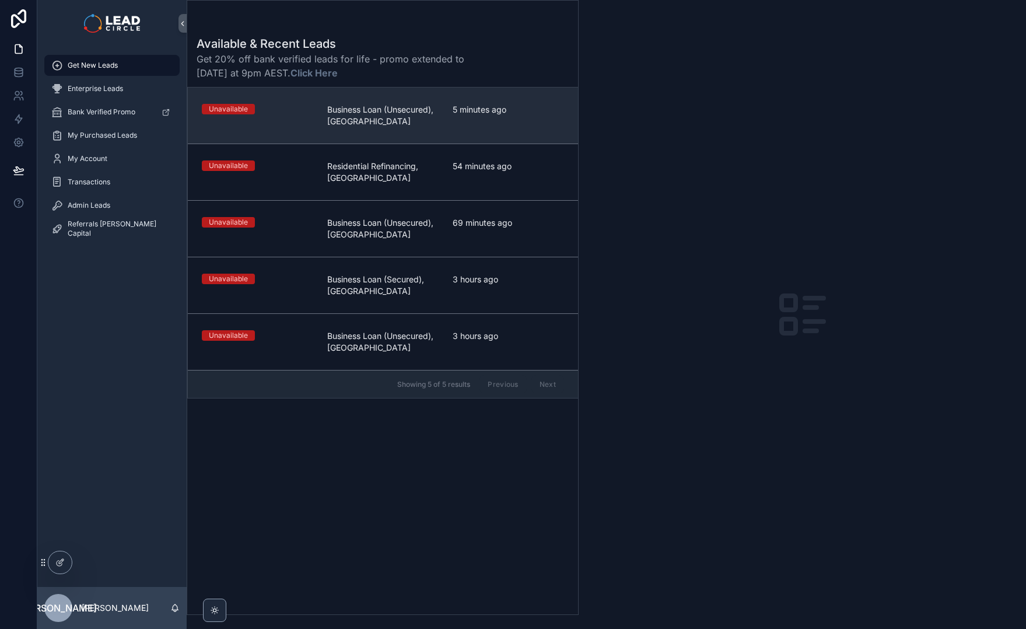
click at [418, 142] on link "Unavailable Business Loan (Unsecured), [GEOGRAPHIC_DATA] 5 minutes ago" at bounding box center [383, 116] width 390 height 56
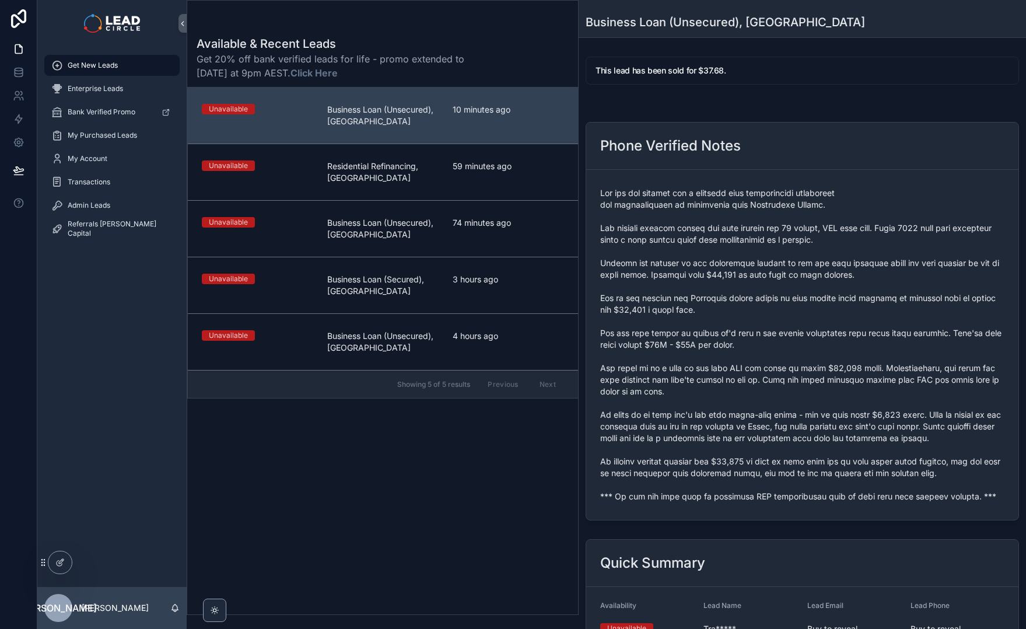
click at [648, 495] on span "scrollable content" at bounding box center [802, 344] width 404 height 315
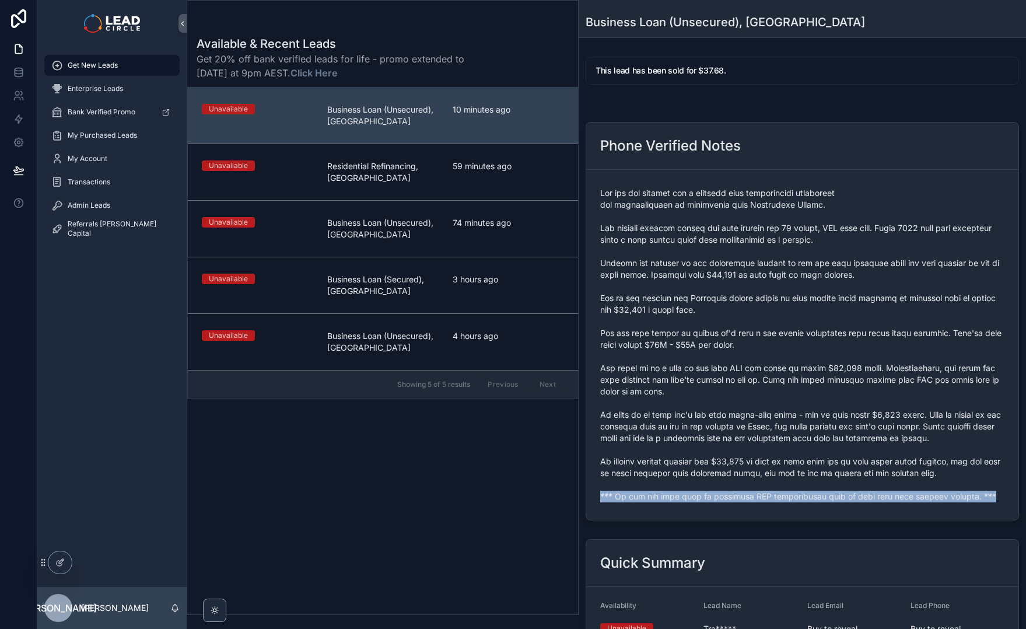
click at [648, 495] on span "scrollable content" at bounding box center [802, 344] width 404 height 315
copy span "*** If you buy this lead an automatic SMS introduction will be sent with your c…"
click at [116, 205] on div "Admin Leads" at bounding box center [111, 205] width 121 height 19
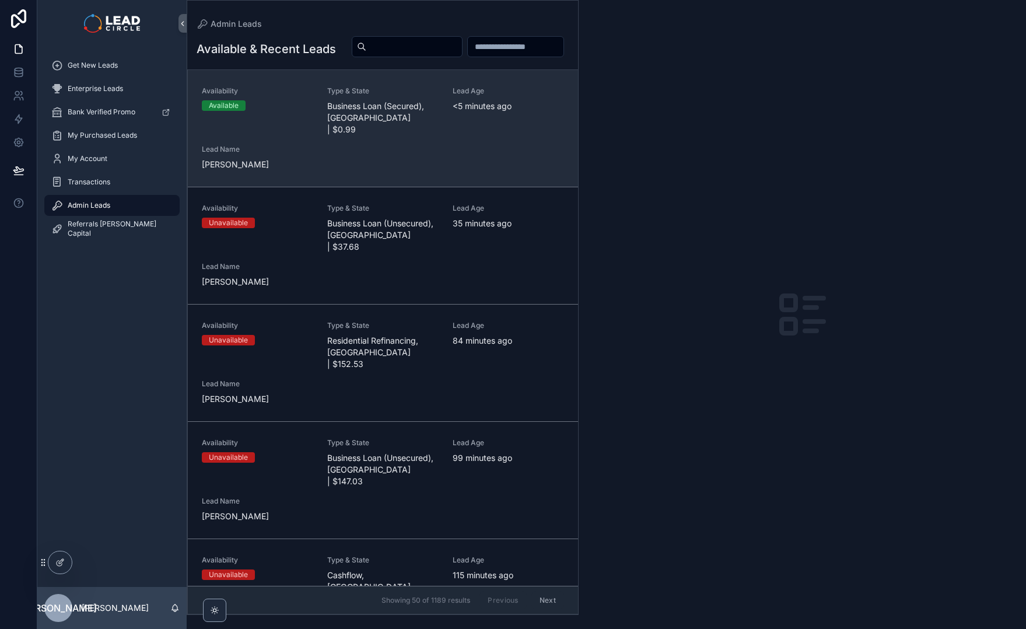
click at [292, 154] on span "Lead Name" at bounding box center [257, 149] width 111 height 9
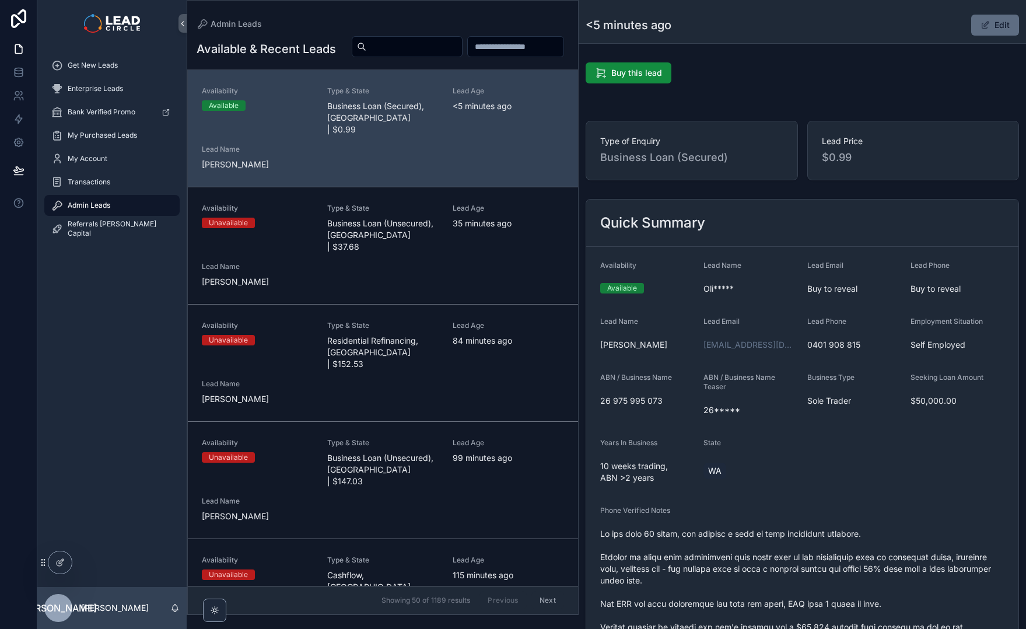
click at [985, 22] on button "Edit" at bounding box center [996, 25] width 48 height 21
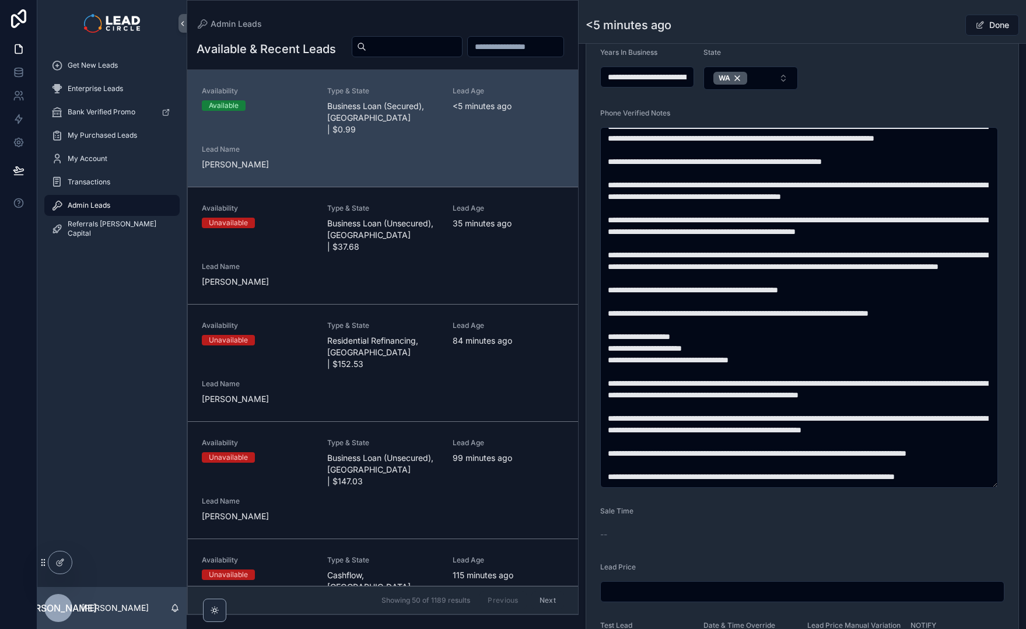
scroll to position [638, 0]
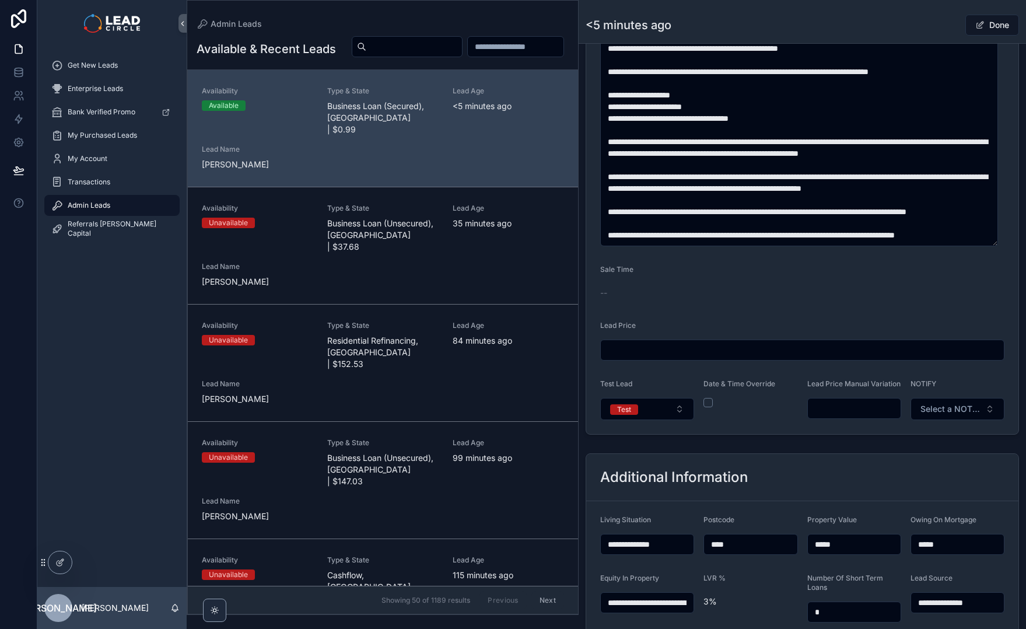
click at [853, 417] on input "scrollable content" at bounding box center [854, 408] width 93 height 16
click at [890, 449] on div "**********" at bounding box center [803, 125] width 448 height 1410
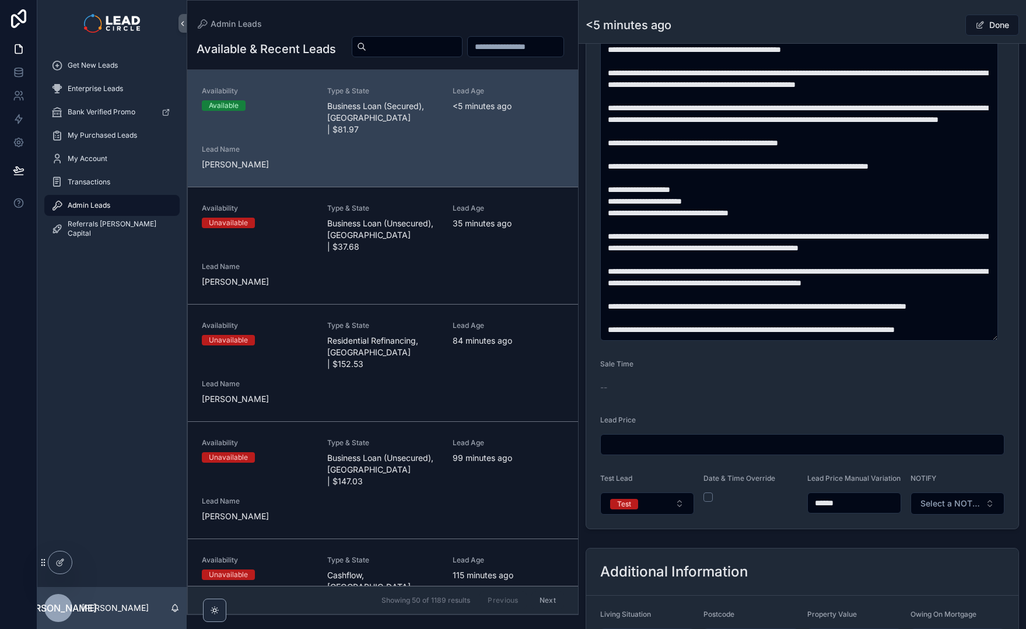
scroll to position [611, 0]
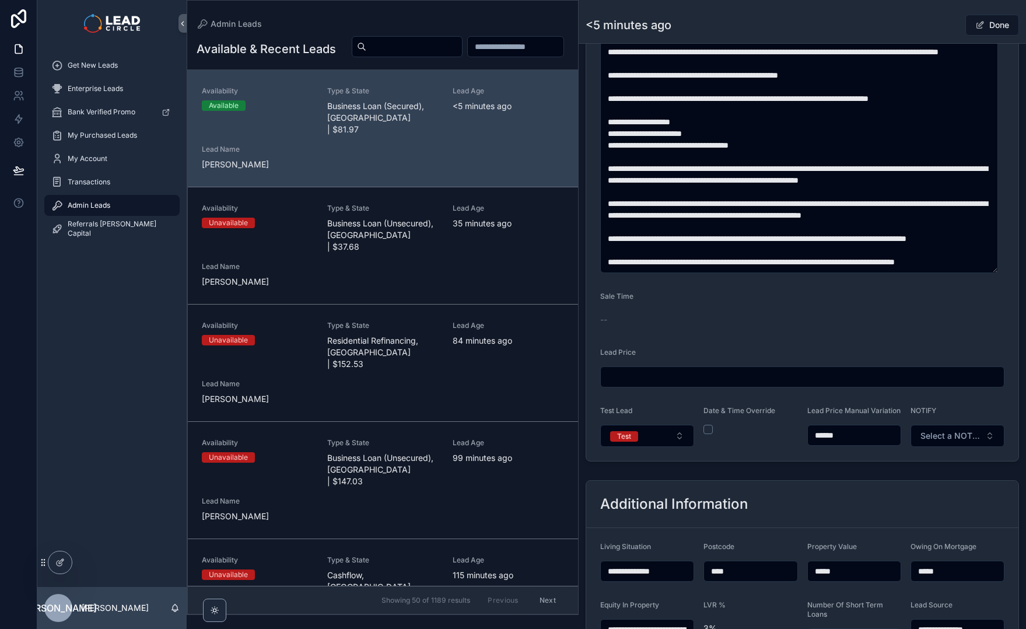
click at [825, 441] on input "******" at bounding box center [854, 435] width 93 height 16
click at [836, 461] on form "**********" at bounding box center [802, 48] width 432 height 825
click at [823, 443] on input "******" at bounding box center [854, 435] width 93 height 16
click at [853, 443] on input "******" at bounding box center [854, 435] width 93 height 16
click at [825, 443] on input "******" at bounding box center [854, 435] width 93 height 16
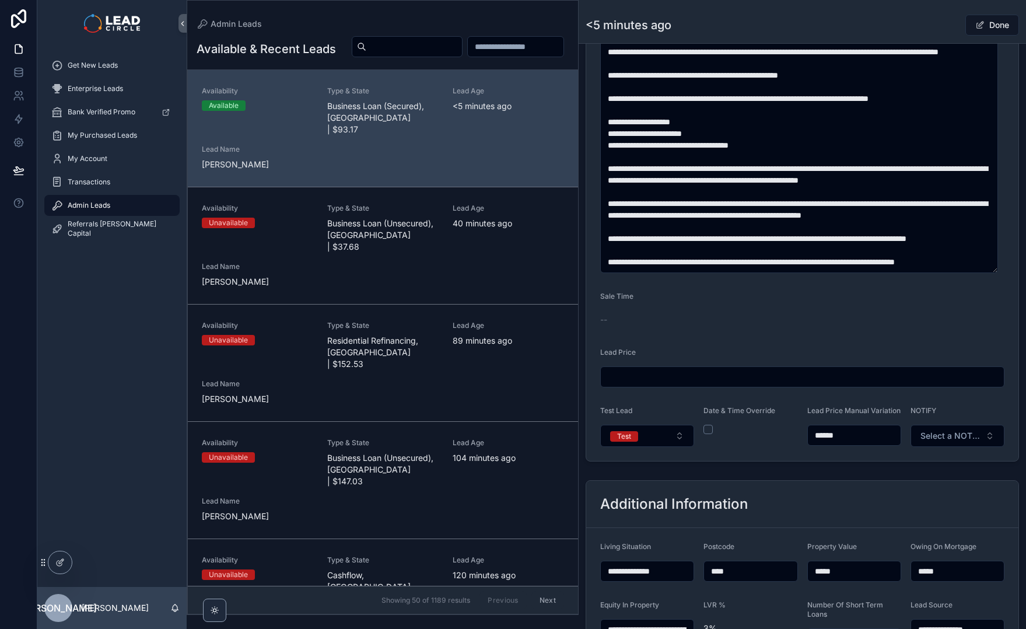
type input "******"
click at [830, 466] on div "**********" at bounding box center [803, 24] width 448 height 883
click at [670, 438] on button "Test" at bounding box center [647, 436] width 94 height 22
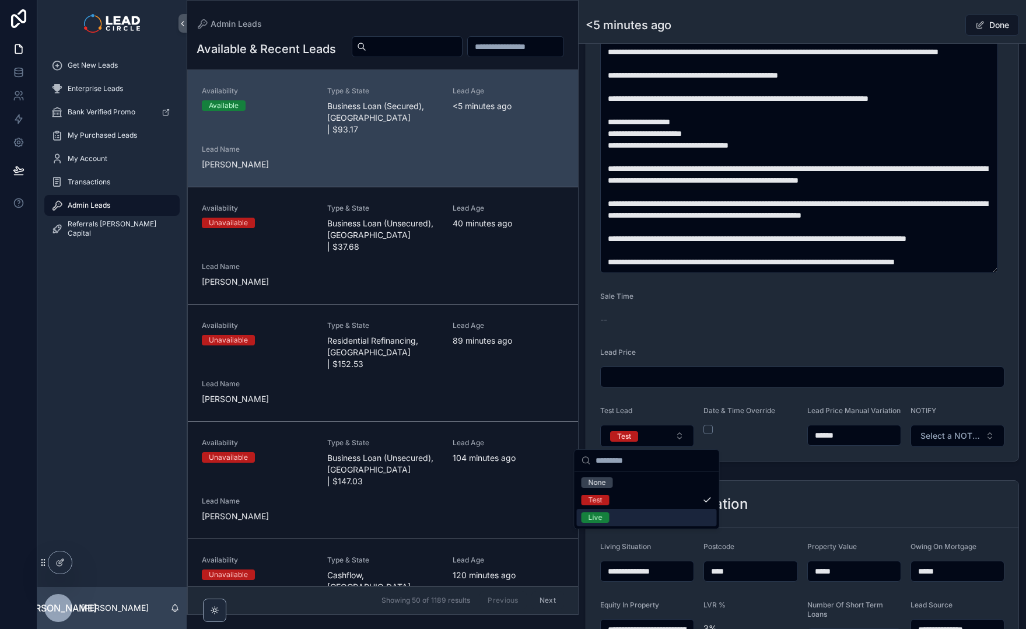
click at [654, 515] on div "Live" at bounding box center [647, 518] width 140 height 18
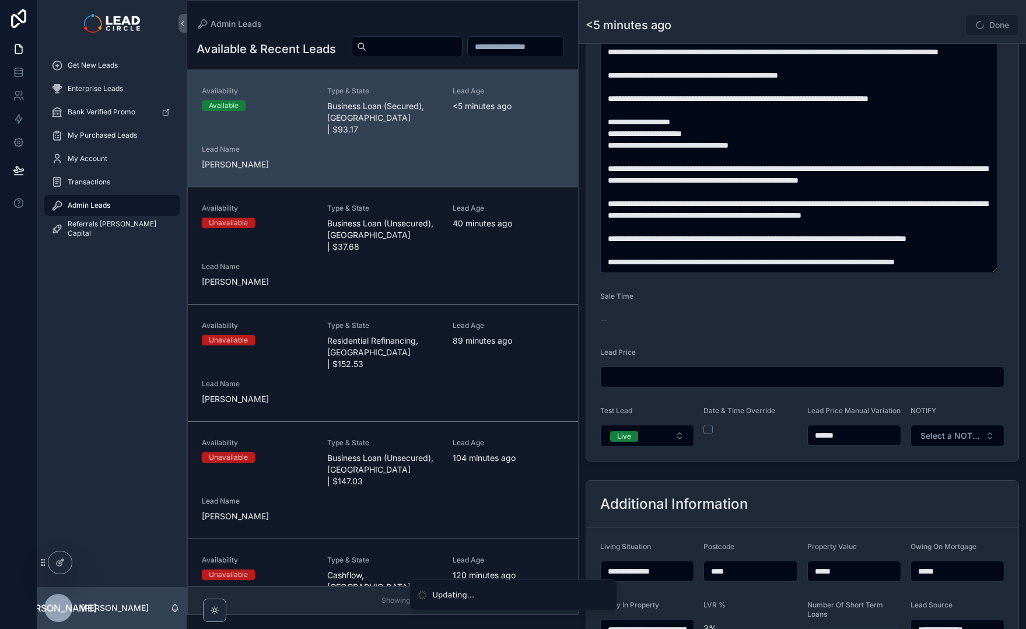
click at [810, 487] on div "**********" at bounding box center [803, 572] width 448 height 193
click at [946, 441] on span "Select a NOTIFY" at bounding box center [951, 436] width 60 height 12
click at [934, 484] on div "Notify" at bounding box center [952, 483] width 140 height 18
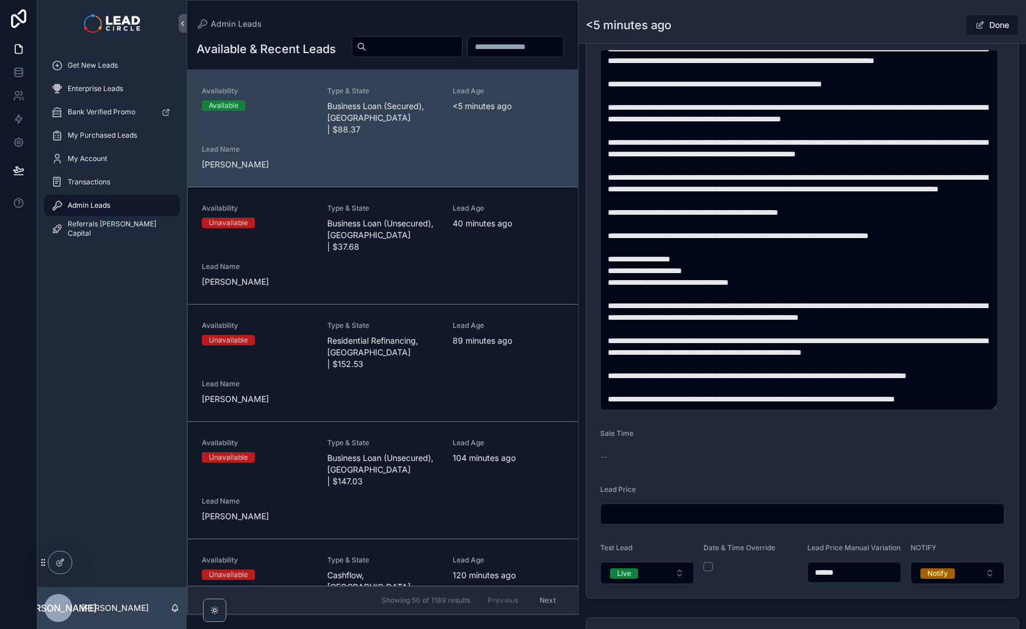
scroll to position [81, 0]
click at [976, 26] on span "scrollable content" at bounding box center [980, 24] width 9 height 9
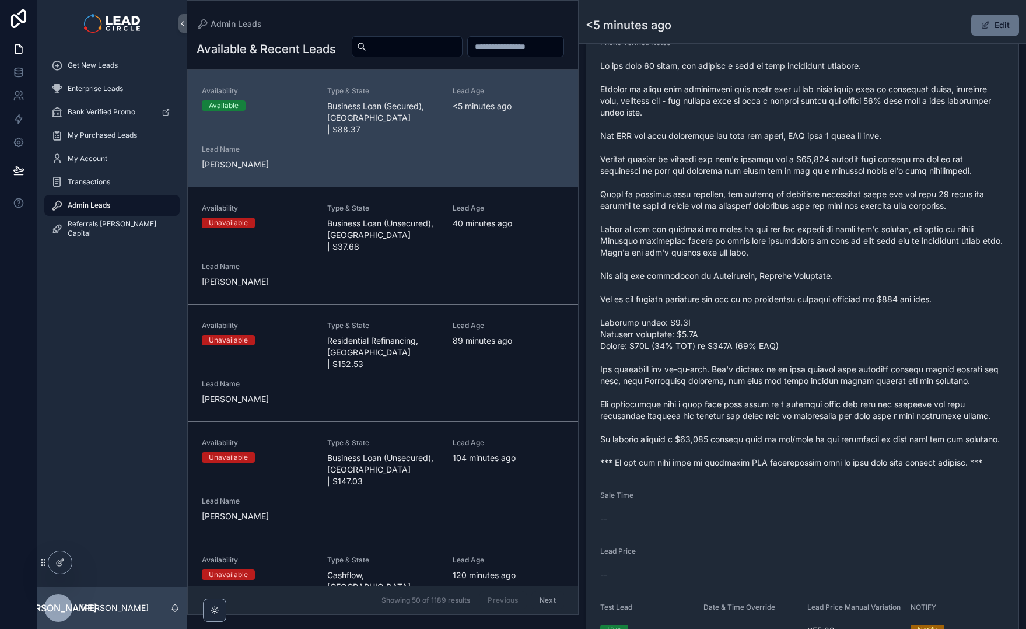
scroll to position [448, 0]
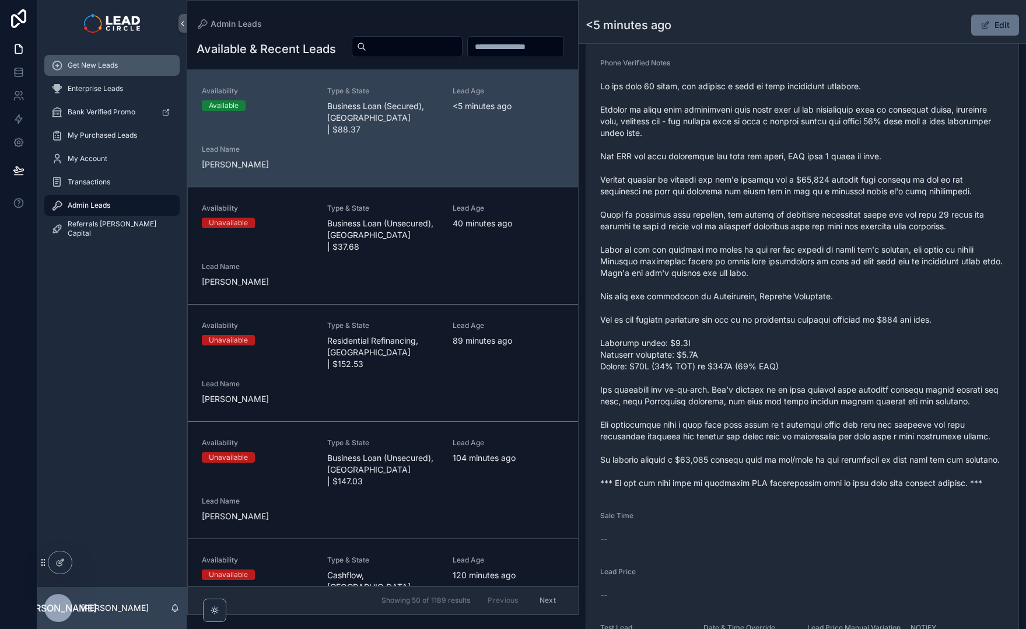
click at [123, 71] on div "Get New Leads" at bounding box center [111, 65] width 121 height 19
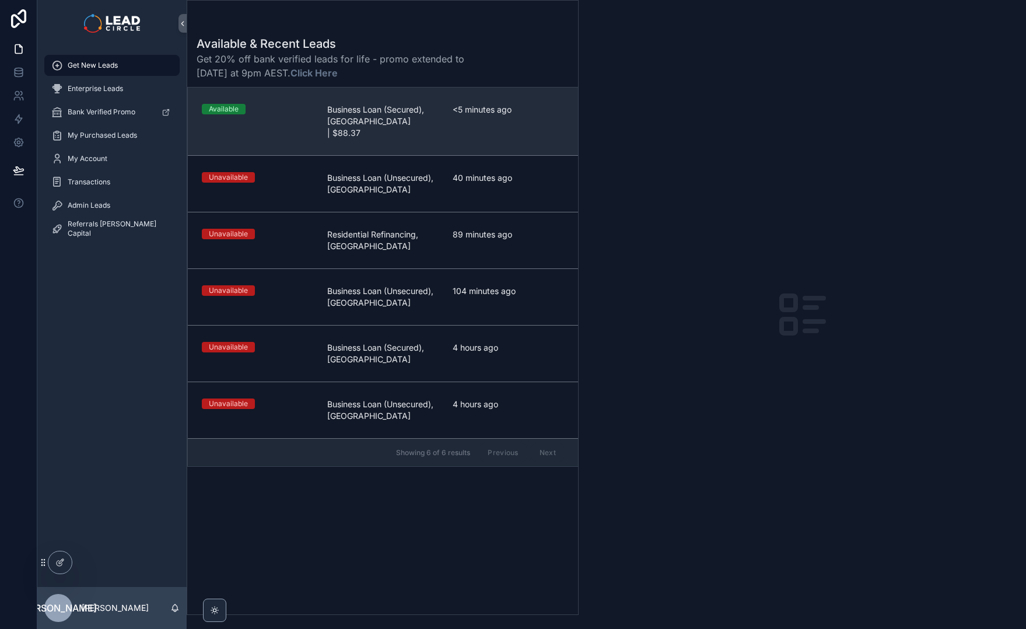
click at [390, 134] on link "Available Business Loan (Secured), [GEOGRAPHIC_DATA] | $88.37 <5 minutes ago" at bounding box center [383, 122] width 390 height 68
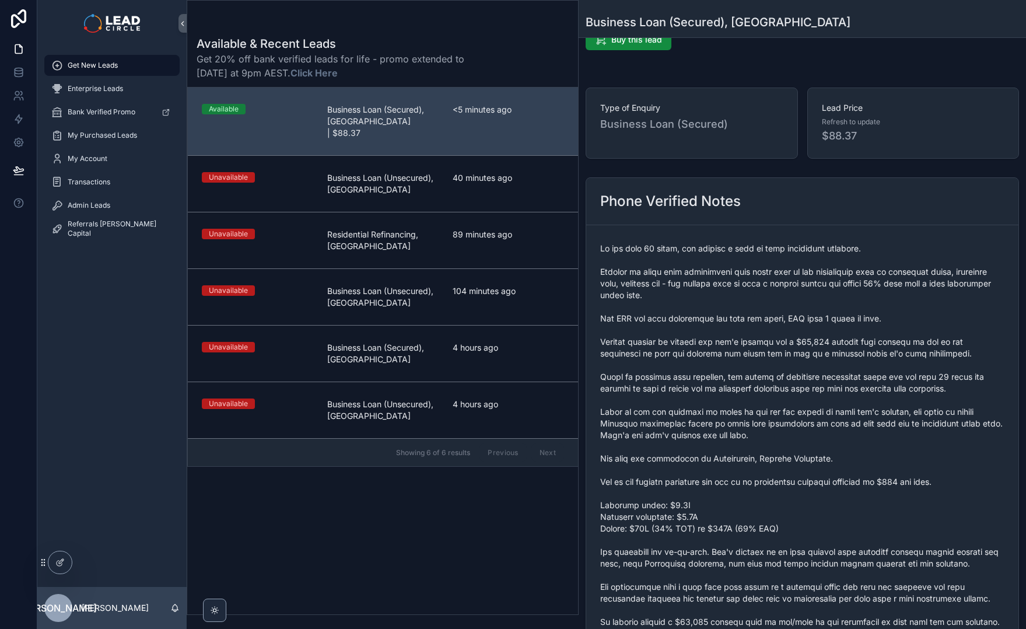
scroll to position [86, 0]
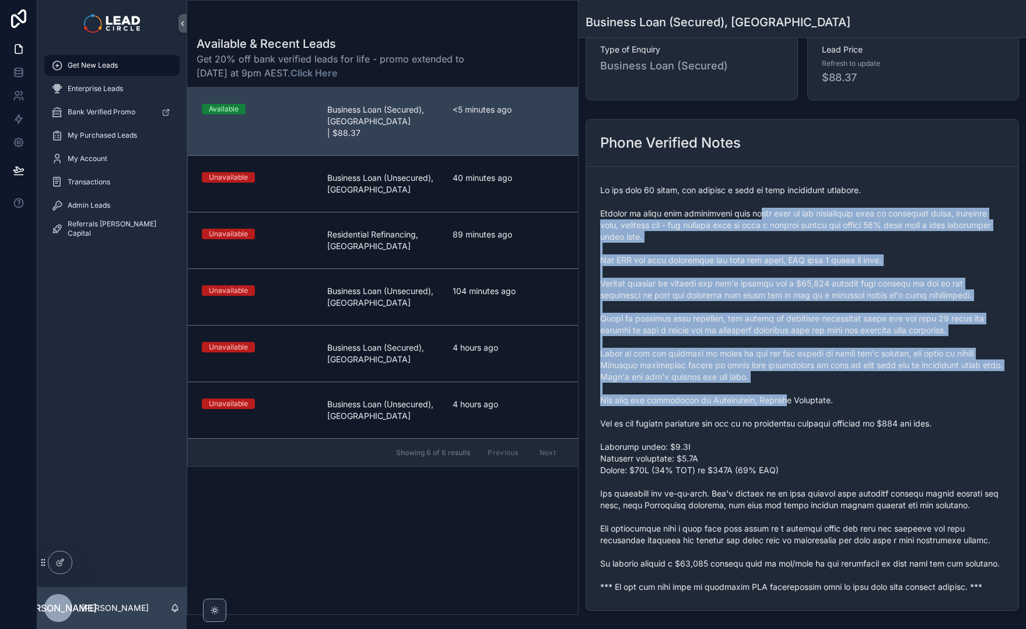
drag, startPoint x: 773, startPoint y: 330, endPoint x: 797, endPoint y: 410, distance: 82.7
click at [797, 410] on span "scrollable content" at bounding box center [802, 388] width 404 height 408
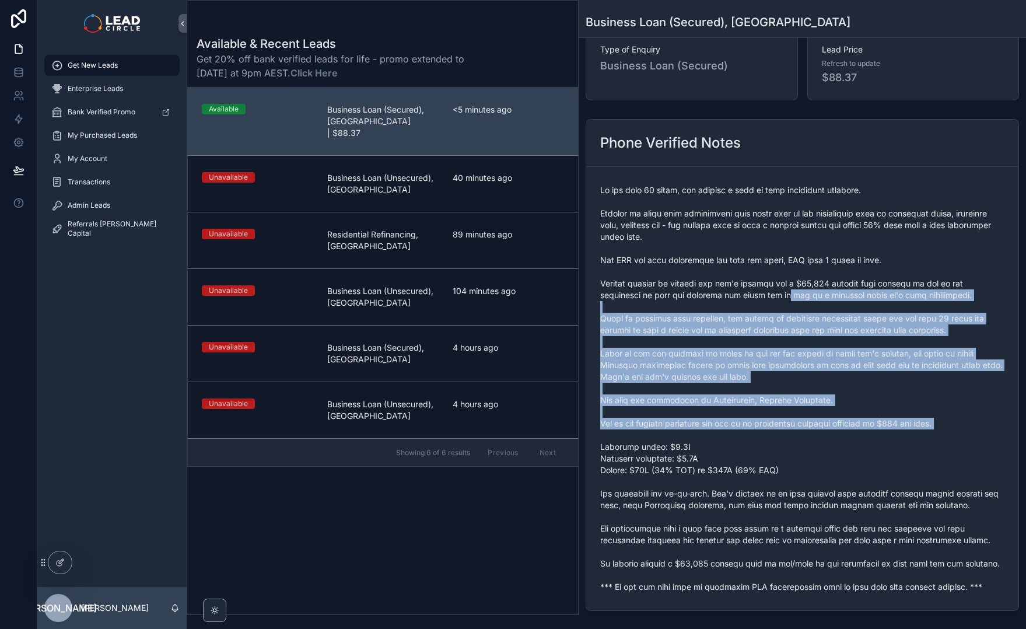
drag, startPoint x: 841, startPoint y: 438, endPoint x: 780, endPoint y: 283, distance: 166.9
click at [780, 284] on span "scrollable content" at bounding box center [802, 388] width 404 height 408
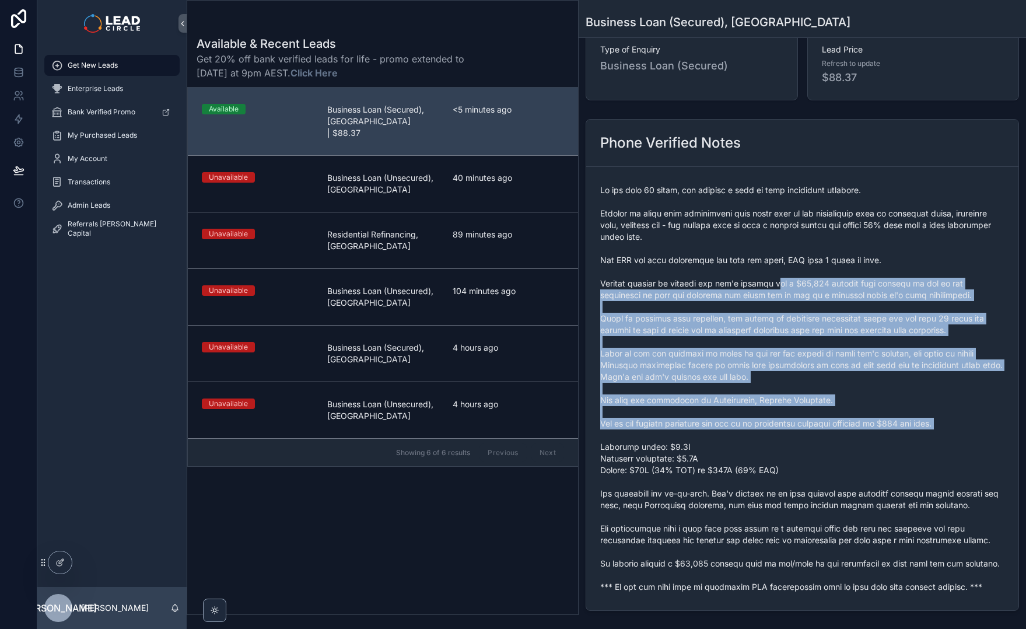
click at [780, 283] on span "scrollable content" at bounding box center [802, 388] width 404 height 408
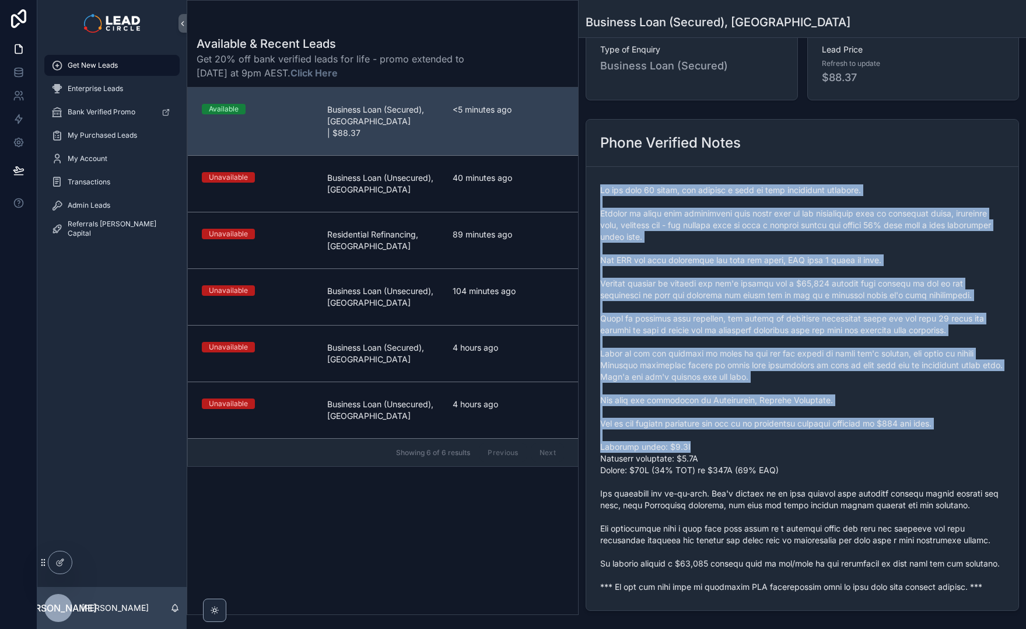
click at [841, 443] on span "scrollable content" at bounding box center [802, 388] width 404 height 408
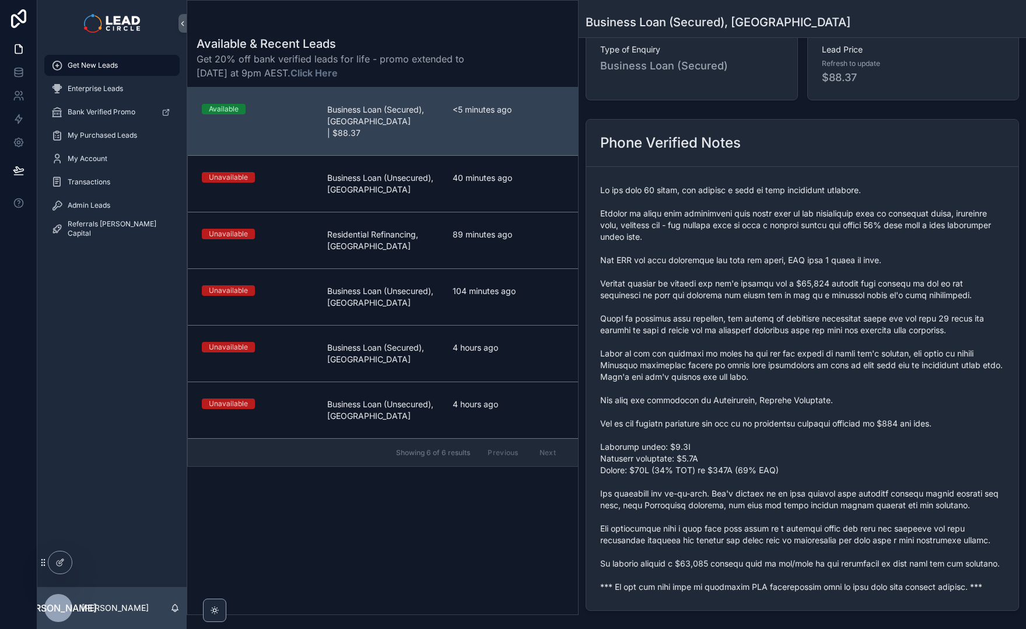
drag, startPoint x: 842, startPoint y: 214, endPoint x: 868, endPoint y: 214, distance: 25.7
click at [868, 214] on span "scrollable content" at bounding box center [802, 388] width 404 height 408
drag, startPoint x: 842, startPoint y: 219, endPoint x: 783, endPoint y: 219, distance: 59.5
click at [784, 219] on span "scrollable content" at bounding box center [802, 388] width 404 height 408
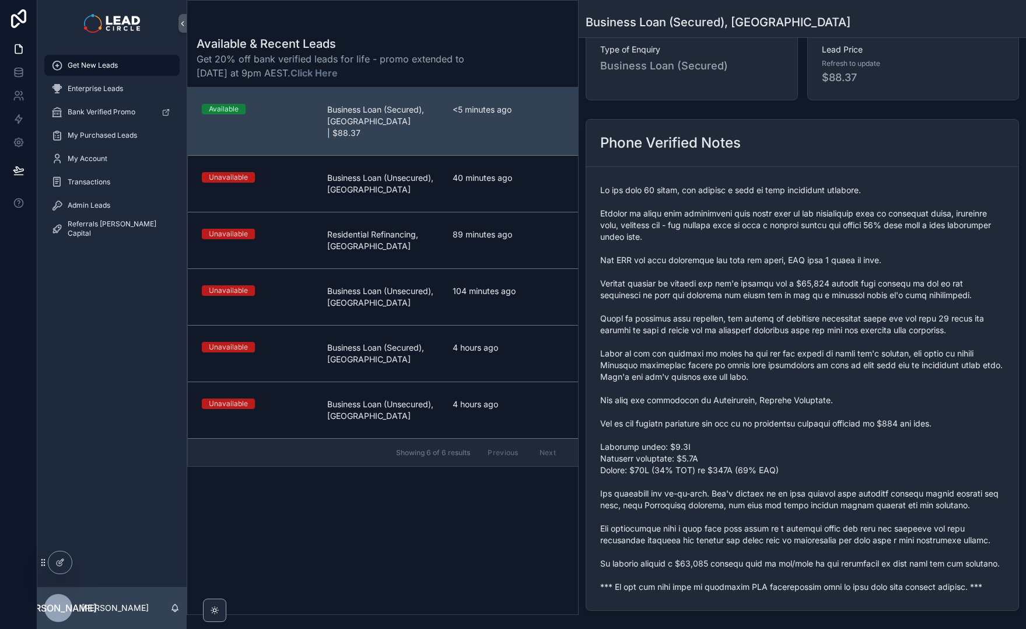
click at [783, 219] on span "scrollable content" at bounding box center [802, 388] width 404 height 408
drag, startPoint x: 898, startPoint y: 229, endPoint x: 936, endPoint y: 229, distance: 37.9
click at [933, 229] on span "scrollable content" at bounding box center [802, 388] width 404 height 408
click at [937, 229] on span "scrollable content" at bounding box center [802, 388] width 404 height 408
click at [816, 229] on span "scrollable content" at bounding box center [802, 388] width 404 height 408
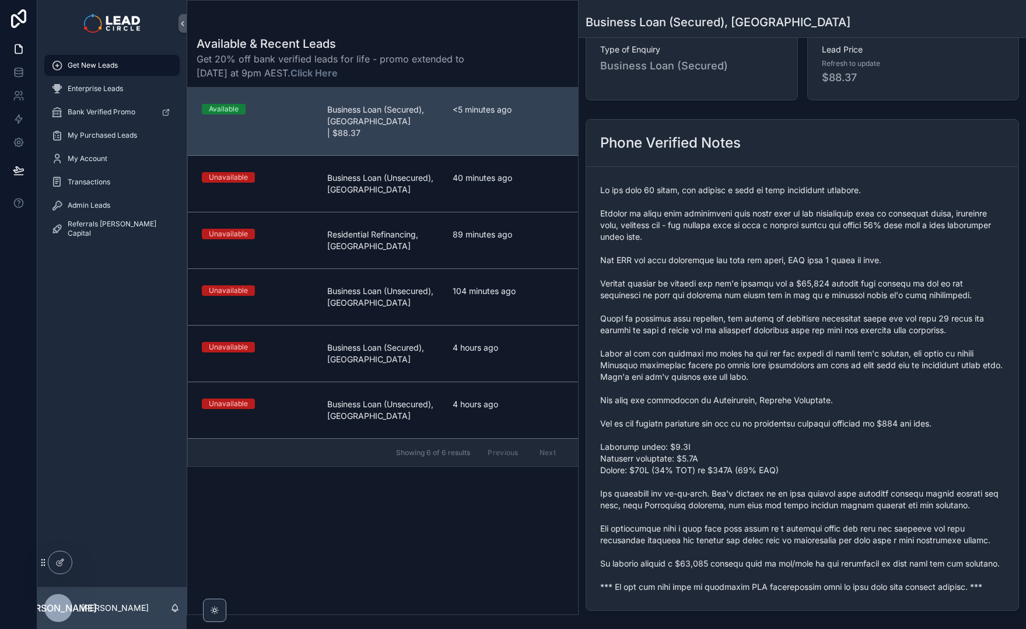
click at [815, 229] on span "scrollable content" at bounding box center [802, 388] width 404 height 408
drag, startPoint x: 813, startPoint y: 229, endPoint x: 955, endPoint y: 229, distance: 142.4
click at [954, 229] on span "scrollable content" at bounding box center [802, 388] width 404 height 408
click at [955, 229] on span "scrollable content" at bounding box center [802, 388] width 404 height 408
drag, startPoint x: 626, startPoint y: 264, endPoint x: 751, endPoint y: 264, distance: 125.5
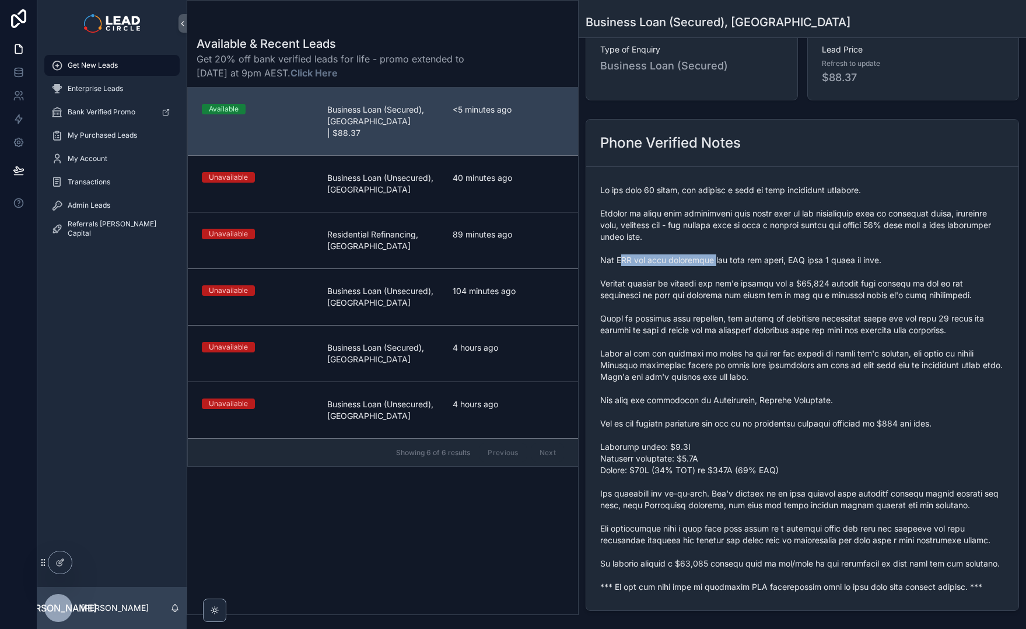
click at [742, 264] on span "scrollable content" at bounding box center [802, 388] width 404 height 408
click at [751, 264] on span "scrollable content" at bounding box center [802, 388] width 404 height 408
drag, startPoint x: 750, startPoint y: 270, endPoint x: 725, endPoint y: 268, distance: 24.5
click at [725, 268] on span "scrollable content" at bounding box center [802, 388] width 404 height 408
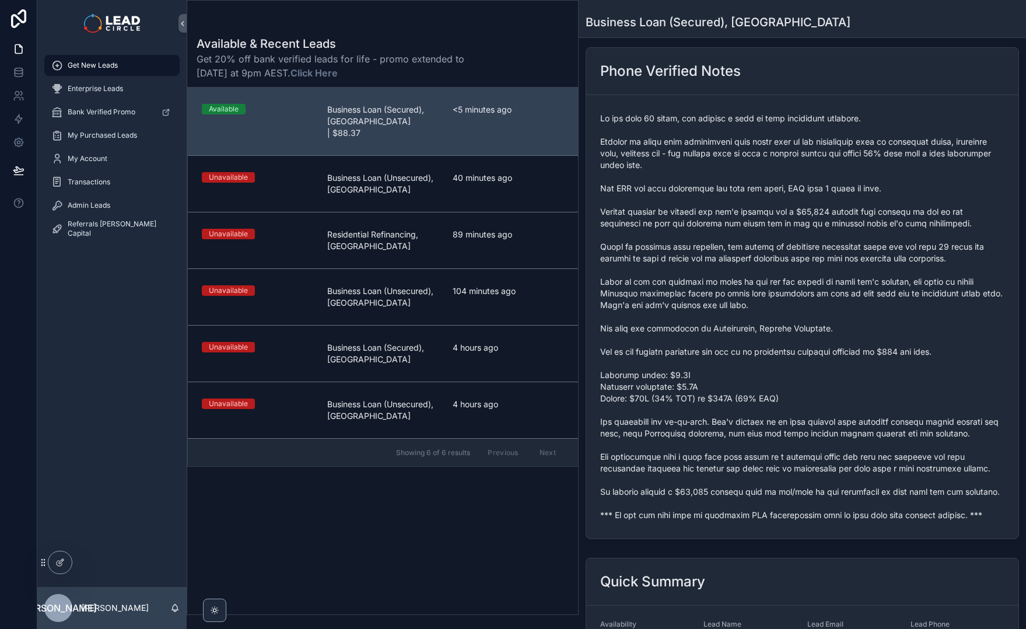
scroll to position [162, 0]
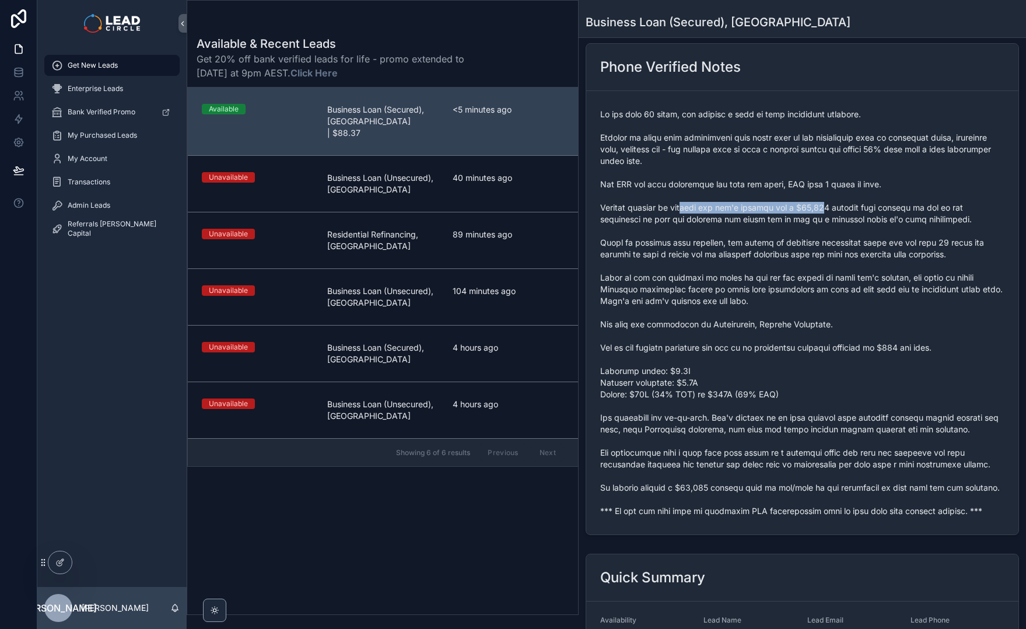
drag, startPoint x: 687, startPoint y: 208, endPoint x: 844, endPoint y: 209, distance: 157.0
click at [838, 209] on span "scrollable content" at bounding box center [802, 313] width 404 height 408
click at [844, 209] on span "scrollable content" at bounding box center [802, 313] width 404 height 408
drag, startPoint x: 836, startPoint y: 208, endPoint x: 775, endPoint y: 207, distance: 61.3
click at [776, 208] on span "scrollable content" at bounding box center [802, 313] width 404 height 408
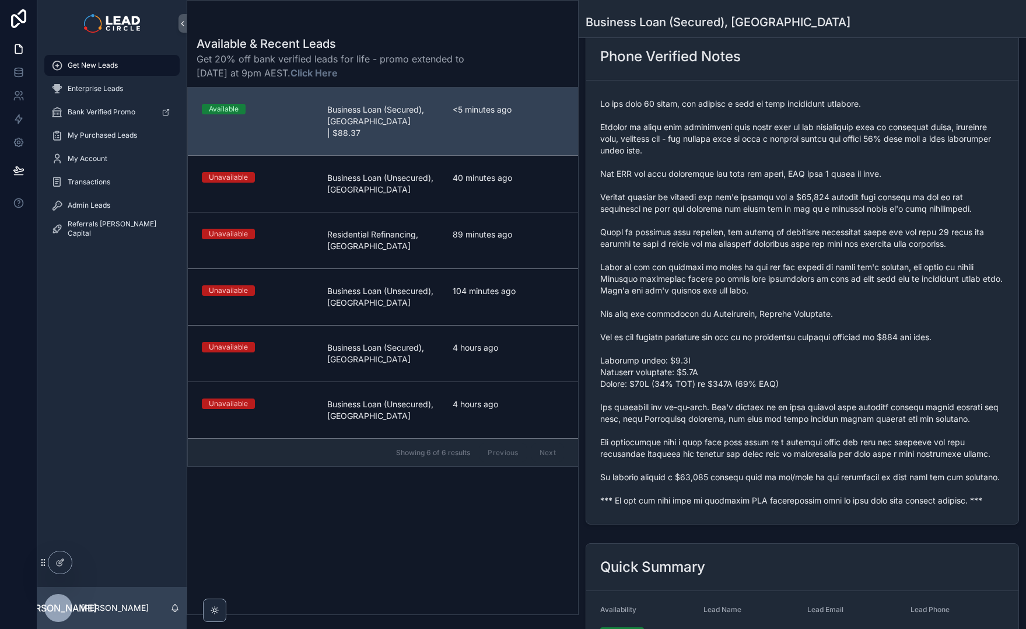
scroll to position [173, 0]
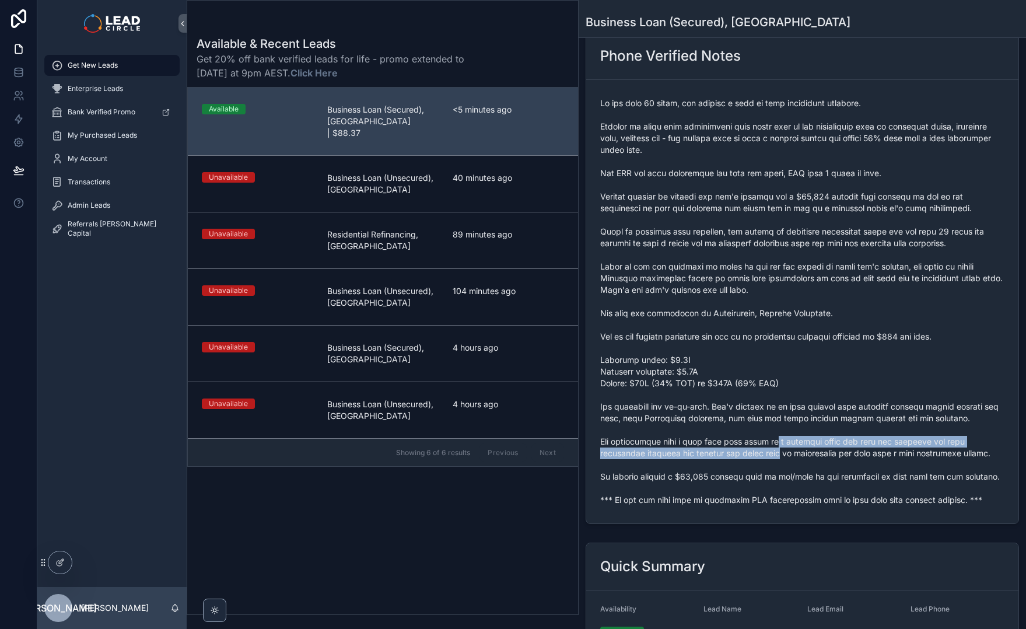
drag, startPoint x: 776, startPoint y: 443, endPoint x: 782, endPoint y: 457, distance: 14.9
click at [782, 457] on span "scrollable content" at bounding box center [802, 301] width 404 height 408
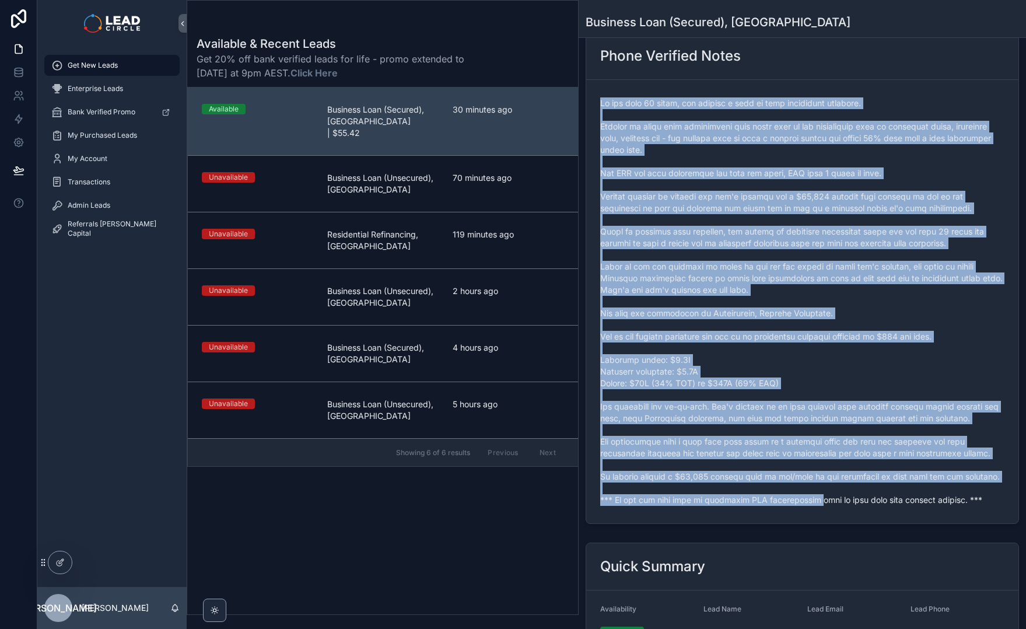
drag, startPoint x: 599, startPoint y: 514, endPoint x: 813, endPoint y: 513, distance: 214.2
click at [813, 513] on form "scrollable content" at bounding box center [802, 301] width 432 height 443
click at [813, 506] on span "scrollable content" at bounding box center [802, 301] width 404 height 408
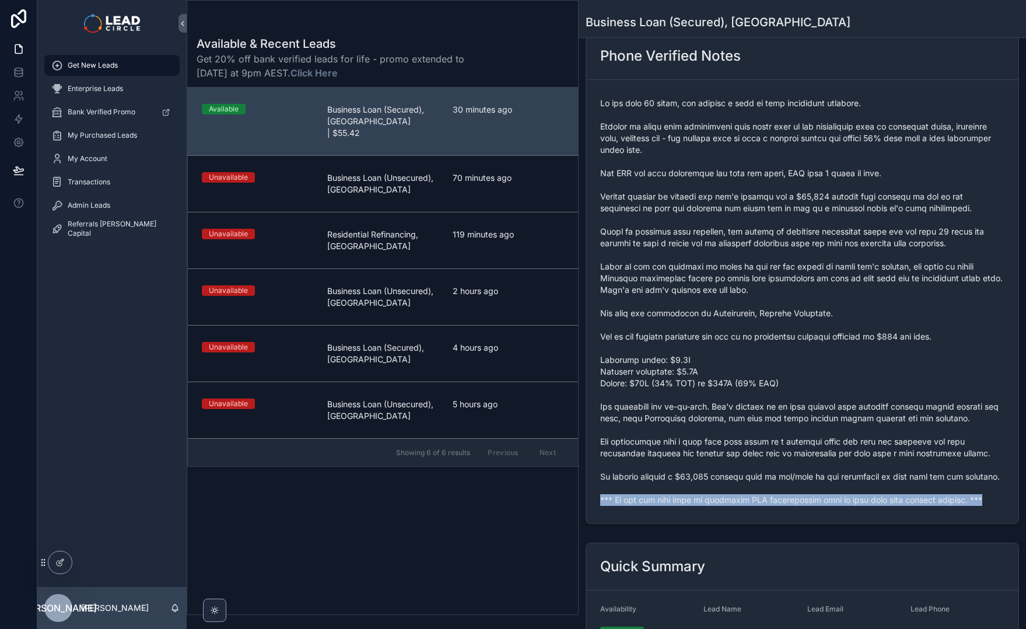
drag, startPoint x: 602, startPoint y: 512, endPoint x: 969, endPoint y: 511, distance: 367.6
click at [969, 506] on span "scrollable content" at bounding box center [802, 301] width 404 height 408
copy span "*** If you buy this lead an automatic SMS introduction will be sent with your c…"
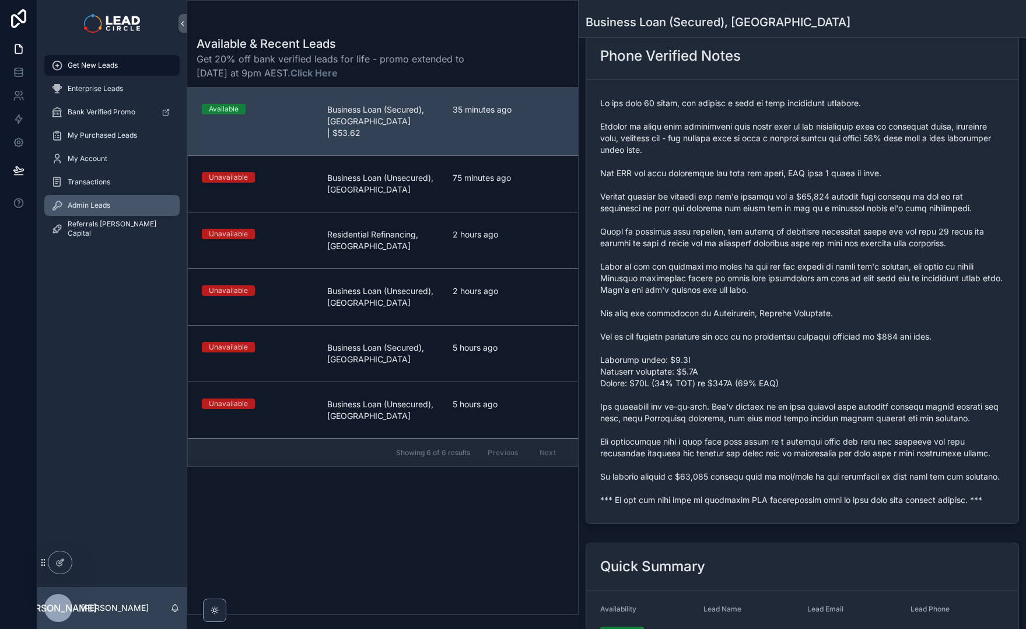
click at [90, 214] on div "Admin Leads" at bounding box center [111, 205] width 121 height 19
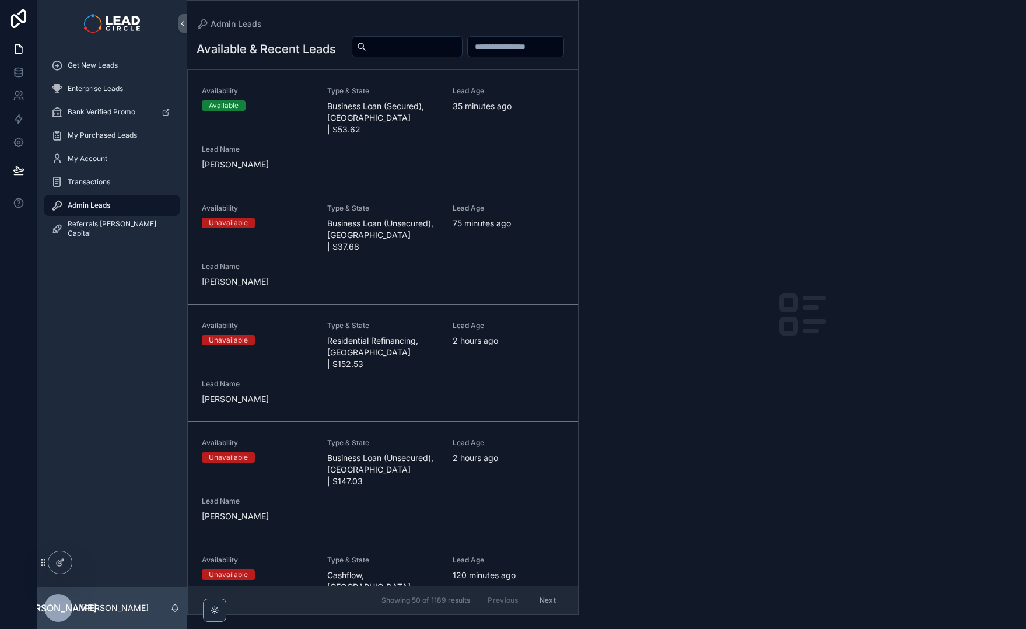
click at [534, 33] on div "Available & Recent Leads Availability Available Type & State Business Loan (Sec…" at bounding box center [382, 322] width 391 height 586
click at [462, 44] on input "scrollable content" at bounding box center [414, 47] width 96 height 16
paste input "**********"
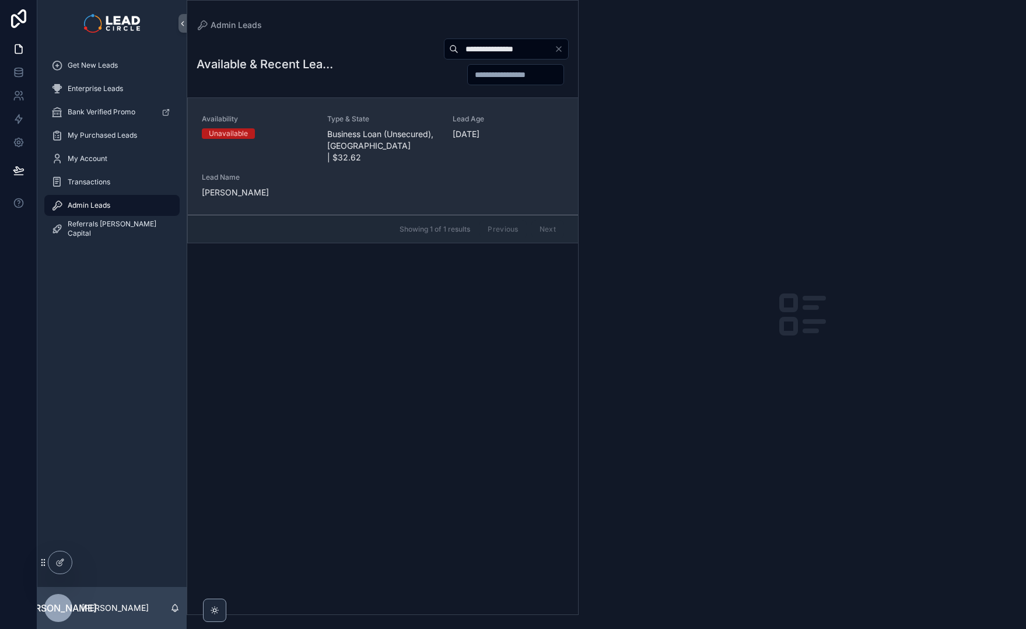
type input "**********"
click at [409, 103] on link "Availability Unavailable Type & State Business Loan (Unsecured), [GEOGRAPHIC_DA…" at bounding box center [383, 156] width 390 height 117
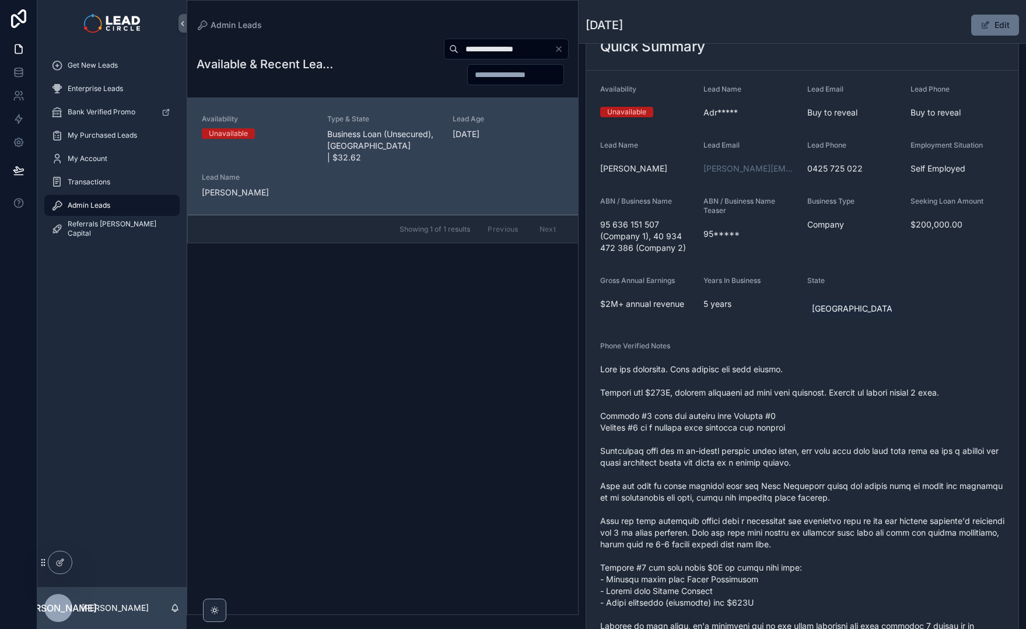
scroll to position [107, 0]
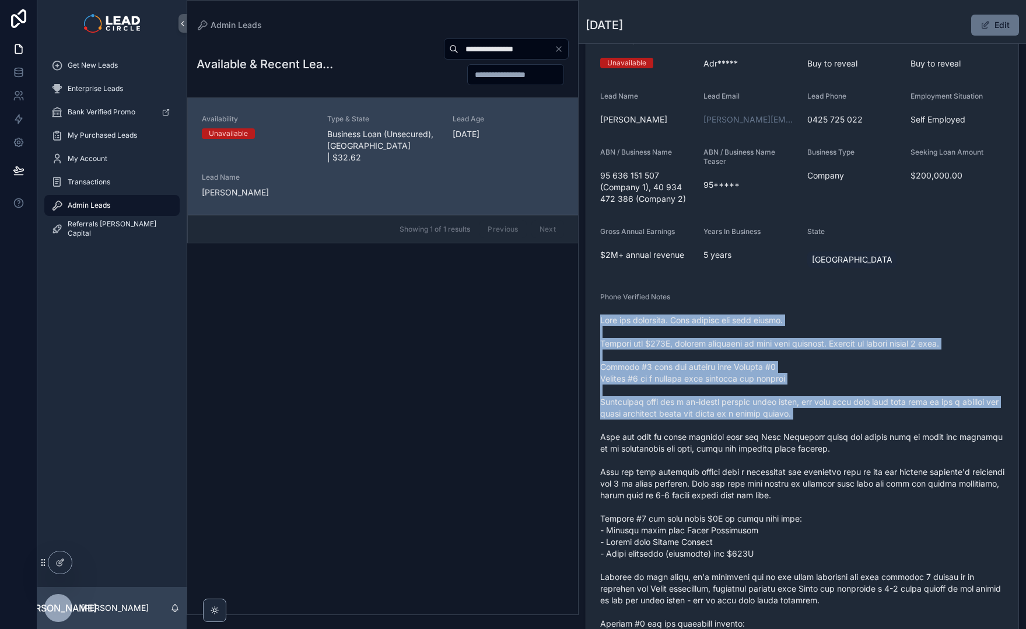
drag, startPoint x: 704, startPoint y: 313, endPoint x: 824, endPoint y: 459, distance: 188.6
click at [824, 459] on div "scrollable content" at bounding box center [802, 600] width 404 height 579
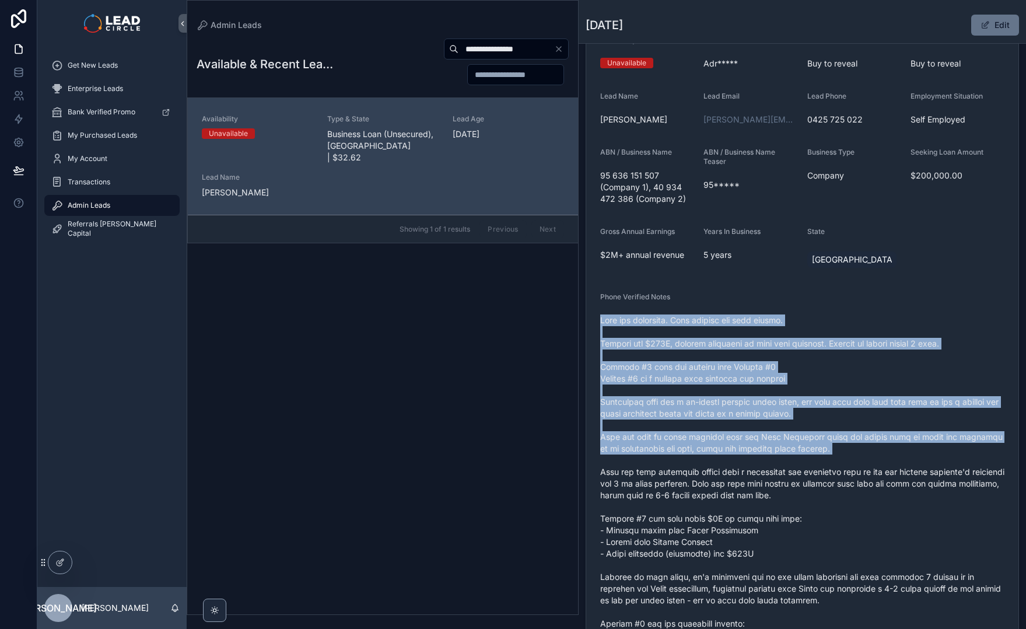
click at [823, 459] on span "scrollable content" at bounding box center [802, 601] width 404 height 572
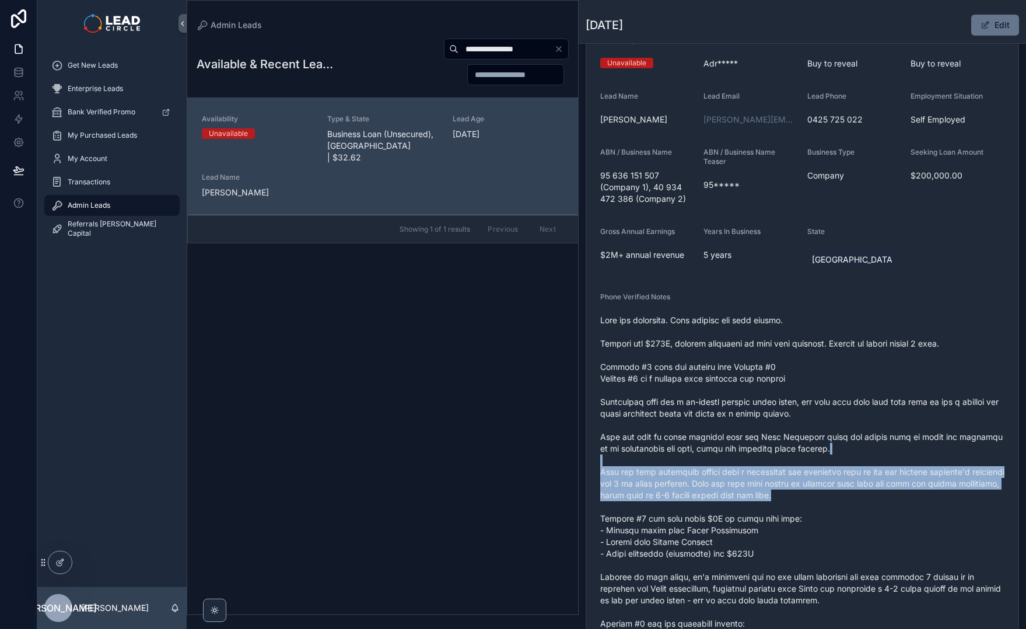
drag, startPoint x: 806, startPoint y: 401, endPoint x: 787, endPoint y: 378, distance: 29.9
click at [792, 384] on span "scrollable content" at bounding box center [802, 601] width 404 height 572
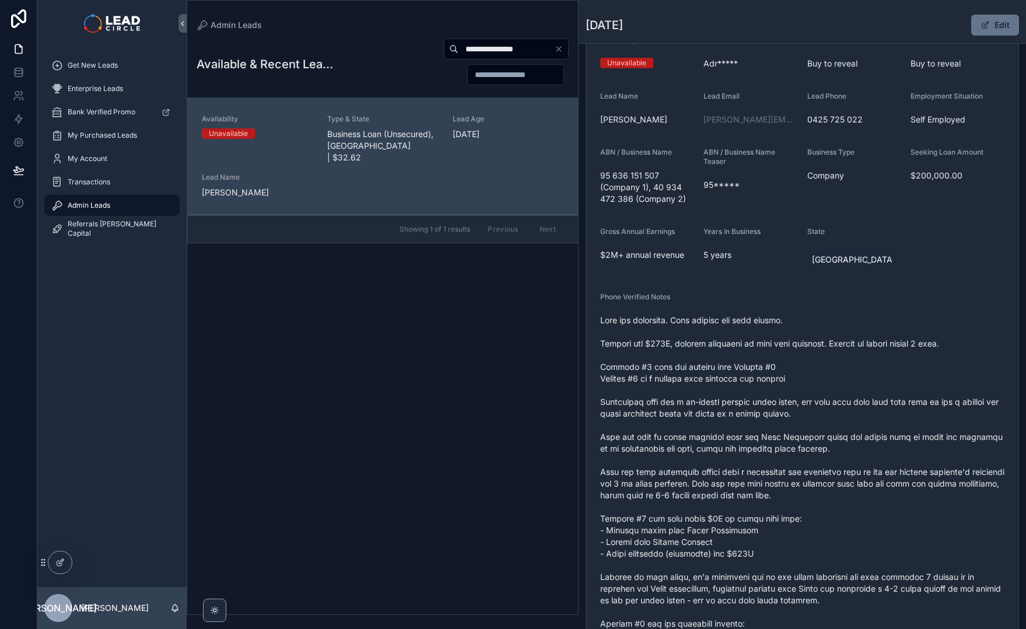
click at [776, 339] on span "scrollable content" at bounding box center [802, 601] width 404 height 572
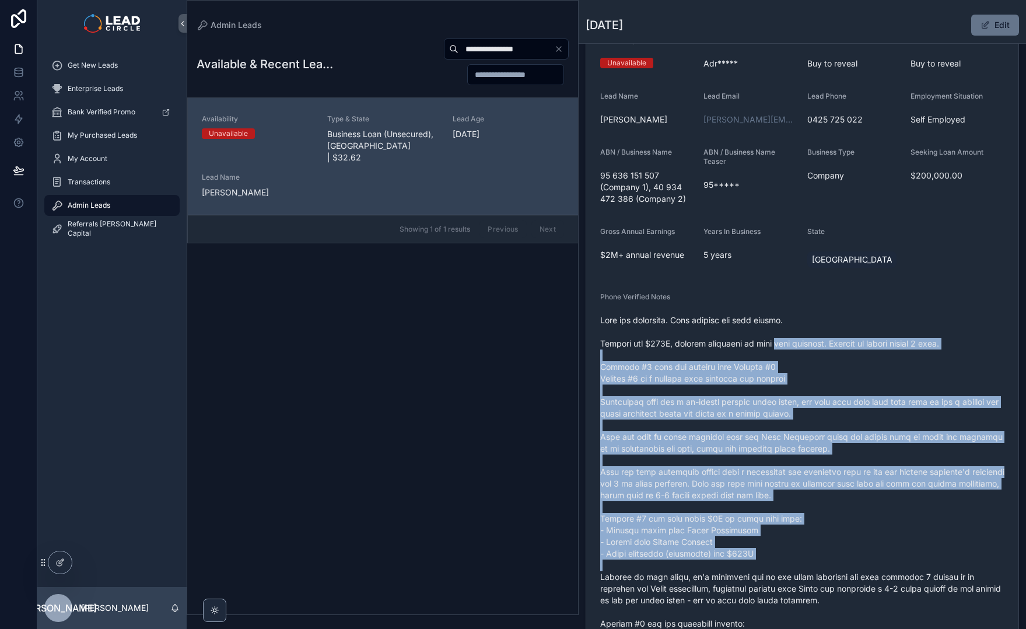
drag, startPoint x: 776, startPoint y: 339, endPoint x: 905, endPoint y: 565, distance: 260.1
click at [905, 566] on span "scrollable content" at bounding box center [802, 601] width 404 height 572
click at [899, 563] on span "scrollable content" at bounding box center [802, 601] width 404 height 572
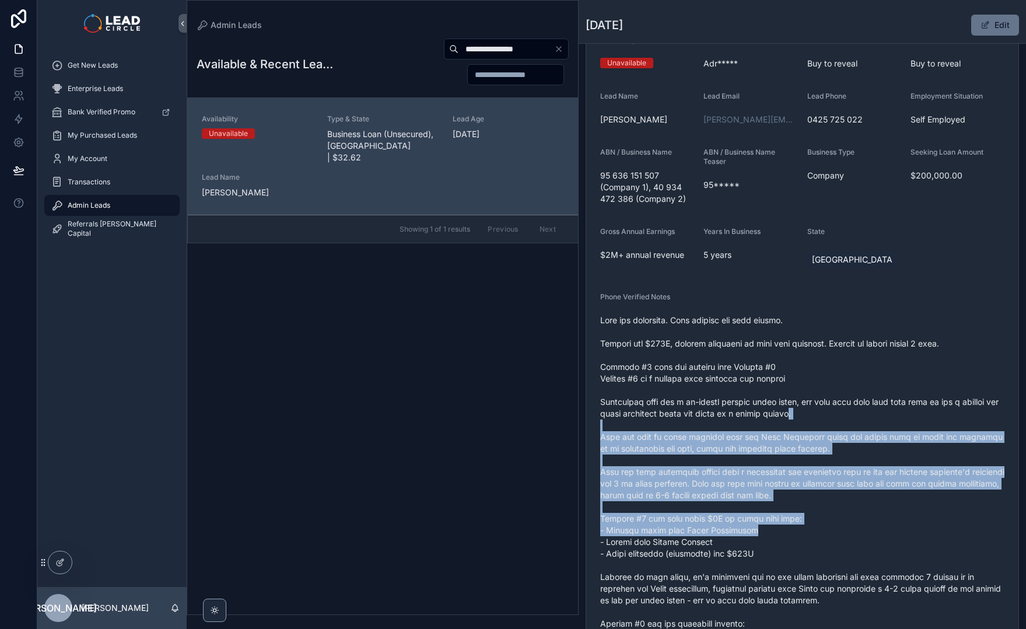
drag, startPoint x: 883, startPoint y: 530, endPoint x: 780, endPoint y: 385, distance: 178.6
click at [780, 385] on span "scrollable content" at bounding box center [802, 601] width 404 height 572
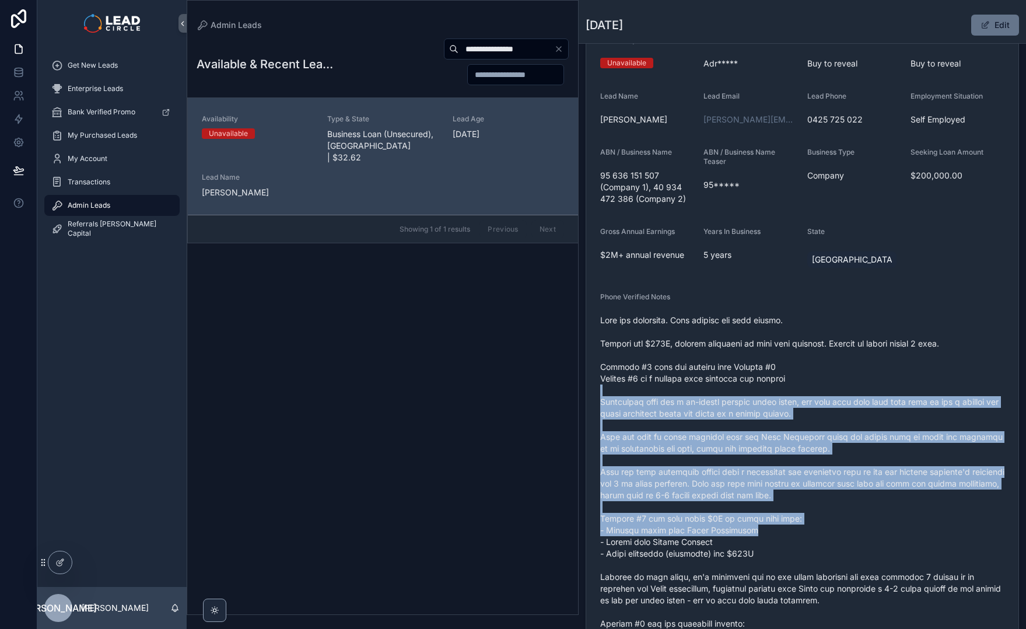
click at [780, 385] on span "scrollable content" at bounding box center [802, 601] width 404 height 572
drag, startPoint x: 779, startPoint y: 375, endPoint x: 836, endPoint y: 515, distance: 151.3
click at [836, 515] on span "scrollable content" at bounding box center [802, 601] width 404 height 572
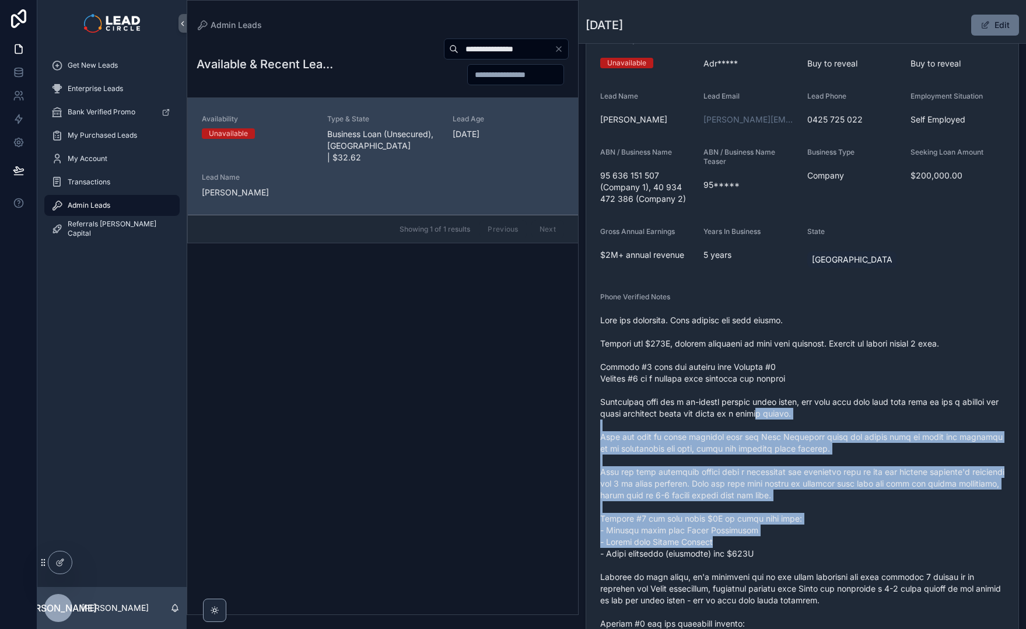
drag, startPoint x: 857, startPoint y: 539, endPoint x: 775, endPoint y: 402, distance: 159.1
click at [776, 405] on span "scrollable content" at bounding box center [802, 601] width 404 height 572
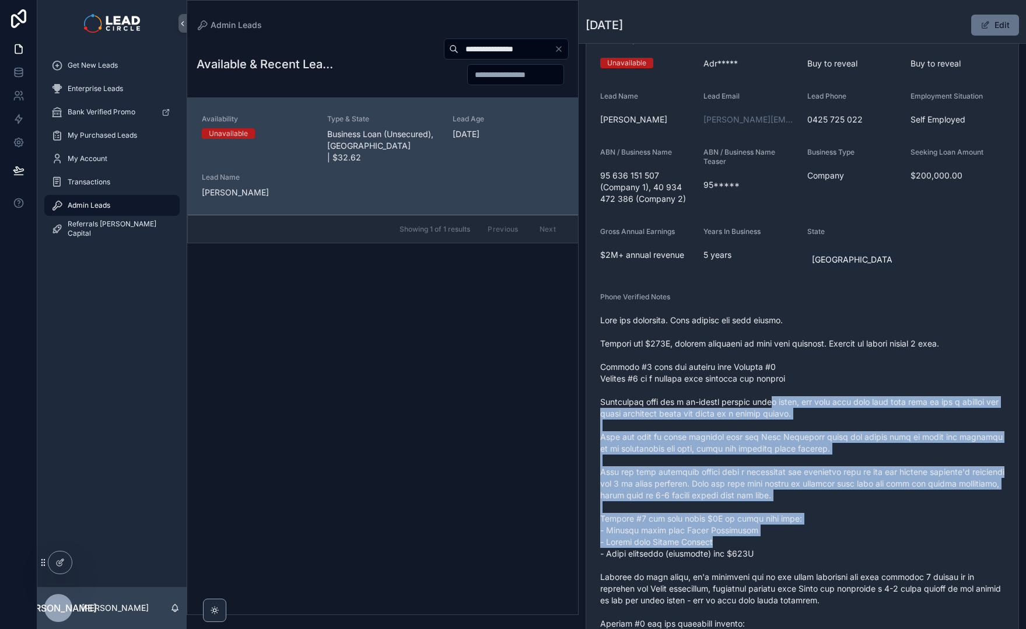
click at [775, 402] on span "scrollable content" at bounding box center [802, 601] width 404 height 572
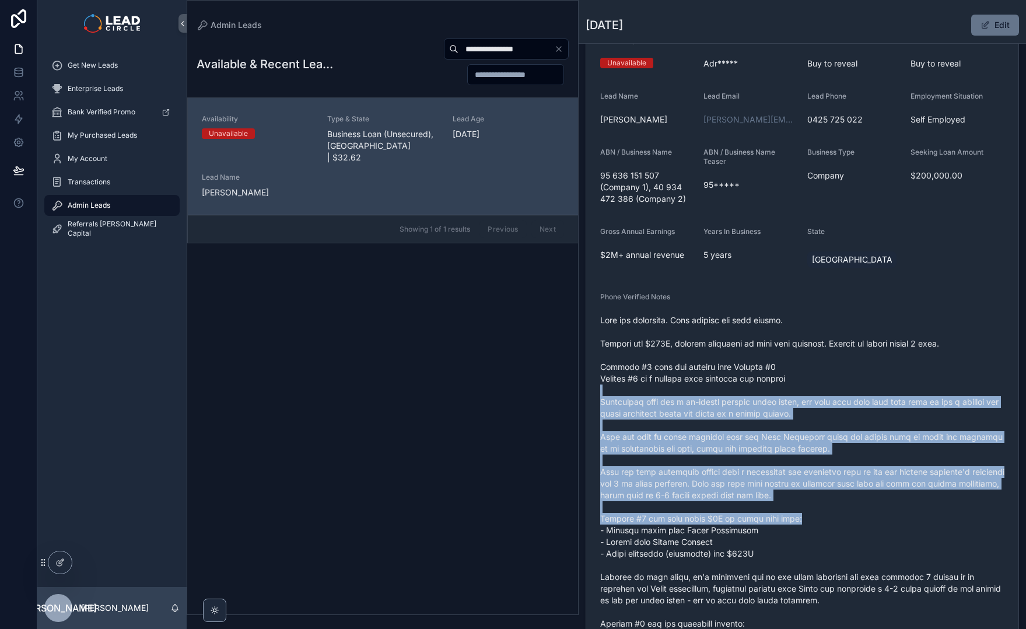
drag, startPoint x: 778, startPoint y: 393, endPoint x: 813, endPoint y: 514, distance: 125.6
click at [813, 514] on span "scrollable content" at bounding box center [802, 601] width 404 height 572
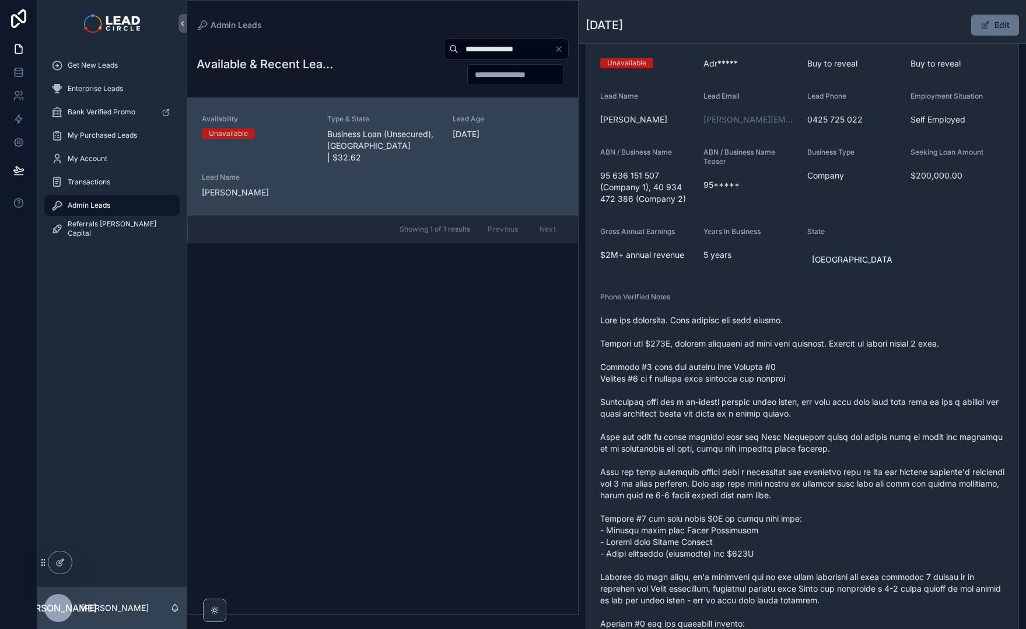
click at [825, 532] on span "scrollable content" at bounding box center [802, 601] width 404 height 572
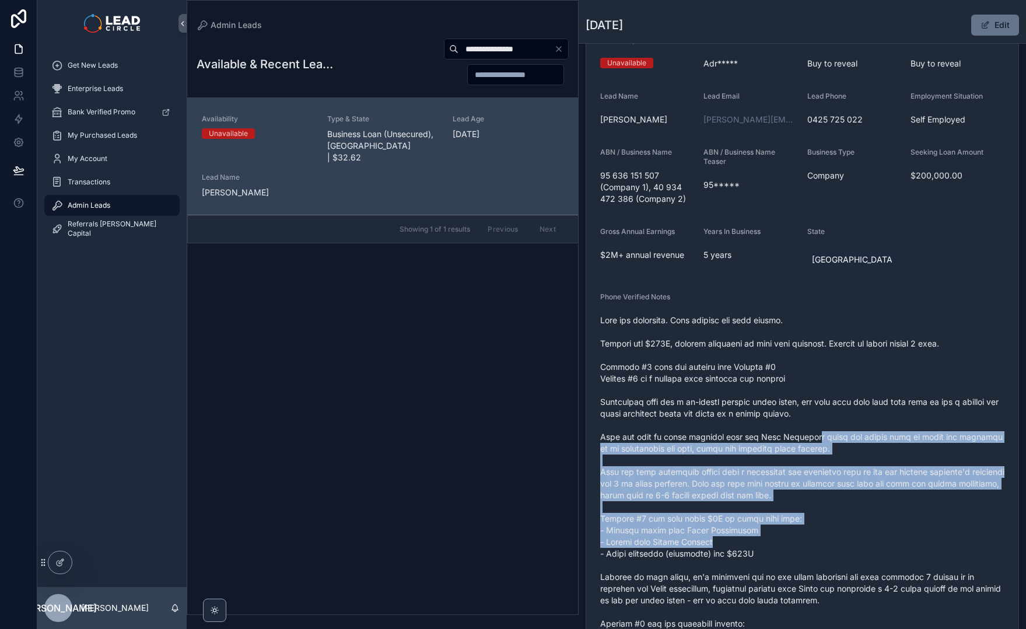
drag, startPoint x: 834, startPoint y: 522, endPoint x: 798, endPoint y: 409, distance: 118.5
click at [798, 414] on span "scrollable content" at bounding box center [802, 601] width 404 height 572
click at [798, 409] on span "scrollable content" at bounding box center [802, 601] width 404 height 572
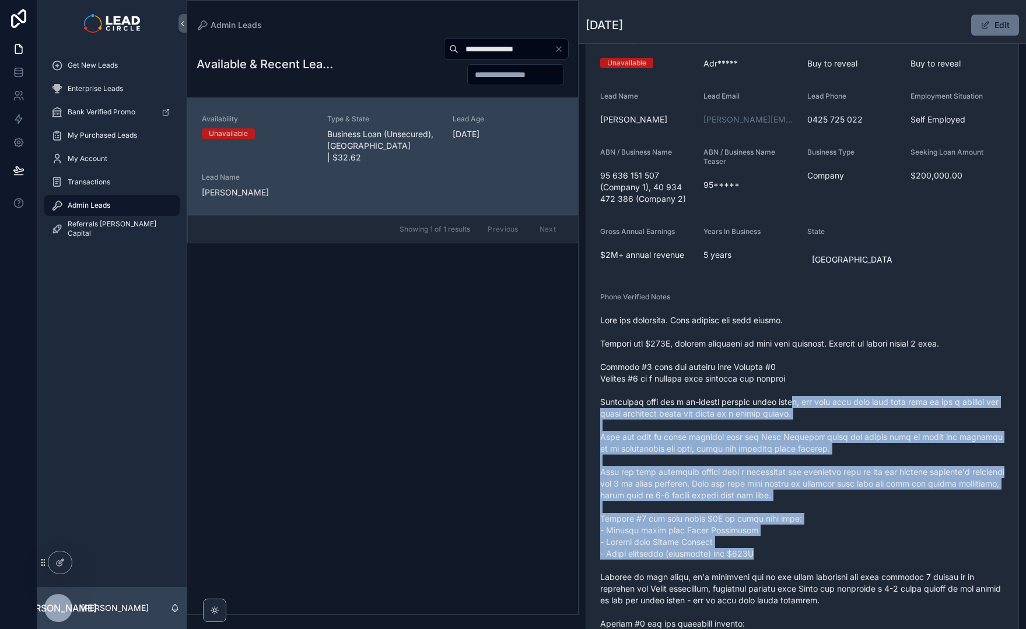
drag, startPoint x: 802, startPoint y: 401, endPoint x: 822, endPoint y: 557, distance: 157.1
click at [822, 557] on span "scrollable content" at bounding box center [802, 601] width 404 height 572
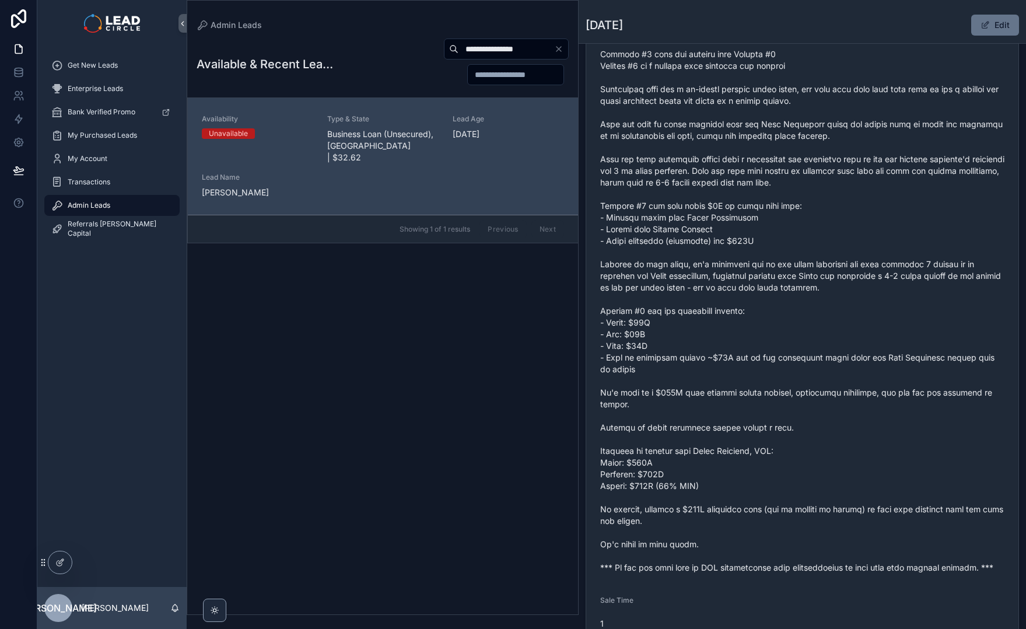
scroll to position [423, 0]
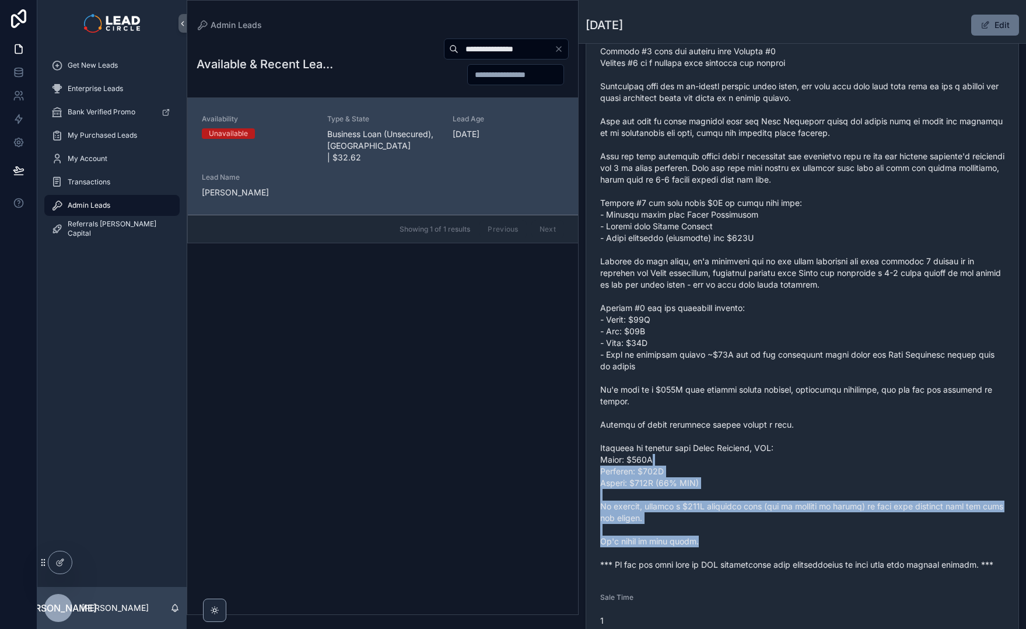
drag, startPoint x: 825, startPoint y: 546, endPoint x: 767, endPoint y: 432, distance: 127.6
click at [769, 435] on span "scrollable content" at bounding box center [802, 285] width 404 height 572
click at [767, 432] on span "scrollable content" at bounding box center [802, 285] width 404 height 572
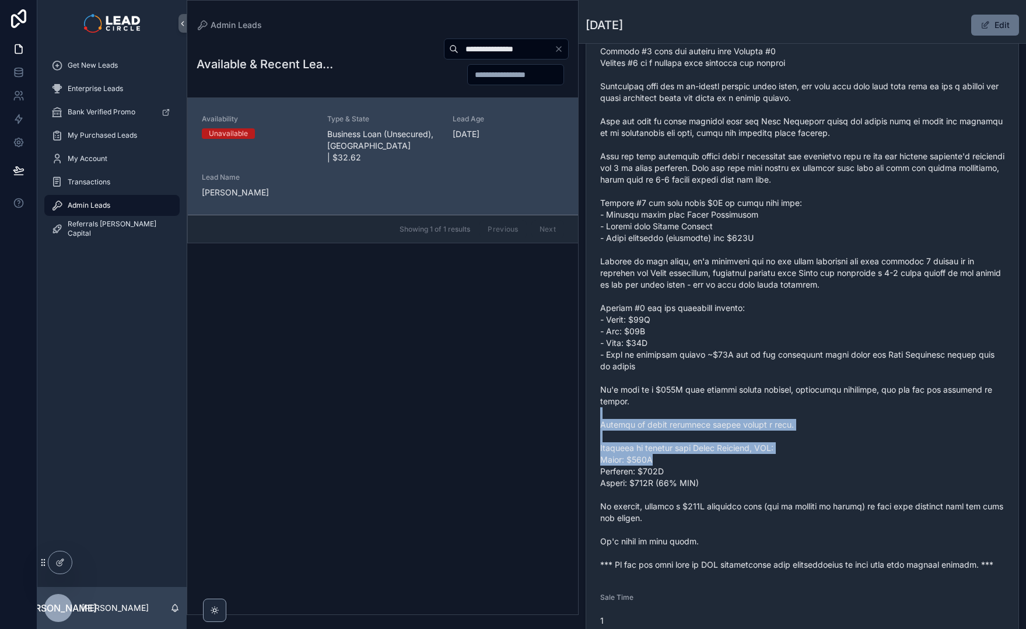
drag, startPoint x: 740, startPoint y: 411, endPoint x: 773, endPoint y: 476, distance: 73.1
click at [773, 476] on span "scrollable content" at bounding box center [802, 285] width 404 height 572
drag, startPoint x: 775, startPoint y: 470, endPoint x: 756, endPoint y: 431, distance: 43.6
click at [756, 432] on span "scrollable content" at bounding box center [802, 285] width 404 height 572
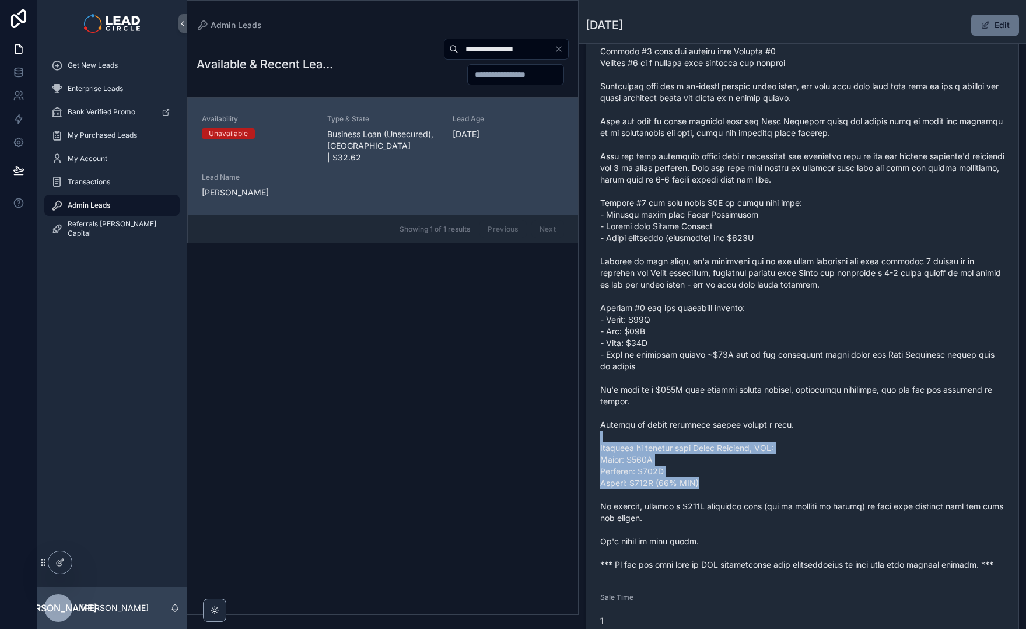
click at [756, 431] on span "scrollable content" at bounding box center [802, 285] width 404 height 572
drag, startPoint x: 756, startPoint y: 421, endPoint x: 769, endPoint y: 480, distance: 60.3
click at [769, 480] on span "scrollable content" at bounding box center [802, 285] width 404 height 572
drag, startPoint x: 771, startPoint y: 487, endPoint x: 751, endPoint y: 449, distance: 43.1
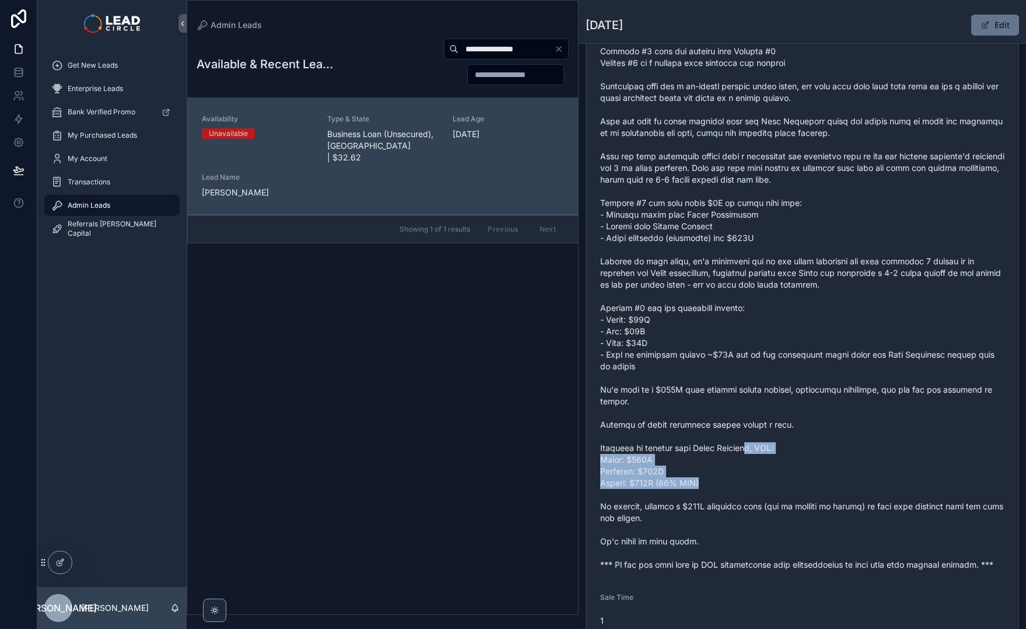
click at [751, 449] on span "scrollable content" at bounding box center [802, 285] width 404 height 572
drag, startPoint x: 750, startPoint y: 442, endPoint x: 756, endPoint y: 487, distance: 46.0
click at [756, 487] on span "scrollable content" at bounding box center [802, 285] width 404 height 572
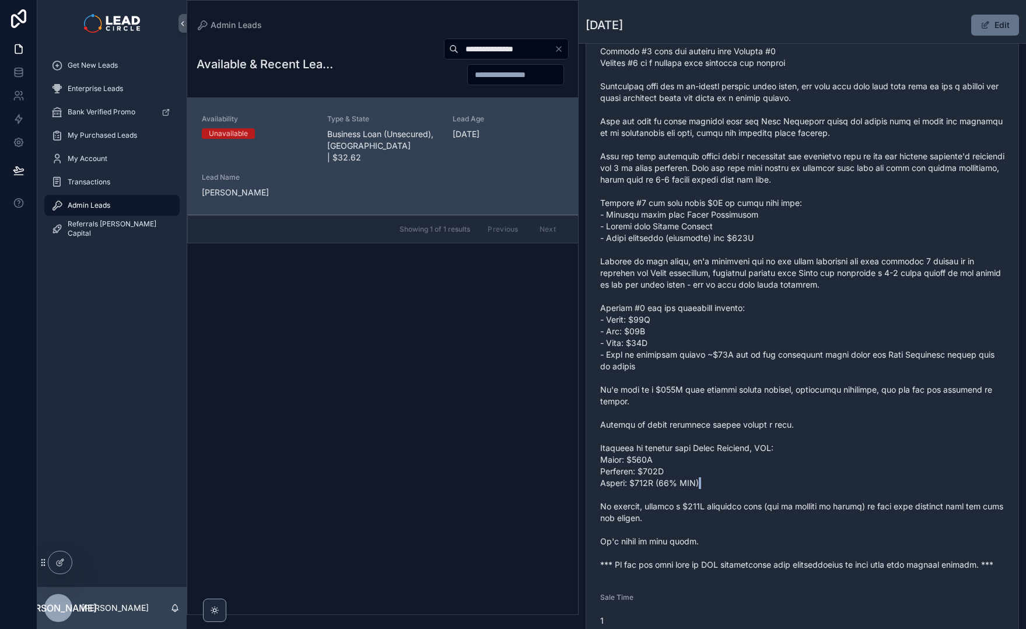
drag, startPoint x: 756, startPoint y: 487, endPoint x: 744, endPoint y: 441, distance: 47.7
click at [748, 450] on span "scrollable content" at bounding box center [802, 285] width 404 height 572
click at [744, 441] on span "scrollable content" at bounding box center [802, 285] width 404 height 572
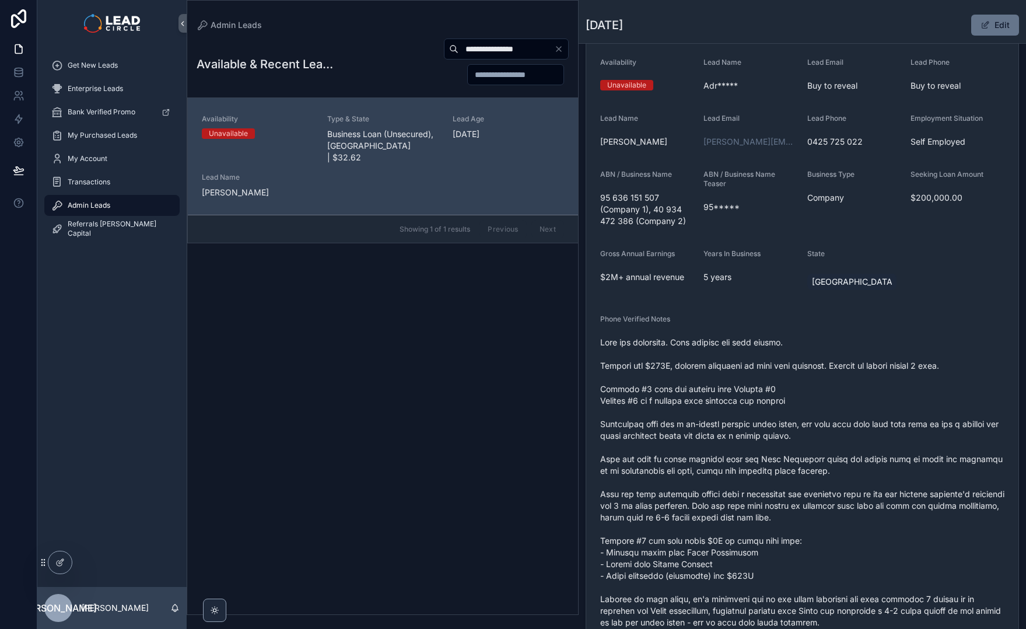
scroll to position [0, 0]
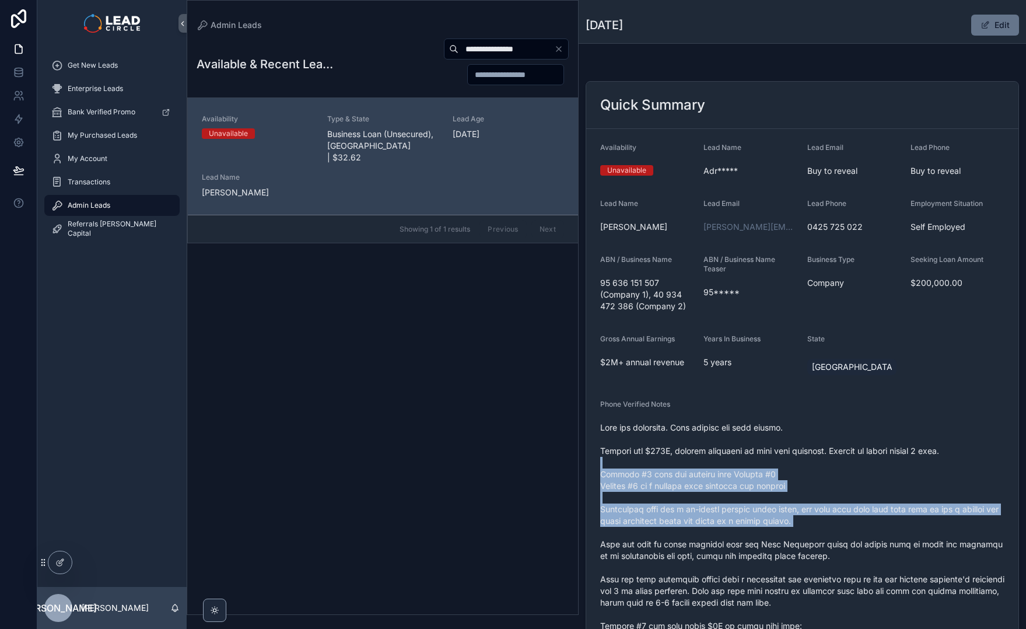
drag, startPoint x: 648, startPoint y: 468, endPoint x: 684, endPoint y: 547, distance: 87.2
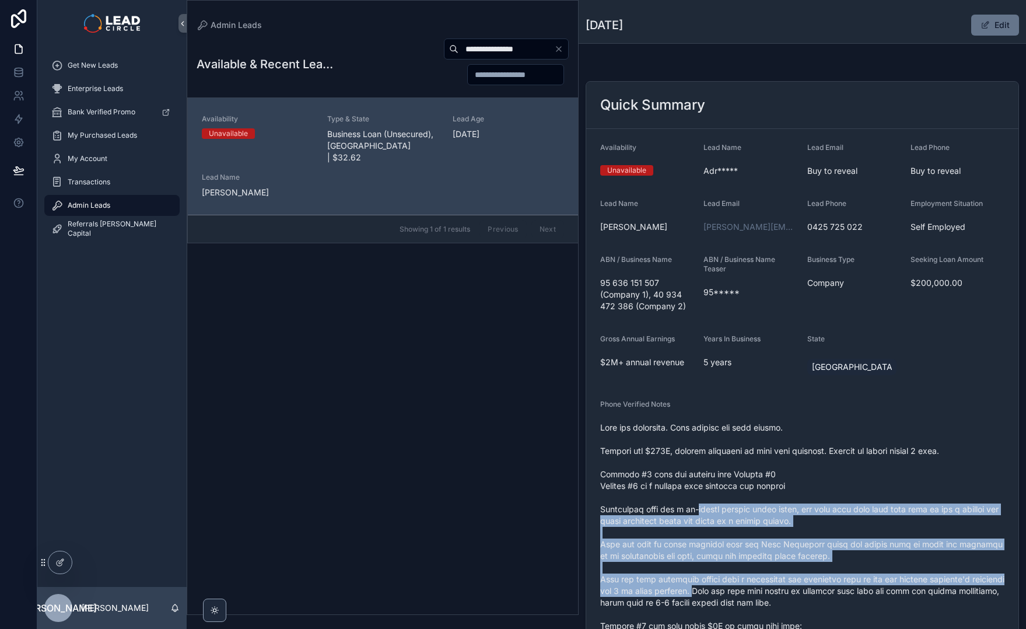
drag, startPoint x: 710, startPoint y: 536, endPoint x: 697, endPoint y: 502, distance: 35.9
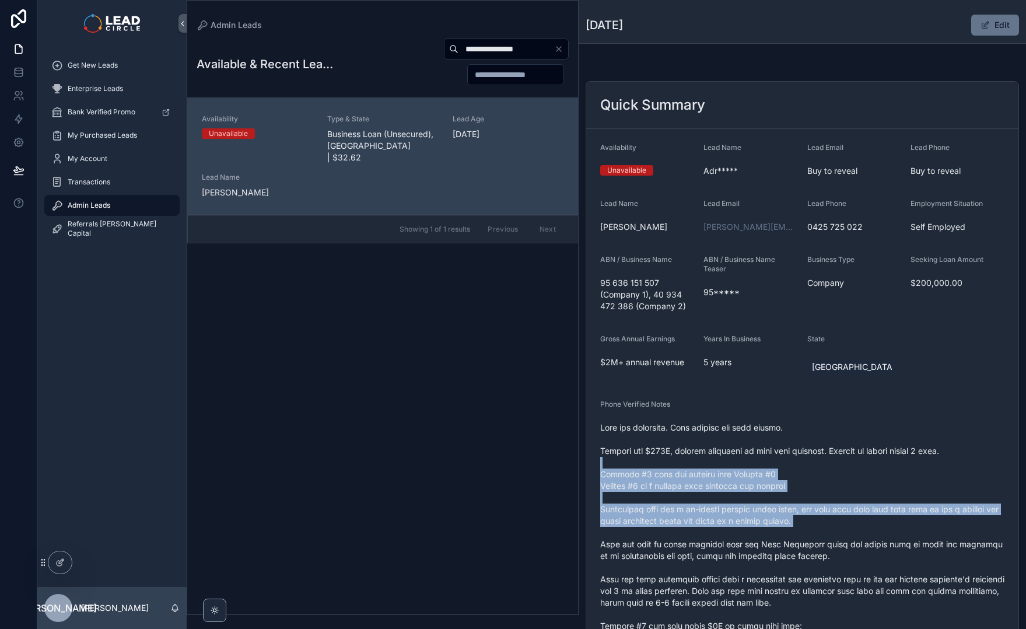
drag, startPoint x: 700, startPoint y: 467, endPoint x: 760, endPoint y: 541, distance: 95.1
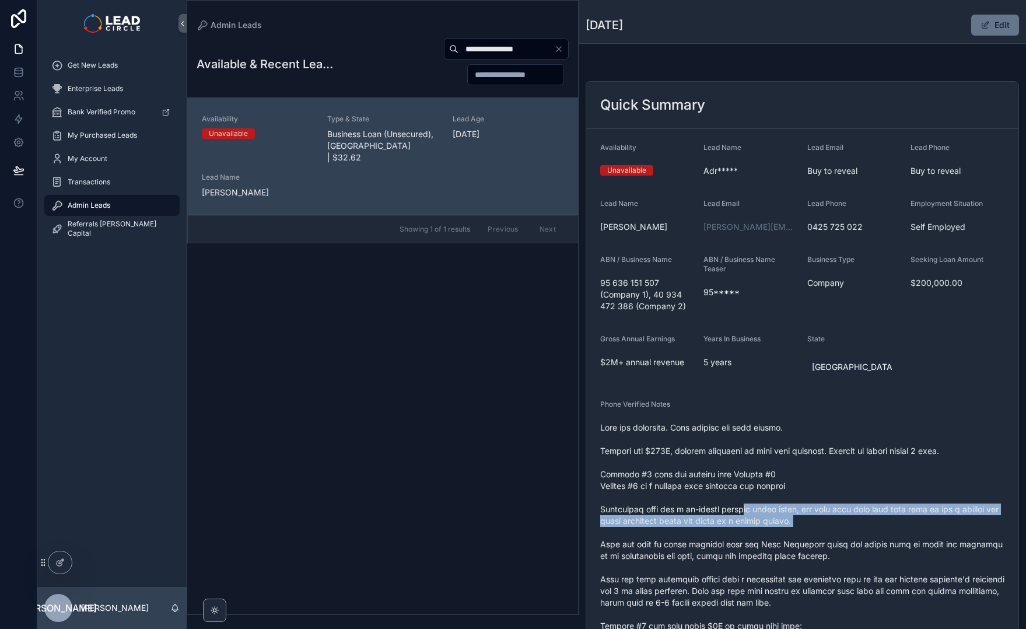
drag, startPoint x: 843, startPoint y: 531, endPoint x: 725, endPoint y: 498, distance: 122.9
click at [560, 49] on icon "Clear" at bounding box center [558, 48] width 9 height 9
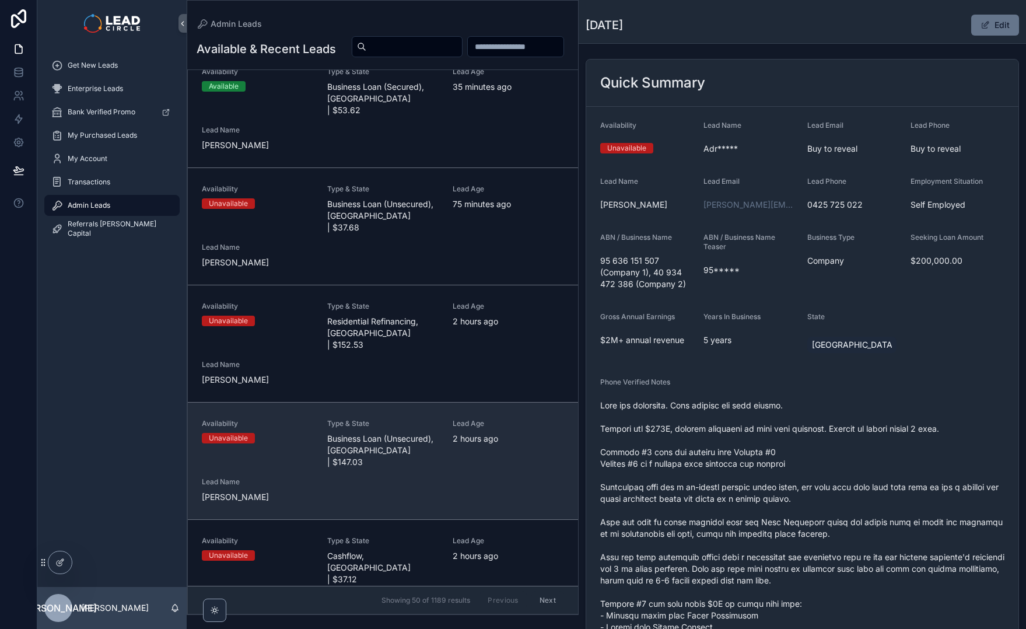
scroll to position [20, 0]
click at [456, 436] on div "Lead Age [DEMOGRAPHIC_DATA] hours ago" at bounding box center [508, 442] width 111 height 49
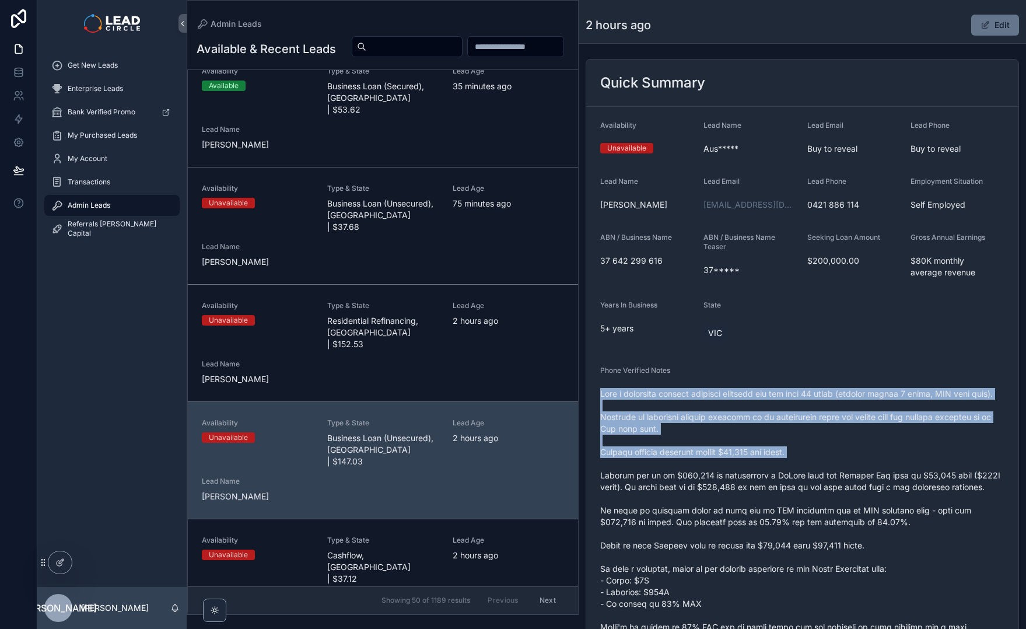
drag, startPoint x: 716, startPoint y: 386, endPoint x: 752, endPoint y: 480, distance: 101.0
click at [751, 480] on div "scrollable content" at bounding box center [802, 592] width 404 height 415
click at [752, 480] on span "scrollable content" at bounding box center [802, 592] width 404 height 408
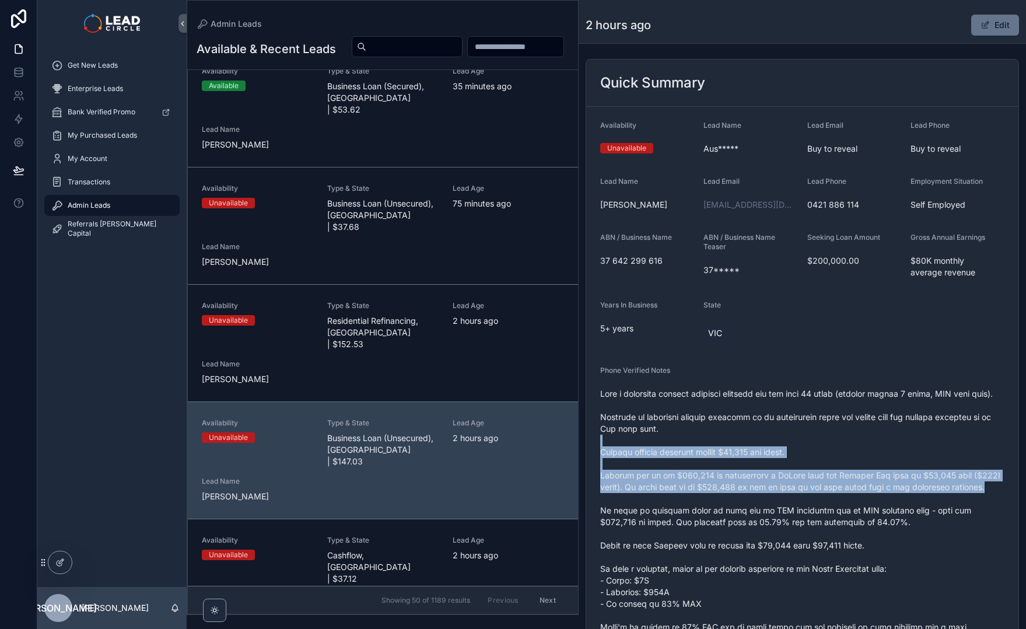
drag, startPoint x: 801, startPoint y: 505, endPoint x: 753, endPoint y: 412, distance: 104.1
click at [756, 421] on span "scrollable content" at bounding box center [802, 592] width 404 height 408
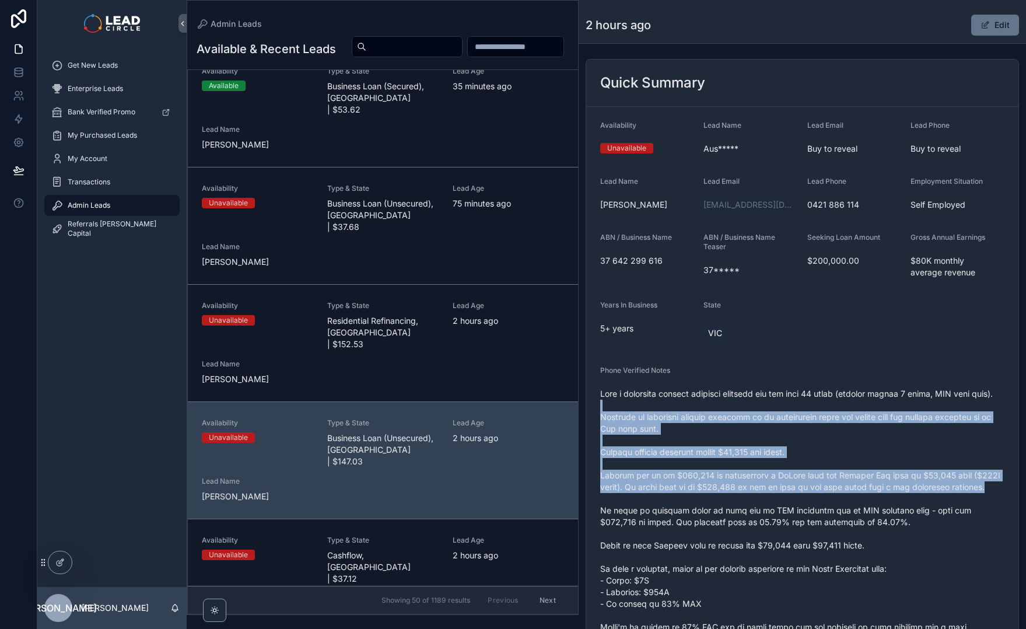
click at [753, 412] on span "scrollable content" at bounding box center [802, 592] width 404 height 408
drag, startPoint x: 753, startPoint y: 400, endPoint x: 785, endPoint y: 518, distance: 122.2
click at [785, 518] on span "scrollable content" at bounding box center [802, 592] width 404 height 408
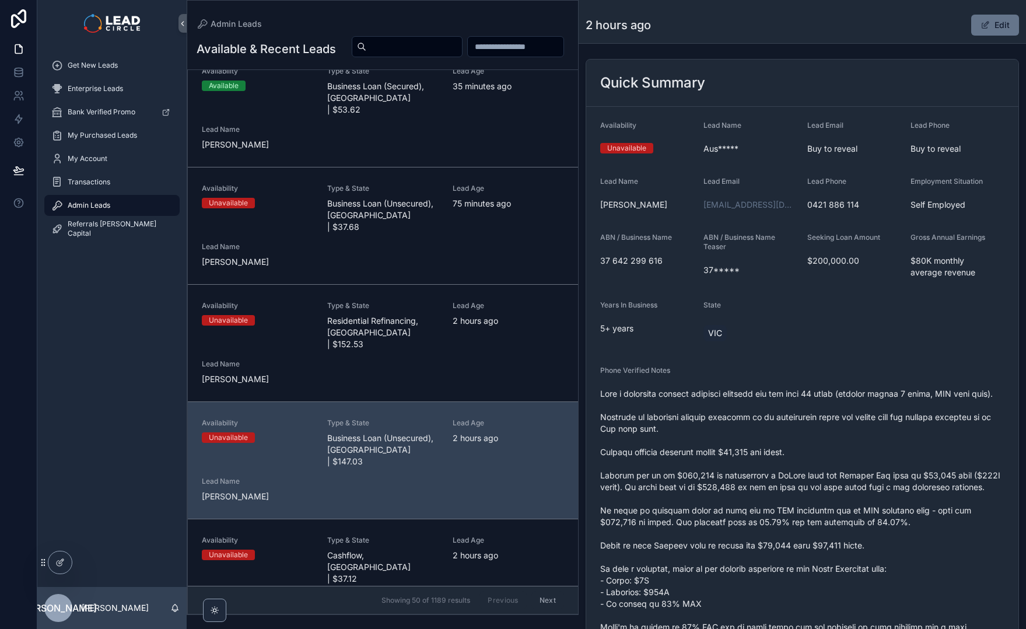
click at [785, 518] on span "scrollable content" at bounding box center [802, 592] width 404 height 408
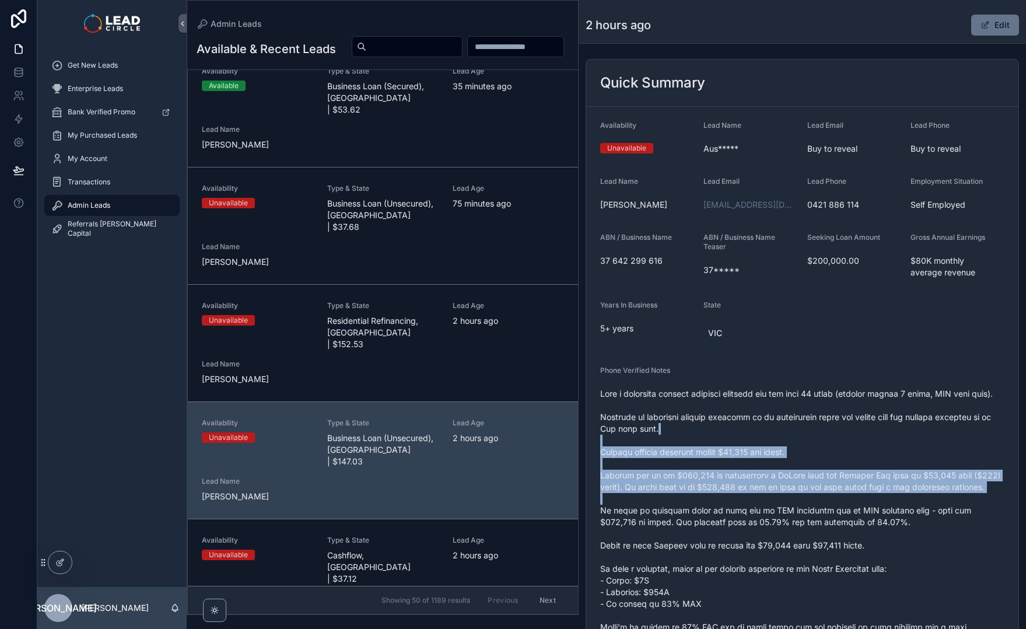
drag, startPoint x: 786, startPoint y: 518, endPoint x: 759, endPoint y: 420, distance: 101.1
click at [759, 421] on span "scrollable content" at bounding box center [802, 592] width 404 height 408
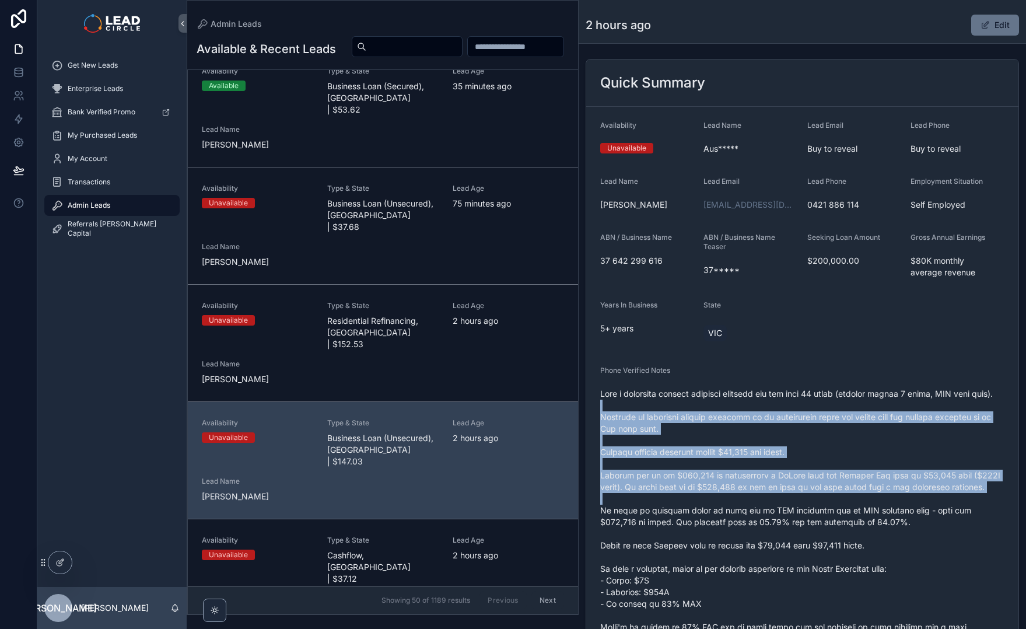
click at [759, 420] on span "scrollable content" at bounding box center [802, 592] width 404 height 408
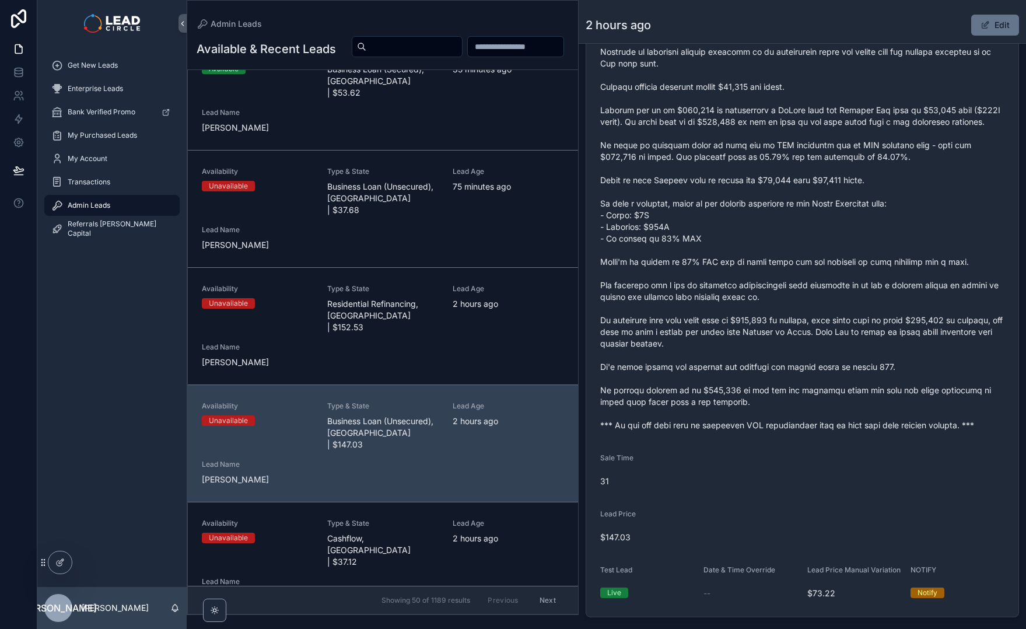
scroll to position [364, 0]
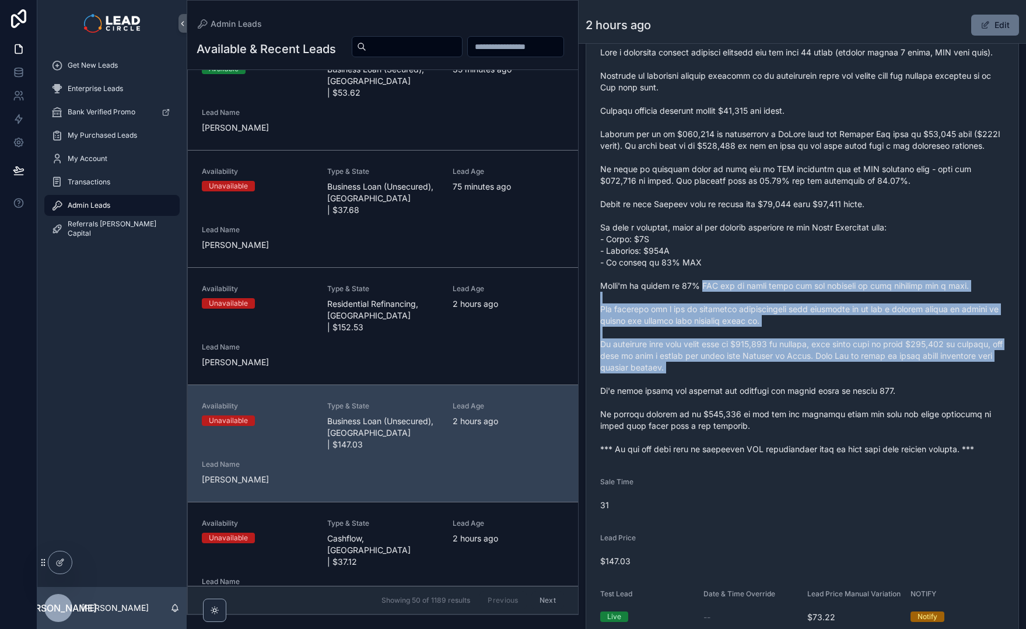
drag, startPoint x: 708, startPoint y: 347, endPoint x: 731, endPoint y: 409, distance: 66.5
click at [731, 409] on span "scrollable content" at bounding box center [802, 251] width 404 height 408
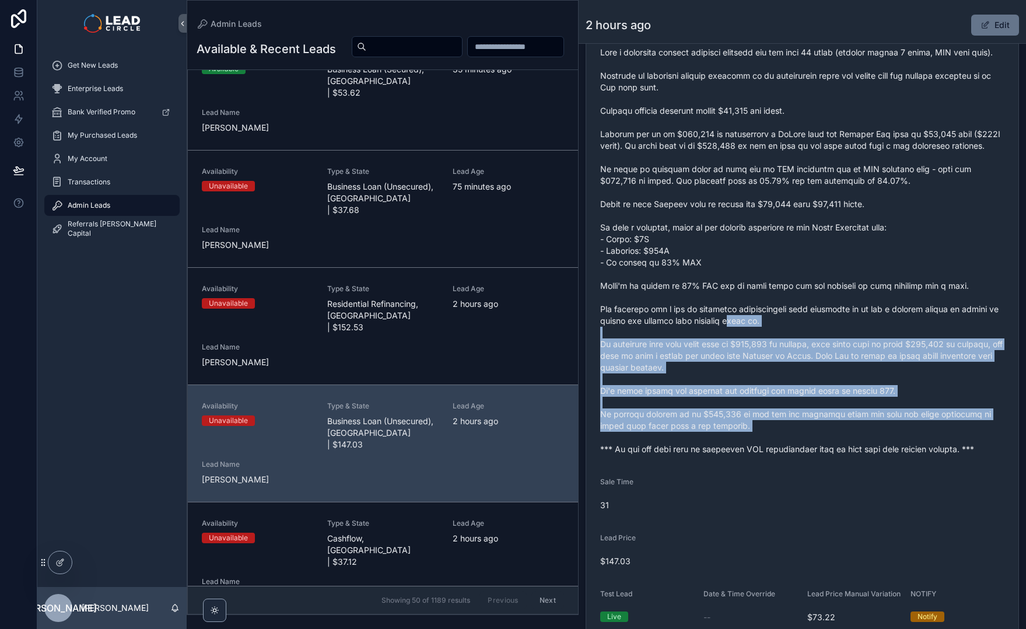
drag, startPoint x: 759, startPoint y: 457, endPoint x: 736, endPoint y: 347, distance: 112.6
click at [736, 347] on span "scrollable content" at bounding box center [802, 251] width 404 height 408
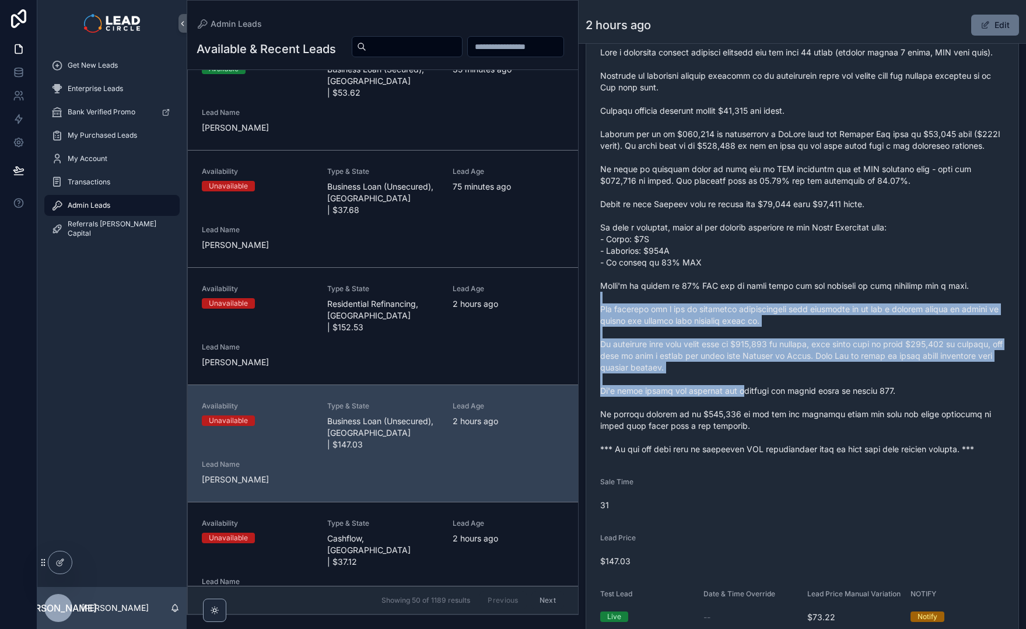
drag, startPoint x: 736, startPoint y: 323, endPoint x: 750, endPoint y: 415, distance: 93.3
click at [750, 415] on span "scrollable content" at bounding box center [802, 251] width 404 height 408
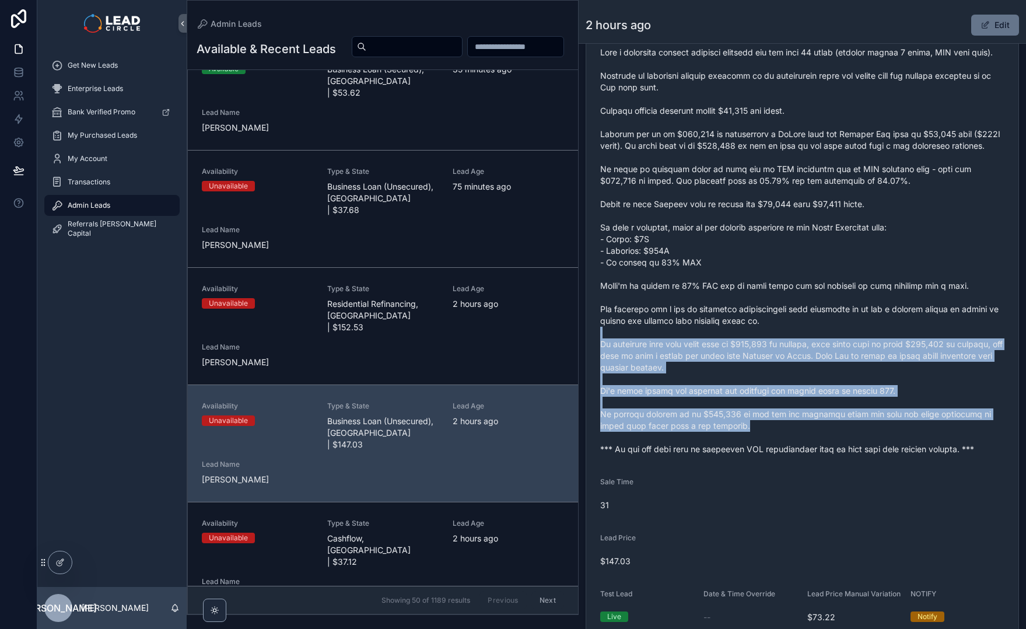
drag, startPoint x: 779, startPoint y: 451, endPoint x: 736, endPoint y: 330, distance: 128.3
click at [736, 332] on span "scrollable content" at bounding box center [802, 251] width 404 height 408
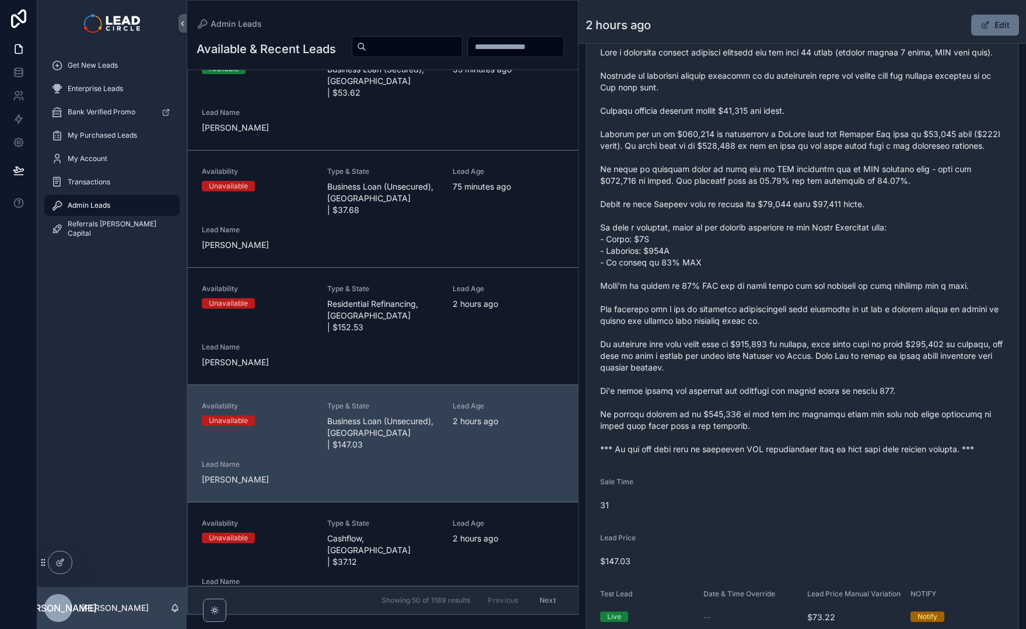
click at [736, 330] on span "scrollable content" at bounding box center [802, 251] width 404 height 408
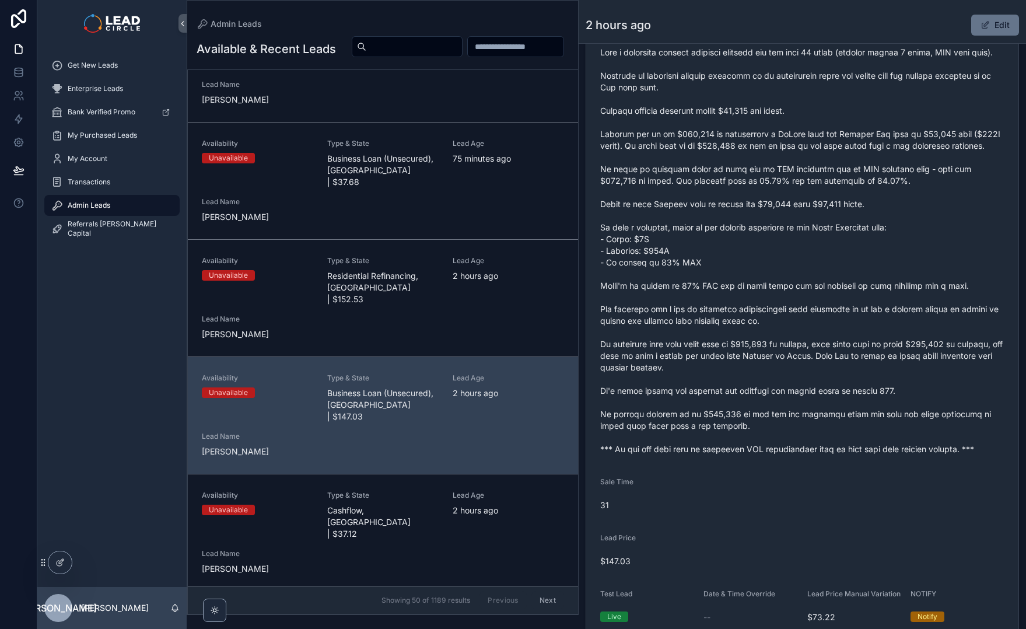
scroll to position [124, 0]
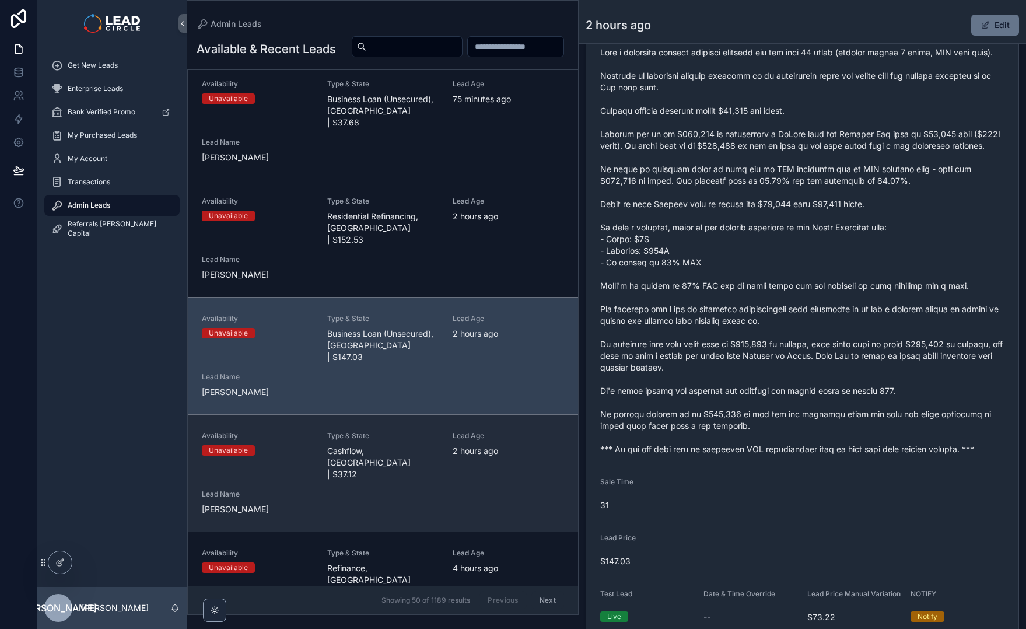
click at [481, 431] on div "Lead Age [DEMOGRAPHIC_DATA] hours ago" at bounding box center [508, 444] width 111 height 26
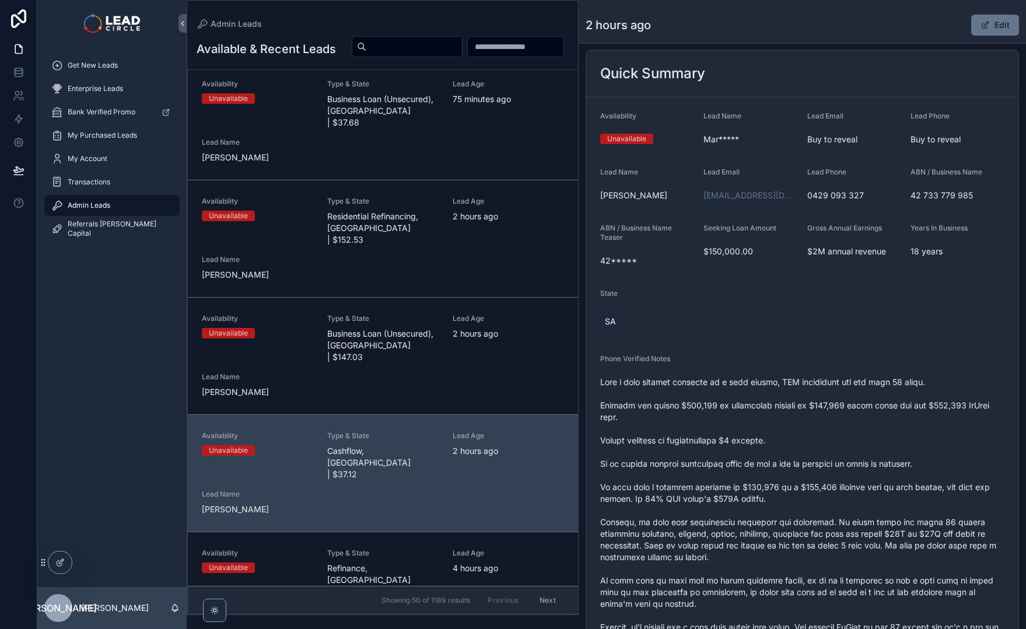
scroll to position [98, 0]
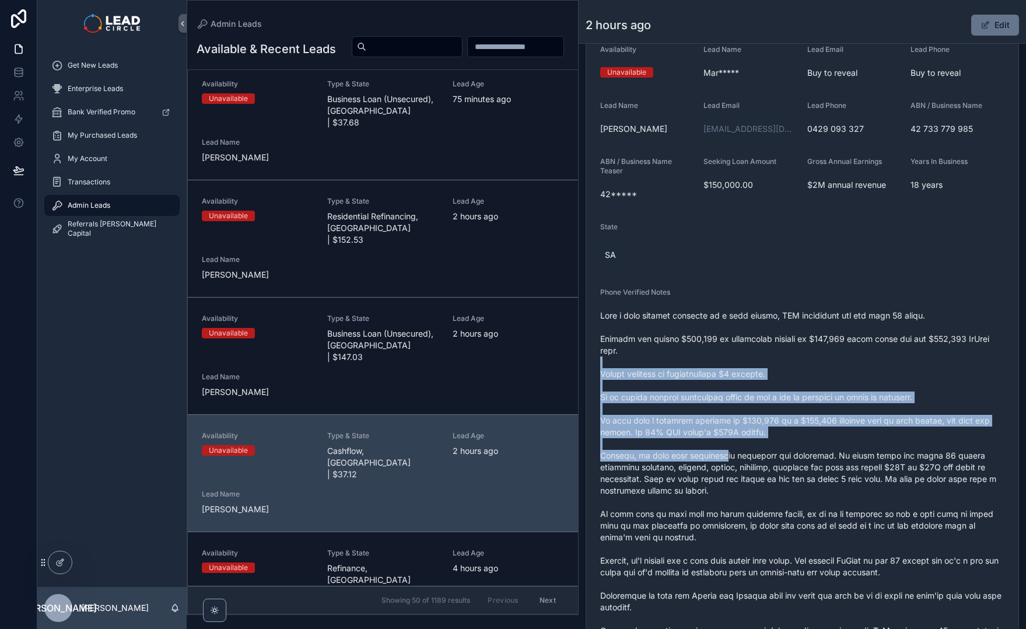
drag, startPoint x: 707, startPoint y: 359, endPoint x: 741, endPoint y: 491, distance: 136.7
click at [738, 488] on span "scrollable content" at bounding box center [802, 578] width 404 height 537
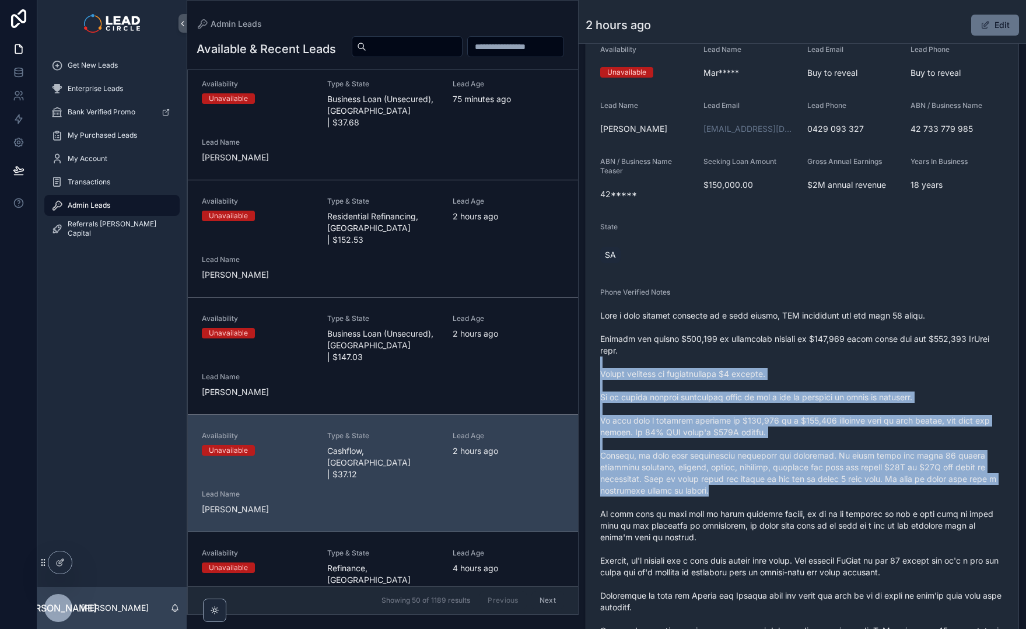
click at [741, 492] on span "scrollable content" at bounding box center [802, 578] width 404 height 537
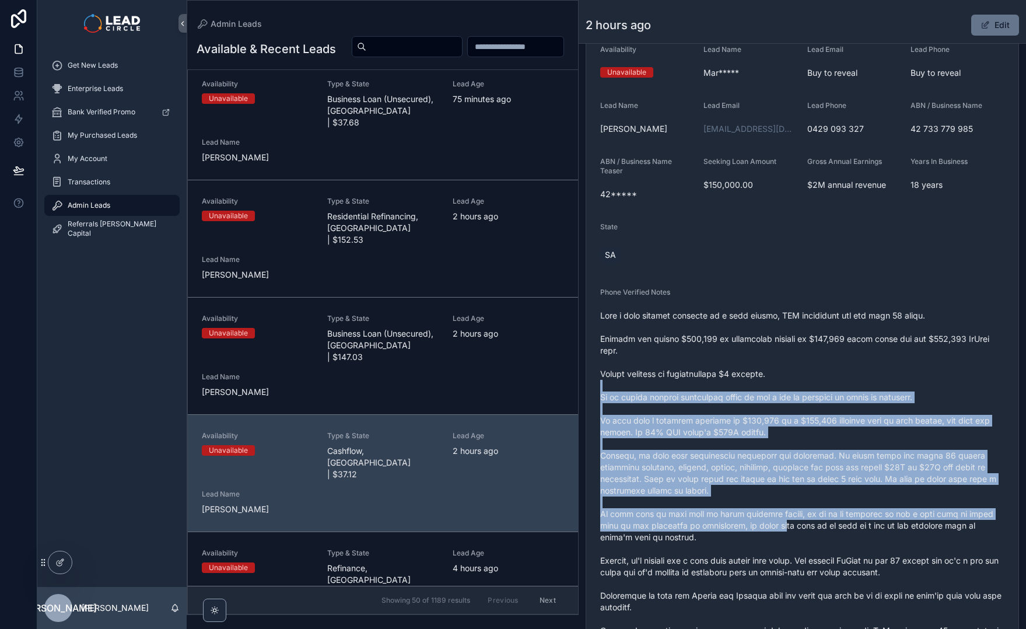
drag, startPoint x: 782, startPoint y: 523, endPoint x: 753, endPoint y: 381, distance: 144.8
click at [753, 387] on span "scrollable content" at bounding box center [802, 578] width 404 height 537
click at [753, 380] on span "scrollable content" at bounding box center [802, 578] width 404 height 537
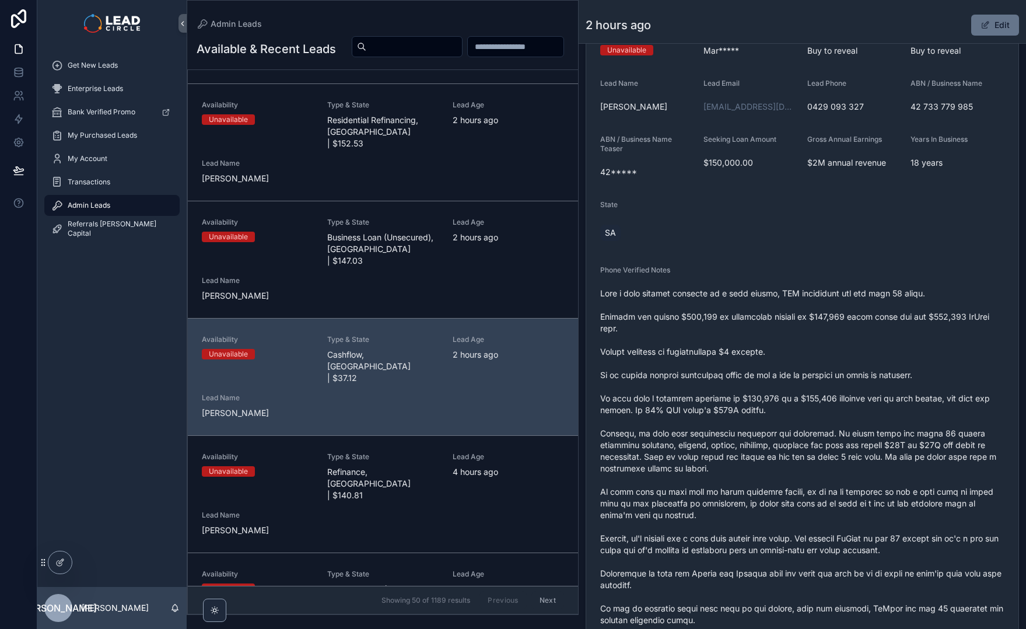
scroll to position [216, 0]
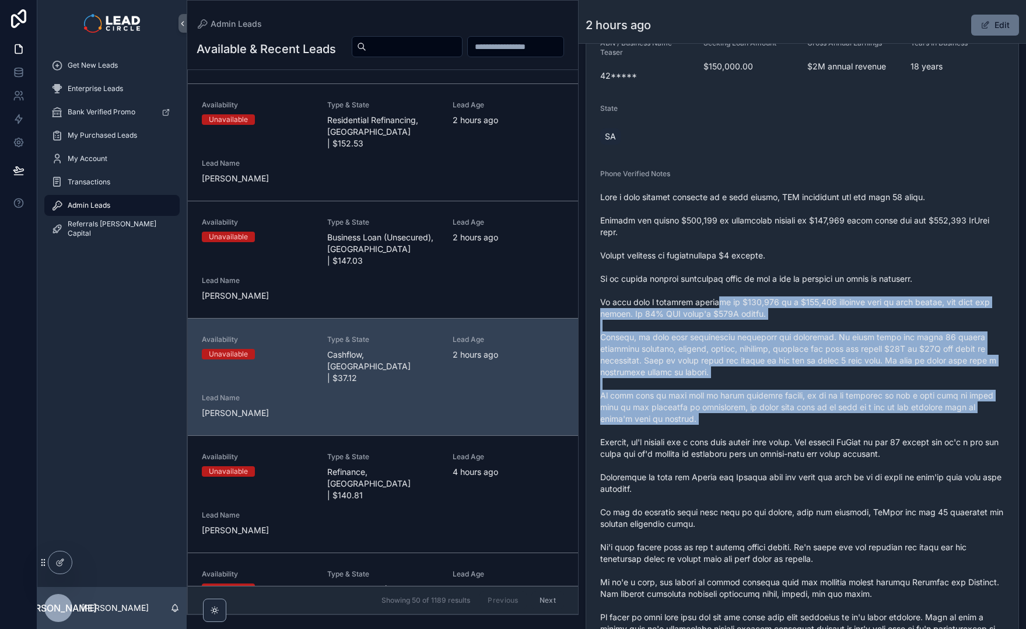
click at [760, 429] on span "scrollable content" at bounding box center [802, 459] width 404 height 537
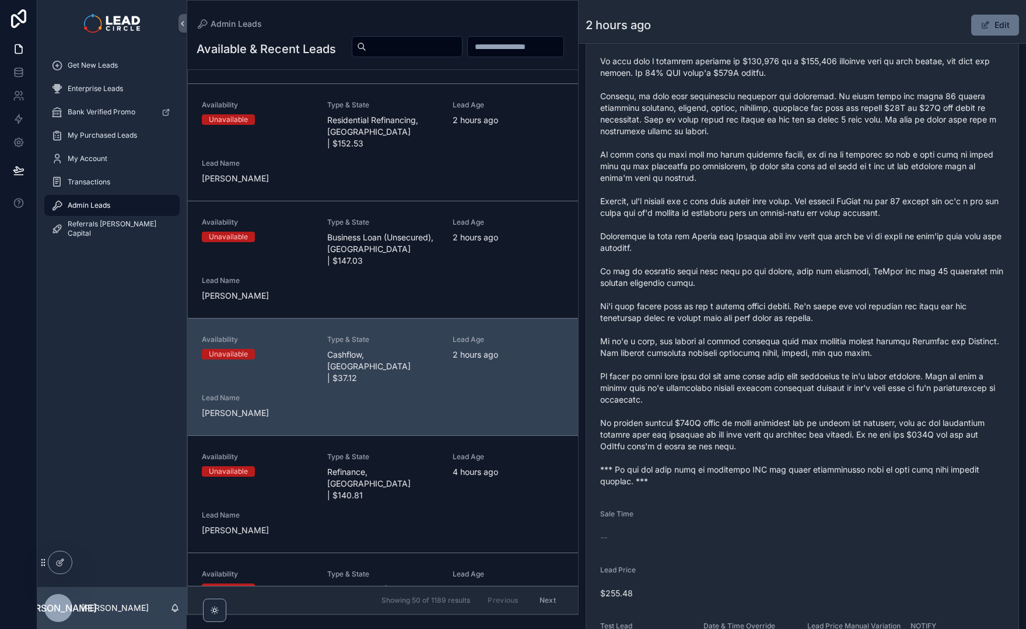
scroll to position [361, 0]
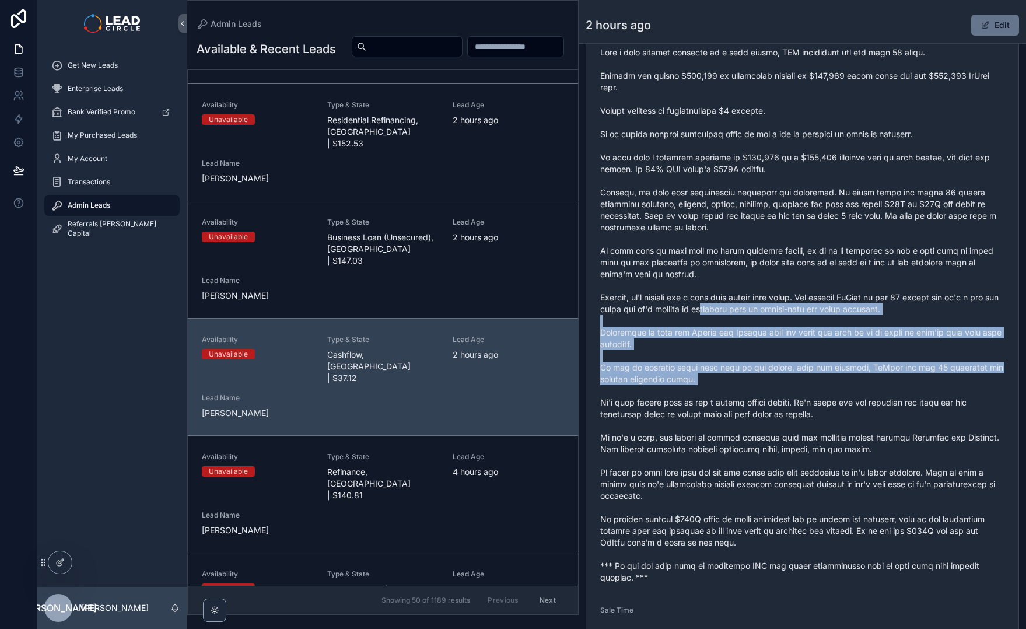
click at [765, 428] on span "scrollable content" at bounding box center [802, 315] width 404 height 537
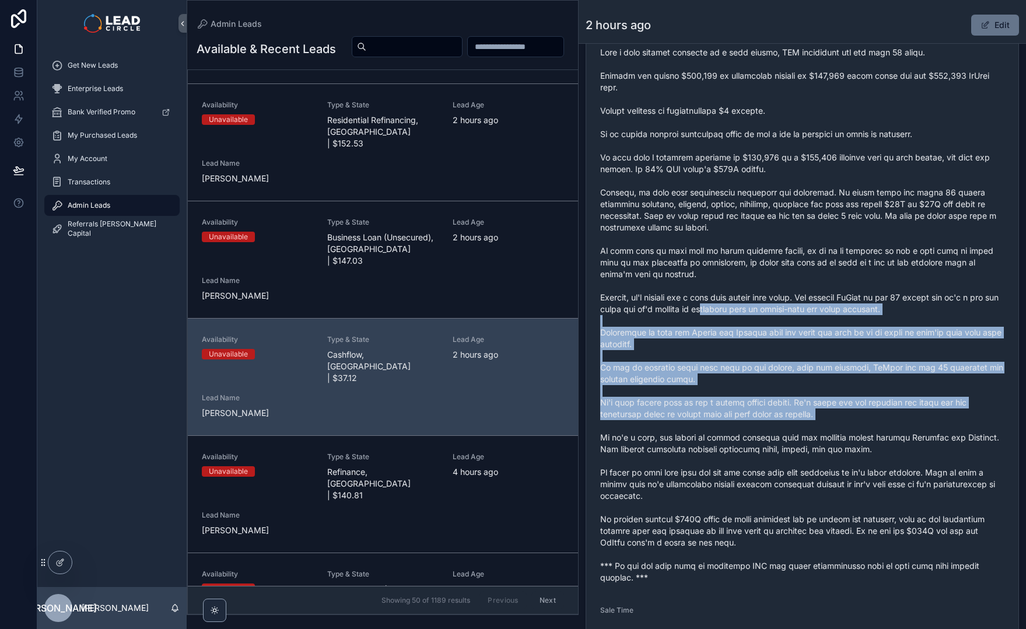
click at [766, 429] on span "scrollable content" at bounding box center [802, 315] width 404 height 537
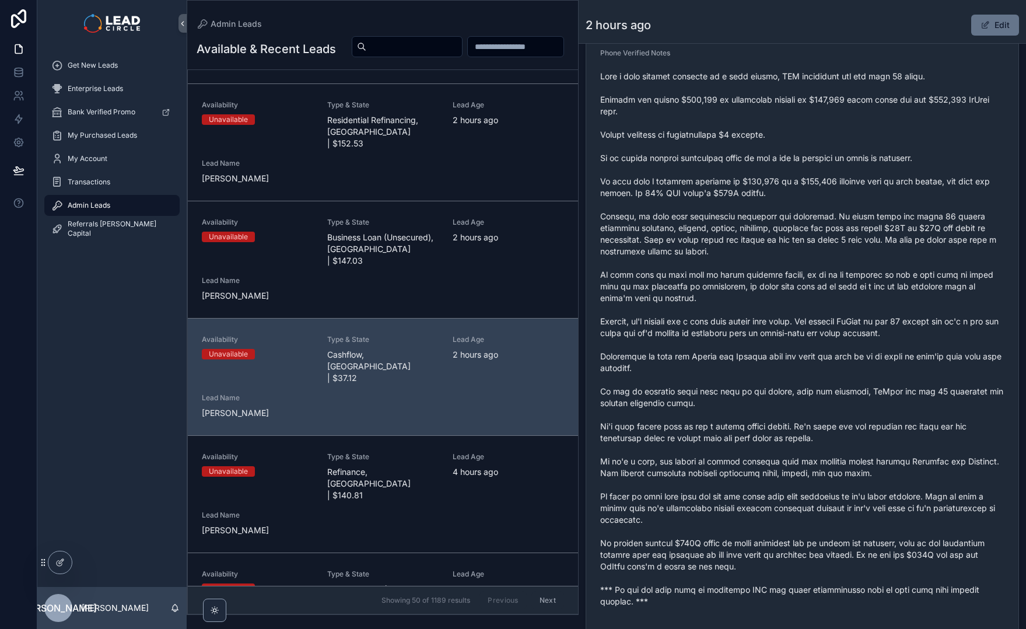
scroll to position [181, 0]
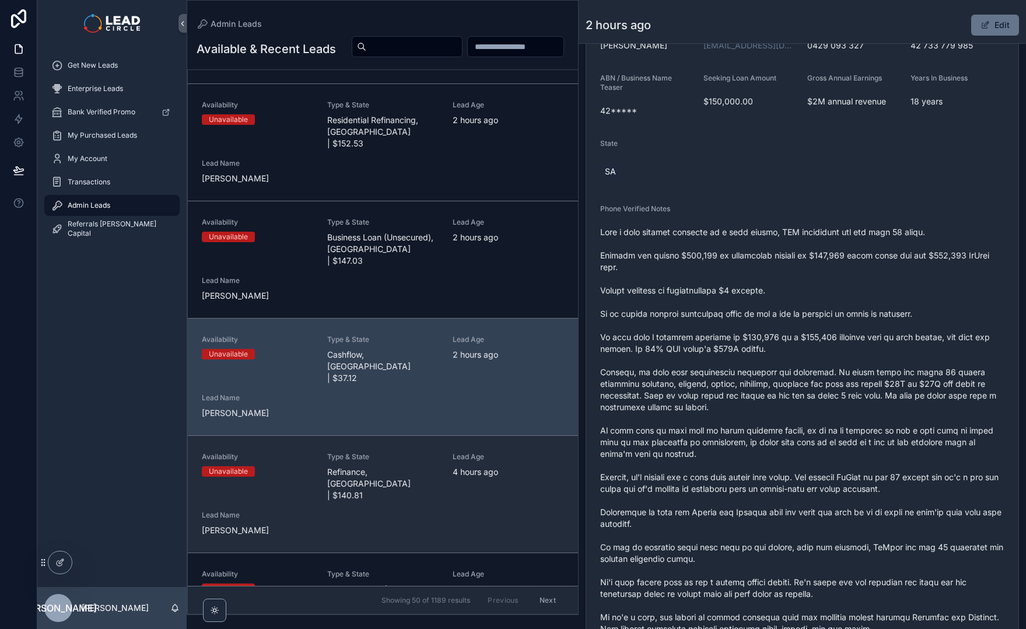
click at [473, 452] on div "Availability Unavailable Type & State Refinance, [GEOGRAPHIC_DATA] | $140.81 Le…" at bounding box center [383, 494] width 362 height 84
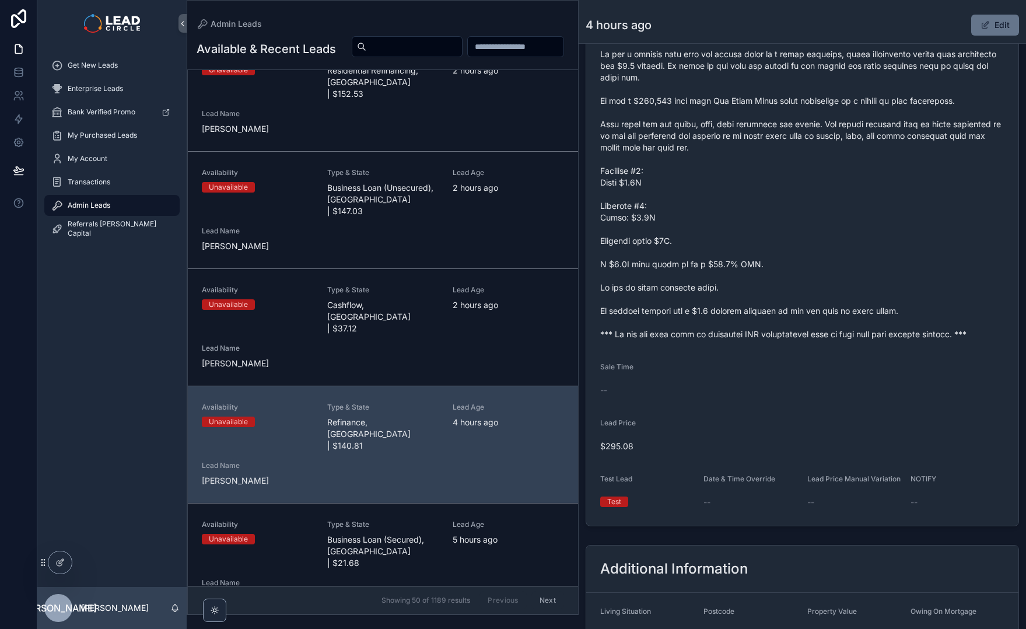
scroll to position [329, 0]
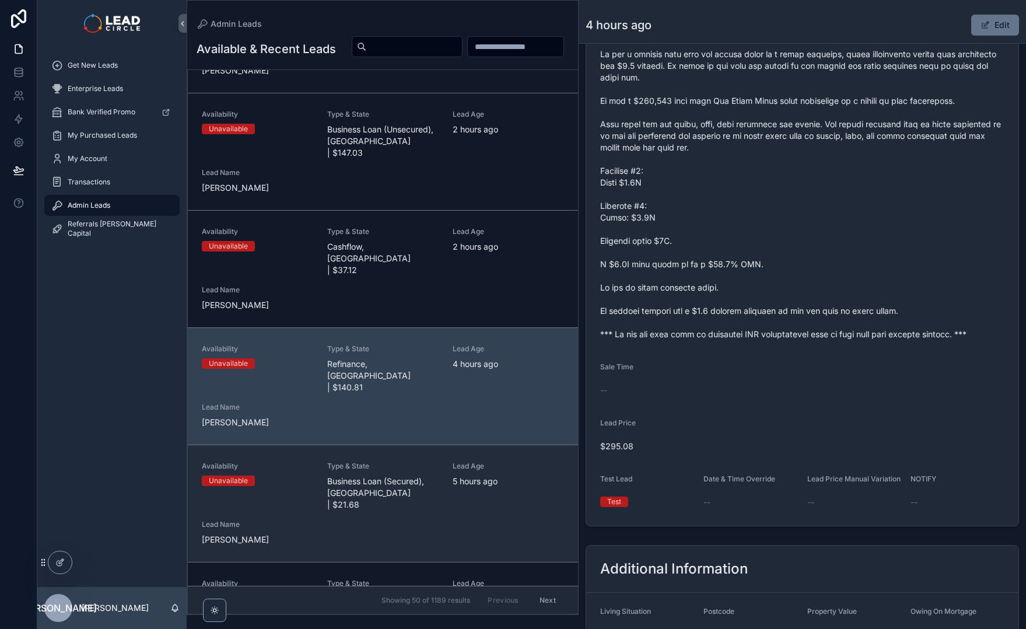
click at [459, 462] on div "Availability Unavailable Type & State Business Loan (Secured), [GEOGRAPHIC_DATA…" at bounding box center [383, 504] width 362 height 84
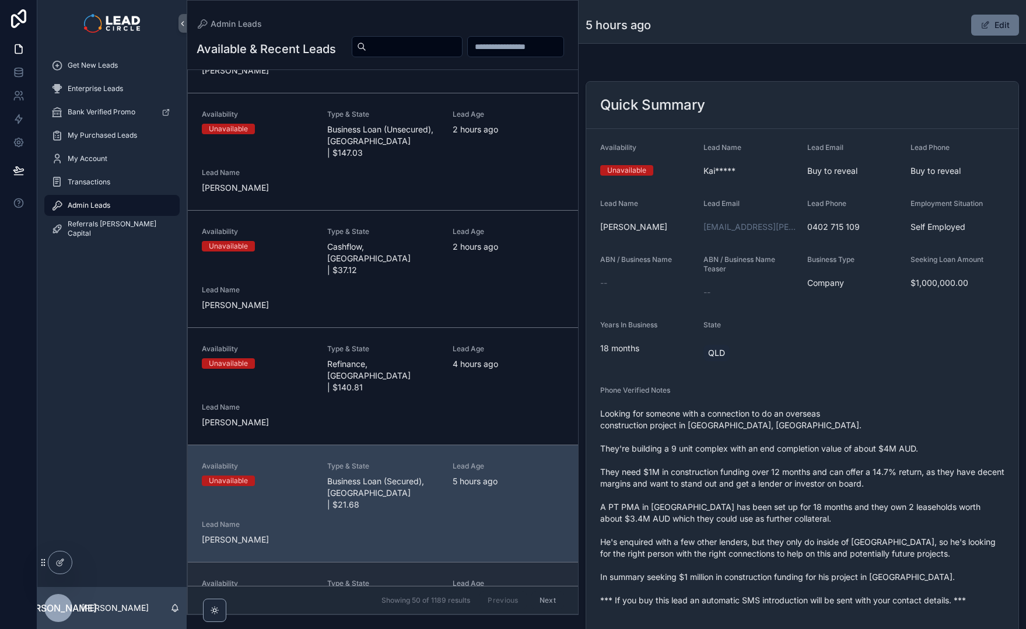
click at [458, 593] on span "5 hours ago" at bounding box center [508, 599] width 111 height 12
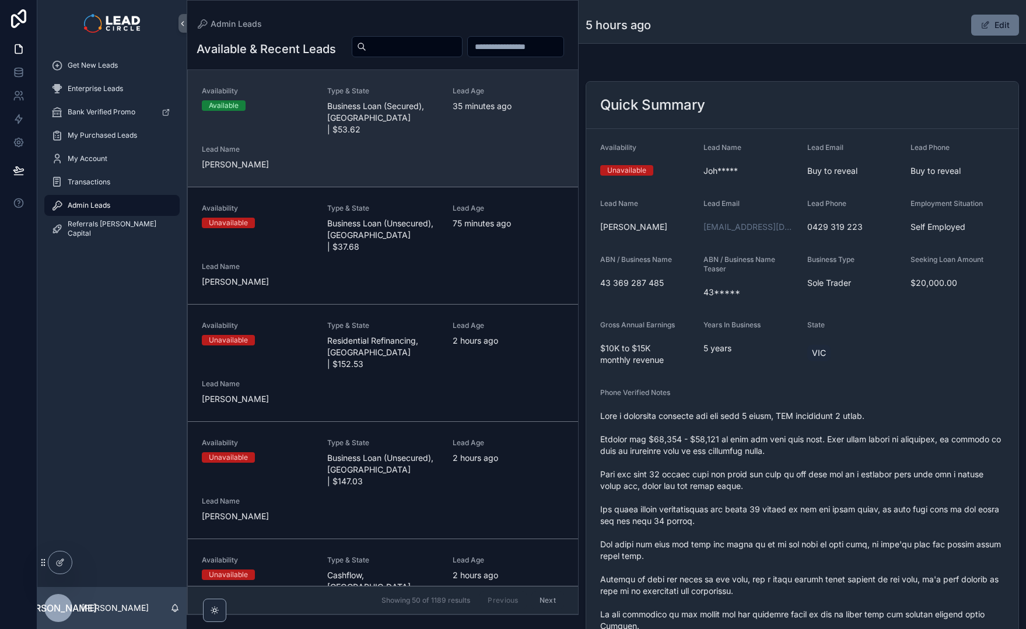
click at [408, 169] on div "Availability Available Type & State Business Loan (Secured), [GEOGRAPHIC_DATA] …" at bounding box center [383, 128] width 362 height 84
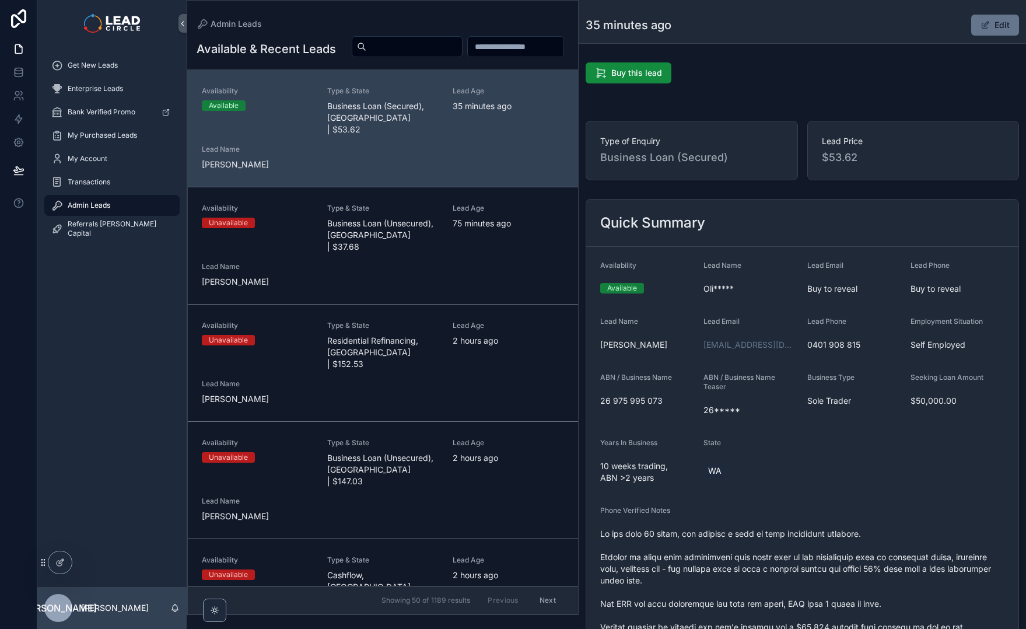
click at [663, 510] on span "Phone Verified Notes" at bounding box center [635, 510] width 70 height 9
click at [100, 164] on div "My Account" at bounding box center [111, 158] width 121 height 19
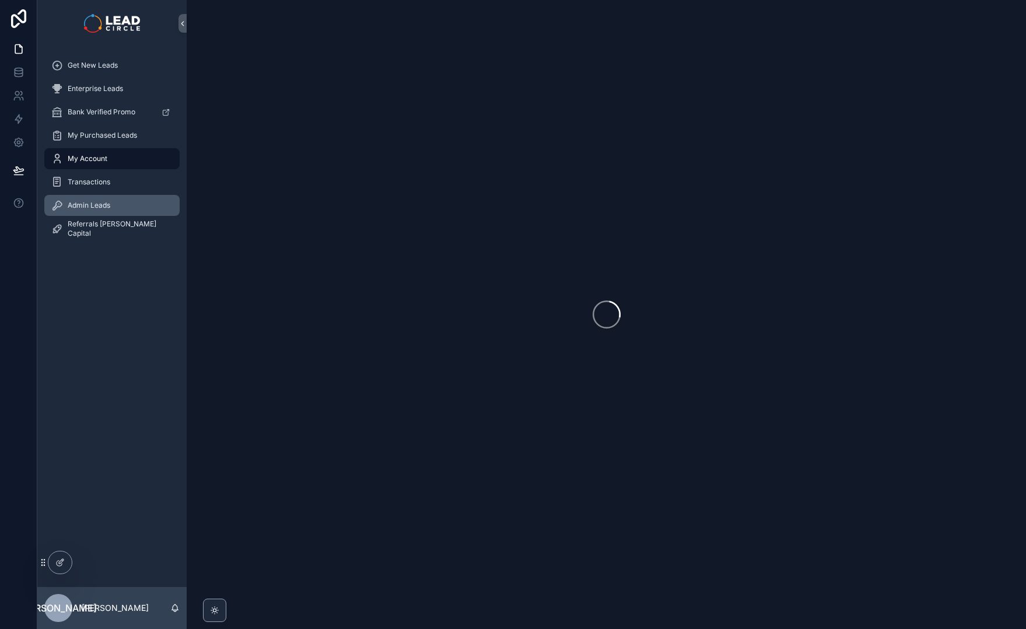
click at [106, 200] on div "Admin Leads" at bounding box center [111, 205] width 121 height 19
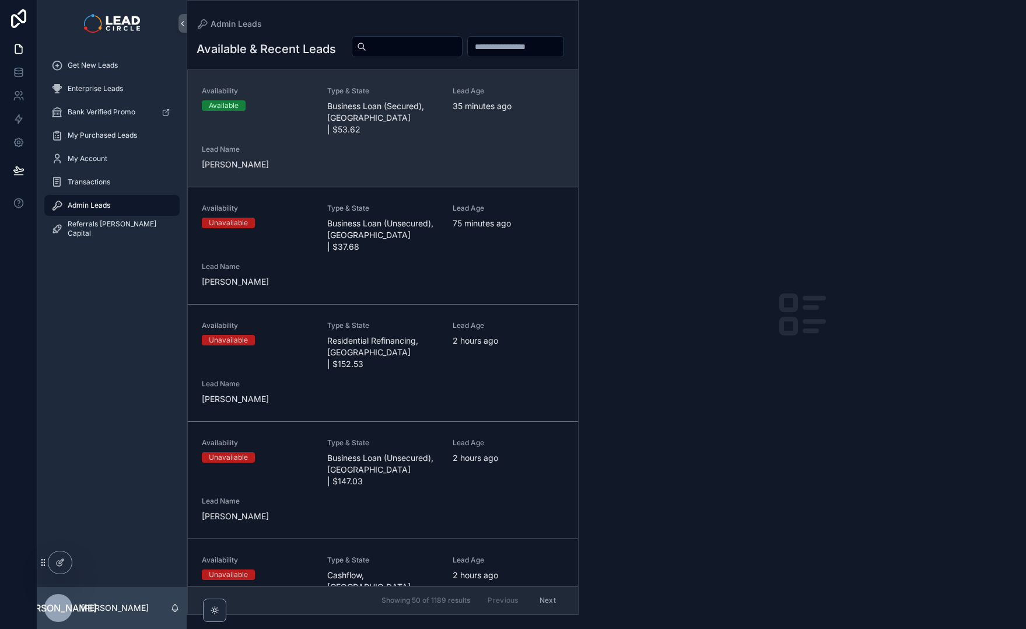
click at [355, 160] on div "Availability Available Type & State Business Loan (Secured), [GEOGRAPHIC_DATA] …" at bounding box center [383, 128] width 362 height 84
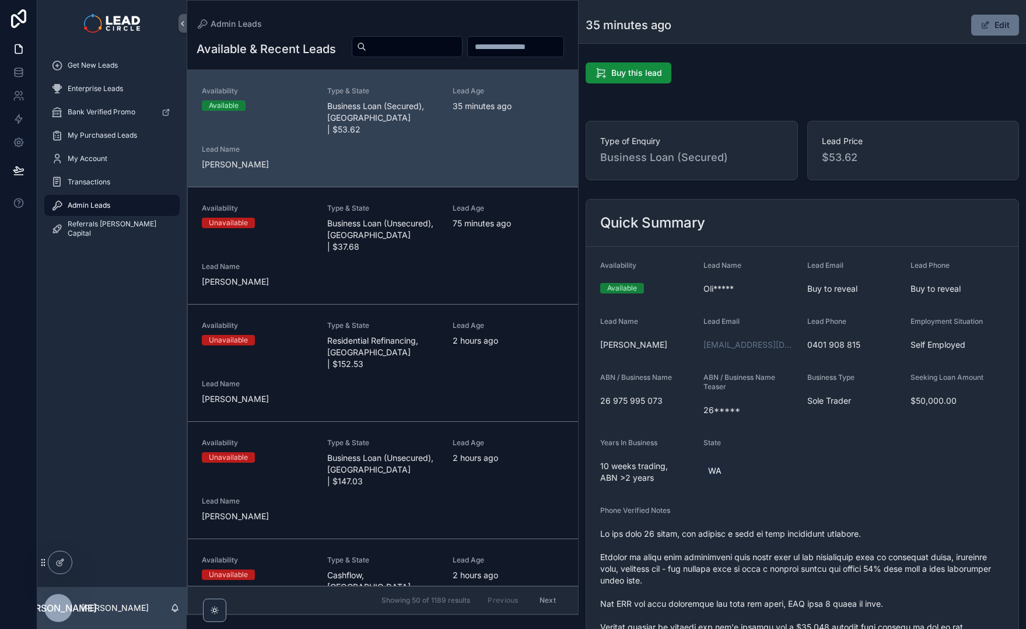
click at [98, 425] on div "Get New Leads Enterprise Leads Bank Verified Promo My Purchased Leads My Accoun…" at bounding box center [111, 317] width 149 height 540
click at [19, 75] on icon at bounding box center [19, 73] width 12 height 12
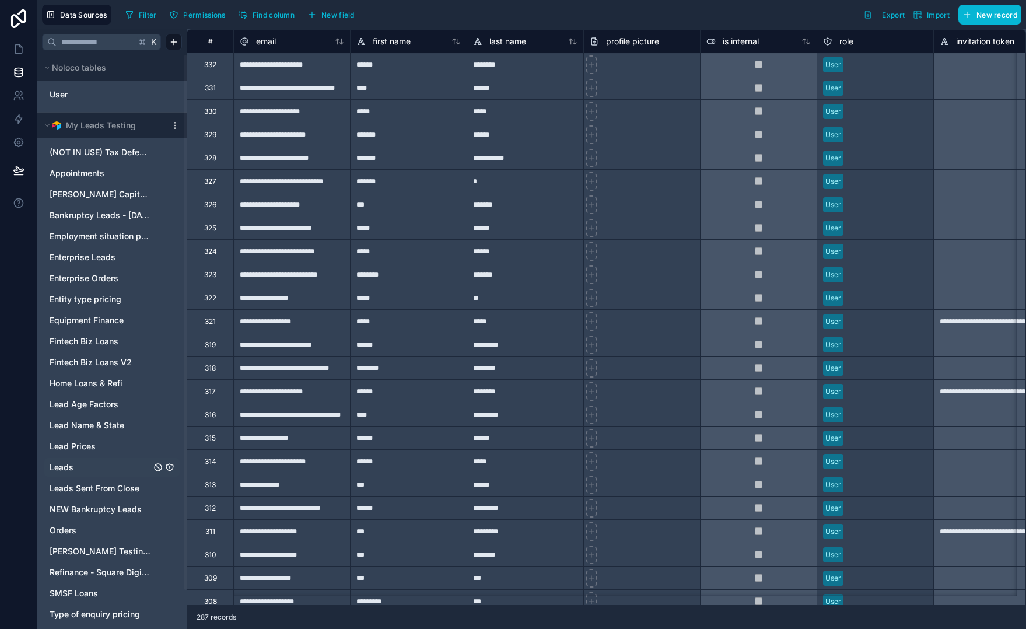
click at [57, 470] on span "Leads" at bounding box center [62, 468] width 24 height 12
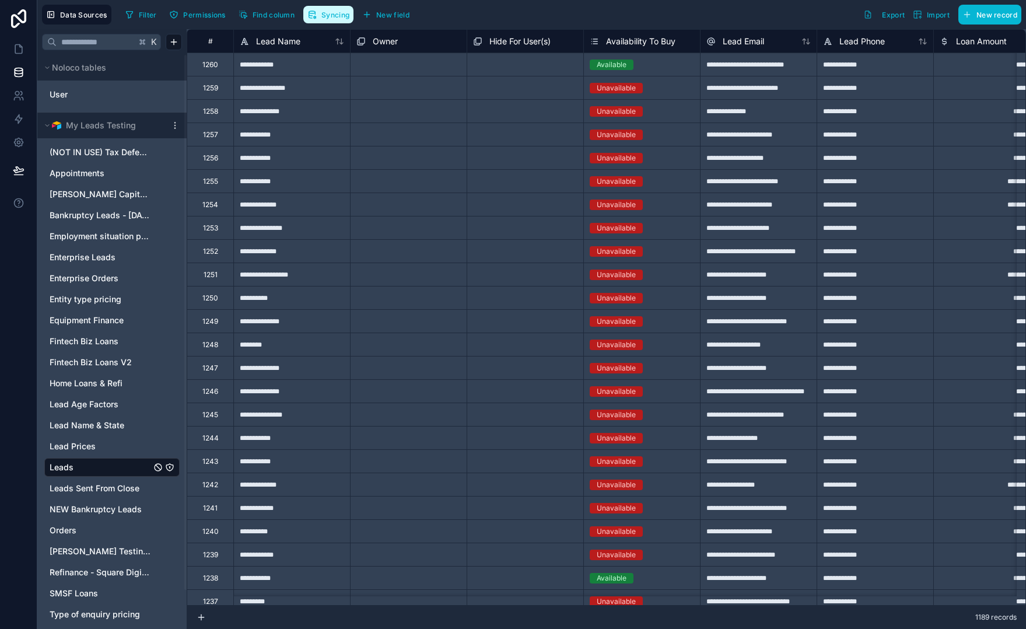
click at [331, 15] on span "Syncing" at bounding box center [336, 15] width 28 height 9
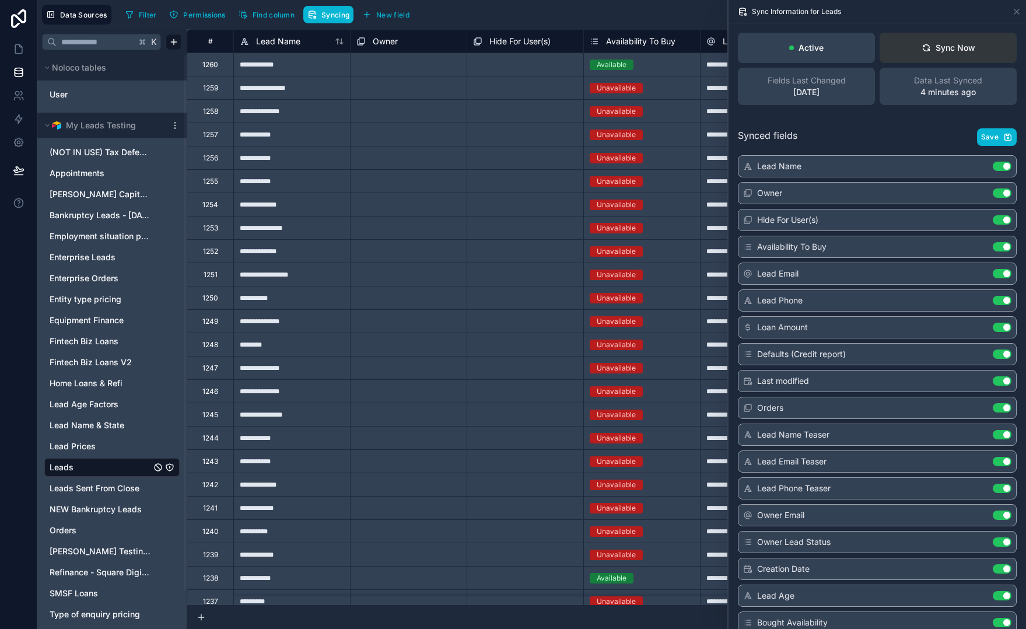
click at [955, 54] on button "Sync Now" at bounding box center [948, 48] width 137 height 30
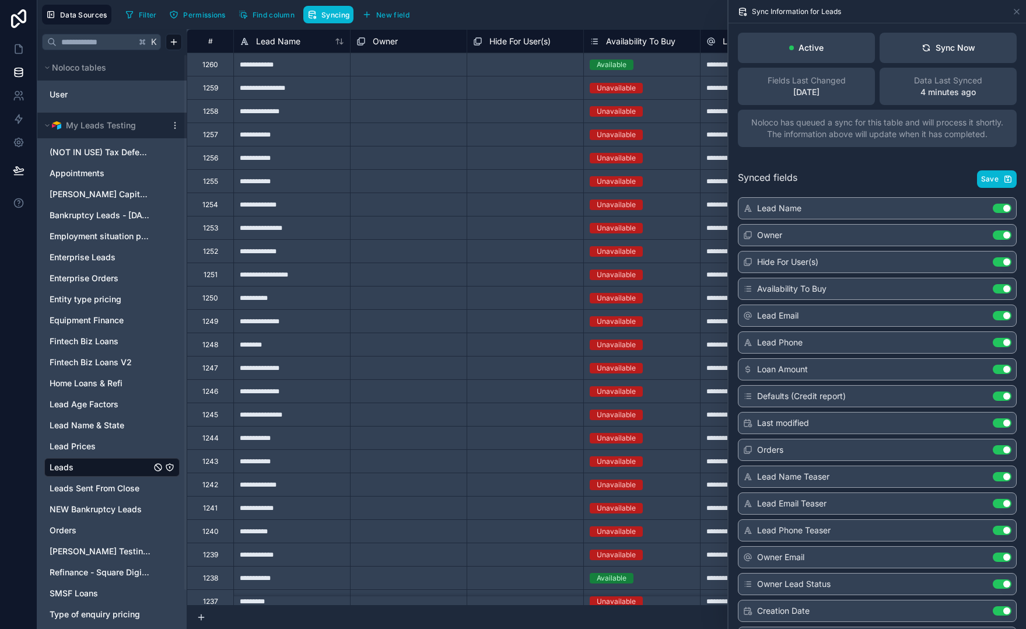
click at [916, 132] on span "Noloco has queued a sync for this table and will process it shortly. The inform…" at bounding box center [877, 128] width 265 height 23
drag, startPoint x: 888, startPoint y: 125, endPoint x: 892, endPoint y: 142, distance: 17.4
click at [892, 142] on div "Noloco has queued a sync for this table and will process it shortly. The inform…" at bounding box center [877, 128] width 279 height 37
drag, startPoint x: 888, startPoint y: 118, endPoint x: 889, endPoint y: 136, distance: 17.5
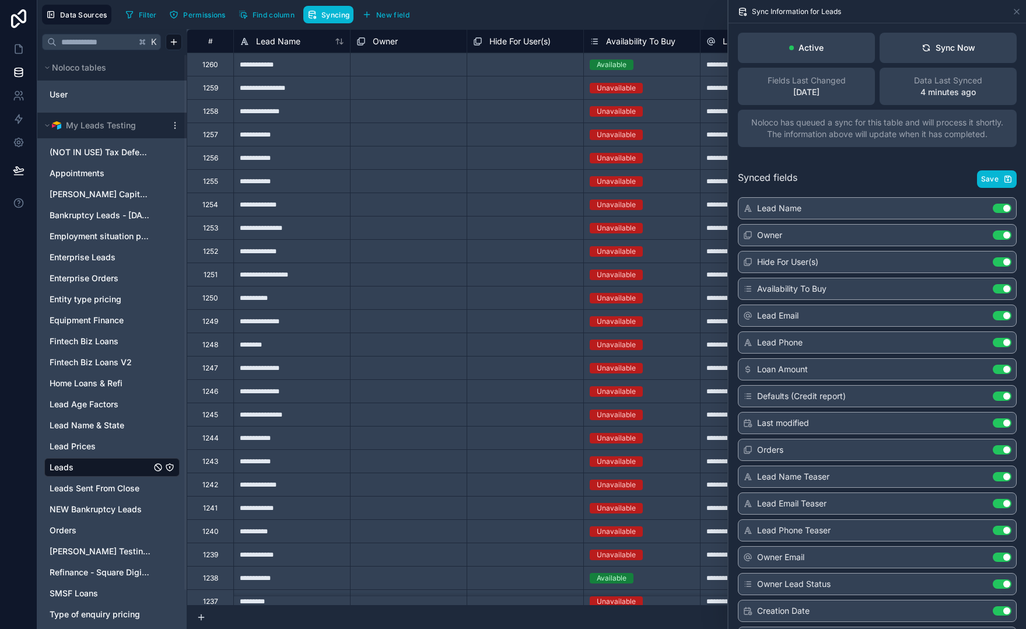
click at [889, 136] on span "Noloco has queued a sync for this table and will process it shortly. The inform…" at bounding box center [877, 128] width 265 height 23
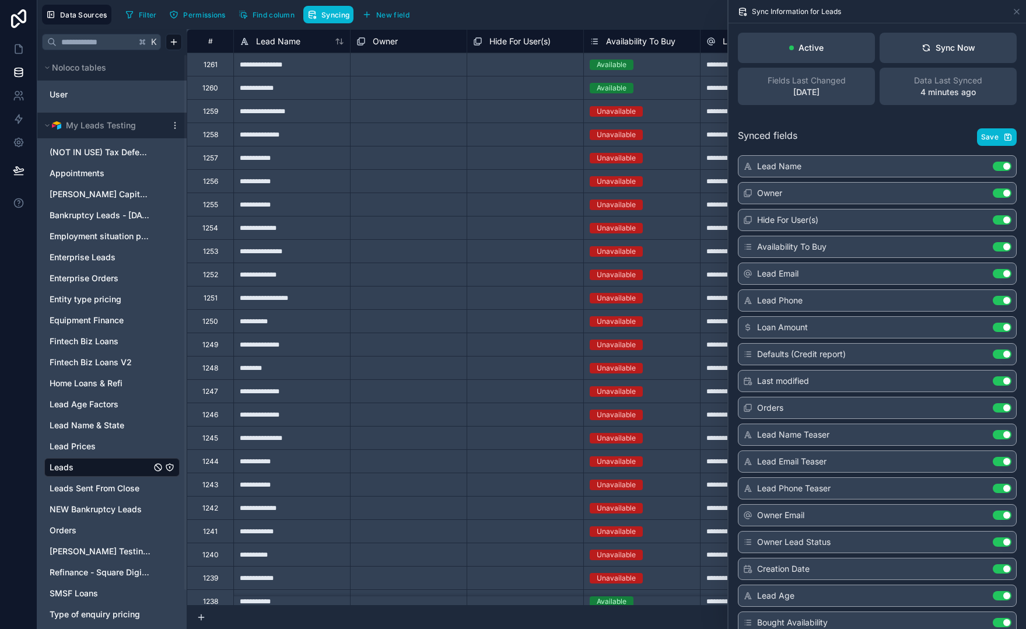
click at [10, 40] on link at bounding box center [18, 48] width 37 height 23
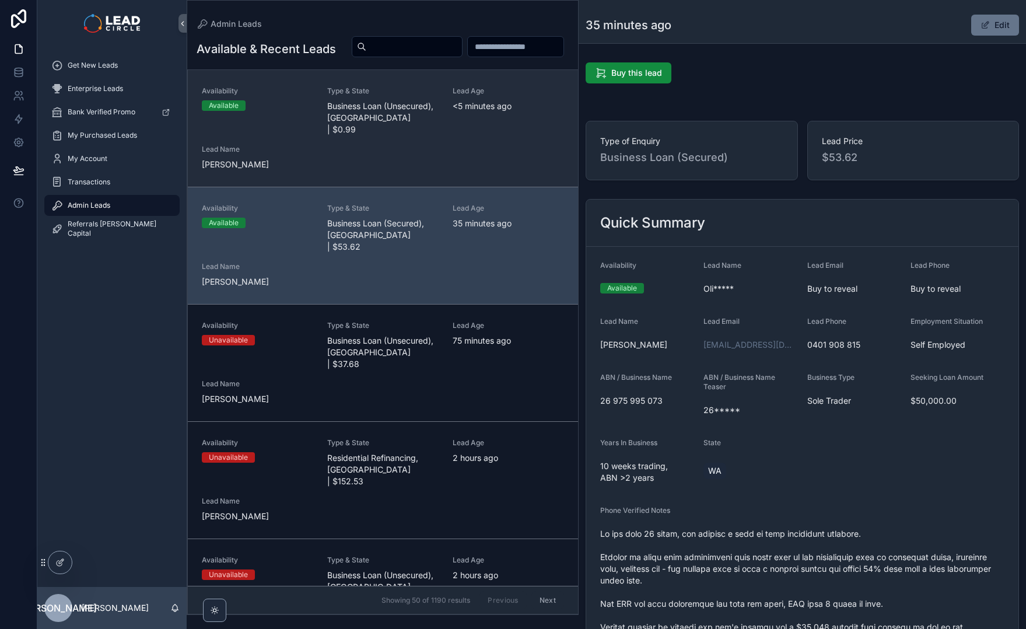
click at [368, 170] on div "Availability Available Type & State Business Loan (Unsecured), NSW | $0.99 Lead…" at bounding box center [383, 128] width 362 height 84
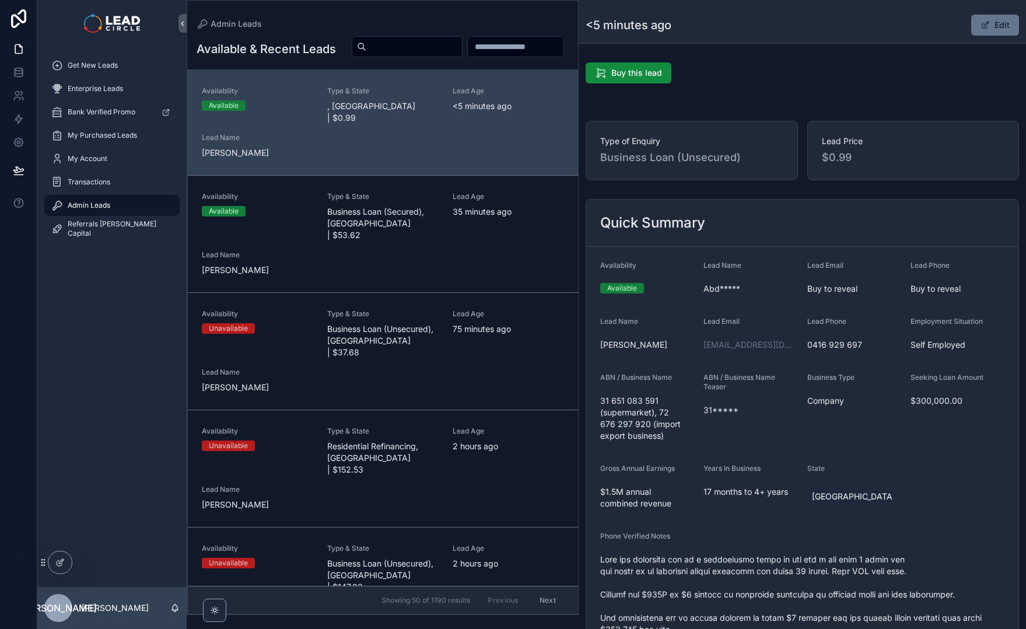
scroll to position [381, 0]
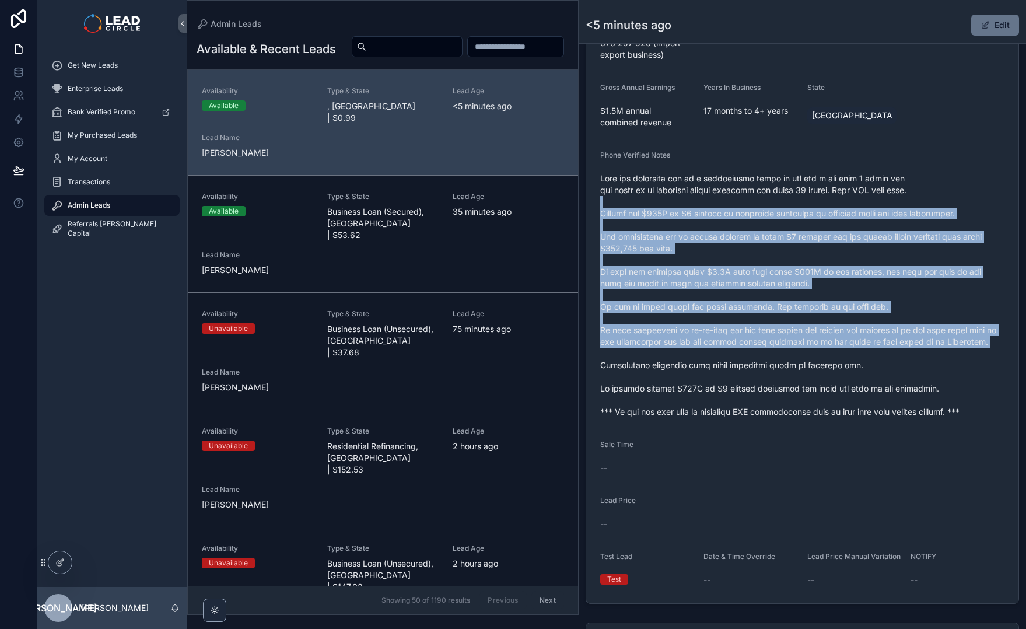
drag, startPoint x: 778, startPoint y: 197, endPoint x: 835, endPoint y: 358, distance: 170.7
click at [835, 358] on span "scrollable content" at bounding box center [802, 295] width 404 height 245
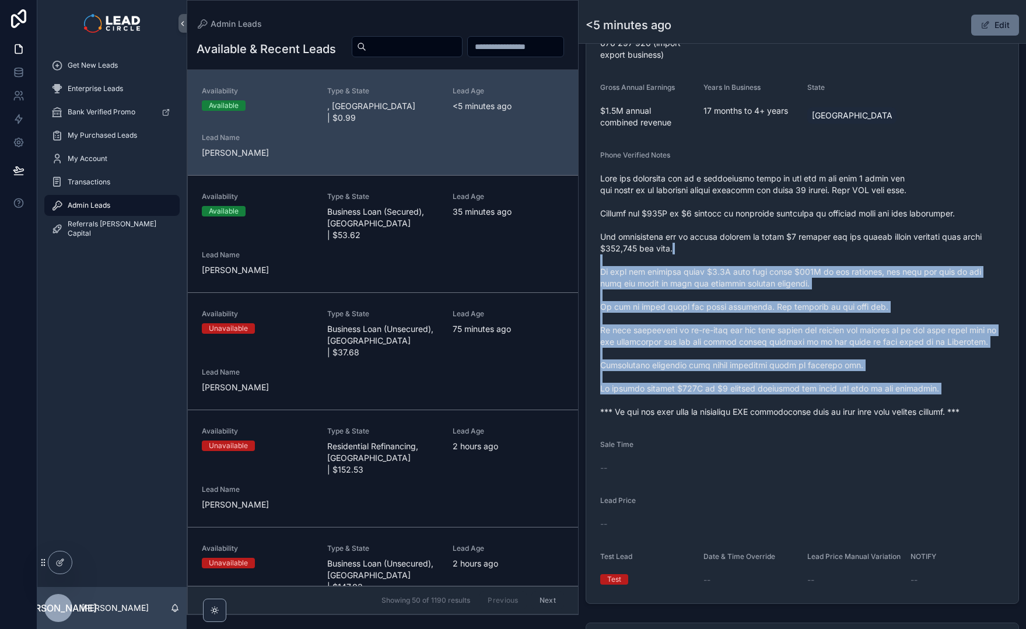
drag, startPoint x: 885, startPoint y: 395, endPoint x: 805, endPoint y: 214, distance: 198.1
click at [806, 216] on span "scrollable content" at bounding box center [802, 295] width 404 height 245
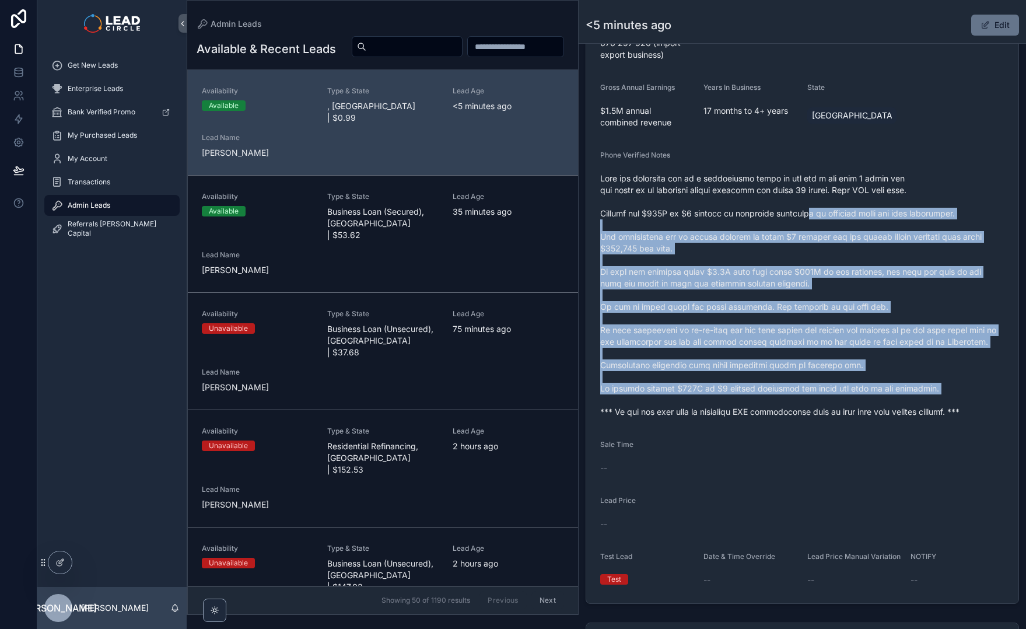
click at [805, 212] on span "scrollable content" at bounding box center [802, 295] width 404 height 245
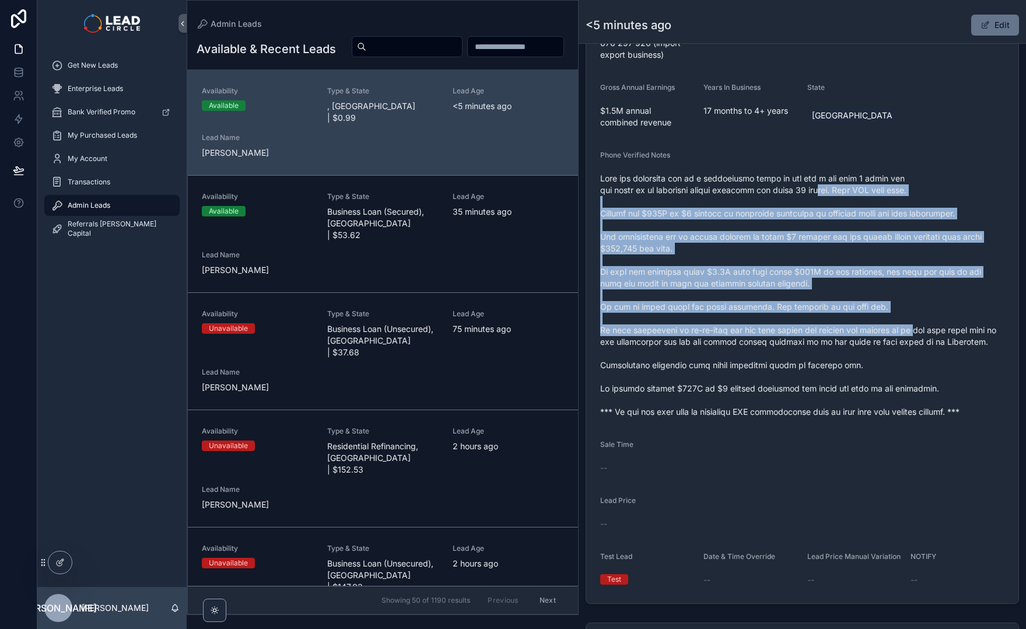
drag, startPoint x: 823, startPoint y: 190, endPoint x: 918, endPoint y: 336, distance: 174.3
click at [918, 336] on span "scrollable content" at bounding box center [802, 295] width 404 height 245
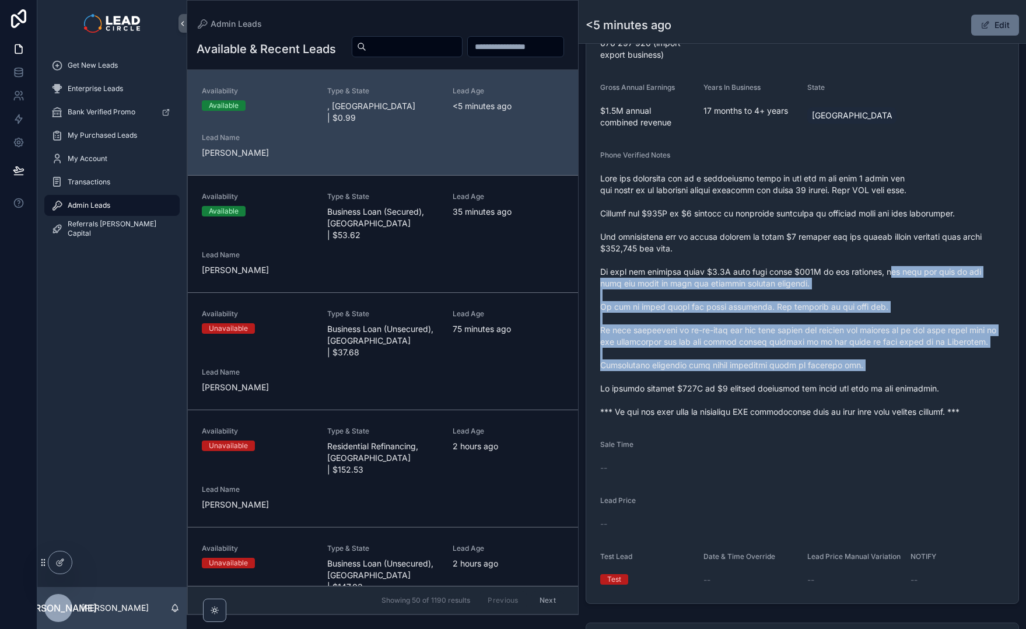
drag, startPoint x: 949, startPoint y: 376, endPoint x: 862, endPoint y: 201, distance: 195.7
click at [862, 201] on span "scrollable content" at bounding box center [802, 295] width 404 height 245
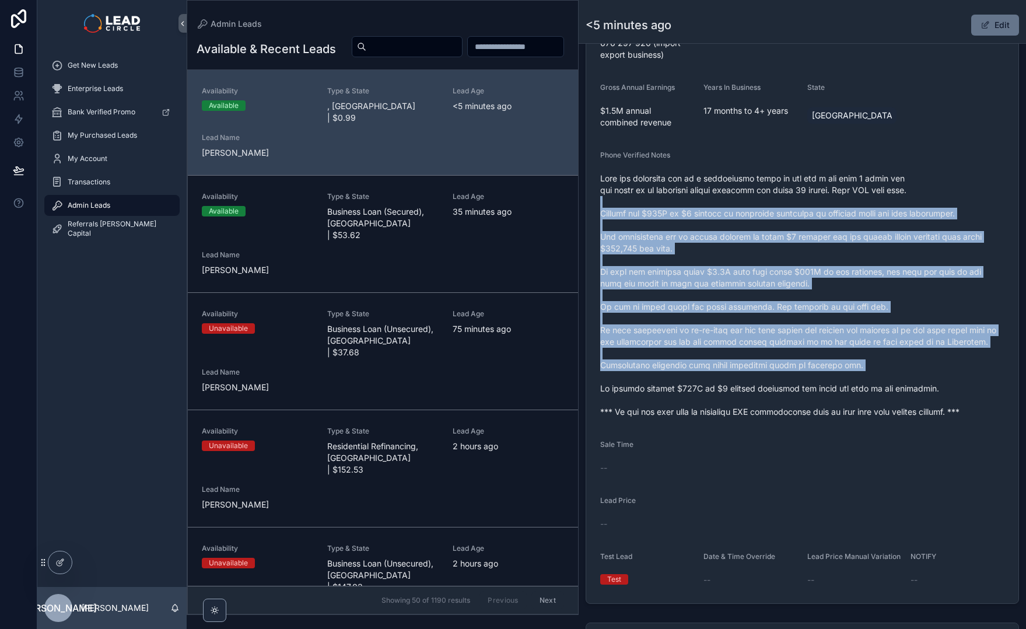
click at [862, 201] on span "scrollable content" at bounding box center [802, 295] width 404 height 245
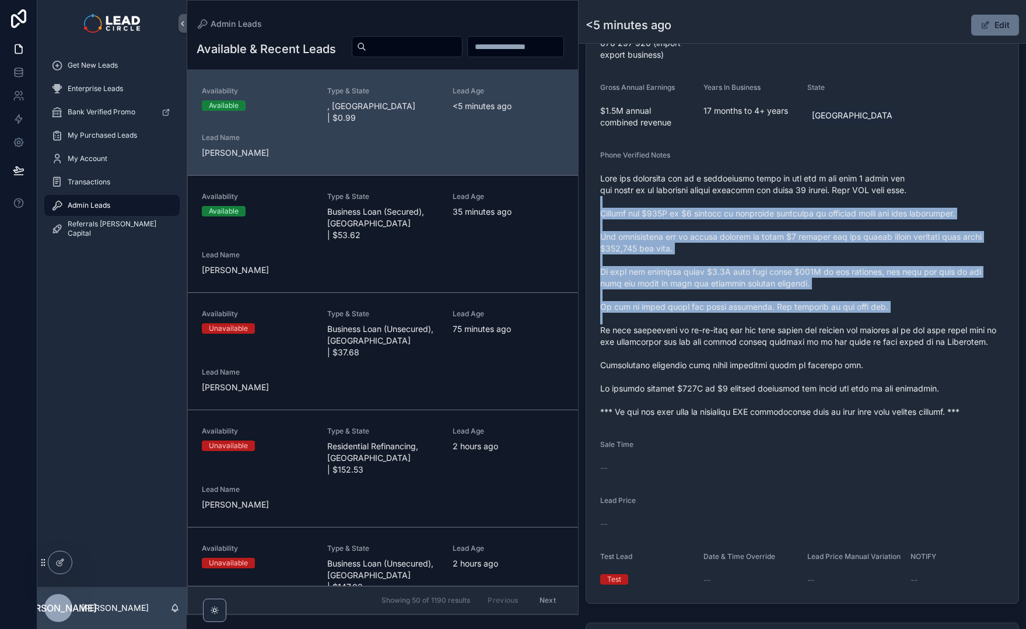
drag, startPoint x: 862, startPoint y: 201, endPoint x: 900, endPoint y: 324, distance: 129.2
click at [900, 324] on span "scrollable content" at bounding box center [802, 295] width 404 height 245
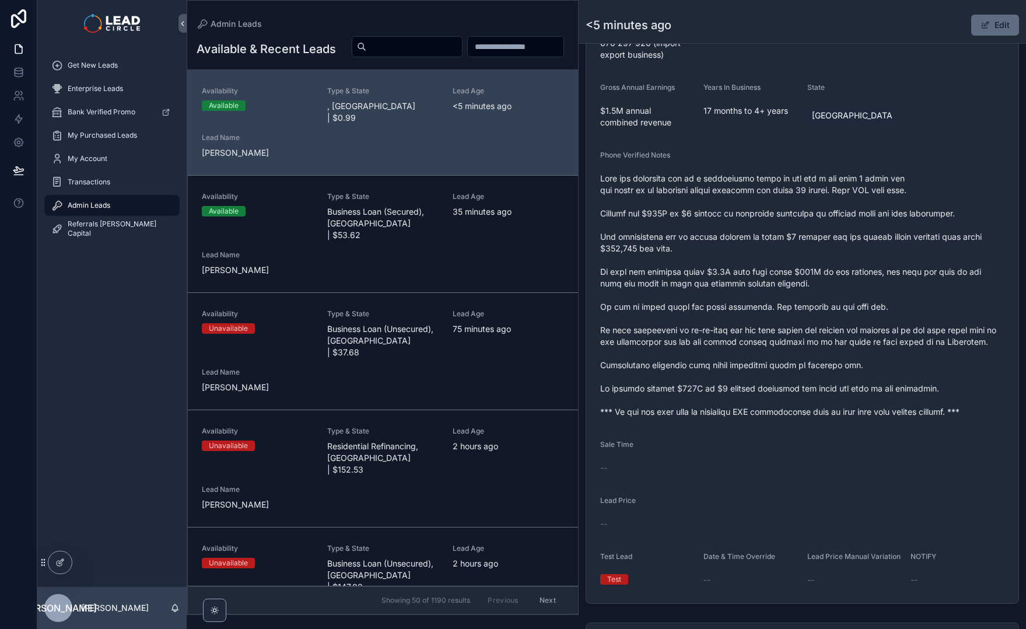
click at [989, 26] on button "Edit" at bounding box center [996, 25] width 48 height 21
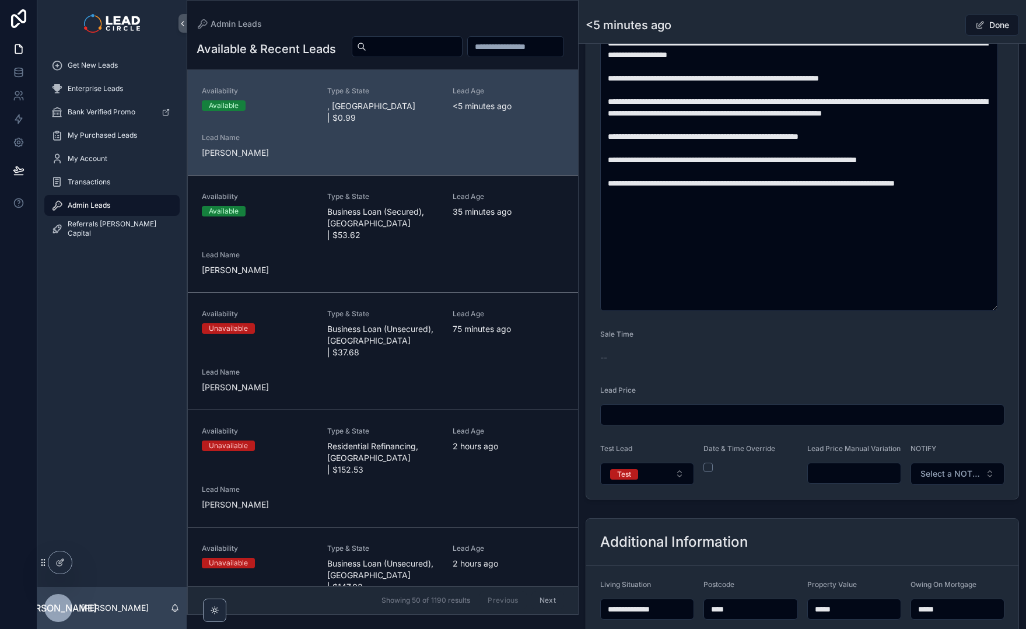
scroll to position [783, 0]
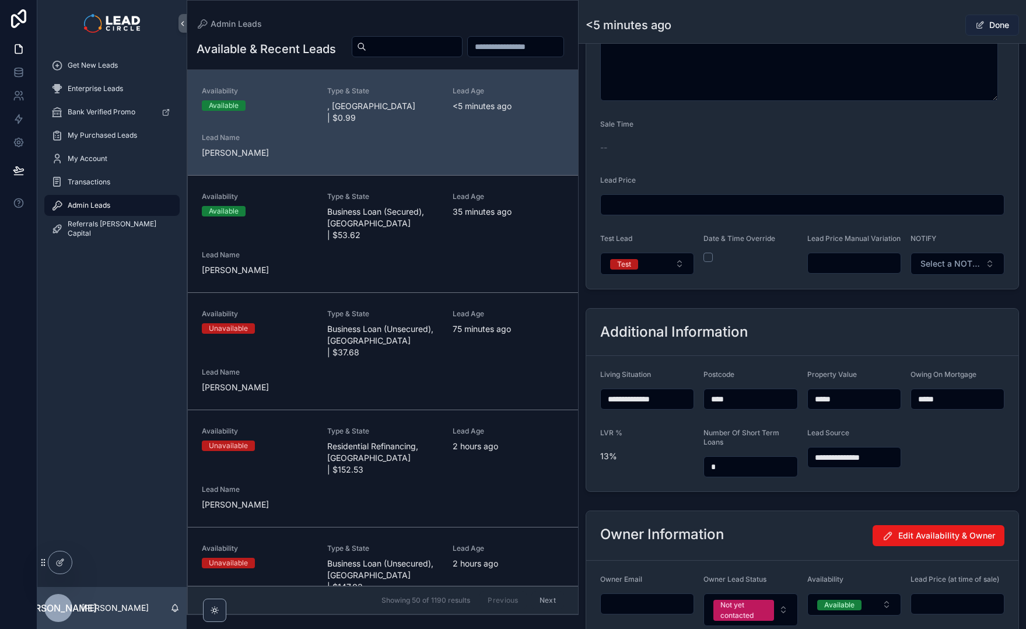
click at [967, 23] on button "Done" at bounding box center [993, 25] width 54 height 21
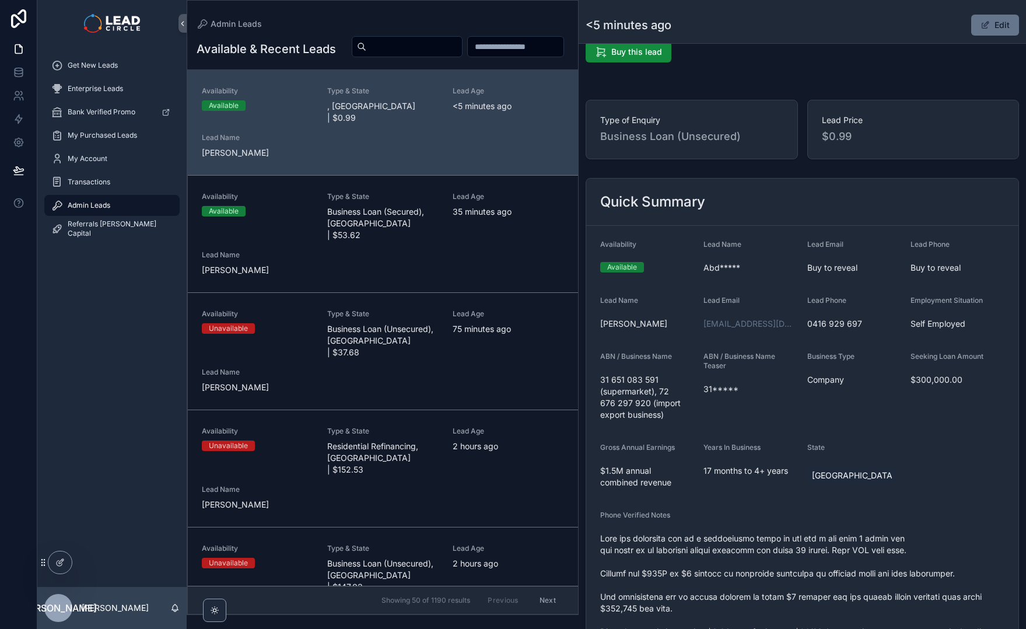
scroll to position [0, 0]
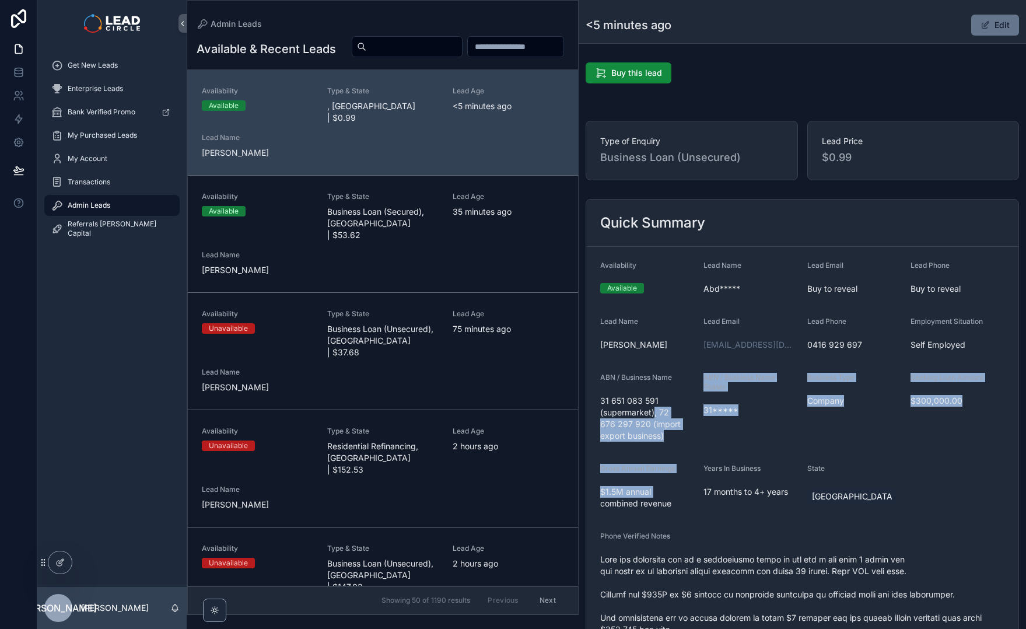
drag, startPoint x: 655, startPoint y: 418, endPoint x: 696, endPoint y: 498, distance: 89.8
click at [696, 498] on form "Availability Available Lead Name Abd***** Lead Email Buy to reveal Lead Phone B…" at bounding box center [802, 616] width 432 height 738
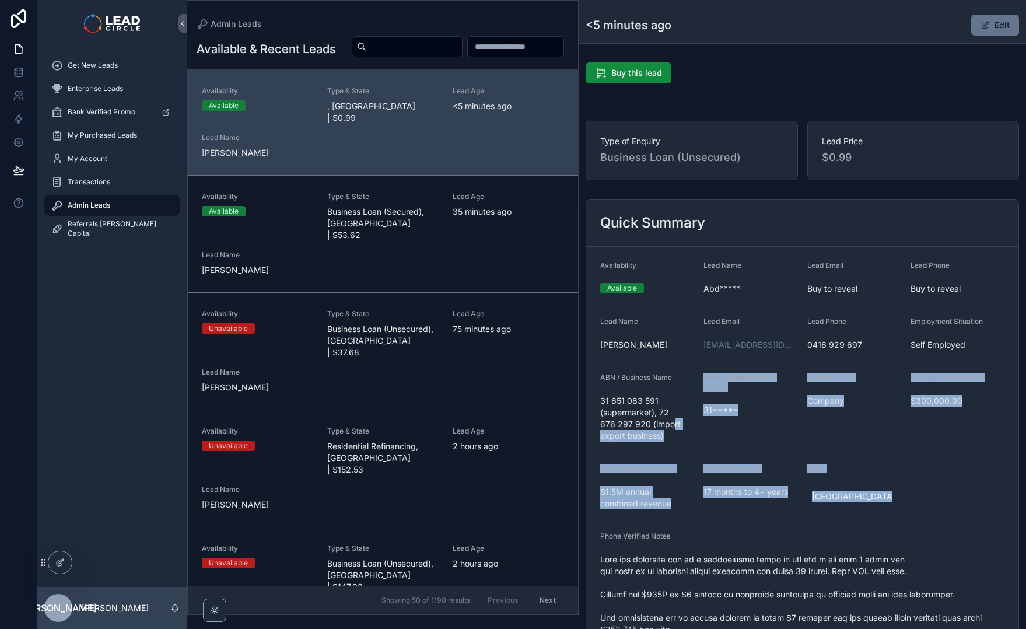
drag, startPoint x: 728, startPoint y: 530, endPoint x: 652, endPoint y: 401, distance: 149.9
click at [662, 415] on form "Availability Available Lead Name Abd***** Lead Email Buy to reveal Lead Phone B…" at bounding box center [802, 616] width 432 height 738
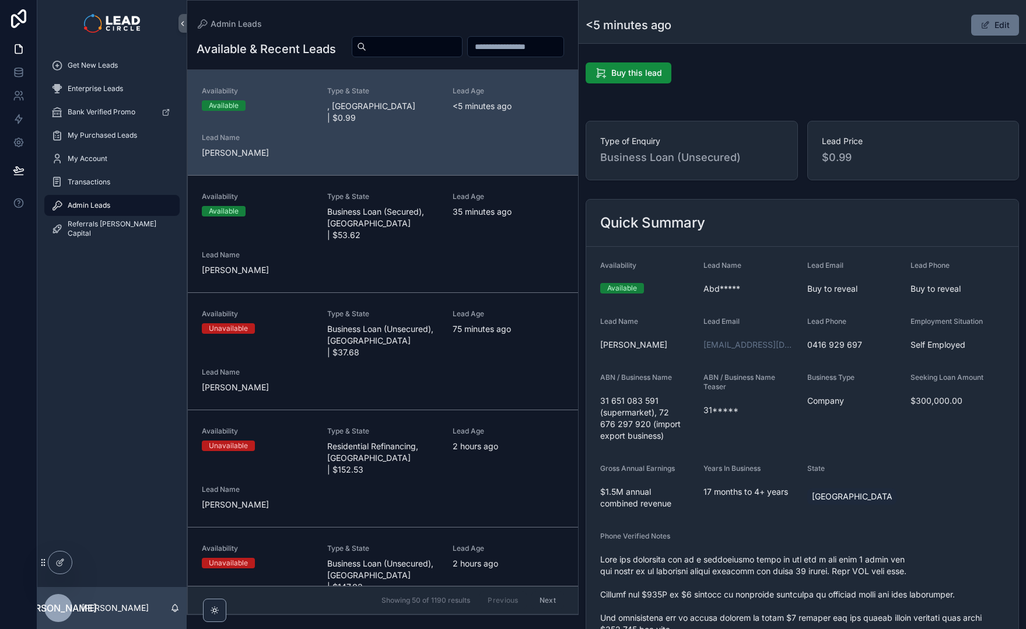
click at [648, 396] on span "31 651 083 591 (supermarket), 72 676 297 920 (import export business)" at bounding box center [647, 418] width 94 height 47
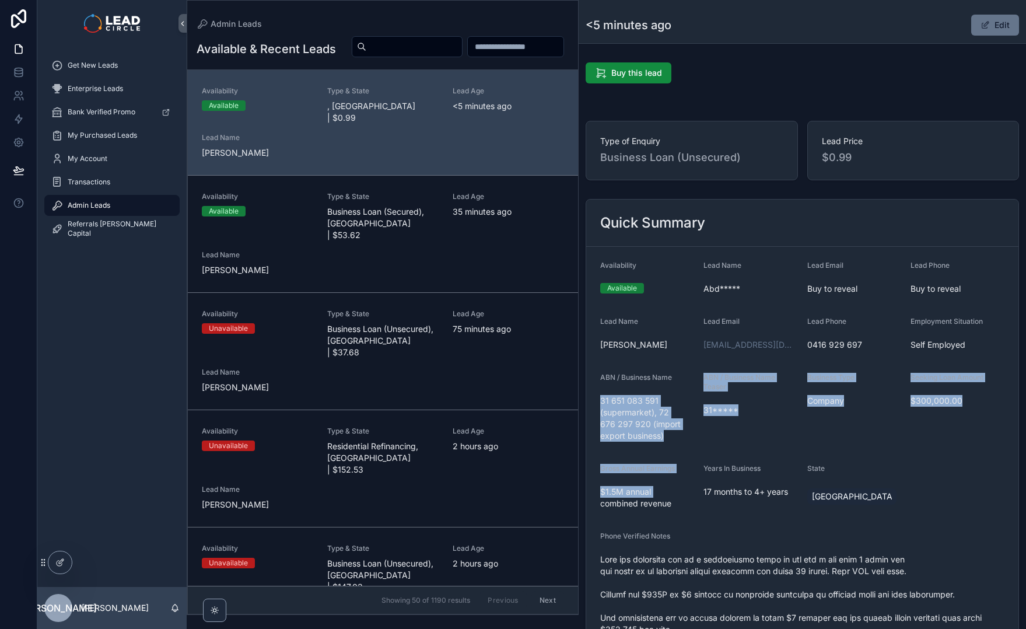
drag, startPoint x: 644, startPoint y: 387, endPoint x: 679, endPoint y: 495, distance: 112.9
click at [679, 495] on form "Availability Available Lead Name Abd***** Lead Email Buy to reveal Lead Phone B…" at bounding box center [802, 616] width 432 height 738
click at [679, 495] on span "$1.5M annual combined revenue" at bounding box center [647, 497] width 94 height 23
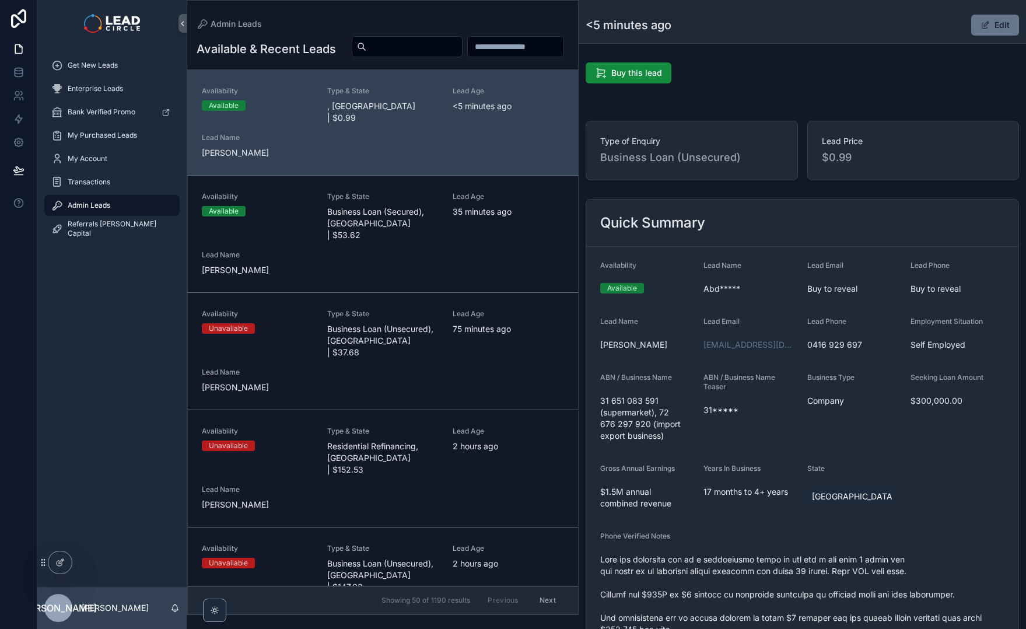
click at [682, 486] on span "$1.5M annual combined revenue" at bounding box center [647, 497] width 94 height 23
click at [16, 62] on link at bounding box center [18, 72] width 37 height 23
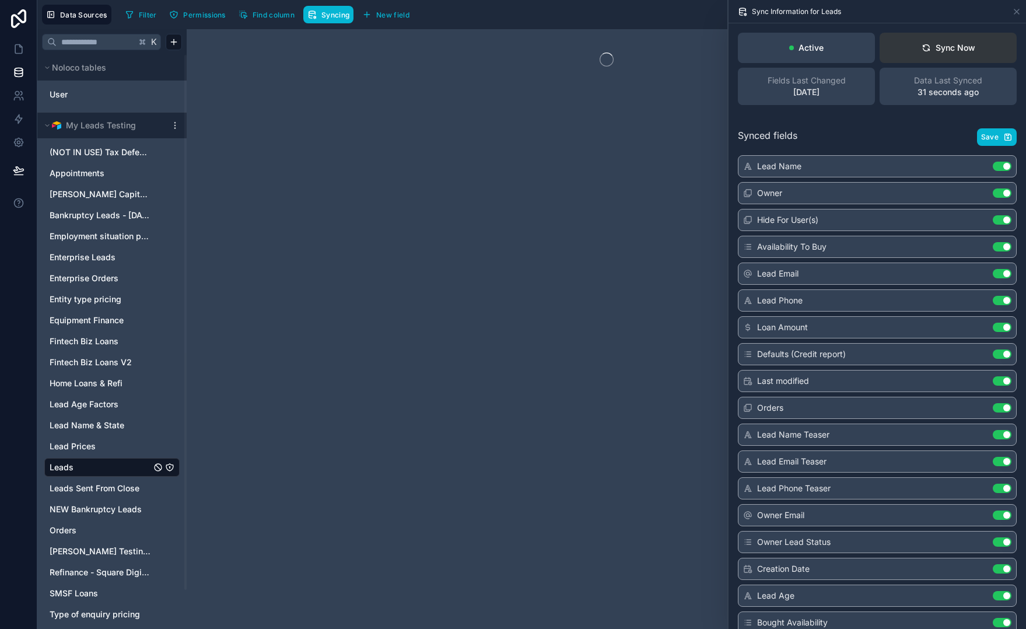
click at [935, 48] on div "Sync Now" at bounding box center [949, 48] width 54 height 12
click at [16, 48] on icon at bounding box center [19, 49] width 12 height 12
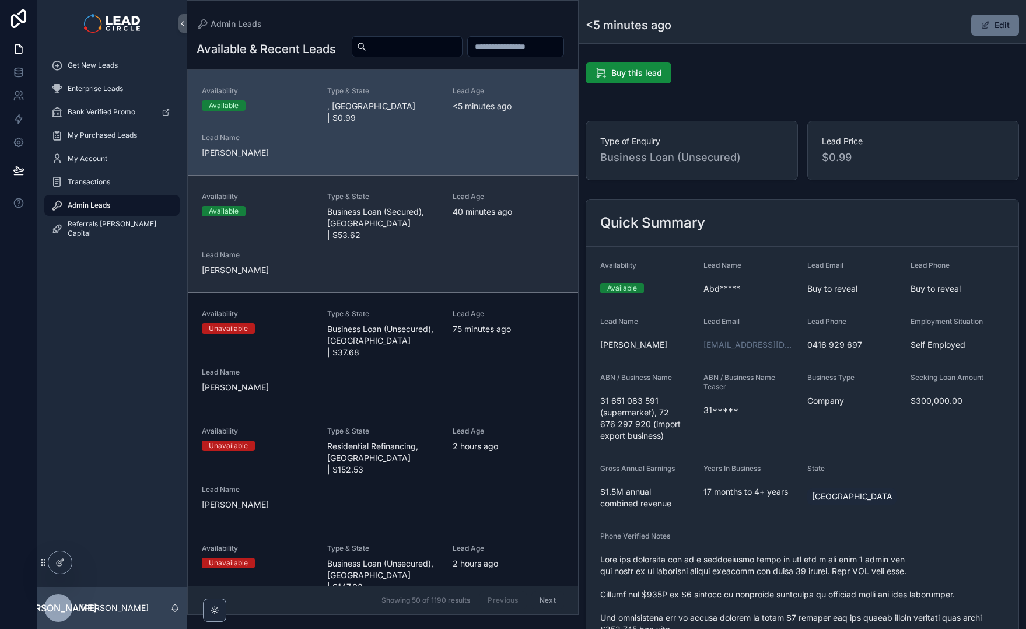
click at [417, 250] on div "Availability Available Type & State Business Loan (Secured), WA | $53.62 Lead A…" at bounding box center [383, 234] width 362 height 84
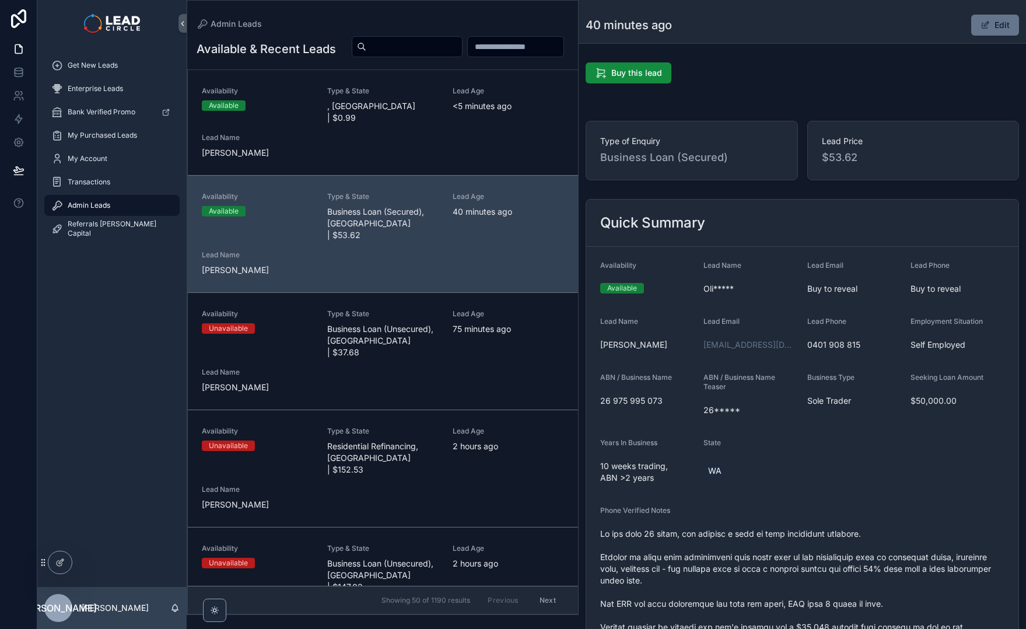
click at [375, 156] on div "Availability Available Type & State , NSW | $0.99 Lead Age <5 minutes ago Lead …" at bounding box center [383, 122] width 362 height 72
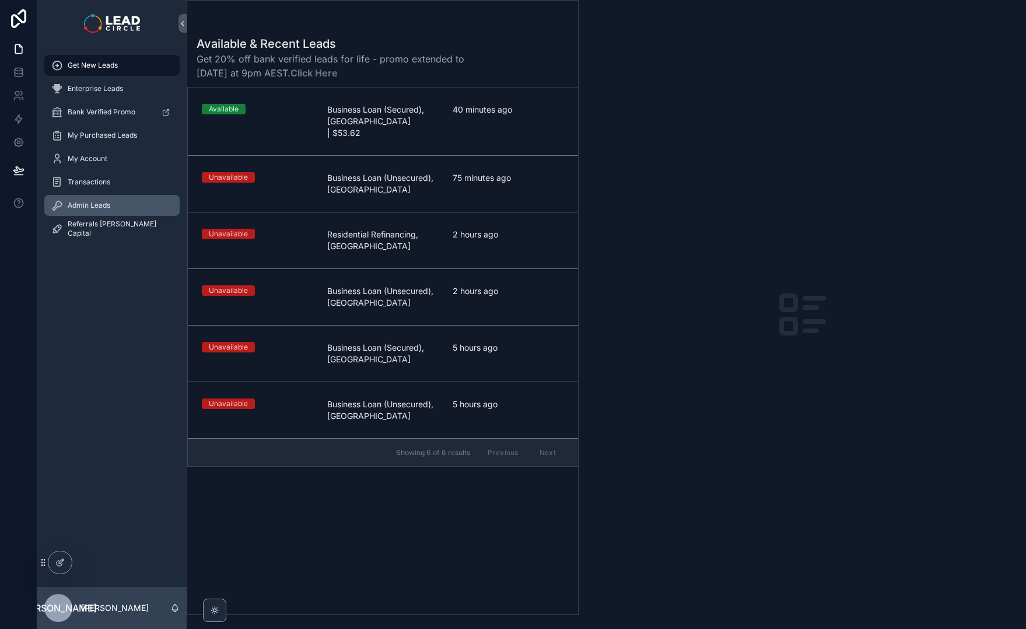
click at [111, 209] on div "Admin Leads" at bounding box center [111, 205] width 121 height 19
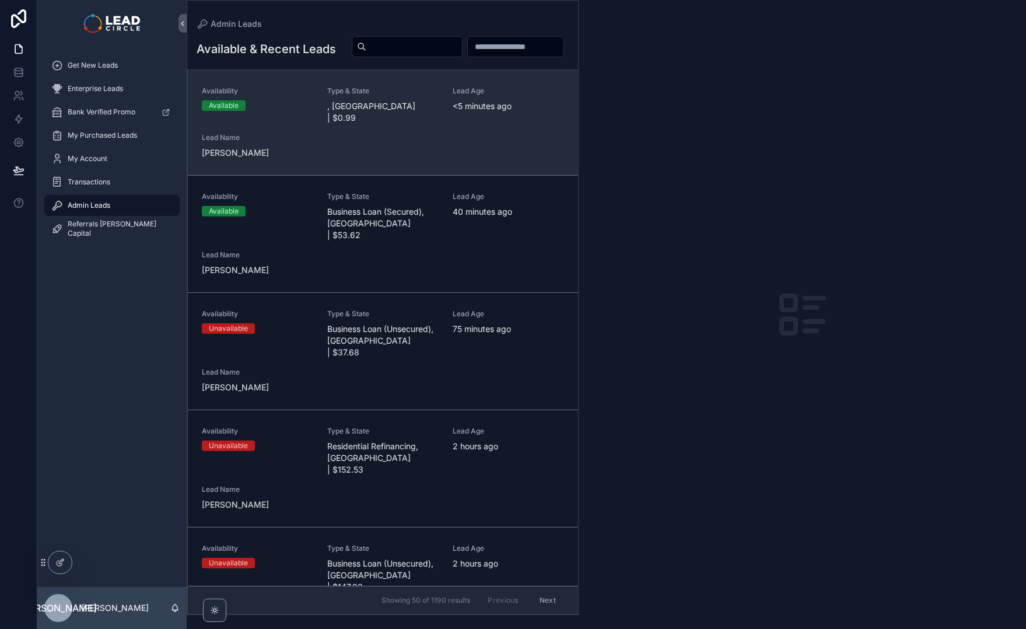
click at [438, 135] on div "Availability Available Type & State , NSW | $0.99 Lead Age <5 minutes ago Lead …" at bounding box center [383, 122] width 362 height 72
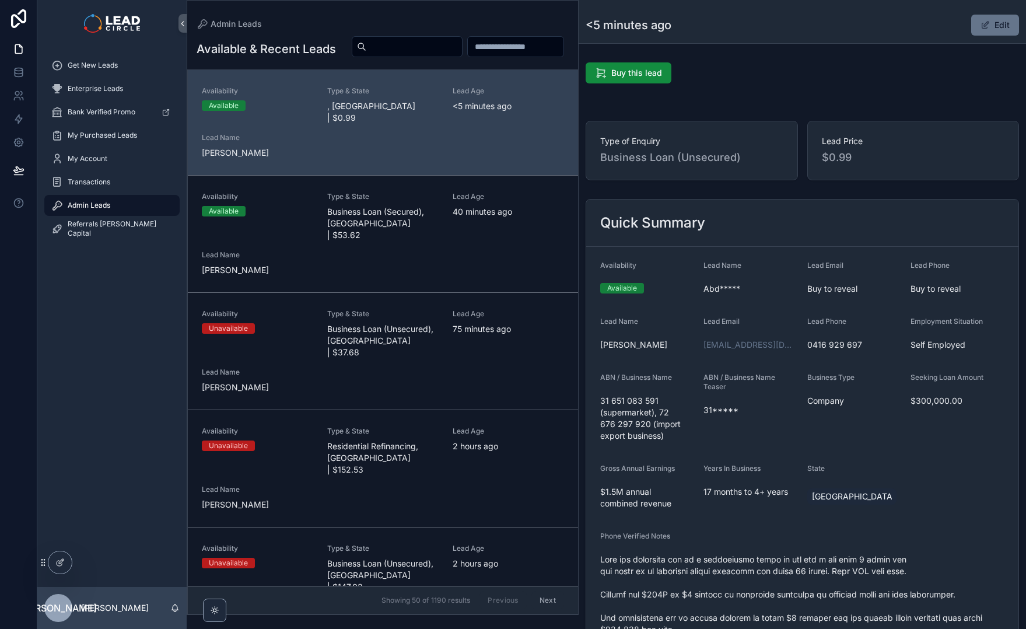
click at [718, 162] on span "Business Loan (Unsecured)" at bounding box center [691, 157] width 183 height 16
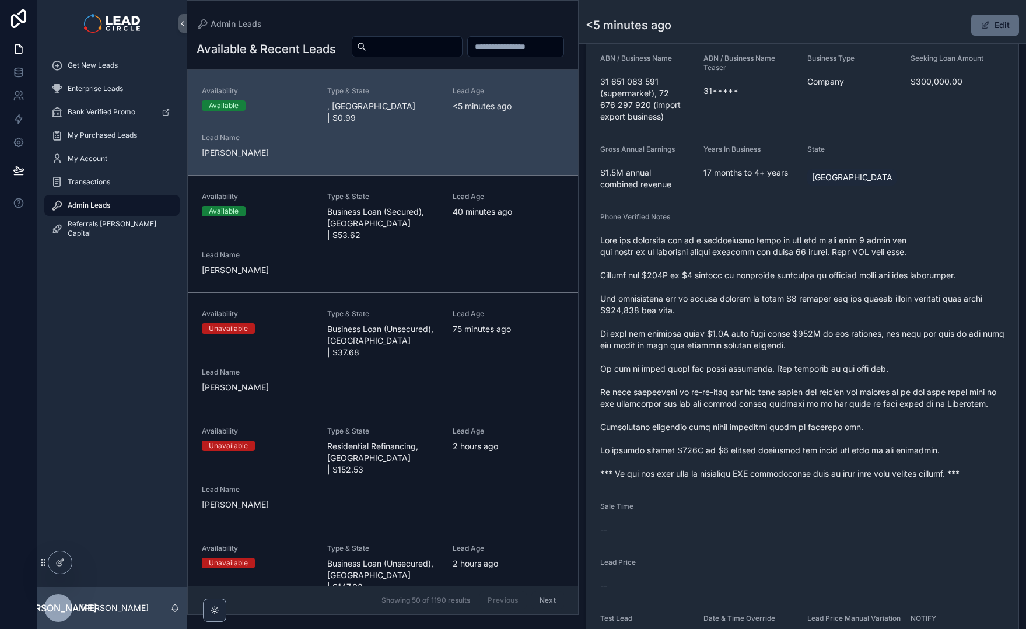
click at [981, 26] on span "scrollable content" at bounding box center [985, 24] width 9 height 9
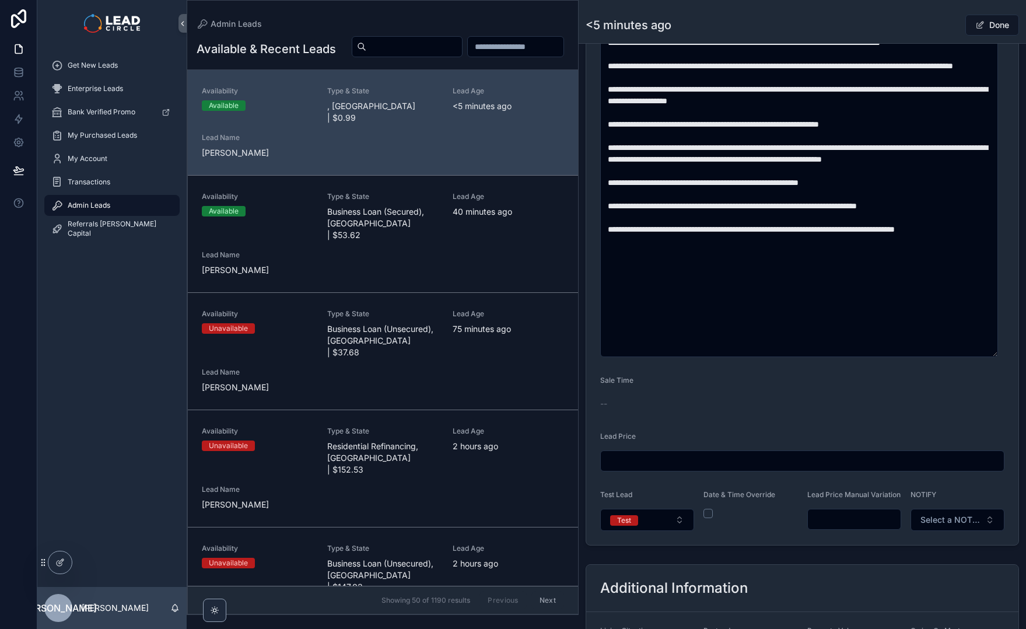
scroll to position [566, 0]
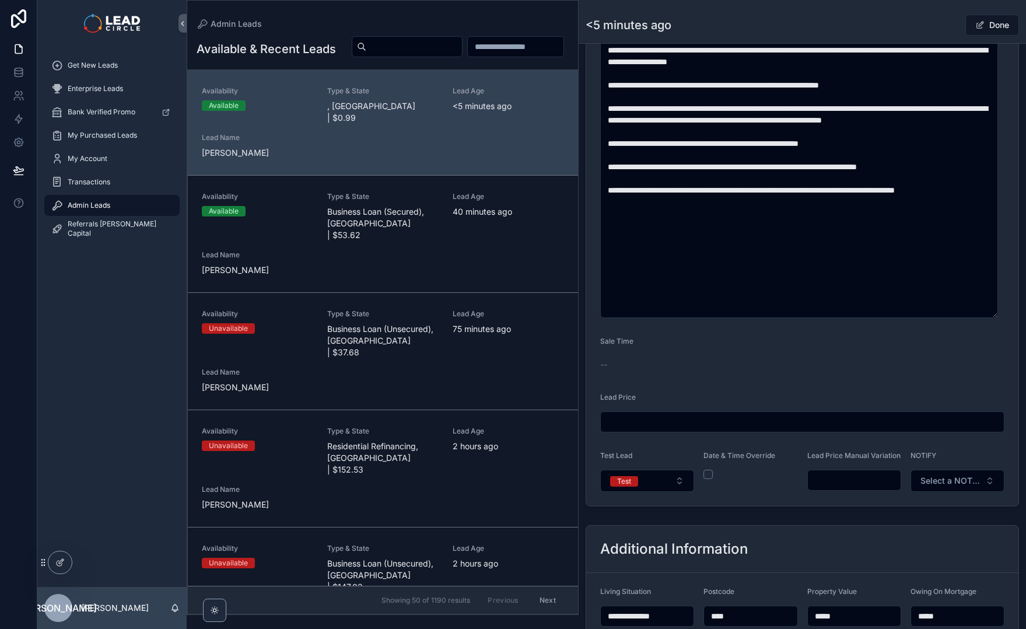
drag, startPoint x: 852, startPoint y: 490, endPoint x: 846, endPoint y: 492, distance: 6.7
click at [851, 488] on input "scrollable content" at bounding box center [854, 480] width 93 height 16
type input "*******"
click at [932, 28] on div "Done" at bounding box center [976, 25] width 88 height 22
click at [920, 25] on div "<5 minutes ago Done" at bounding box center [803, 25] width 434 height 22
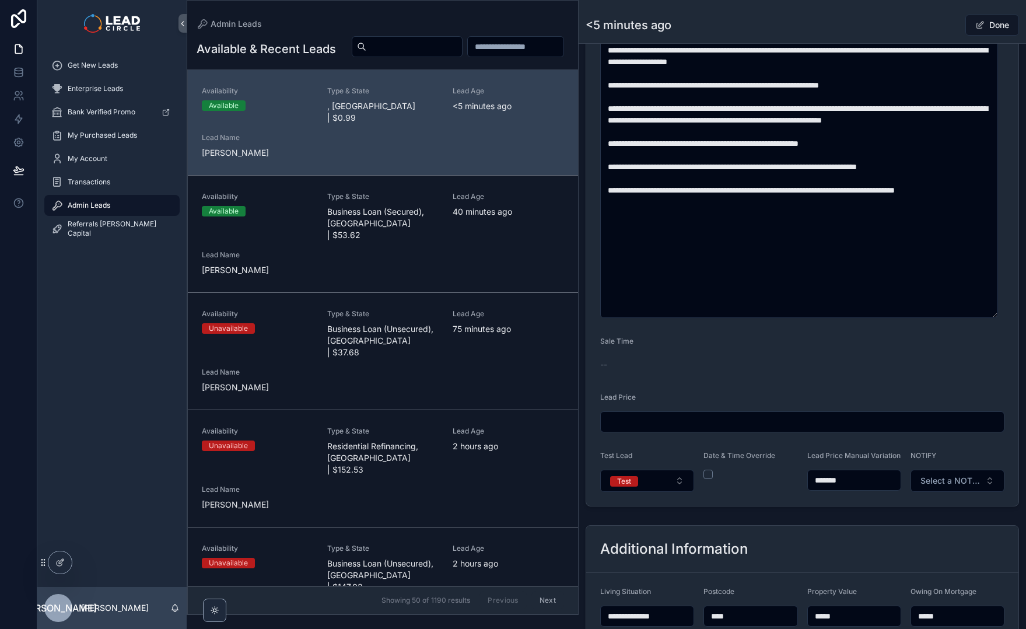
click at [994, 26] on button "Done" at bounding box center [993, 25] width 54 height 21
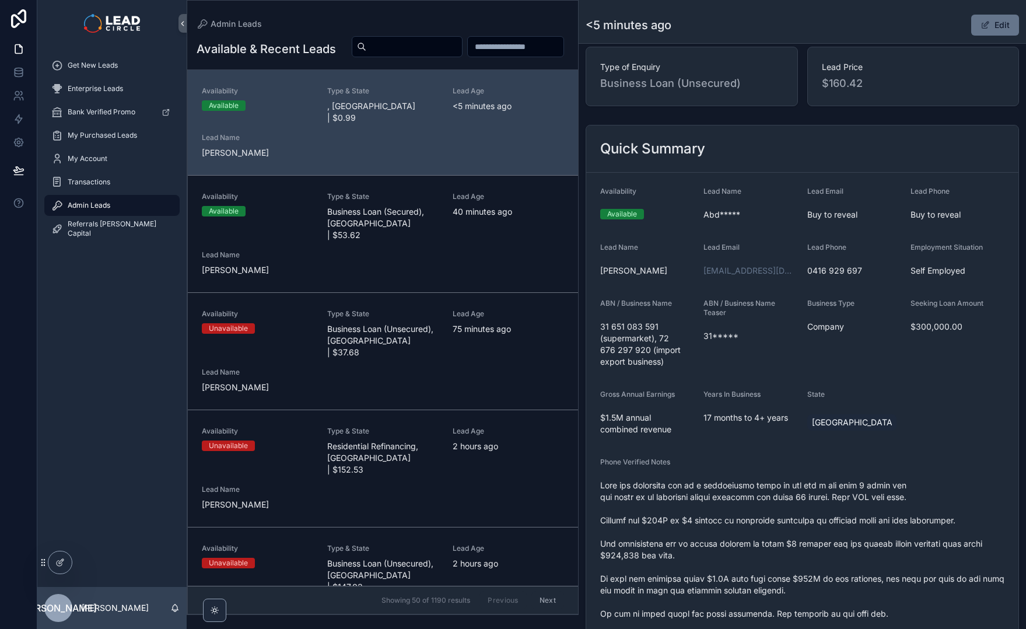
scroll to position [0, 0]
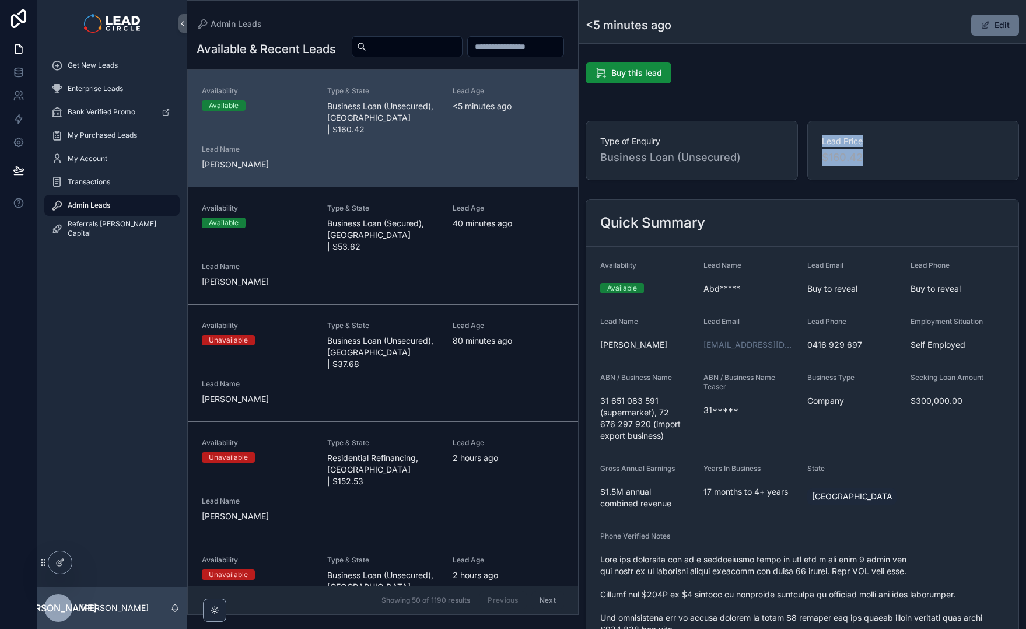
drag, startPoint x: 835, startPoint y: 154, endPoint x: 847, endPoint y: 195, distance: 42.6
click at [847, 195] on div "Quick Summary Availability Available Lead Name Abd***** Lead Email Buy to revea…" at bounding box center [803, 591] width 448 height 795
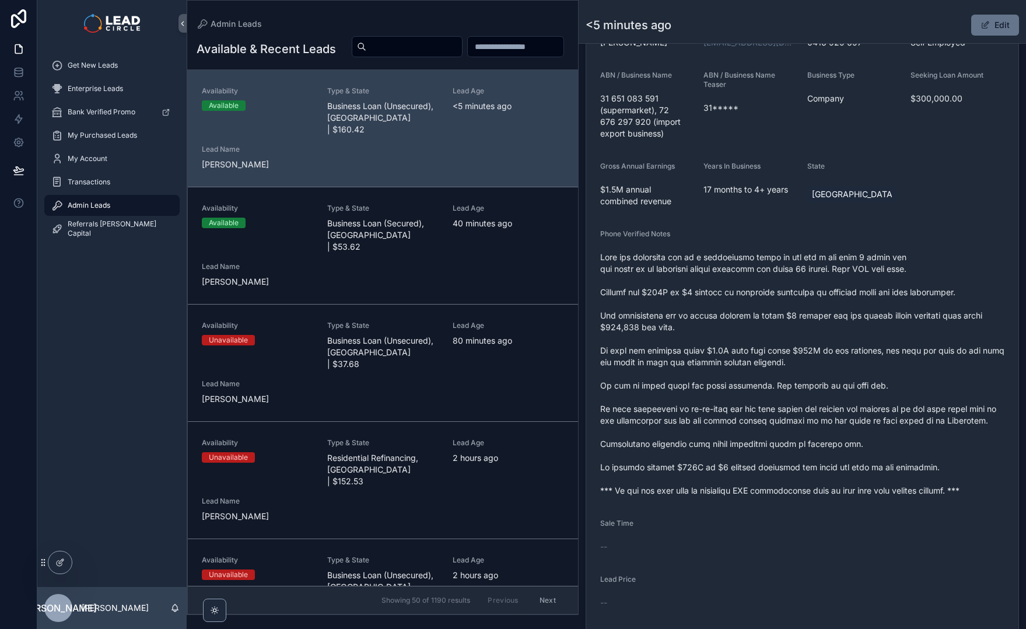
scroll to position [394, 0]
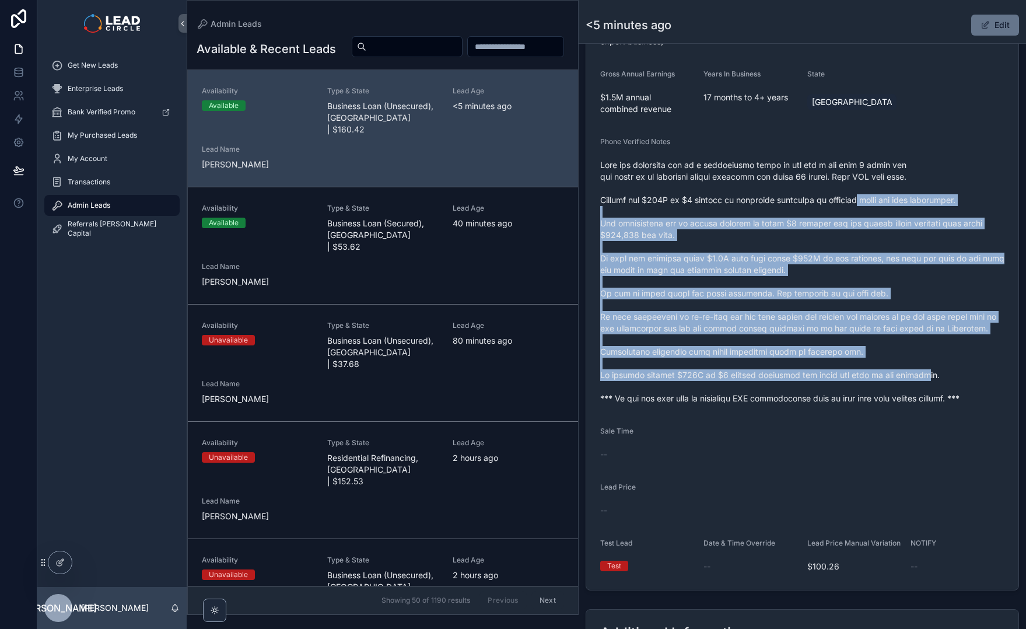
click at [926, 381] on span "scrollable content" at bounding box center [802, 281] width 404 height 245
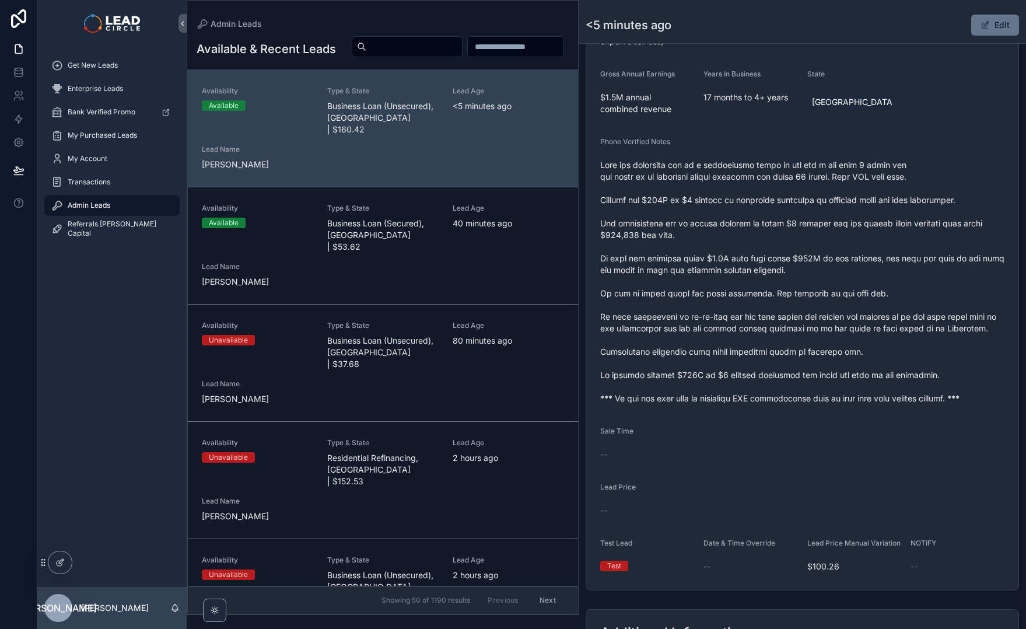
drag, startPoint x: 941, startPoint y: 414, endPoint x: 860, endPoint y: 265, distance: 170.3
click at [869, 277] on form "Availability Available Lead Name Abd***** Lead Email Buy to reveal Lead Phone B…" at bounding box center [802, 221] width 432 height 738
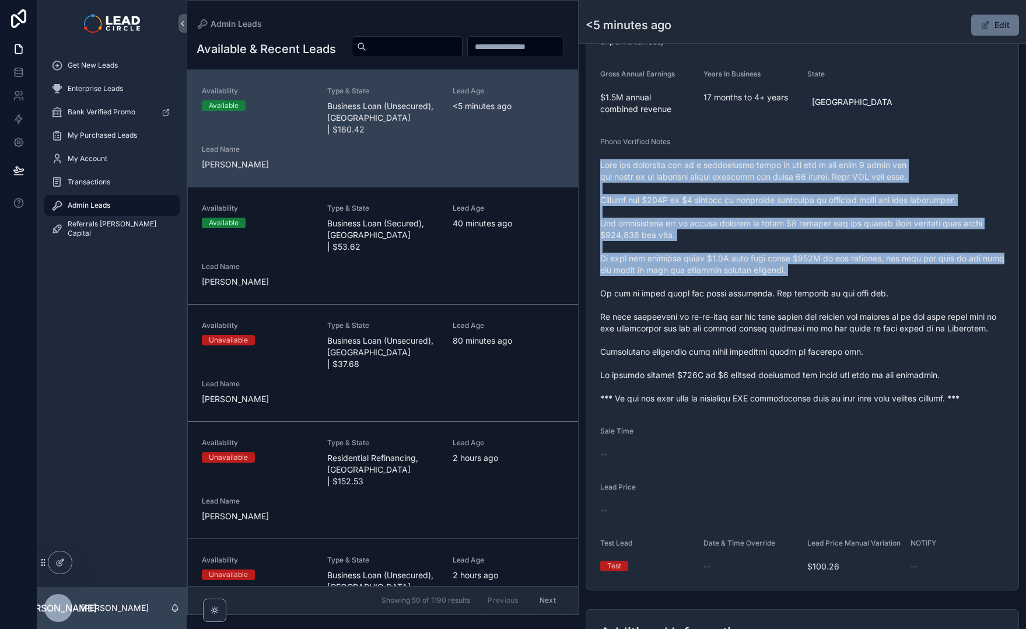
click at [859, 265] on span "scrollable content" at bounding box center [802, 281] width 404 height 245
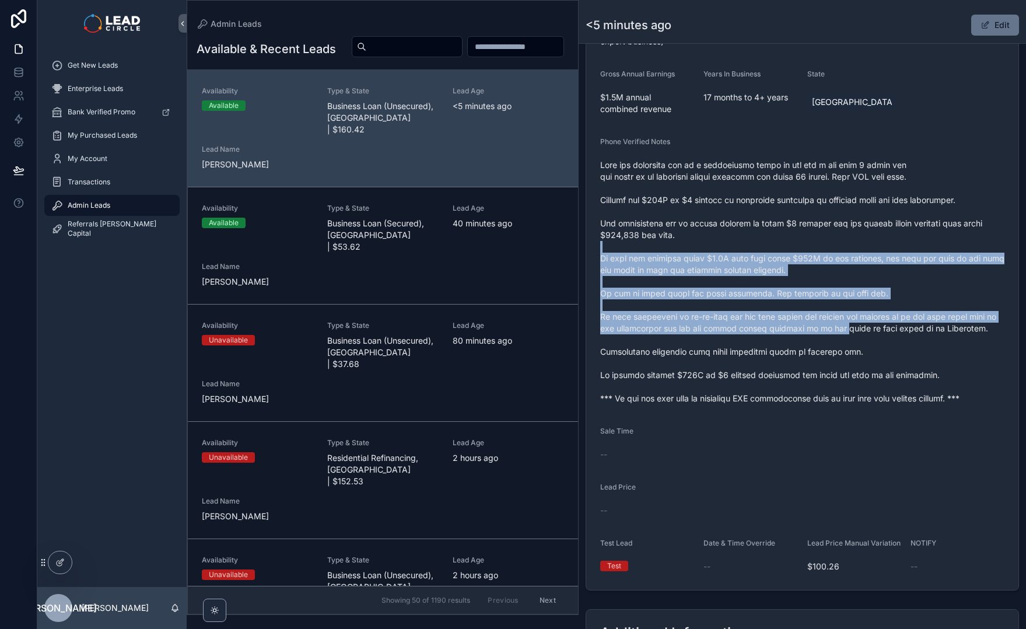
drag, startPoint x: 848, startPoint y: 245, endPoint x: 858, endPoint y: 346, distance: 101.5
click at [857, 343] on span "scrollable content" at bounding box center [802, 281] width 404 height 245
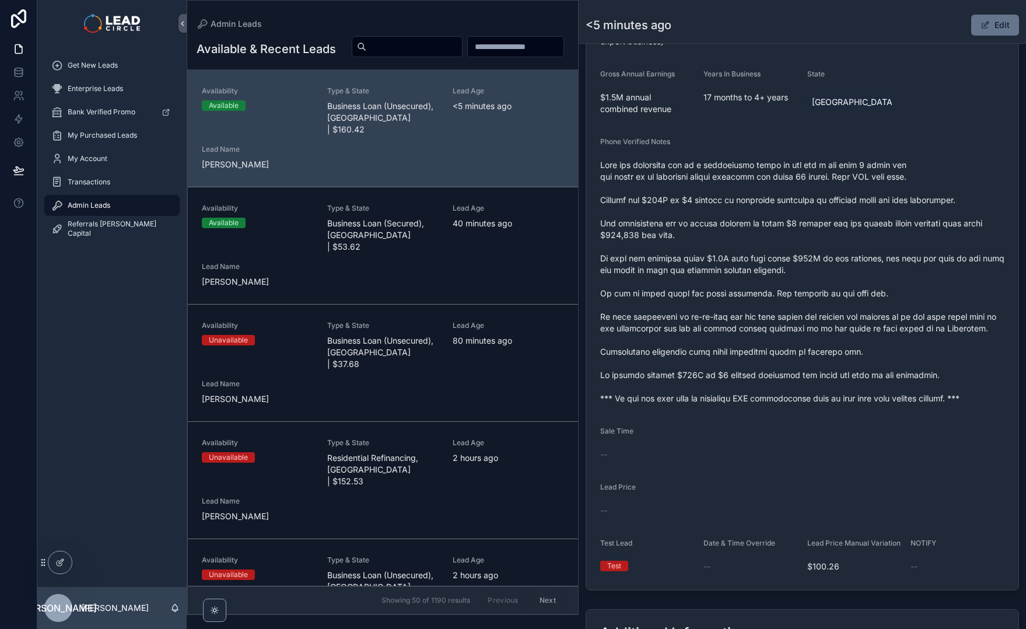
click at [858, 347] on span "scrollable content" at bounding box center [802, 281] width 404 height 245
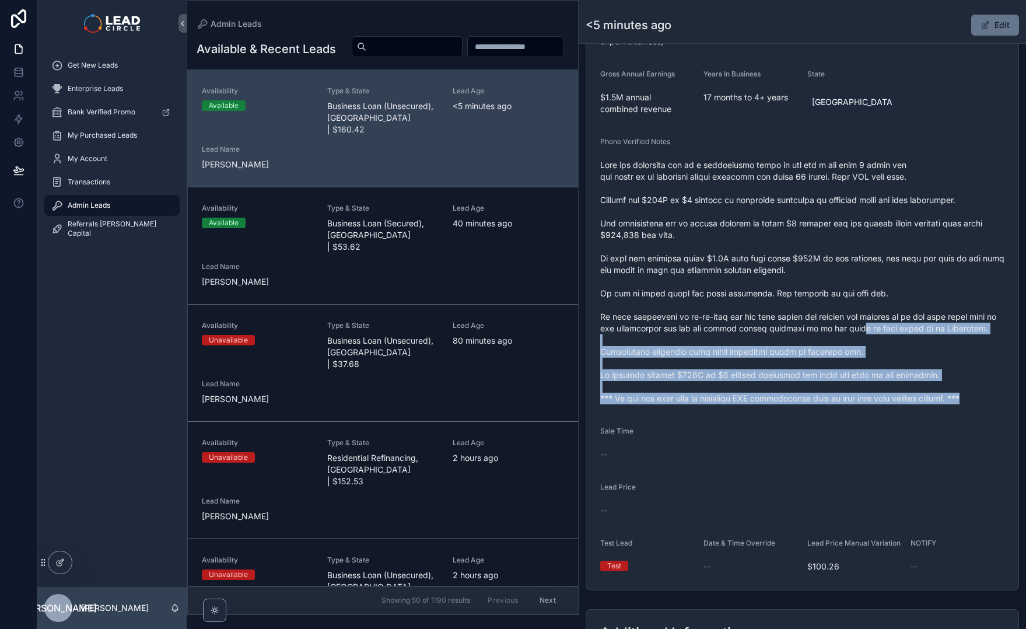
drag, startPoint x: 913, startPoint y: 406, endPoint x: 842, endPoint y: 294, distance: 133.2
click at [857, 313] on div "scrollable content" at bounding box center [802, 282] width 404 height 252
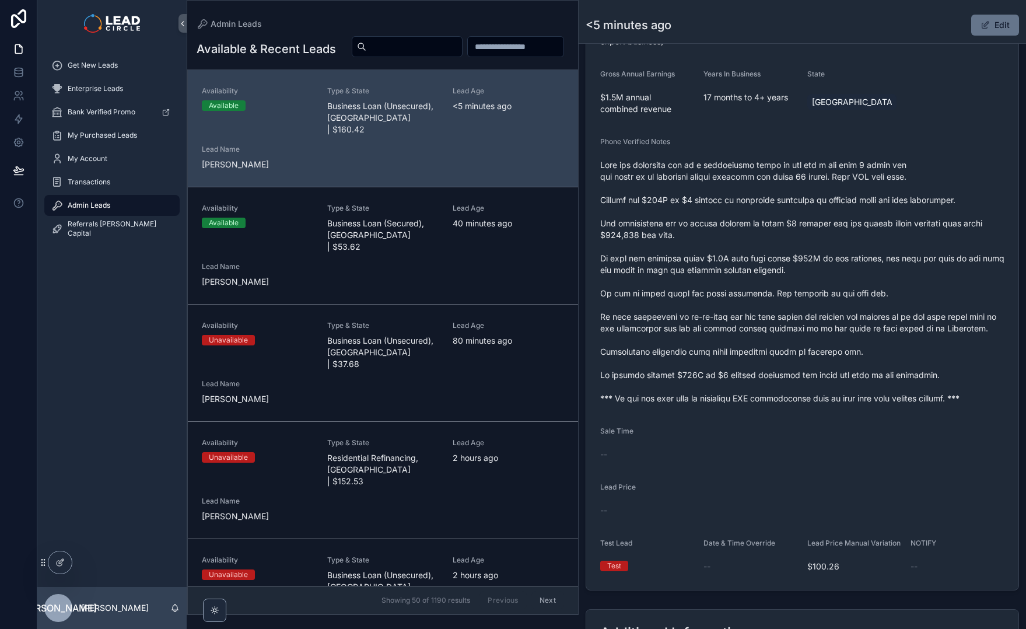
click at [841, 292] on span "scrollable content" at bounding box center [802, 281] width 404 height 245
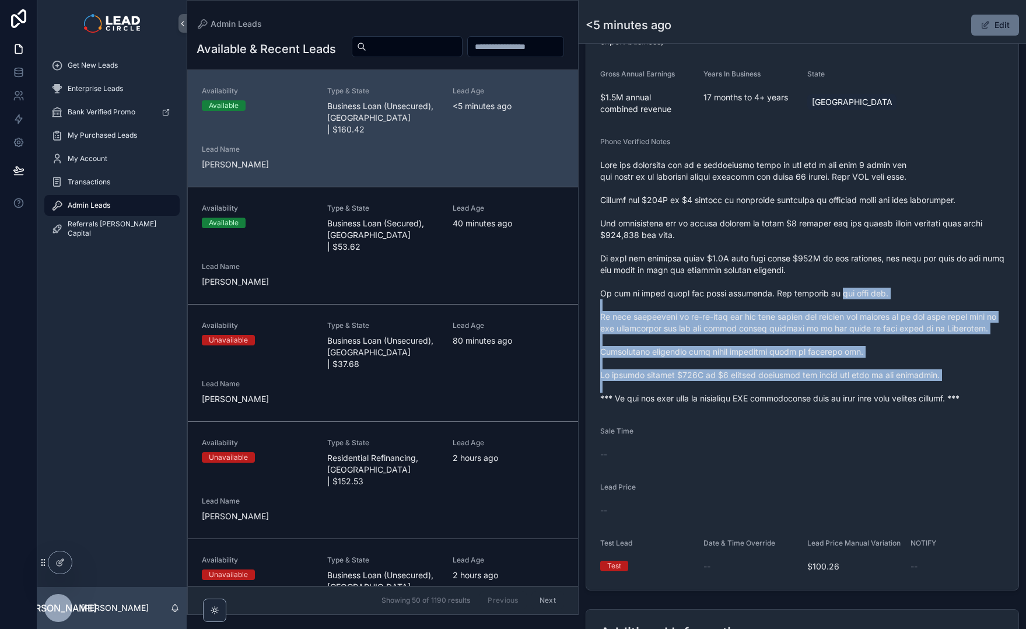
drag, startPoint x: 861, startPoint y: 359, endPoint x: 880, endPoint y: 386, distance: 33.0
click at [880, 386] on span "scrollable content" at bounding box center [802, 281] width 404 height 245
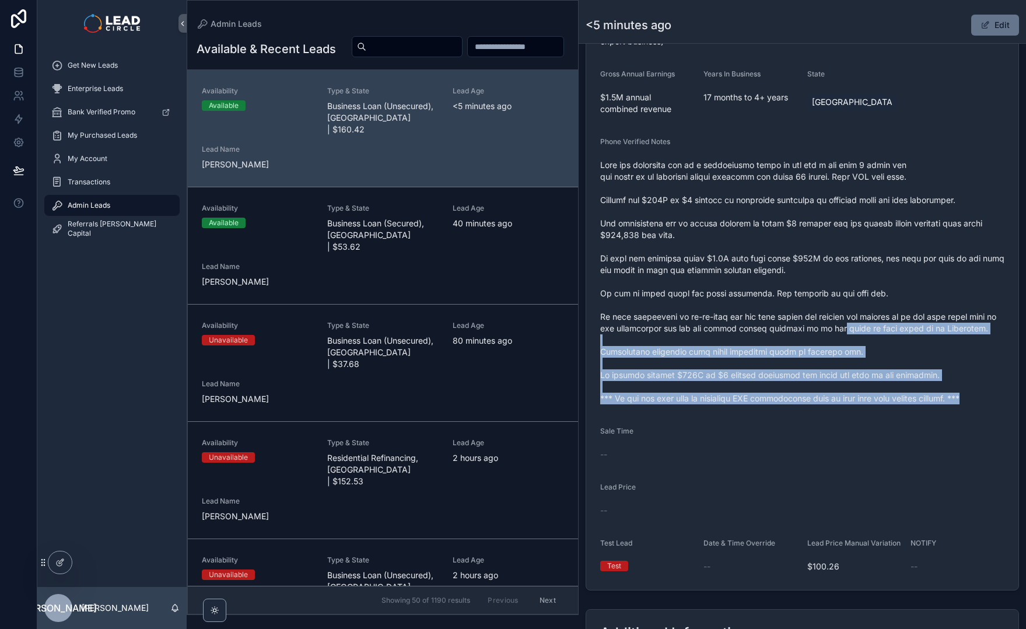
drag, startPoint x: 933, startPoint y: 415, endPoint x: 830, endPoint y: 315, distance: 144.4
click at [843, 326] on form "Availability Available Lead Name Abd***** Lead Email Buy to reveal Lead Phone B…" at bounding box center [802, 221] width 432 height 738
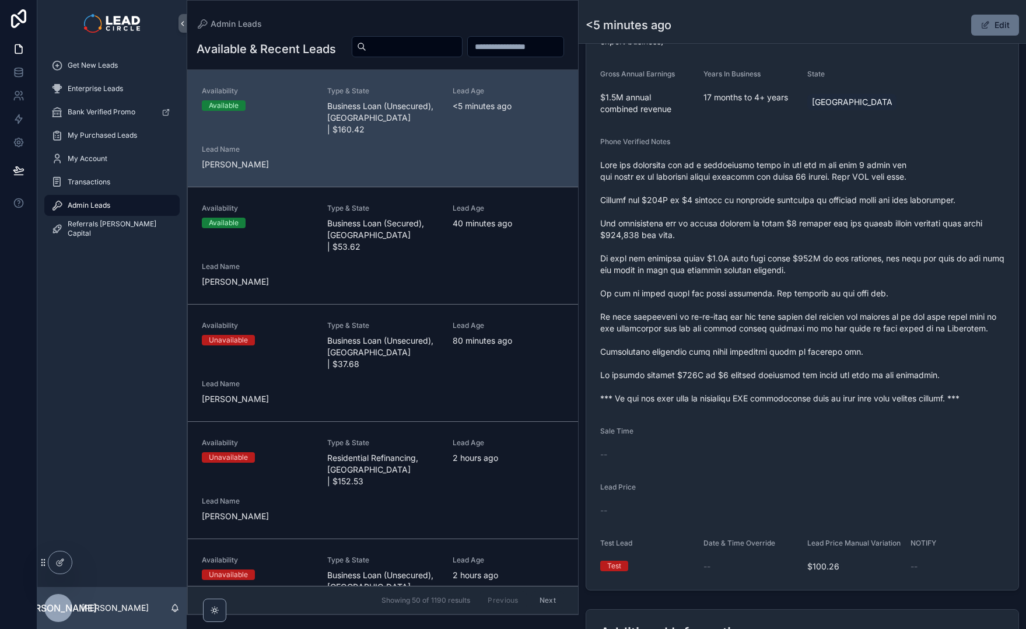
click at [830, 315] on span "scrollable content" at bounding box center [802, 281] width 404 height 245
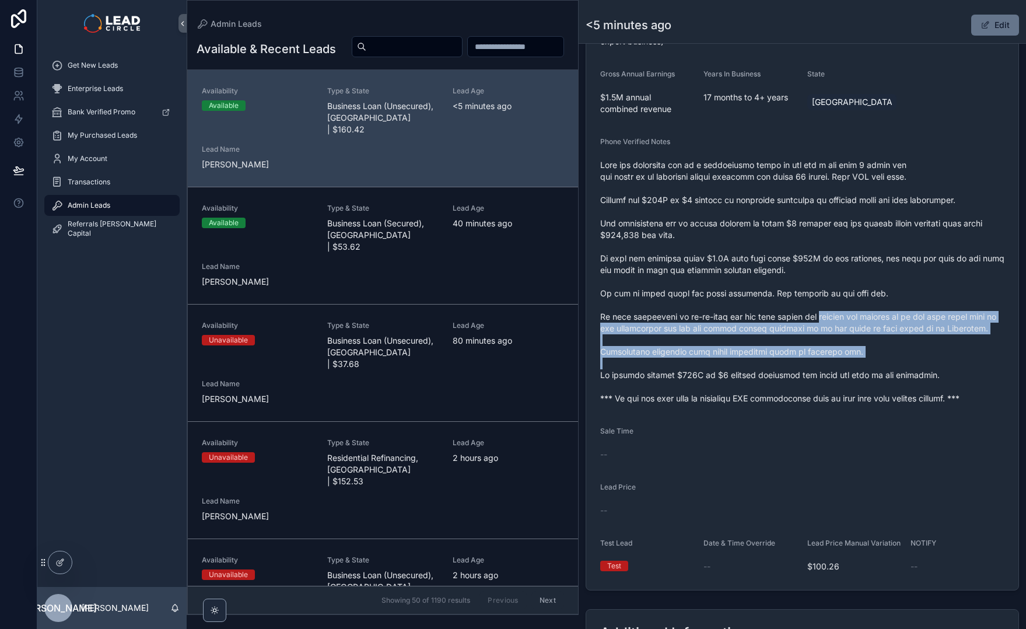
drag, startPoint x: 868, startPoint y: 357, endPoint x: 905, endPoint y: 385, distance: 46.7
click at [895, 380] on span "scrollable content" at bounding box center [802, 281] width 404 height 245
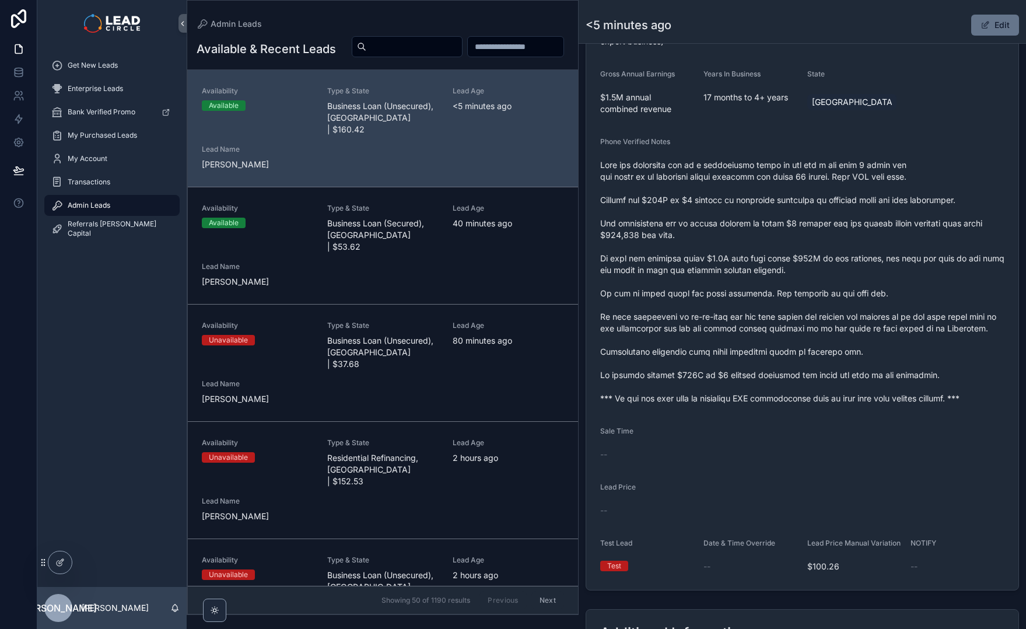
click at [905, 385] on span "scrollable content" at bounding box center [802, 281] width 404 height 245
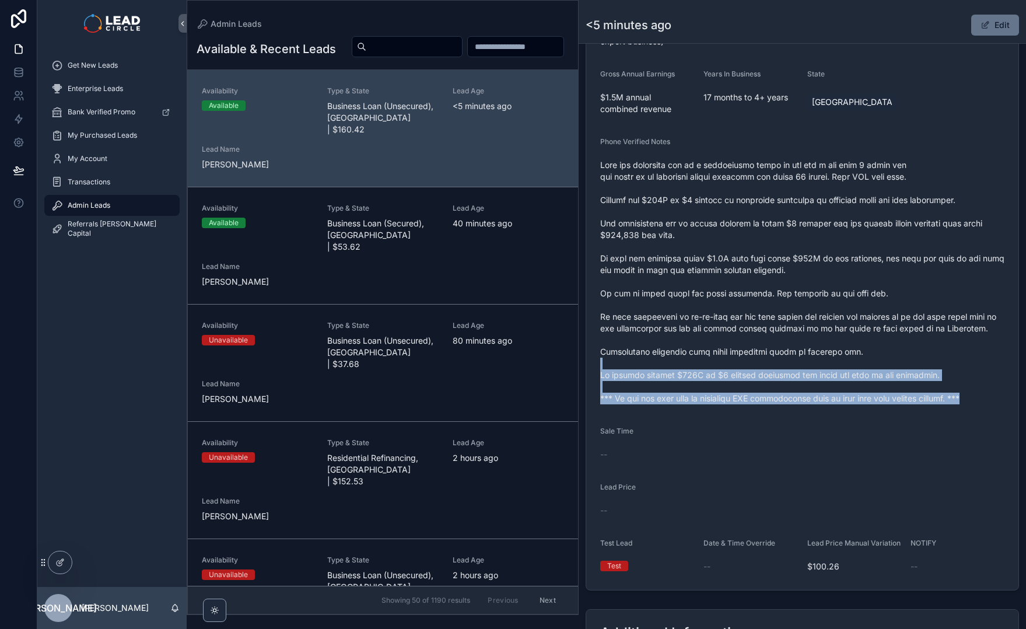
drag, startPoint x: 970, startPoint y: 420, endPoint x: 890, endPoint y: 345, distance: 109.4
click at [892, 347] on form "Availability Available Lead Name Abd***** Lead Email Buy to reveal Lead Phone B…" at bounding box center [802, 221] width 432 height 738
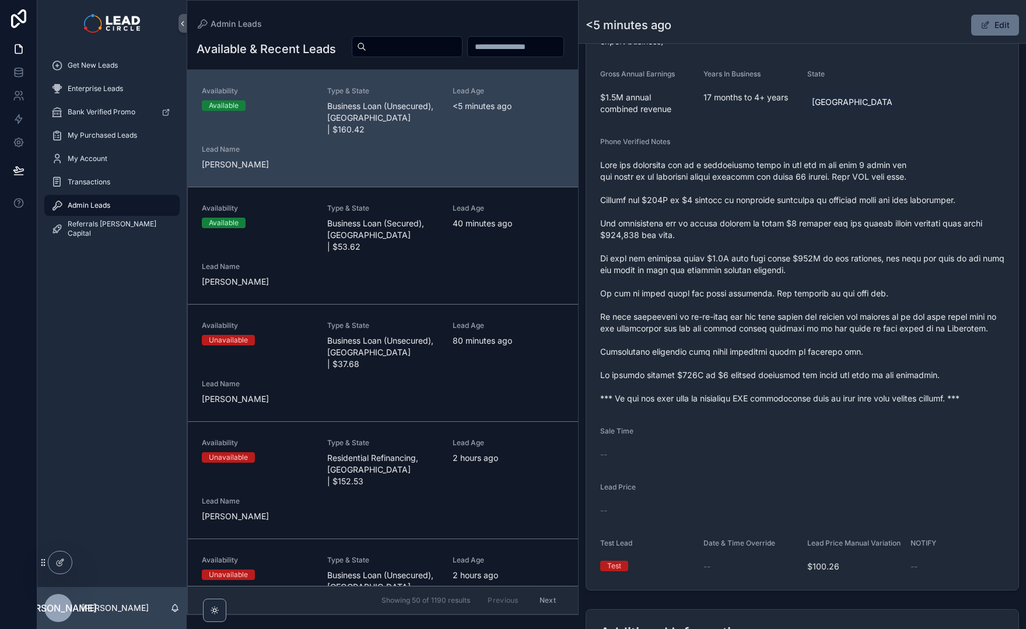
click at [886, 341] on span "scrollable content" at bounding box center [802, 281] width 404 height 245
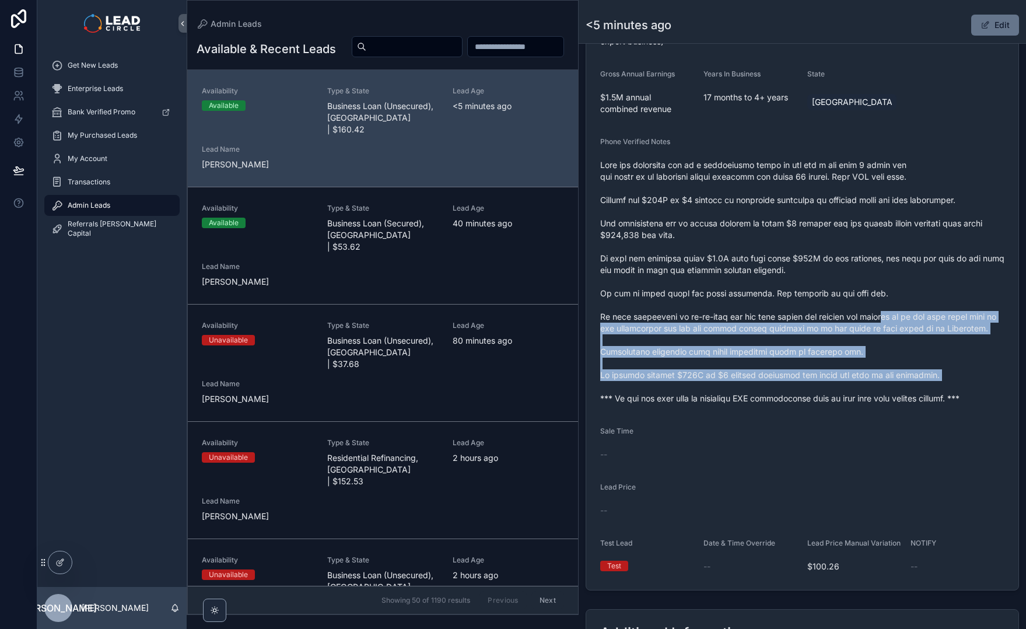
drag, startPoint x: 908, startPoint y: 369, endPoint x: 918, endPoint y: 392, distance: 25.4
click at [918, 392] on span "scrollable content" at bounding box center [802, 281] width 404 height 245
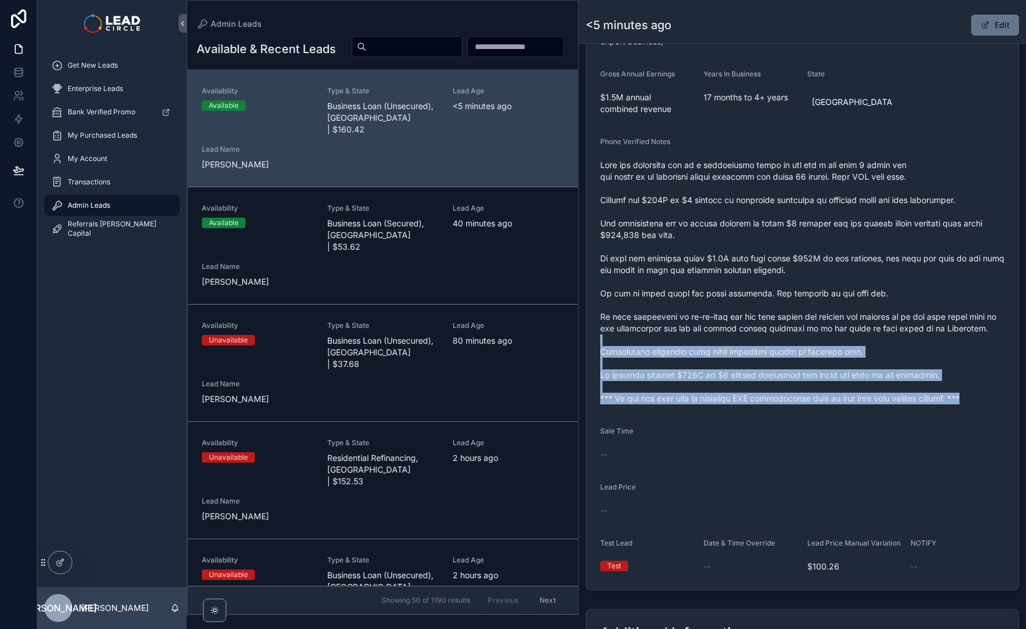
drag, startPoint x: 955, startPoint y: 417, endPoint x: 850, endPoint y: 327, distance: 139.1
click at [853, 331] on form "Availability Available Lead Name Abd***** Lead Email Buy to reveal Lead Phone B…" at bounding box center [802, 221] width 432 height 738
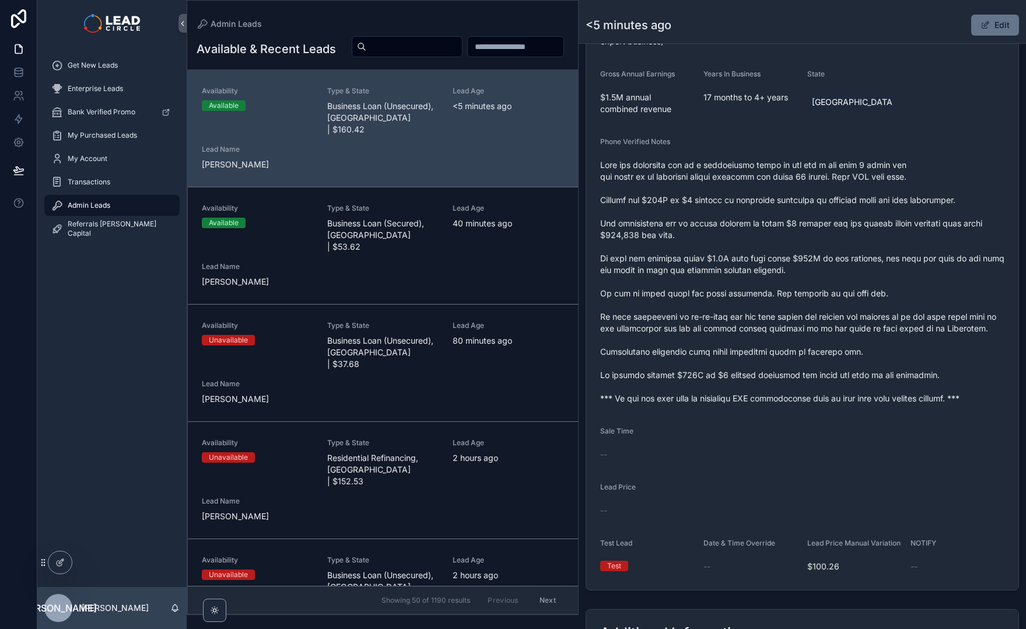
click at [849, 326] on span "scrollable content" at bounding box center [802, 281] width 404 height 245
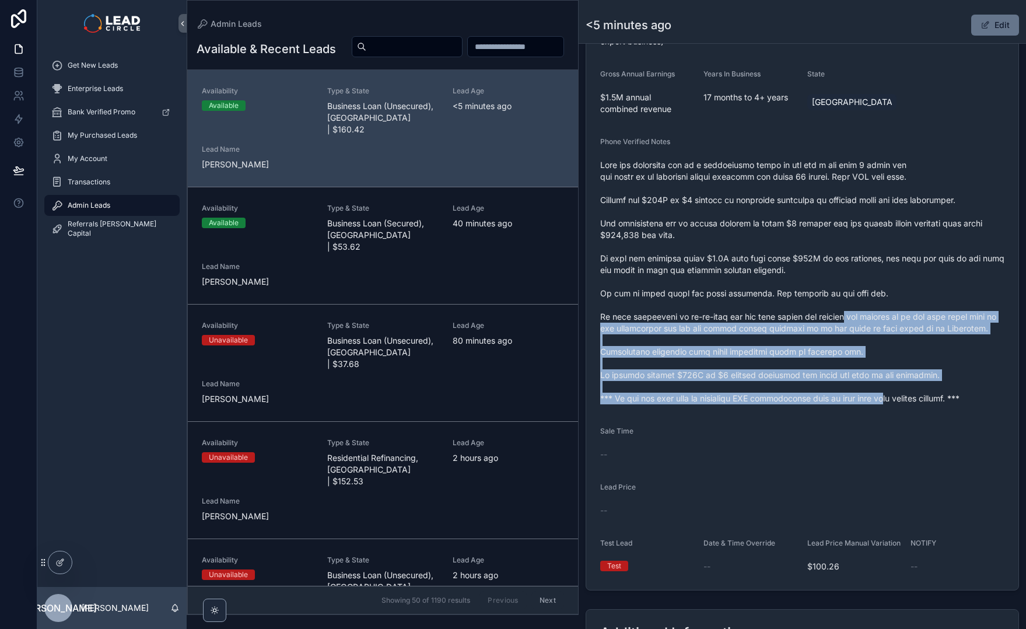
drag, startPoint x: 861, startPoint y: 347, endPoint x: 890, endPoint y: 405, distance: 65.2
click at [890, 405] on div "scrollable content" at bounding box center [802, 282] width 404 height 252
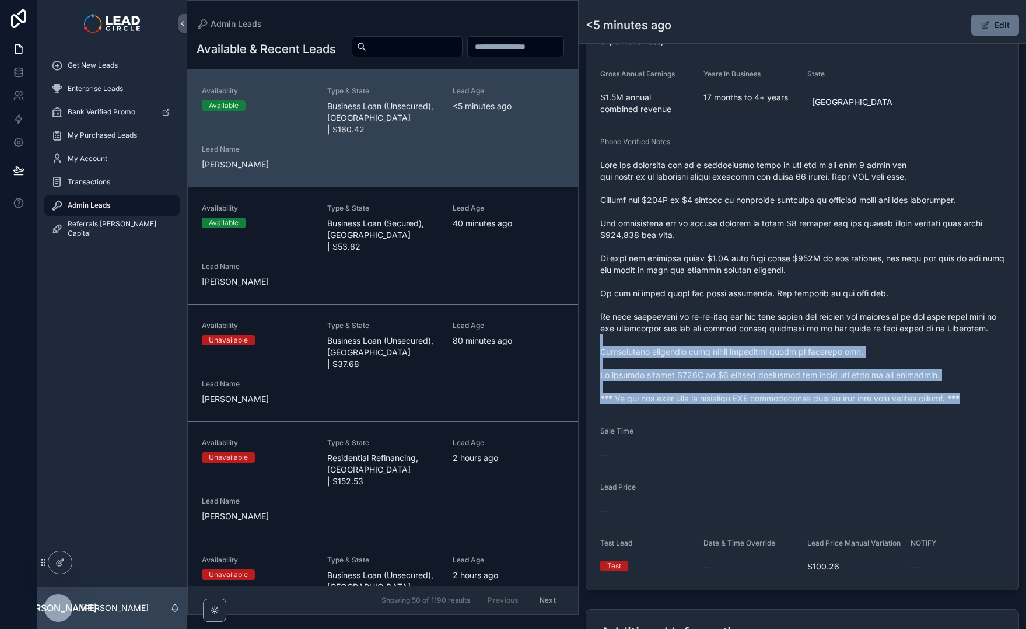
drag, startPoint x: 924, startPoint y: 412, endPoint x: 860, endPoint y: 320, distance: 111.5
click at [861, 321] on form "Availability Available Lead Name Abd***** Lead Email Buy to reveal Lead Phone B…" at bounding box center [802, 221] width 432 height 738
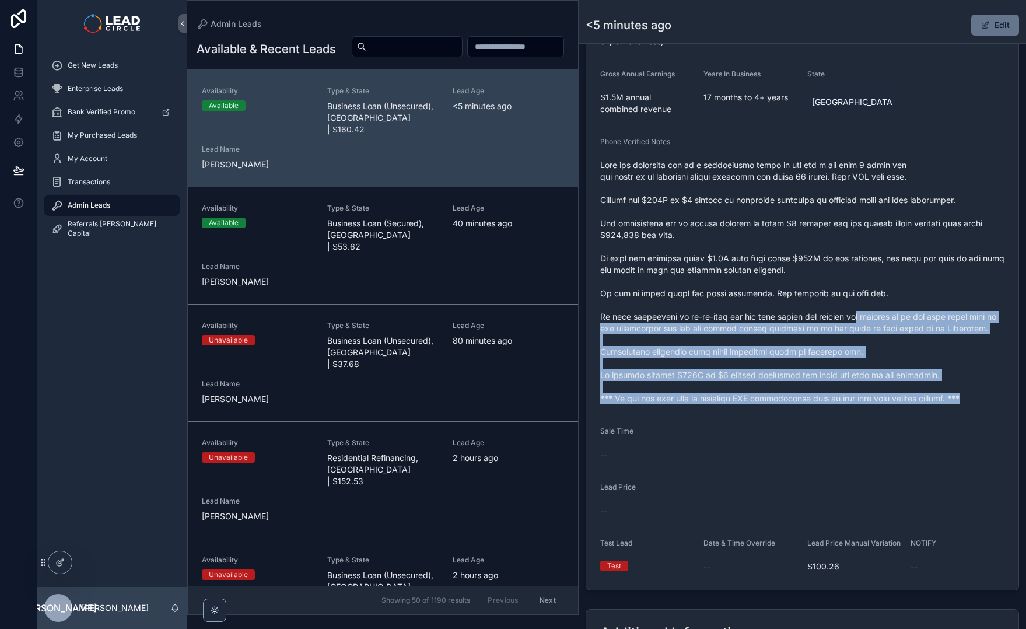
click at [860, 320] on span "scrollable content" at bounding box center [802, 281] width 404 height 245
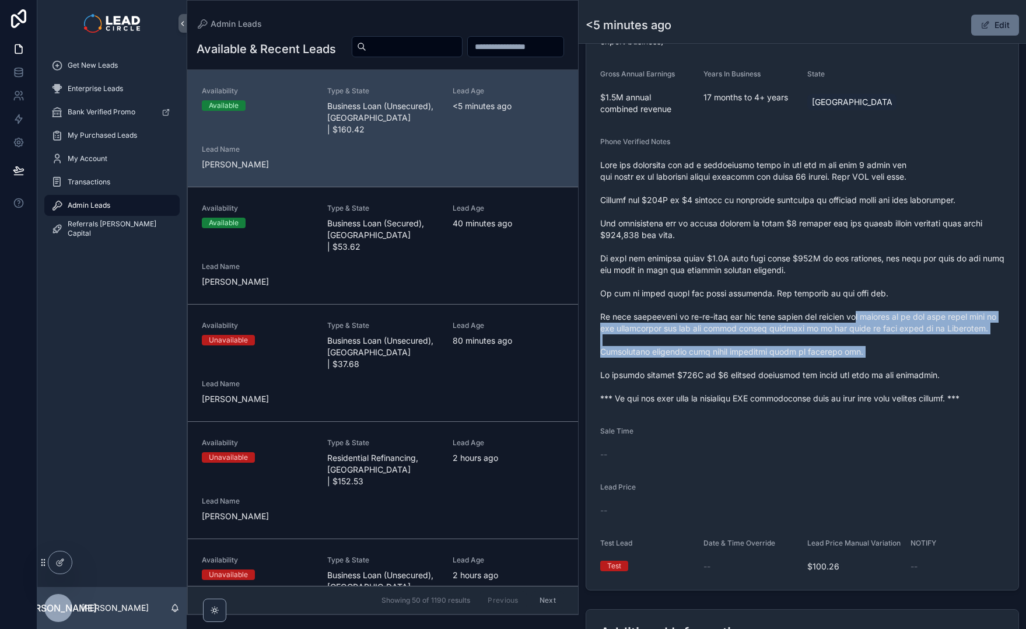
drag, startPoint x: 862, startPoint y: 313, endPoint x: 919, endPoint y: 381, distance: 89.1
click at [909, 378] on span "scrollable content" at bounding box center [802, 281] width 404 height 245
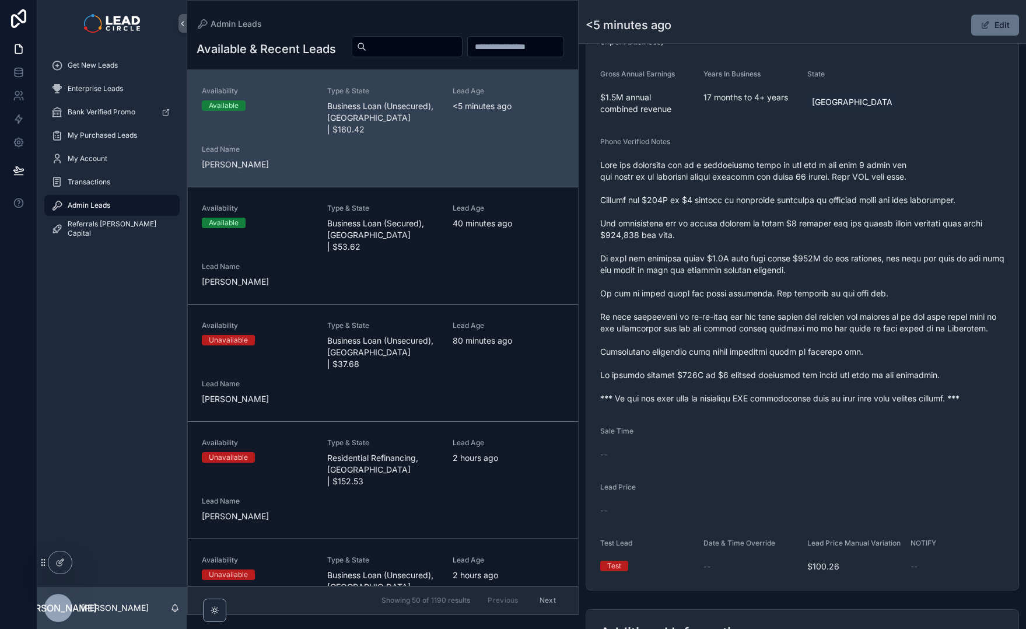
click at [919, 381] on span "scrollable content" at bounding box center [802, 281] width 404 height 245
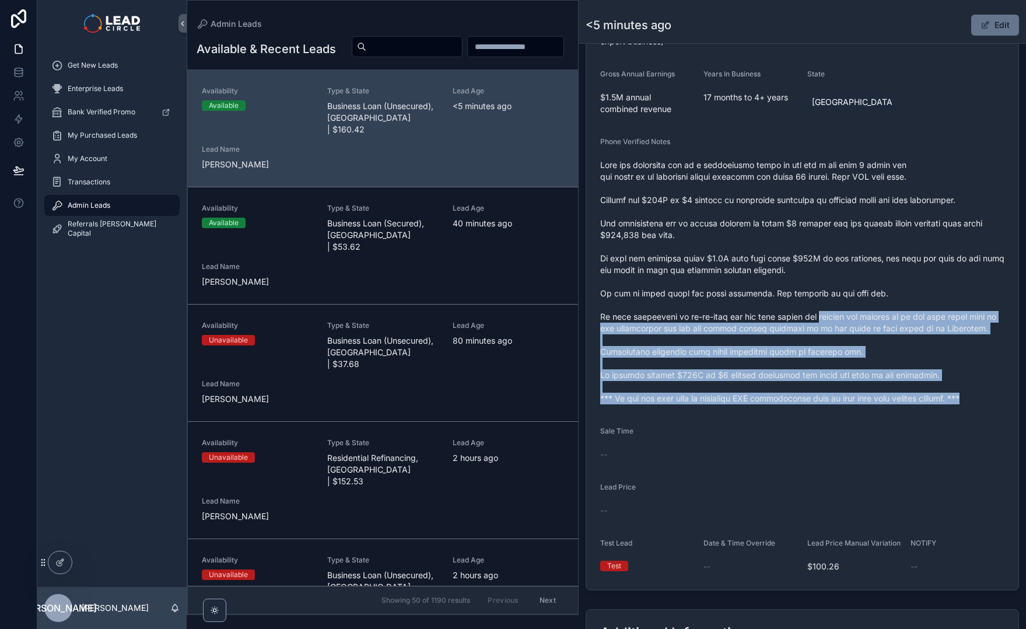
drag, startPoint x: 949, startPoint y: 408, endPoint x: 803, endPoint y: 299, distance: 182.3
click at [807, 302] on form "Availability Available Lead Name Abd***** Lead Email Buy to reveal Lead Phone B…" at bounding box center [802, 221] width 432 height 738
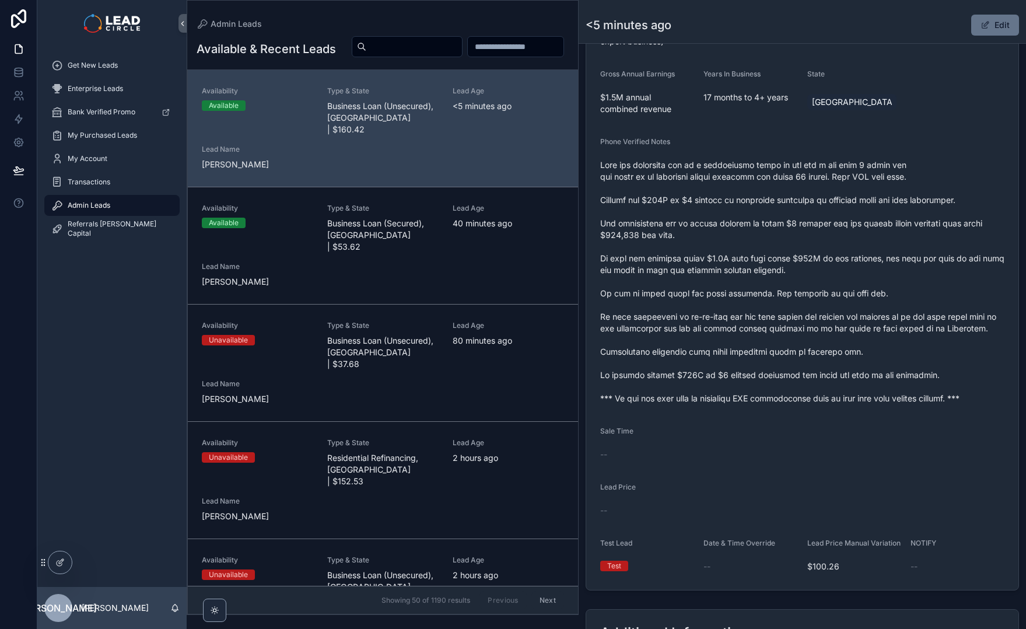
click at [801, 298] on span "scrollable content" at bounding box center [802, 281] width 404 height 245
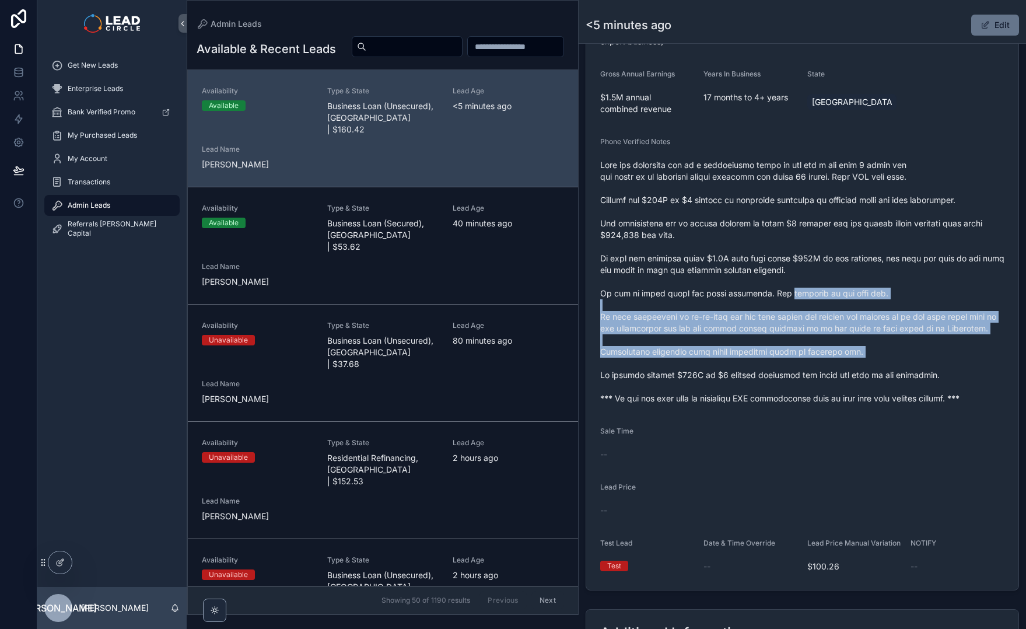
drag, startPoint x: 801, startPoint y: 298, endPoint x: 907, endPoint y: 376, distance: 131.4
click at [890, 373] on span "scrollable content" at bounding box center [802, 281] width 404 height 245
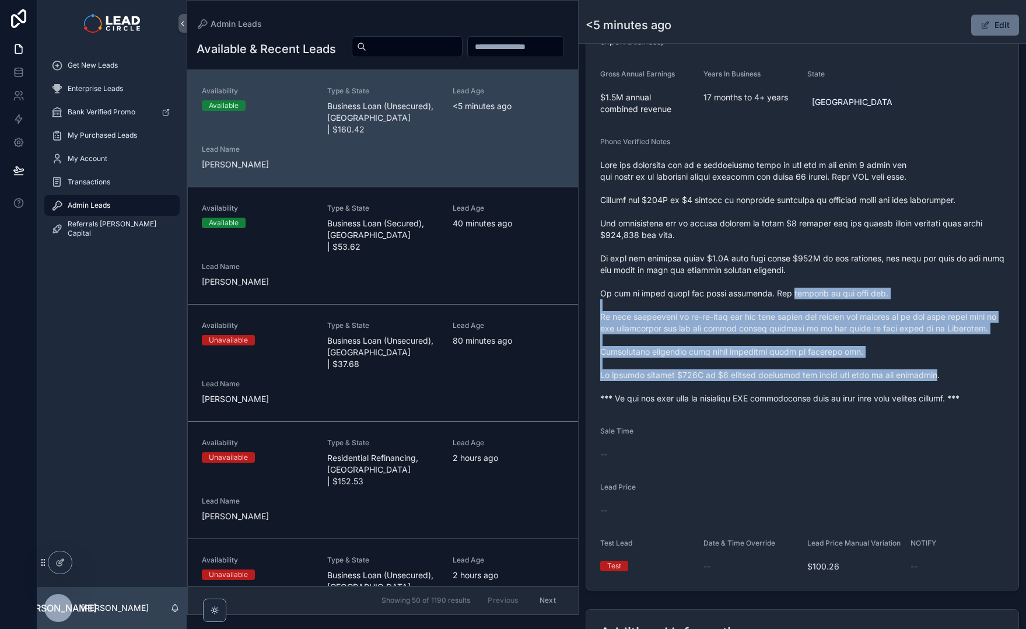
click at [907, 376] on span "scrollable content" at bounding box center [802, 281] width 404 height 245
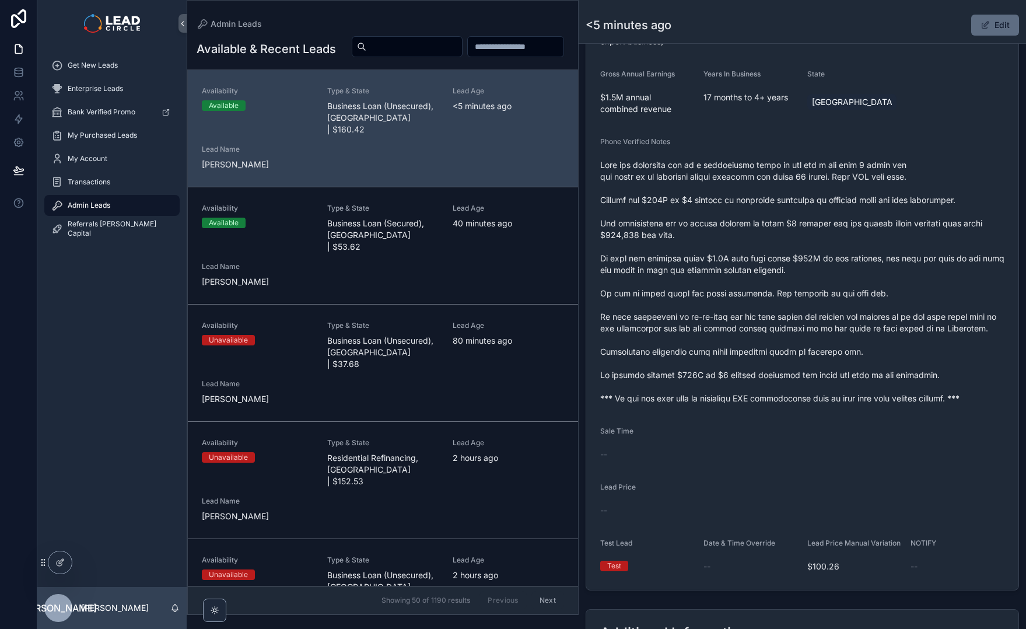
click at [976, 33] on button "Edit" at bounding box center [996, 25] width 48 height 21
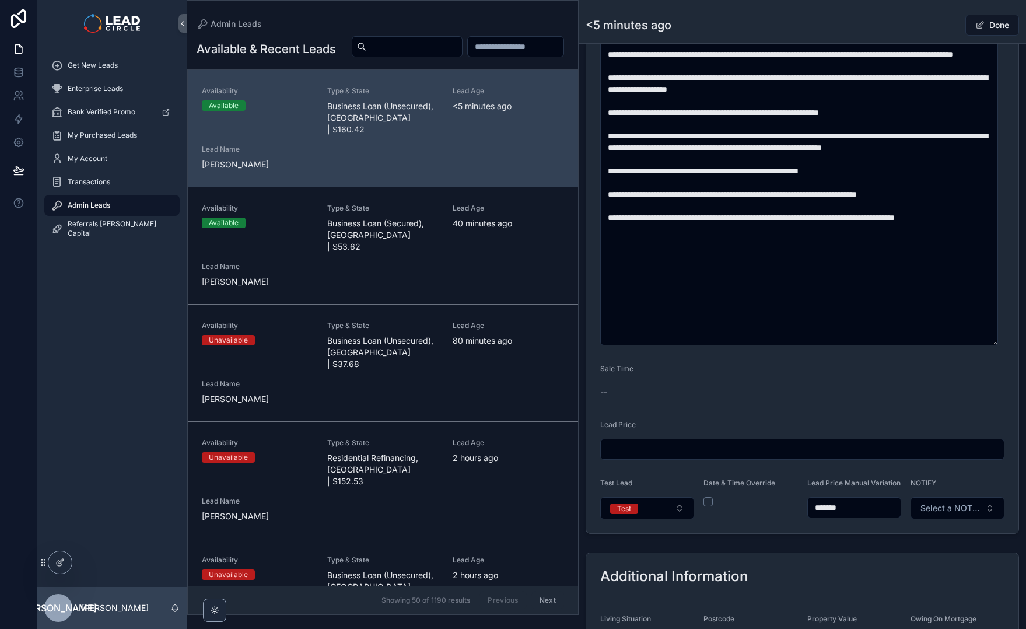
scroll to position [604, 0]
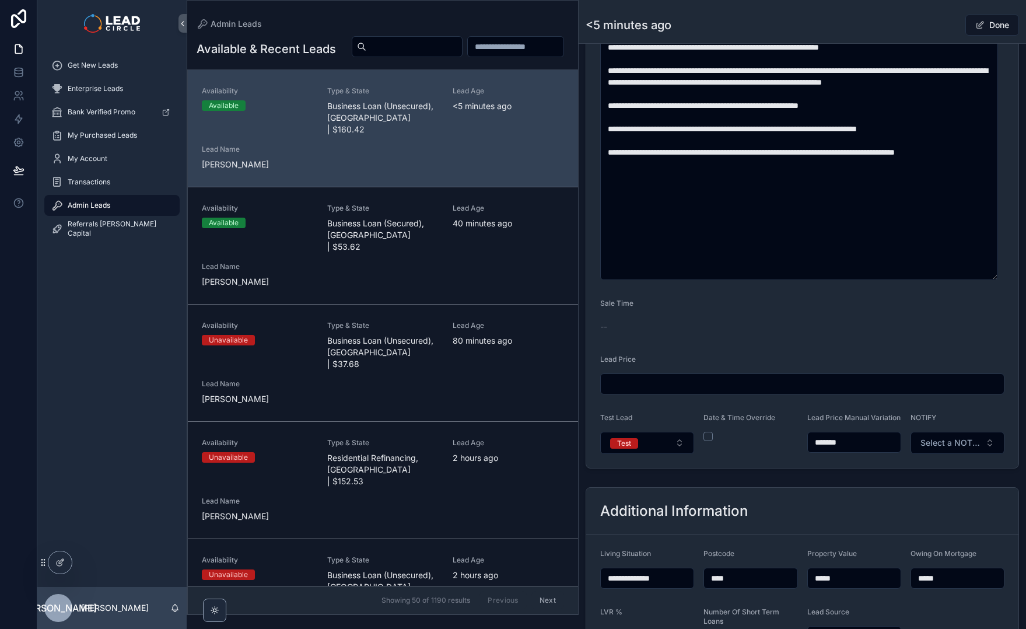
click at [825, 451] on input "*******" at bounding box center [854, 442] width 93 height 16
type input "*******"
click at [843, 468] on form "**********" at bounding box center [802, 55] width 432 height 825
click at [945, 20] on div "Done" at bounding box center [976, 25] width 88 height 22
click at [986, 22] on button "Done" at bounding box center [993, 25] width 54 height 21
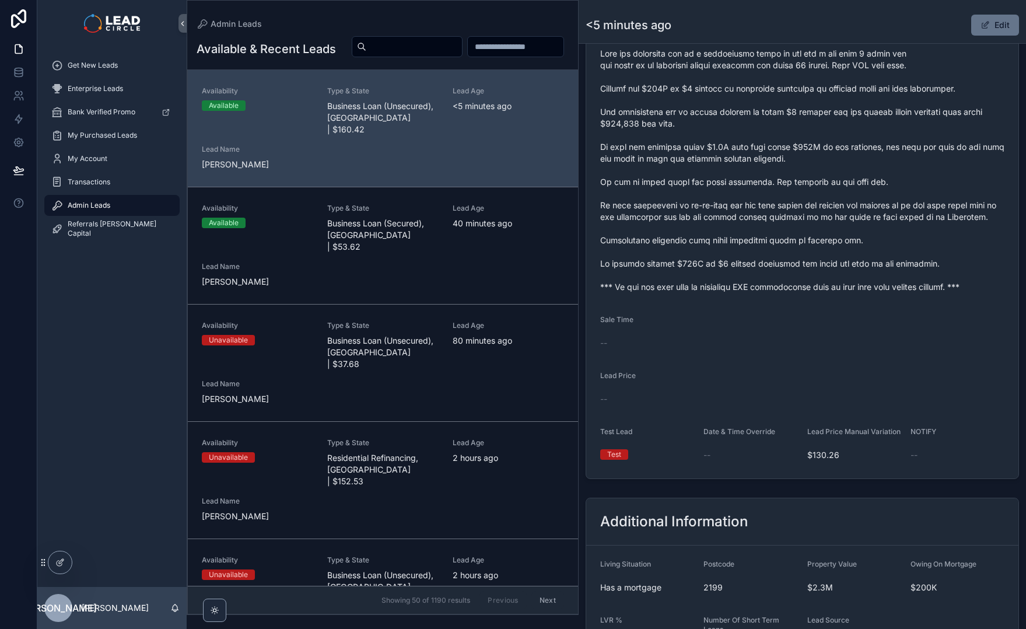
scroll to position [410, 0]
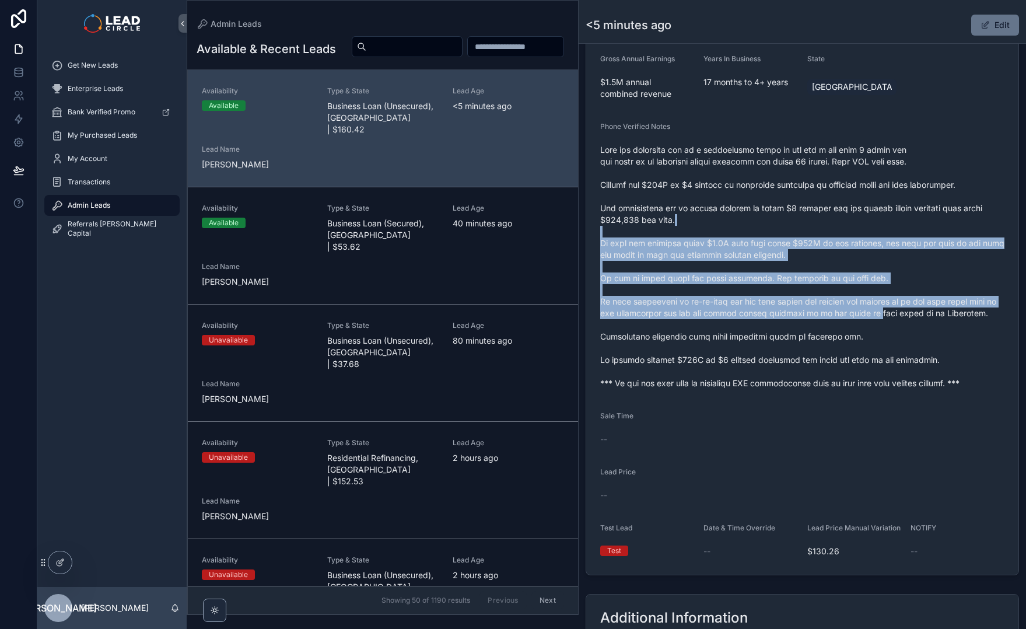
drag, startPoint x: 876, startPoint y: 296, endPoint x: 897, endPoint y: 342, distance: 50.7
click at [897, 341] on span "scrollable content" at bounding box center [802, 266] width 404 height 245
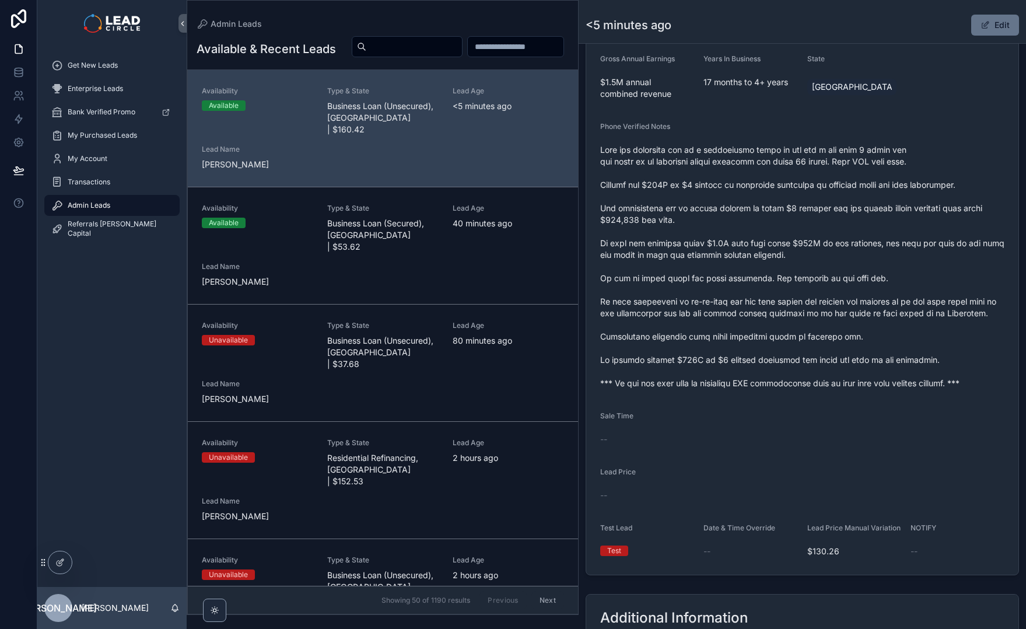
click at [897, 342] on span "scrollable content" at bounding box center [802, 266] width 404 height 245
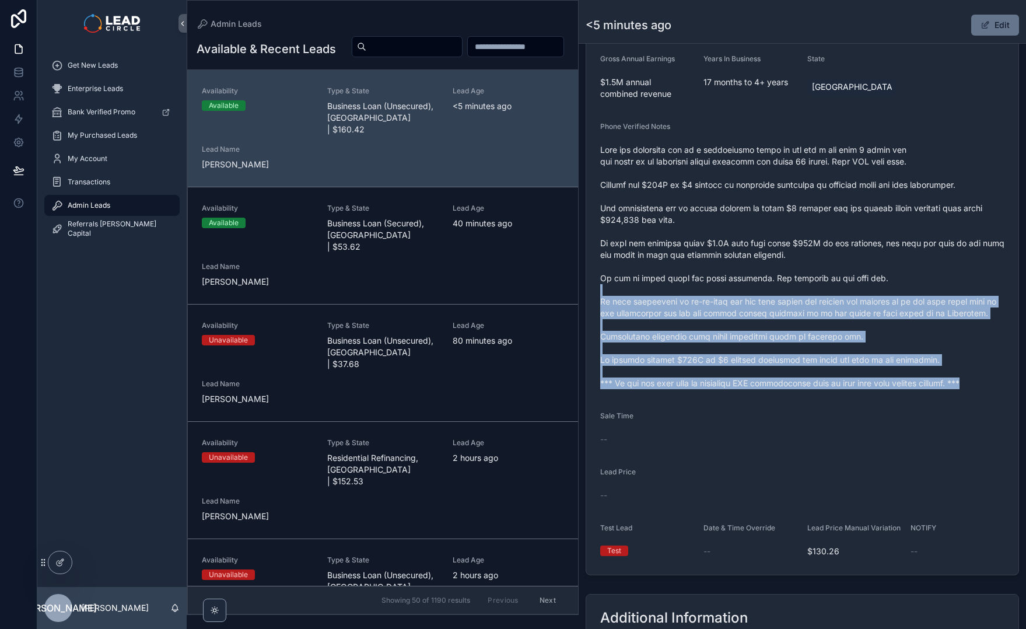
drag, startPoint x: 966, startPoint y: 391, endPoint x: 837, endPoint y: 179, distance: 248.0
click at [839, 186] on div "scrollable content" at bounding box center [802, 267] width 404 height 252
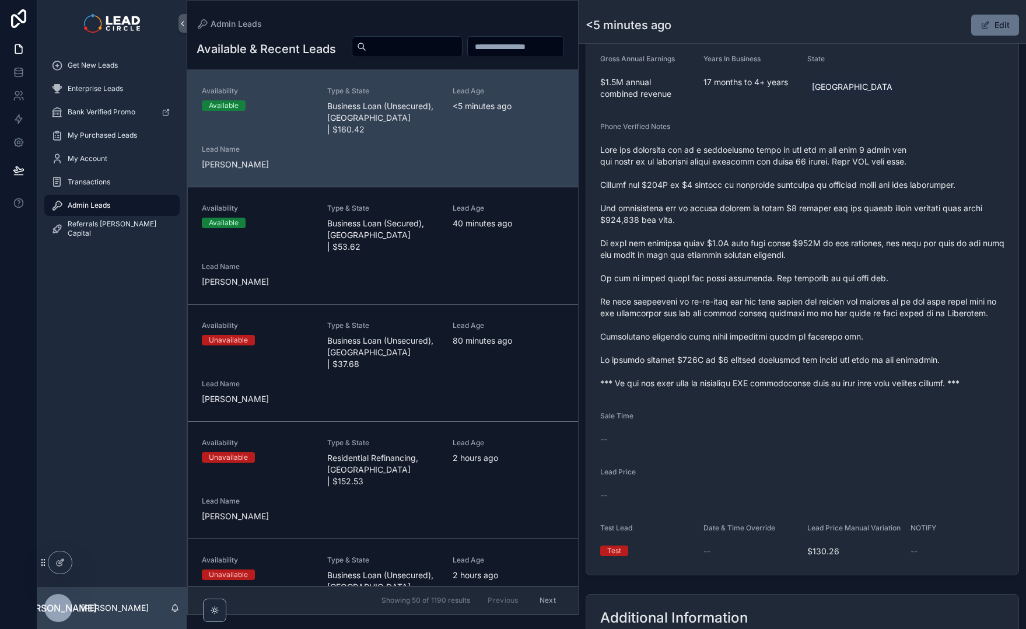
click at [837, 179] on span "scrollable content" at bounding box center [802, 266] width 404 height 245
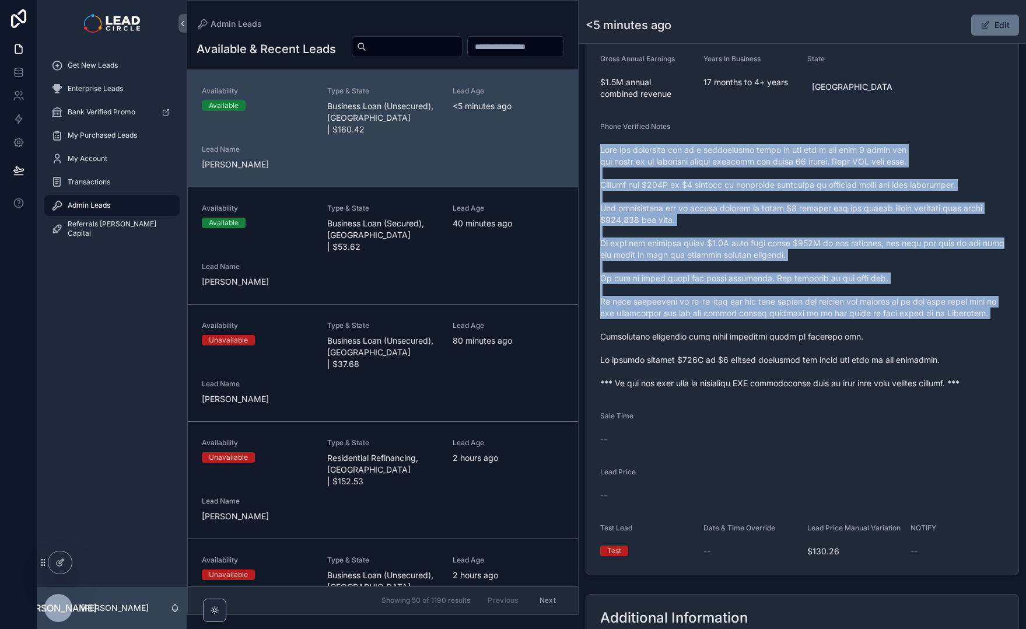
drag, startPoint x: 837, startPoint y: 145, endPoint x: 882, endPoint y: 326, distance: 185.8
click at [882, 326] on div "Phone Verified Notes" at bounding box center [802, 257] width 404 height 271
click at [882, 326] on span "scrollable content" at bounding box center [802, 266] width 404 height 245
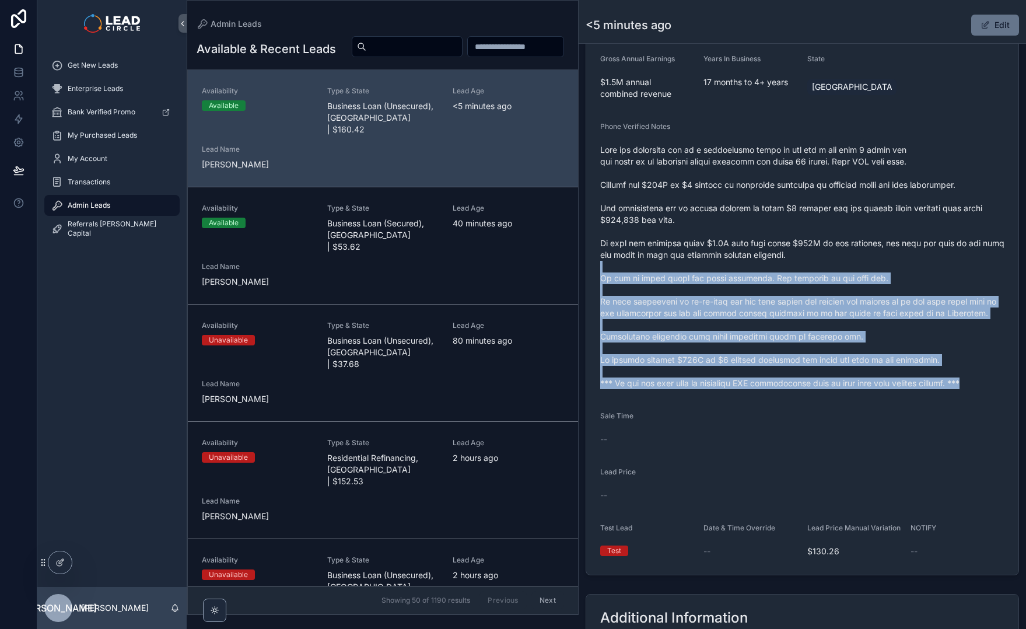
drag, startPoint x: 959, startPoint y: 368, endPoint x: 822, endPoint y: 224, distance: 198.9
click at [823, 225] on span "scrollable content" at bounding box center [802, 266] width 404 height 245
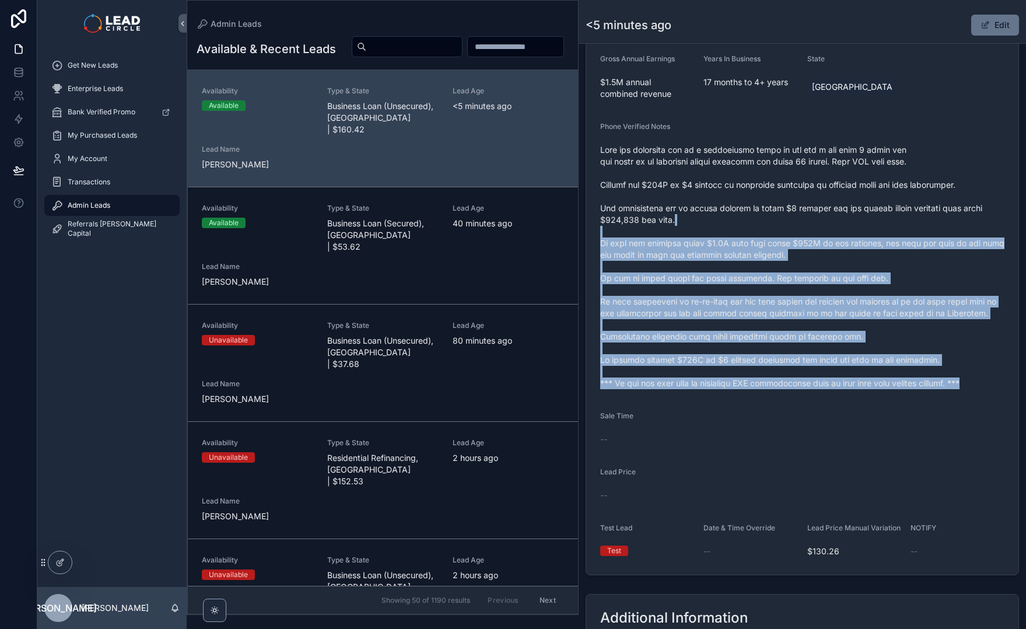
click at [822, 224] on span "scrollable content" at bounding box center [802, 266] width 404 height 245
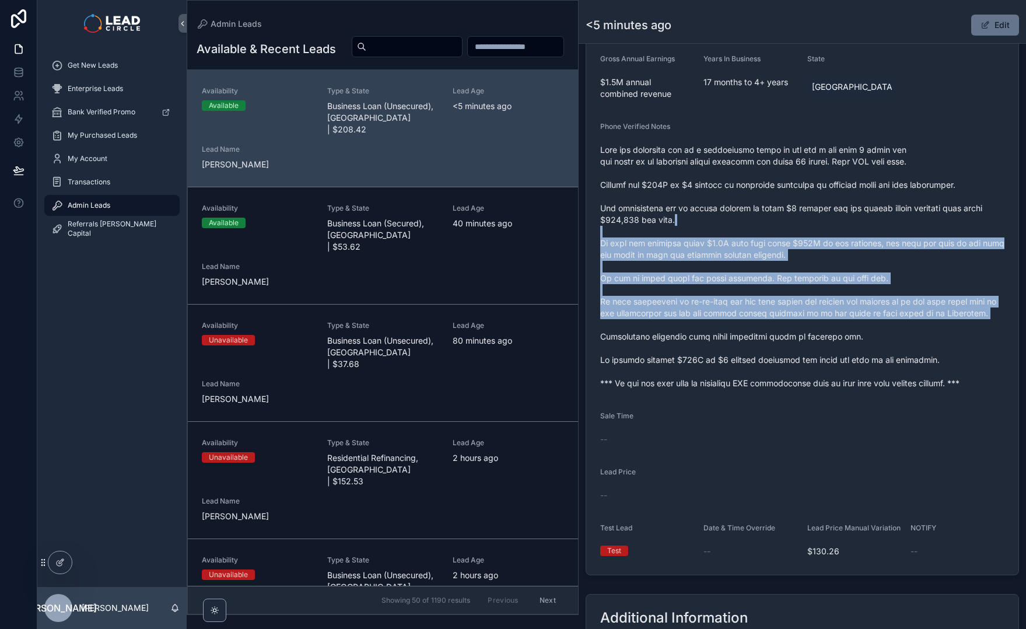
drag, startPoint x: 824, startPoint y: 218, endPoint x: 864, endPoint y: 324, distance: 112.8
click at [864, 324] on span "scrollable content" at bounding box center [802, 266] width 404 height 245
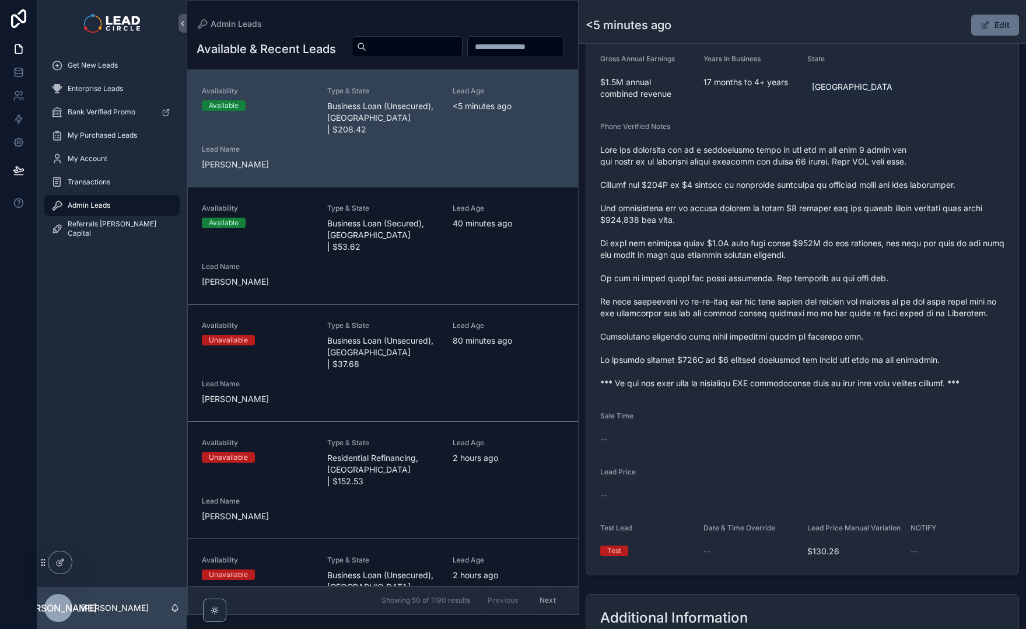
click at [898, 364] on span "scrollable content" at bounding box center [802, 266] width 404 height 245
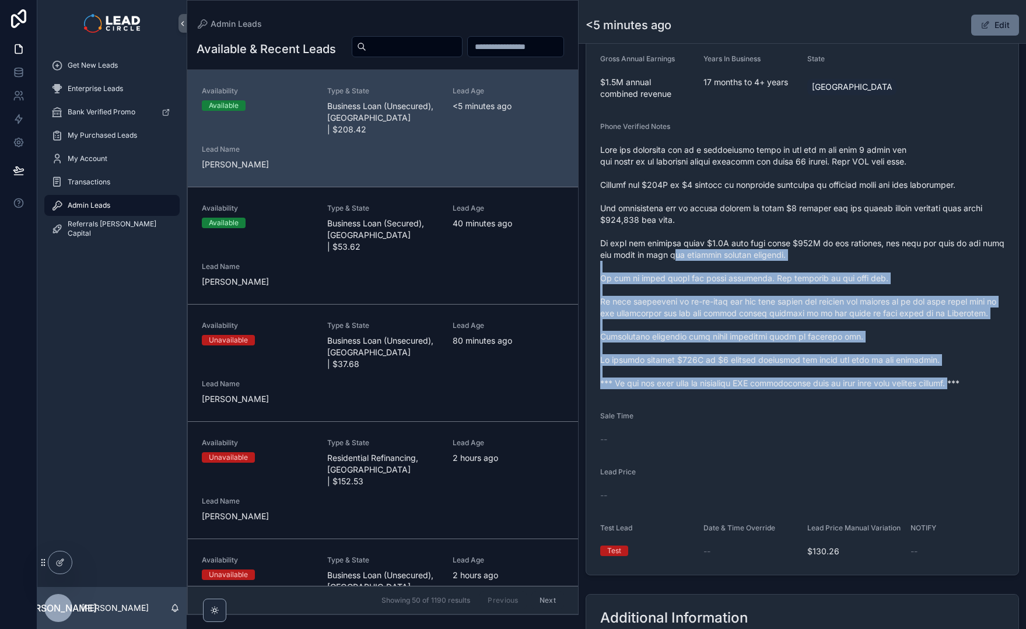
drag, startPoint x: 908, startPoint y: 356, endPoint x: 693, endPoint y: 254, distance: 237.5
click at [693, 254] on span "scrollable content" at bounding box center [802, 266] width 404 height 245
drag, startPoint x: 882, startPoint y: 366, endPoint x: 912, endPoint y: 374, distance: 30.9
click at [912, 374] on span "scrollable content" at bounding box center [802, 266] width 404 height 245
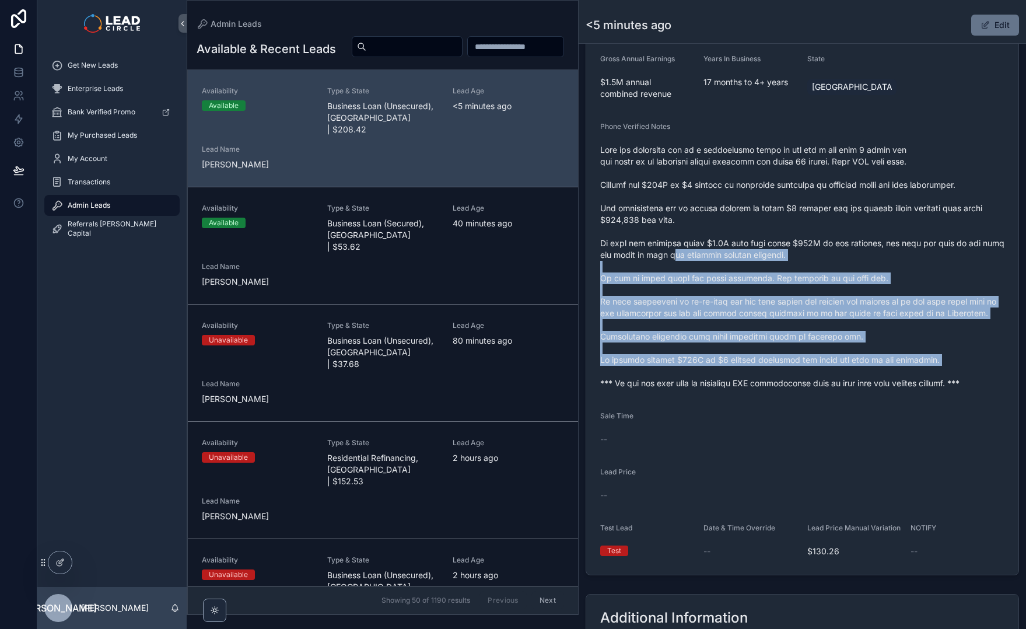
click at [912, 374] on span "scrollable content" at bounding box center [802, 266] width 404 height 245
drag, startPoint x: 867, startPoint y: 302, endPoint x: 750, endPoint y: 222, distance: 141.8
click at [753, 225] on span "scrollable content" at bounding box center [802, 266] width 404 height 245
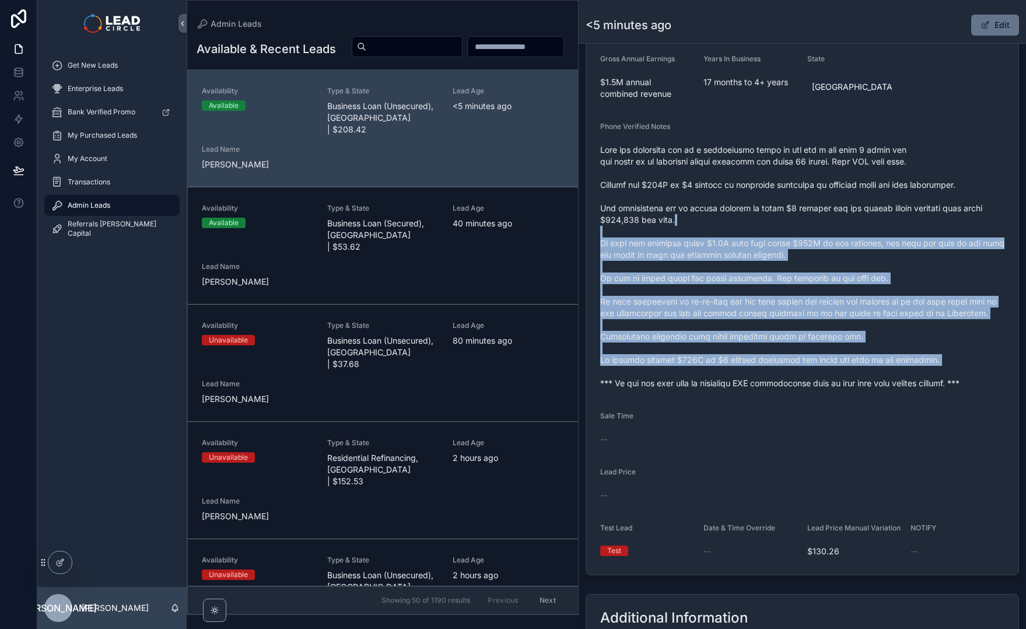
click at [749, 221] on span "scrollable content" at bounding box center [802, 266] width 404 height 245
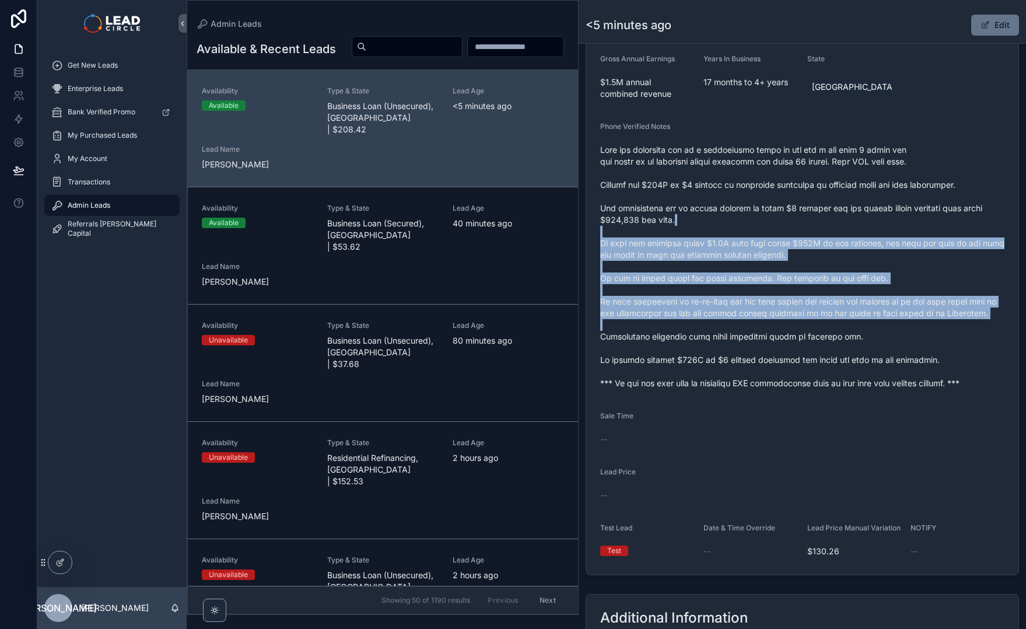
drag, startPoint x: 749, startPoint y: 221, endPoint x: 883, endPoint y: 327, distance: 170.7
click at [883, 327] on span "scrollable content" at bounding box center [802, 266] width 404 height 245
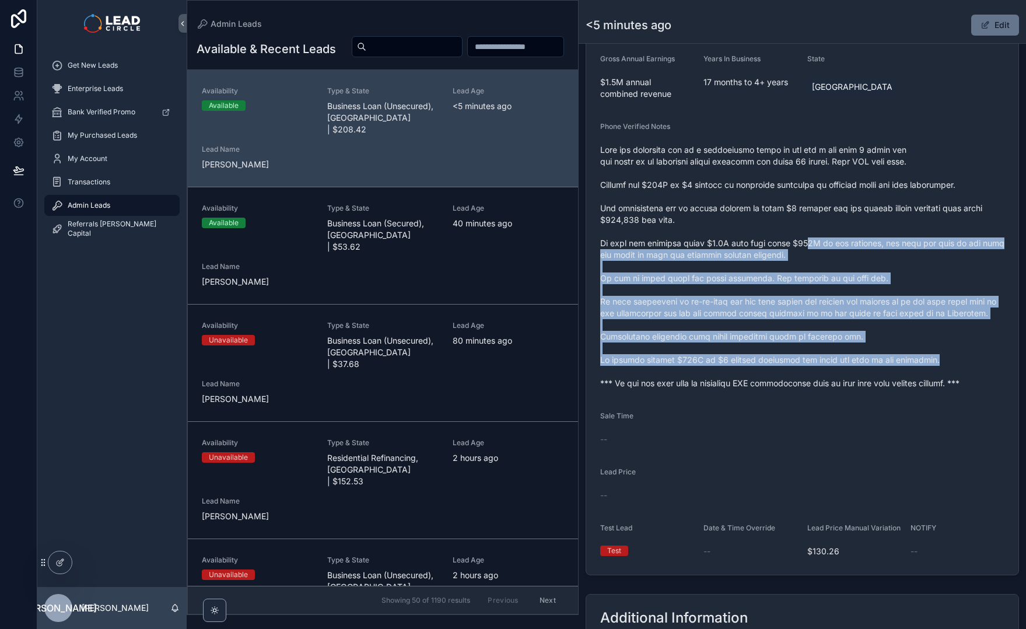
drag, startPoint x: 938, startPoint y: 358, endPoint x: 790, endPoint y: 218, distance: 203.5
click at [792, 219] on span "scrollable content" at bounding box center [802, 266] width 404 height 245
click at [790, 218] on span "scrollable content" at bounding box center [802, 266] width 404 height 245
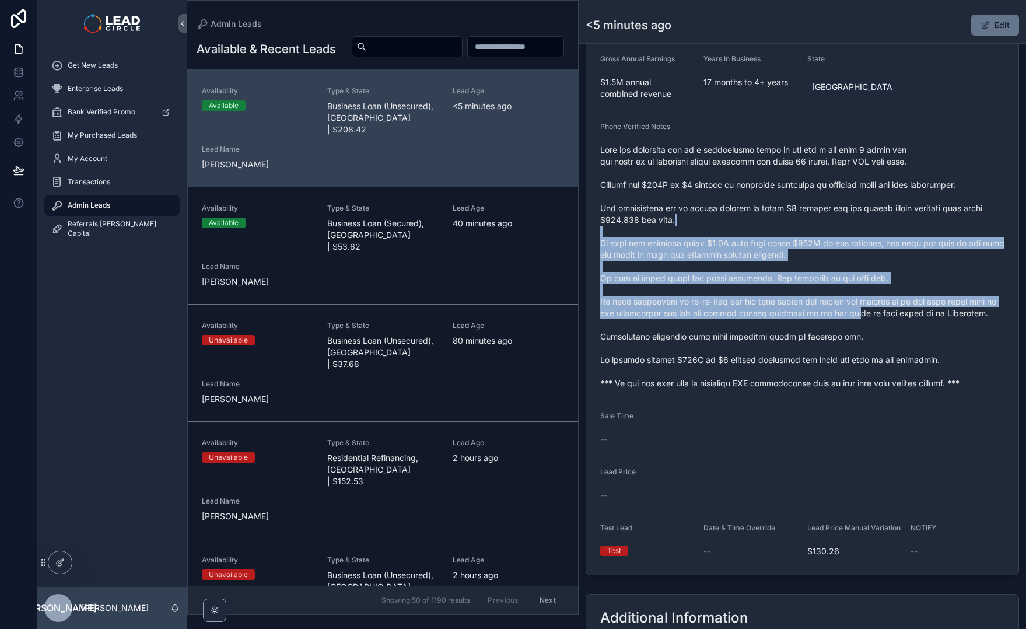
drag, startPoint x: 791, startPoint y: 215, endPoint x: 865, endPoint y: 310, distance: 120.6
click at [865, 310] on span "scrollable content" at bounding box center [802, 266] width 404 height 245
drag, startPoint x: 865, startPoint y: 310, endPoint x: 916, endPoint y: 336, distance: 56.9
click at [865, 311] on span "scrollable content" at bounding box center [802, 266] width 404 height 245
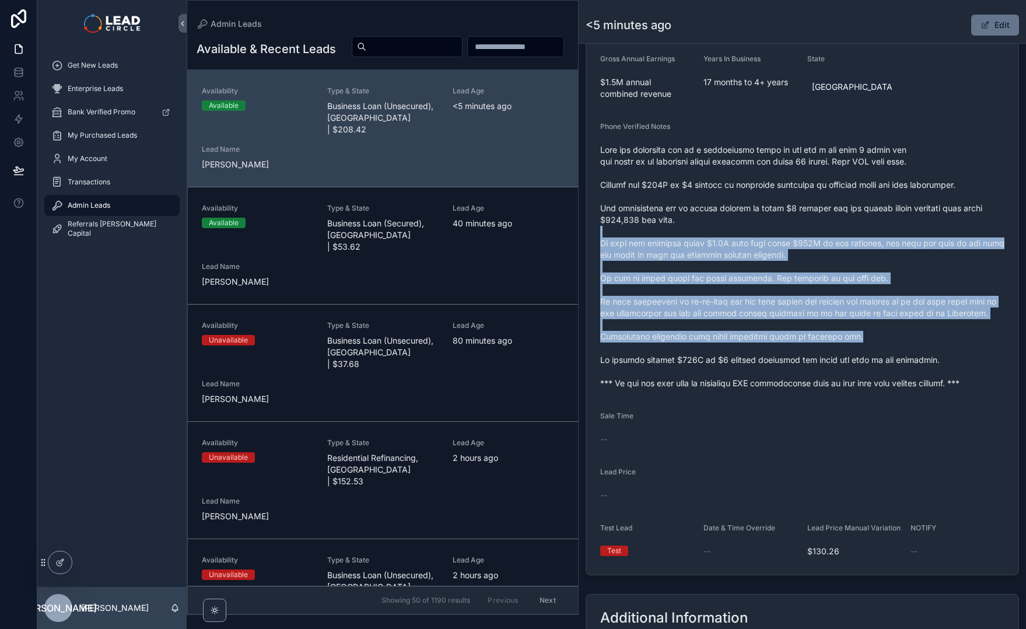
drag, startPoint x: 916, startPoint y: 336, endPoint x: 796, endPoint y: 228, distance: 161.5
click at [798, 230] on span "scrollable content" at bounding box center [802, 266] width 404 height 245
click at [796, 228] on span "scrollable content" at bounding box center [802, 266] width 404 height 245
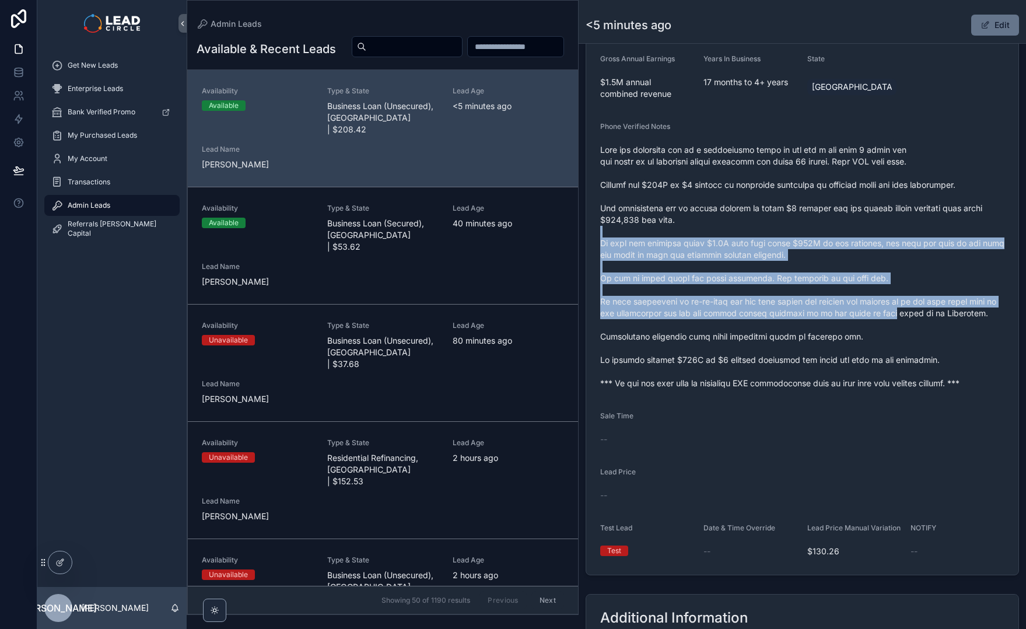
drag, startPoint x: 796, startPoint y: 228, endPoint x: 888, endPoint y: 317, distance: 128.3
click at [887, 317] on span "scrollable content" at bounding box center [802, 266] width 404 height 245
click at [888, 317] on span "scrollable content" at bounding box center [802, 266] width 404 height 245
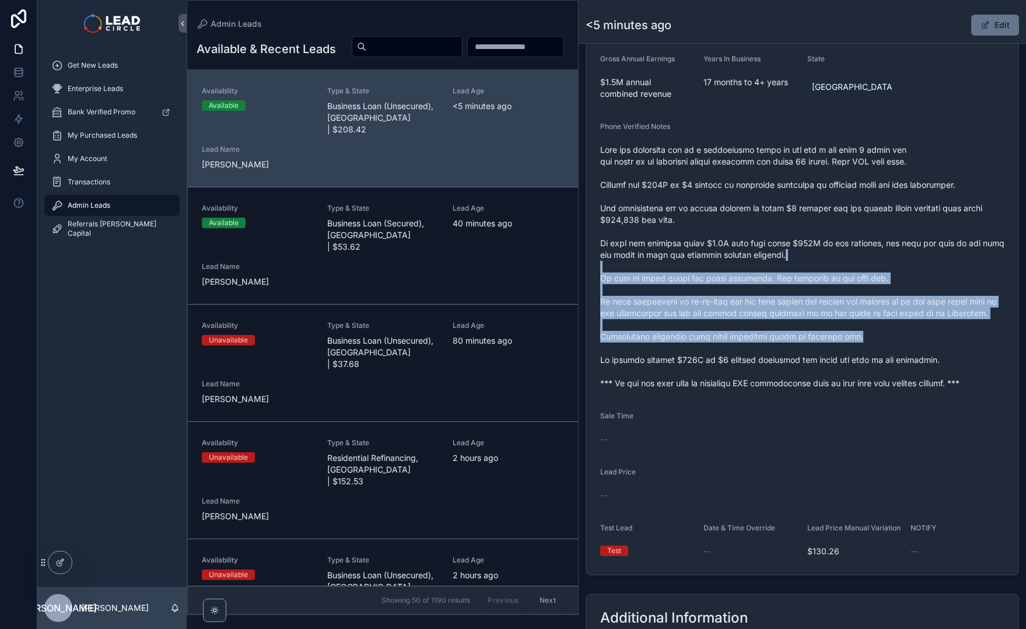
drag
click at [845, 239] on span "scrollable content" at bounding box center [802, 266] width 404 height 245
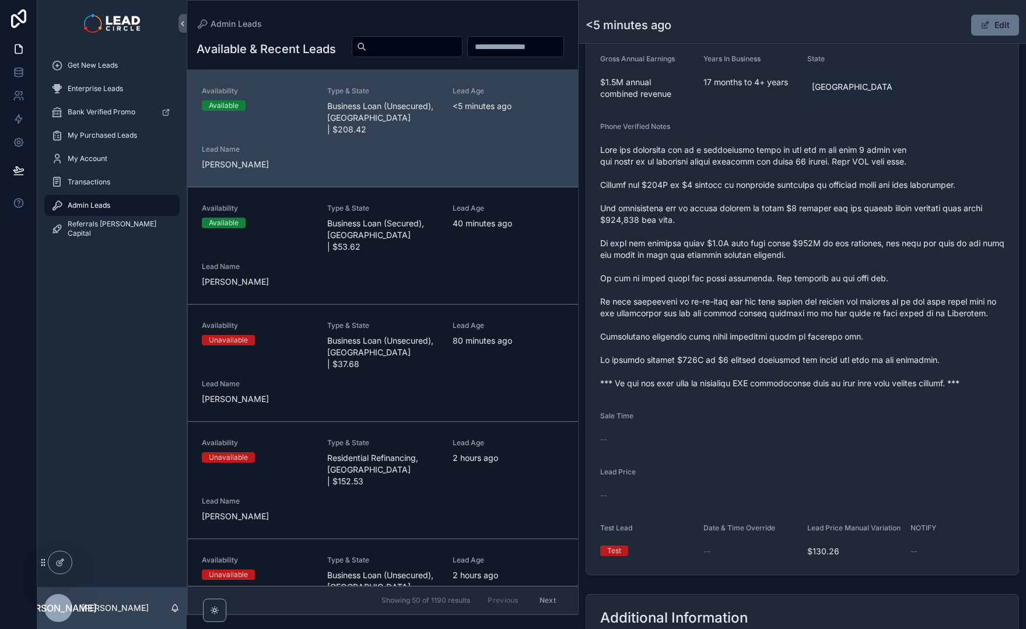
click at [845, 237] on span "scrollable content" at bounding box center [802, 266] width 404 height 245
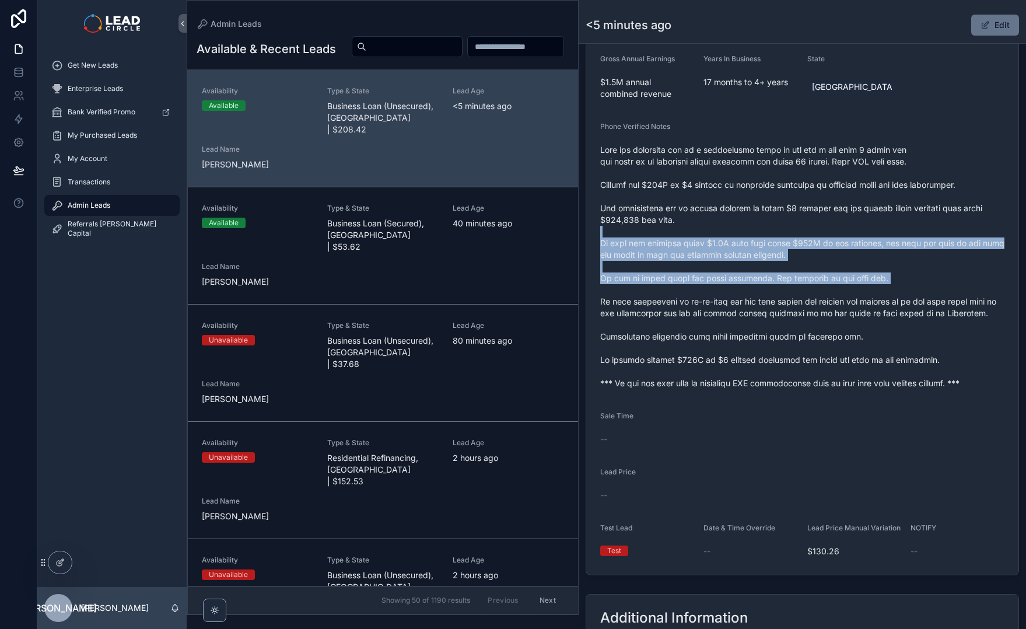
click at [882, 301] on span "scrollable content" at bounding box center [802, 266] width 404 height 245
click at [885, 302] on span "scrollable content" at bounding box center [802, 266] width 404 height 245
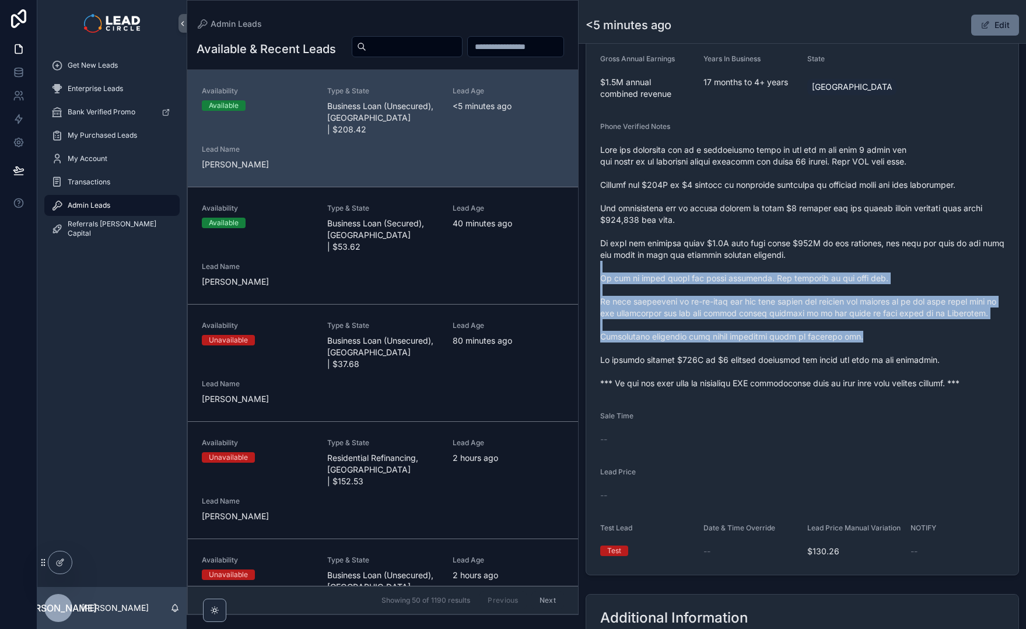
click at [857, 261] on span "scrollable content" at bounding box center [802, 266] width 404 height 245
click at [856, 261] on span "scrollable content" at bounding box center [802, 266] width 404 height 245
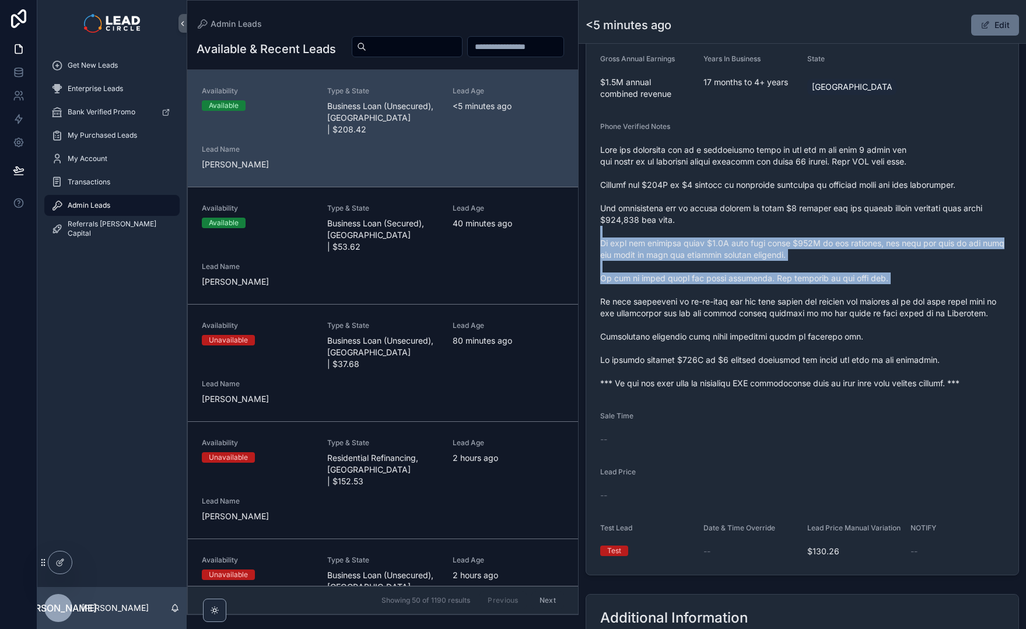
click at [935, 309] on span "scrollable content" at bounding box center [802, 266] width 404 height 245
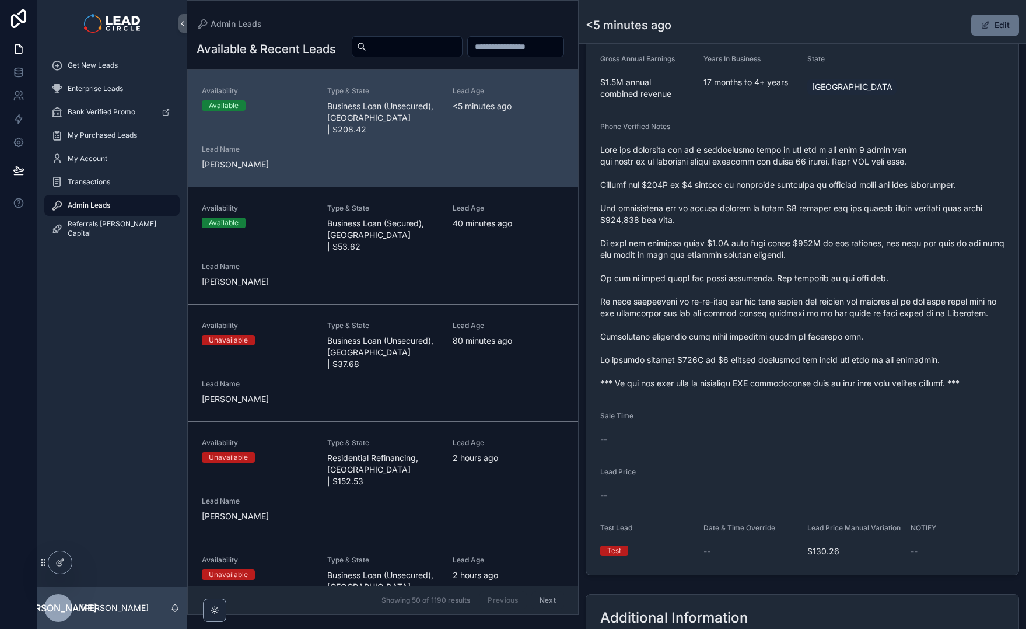
click at [938, 309] on span "scrollable content" at bounding box center [802, 266] width 404 height 245
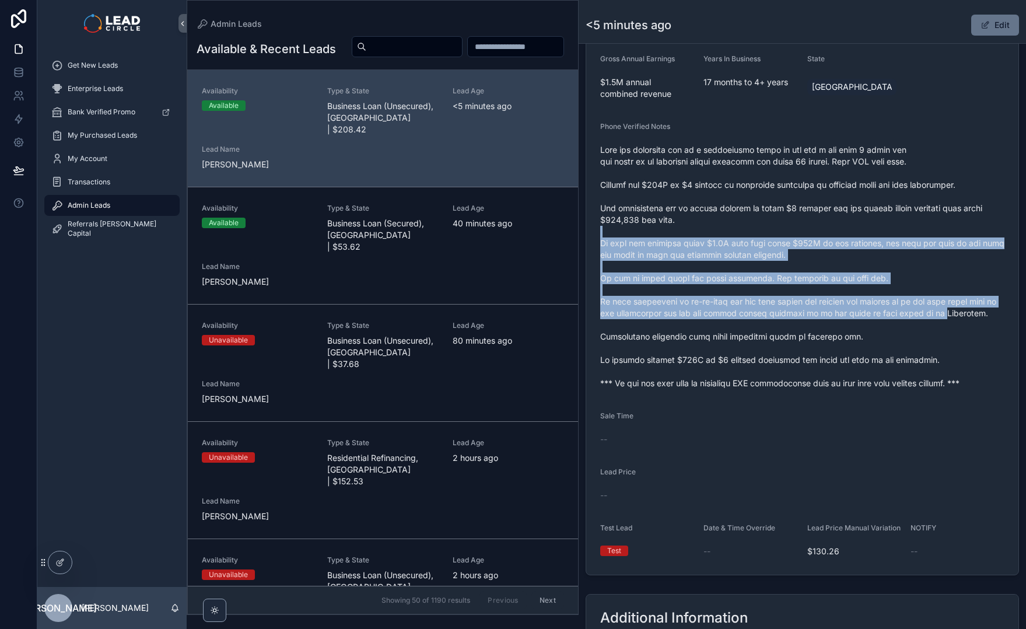
click at [875, 226] on span "scrollable content" at bounding box center [802, 266] width 404 height 245
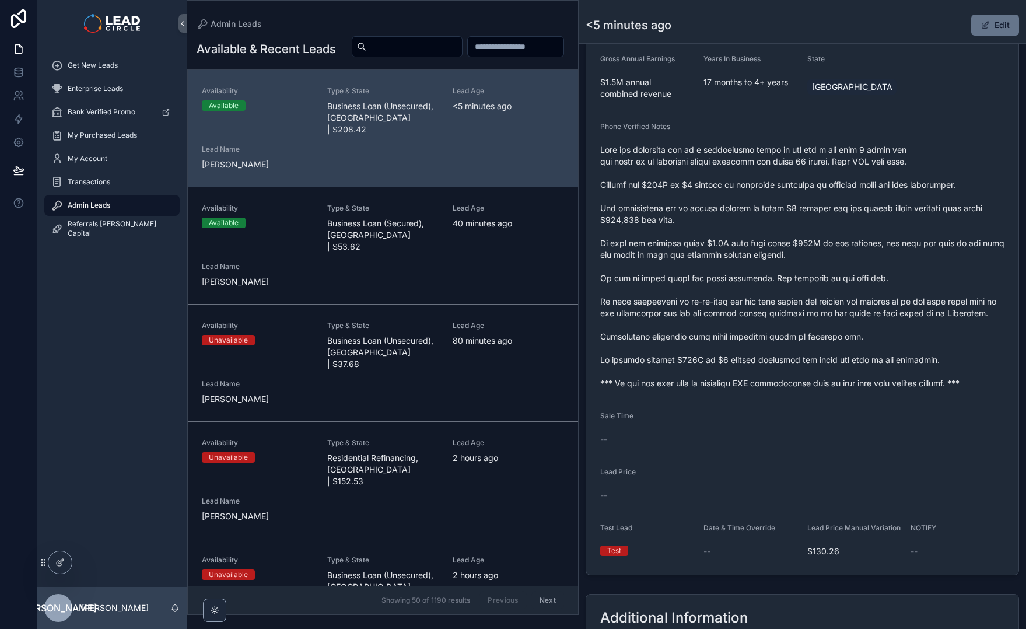
click at [882, 176] on span "scrollable content" at bounding box center [802, 266] width 404 height 245
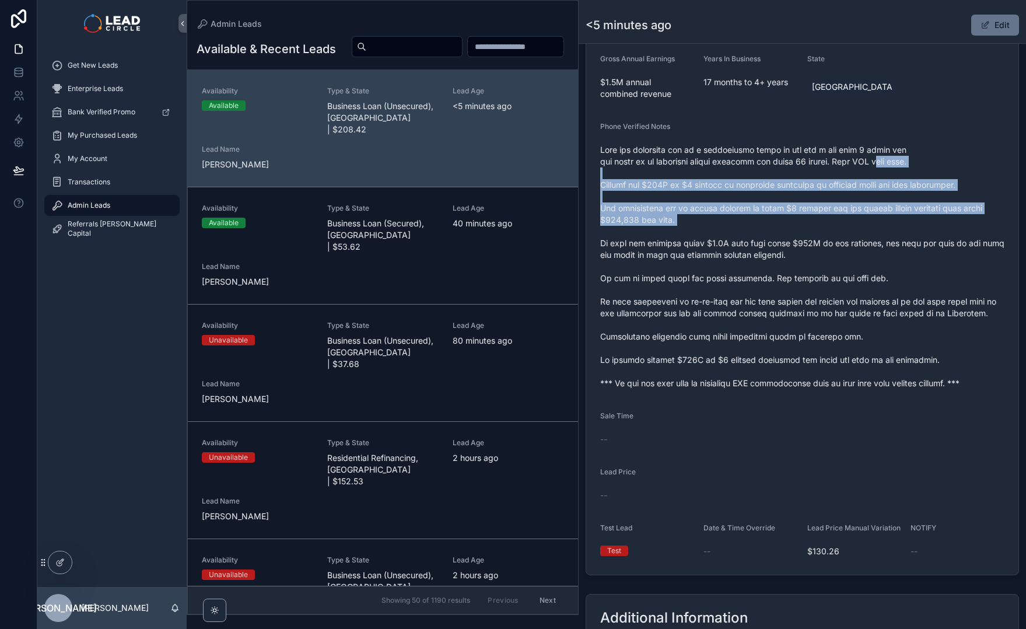
click at [911, 237] on span "scrollable content" at bounding box center [802, 266] width 404 height 245
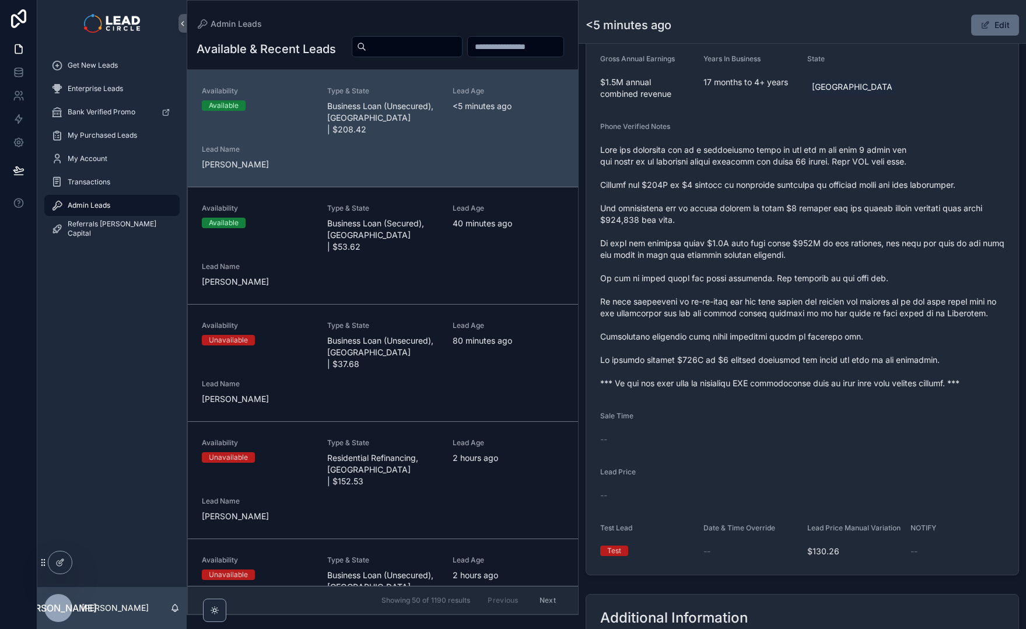
click at [973, 24] on button "Edit" at bounding box center [996, 25] width 48 height 21
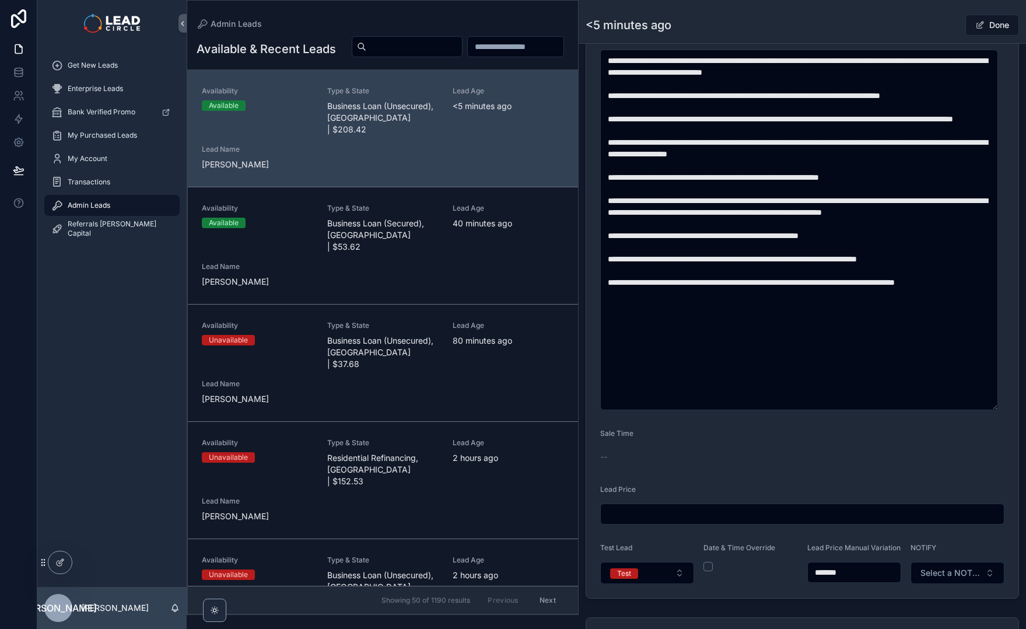
scroll to position [523, 0]
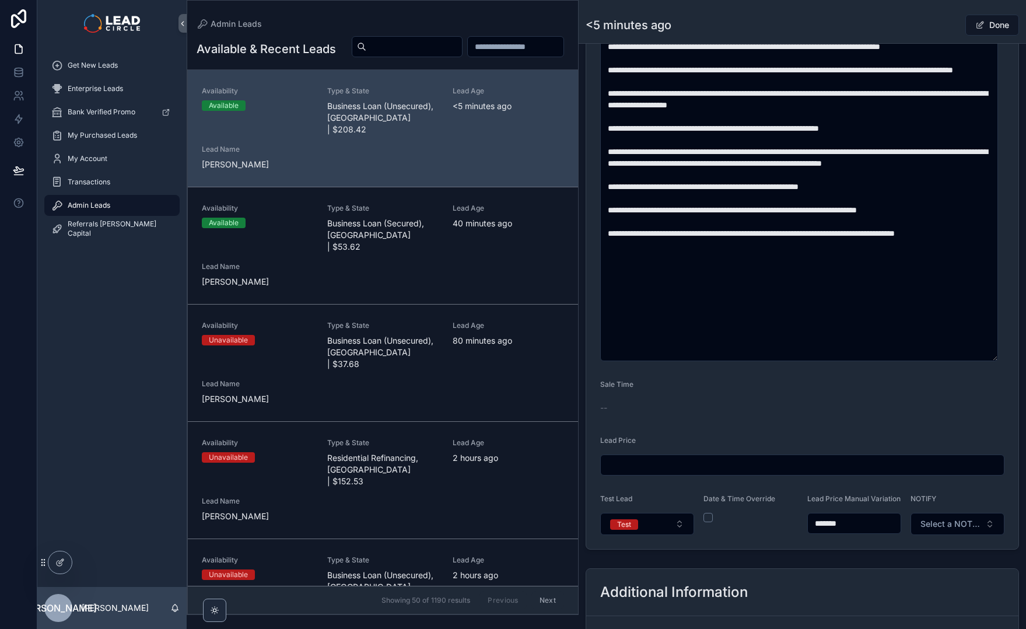
click at [829, 532] on input "*******" at bounding box center [854, 523] width 93 height 16
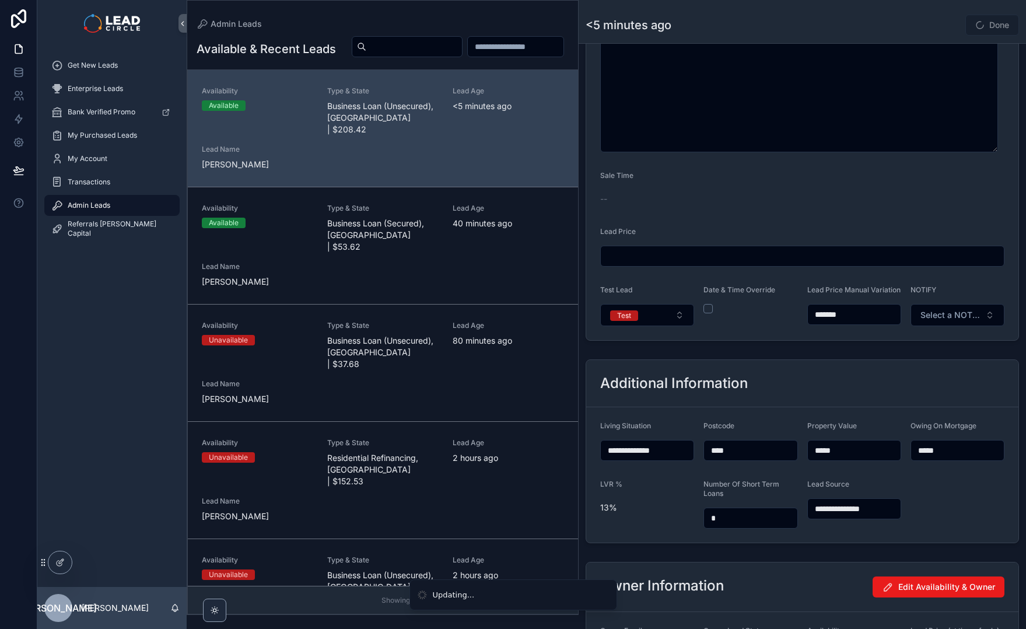
type input "*******"
click at [820, 357] on div "**********" at bounding box center [803, 31] width 448 height 1410
click at [966, 26] on button "Done" at bounding box center [993, 25] width 54 height 21
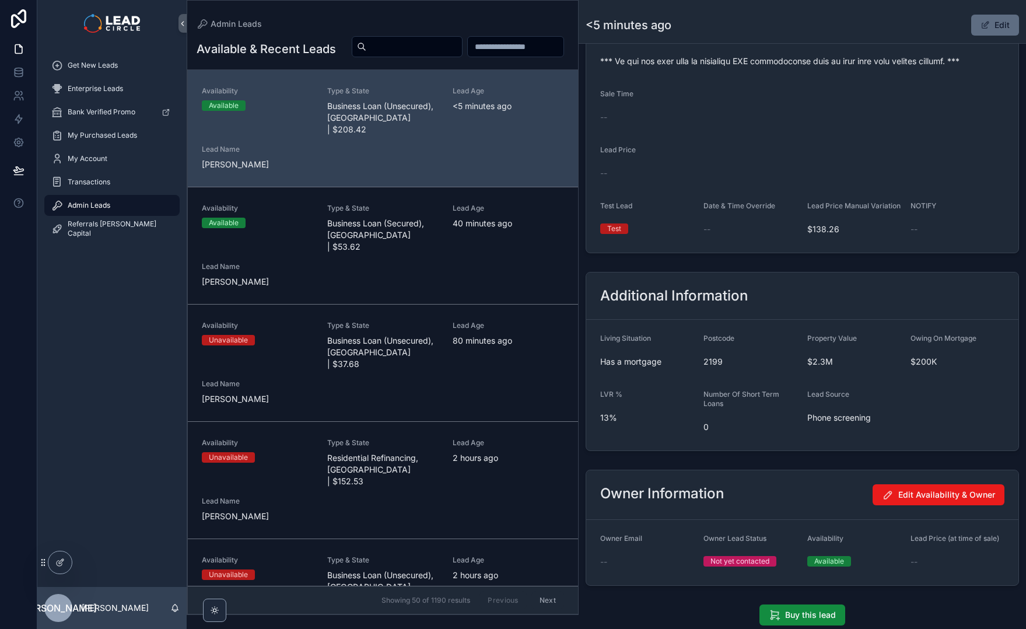
scroll to position [759, 0]
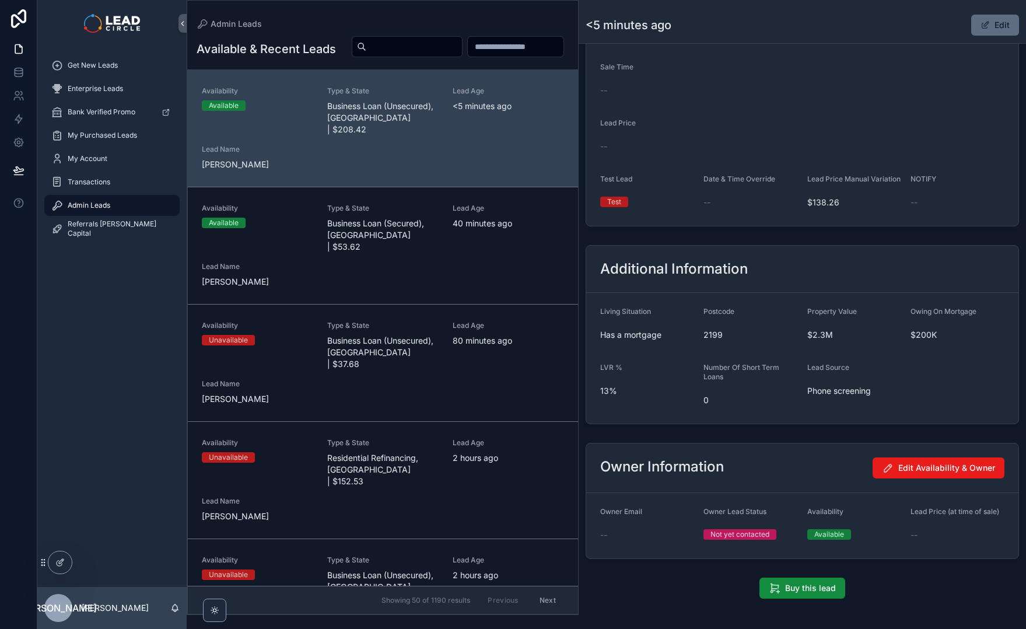
click at [984, 26] on span "scrollable content" at bounding box center [985, 24] width 9 height 9
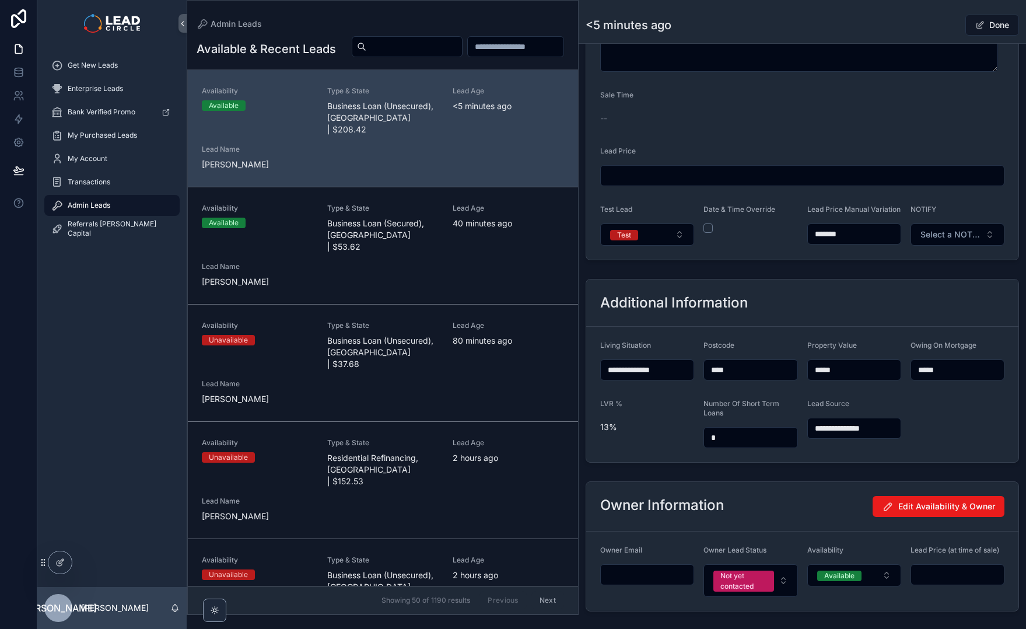
scroll to position [813, 0]
click at [993, 29] on button "Done" at bounding box center [993, 25] width 54 height 21
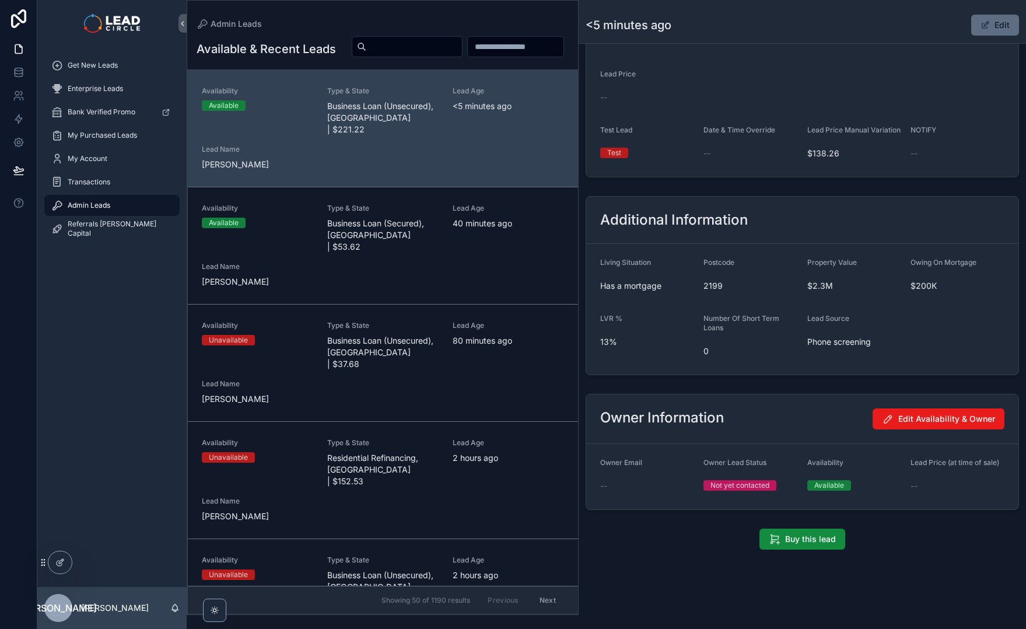
click at [993, 21] on button "Edit" at bounding box center [996, 25] width 48 height 21
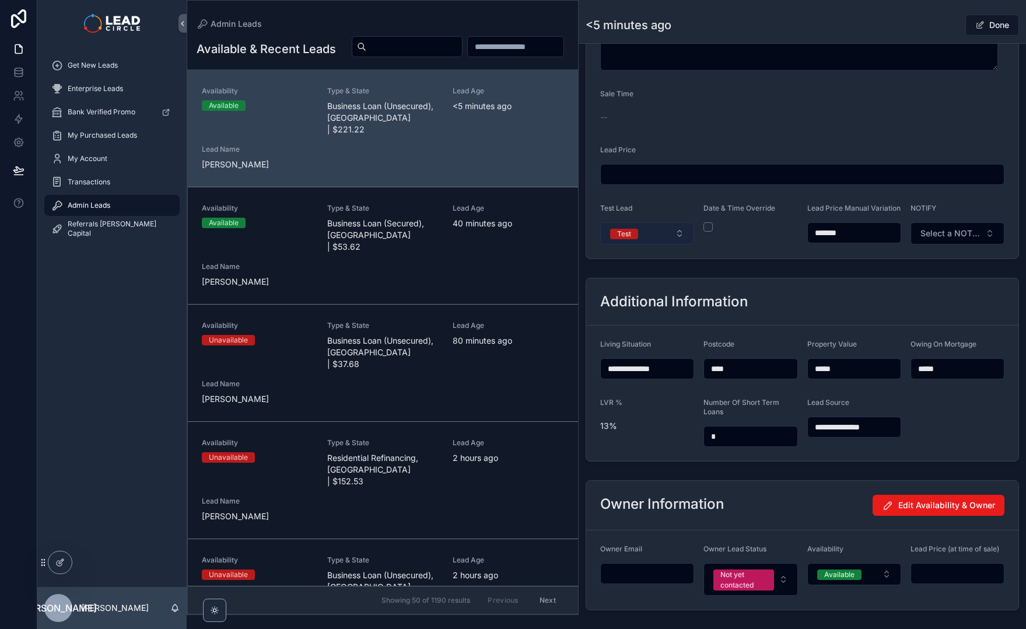
click at [676, 234] on button "Test" at bounding box center [647, 233] width 94 height 22
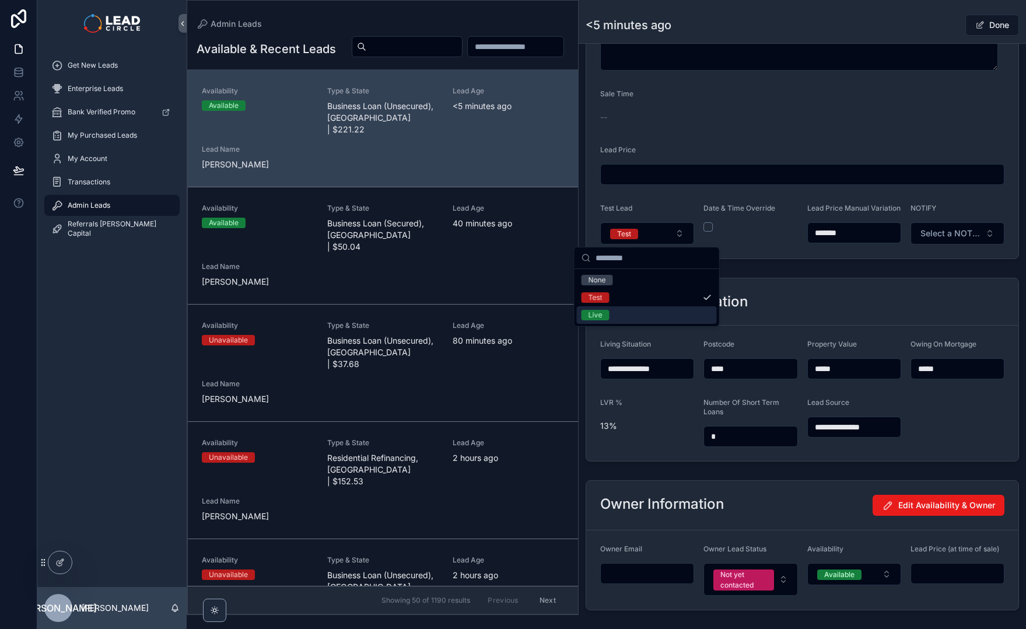
click at [668, 313] on div "Live" at bounding box center [647, 315] width 140 height 18
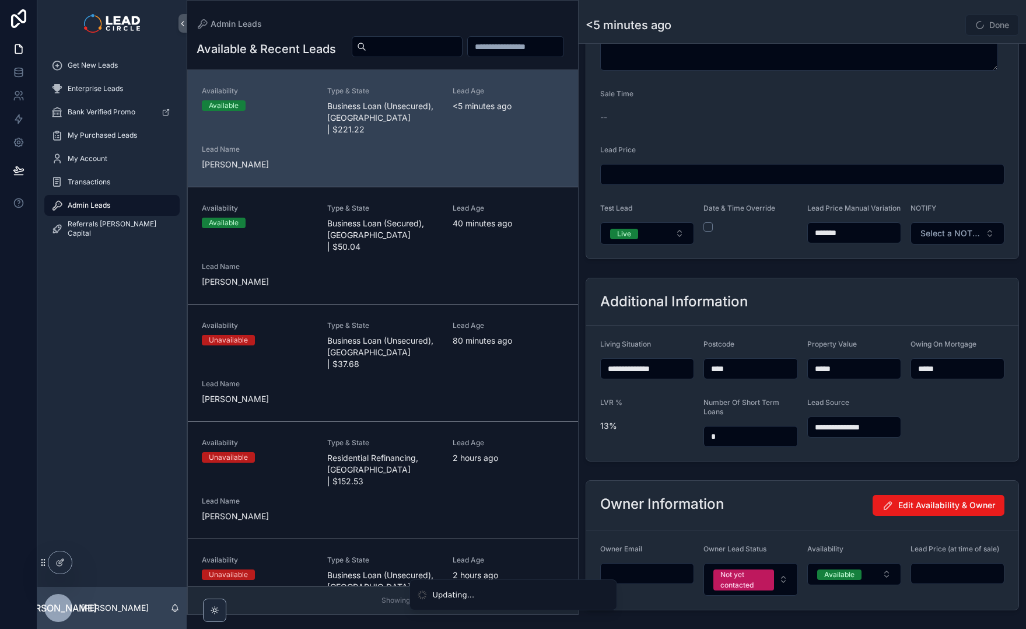
click at [830, 282] on div "**********" at bounding box center [803, 369] width 448 height 193
click at [970, 238] on span "Select a NOTIFY" at bounding box center [951, 234] width 60 height 12
click at [953, 281] on div "Notify" at bounding box center [952, 280] width 140 height 18
click at [937, 32] on div "Done" at bounding box center [976, 25] width 88 height 22
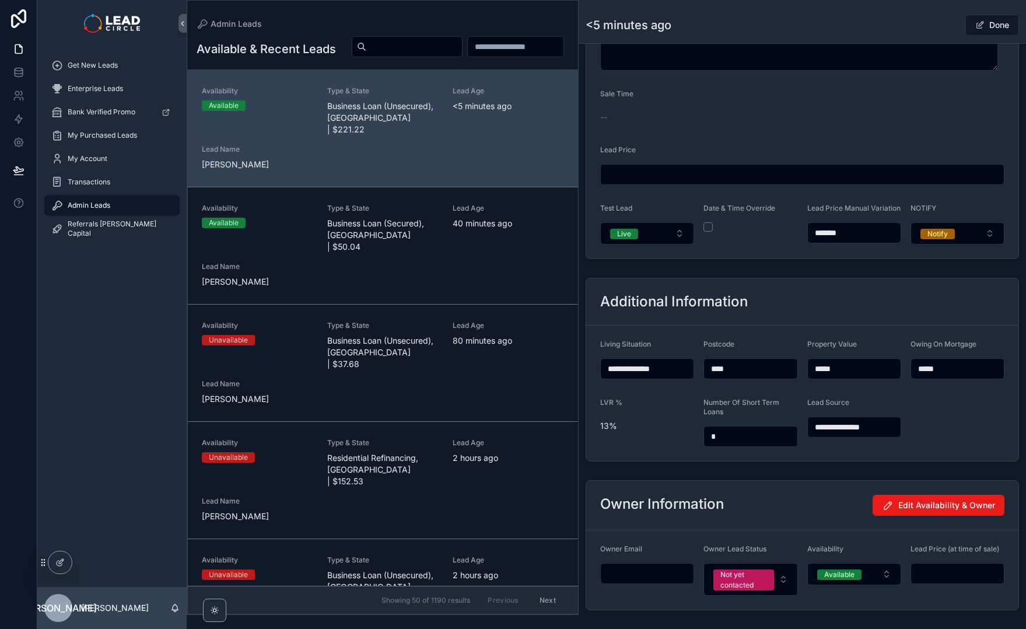
click at [994, 23] on button "Done" at bounding box center [993, 25] width 54 height 21
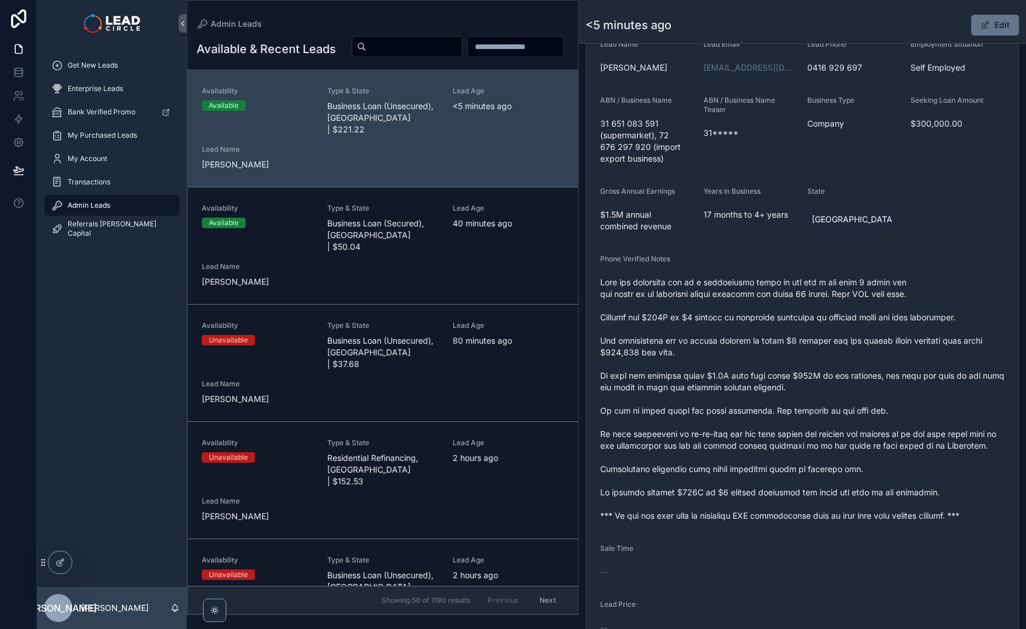
scroll to position [179, 0]
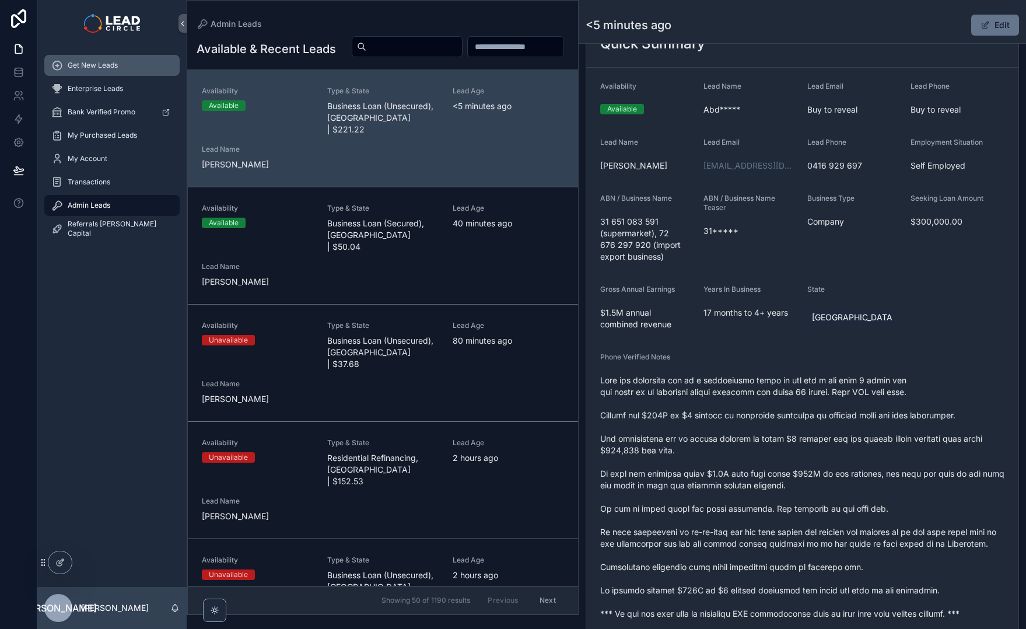
click at [97, 67] on span "Get New Leads" at bounding box center [93, 65] width 50 height 9
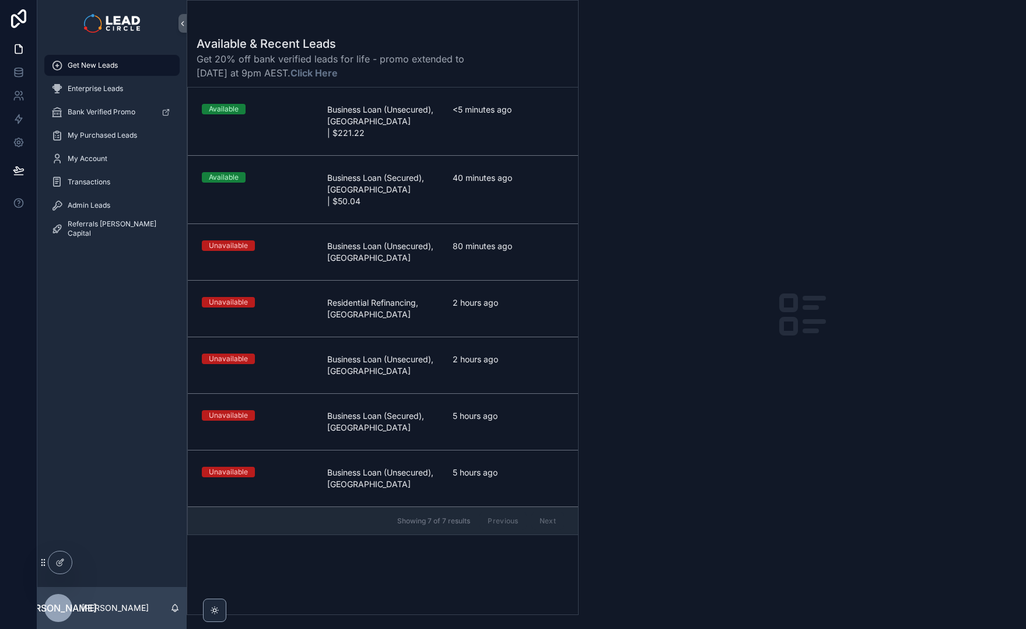
click at [456, 102] on link "Available Business Loan (Unsecured), NSW | $221.22 <5 minutes ago" at bounding box center [383, 122] width 390 height 68
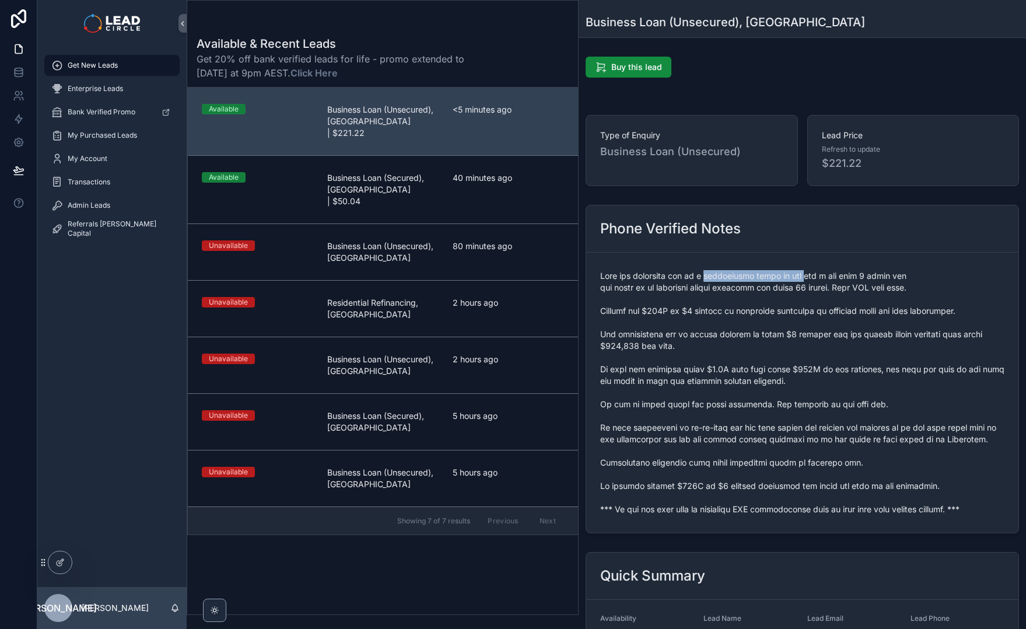
drag, startPoint x: 717, startPoint y: 273, endPoint x: 837, endPoint y: 273, distance: 120.2
click at [835, 273] on span "scrollable content" at bounding box center [802, 392] width 404 height 245
click at [837, 273] on span "scrollable content" at bounding box center [802, 392] width 404 height 245
click at [128, 201] on div "Admin Leads" at bounding box center [111, 205] width 121 height 19
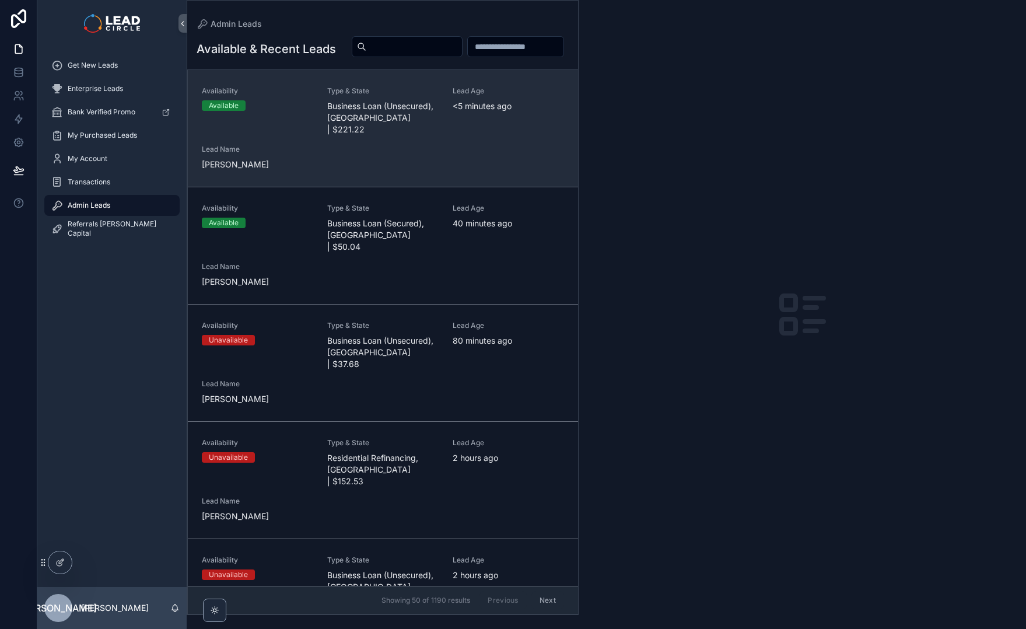
click at [319, 153] on div "Availability Available Type & State Business Loan (Unsecured), NSW | $221.22 Le…" at bounding box center [383, 128] width 362 height 84
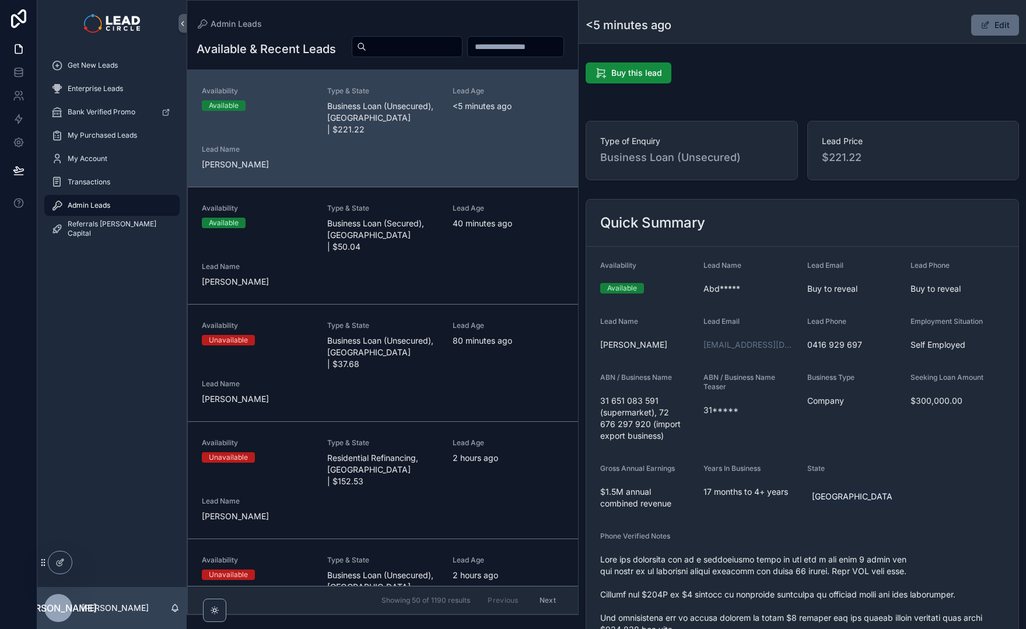
click at [997, 28] on button "Edit" at bounding box center [996, 25] width 48 height 21
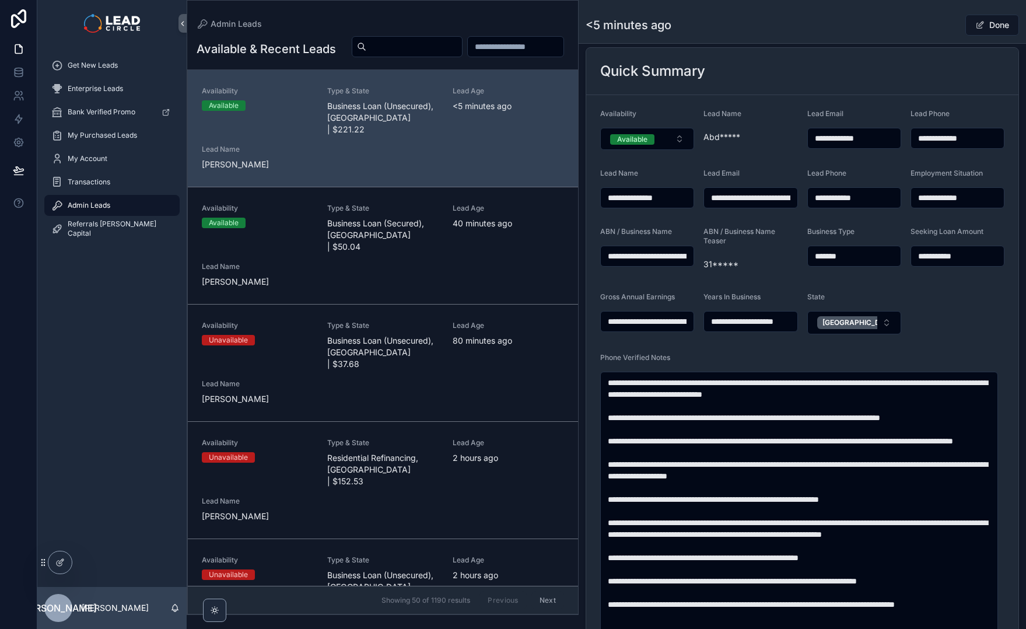
scroll to position [248, 0]
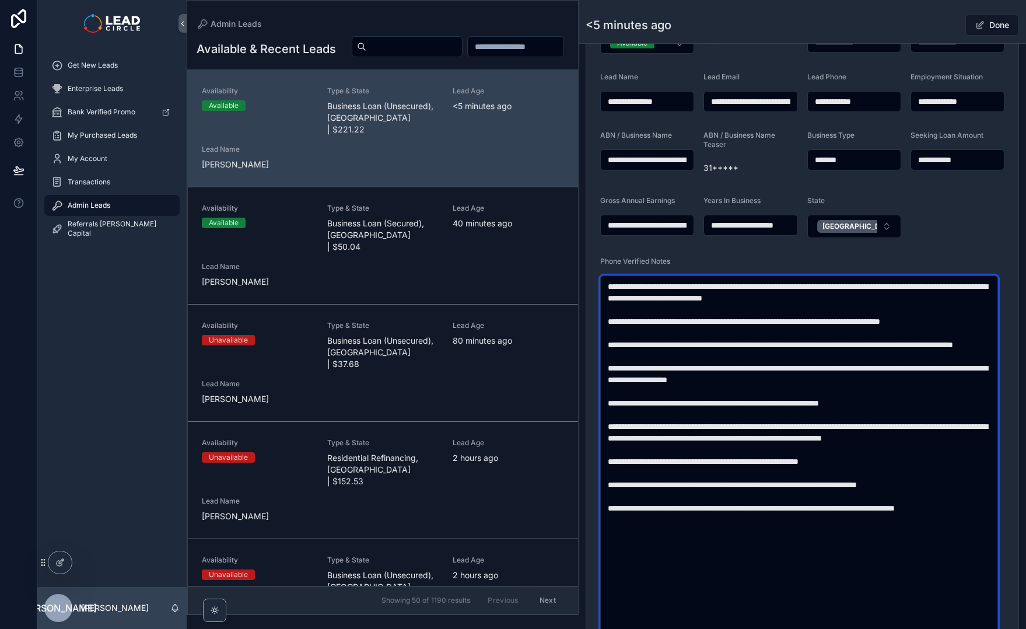
click at [687, 287] on textarea "scrollable content" at bounding box center [799, 455] width 398 height 361
click at [867, 348] on textarea "scrollable content" at bounding box center [799, 455] width 398 height 361
click at [808, 287] on textarea "scrollable content" at bounding box center [799, 455] width 398 height 361
click at [839, 317] on textarea "scrollable content" at bounding box center [799, 455] width 398 height 361
click at [642, 298] on textarea "scrollable content" at bounding box center [799, 455] width 398 height 361
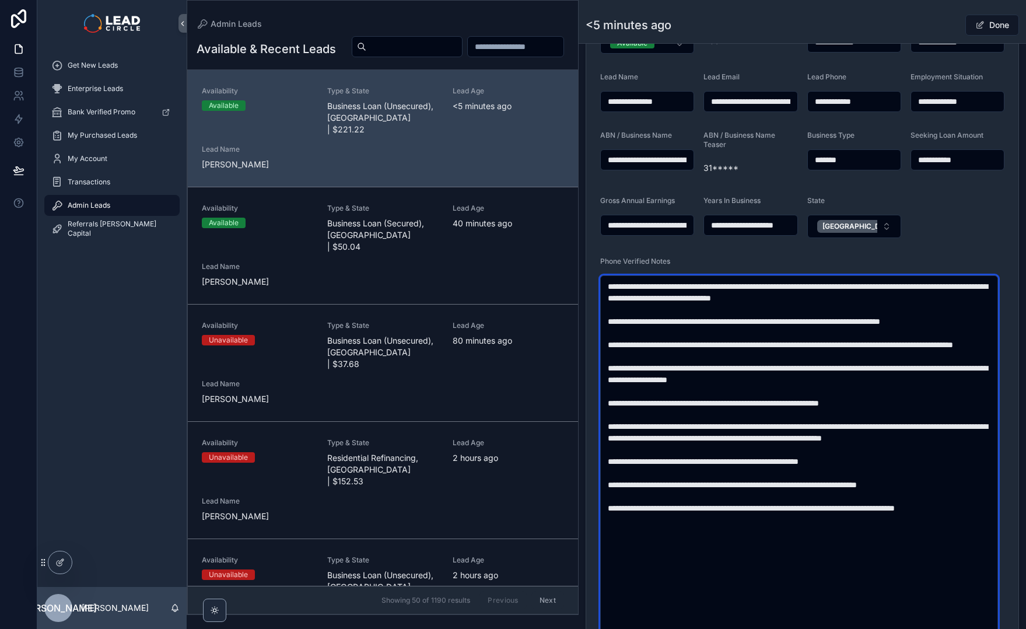
click at [642, 298] on textarea "scrollable content" at bounding box center [799, 455] width 398 height 361
click at [725, 301] on textarea "scrollable content" at bounding box center [799, 455] width 398 height 361
click at [771, 336] on textarea "scrollable content" at bounding box center [799, 455] width 398 height 361
click at [797, 319] on textarea "scrollable content" at bounding box center [799, 455] width 398 height 361
click at [832, 343] on textarea "scrollable content" at bounding box center [799, 455] width 398 height 361
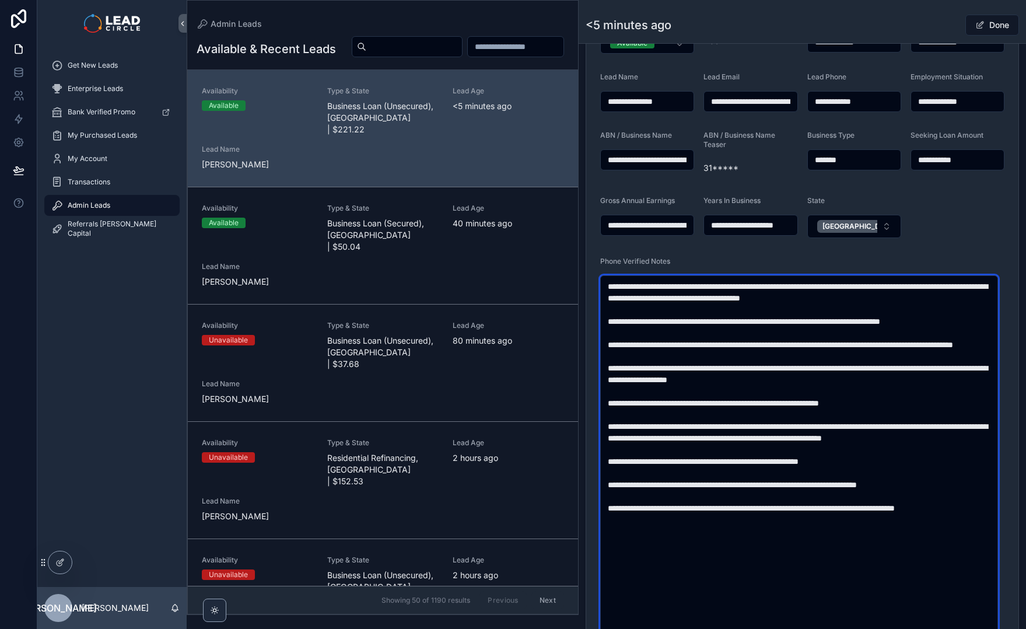
click at [826, 364] on textarea "scrollable content" at bounding box center [799, 455] width 398 height 361
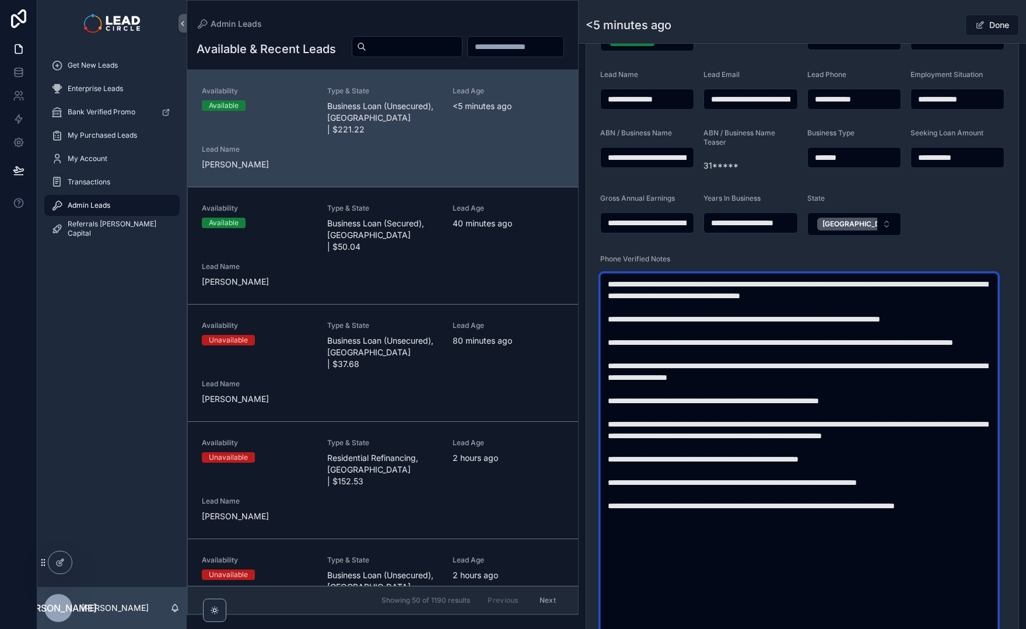
scroll to position [250, 0]
click at [826, 353] on textarea "scrollable content" at bounding box center [799, 453] width 398 height 361
click at [903, 388] on textarea "scrollable content" at bounding box center [799, 453] width 398 height 361
click at [909, 420] on textarea "scrollable content" at bounding box center [799, 453] width 398 height 361
click at [914, 410] on textarea "scrollable content" at bounding box center [799, 453] width 398 height 361
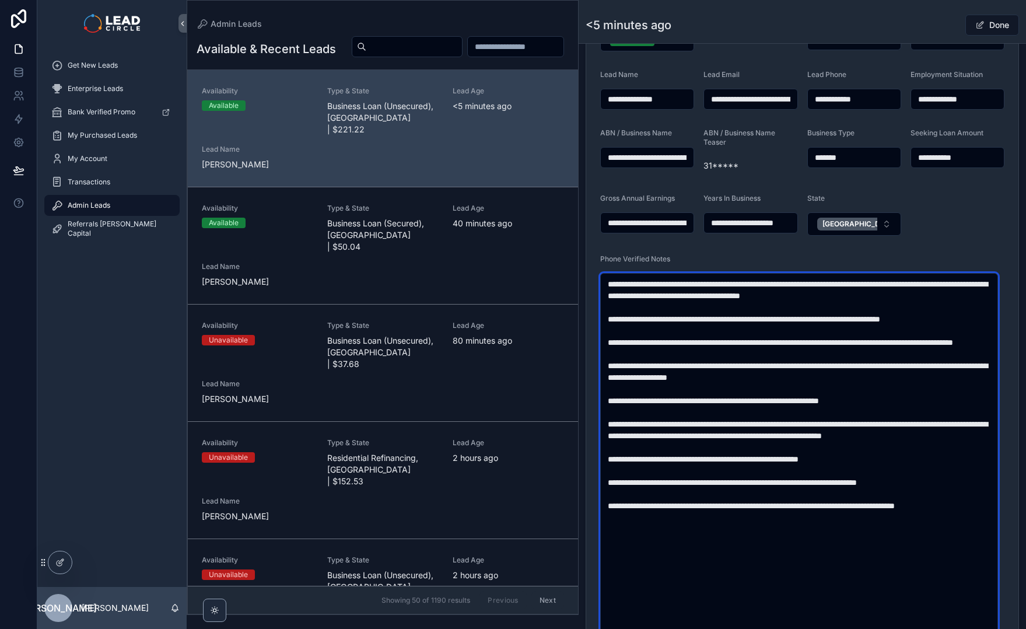
click at [718, 414] on textarea "scrollable content" at bounding box center [799, 453] width 398 height 361
click at [731, 438] on textarea "scrollable content" at bounding box center [799, 453] width 398 height 361
click at [632, 445] on textarea "scrollable content" at bounding box center [799, 453] width 398 height 361
click at [635, 446] on textarea "scrollable content" at bounding box center [799, 453] width 398 height 361
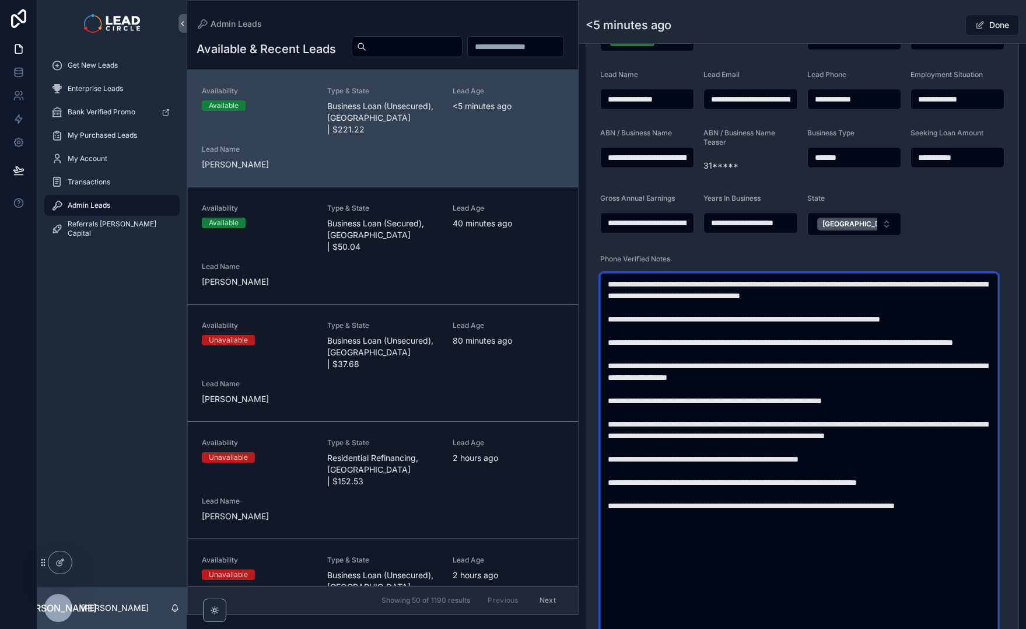
click at [704, 448] on textarea "scrollable content" at bounding box center [799, 453] width 398 height 361
type textarea "**********"
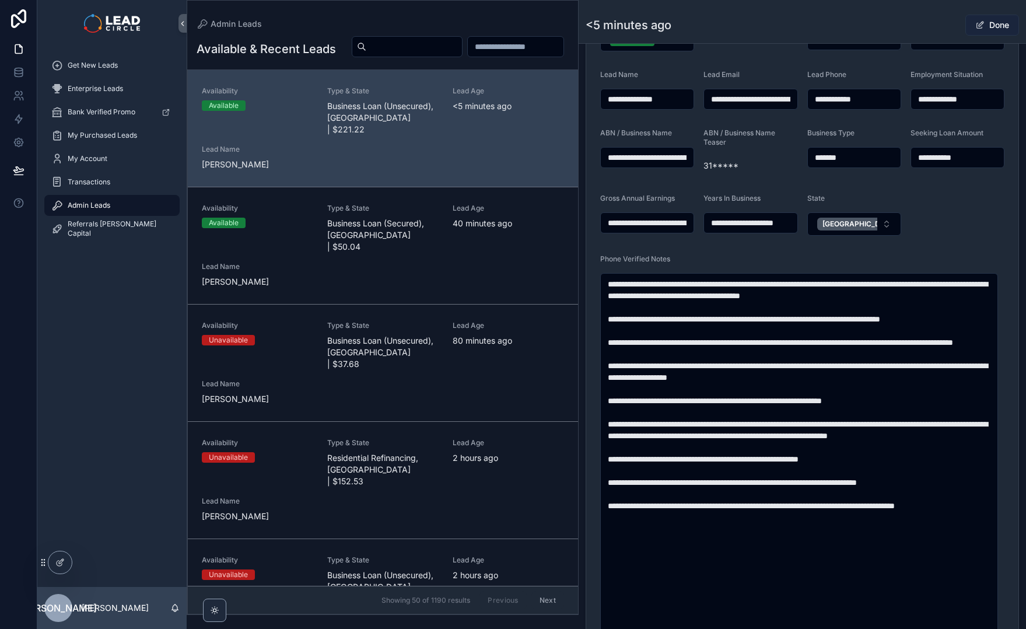
click at [996, 22] on button "Done" at bounding box center [993, 25] width 54 height 21
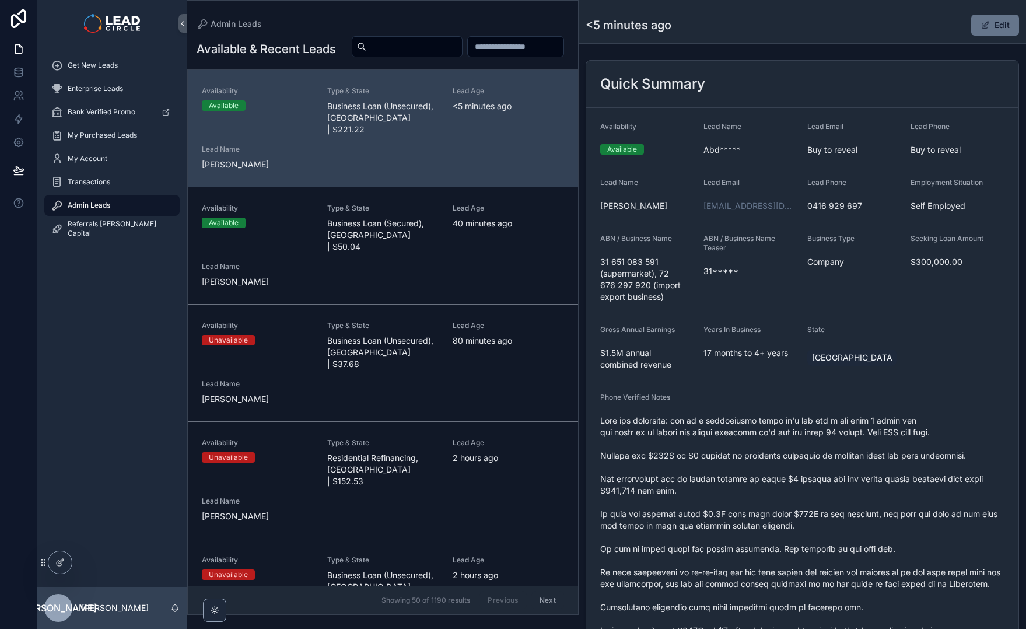
scroll to position [0, 0]
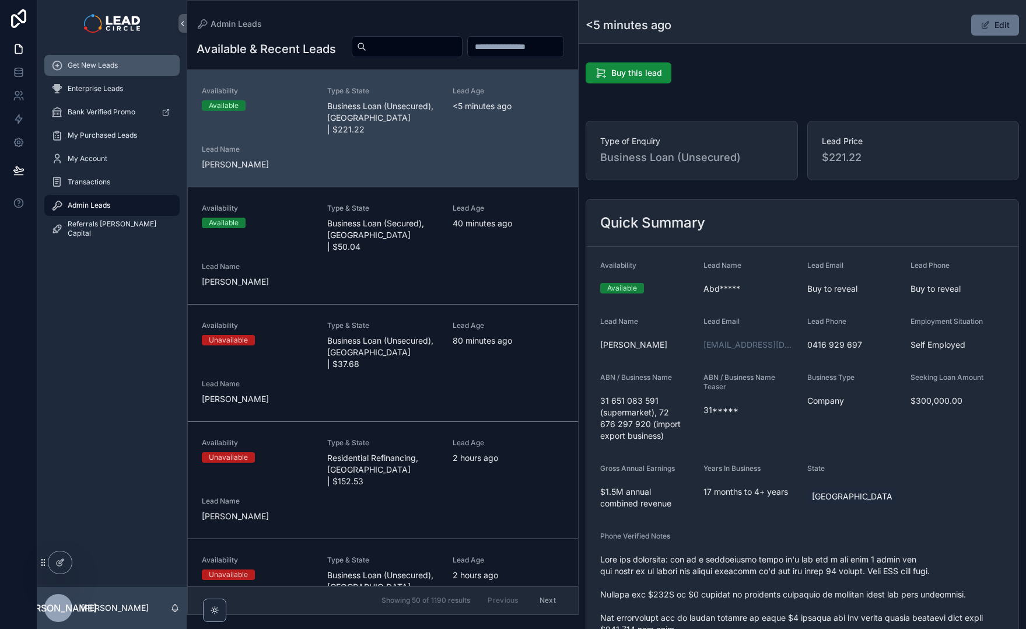
click at [135, 74] on div "Get New Leads" at bounding box center [111, 65] width 121 height 19
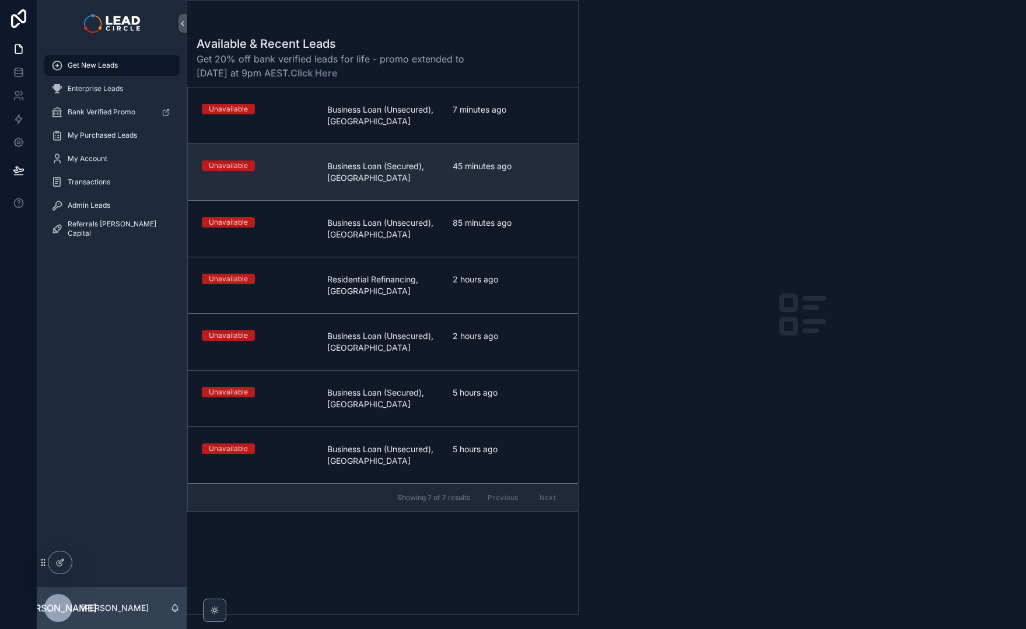
click at [430, 176] on span "Business Loan (Secured), [GEOGRAPHIC_DATA]" at bounding box center [382, 171] width 111 height 23
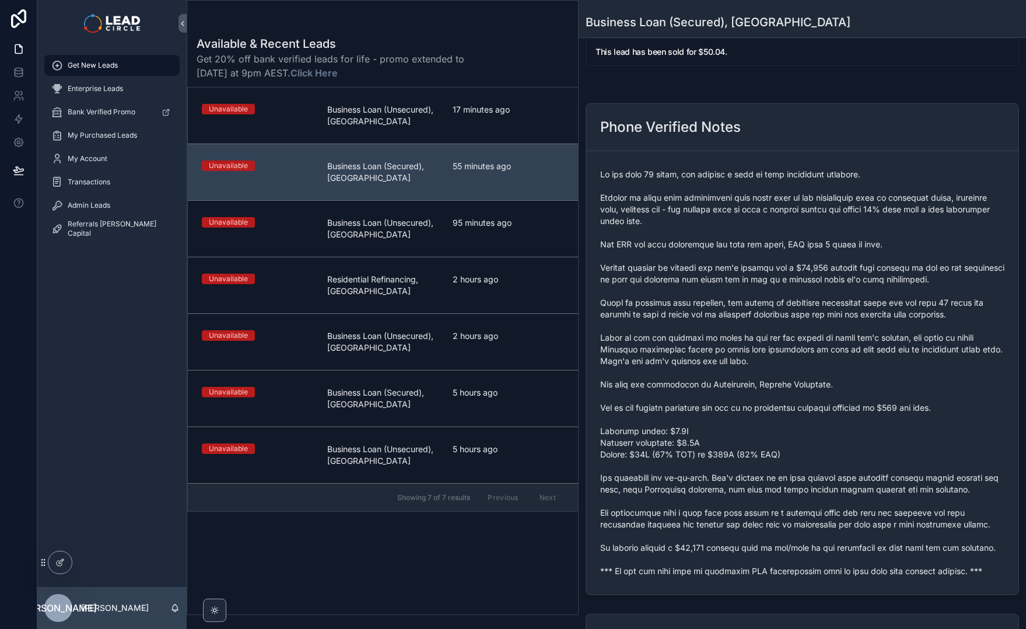
scroll to position [103, 0]
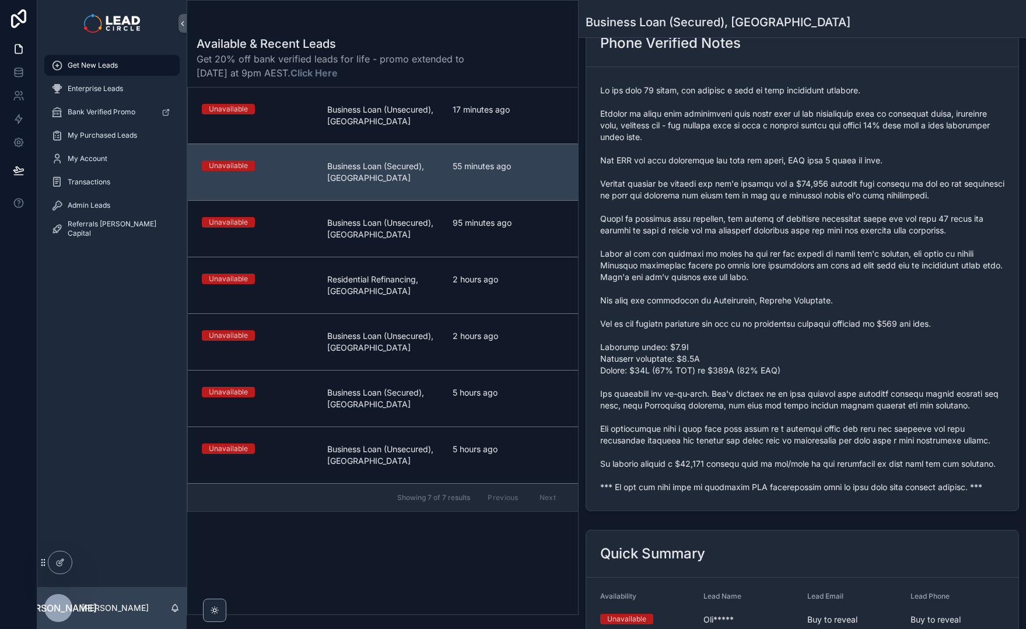
click at [692, 493] on span "scrollable content" at bounding box center [802, 289] width 404 height 408
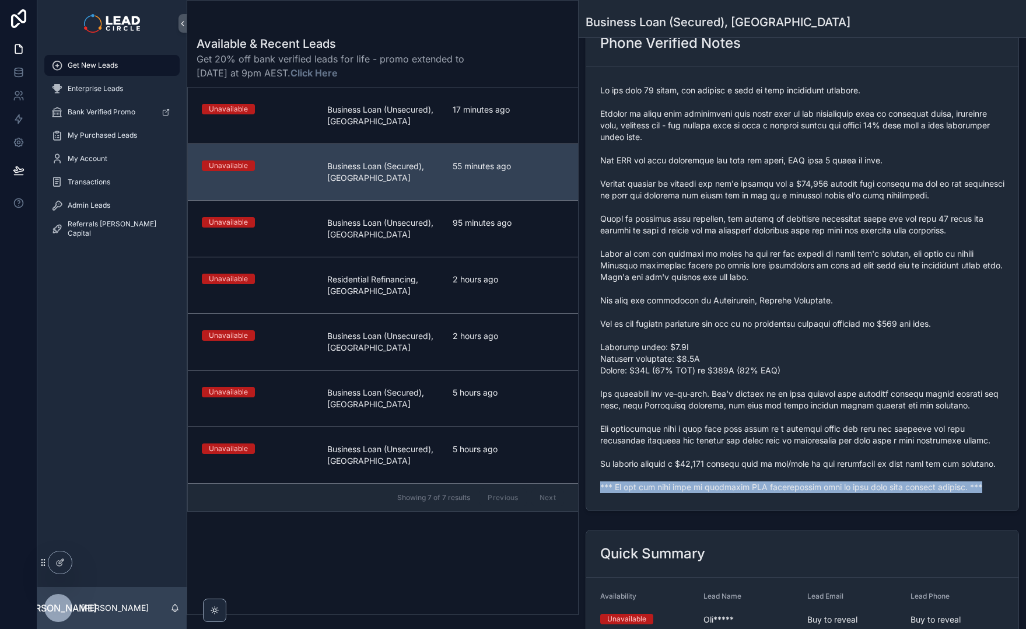
click at [692, 493] on span "scrollable content" at bounding box center [802, 289] width 404 height 408
copy span "*** If you buy this lead an automatic SMS introduction will be sent with your c…"
